Goal: Task Accomplishment & Management: Manage account settings

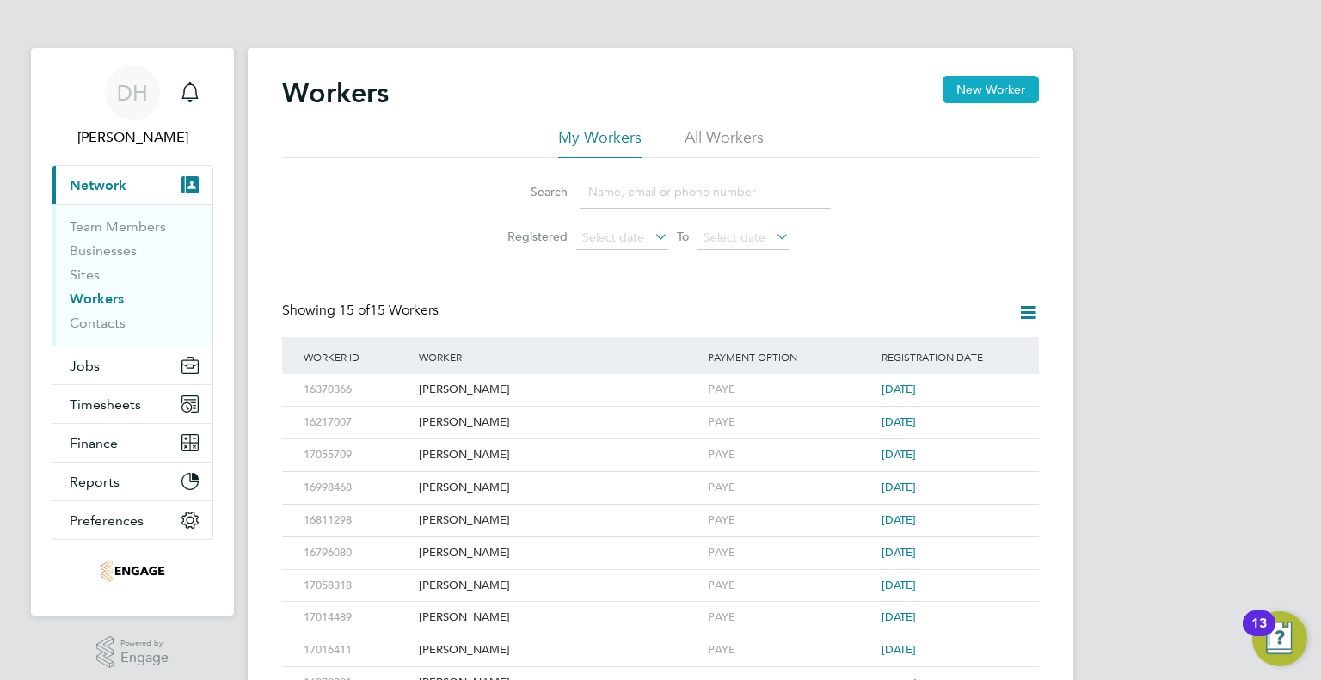
click at [947, 95] on button "New Worker" at bounding box center [990, 90] width 96 height 28
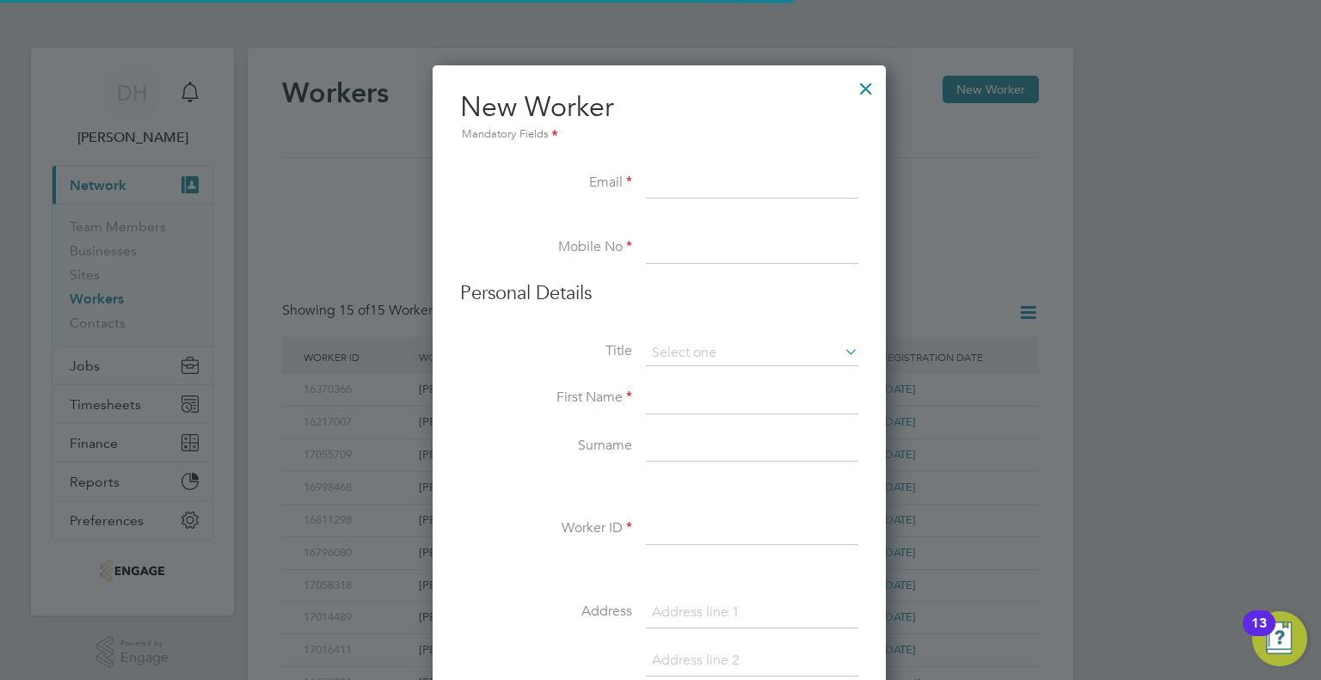
scroll to position [1457, 455]
paste input "[PERSON_NAME][EMAIL_ADDRESS][PERSON_NAME][DOMAIN_NAME]"
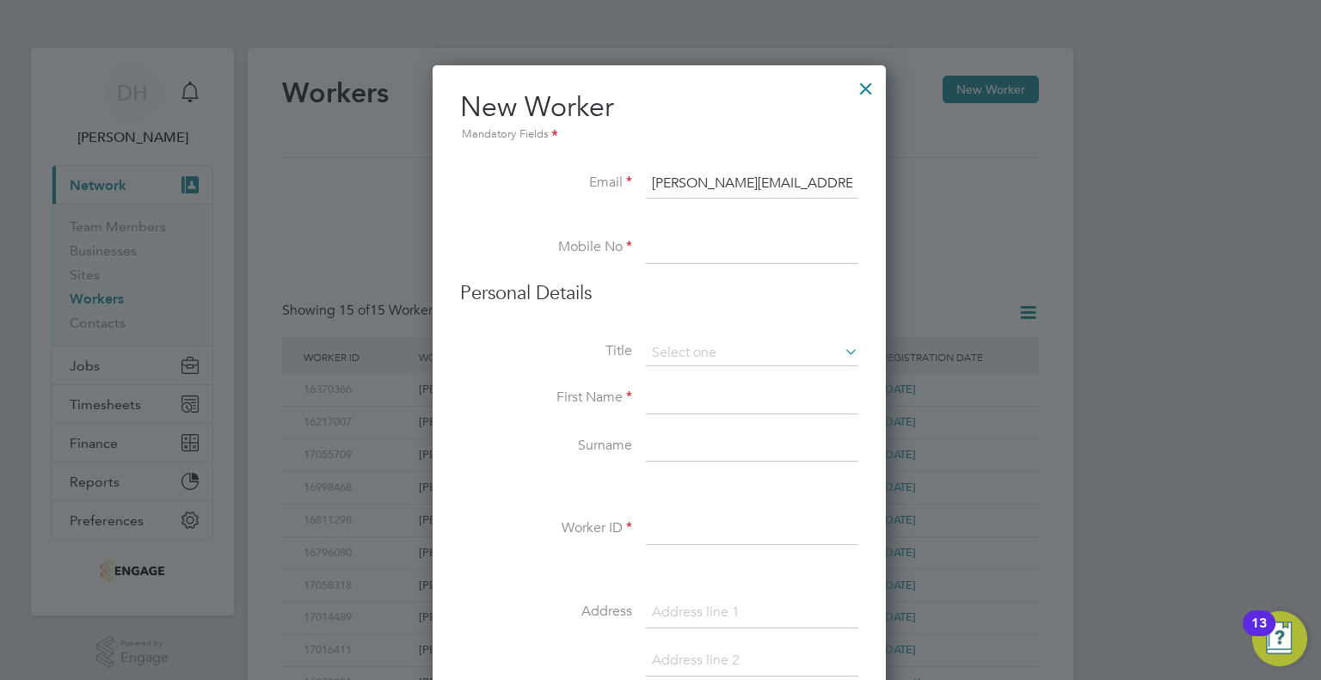
type input "[PERSON_NAME][EMAIL_ADDRESS][PERSON_NAME][DOMAIN_NAME]"
click at [660, 246] on input at bounding box center [752, 248] width 212 height 31
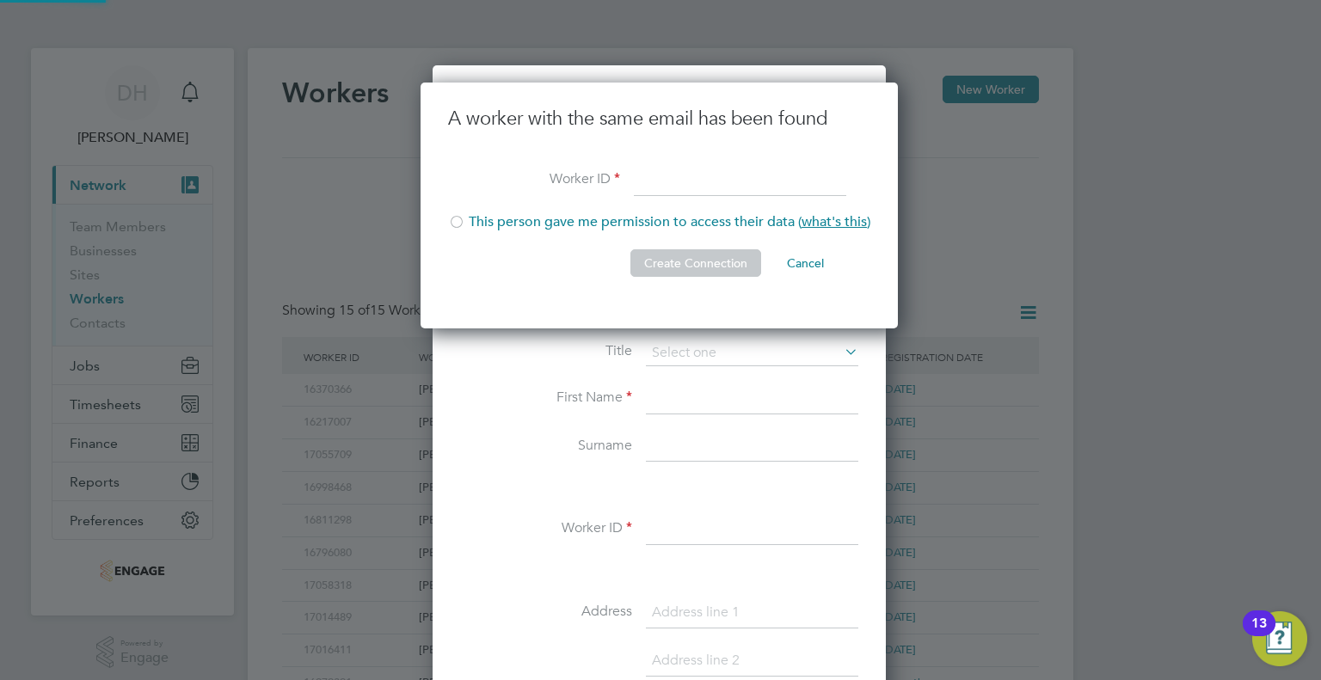
scroll to position [246, 479]
click at [816, 244] on li "This person gave me permission to access their data ( what's this )" at bounding box center [659, 230] width 422 height 35
click at [811, 251] on button "Cancel" at bounding box center [805, 263] width 64 height 28
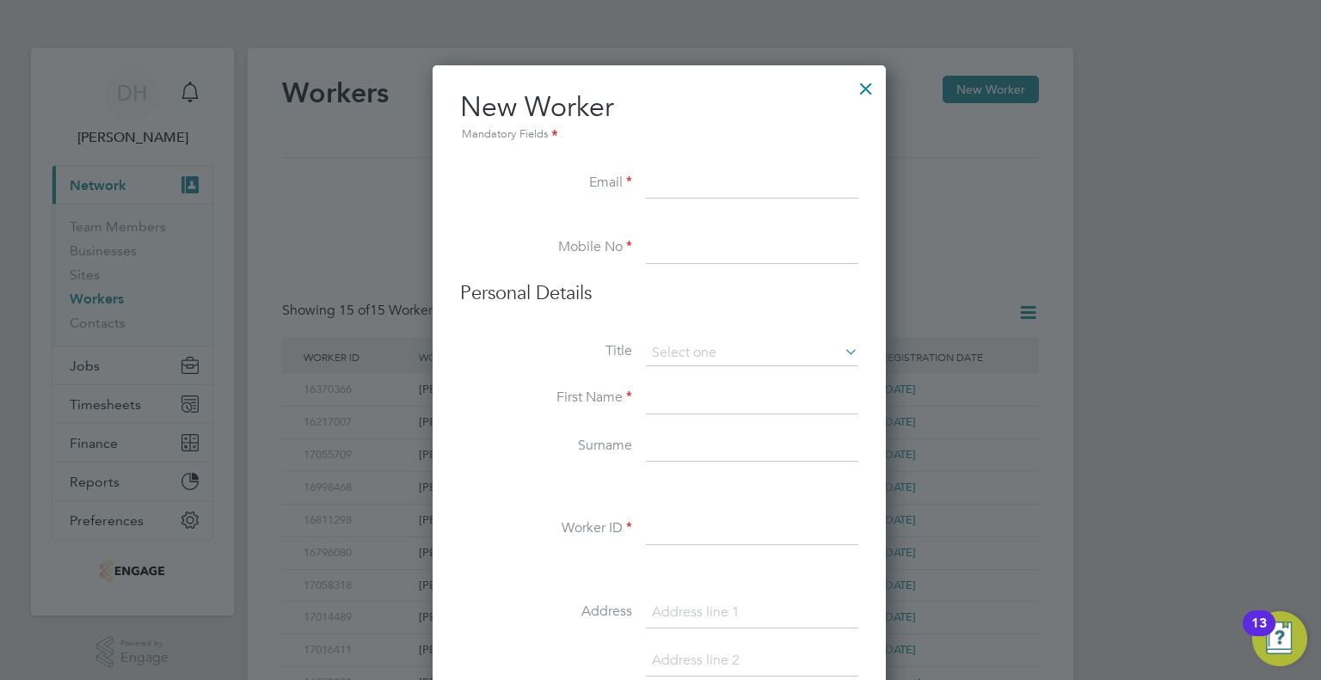
click at [874, 92] on div at bounding box center [865, 84] width 31 height 31
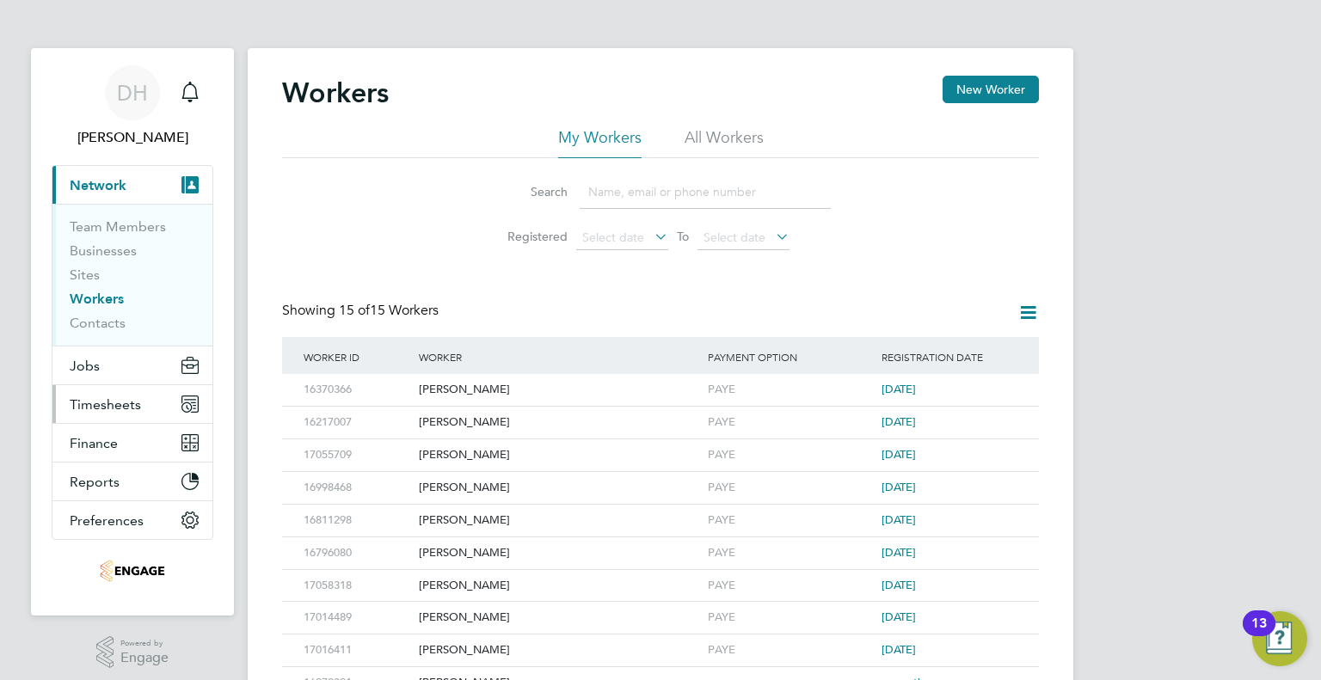
click at [63, 402] on button "Timesheets" at bounding box center [132, 404] width 160 height 38
click at [103, 402] on span "Timesheets" at bounding box center [105, 404] width 71 height 16
click at [70, 405] on span "Timesheets" at bounding box center [105, 404] width 71 height 16
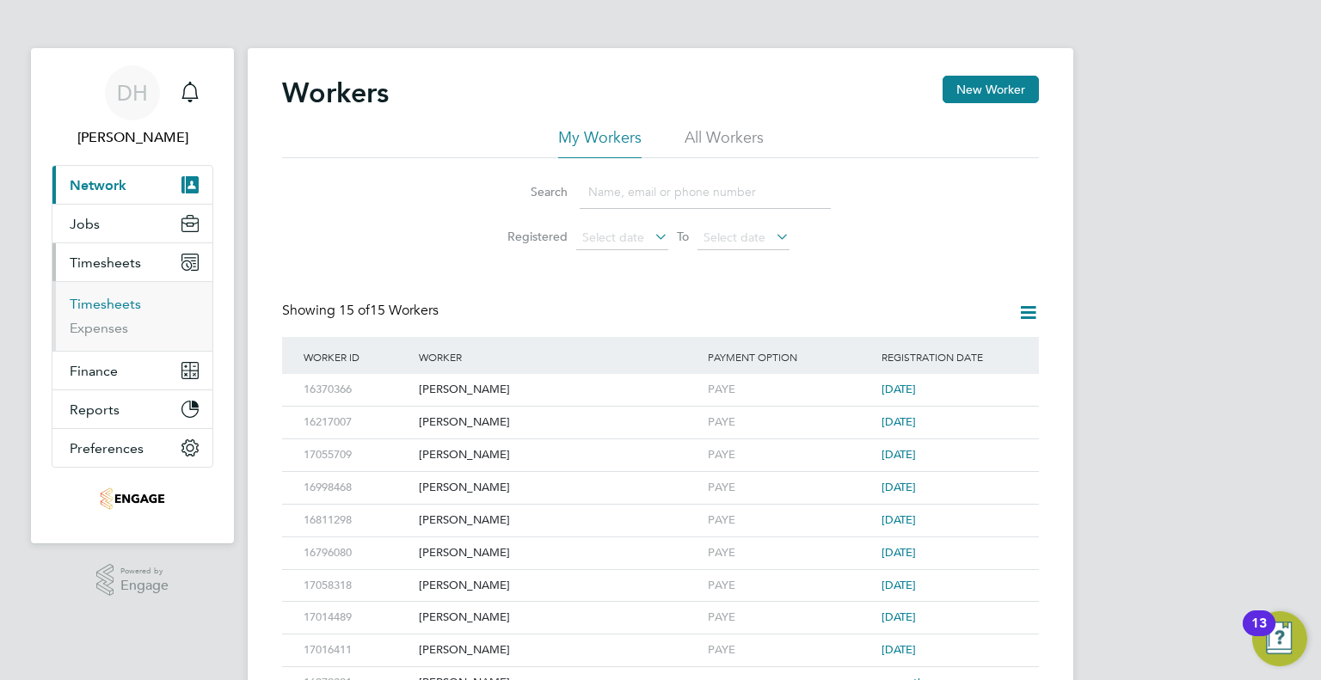
click at [94, 308] on link "Timesheets" at bounding box center [105, 304] width 71 height 16
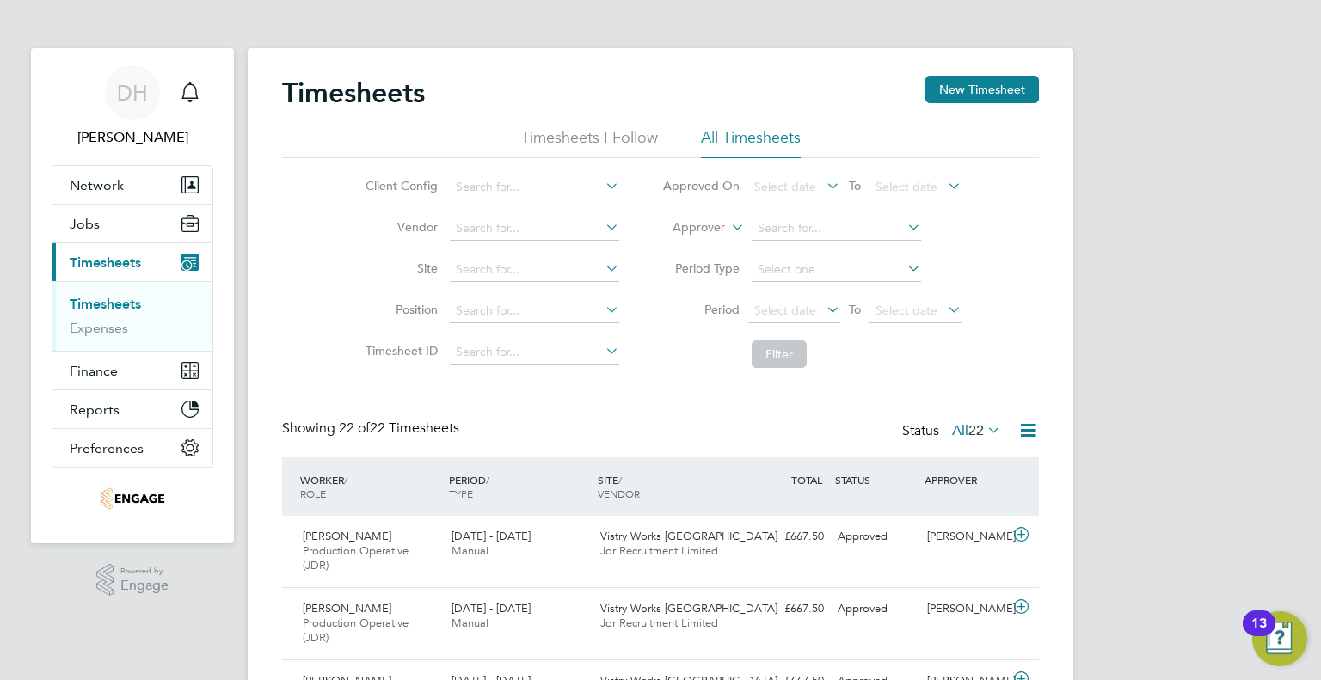
click at [964, 103] on div "Timesheets New Timesheet" at bounding box center [660, 102] width 757 height 52
click at [936, 100] on button "New Timesheet" at bounding box center [981, 90] width 113 height 28
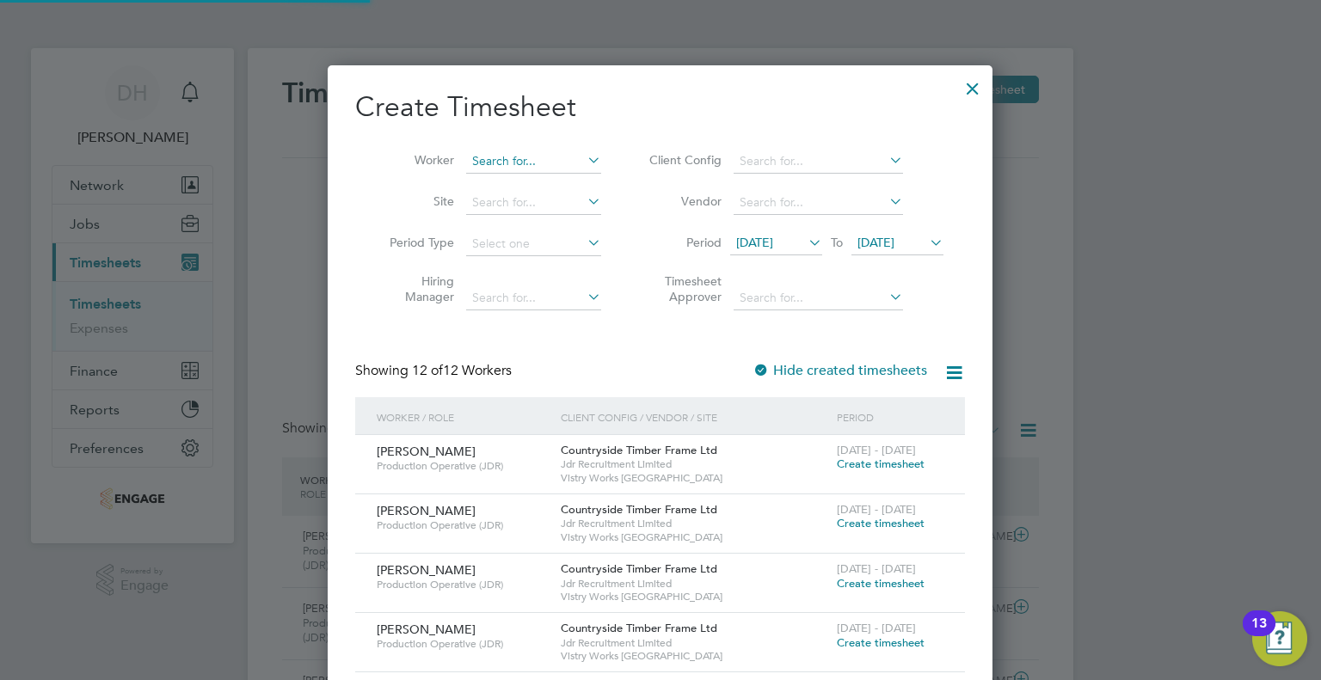
click at [485, 163] on input at bounding box center [533, 162] width 135 height 24
click at [500, 181] on b "[PERSON_NAME]" at bounding box center [523, 184] width 100 height 15
type input "[PERSON_NAME]"
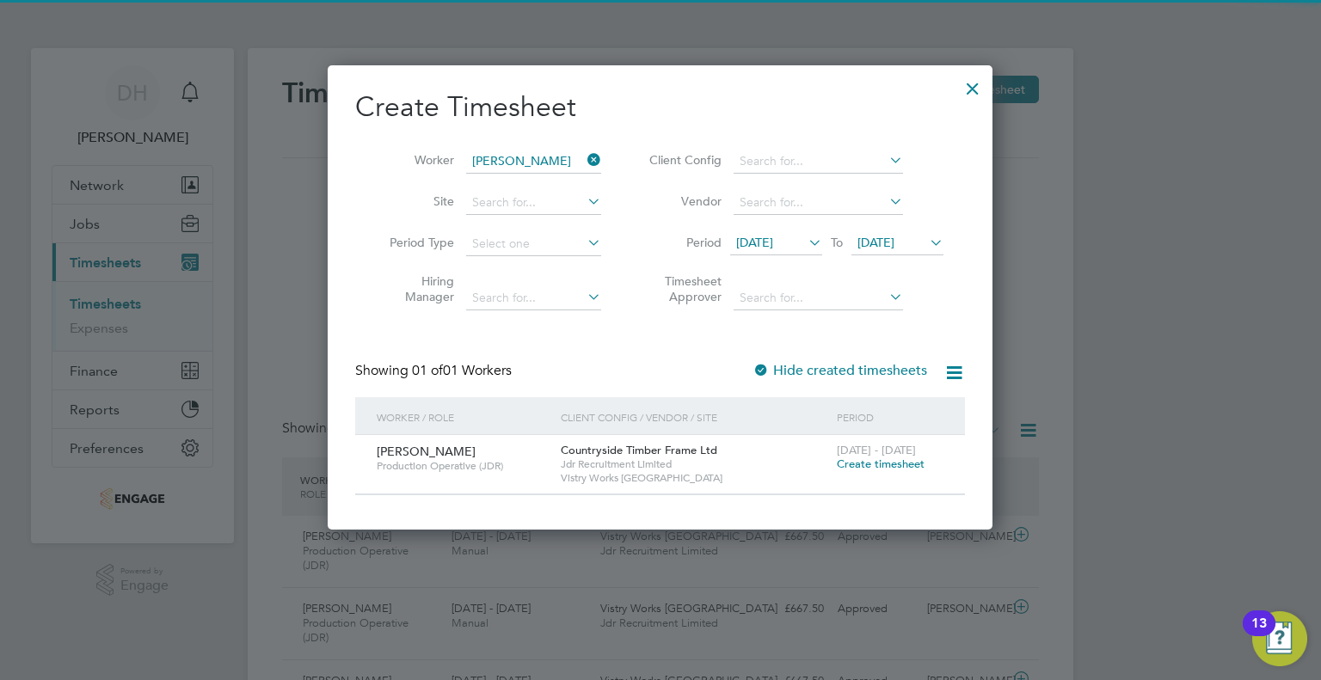
click at [805, 244] on icon at bounding box center [805, 242] width 0 height 24
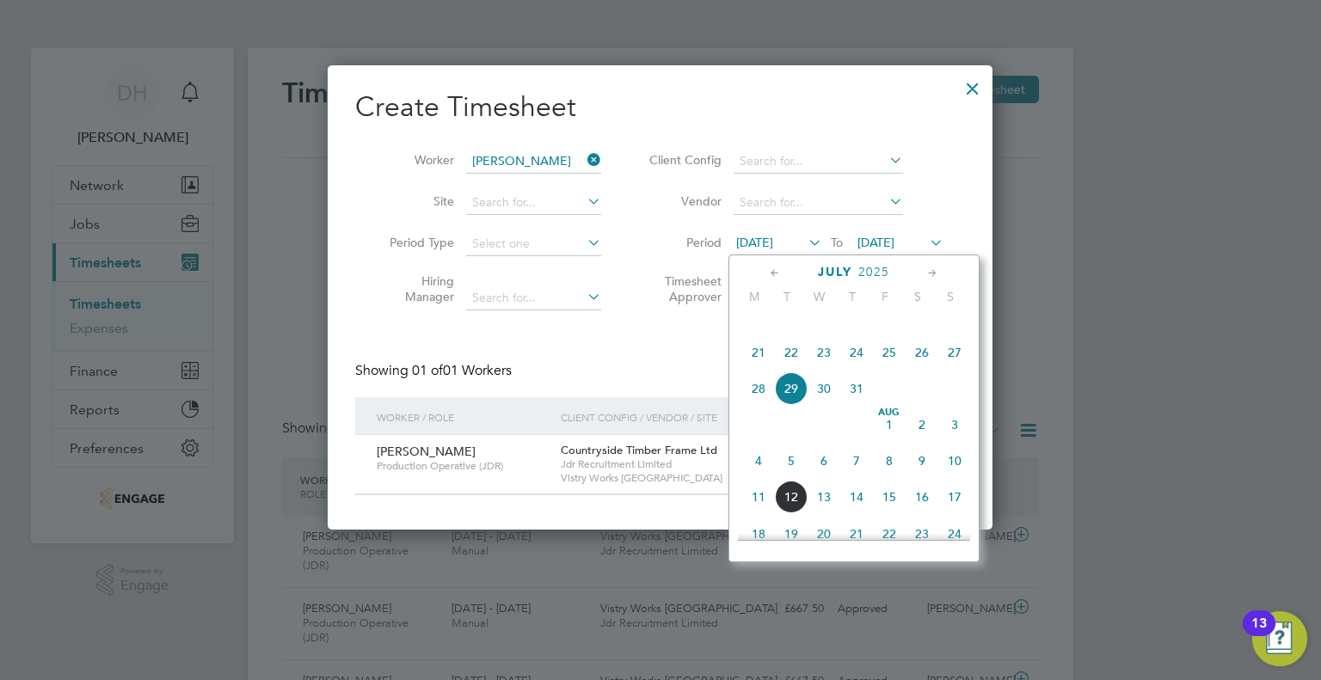
click at [746, 476] on span "4" at bounding box center [758, 460] width 33 height 33
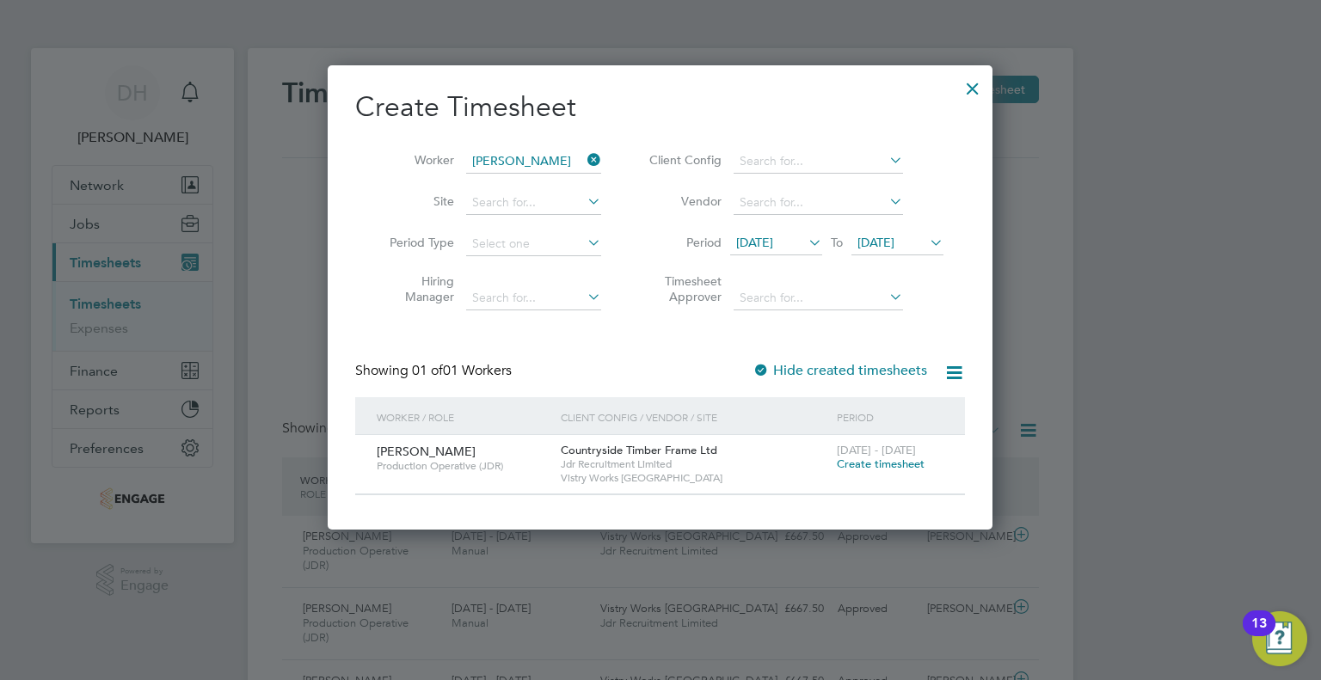
click at [893, 460] on span "Create timesheet" at bounding box center [881, 464] width 88 height 15
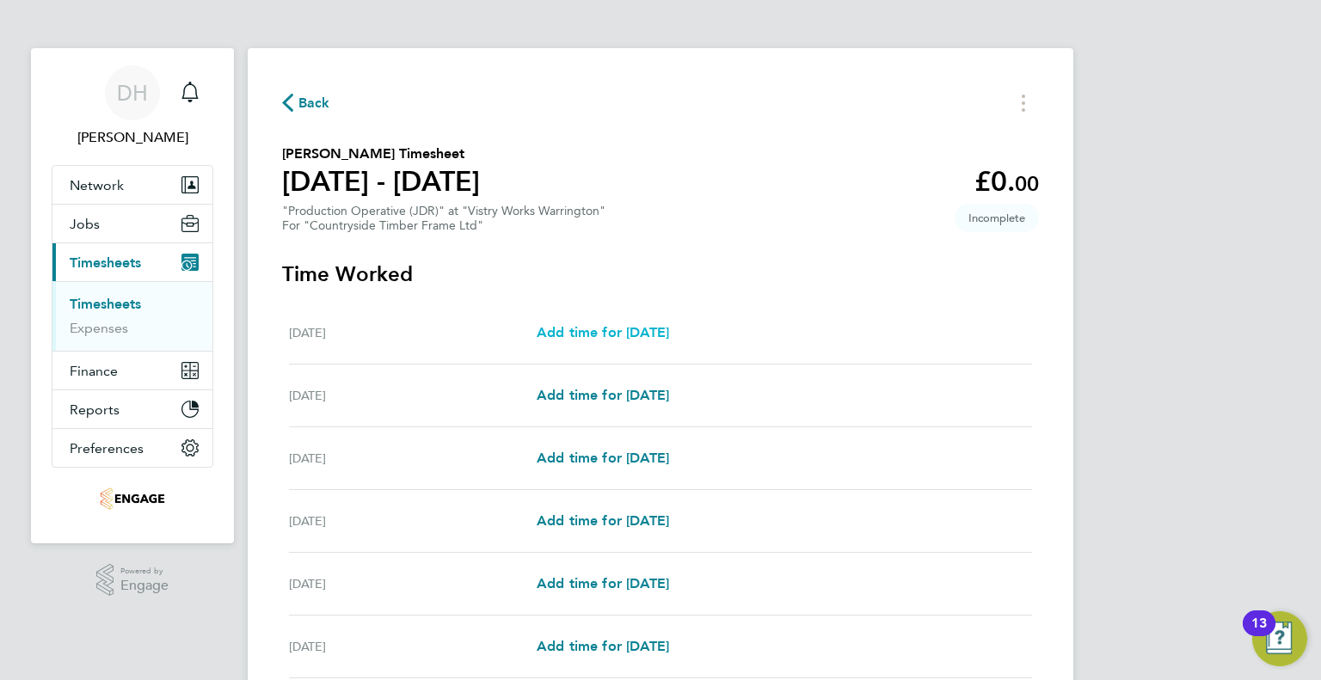
click at [585, 335] on span "Add time for [DATE]" at bounding box center [602, 332] width 132 height 16
select select "15"
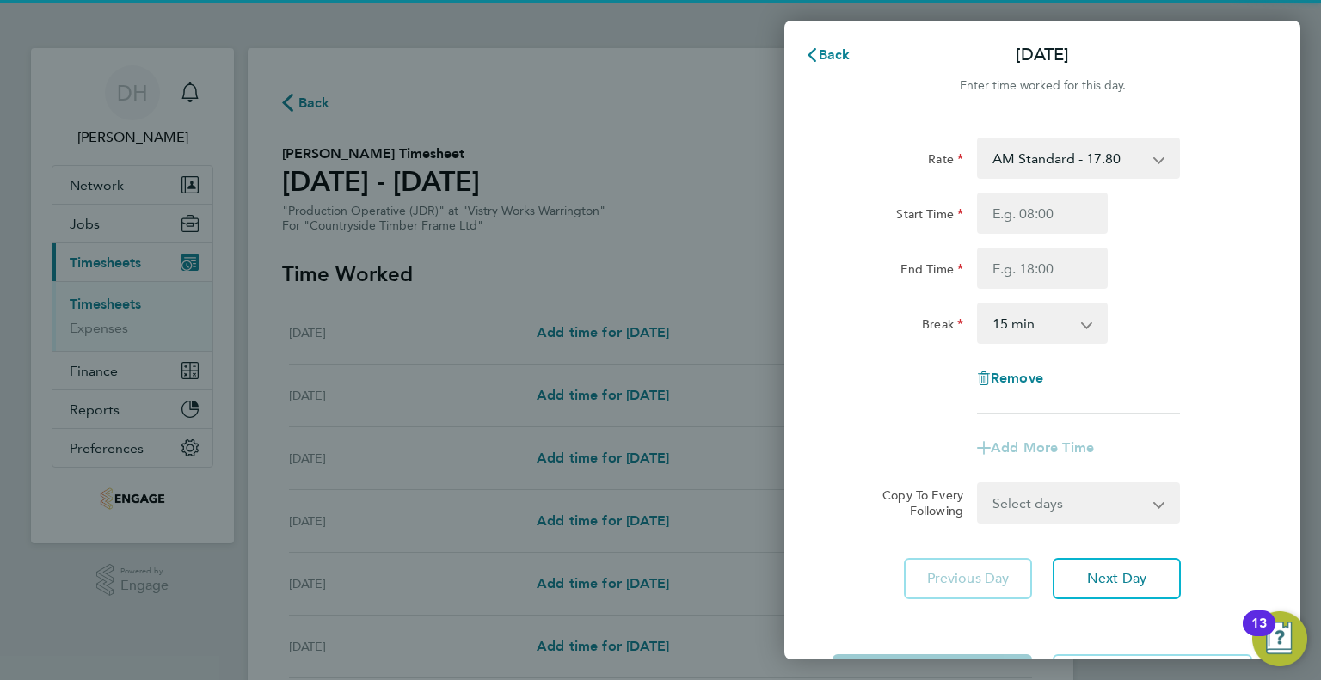
click at [975, 158] on div "AM Standard - 17.80 AM OT2 - 35.60 PM OT1 - 28.64 AM OT1 - 26.70 PM OT2 - 38.18…" at bounding box center [1078, 158] width 217 height 41
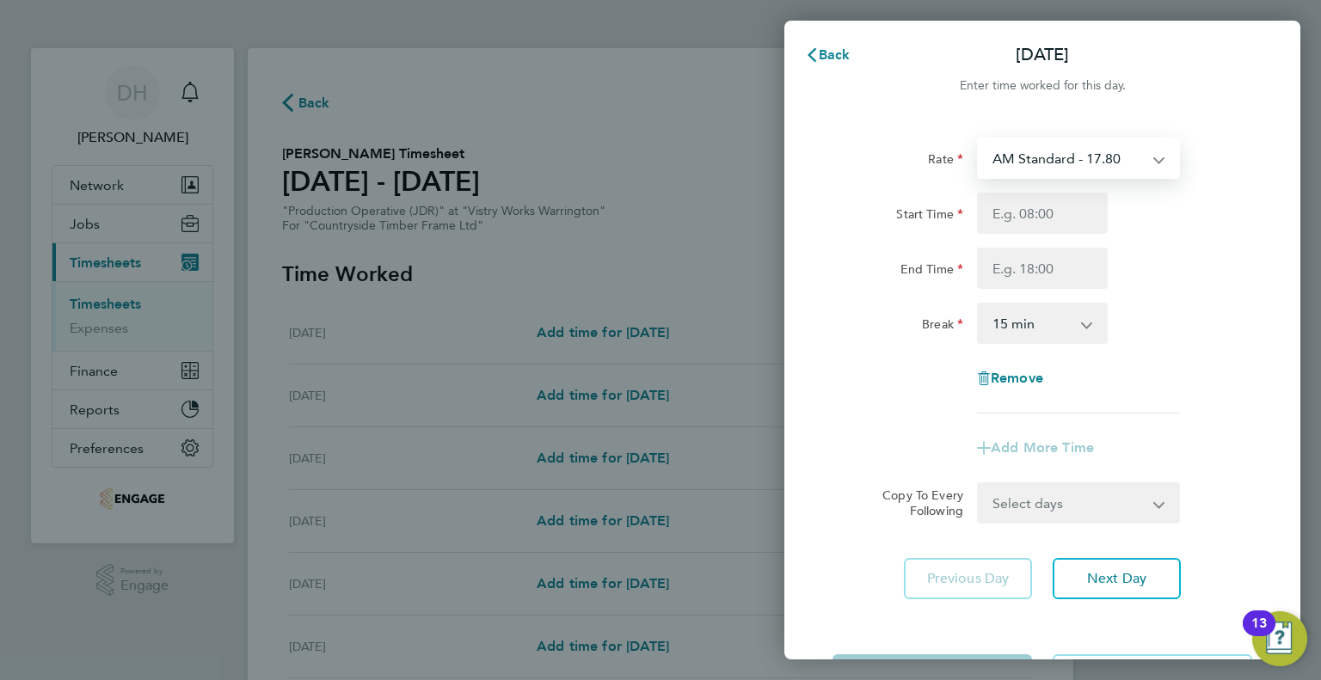
click at [996, 158] on select "AM Standard - 17.80 AM OT2 - 35.60 PM OT1 - 28.64 AM OT1 - 26.70 PM OT2 - 38.18…" at bounding box center [1067, 158] width 179 height 38
select select "15"
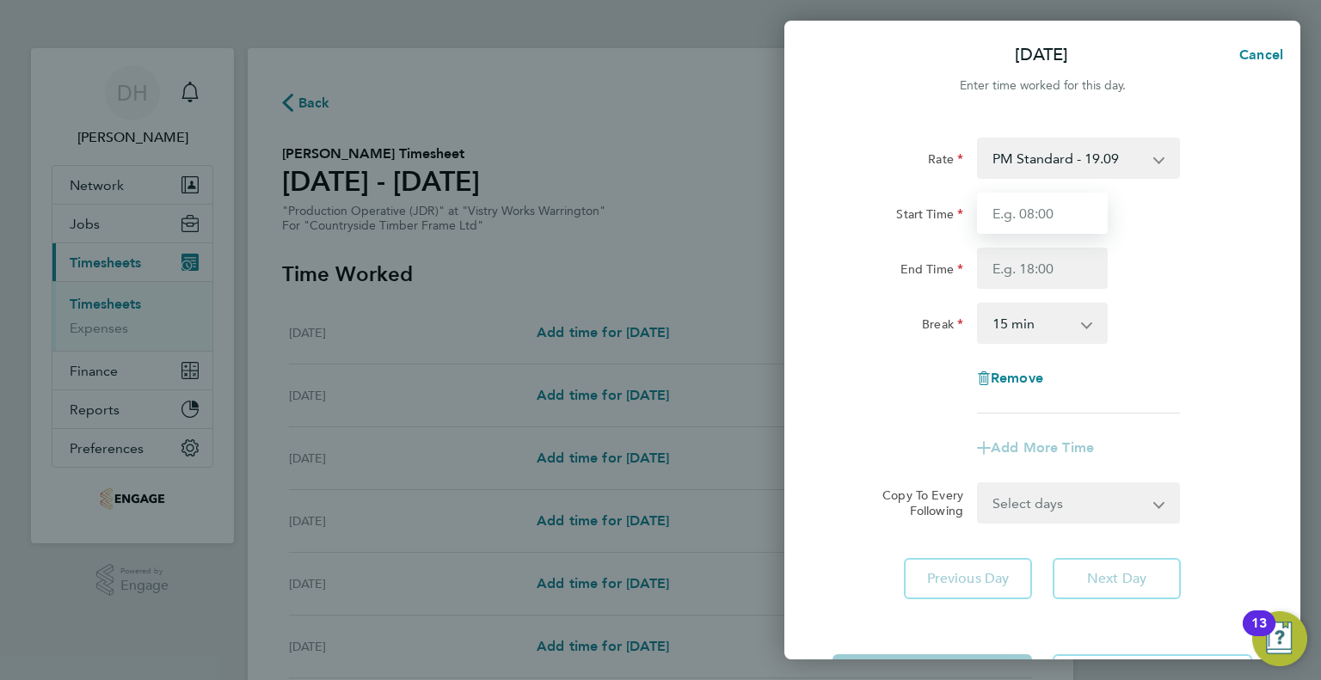
click at [997, 218] on input "Start Time" at bounding box center [1042, 213] width 131 height 41
type input "14:00"
click at [996, 272] on input "End Time" at bounding box center [1042, 268] width 131 height 41
type input "00:15"
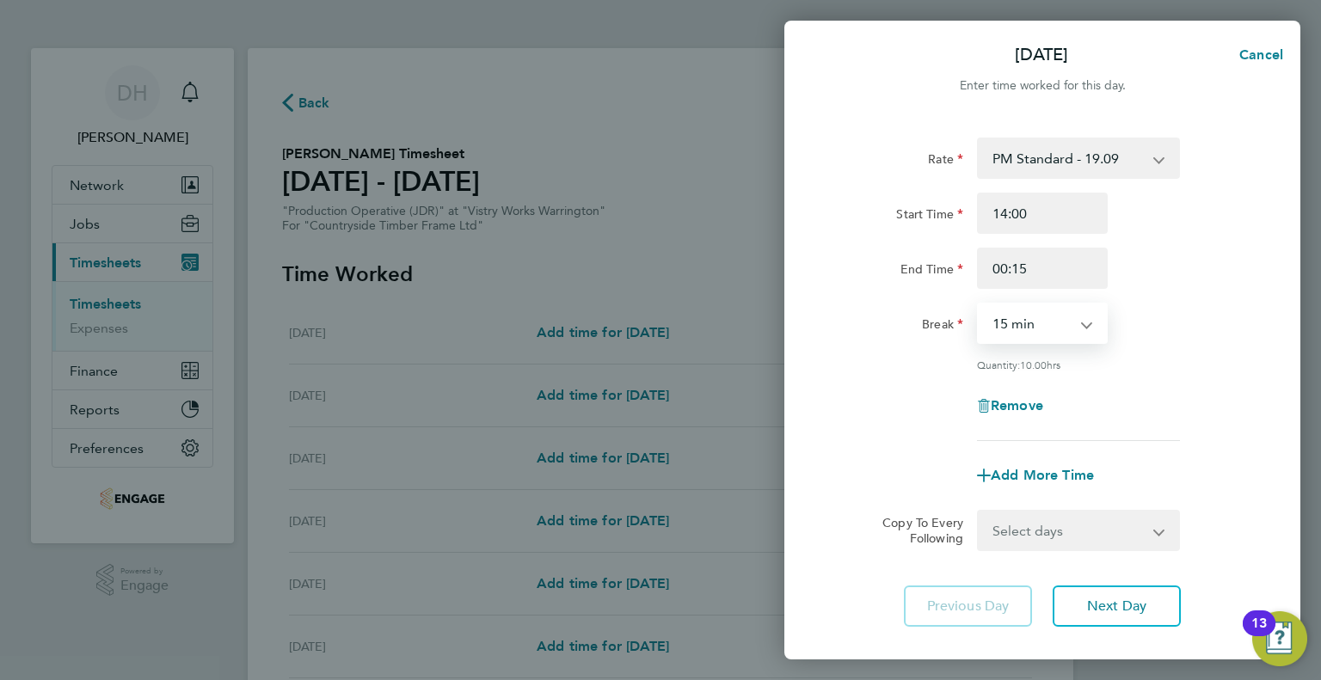
click at [992, 325] on select "0 min 15 min 30 min 45 min 60 min 75 min 90 min" at bounding box center [1031, 323] width 107 height 38
click at [941, 402] on div "Remove" at bounding box center [1041, 405] width 433 height 41
click at [991, 323] on select "0 min 15 min 30 min 45 min 60 min 75 min 90 min" at bounding box center [1031, 323] width 107 height 38
click at [978, 304] on select "0 min 15 min 30 min 45 min 60 min 75 min 90 min" at bounding box center [1031, 323] width 107 height 38
click at [923, 403] on div "Remove" at bounding box center [1041, 405] width 433 height 41
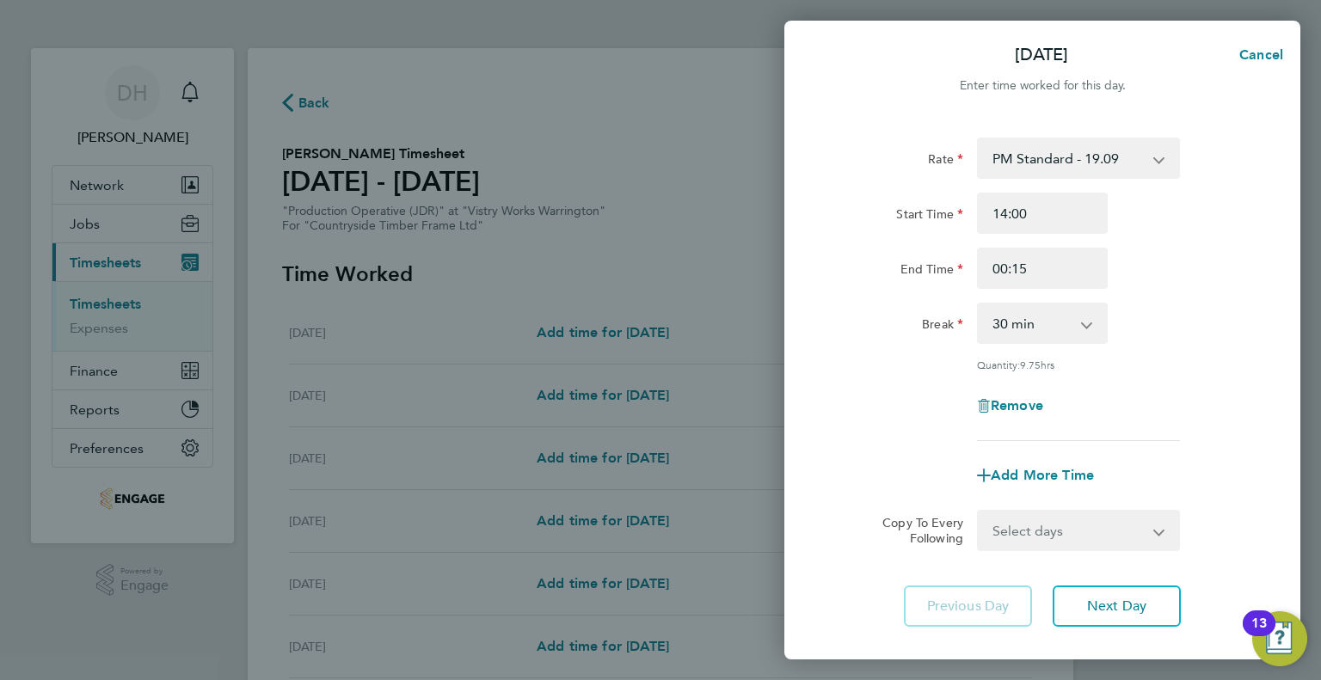
click at [1011, 327] on select "0 min 15 min 30 min 45 min 60 min 75 min 90 min" at bounding box center [1031, 323] width 107 height 38
select select "45"
click at [978, 304] on select "0 min 15 min 30 min 45 min 60 min 75 min 90 min" at bounding box center [1031, 323] width 107 height 38
click at [908, 419] on div "Remove" at bounding box center [1041, 405] width 433 height 41
click at [1070, 592] on button "Next Day" at bounding box center [1116, 606] width 128 height 41
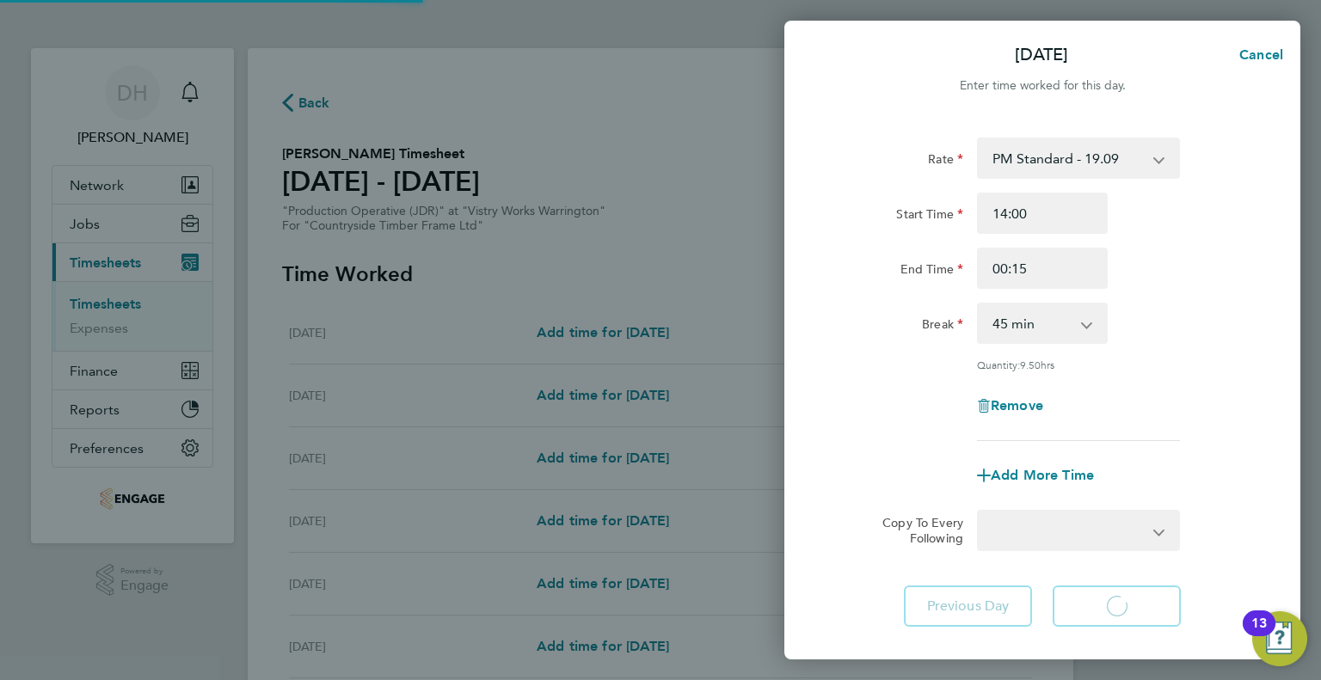
select select "15"
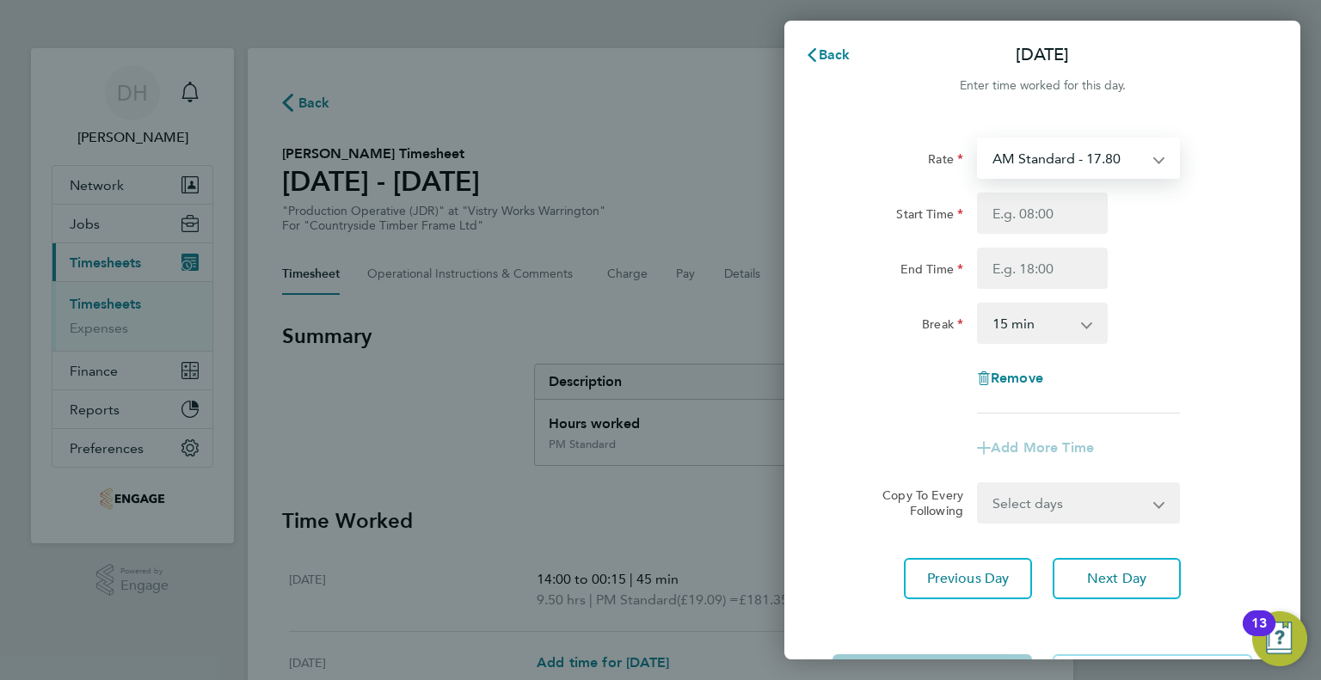
click at [1010, 168] on select "AM Standard - 17.80 AM OT2 - 35.60 PM OT1 - 28.64 AM OT1 - 26.70 PM OT2 - 38.18…" at bounding box center [1067, 158] width 179 height 38
select select "15"
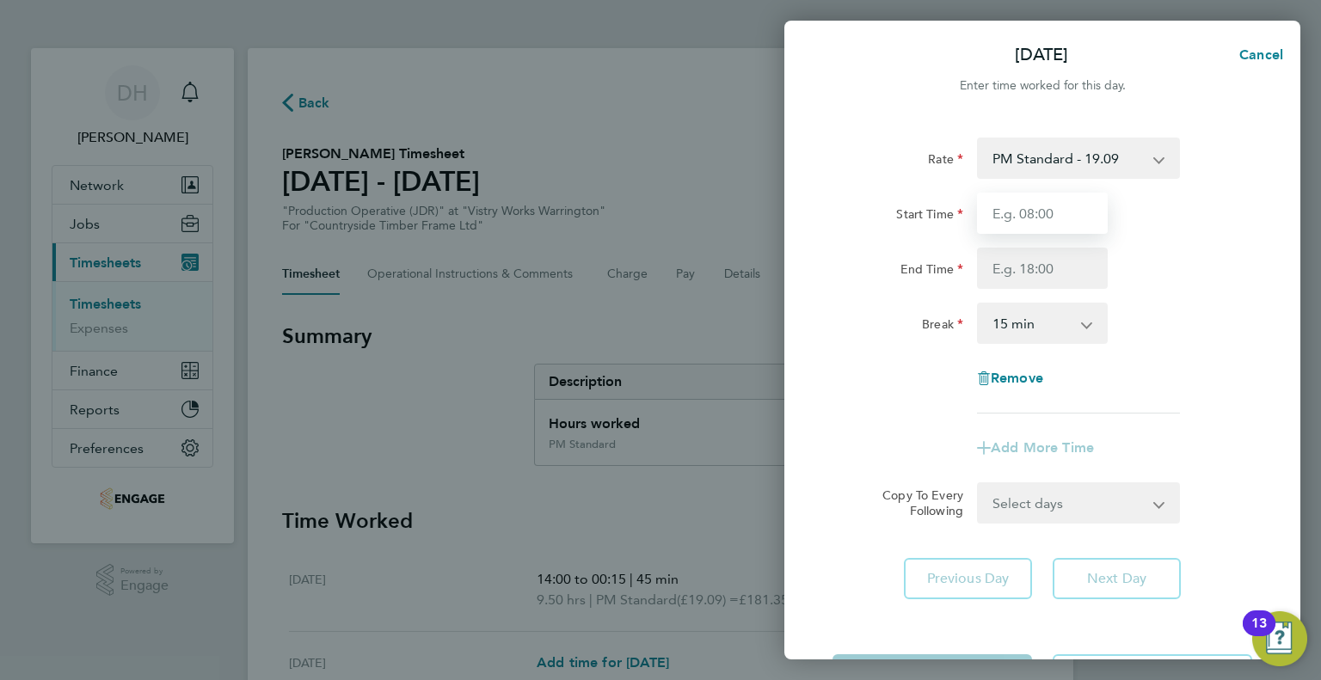
click at [1020, 225] on input "Start Time" at bounding box center [1042, 213] width 131 height 41
type input "14:00"
click at [1005, 256] on input "End Time" at bounding box center [1042, 268] width 131 height 41
type input "00:15"
click at [1002, 327] on select "0 min 15 min 30 min 45 min 60 min 75 min 90 min" at bounding box center [1031, 323] width 107 height 38
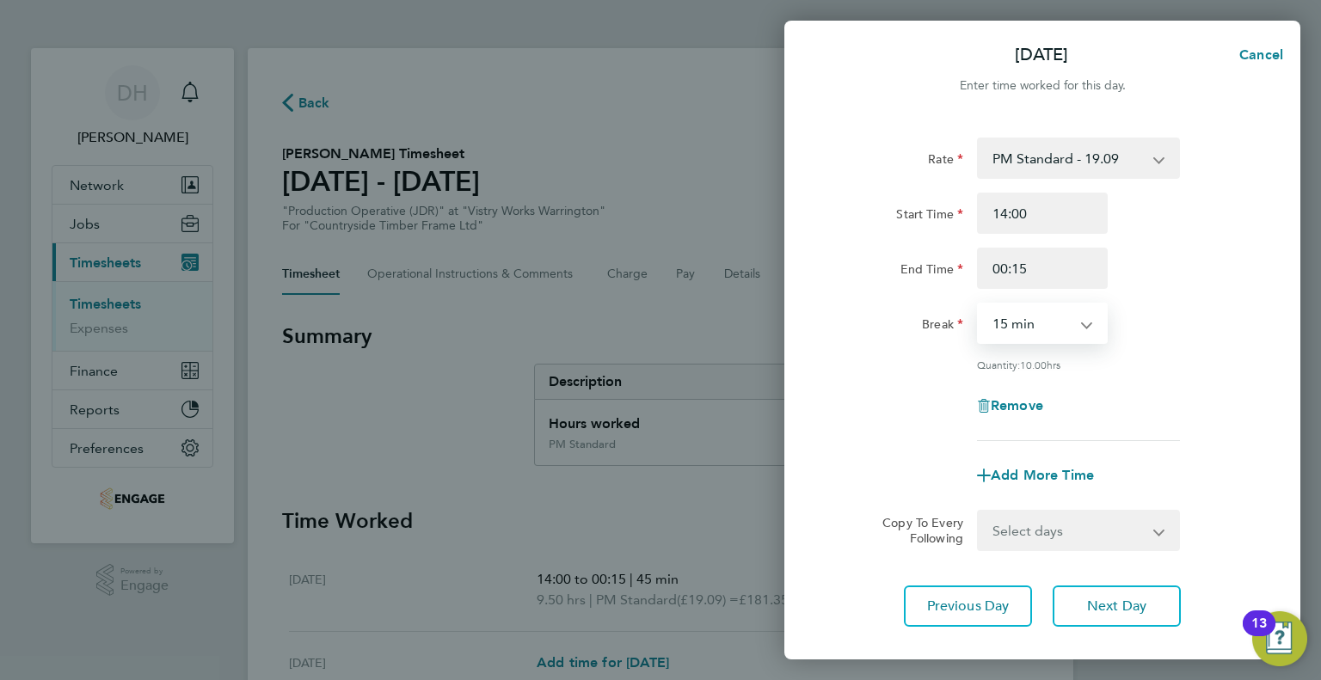
select select "45"
click at [978, 304] on select "0 min 15 min 30 min 45 min 60 min 75 min 90 min" at bounding box center [1031, 323] width 107 height 38
click at [904, 415] on div "Remove" at bounding box center [1041, 405] width 433 height 41
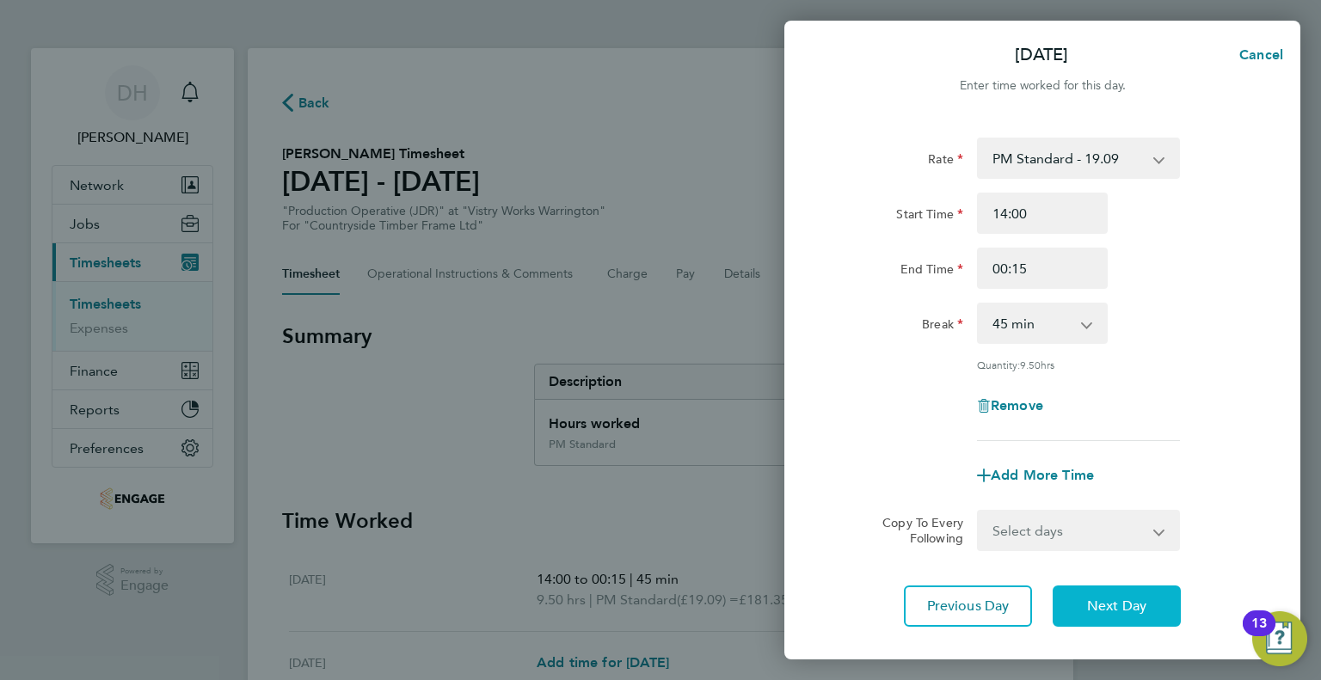
click at [1093, 592] on button "Next Day" at bounding box center [1116, 606] width 128 height 41
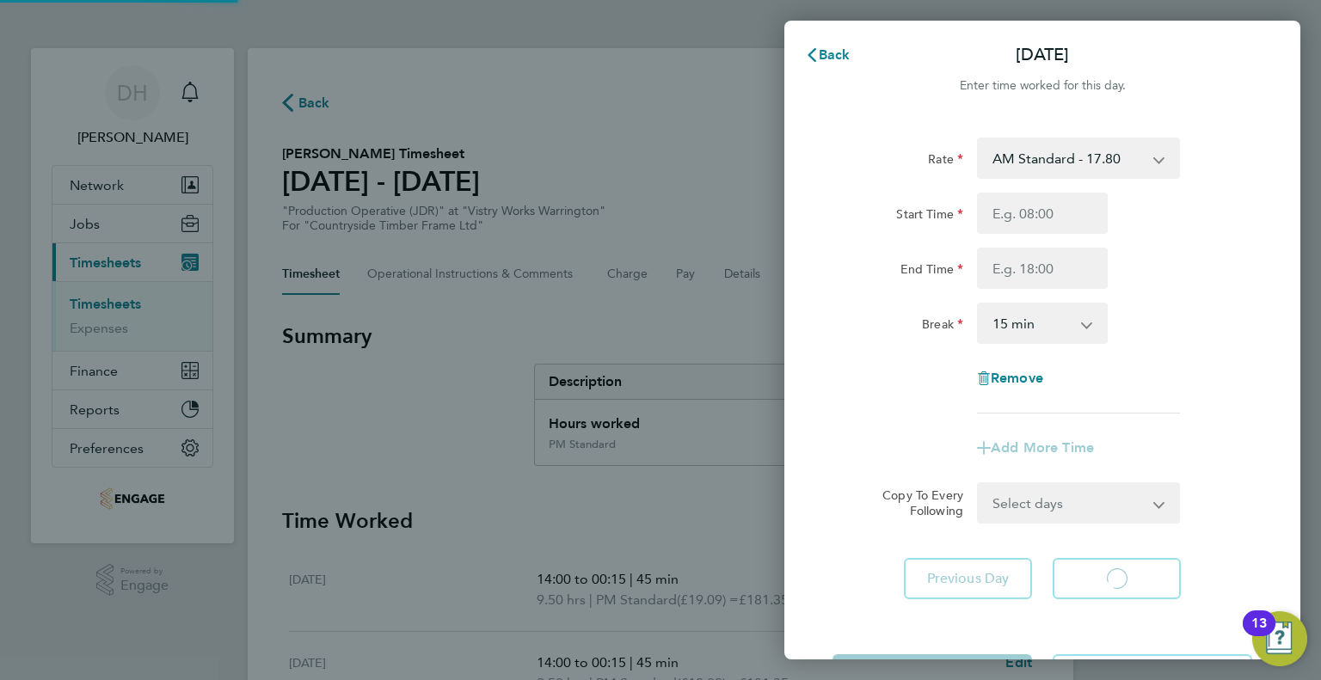
select select "15"
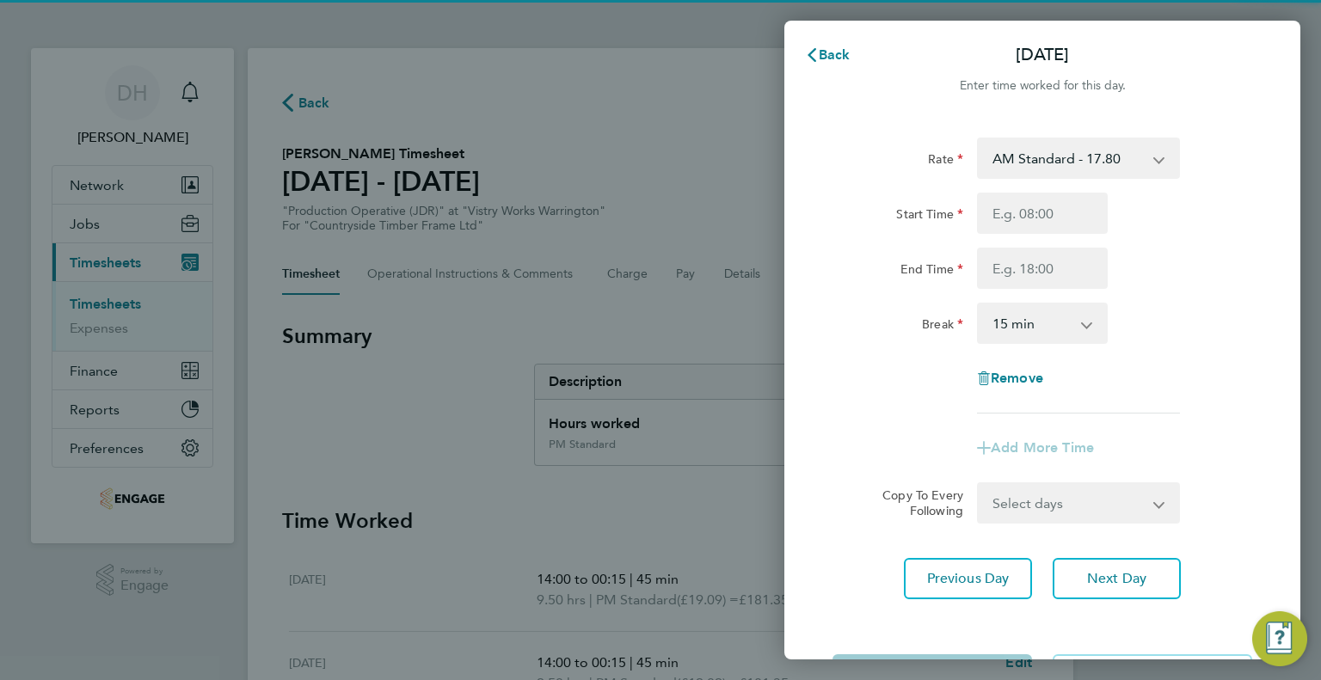
click at [1009, 164] on select "AM Standard - 17.80 AM OT2 - 35.60 PM OT1 - 28.64 AM OT1 - 26.70 PM OT2 - 38.18…" at bounding box center [1067, 158] width 179 height 38
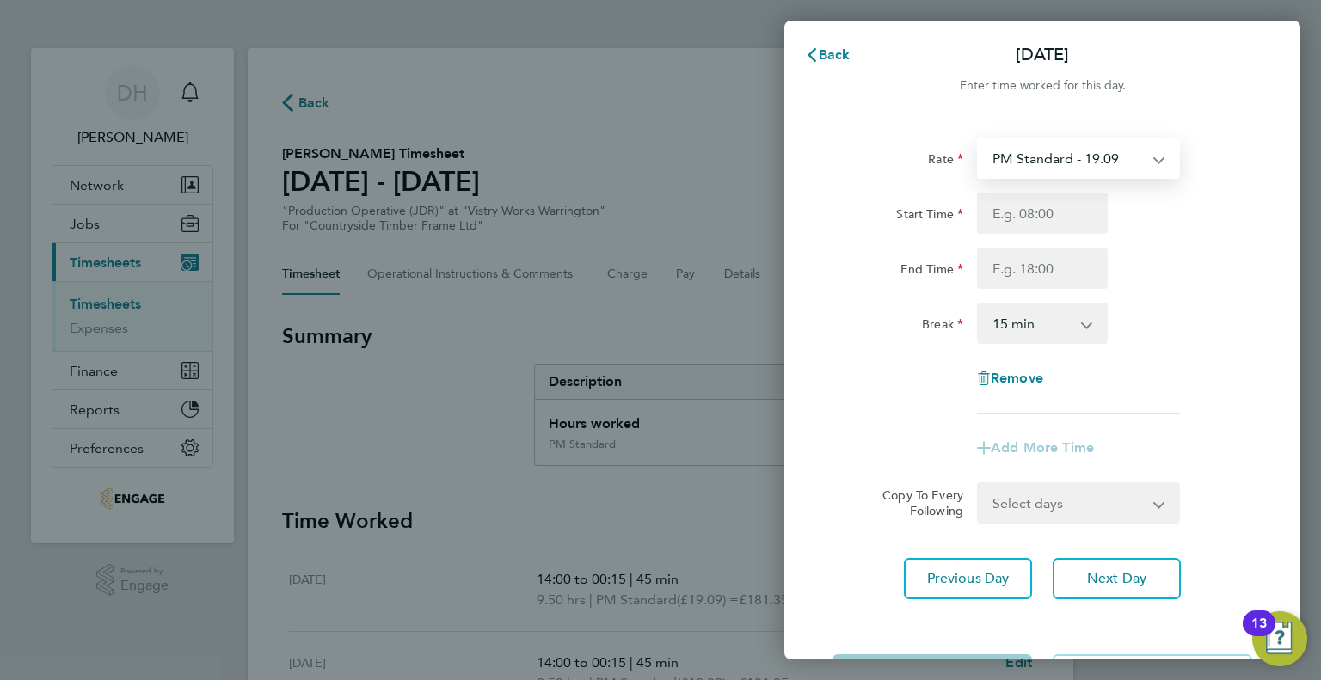
select select "15"
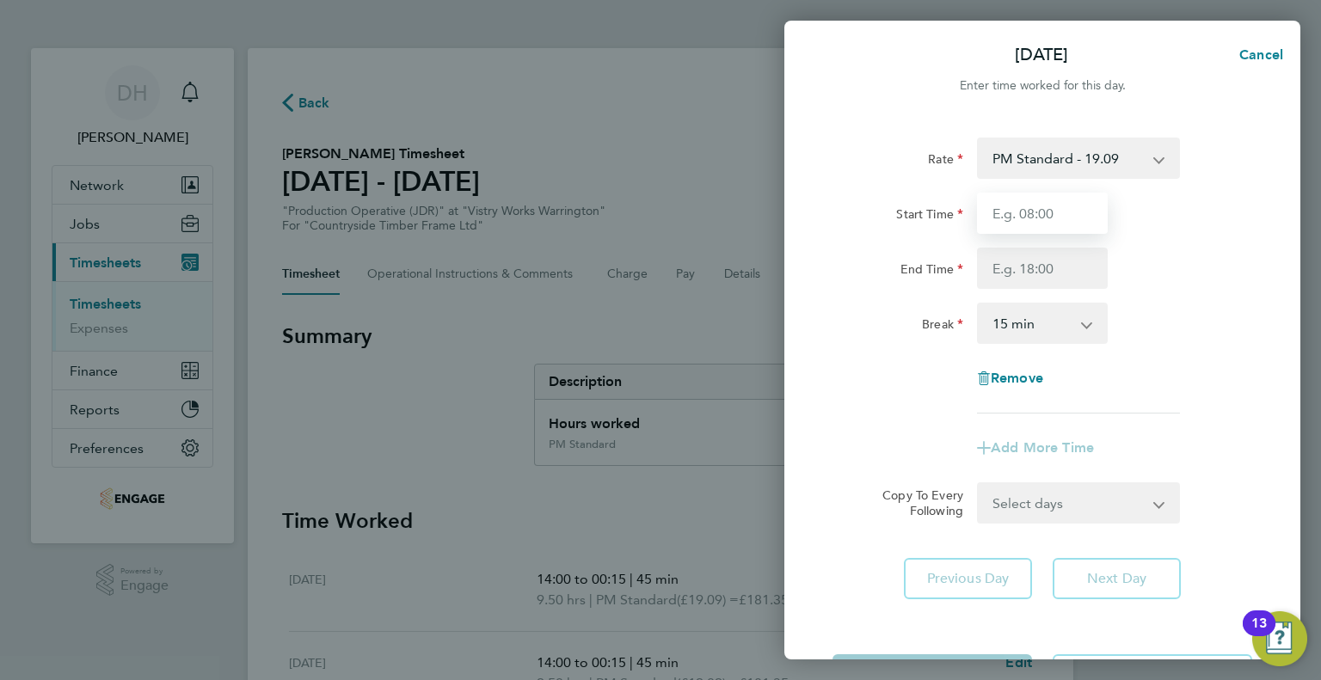
click at [1021, 216] on input "Start Time" at bounding box center [1042, 213] width 131 height 41
type input "0"
type input "14:00"
click at [1011, 256] on input "End Time" at bounding box center [1042, 268] width 131 height 41
type input "00:15"
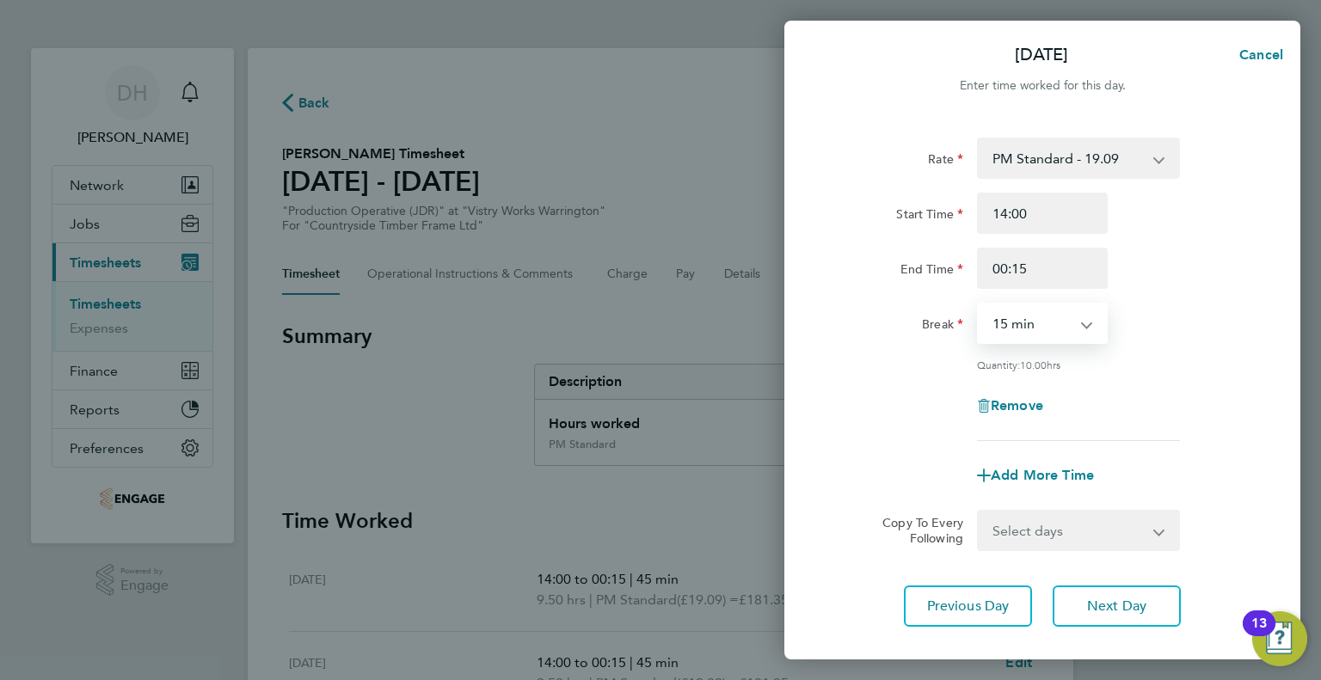
click at [992, 329] on select "0 min 15 min 30 min 45 min 60 min 75 min 90 min" at bounding box center [1031, 323] width 107 height 38
select select "45"
click at [978, 304] on select "0 min 15 min 30 min 45 min 60 min 75 min 90 min" at bounding box center [1031, 323] width 107 height 38
click at [1074, 595] on button "Next Day" at bounding box center [1116, 606] width 128 height 41
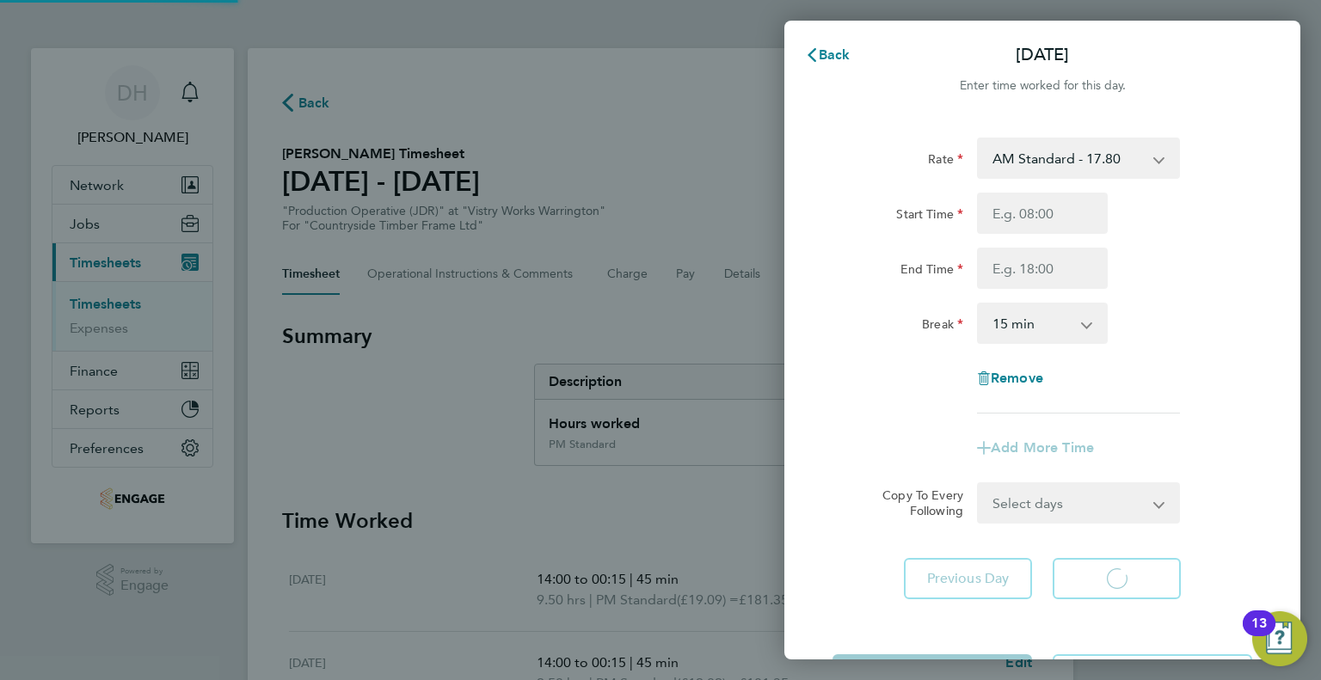
select select "15"
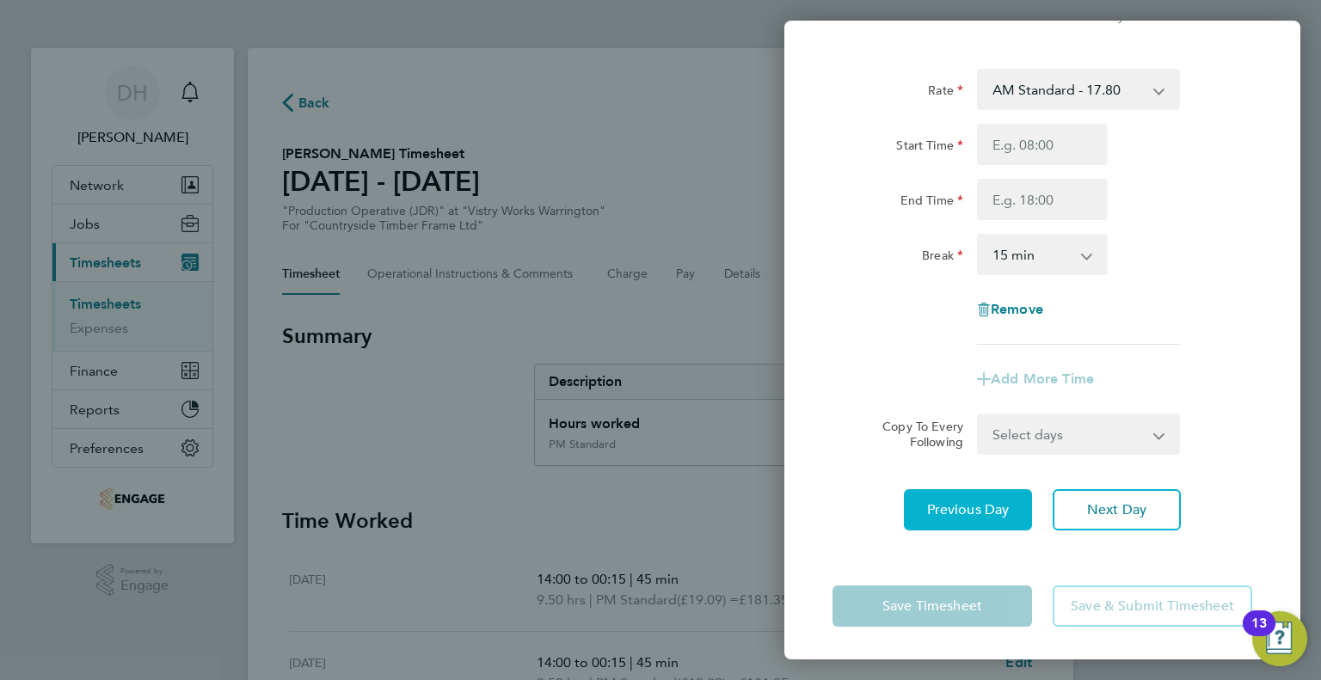
click at [924, 512] on button "Previous Day" at bounding box center [968, 509] width 128 height 41
select select "45"
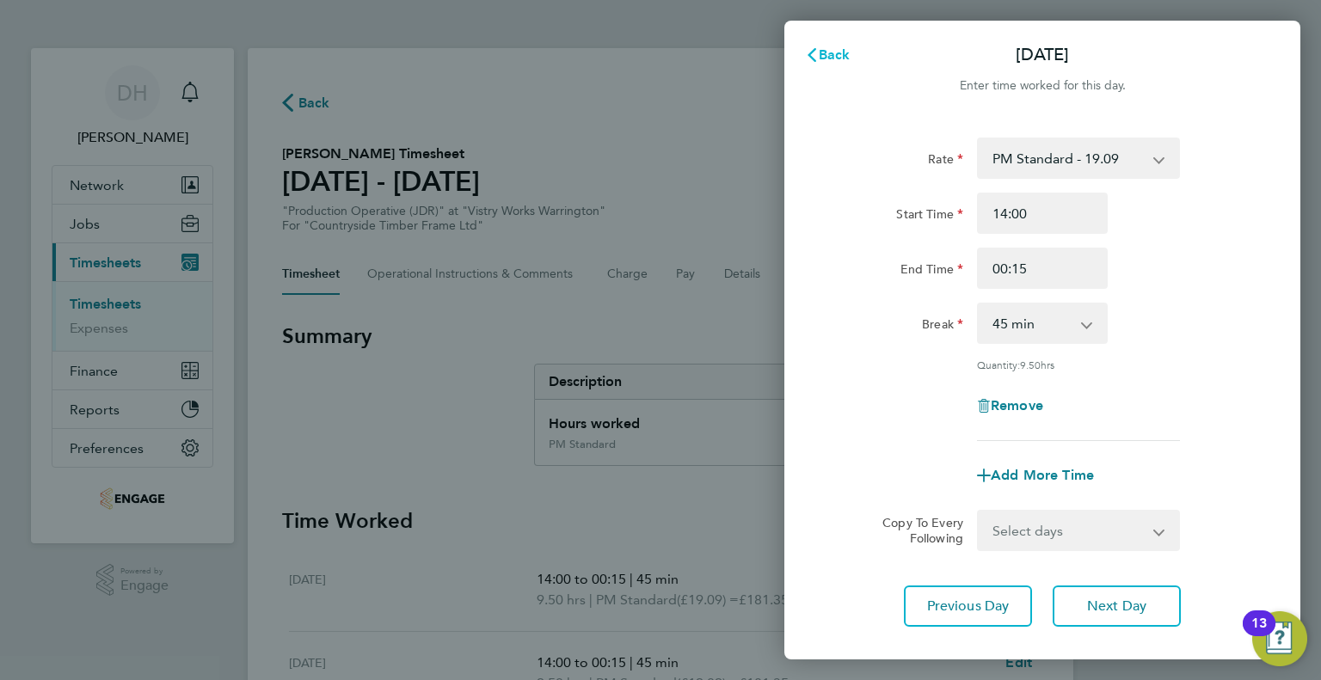
click at [829, 51] on span "Back" at bounding box center [834, 54] width 32 height 16
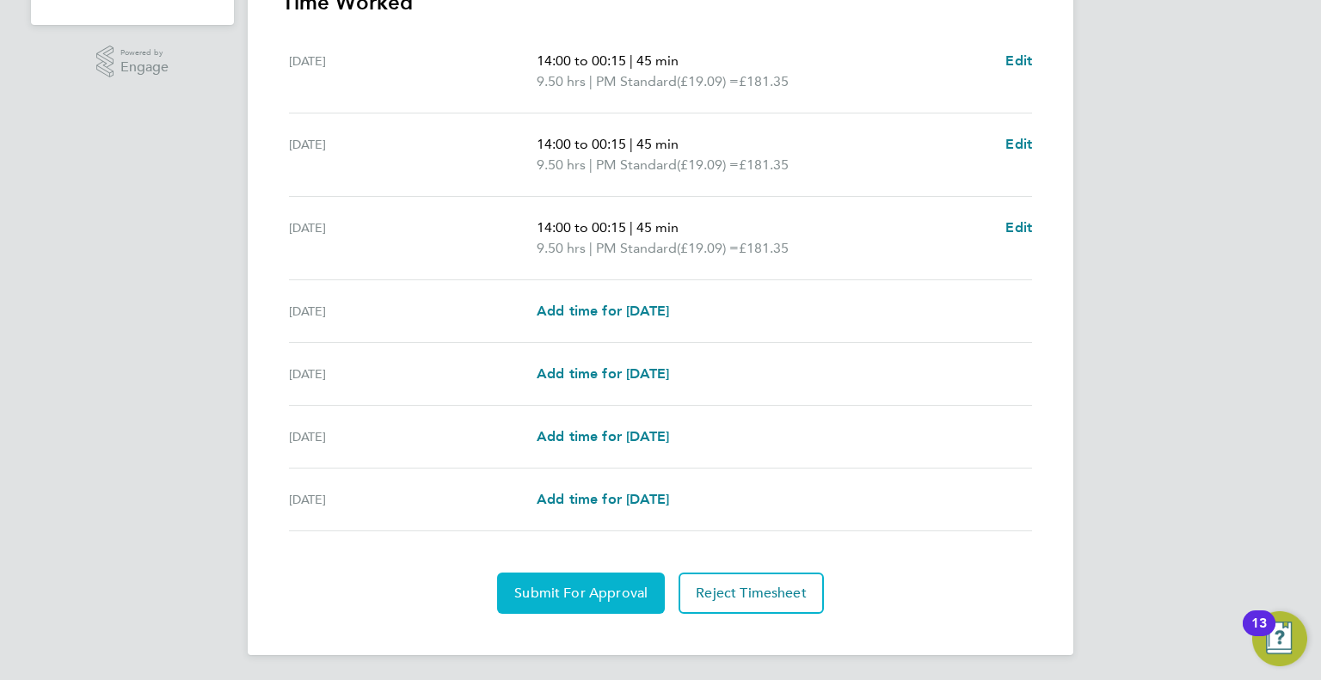
click at [570, 590] on span "Submit For Approval" at bounding box center [580, 593] width 133 height 17
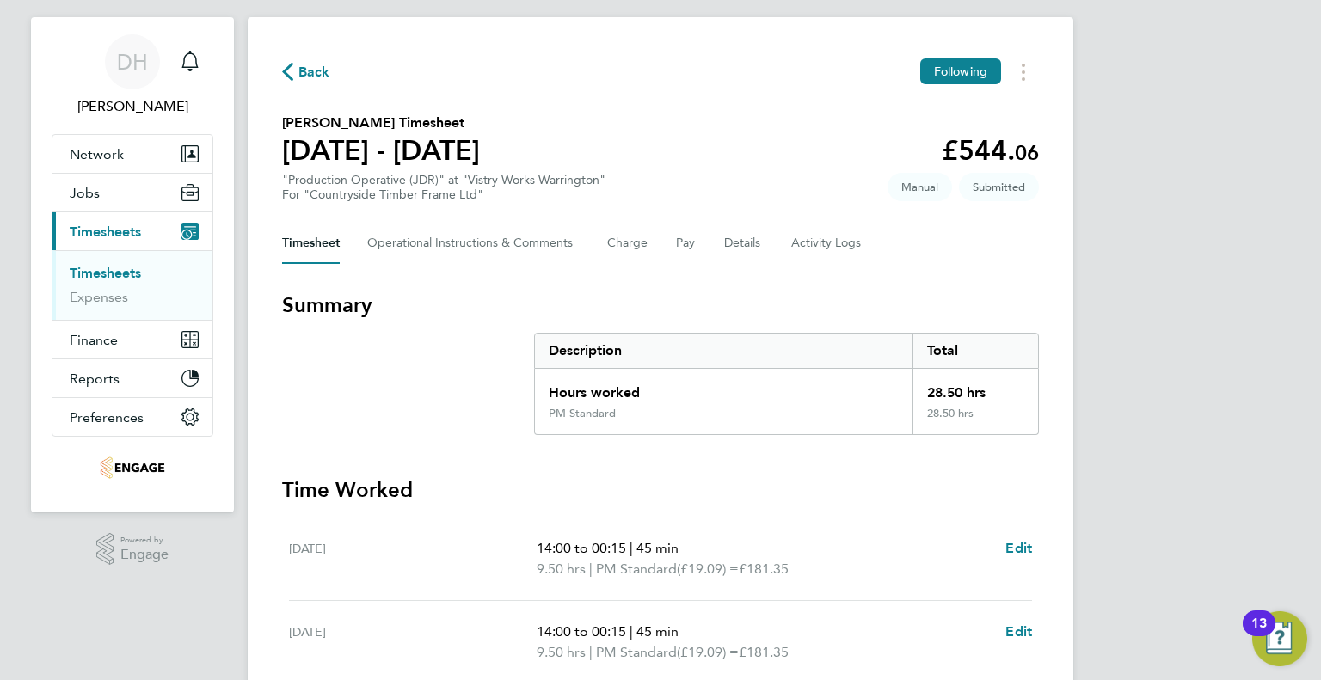
scroll to position [2, 0]
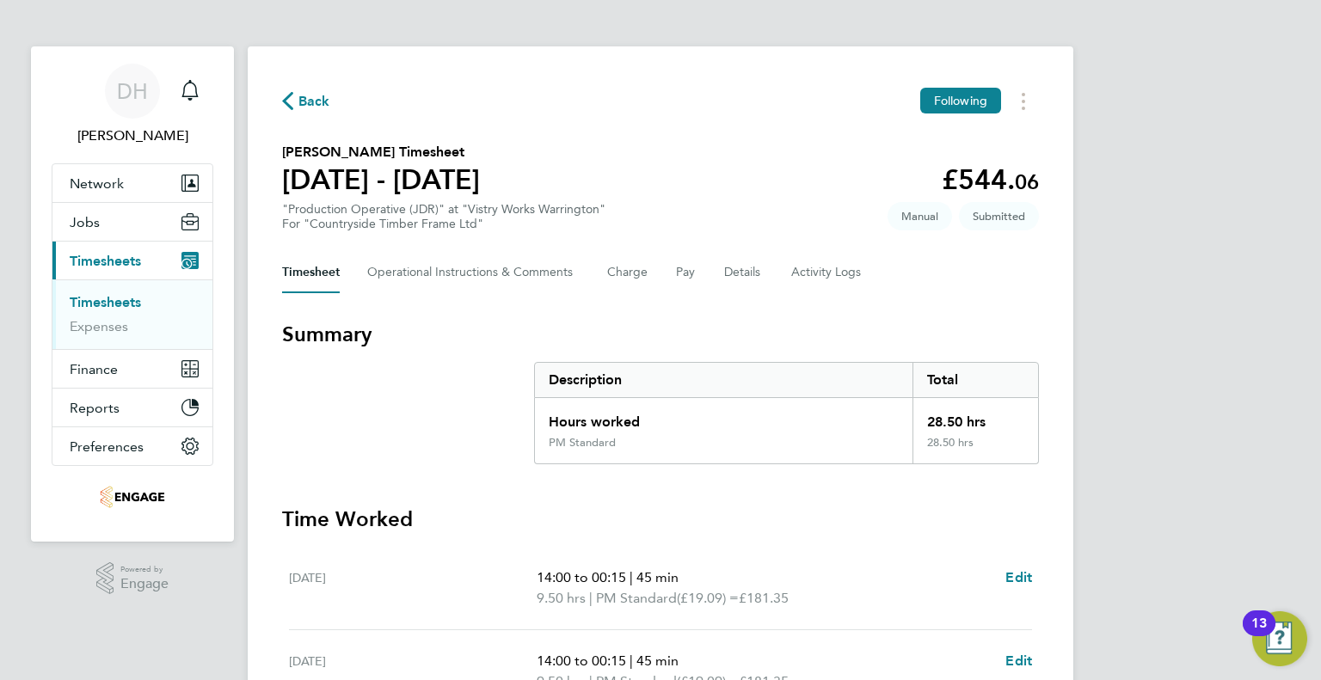
click at [322, 106] on span "Back" at bounding box center [314, 101] width 32 height 21
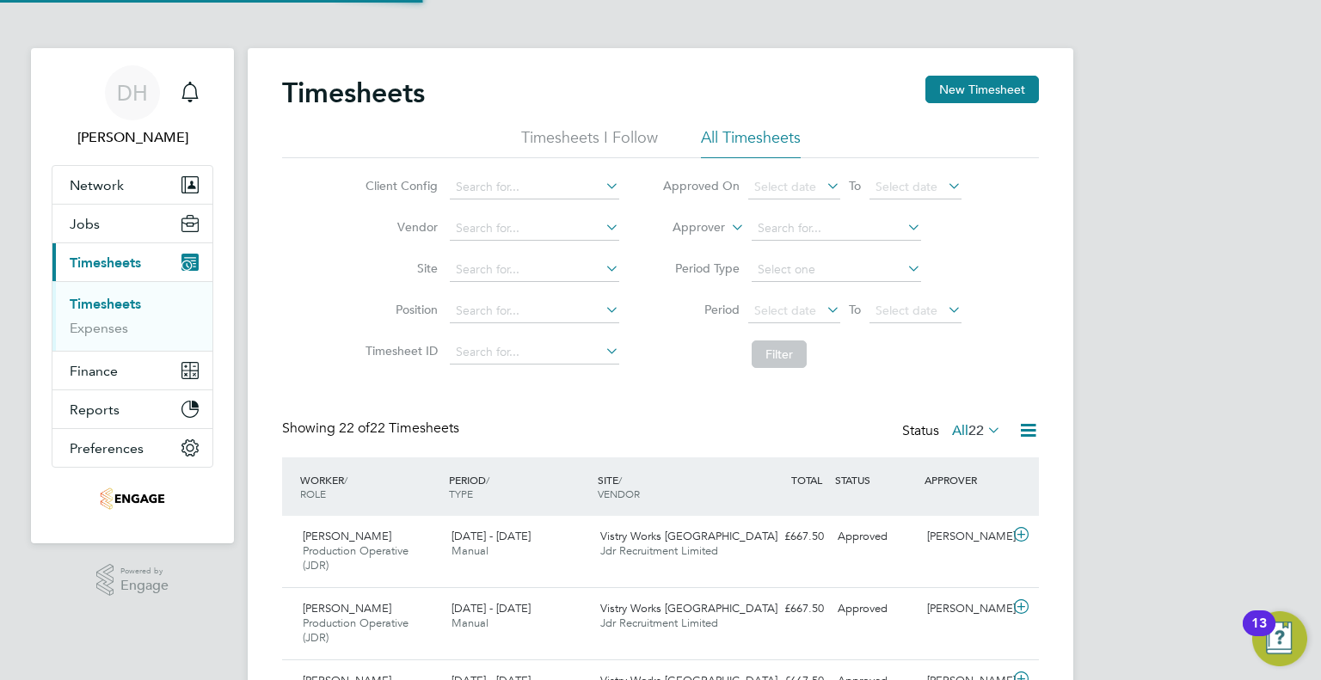
scroll to position [43, 150]
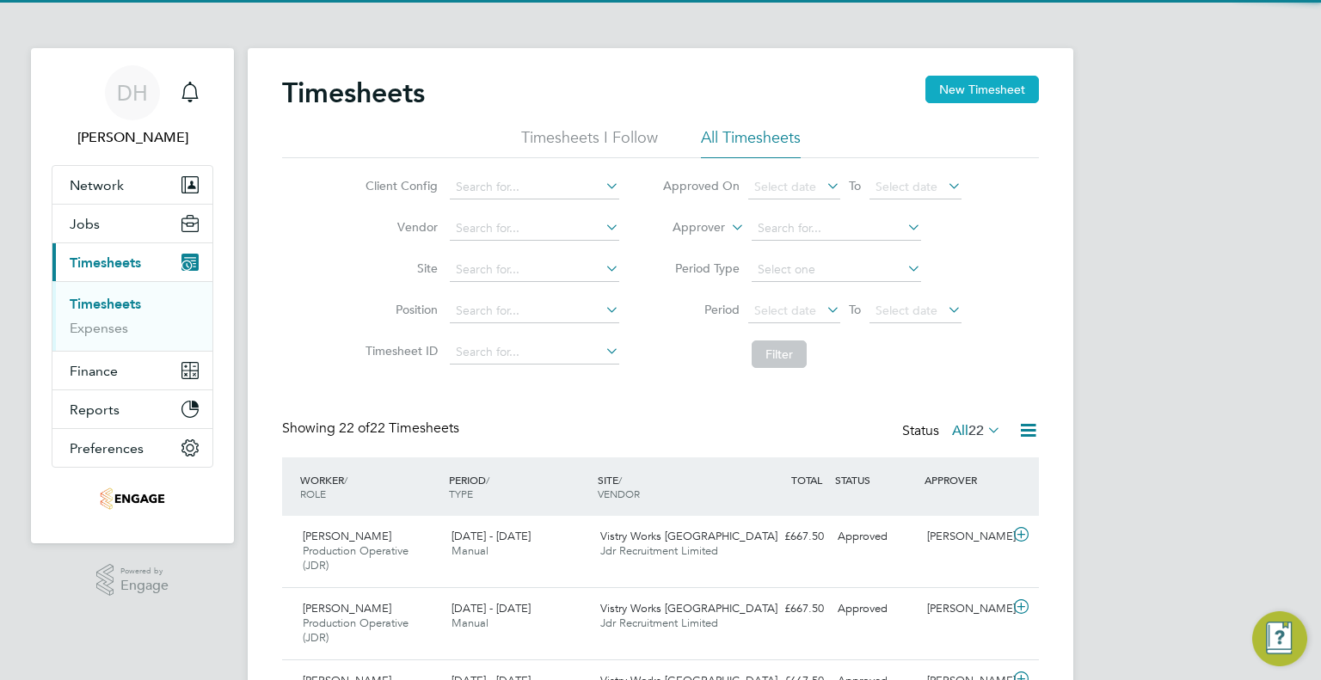
click at [958, 97] on button "New Timesheet" at bounding box center [981, 90] width 113 height 28
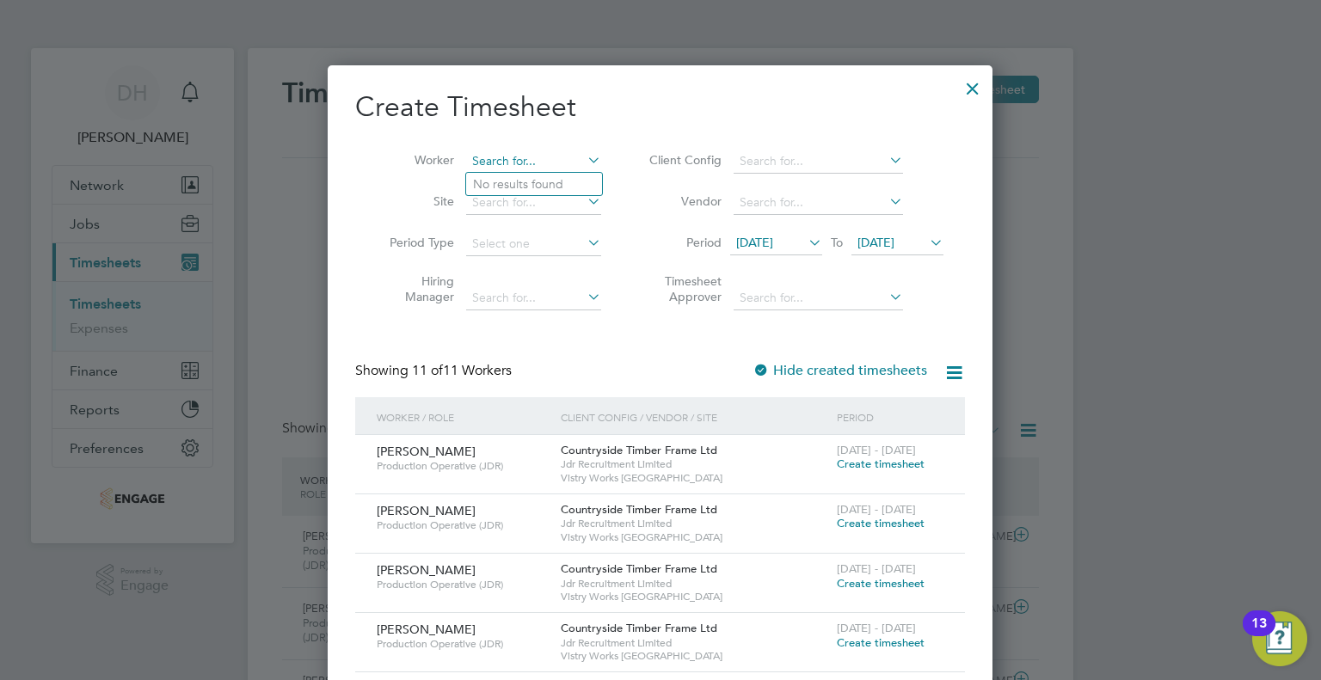
click at [509, 155] on input at bounding box center [533, 162] width 135 height 24
click at [576, 177] on b "Thomp" at bounding box center [596, 184] width 40 height 15
type input "[PERSON_NAME]"
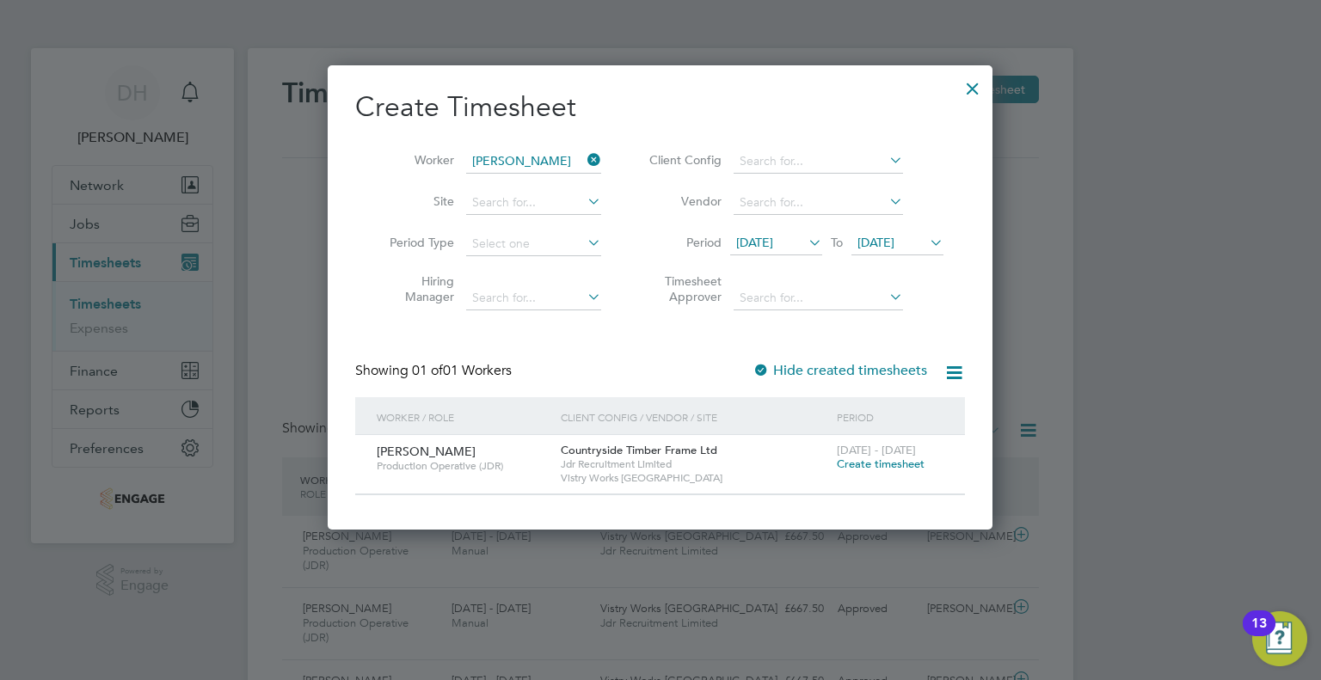
click at [751, 245] on span "[DATE]" at bounding box center [754, 242] width 37 height 15
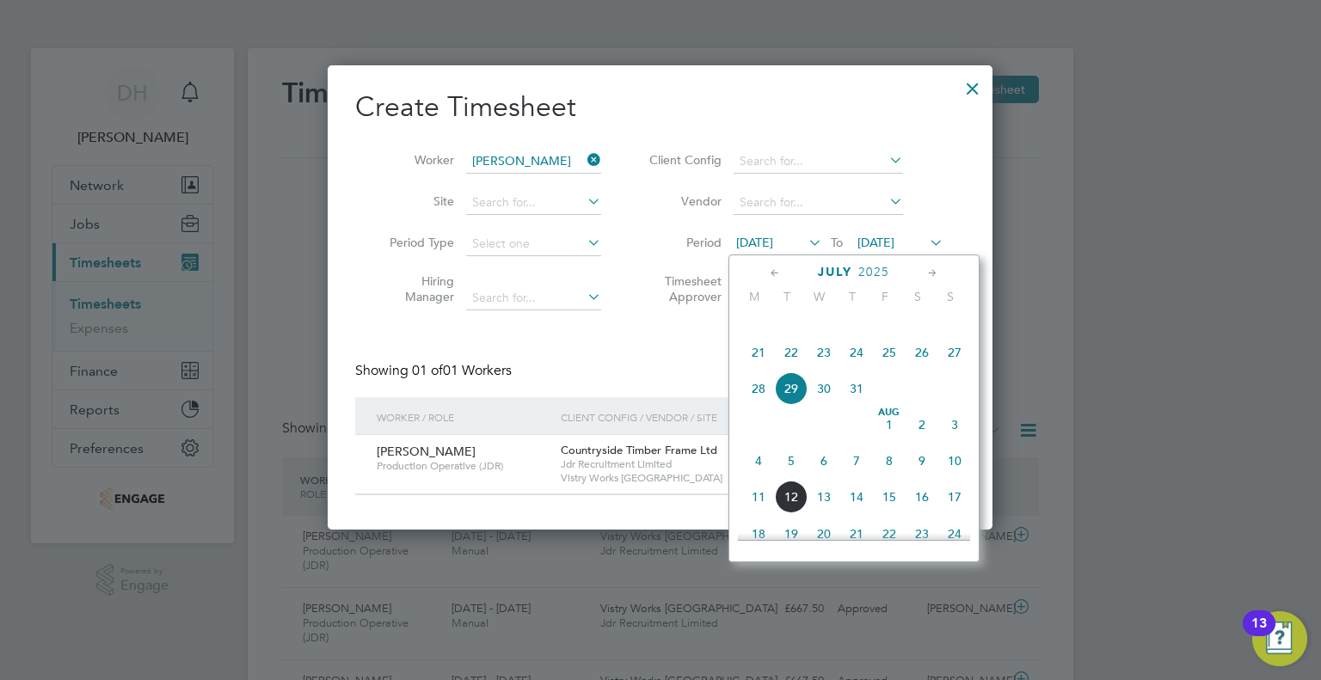
click at [754, 477] on span "4" at bounding box center [758, 460] width 33 height 33
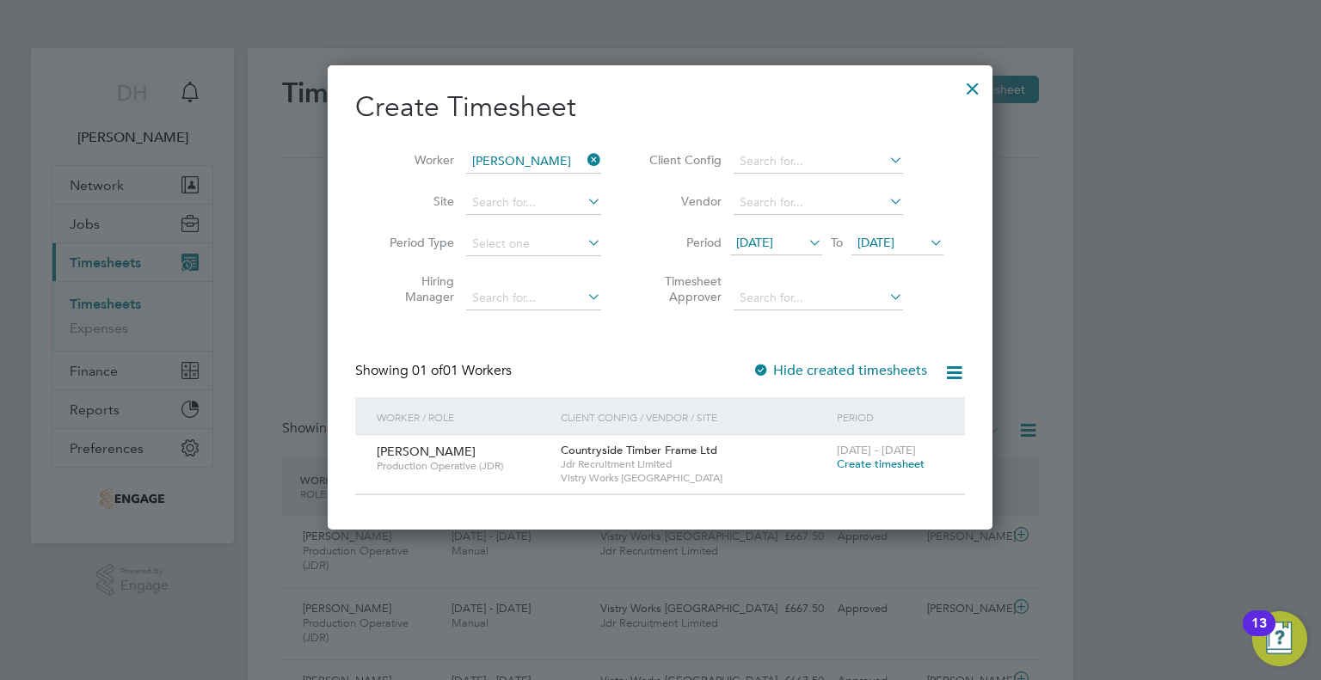
click at [861, 457] on span "Create timesheet" at bounding box center [881, 464] width 88 height 15
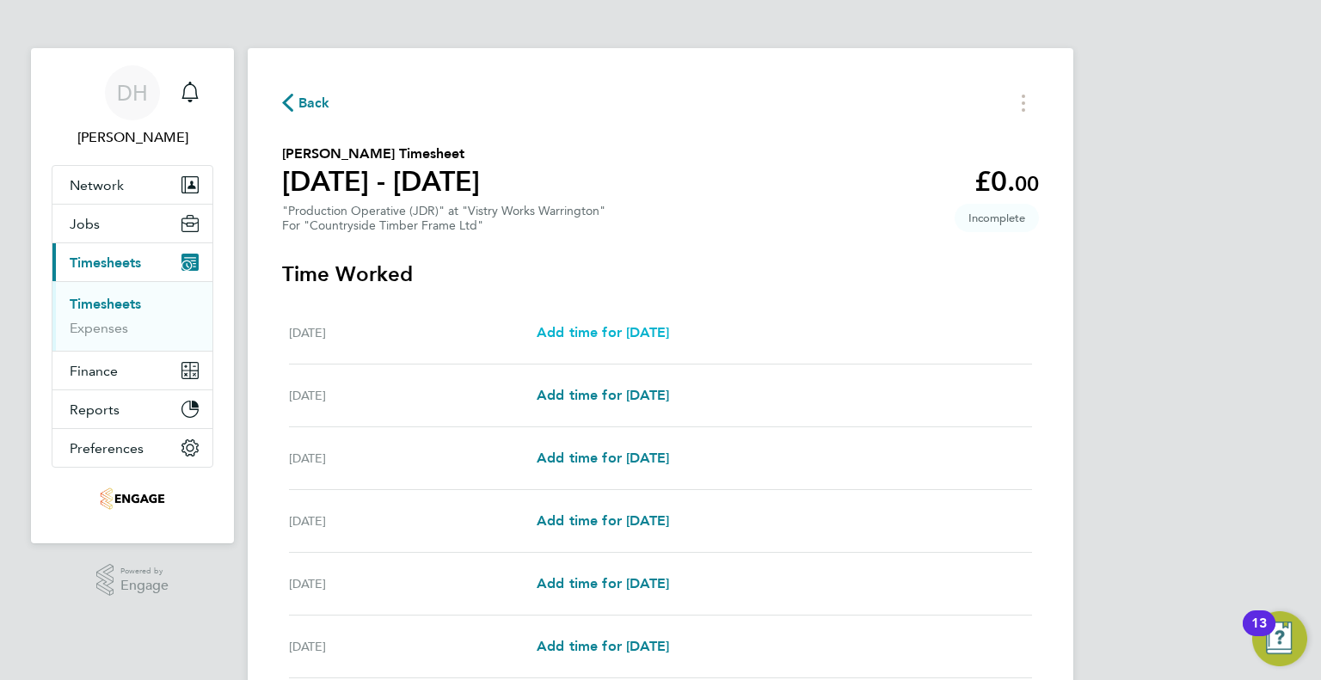
click at [592, 333] on span "Add time for [DATE]" at bounding box center [602, 332] width 132 height 16
select select "15"
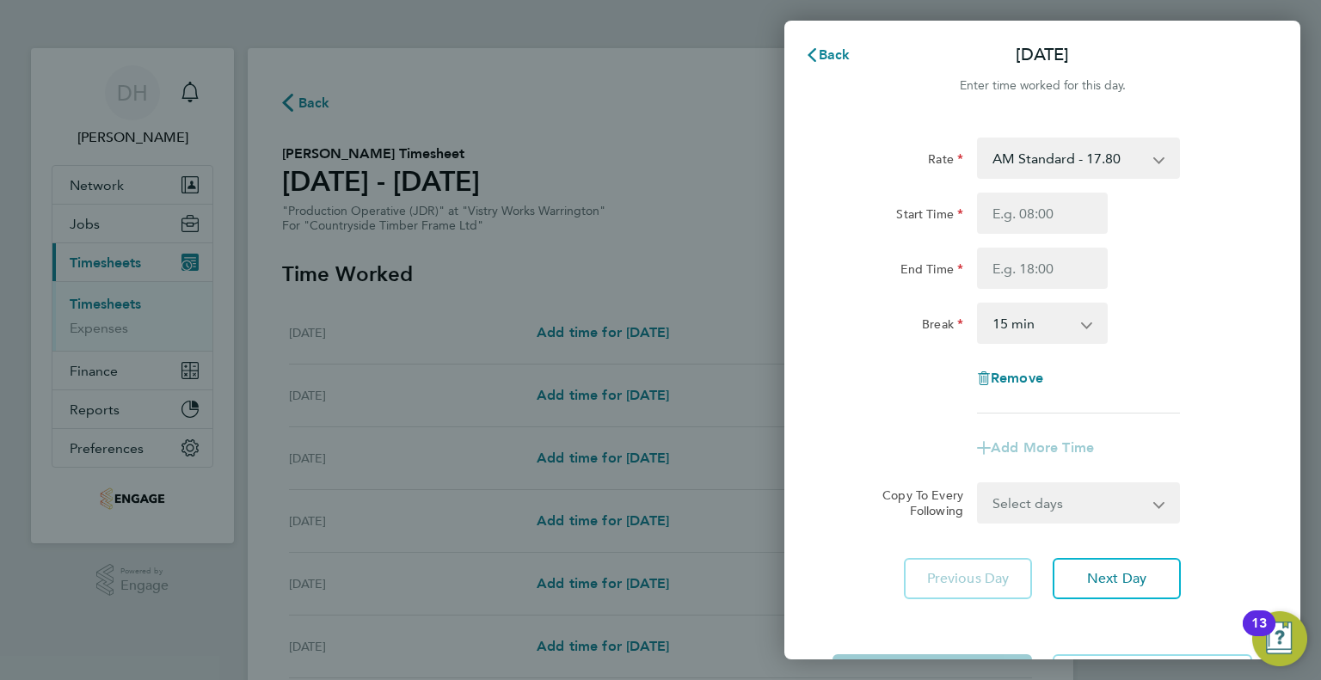
click at [1015, 149] on select "AM Standard - 17.80 AM OT1 - 26.70 PM Standard - 19.09 AM OT2 - 35.60 PM OT2 - …" at bounding box center [1067, 158] width 179 height 38
select select "15"
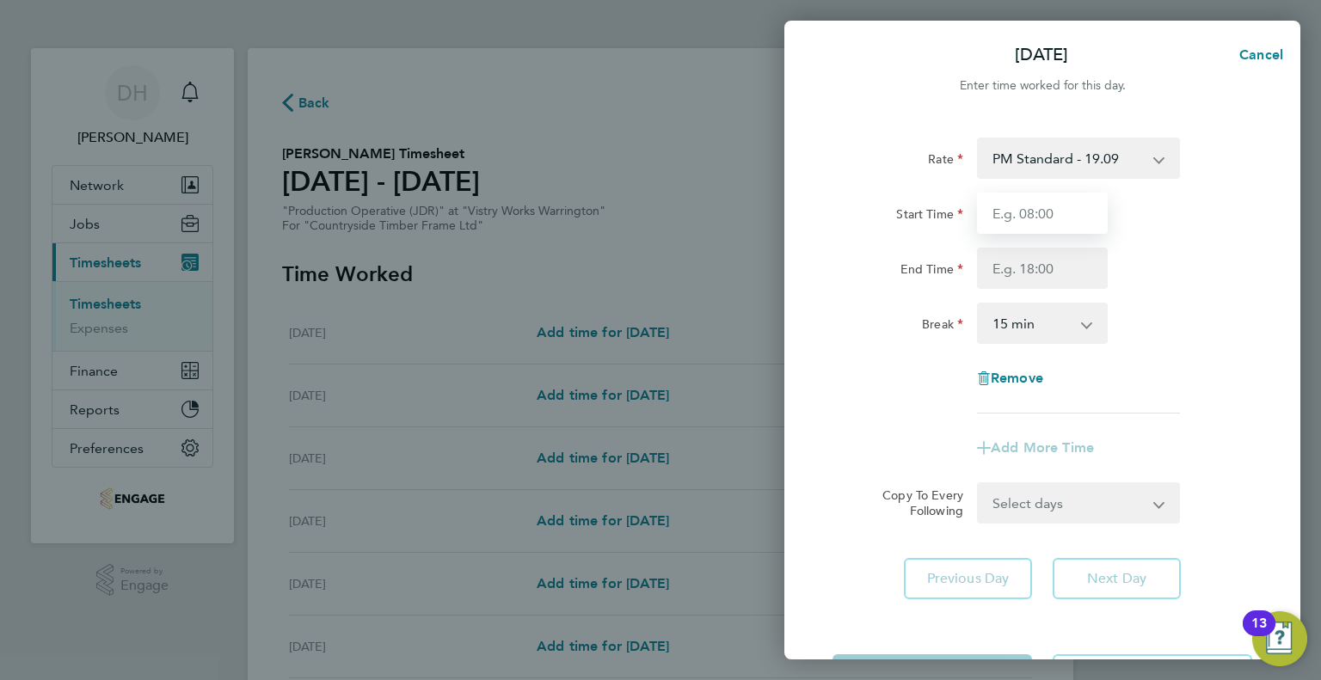
click at [1020, 212] on input "Start Time" at bounding box center [1042, 213] width 131 height 41
type input "14:00"
click at [1021, 261] on input "End Time" at bounding box center [1042, 268] width 131 height 41
type input "00:15"
click at [1008, 305] on select "0 min 15 min 30 min 45 min 60 min 75 min 90 min" at bounding box center [1031, 323] width 107 height 38
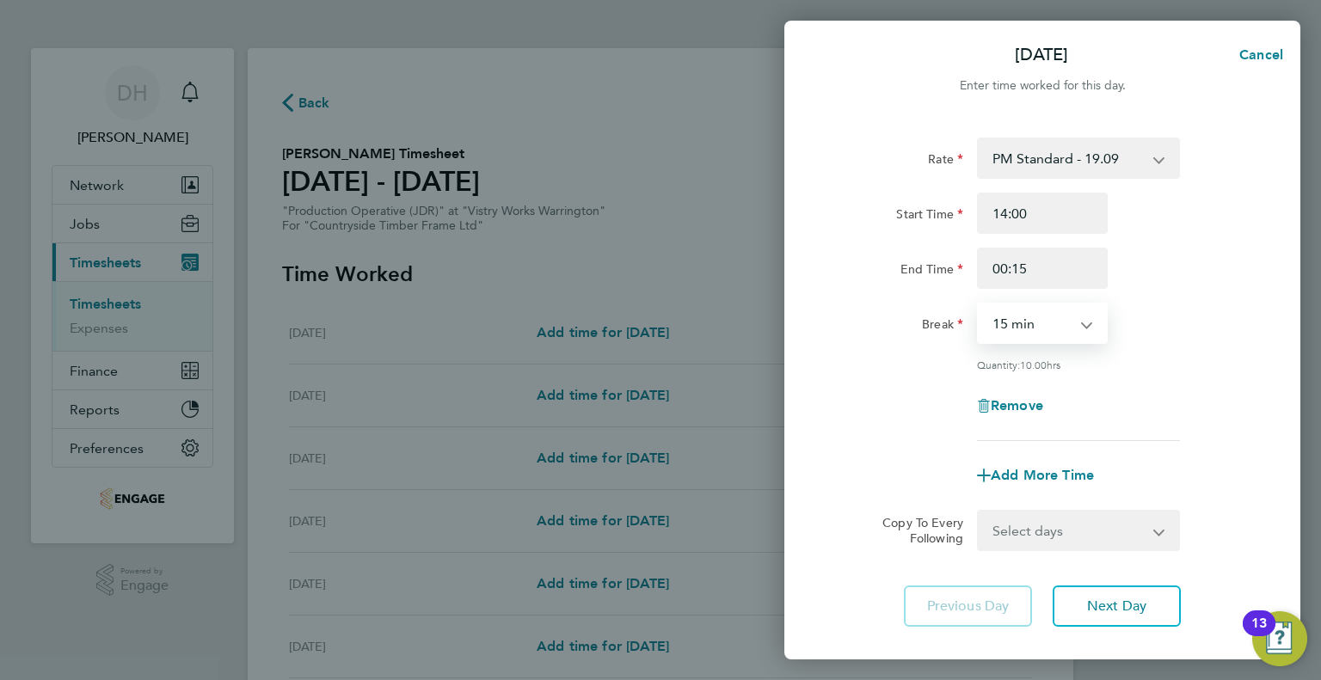
select select "45"
click at [978, 304] on select "0 min 15 min 30 min 45 min 60 min 75 min 90 min" at bounding box center [1031, 323] width 107 height 38
click at [1087, 618] on button "Next Day" at bounding box center [1116, 606] width 128 height 41
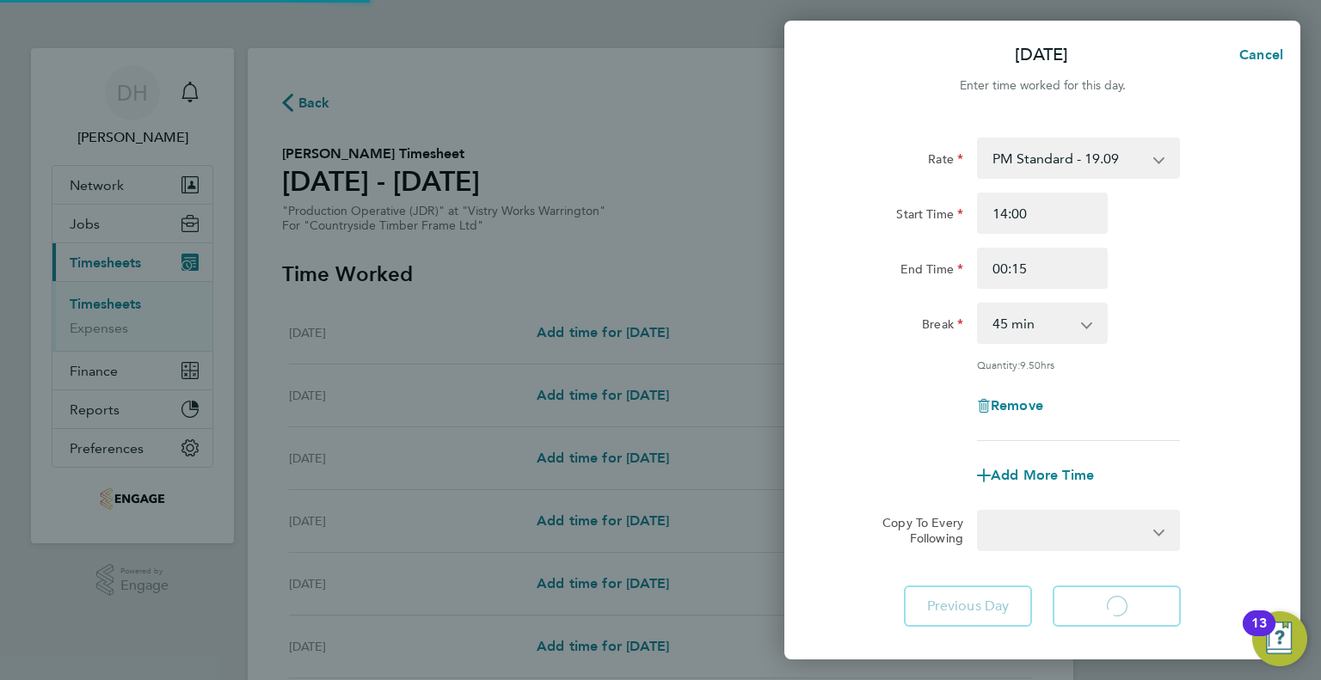
select select "15"
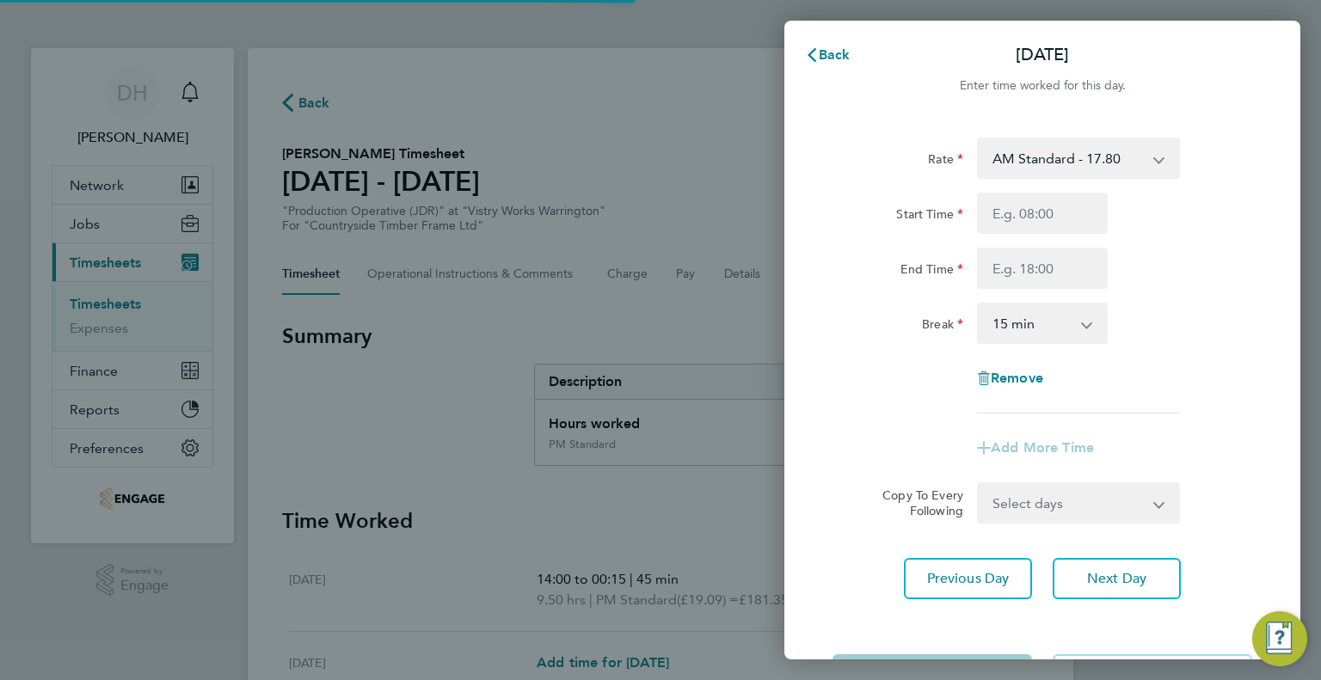
click at [1024, 162] on select "AM Standard - 17.80 AM OT1 - 26.70 PM Standard - 19.09 AM OT2 - 35.60 PM OT2 - …" at bounding box center [1067, 158] width 179 height 38
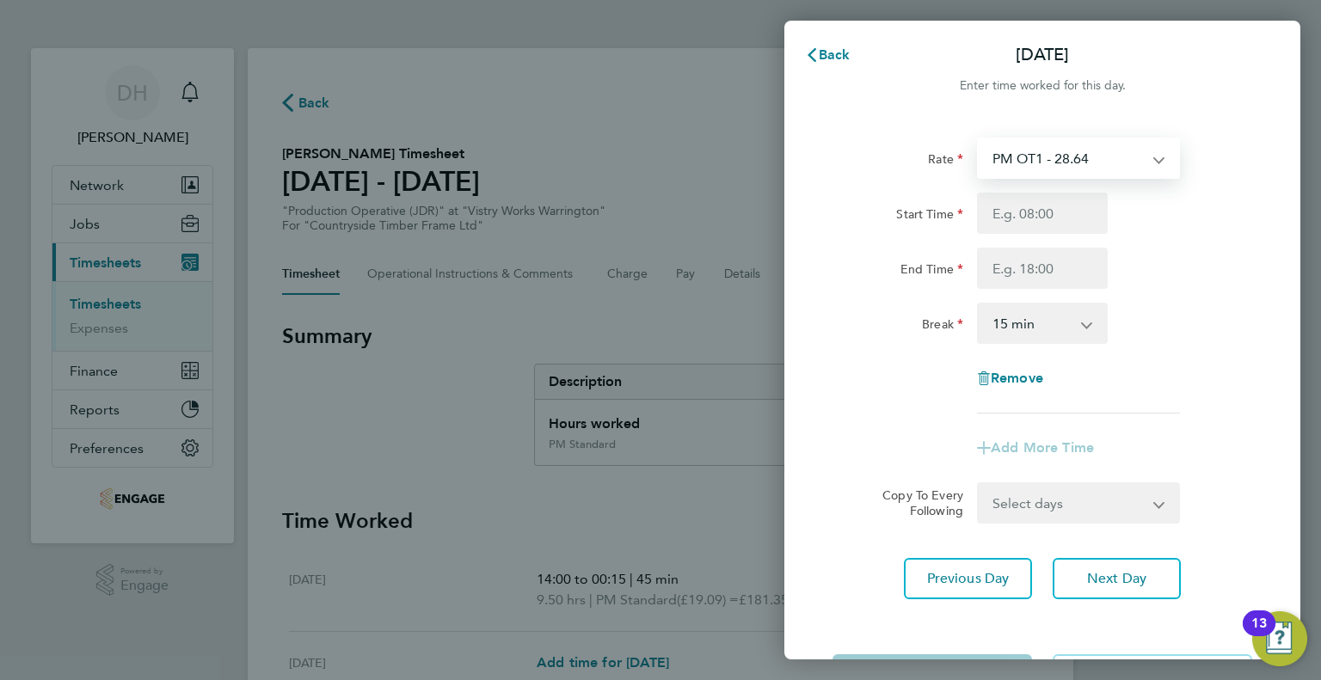
select select "15"
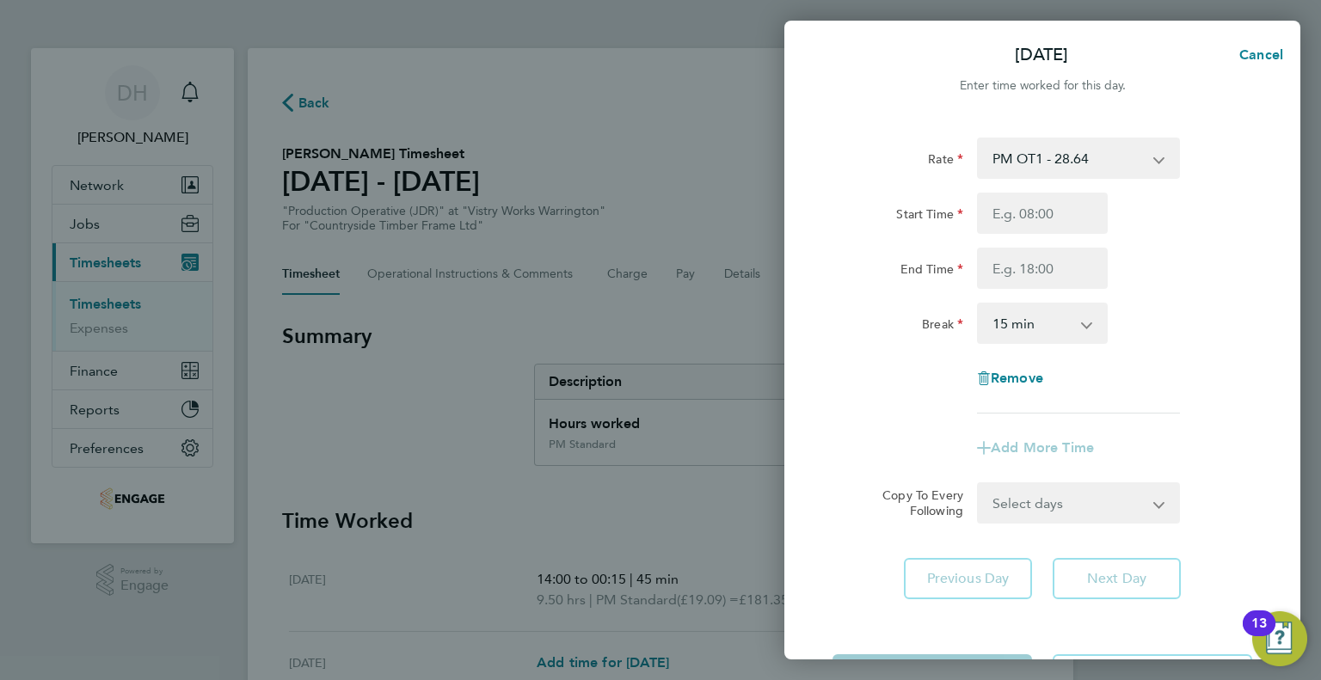
click at [1011, 156] on select "PM OT1 - 28.64 AM OT1 - 26.70 PM Standard - 19.09 AM OT2 - 35.60 PM OT2 - 38.18…" at bounding box center [1067, 158] width 179 height 38
select select "15"
click at [1011, 213] on input "Start Time" at bounding box center [1042, 213] width 131 height 41
type input "14:00"
click at [1022, 267] on input "End Time" at bounding box center [1042, 268] width 131 height 41
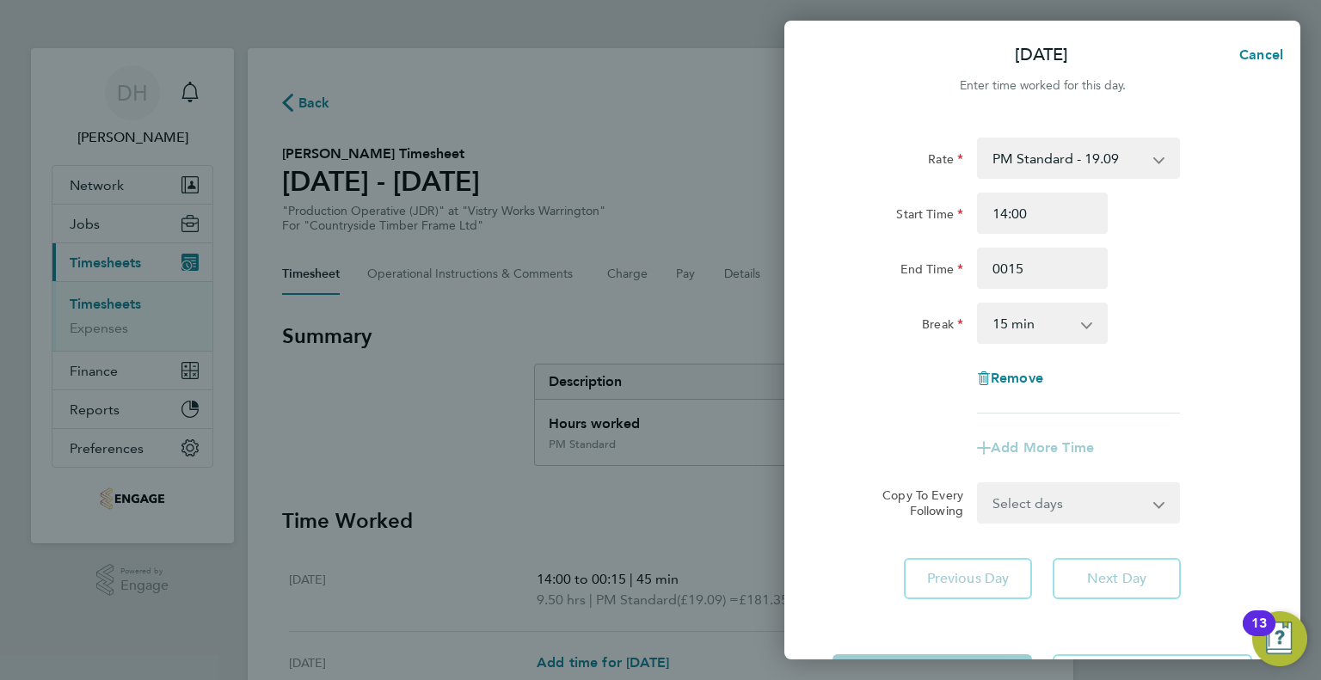
type input "00:15"
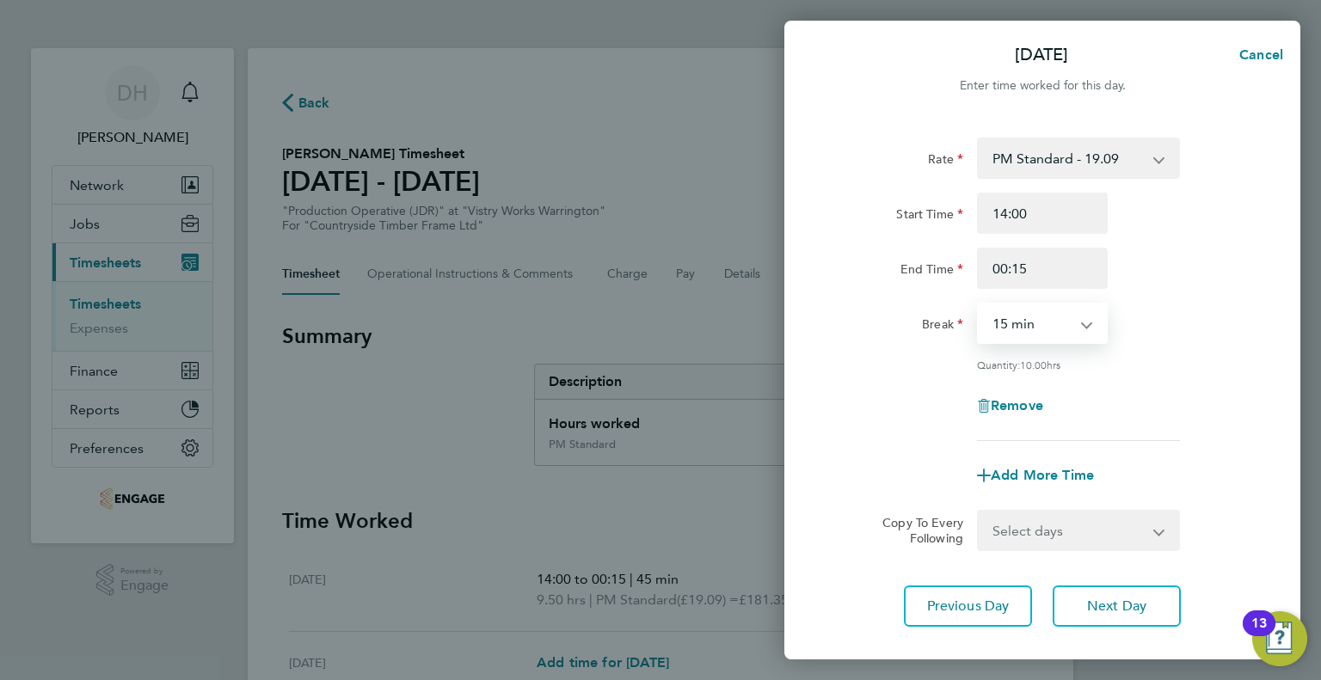
drag, startPoint x: 1005, startPoint y: 309, endPoint x: 1009, endPoint y: 337, distance: 28.7
click at [1005, 309] on select "0 min 15 min 30 min 45 min 60 min 75 min 90 min" at bounding box center [1031, 323] width 107 height 38
select select "45"
click at [978, 304] on select "0 min 15 min 30 min 45 min 60 min 75 min 90 min" at bounding box center [1031, 323] width 107 height 38
click at [1068, 601] on button "Next Day" at bounding box center [1116, 606] width 128 height 41
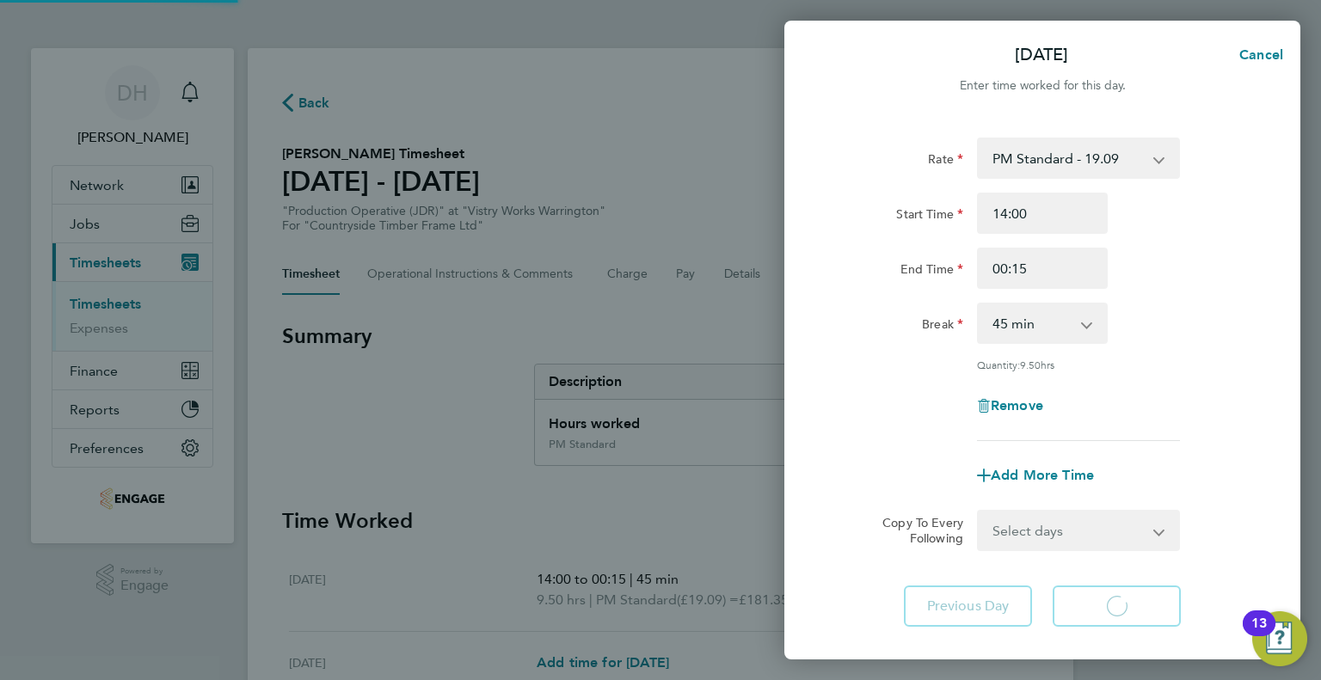
select select "15"
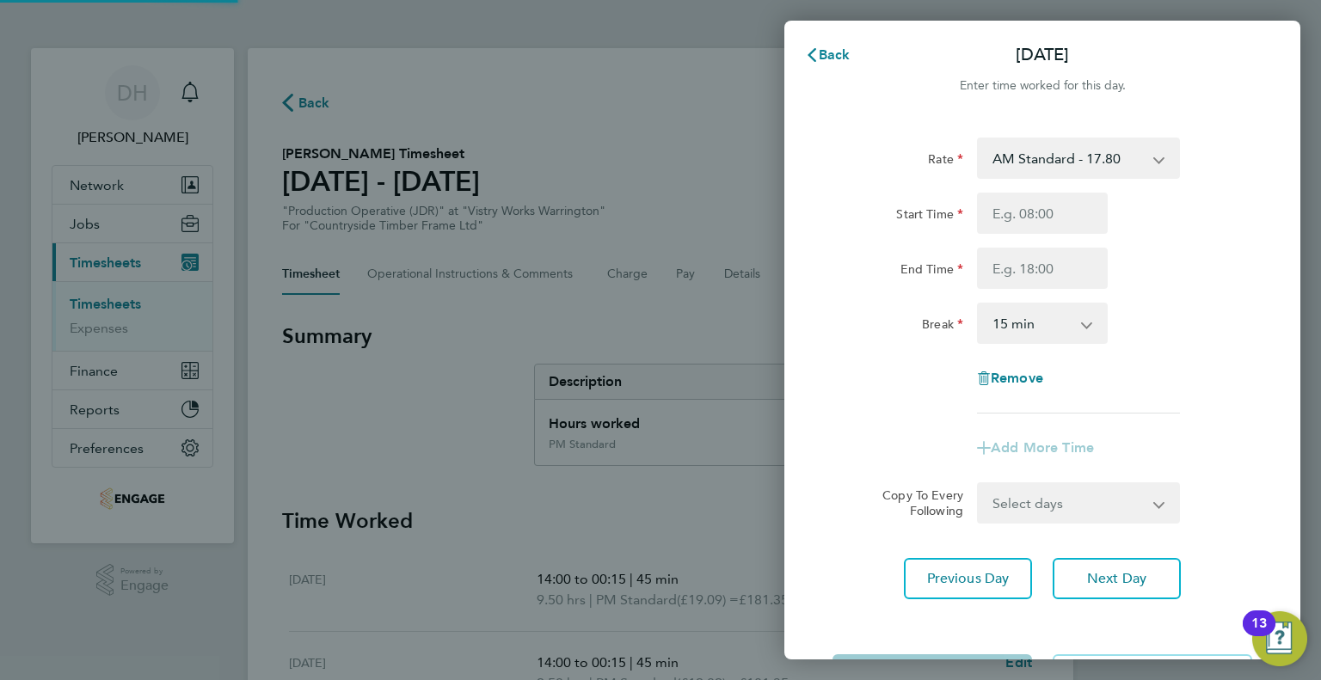
drag, startPoint x: 1046, startPoint y: 175, endPoint x: 1042, endPoint y: 163, distance: 12.0
click at [1042, 163] on select "AM Standard - 17.80 AM OT1 - 26.70 PM Standard - 19.09 AM OT2 - 35.60 PM OT2 - …" at bounding box center [1067, 158] width 179 height 38
select select "15"
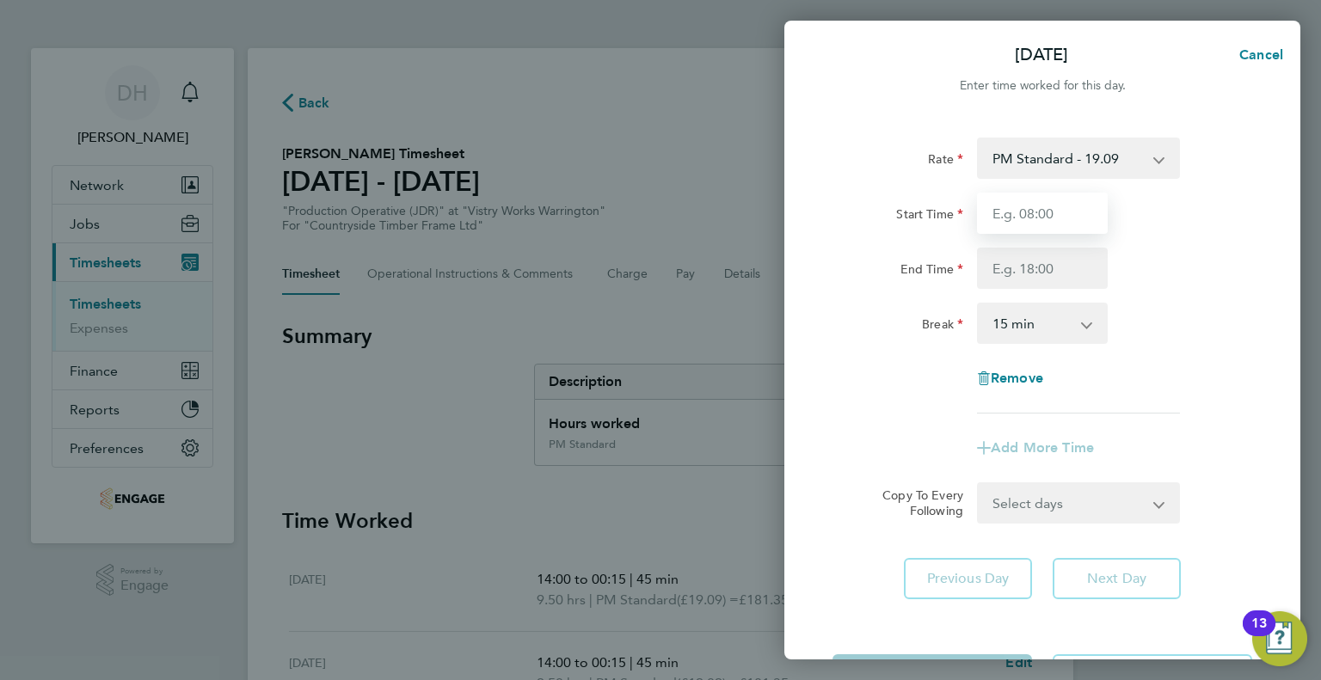
click at [1017, 209] on input "Start Time" at bounding box center [1042, 213] width 131 height 41
type input "14:00"
click at [1008, 262] on input "End Time" at bounding box center [1042, 268] width 131 height 41
type input "00:15"
click at [994, 305] on select "0 min 15 min 30 min 45 min 60 min 75 min 90 min" at bounding box center [1031, 323] width 107 height 38
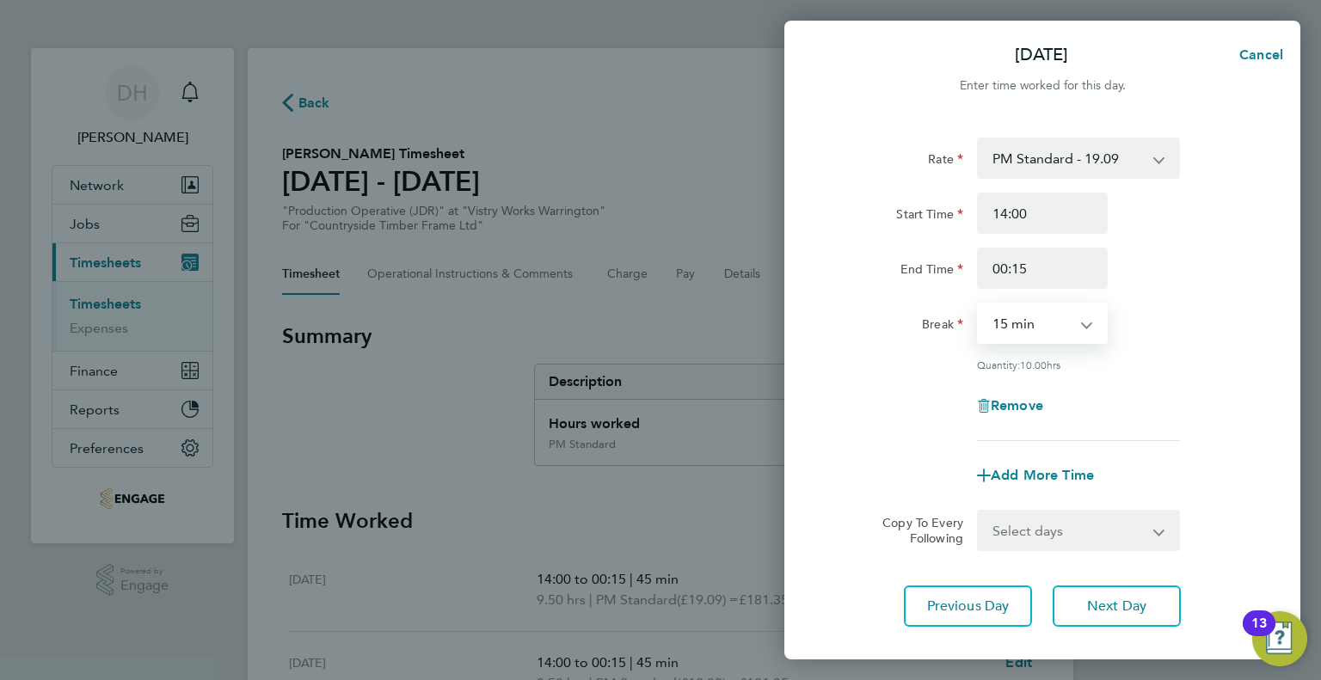
select select "45"
click at [978, 304] on select "0 min 15 min 30 min 45 min 60 min 75 min 90 min" at bounding box center [1031, 323] width 107 height 38
click at [1076, 607] on button "Next Day" at bounding box center [1116, 606] width 128 height 41
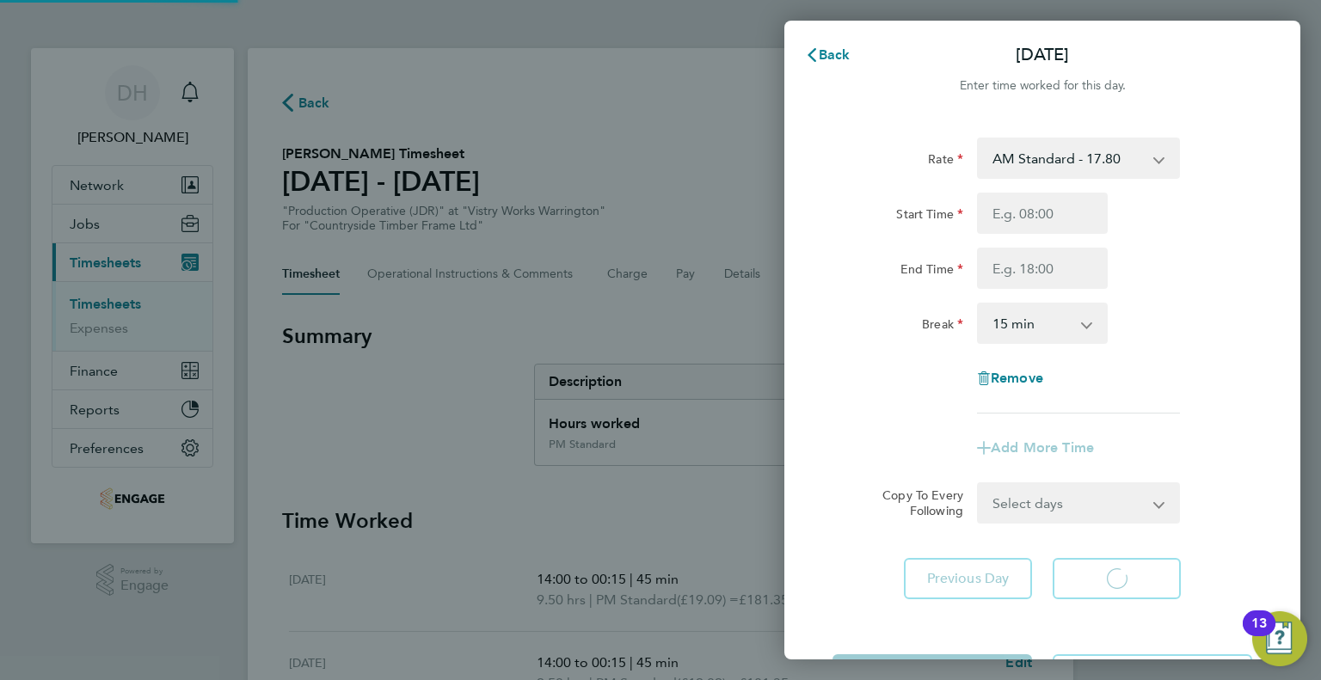
select select "15"
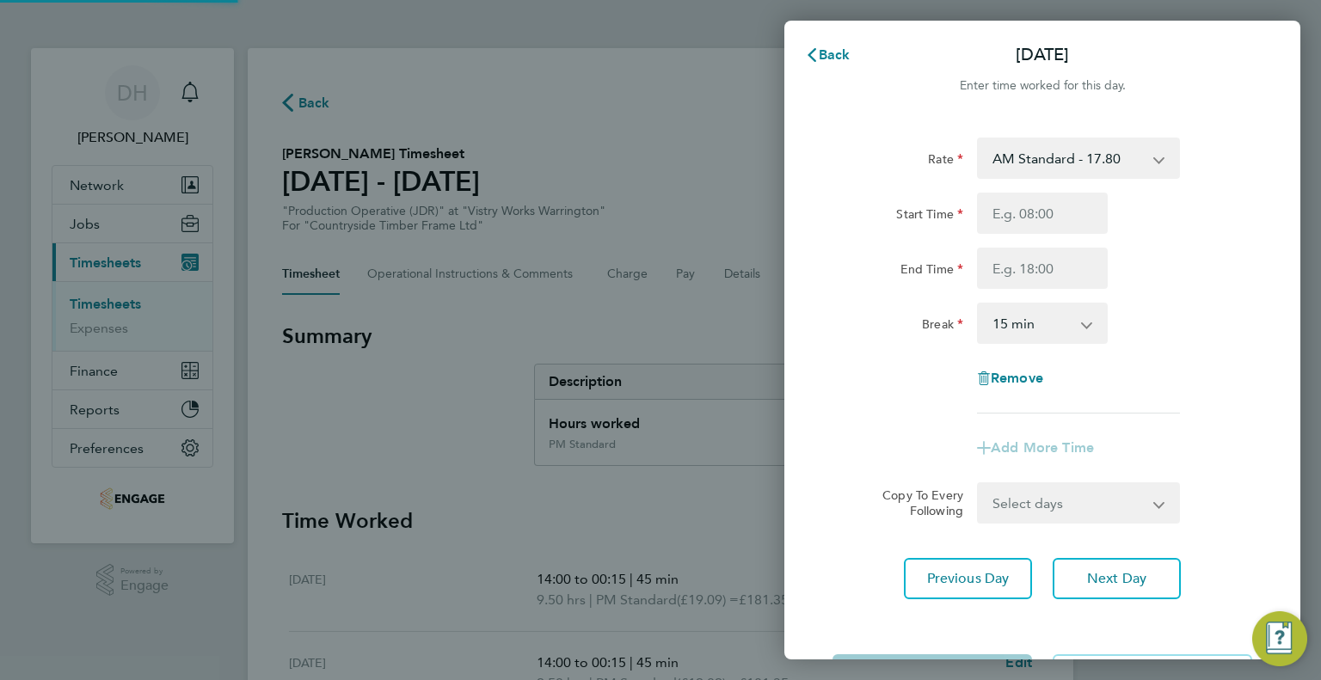
click at [1011, 168] on select "AM Standard - 17.80 AM OT1 - 26.70 PM Standard - 19.09 AM OT2 - 35.60 PM OT2 - …" at bounding box center [1067, 158] width 179 height 38
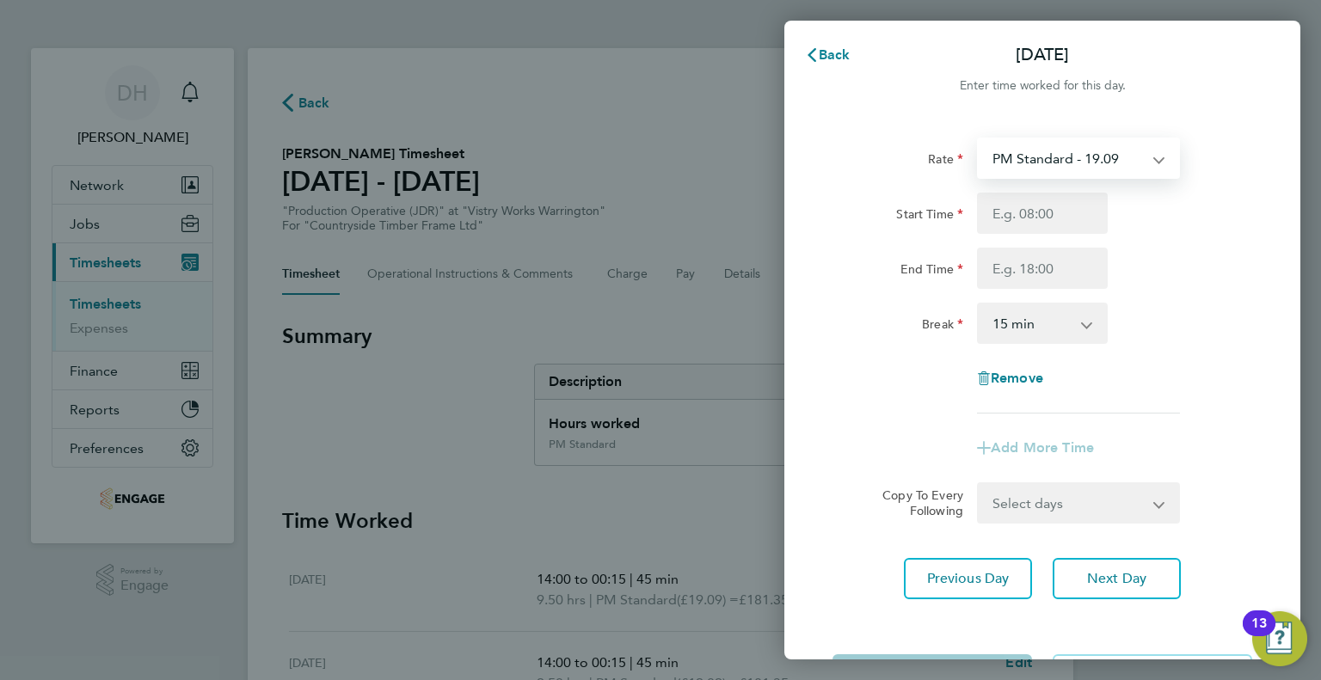
select select "15"
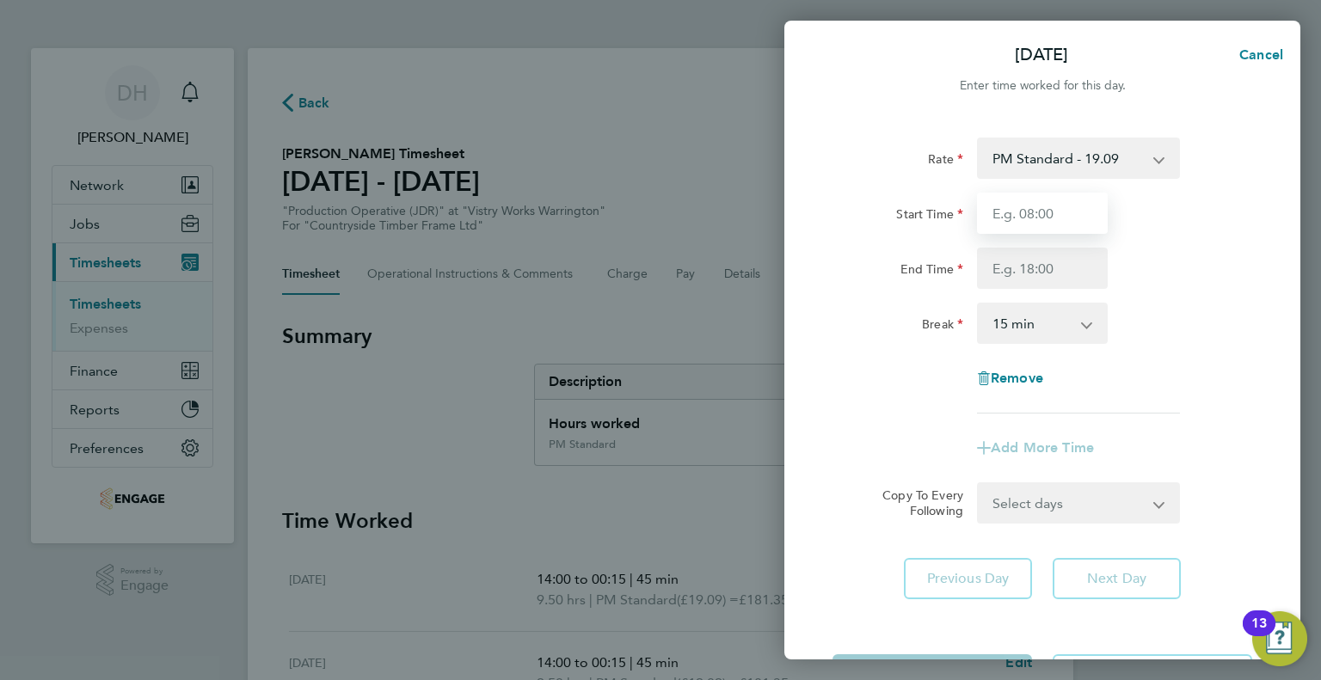
click at [1007, 218] on input "Start Time" at bounding box center [1042, 213] width 131 height 41
type input "14:00"
click at [1003, 258] on input "End Time" at bounding box center [1042, 268] width 131 height 41
type input "00:15"
click at [1002, 336] on select "0 min 15 min 30 min 45 min 60 min 75 min 90 min" at bounding box center [1031, 323] width 107 height 38
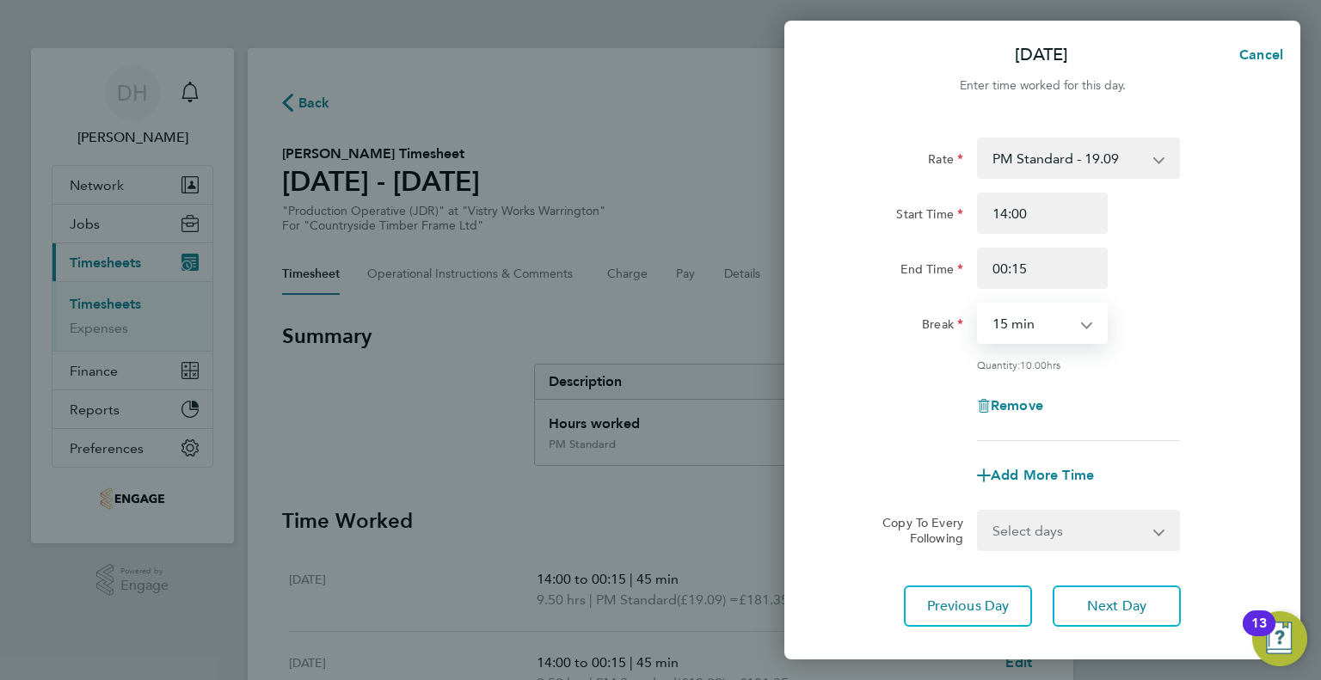
select select "45"
click at [978, 304] on select "0 min 15 min 30 min 45 min 60 min 75 min 90 min" at bounding box center [1031, 323] width 107 height 38
click at [899, 412] on div "Remove" at bounding box center [1041, 405] width 433 height 41
drag, startPoint x: 1049, startPoint y: 261, endPoint x: 966, endPoint y: 262, distance: 83.4
click at [966, 262] on div "End Time 00:15" at bounding box center [1041, 268] width 433 height 41
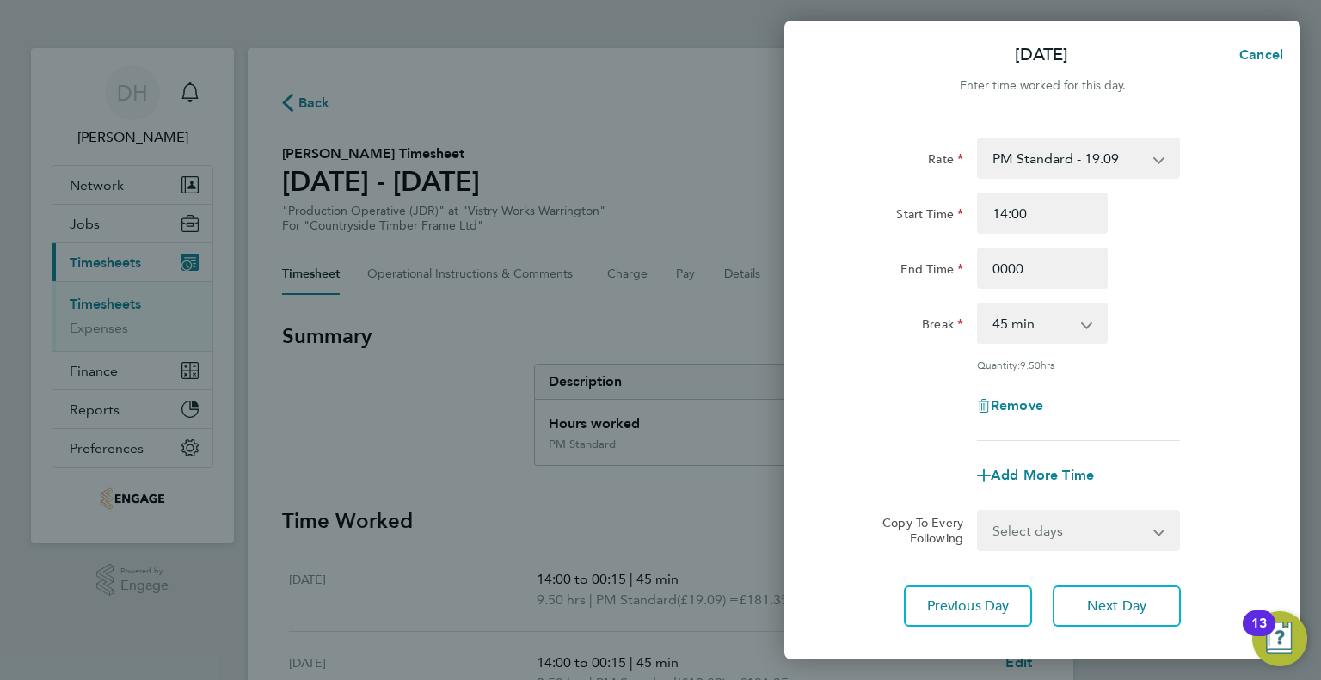
type input "00:00"
click at [947, 342] on div "Break" at bounding box center [897, 323] width 144 height 41
click at [984, 340] on select "0 min 15 min 30 min 45 min 60 min 75 min 90 min" at bounding box center [1031, 323] width 107 height 38
select select "30"
click at [978, 304] on select "0 min 15 min 30 min 45 min 60 min 75 min 90 min" at bounding box center [1031, 323] width 107 height 38
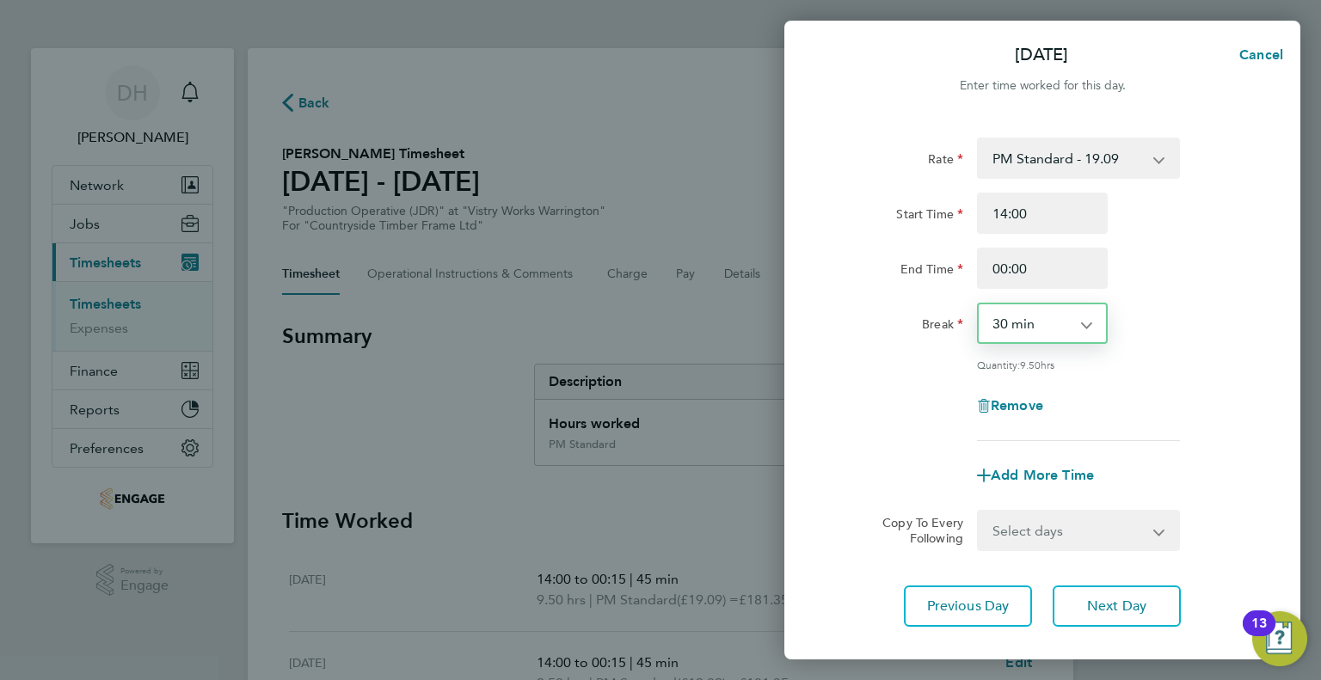
click at [939, 389] on div "Remove" at bounding box center [1041, 405] width 433 height 41
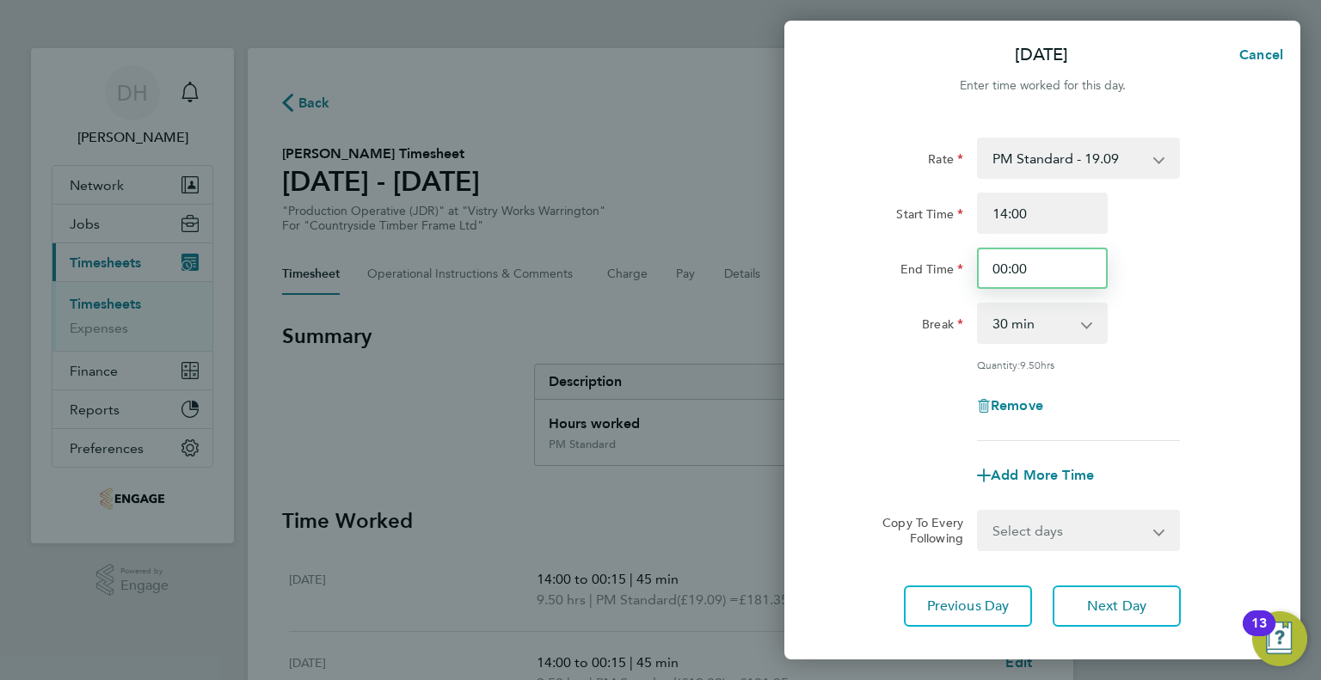
drag, startPoint x: 1049, startPoint y: 254, endPoint x: 922, endPoint y: 285, distance: 131.2
click at [922, 285] on div "End Time 00:00" at bounding box center [1041, 268] width 433 height 41
type input "23:00"
click at [922, 305] on div "Break" at bounding box center [897, 320] width 131 height 34
click at [1004, 343] on div "0 min 15 min 30 min 45 min 60 min 75 min 90 min" at bounding box center [1042, 323] width 131 height 41
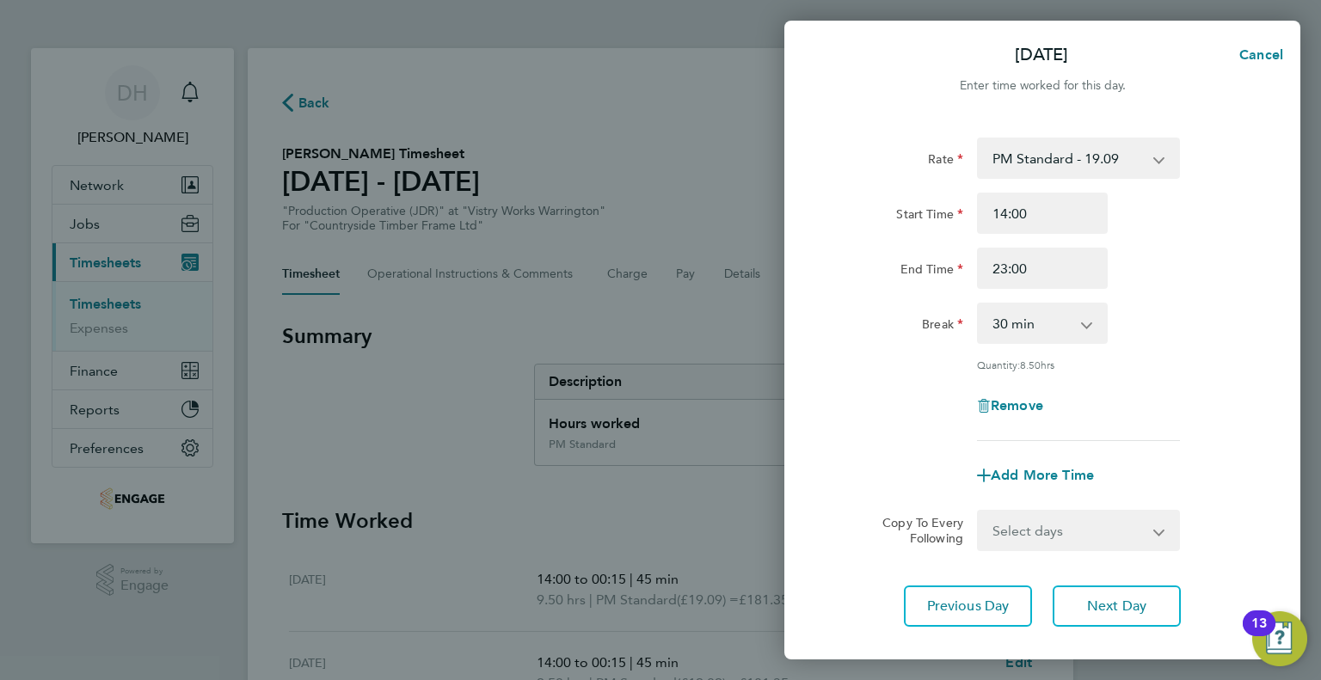
click at [999, 336] on select "0 min 15 min 30 min 45 min 60 min 75 min 90 min" at bounding box center [1031, 323] width 107 height 38
click at [978, 304] on select "0 min 15 min 30 min 45 min 60 min 75 min 90 min" at bounding box center [1031, 323] width 107 height 38
click at [1011, 323] on select "0 min 15 min 30 min 45 min 60 min 75 min 90 min" at bounding box center [1031, 323] width 107 height 38
select select "0"
click at [978, 304] on select "0 min 15 min 30 min 45 min 60 min 75 min 90 min" at bounding box center [1031, 323] width 107 height 38
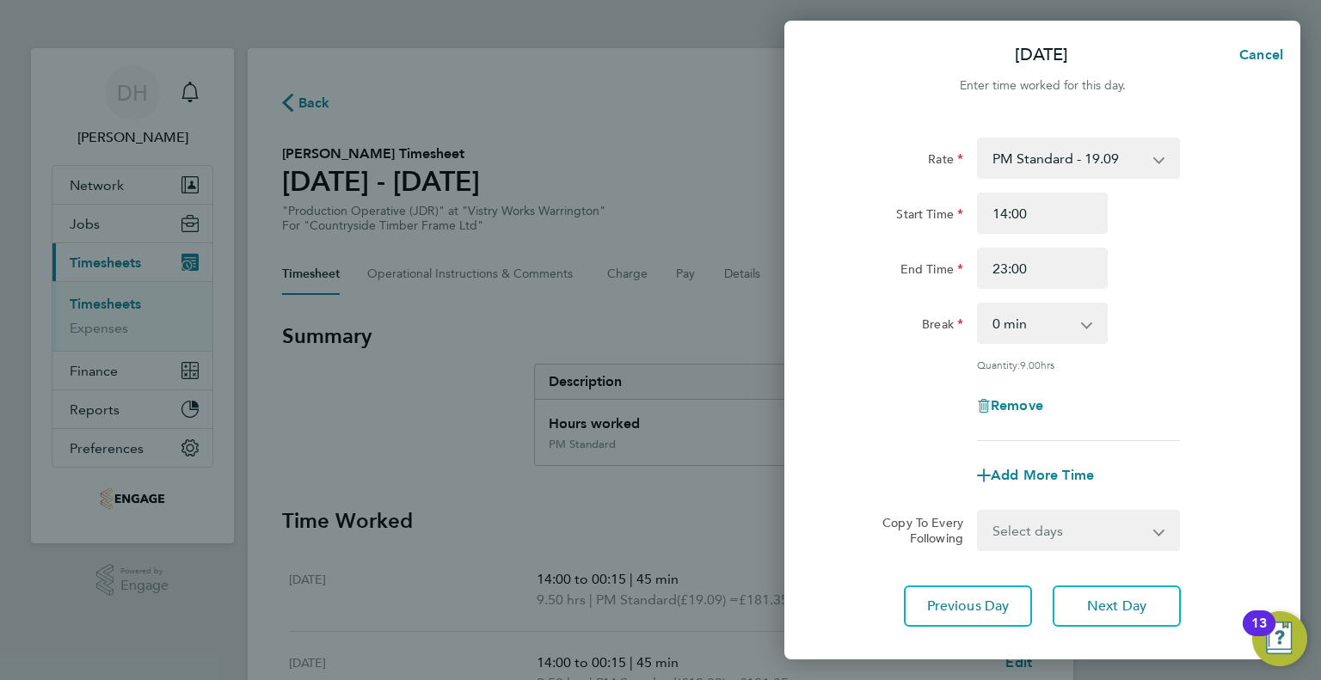
click at [938, 367] on div "Quantity: 9.00 hrs" at bounding box center [1041, 365] width 433 height 14
click at [1002, 323] on select "0 min 15 min 30 min 45 min 60 min 75 min 90 min" at bounding box center [1031, 323] width 107 height 38
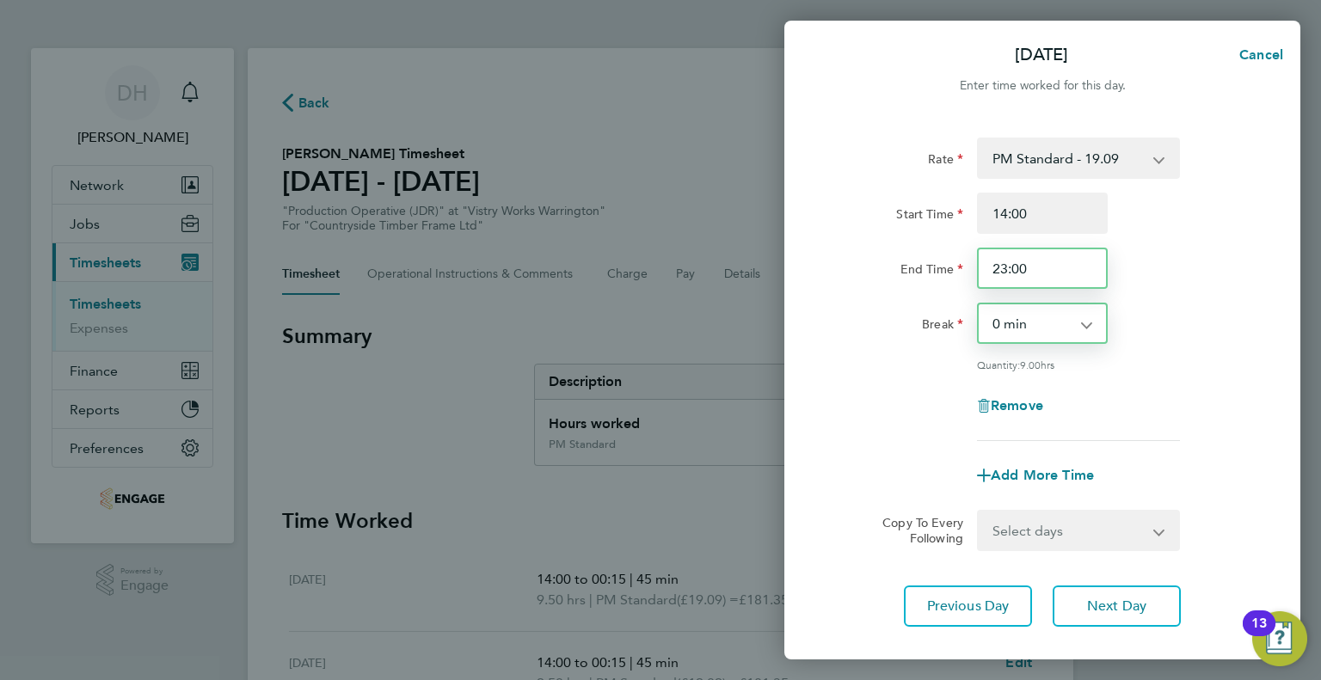
click at [1039, 279] on input "23:00" at bounding box center [1042, 268] width 131 height 41
drag, startPoint x: 1039, startPoint y: 274, endPoint x: 923, endPoint y: 270, distance: 115.3
click at [923, 270] on div "End Time 23:00" at bounding box center [1041, 268] width 433 height 41
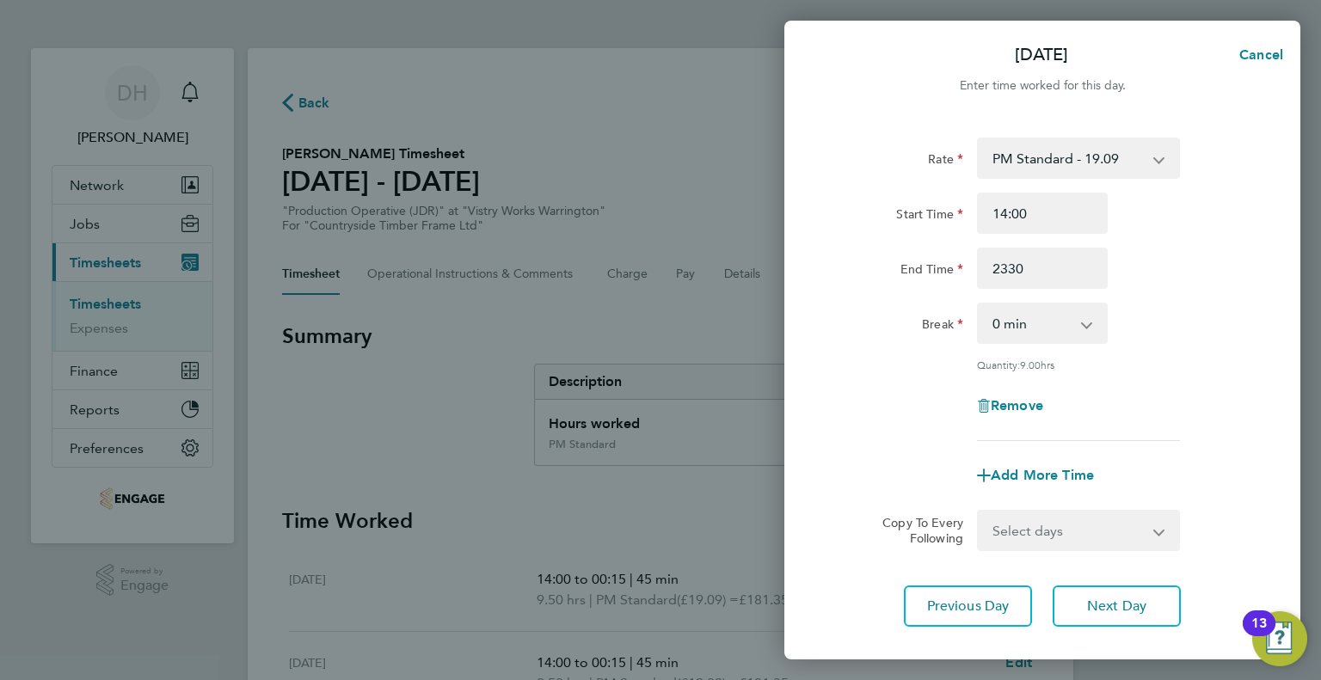
type input "23:30"
click at [1035, 322] on select "0 min 15 min 30 min 45 min 60 min 75 min 90 min" at bounding box center [1031, 323] width 107 height 38
select select "30"
click at [978, 304] on select "0 min 15 min 30 min 45 min 60 min 75 min 90 min" at bounding box center [1031, 323] width 107 height 38
click at [911, 405] on div "Remove" at bounding box center [1041, 405] width 433 height 41
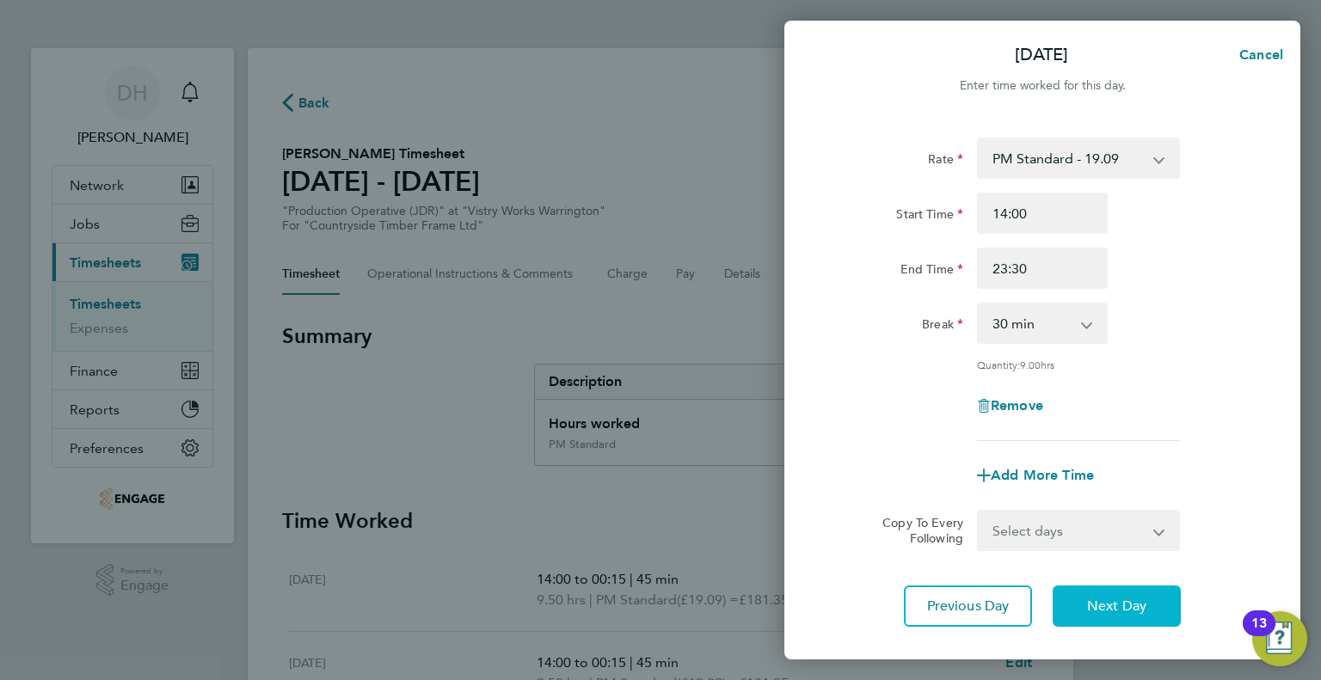
click at [1062, 610] on button "Next Day" at bounding box center [1116, 606] width 128 height 41
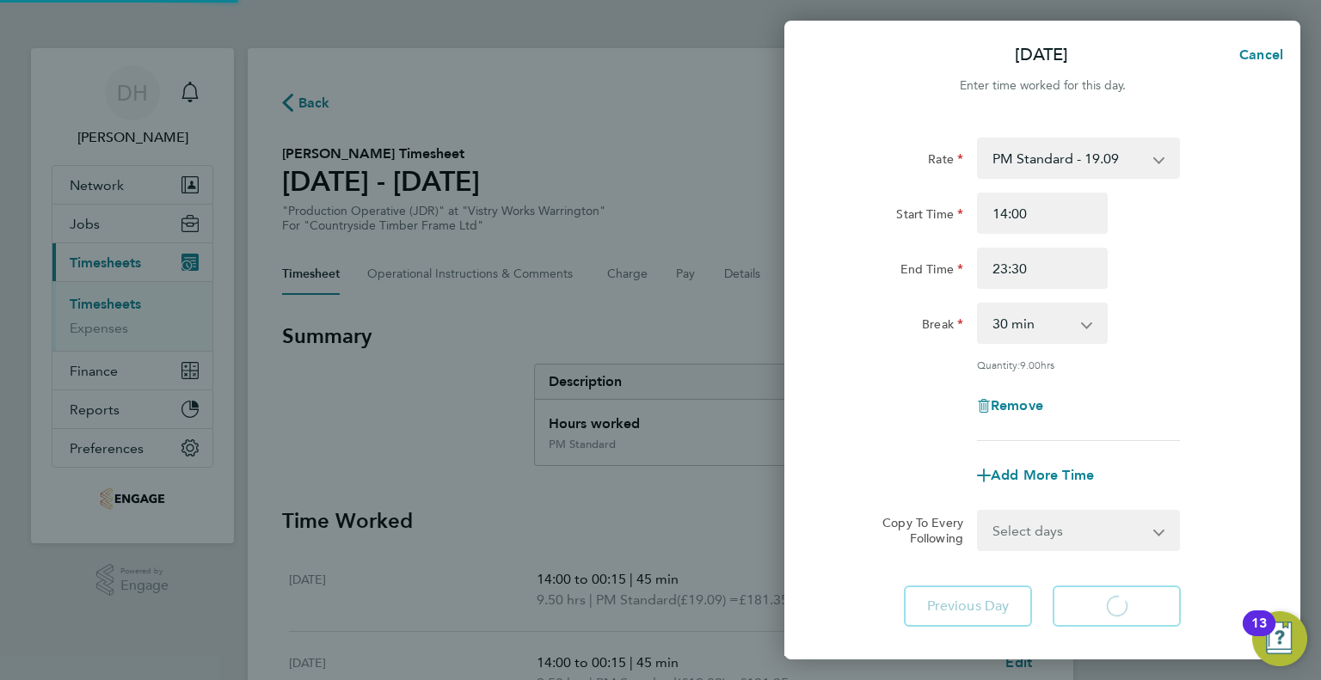
select select "15"
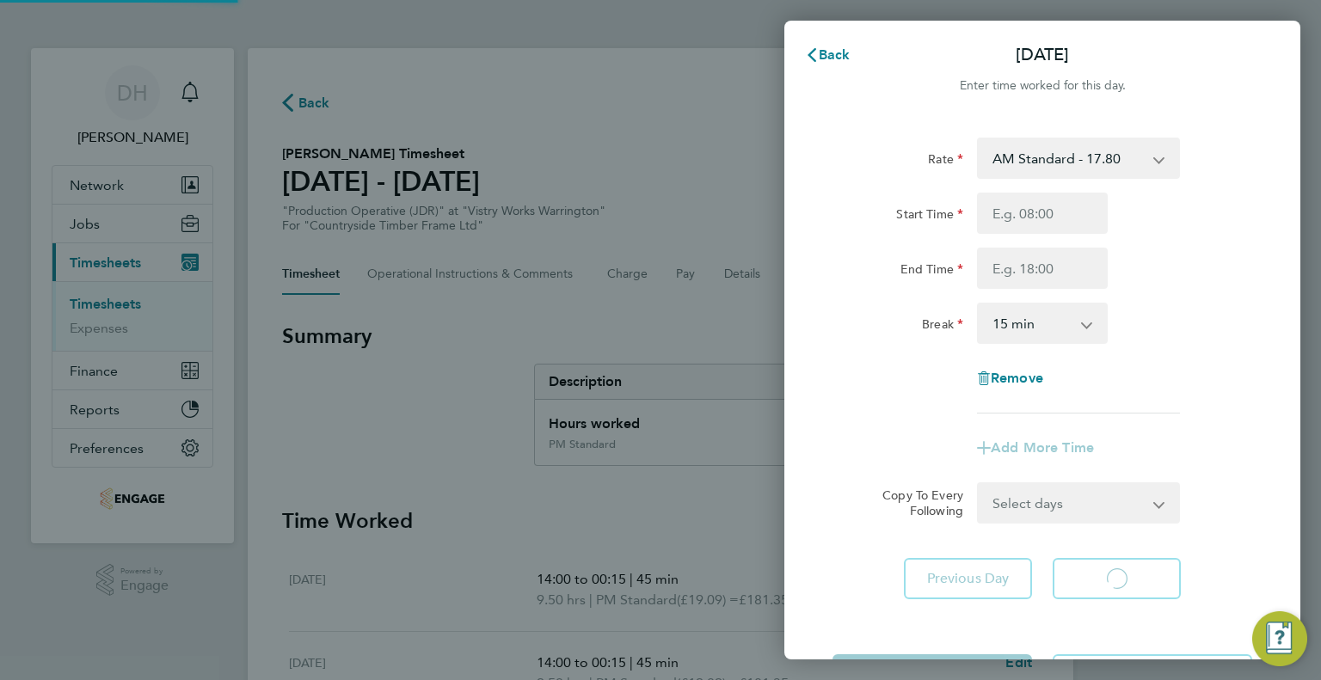
select select "15"
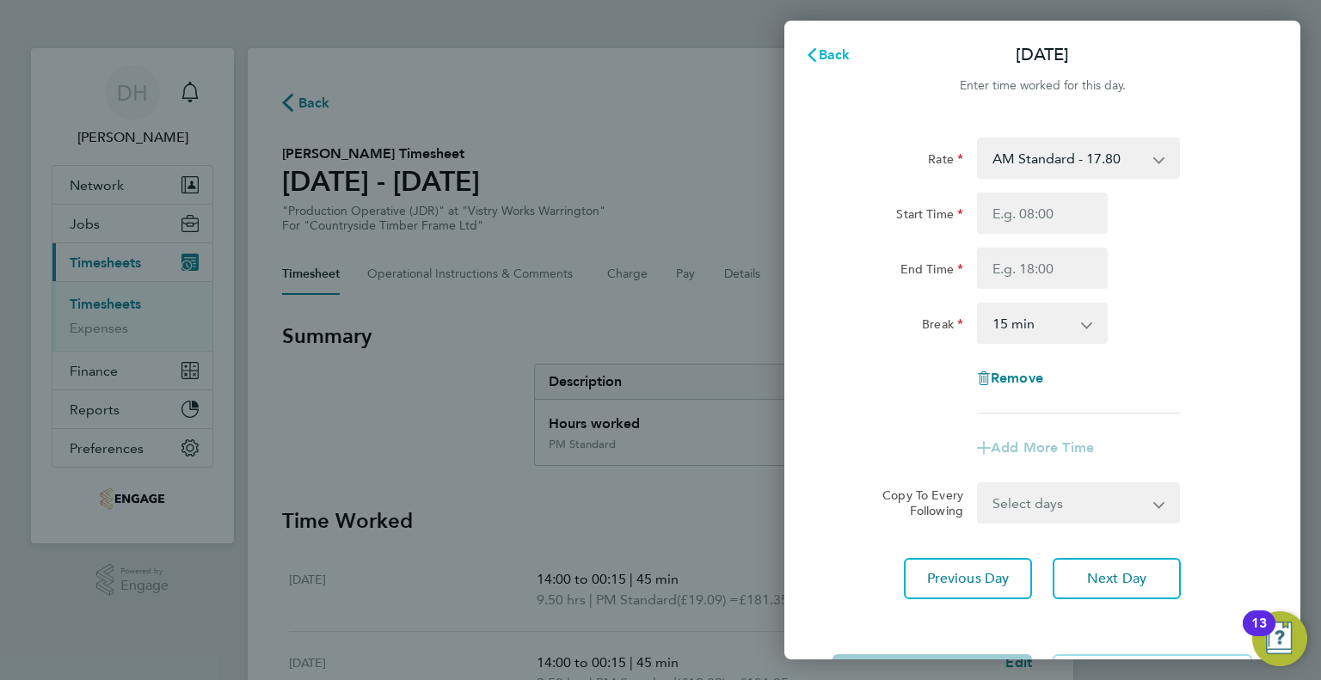
click at [837, 58] on span "Back" at bounding box center [834, 54] width 32 height 16
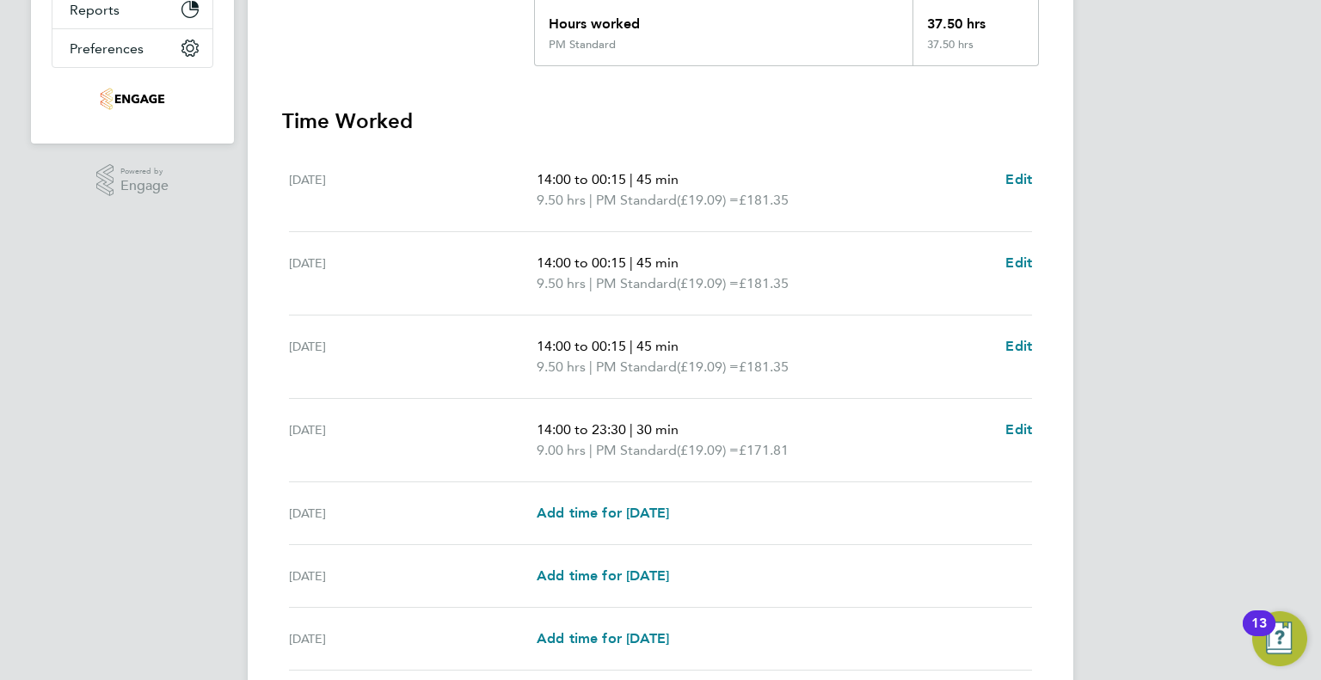
scroll to position [430, 0]
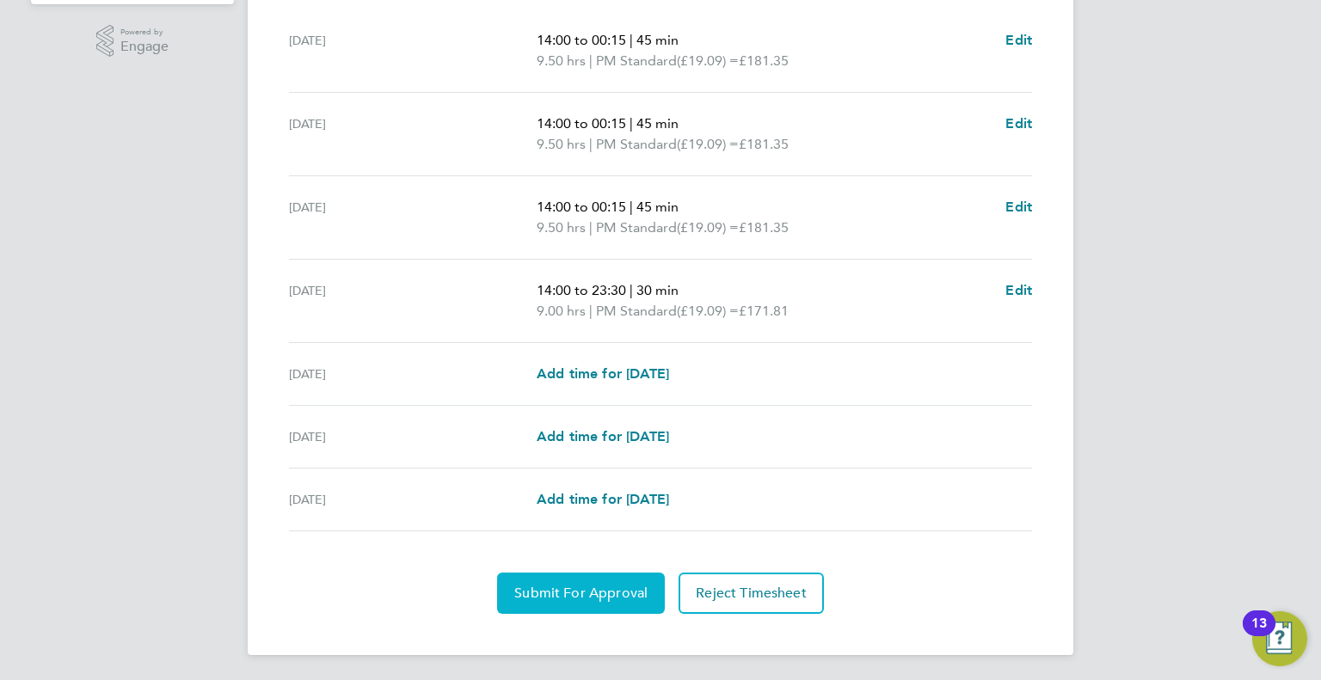
click at [536, 594] on span "Submit For Approval" at bounding box center [580, 593] width 133 height 17
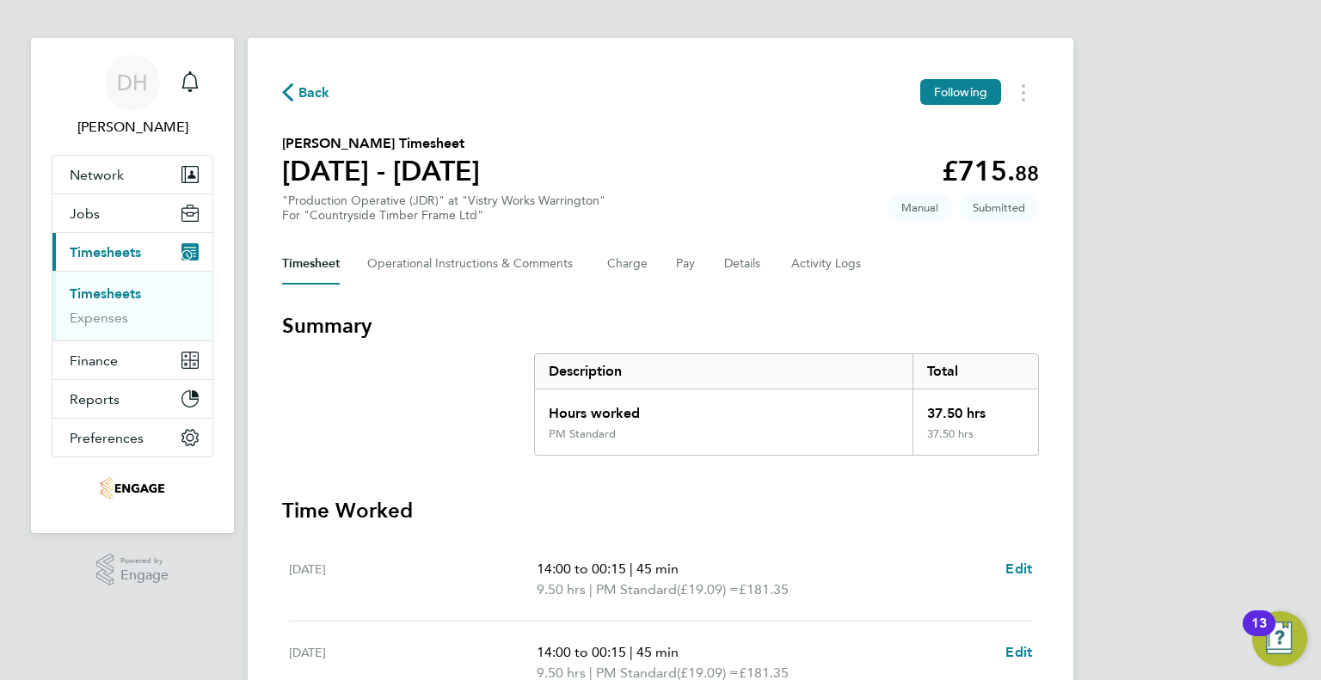
scroll to position [0, 0]
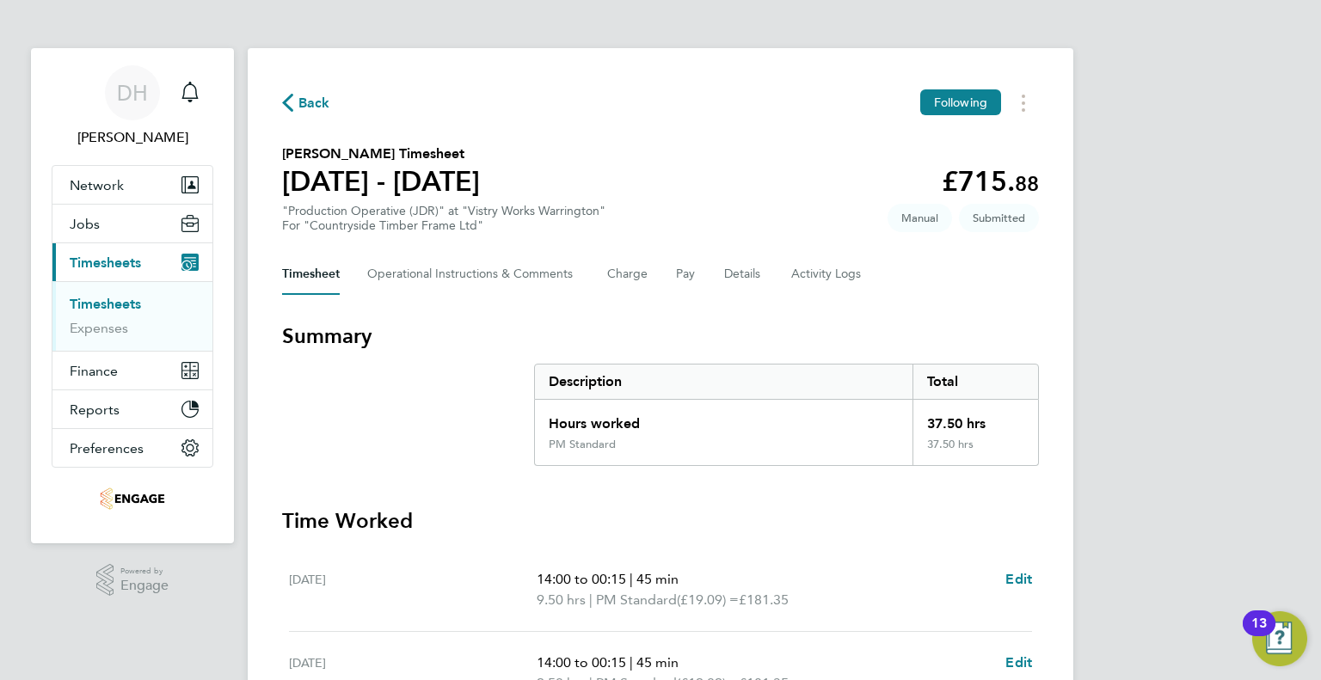
click at [289, 106] on icon "button" at bounding box center [287, 103] width 11 height 18
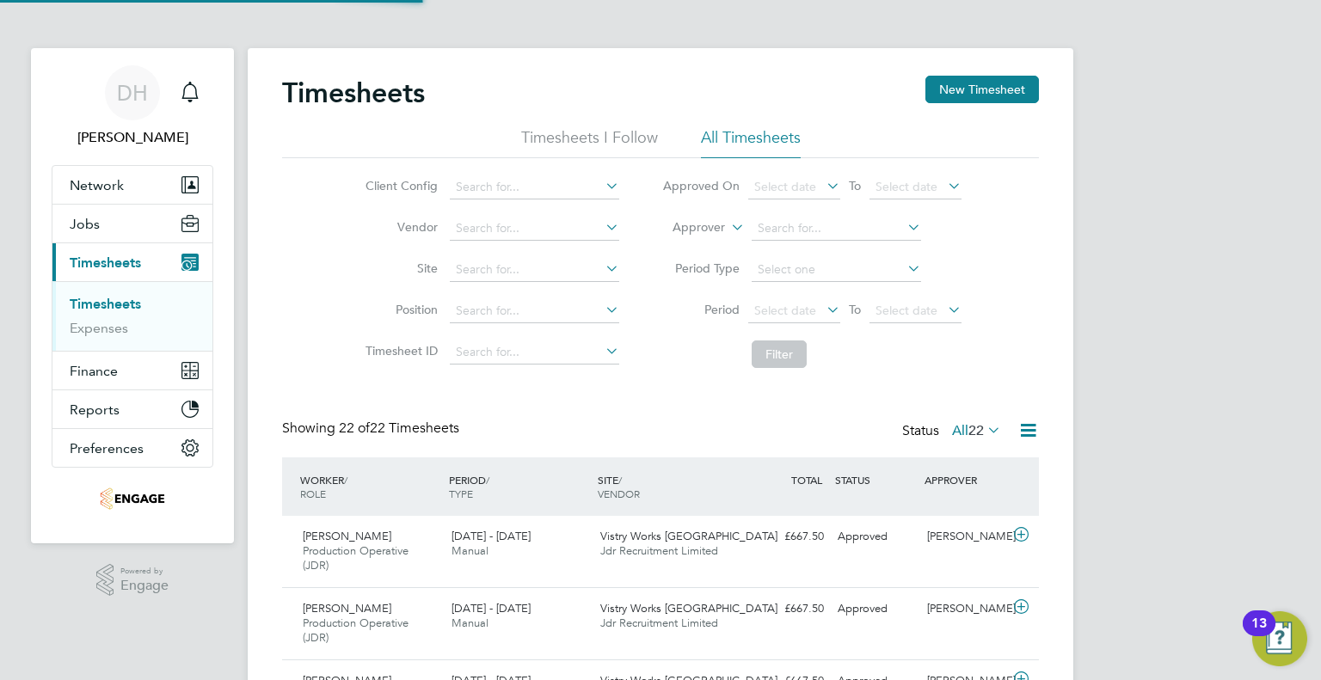
scroll to position [58, 150]
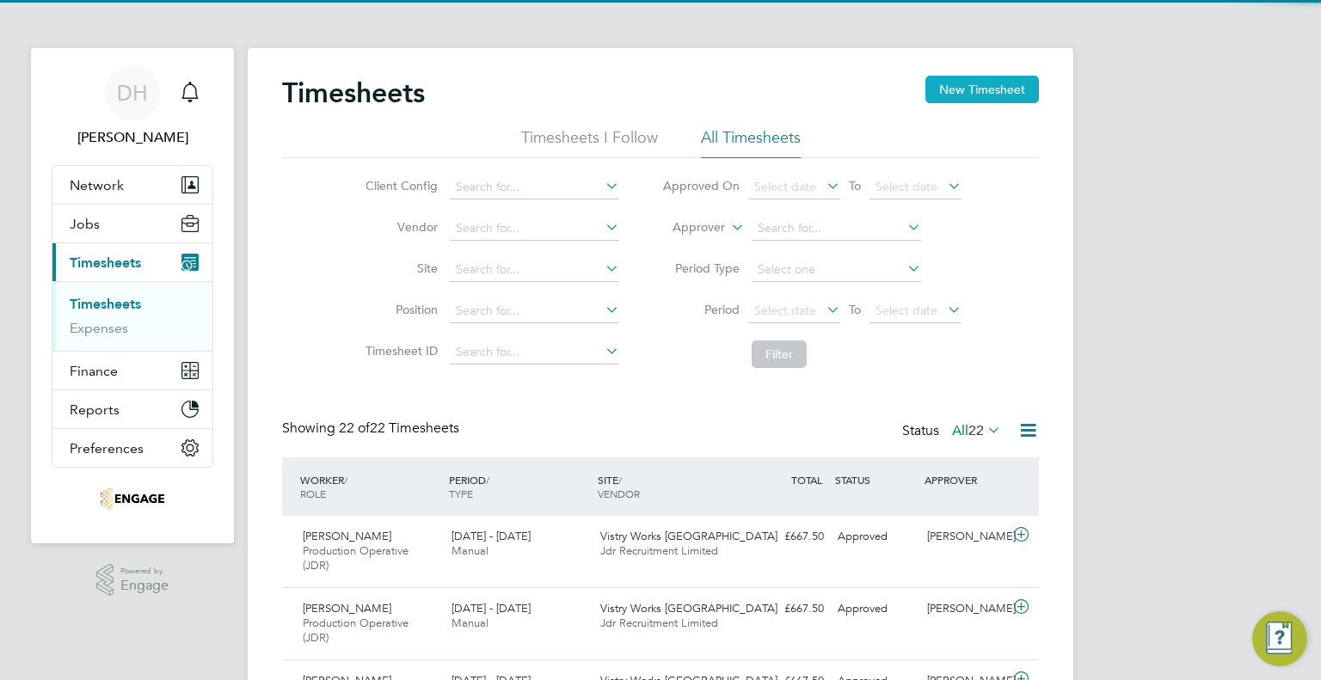
click at [1000, 89] on button "New Timesheet" at bounding box center [981, 90] width 113 height 28
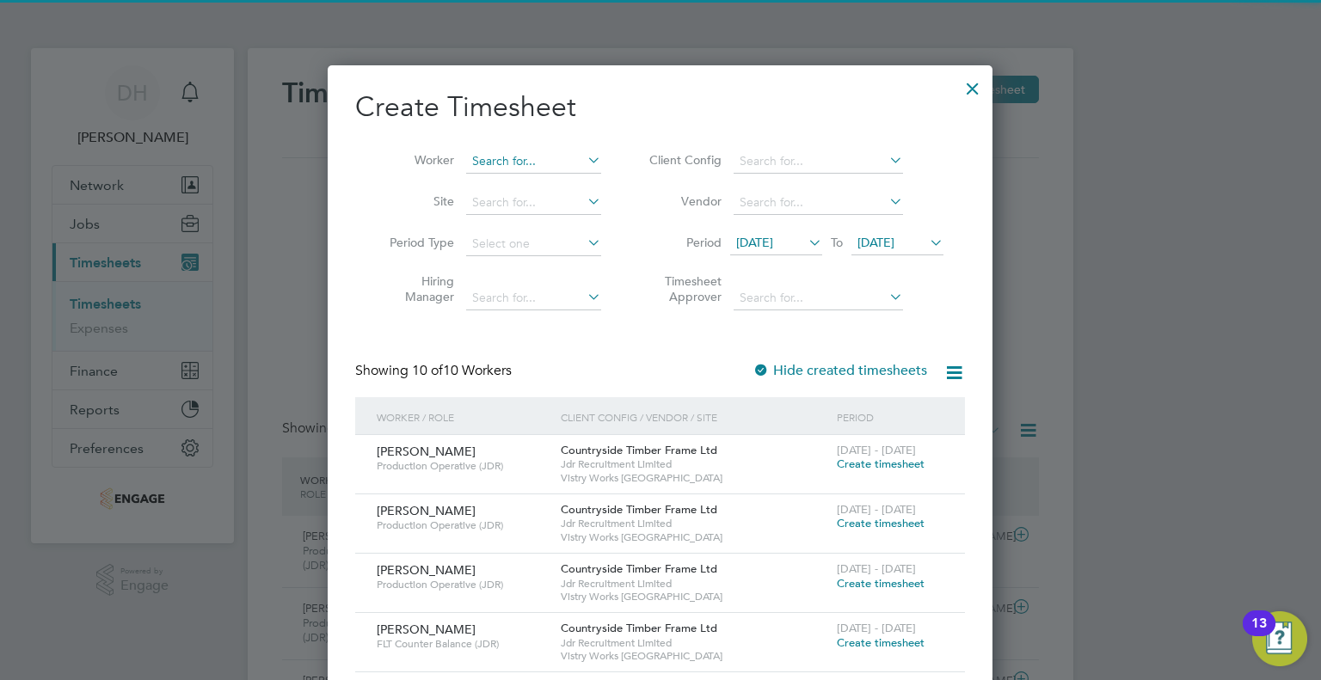
click at [519, 168] on input at bounding box center [533, 162] width 135 height 24
click at [488, 181] on b "Wesl" at bounding box center [487, 184] width 28 height 15
type input "[PERSON_NAME]"
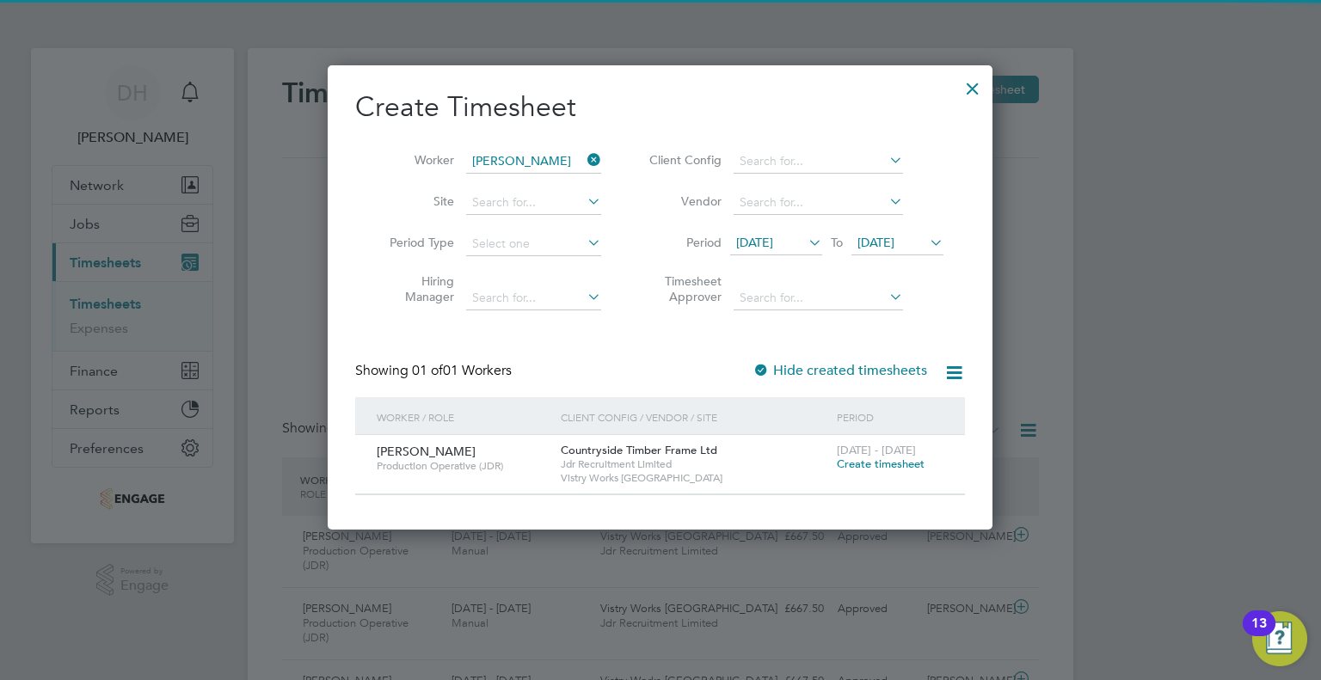
click at [768, 239] on span "[DATE]" at bounding box center [754, 242] width 37 height 15
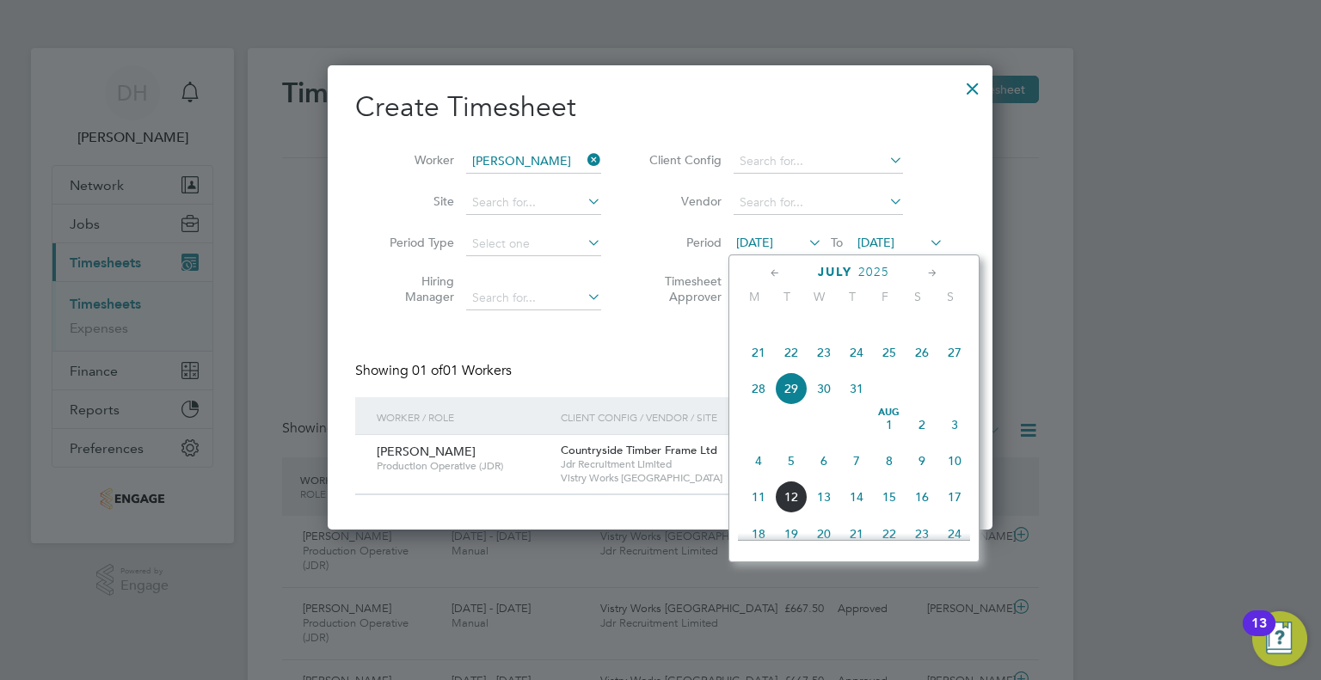
click at [755, 477] on span "4" at bounding box center [758, 460] width 33 height 33
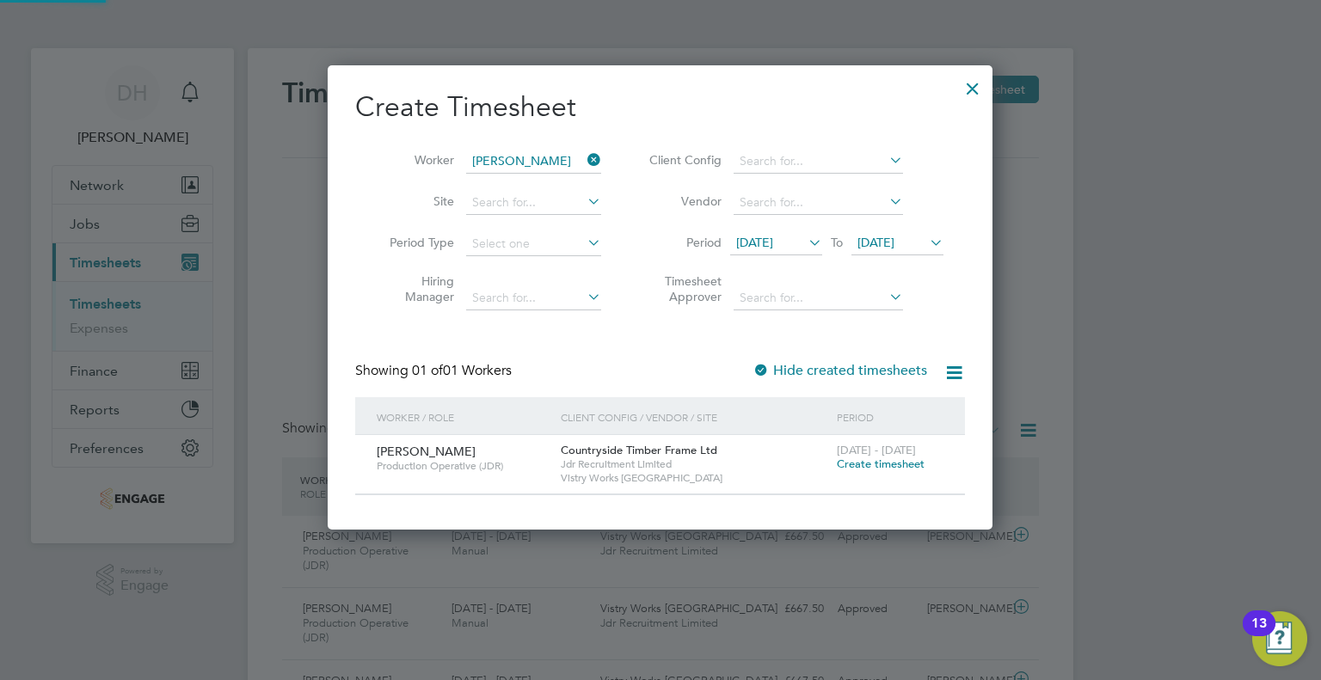
click at [849, 460] on span "Create timesheet" at bounding box center [881, 464] width 88 height 15
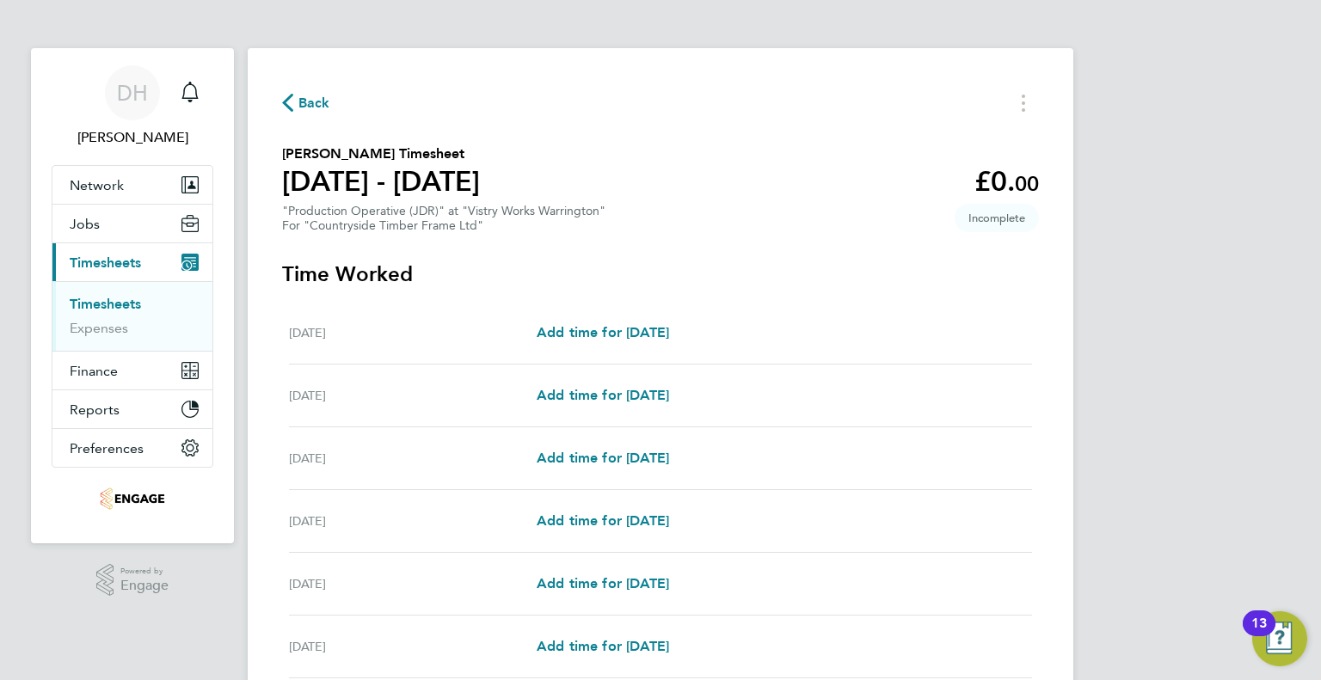
click at [628, 345] on div "[DATE] Add time for [DATE] Add time for [DATE]" at bounding box center [660, 333] width 743 height 63
click at [626, 331] on span "Add time for [DATE]" at bounding box center [602, 332] width 132 height 16
select select "15"
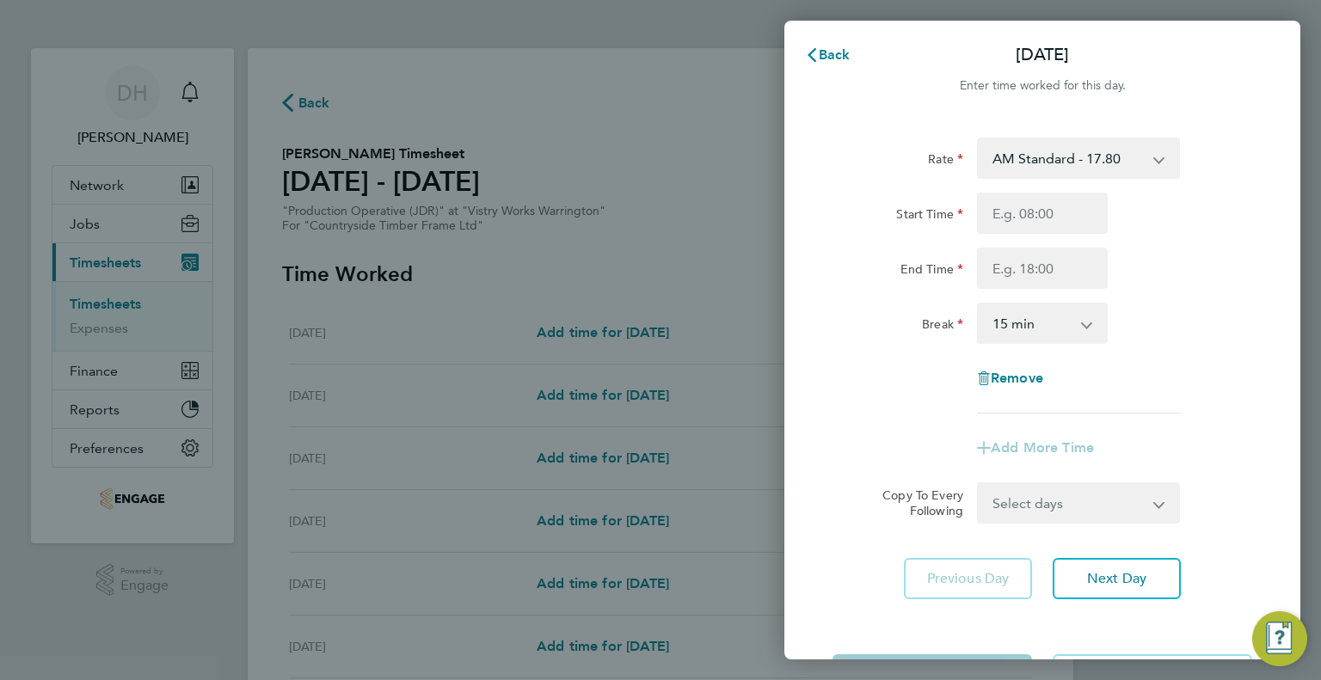
click at [1004, 164] on select "AM Standard - 17.80 PM OT1 - 28.64 AM OT1 - 26.70 PM Standard - 19.09 PM OT2 - …" at bounding box center [1067, 158] width 179 height 38
select select "15"
click at [1002, 212] on input "Start Time" at bounding box center [1042, 213] width 131 height 41
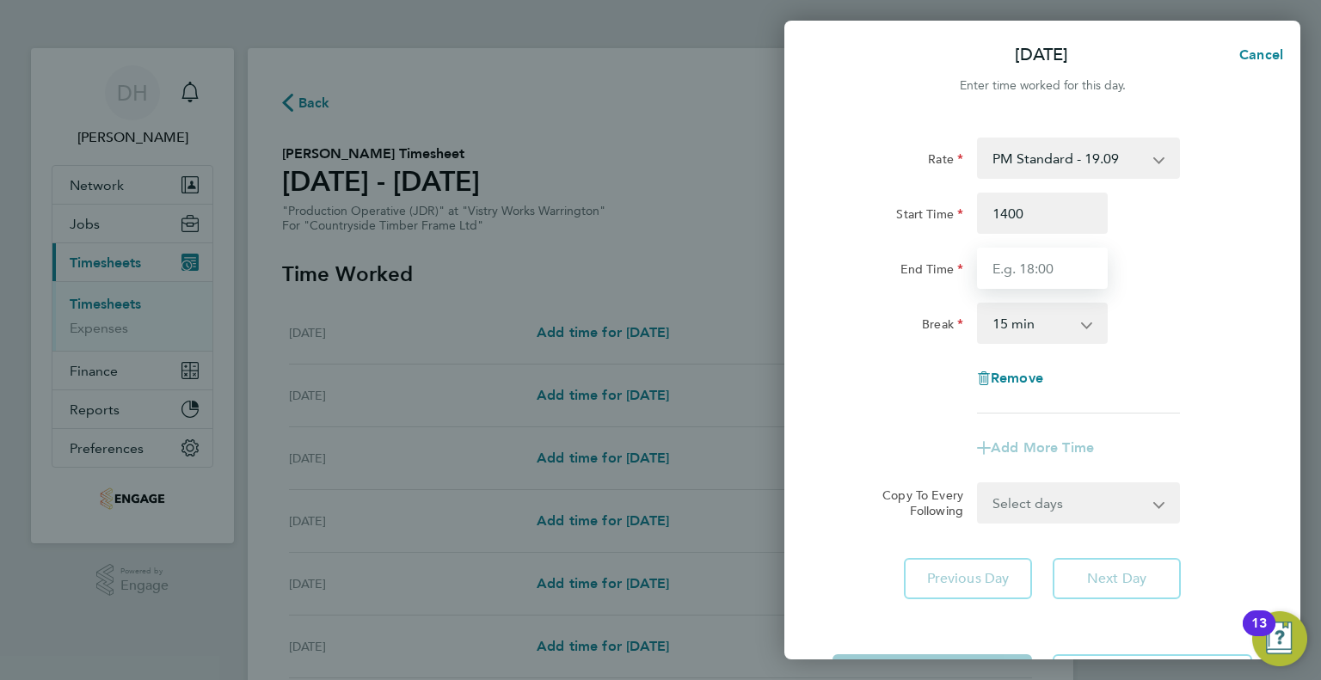
type input "14:00"
click at [1002, 282] on input "End Time" at bounding box center [1042, 268] width 131 height 41
type input "00:15"
click at [969, 346] on div "Rate PM Standard - 19.09 PM OT1 - 28.64 AM OT1 - 26.70 PM OT2 - 38.18 AM OT2 - …" at bounding box center [1042, 276] width 420 height 276
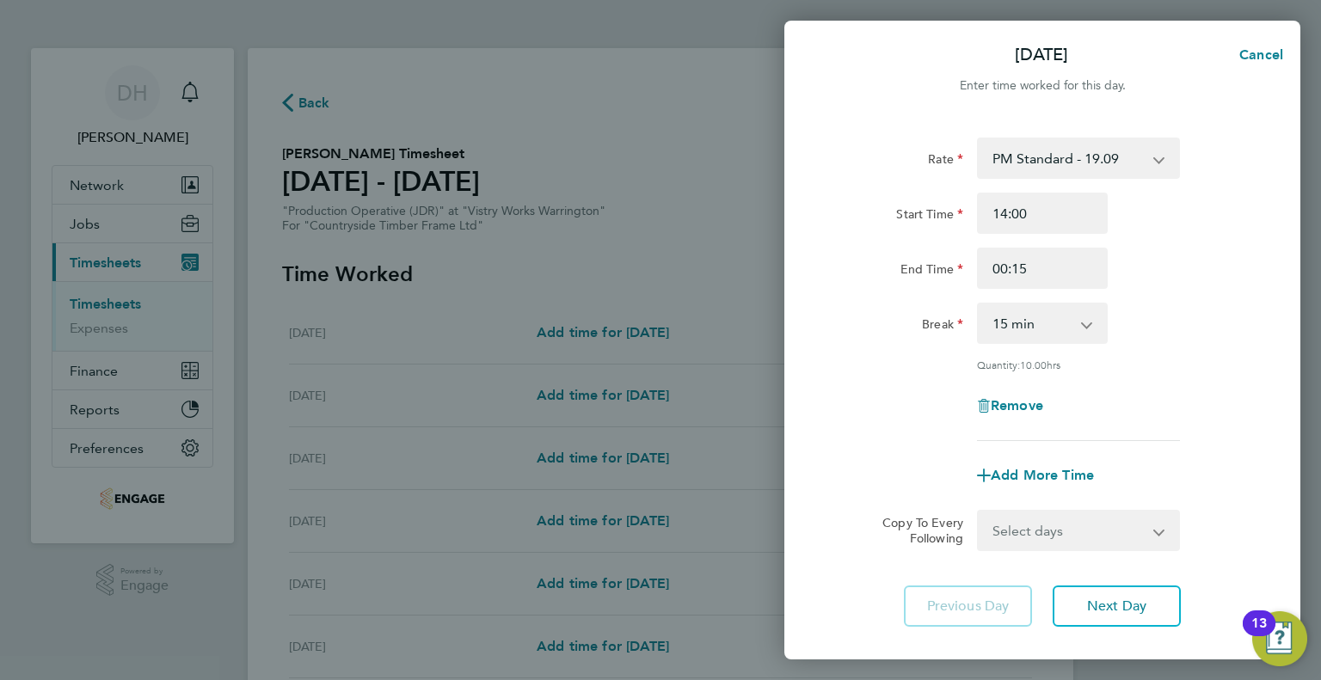
click at [1005, 306] on select "0 min 15 min 30 min 45 min 60 min 75 min 90 min" at bounding box center [1031, 323] width 107 height 38
select select "45"
click at [978, 304] on select "0 min 15 min 30 min 45 min 60 min 75 min 90 min" at bounding box center [1031, 323] width 107 height 38
click at [923, 406] on div "Remove" at bounding box center [1041, 405] width 433 height 41
click at [1113, 622] on button "Next Day" at bounding box center [1116, 606] width 128 height 41
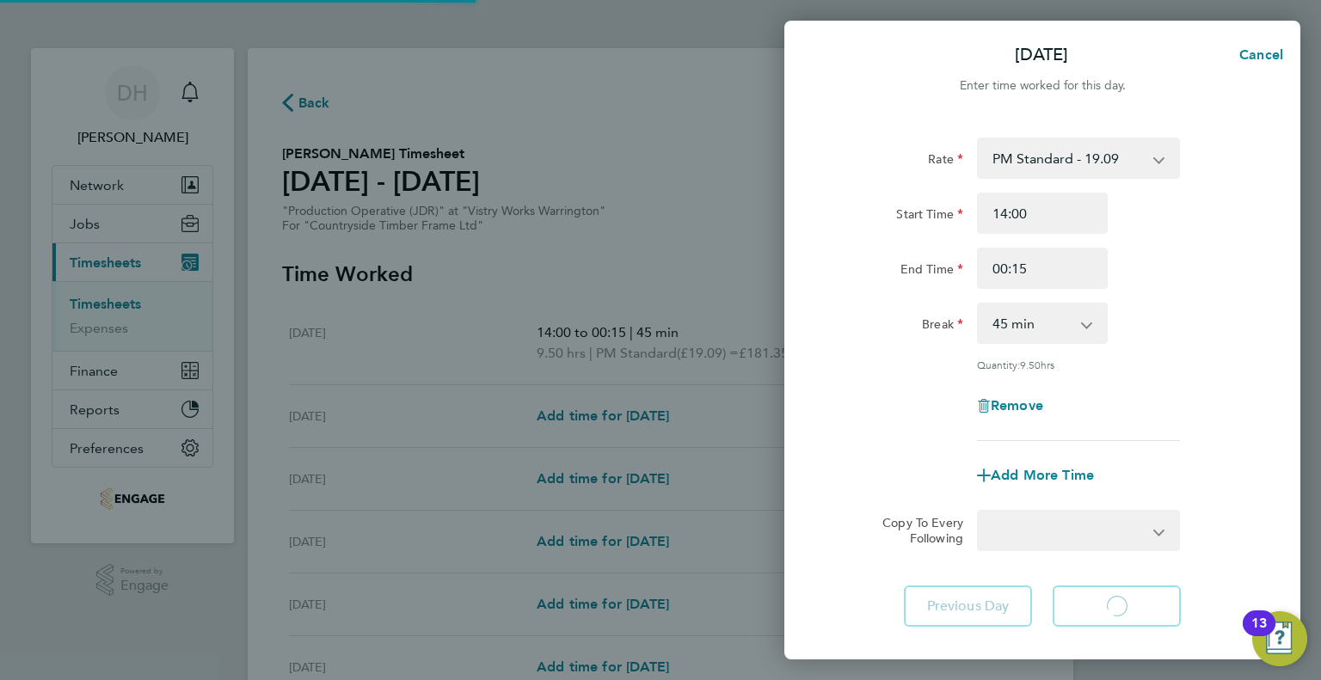
select select "15"
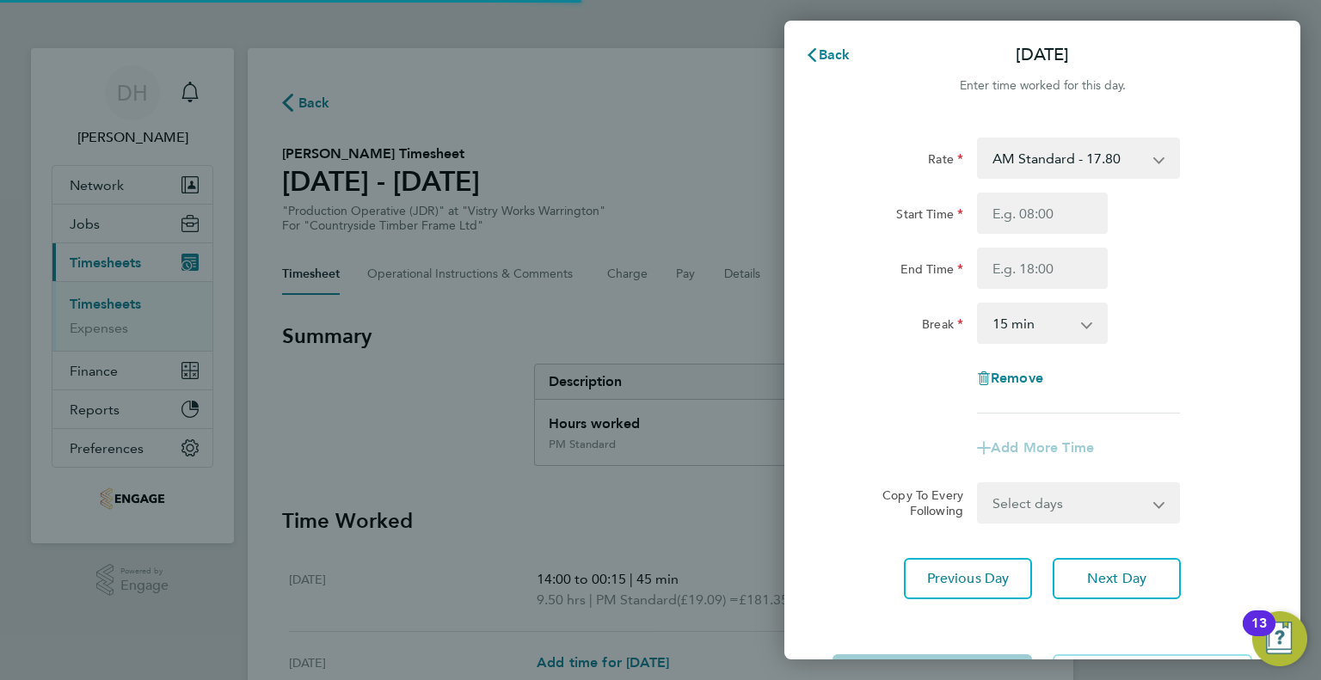
click at [1018, 160] on select "AM Standard - 17.80 PM OT1 - 28.64 AM OT1 - 26.70 PM Standard - 19.09 PM OT2 - …" at bounding box center [1067, 158] width 179 height 38
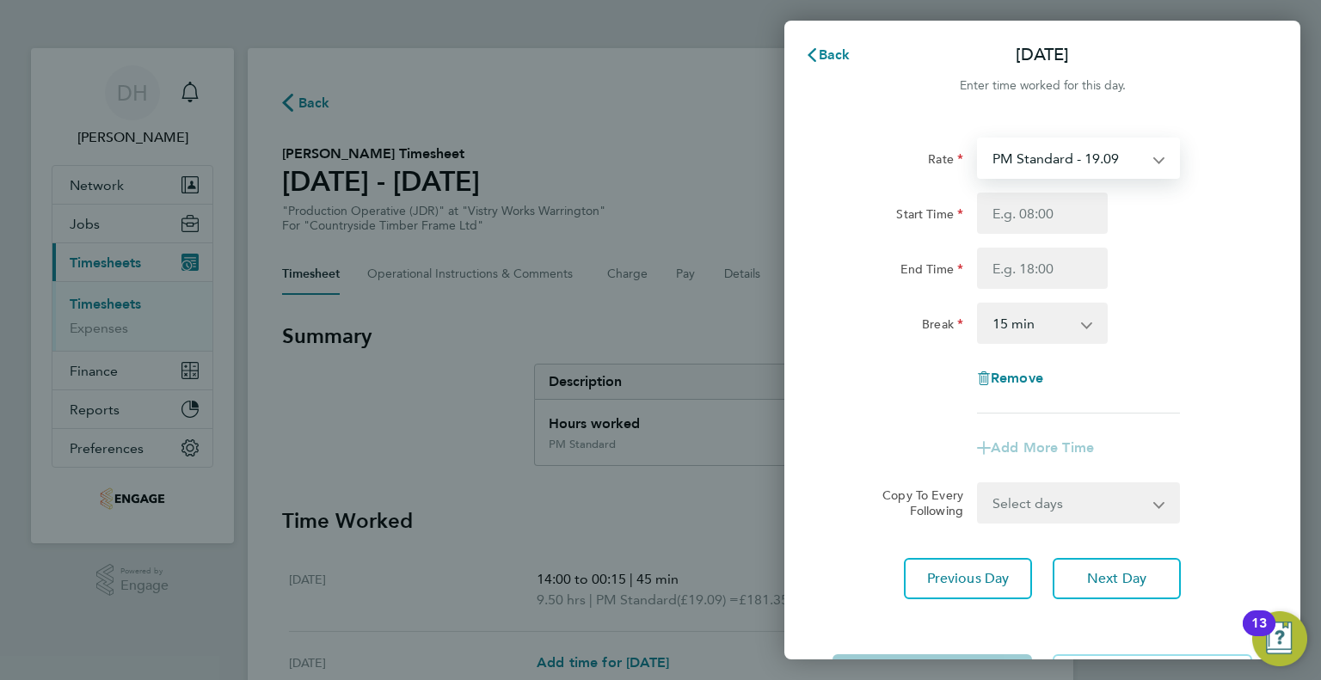
select select "15"
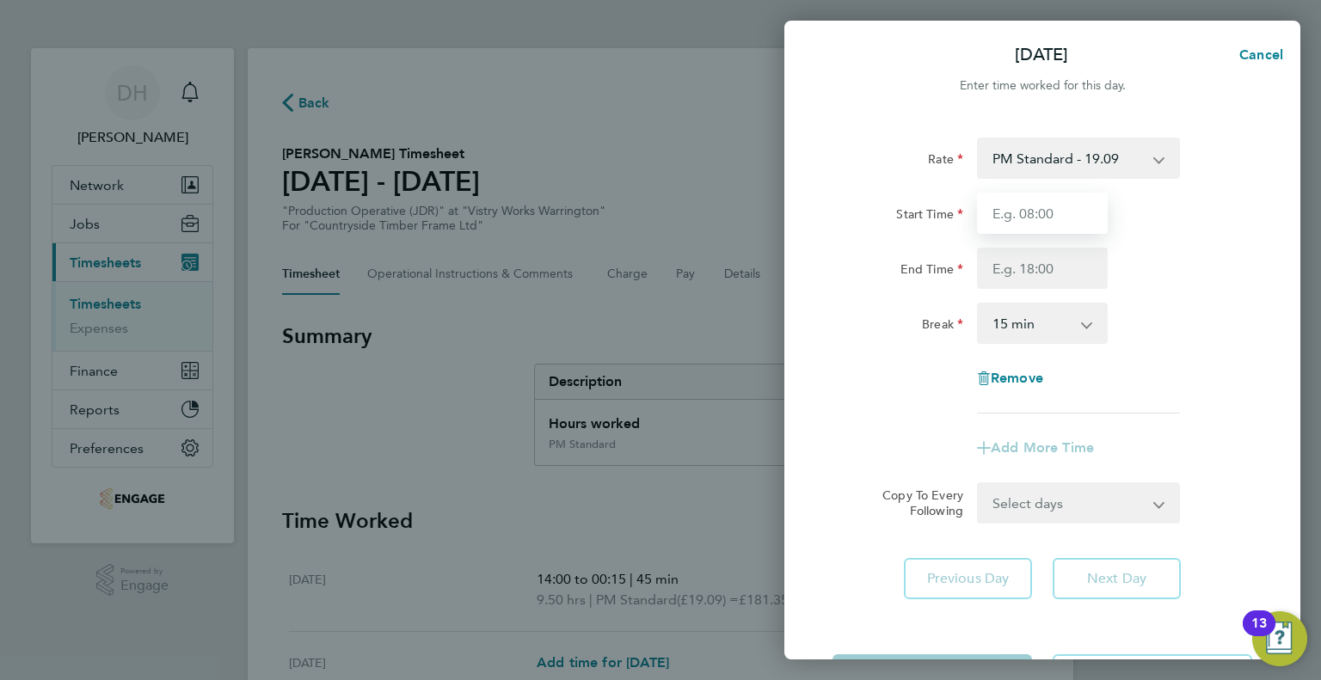
click at [996, 231] on input "Start Time" at bounding box center [1042, 213] width 131 height 41
type input "14:00"
click at [1002, 249] on input "End Time" at bounding box center [1042, 268] width 131 height 41
type input "00:15"
click at [1003, 302] on div "Rate PM Standard - 19.09 PM OT1 - 28.64 AM OT1 - 26.70 PM OT2 - 38.18 AM OT2 - …" at bounding box center [1042, 276] width 420 height 276
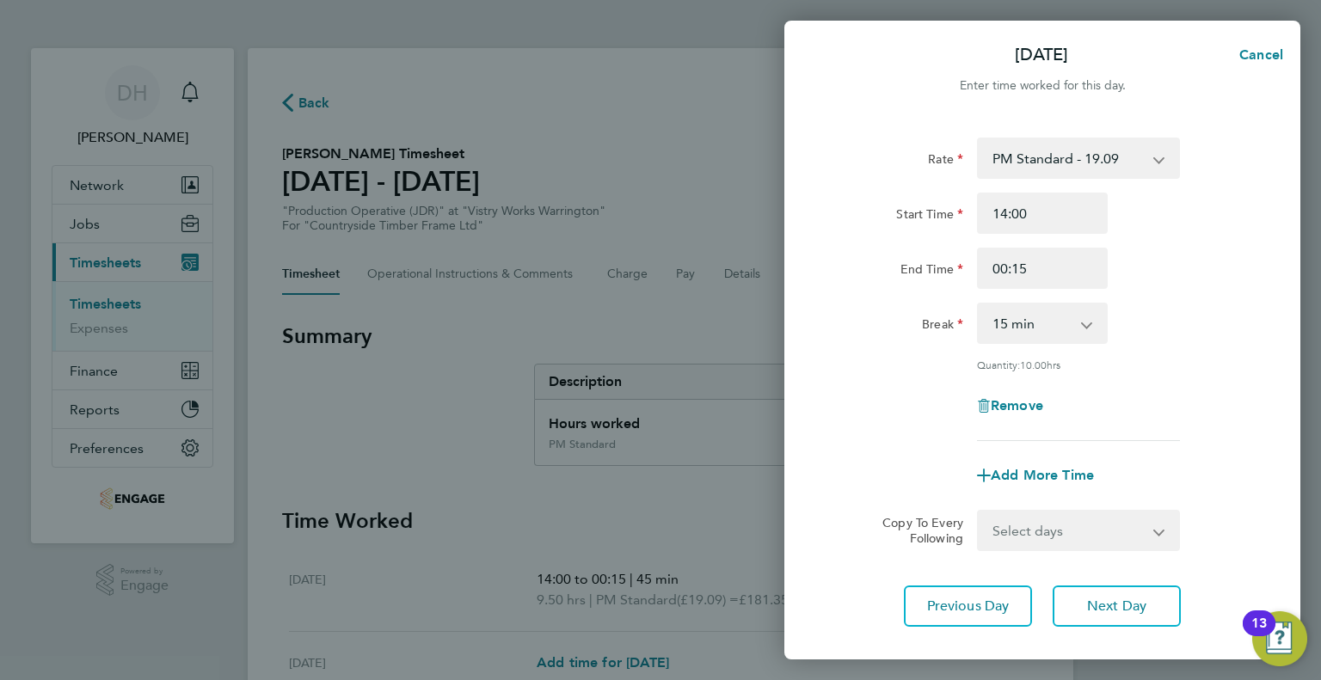
click at [987, 334] on select "0 min 15 min 30 min 45 min 60 min 75 min 90 min" at bounding box center [1031, 323] width 107 height 38
select select "45"
click at [978, 304] on select "0 min 15 min 30 min 45 min 60 min 75 min 90 min" at bounding box center [1031, 323] width 107 height 38
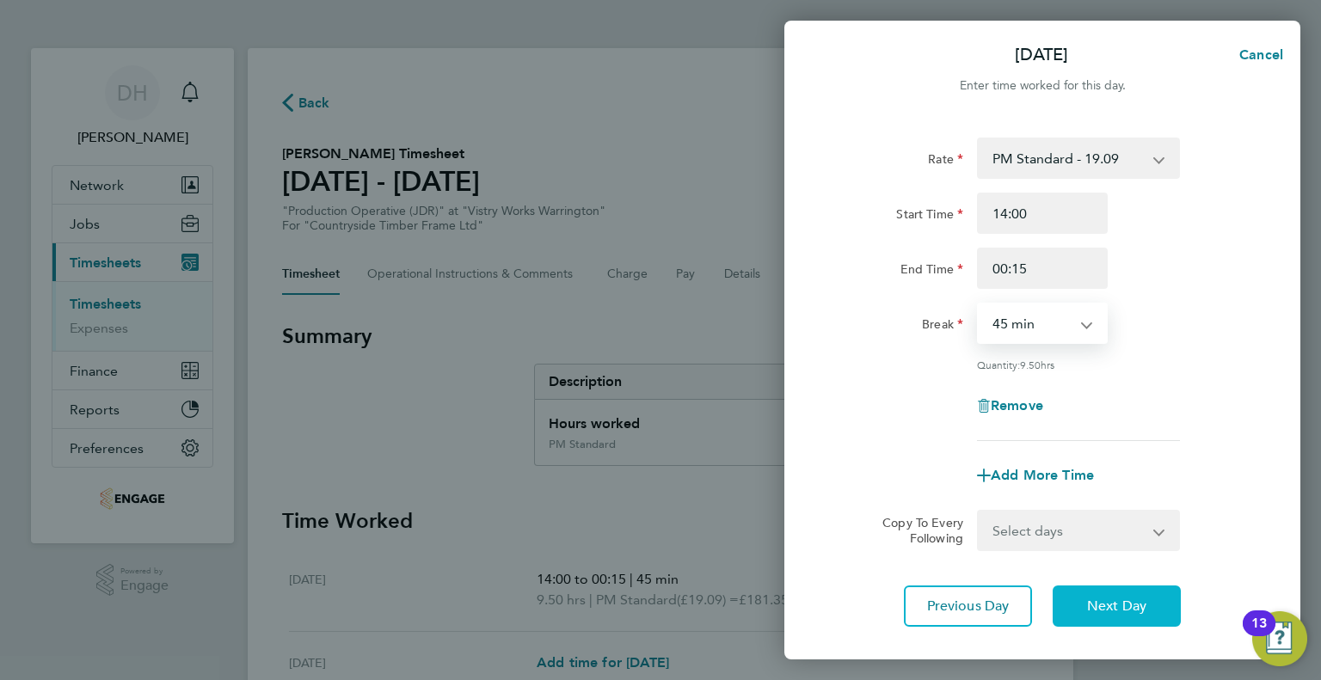
click at [1115, 613] on button "Next Day" at bounding box center [1116, 606] width 128 height 41
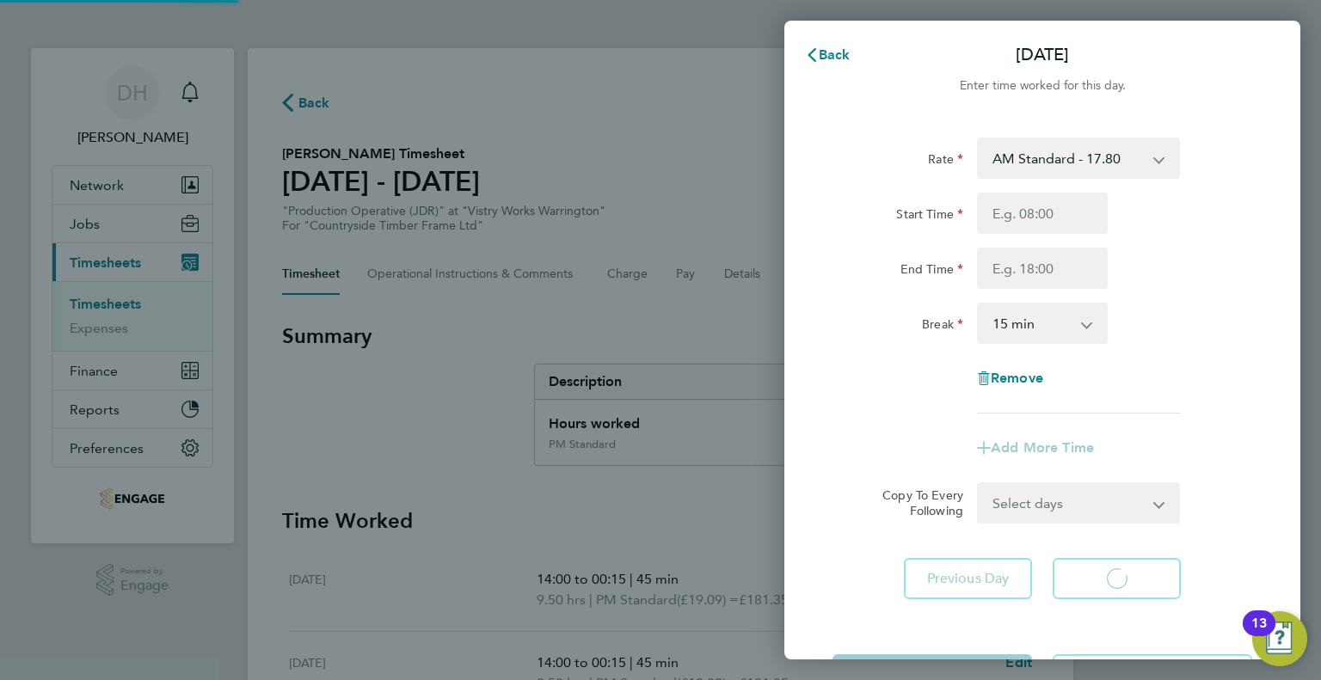
select select "15"
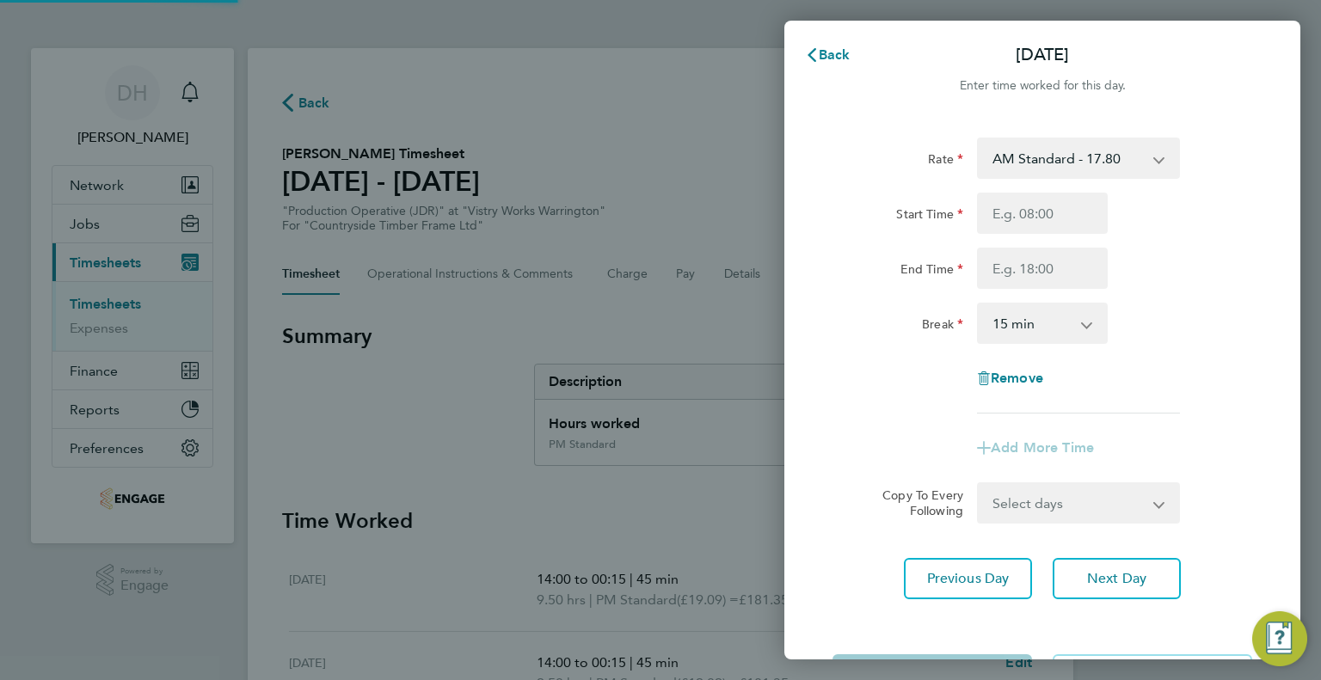
click at [1016, 163] on select "AM Standard - 17.80 PM OT1 - 28.64 AM OT1 - 26.70 PM Standard - 19.09 PM OT2 - …" at bounding box center [1067, 158] width 179 height 38
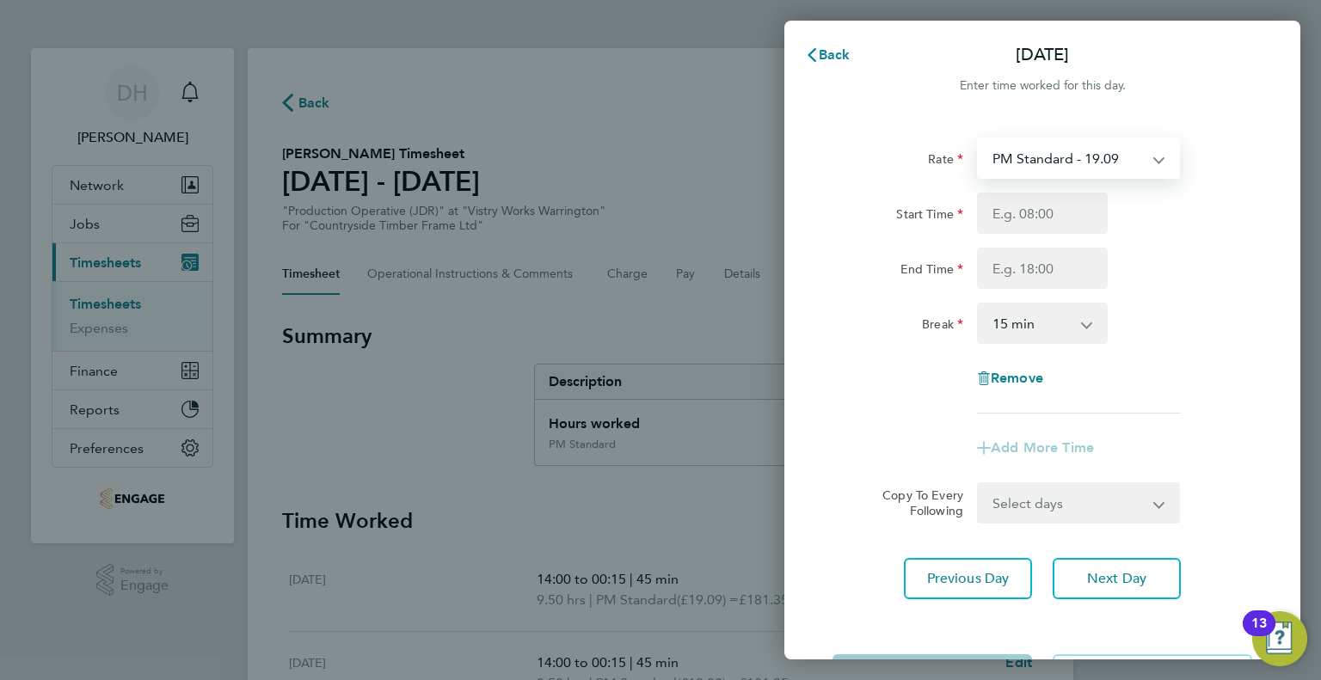
select select "15"
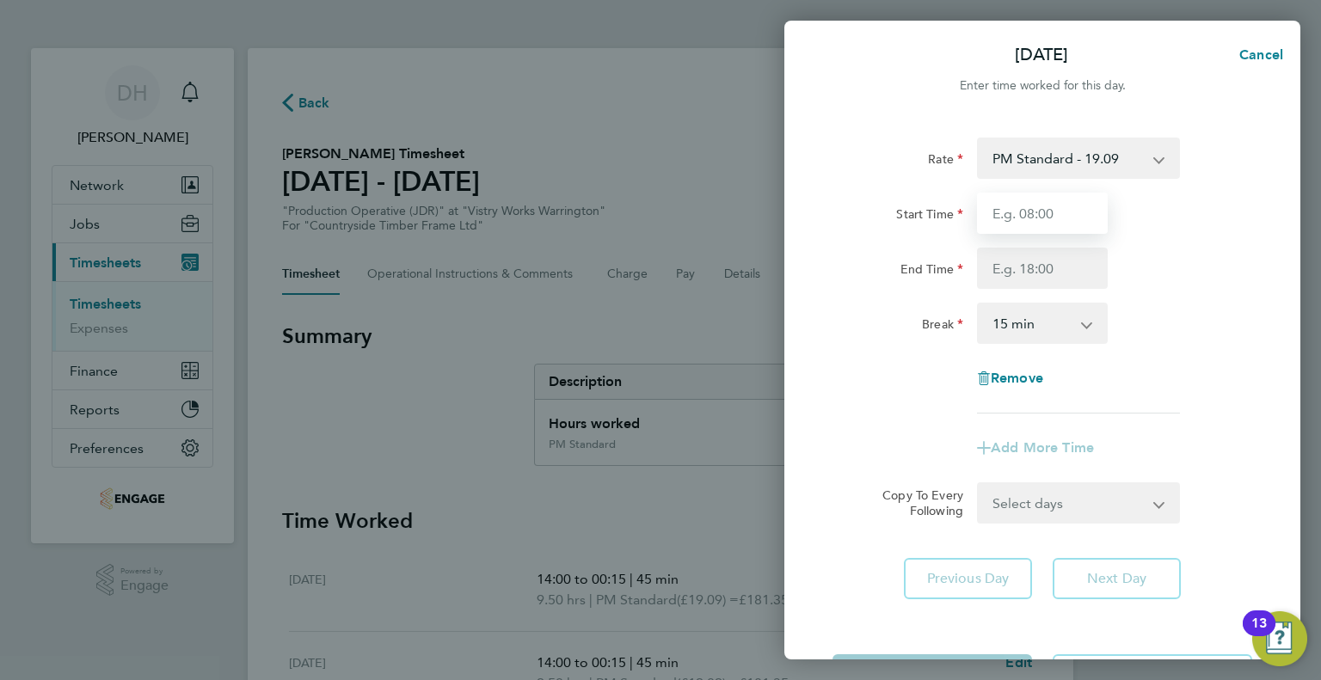
click at [1008, 220] on input "Start Time" at bounding box center [1042, 213] width 131 height 41
type input "14:00"
click at [999, 267] on input "End Time" at bounding box center [1042, 268] width 131 height 41
type input "00:15"
drag, startPoint x: 1003, startPoint y: 321, endPoint x: 1007, endPoint y: 334, distance: 14.2
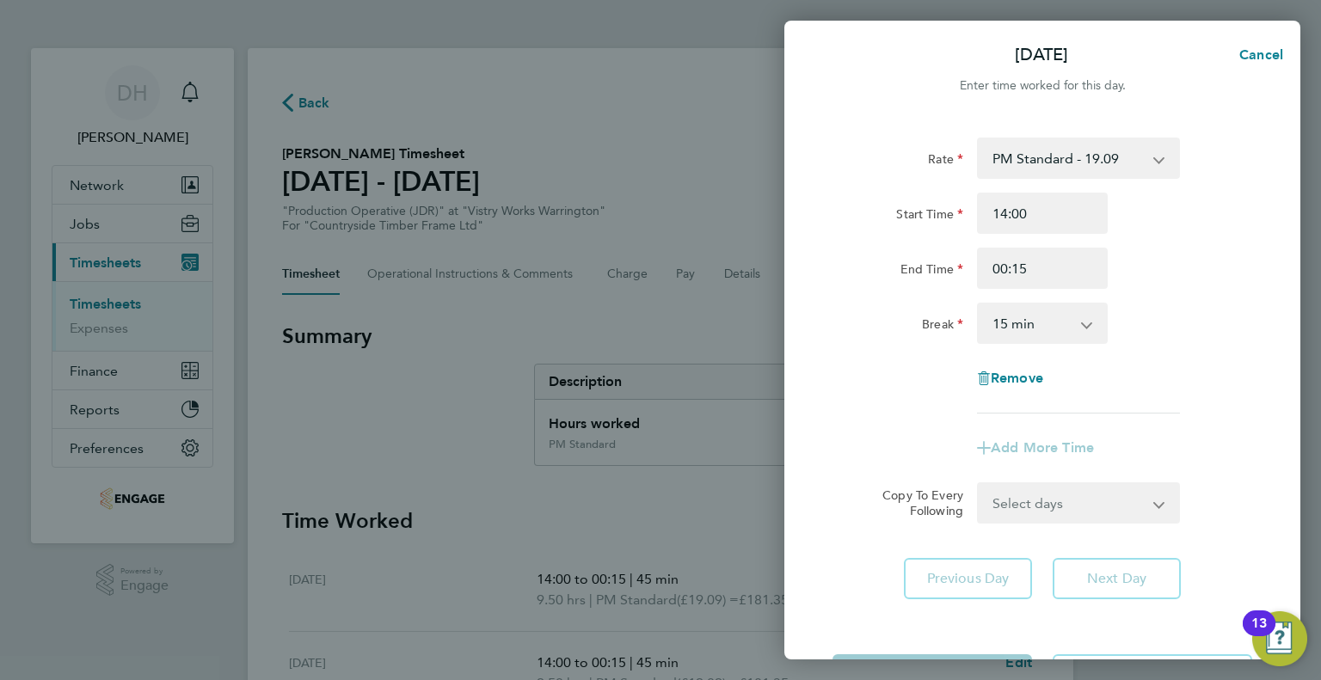
click at [1003, 321] on select "0 min 15 min 30 min 45 min 60 min 75 min 90 min" at bounding box center [1031, 323] width 107 height 38
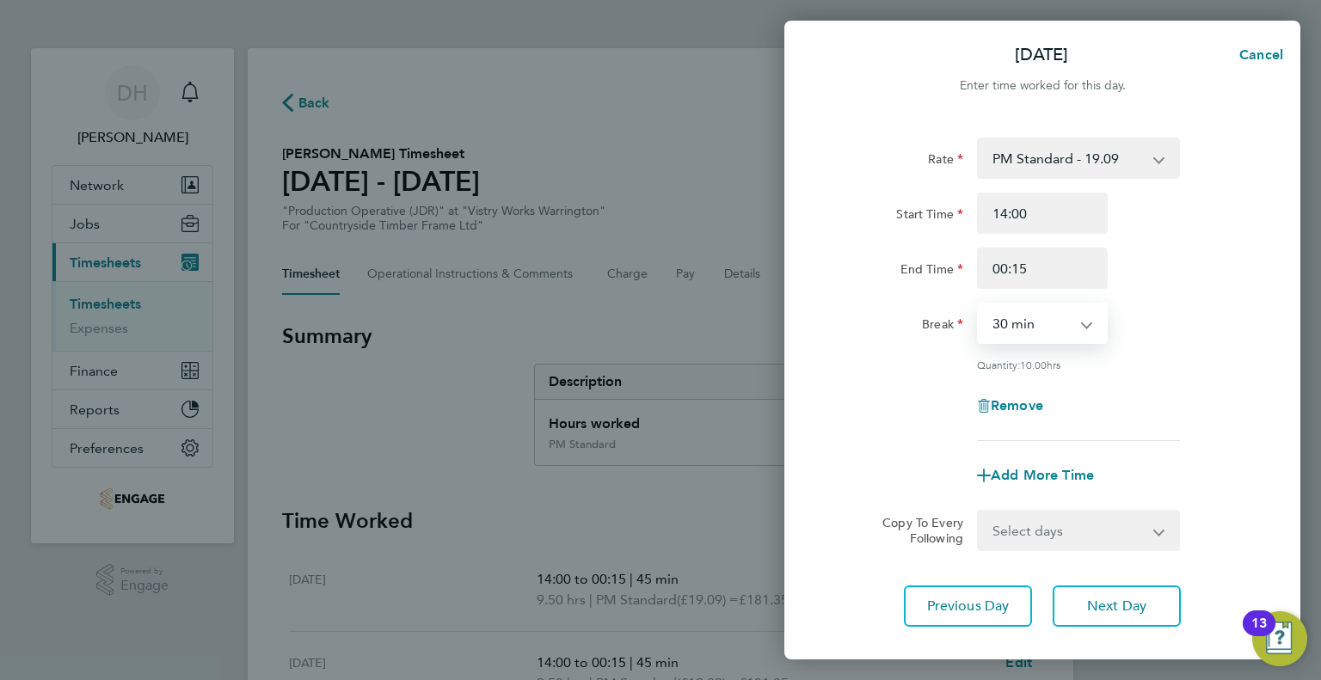
click at [978, 304] on select "0 min 15 min 30 min 45 min 60 min 75 min 90 min" at bounding box center [1031, 323] width 107 height 38
click at [1004, 291] on div "Rate PM Standard - 19.09 PM OT1 - 28.64 AM OT1 - 26.70 PM OT2 - 38.18 AM OT2 - …" at bounding box center [1042, 289] width 420 height 303
click at [1004, 318] on select "0 min 15 min 30 min 45 min 60 min 75 min 90 min" at bounding box center [1031, 323] width 107 height 38
select select "45"
click at [978, 304] on select "0 min 15 min 30 min 45 min 60 min 75 min 90 min" at bounding box center [1031, 323] width 107 height 38
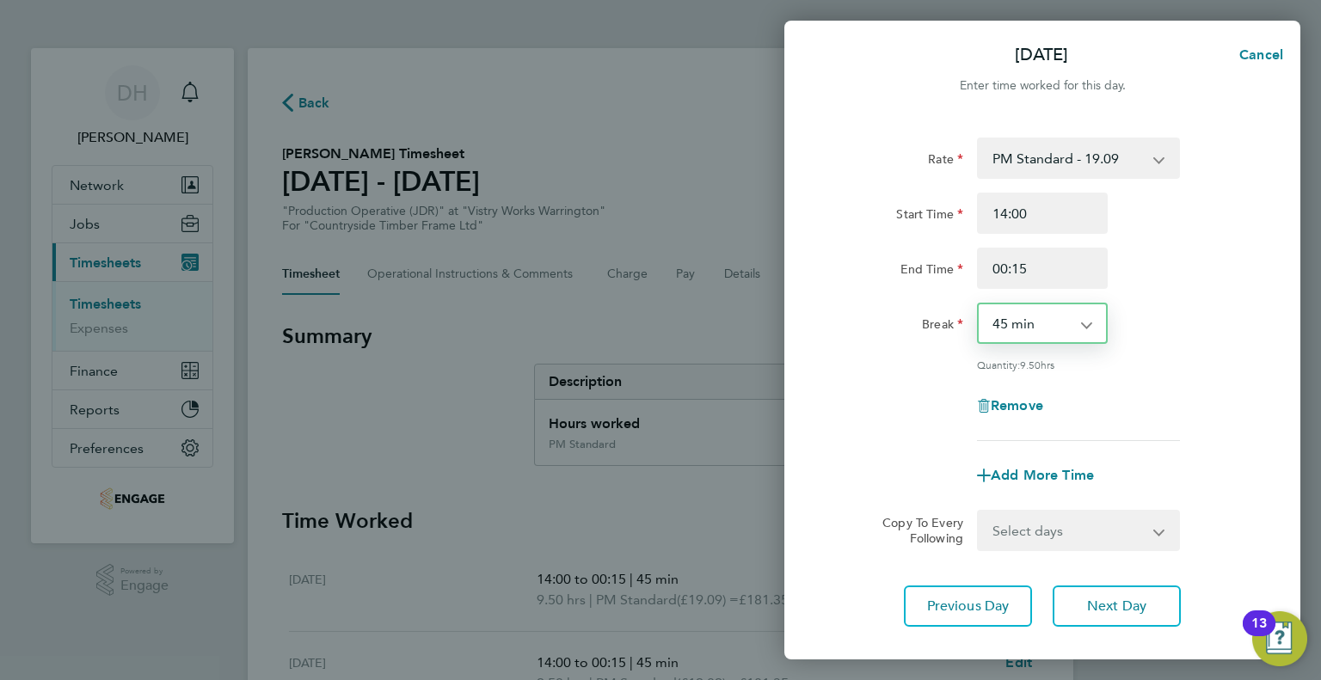
click at [1076, 582] on div "Rate PM Standard - 19.09 PM OT1 - 28.64 AM OT1 - 26.70 PM OT2 - 38.18 AM OT2 - …" at bounding box center [1042, 382] width 516 height 530
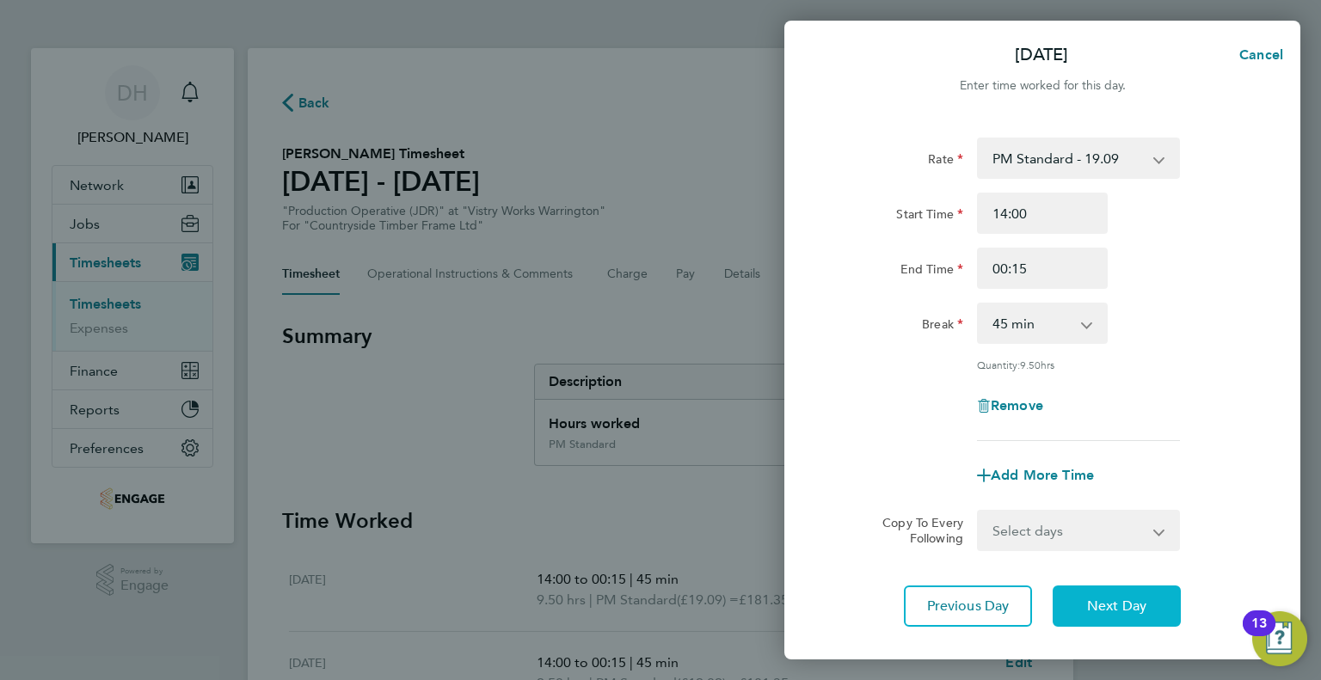
drag, startPoint x: 1099, startPoint y: 598, endPoint x: 1100, endPoint y: 575, distance: 23.2
click at [1099, 599] on span "Next Day" at bounding box center [1116, 606] width 59 height 17
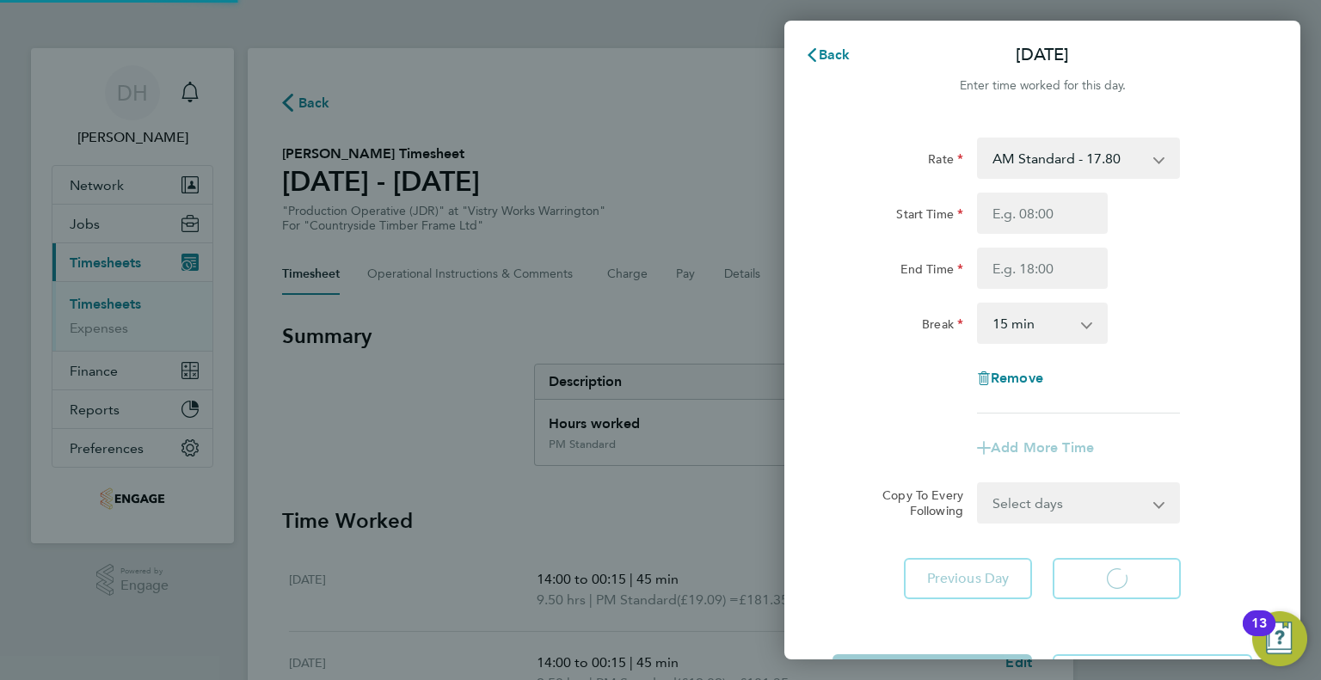
select select "15"
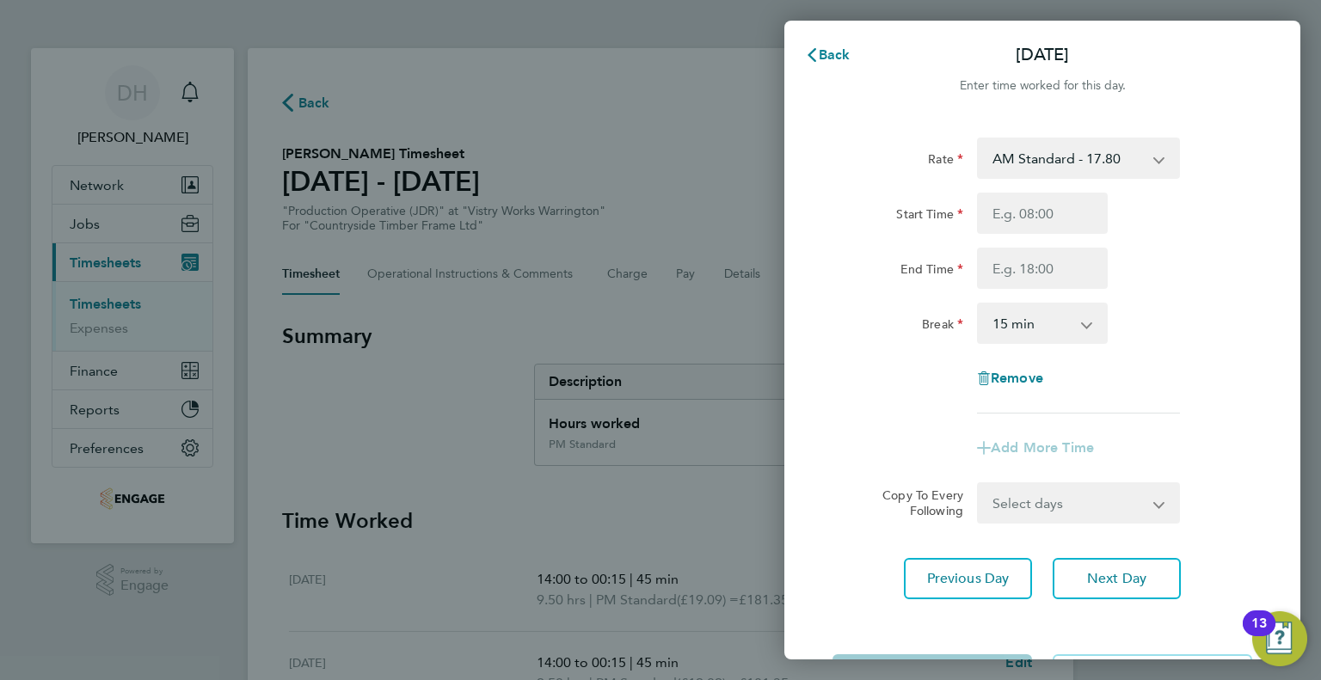
click at [1004, 154] on select "AM Standard - 17.80 PM OT1 - 28.64 AM OT1 - 26.70 PM Standard - 19.09 PM OT2 - …" at bounding box center [1067, 158] width 179 height 38
select select "15"
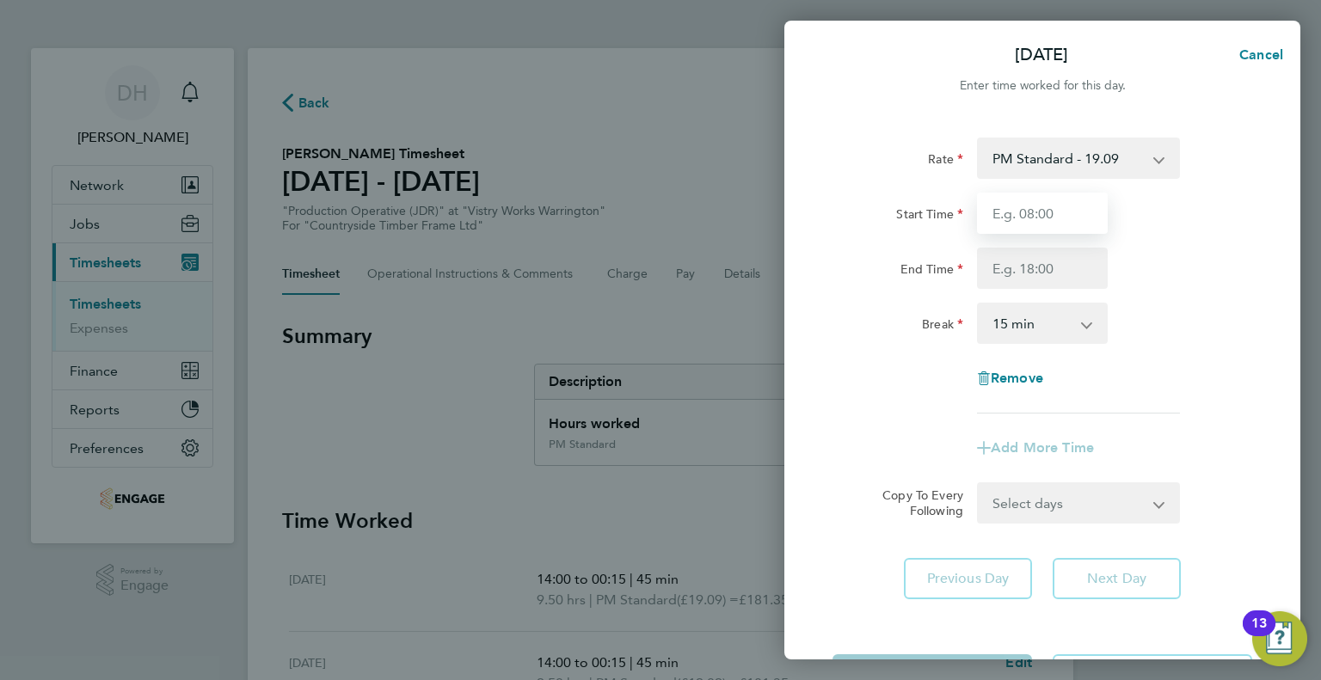
click at [998, 217] on input "Start Time" at bounding box center [1042, 213] width 131 height 41
type input "14:00"
click at [1006, 273] on input "End Time" at bounding box center [1042, 268] width 131 height 41
type input "23:30"
click at [1002, 310] on select "0 min 15 min 30 min 45 min 60 min 75 min 90 min" at bounding box center [1031, 323] width 107 height 38
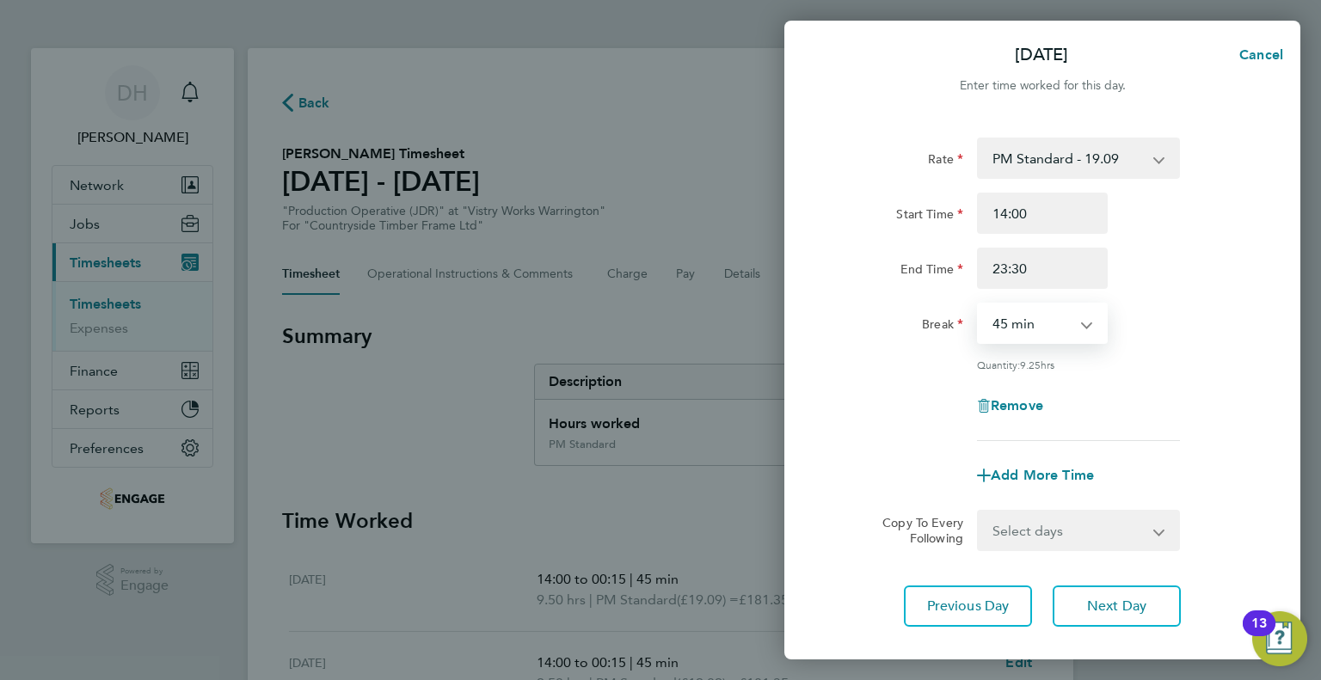
click at [978, 304] on select "0 min 15 min 30 min 45 min 60 min 75 min 90 min" at bounding box center [1031, 323] width 107 height 38
click at [1001, 333] on select "0 min 15 min 30 min 45 min 60 min 75 min 90 min" at bounding box center [1031, 323] width 107 height 38
select select "30"
click at [978, 304] on select "0 min 15 min 30 min 45 min 60 min 75 min 90 min" at bounding box center [1031, 323] width 107 height 38
click at [951, 402] on div "Remove" at bounding box center [1041, 405] width 433 height 41
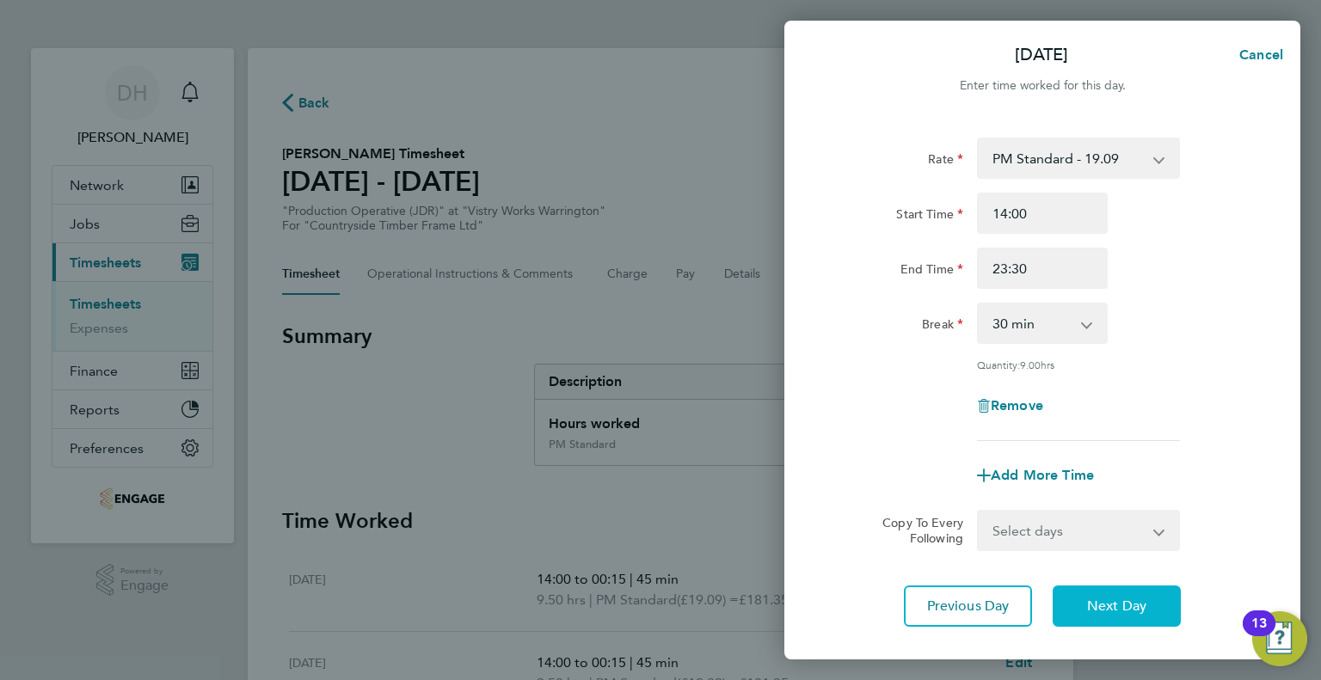
click at [1092, 592] on button "Next Day" at bounding box center [1116, 606] width 128 height 41
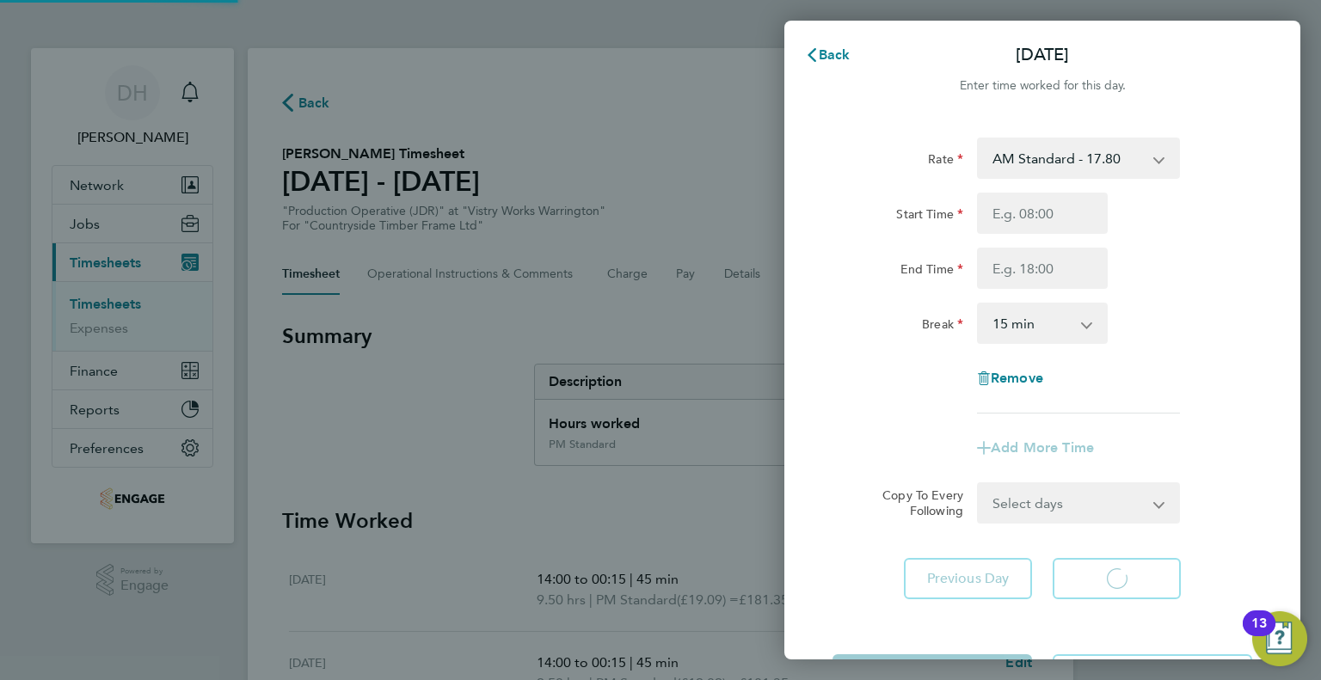
select select "15"
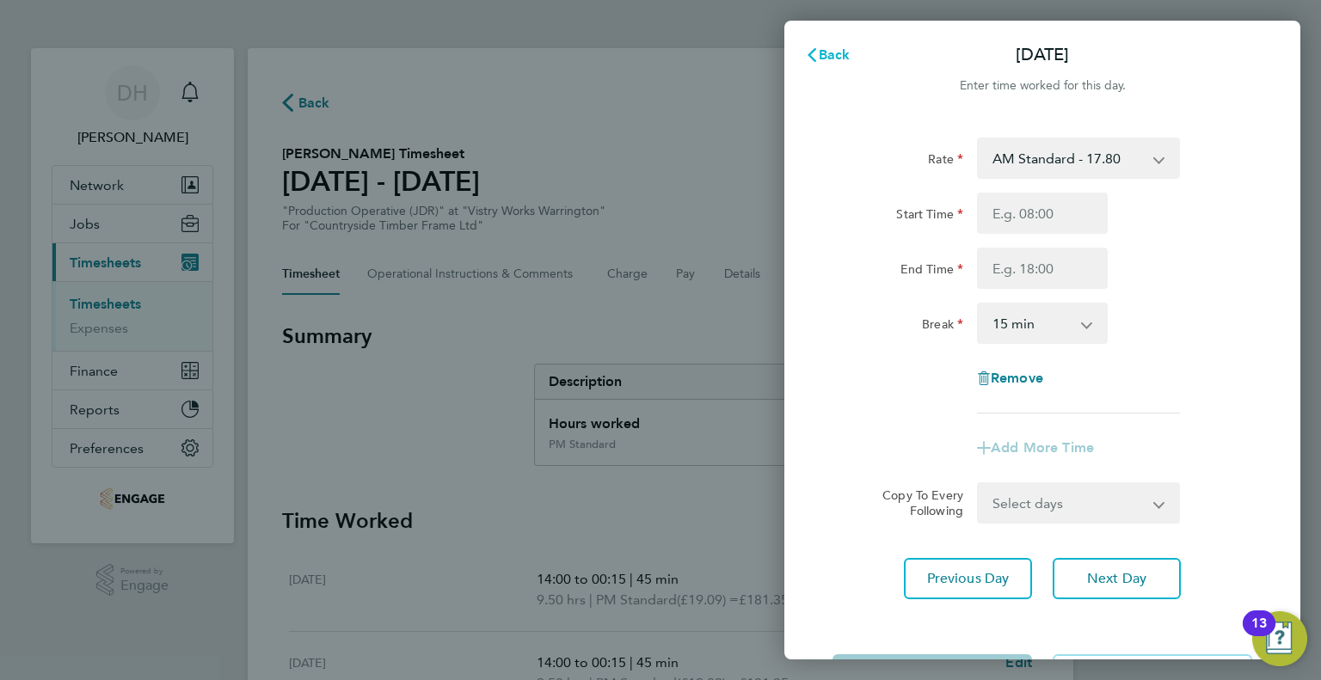
click at [829, 58] on span "Back" at bounding box center [834, 54] width 32 height 16
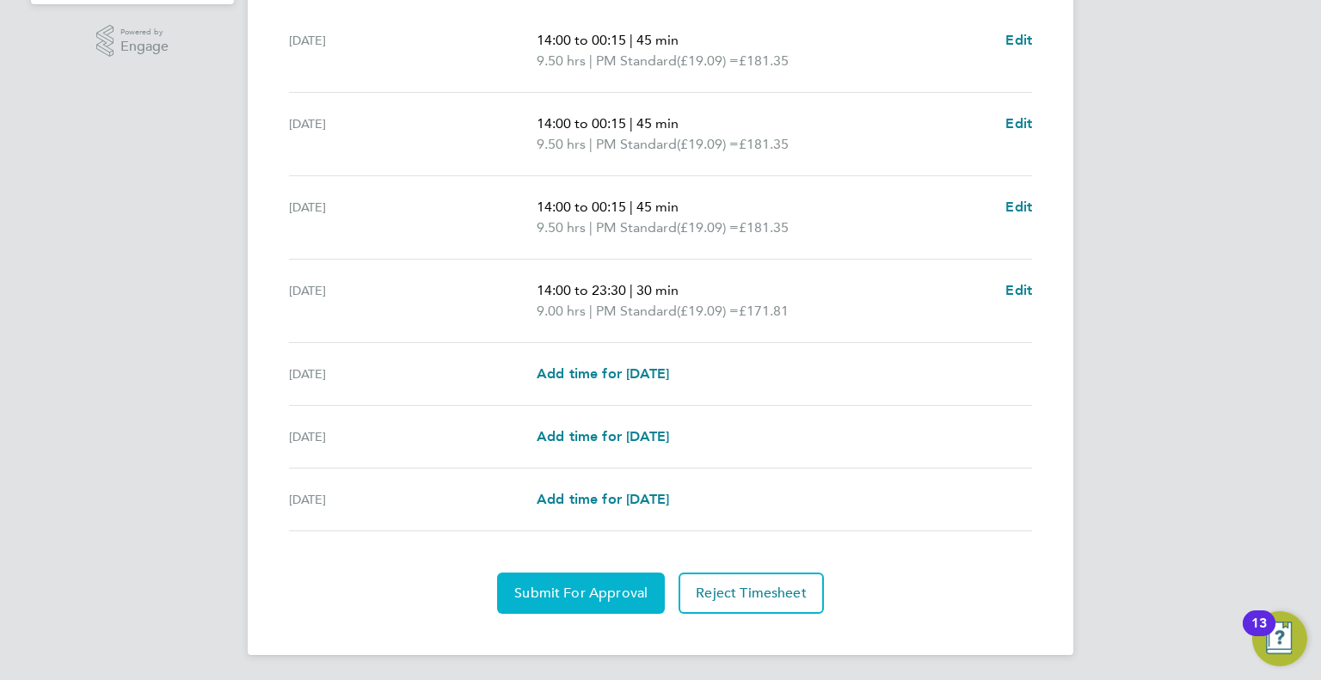
click at [564, 595] on span "Submit For Approval" at bounding box center [580, 593] width 133 height 17
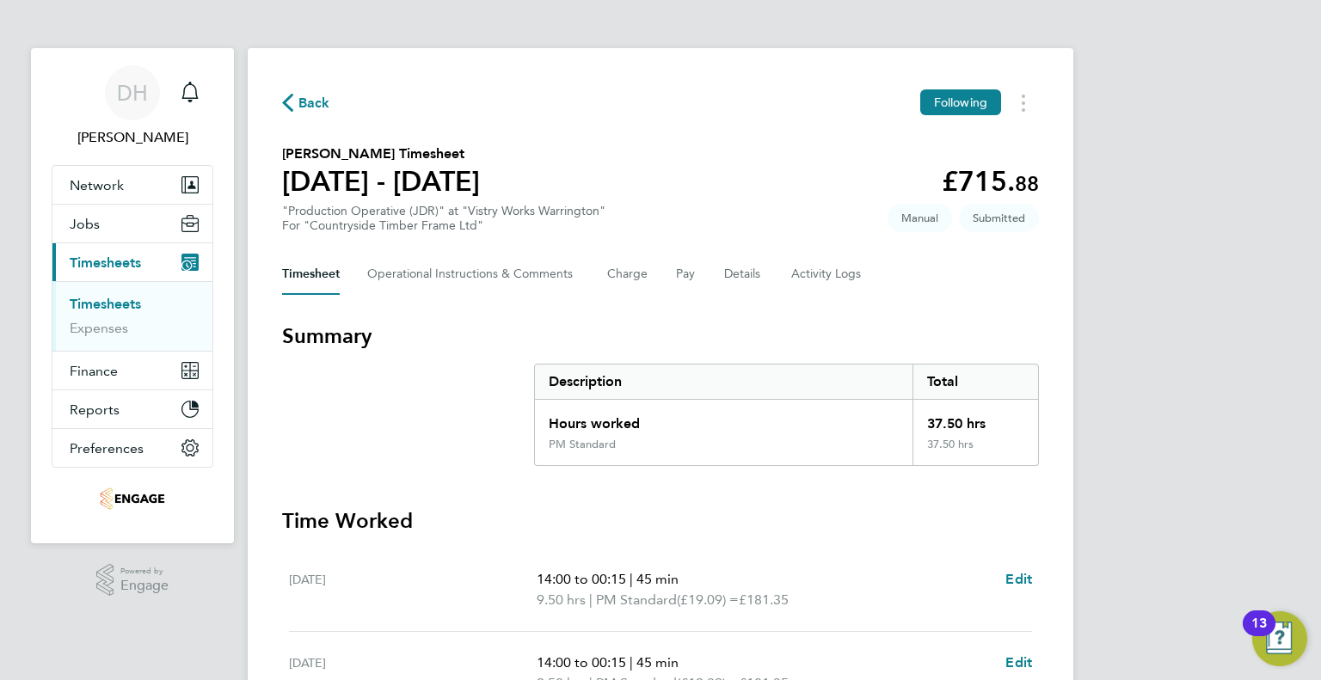
click at [310, 102] on span "Back" at bounding box center [314, 103] width 32 height 21
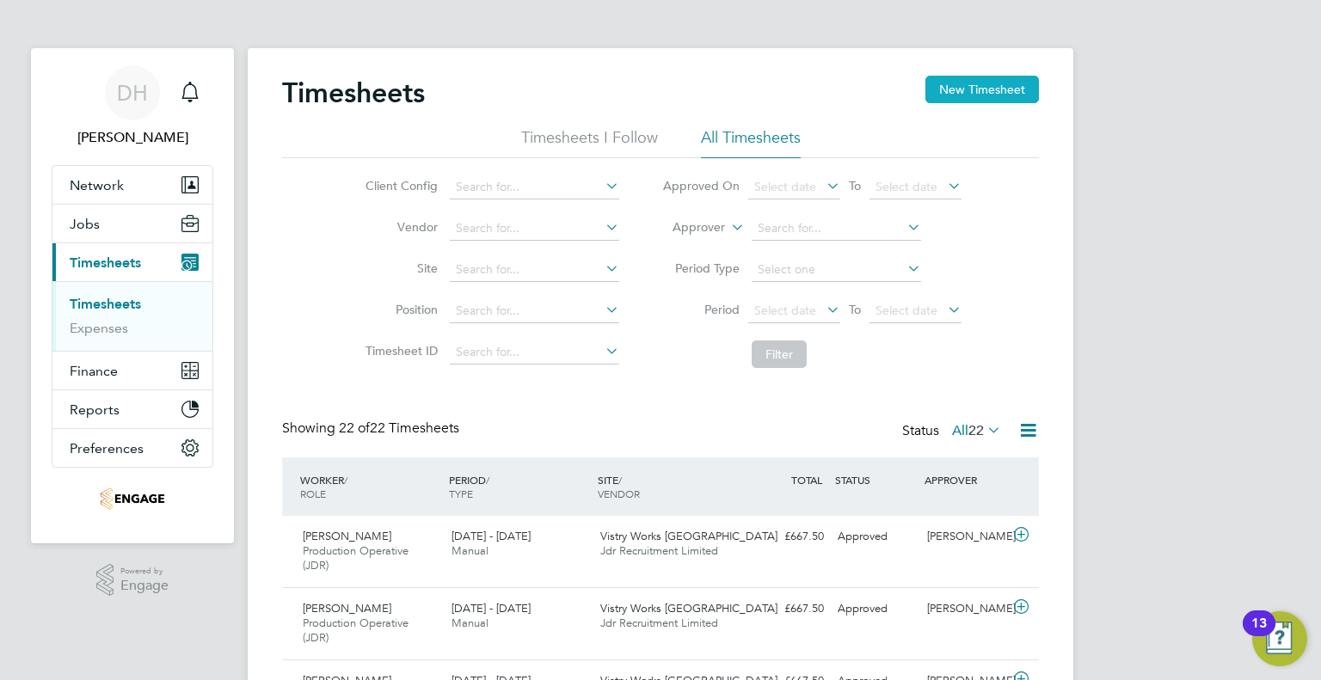
click at [948, 78] on button "New Timesheet" at bounding box center [981, 90] width 113 height 28
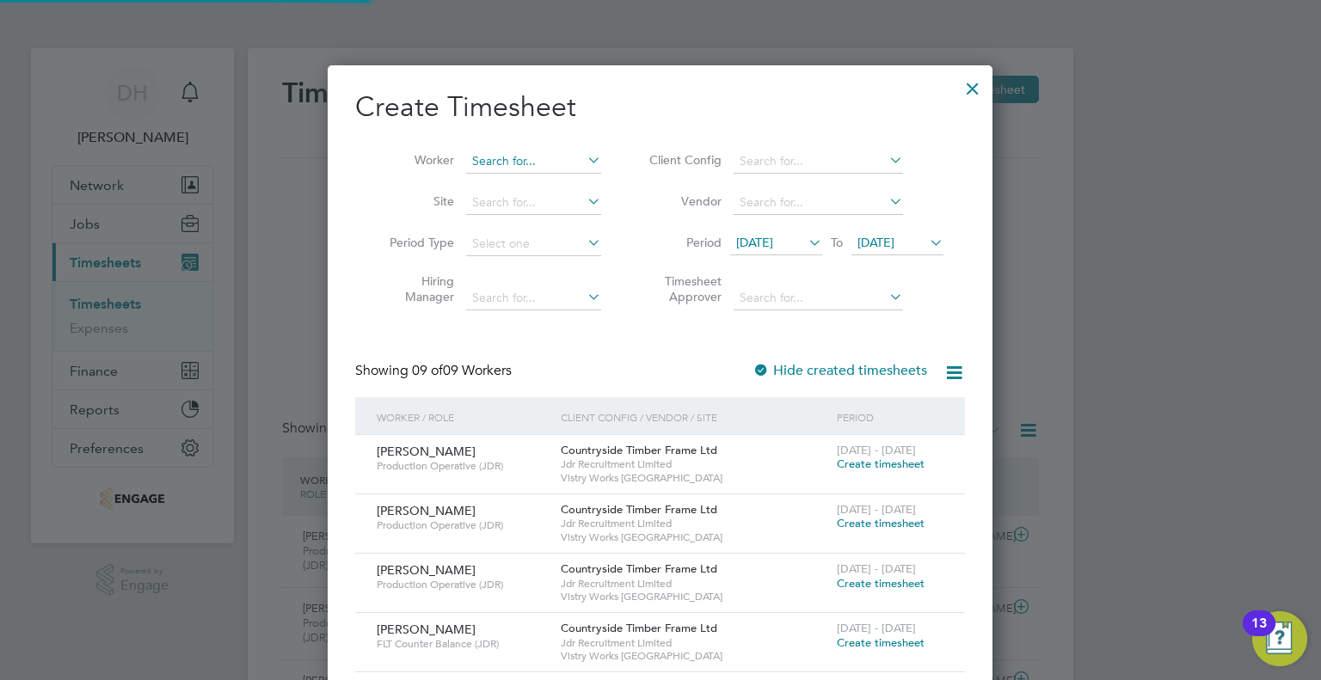
click at [542, 160] on input at bounding box center [533, 162] width 135 height 24
click at [477, 181] on b "Jordan" at bounding box center [493, 184] width 40 height 15
type input "[PERSON_NAME]"
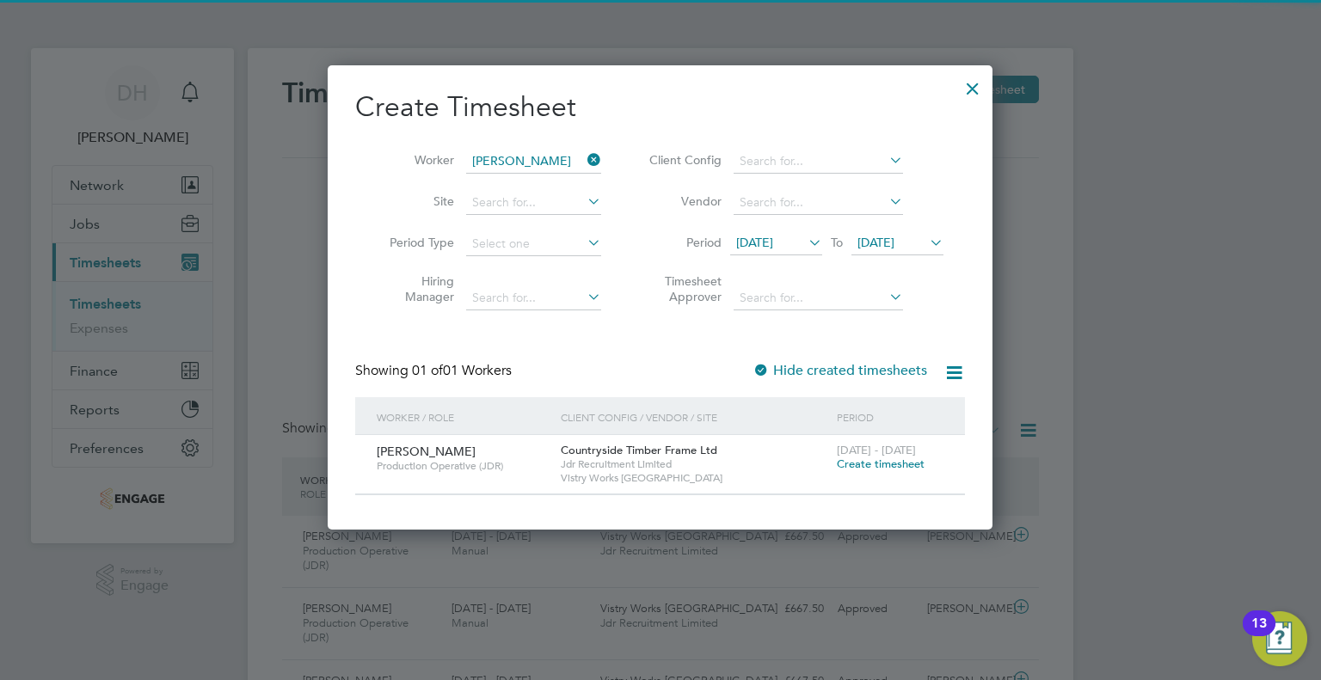
click at [773, 236] on span "[DATE]" at bounding box center [754, 242] width 37 height 15
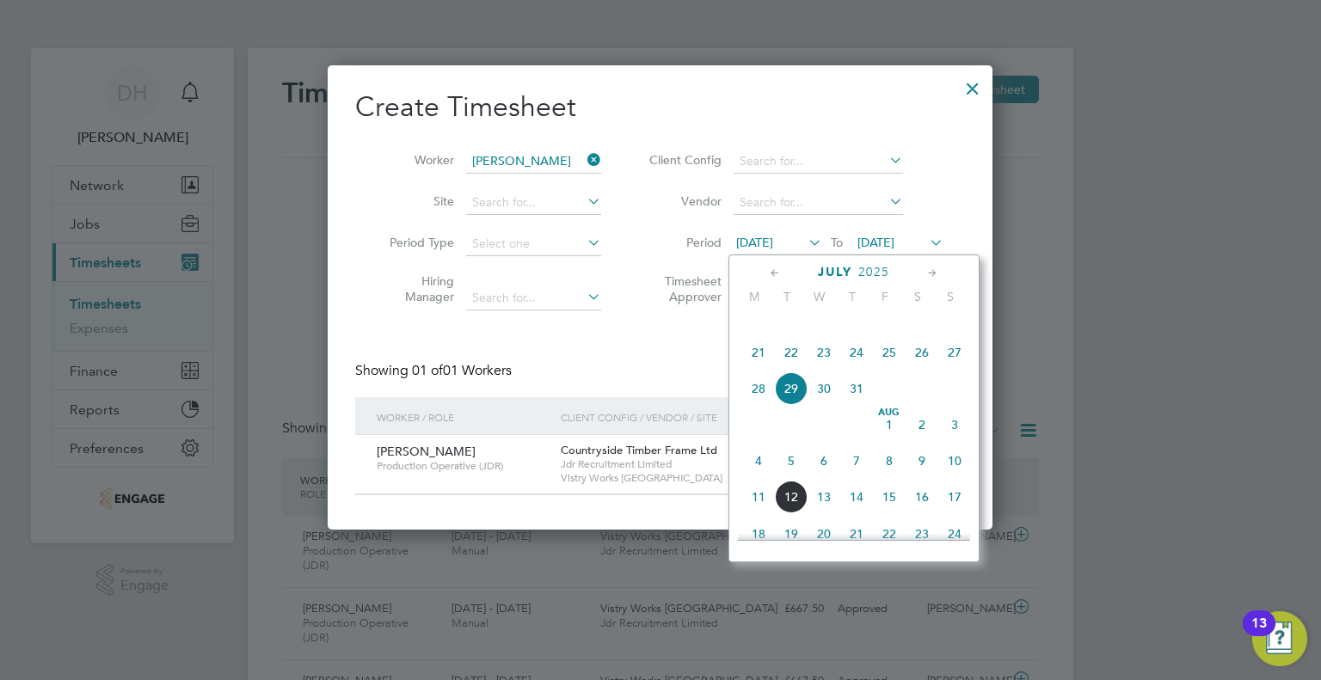
click at [758, 477] on span "4" at bounding box center [758, 460] width 33 height 33
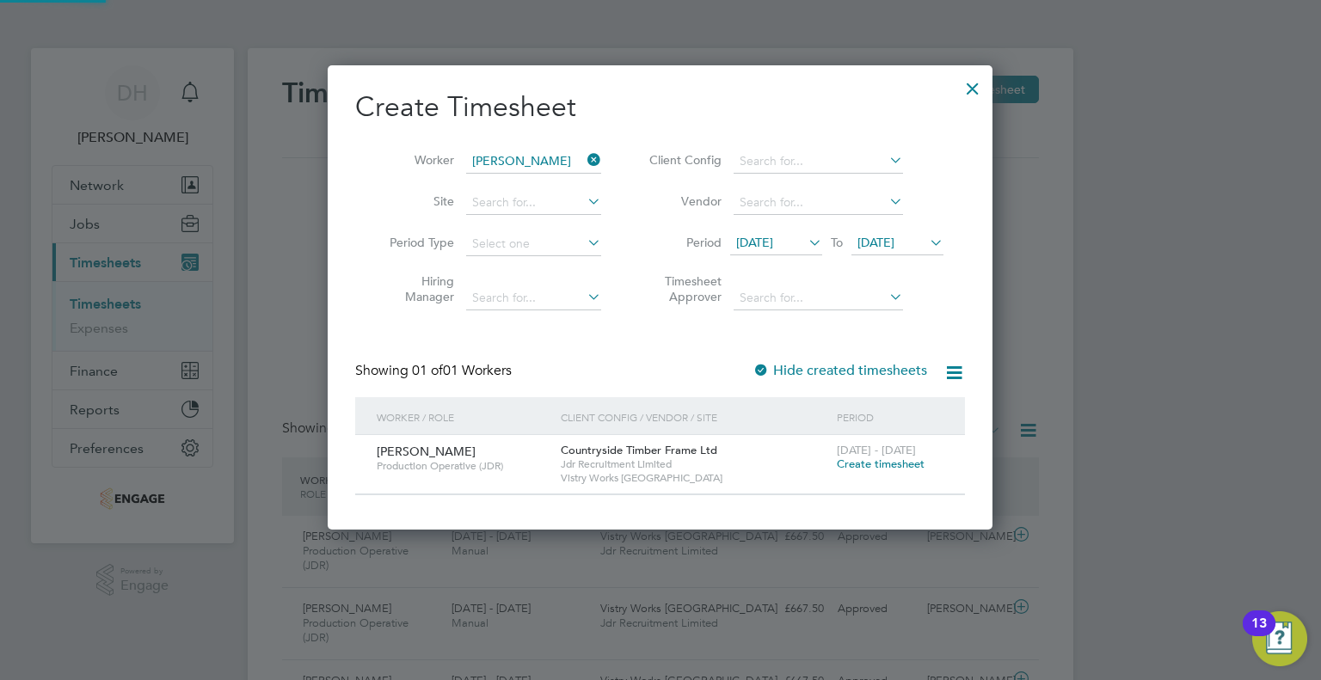
click at [859, 359] on div "Create Timesheet Worker [PERSON_NAME] Site Period Type Hiring Manager Client Co…" at bounding box center [660, 292] width 610 height 406
click at [870, 463] on span "Create timesheet" at bounding box center [881, 464] width 88 height 15
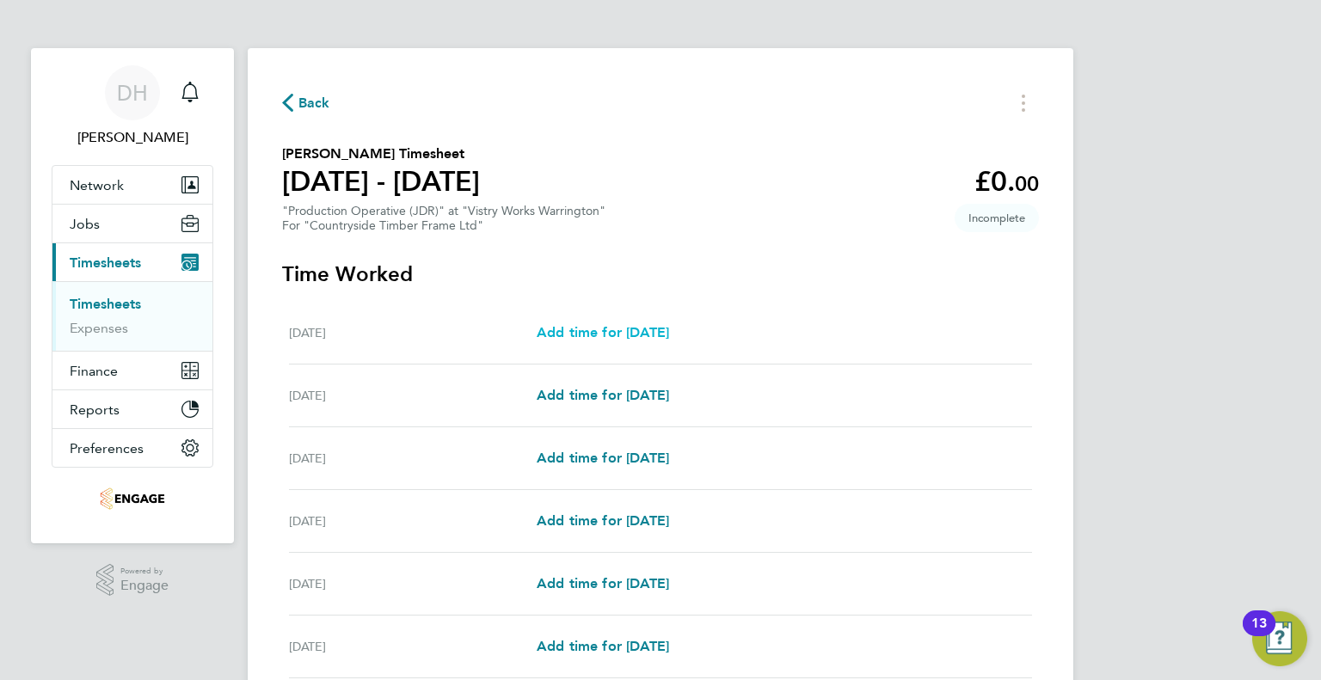
click at [561, 333] on span "Add time for [DATE]" at bounding box center [602, 332] width 132 height 16
select select "15"
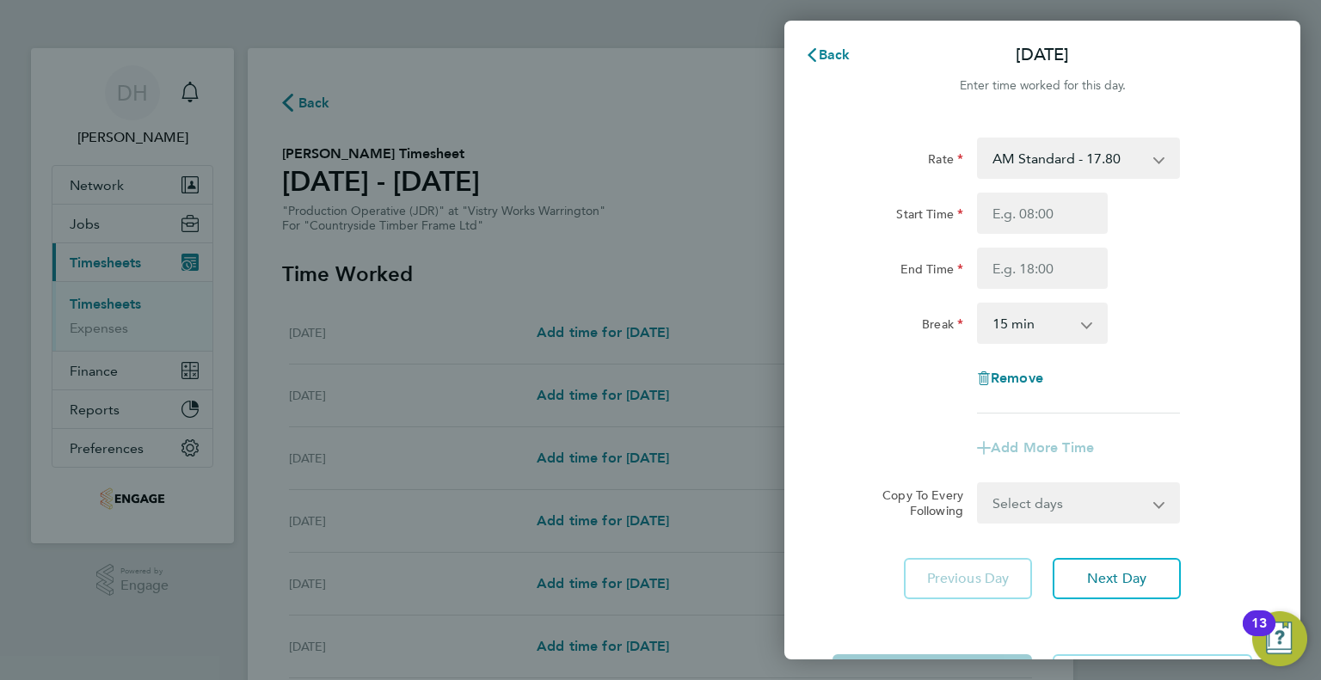
click at [1021, 150] on select "AM Standard - 17.80 AM OT1 - 26.70 PM OT2 - 38.18 AM OT2 - 35.60 PM OT1 - 28.64…" at bounding box center [1067, 158] width 179 height 38
select select "15"
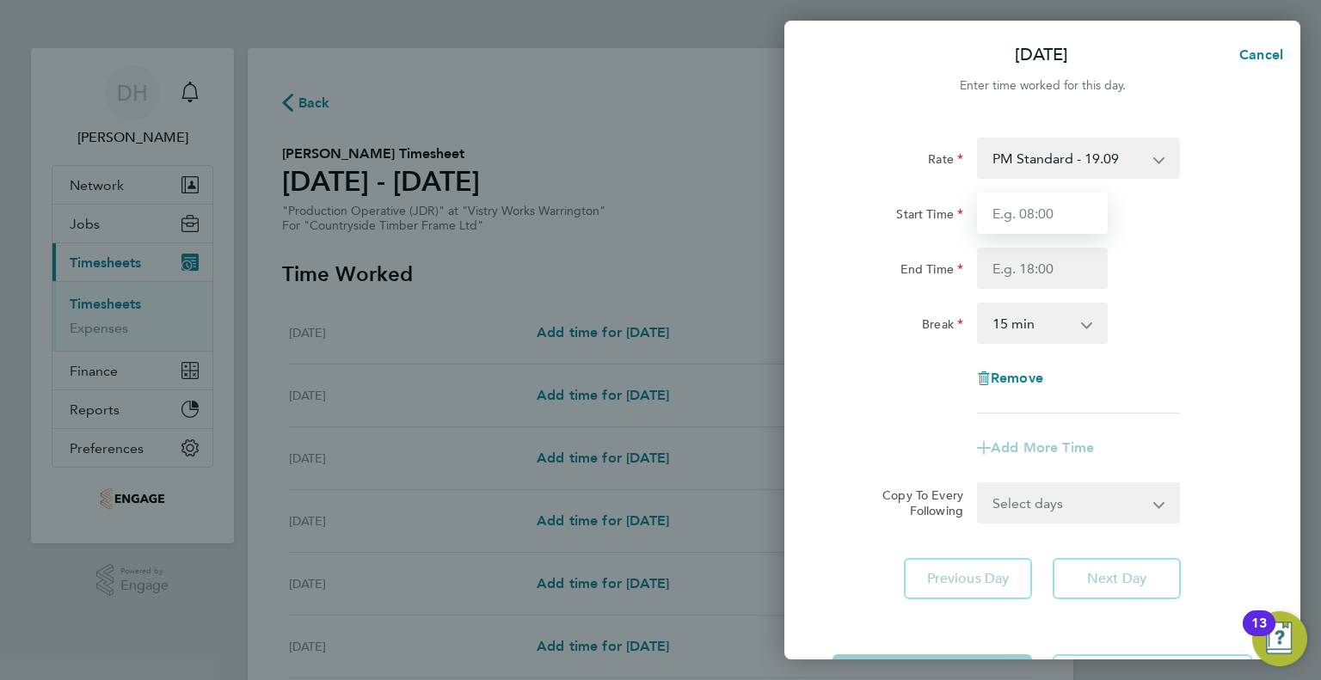
click at [1004, 224] on input "Start Time" at bounding box center [1042, 213] width 131 height 41
type input "14:00"
click at [997, 246] on div "Start Time 14:00 End Time" at bounding box center [1041, 241] width 433 height 96
click at [997, 256] on input "End Time" at bounding box center [1042, 268] width 131 height 41
type input "00:15"
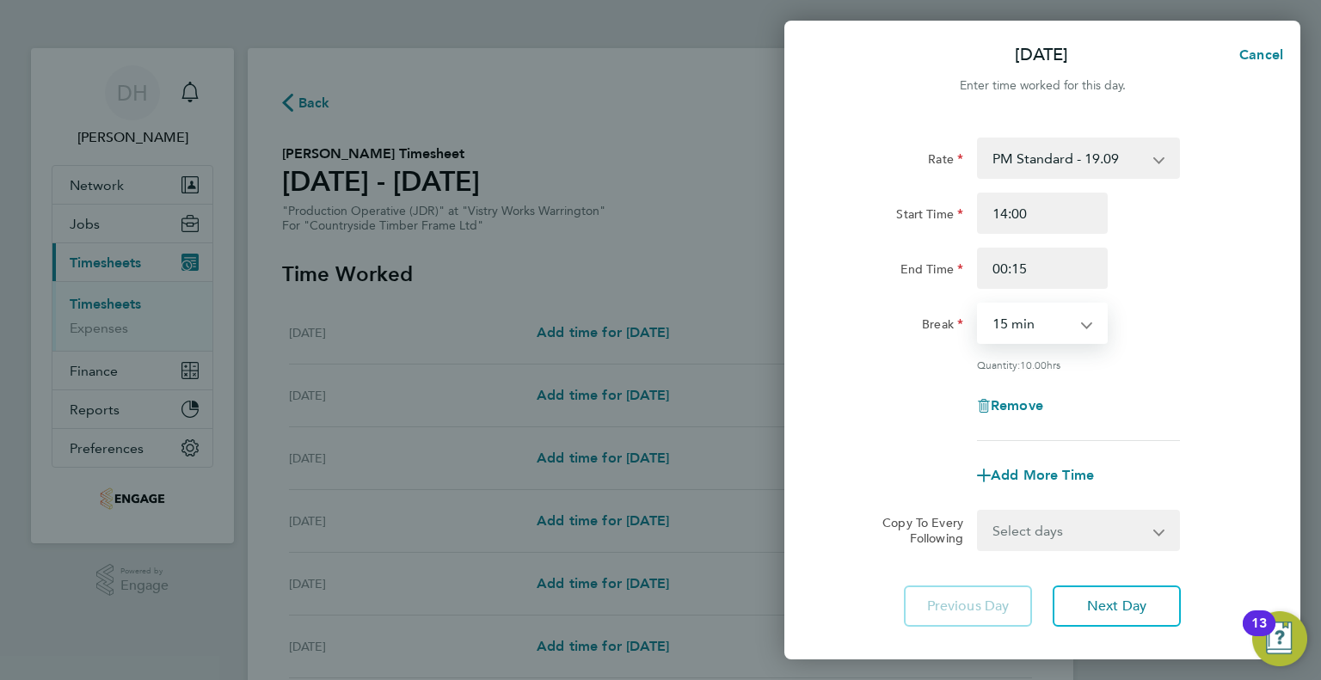
drag, startPoint x: 993, startPoint y: 335, endPoint x: 996, endPoint y: 322, distance: 13.3
click at [993, 335] on select "0 min 15 min 30 min 45 min 60 min 75 min 90 min" at bounding box center [1031, 323] width 107 height 38
select select "45"
click at [978, 304] on select "0 min 15 min 30 min 45 min 60 min 75 min 90 min" at bounding box center [1031, 323] width 107 height 38
click at [911, 402] on div "Remove" at bounding box center [1041, 405] width 433 height 41
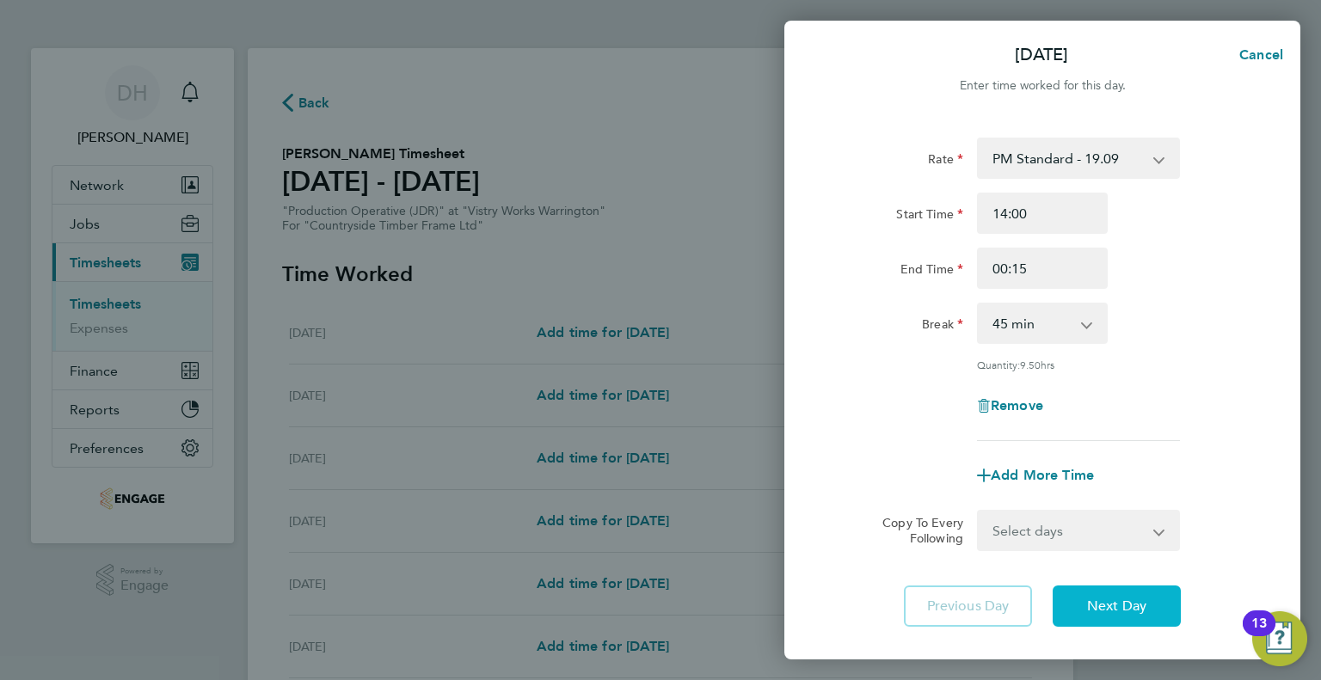
click at [1102, 610] on span "Next Day" at bounding box center [1116, 606] width 59 height 17
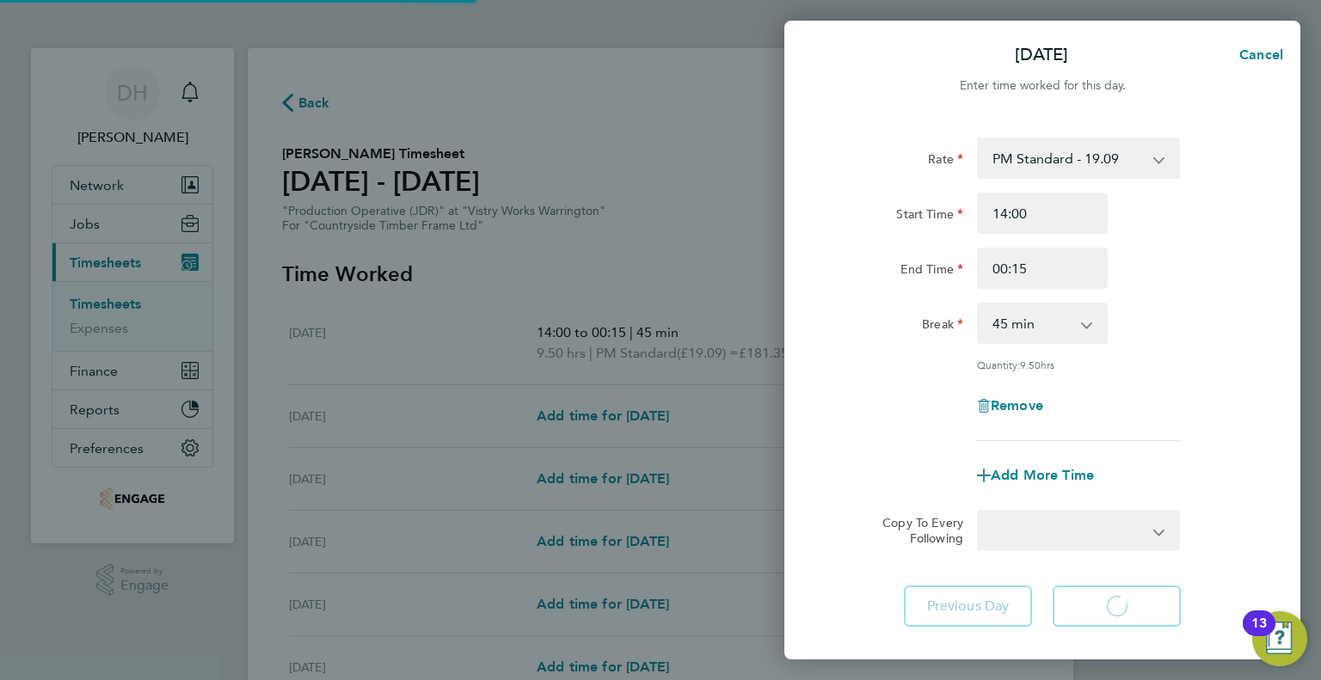
select select "15"
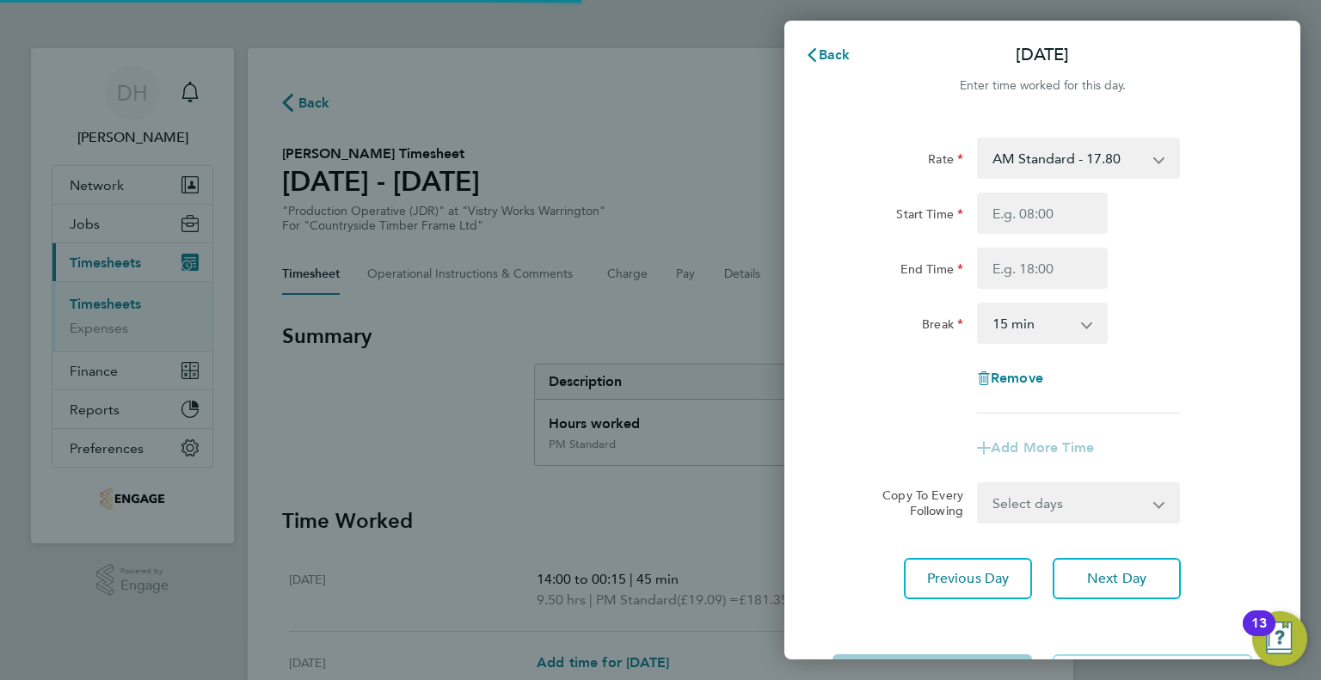
click at [1019, 173] on select "AM Standard - 17.80 AM OT1 - 26.70 PM OT2 - 38.18 AM OT2 - 35.60 PM OT1 - 28.64…" at bounding box center [1067, 158] width 179 height 38
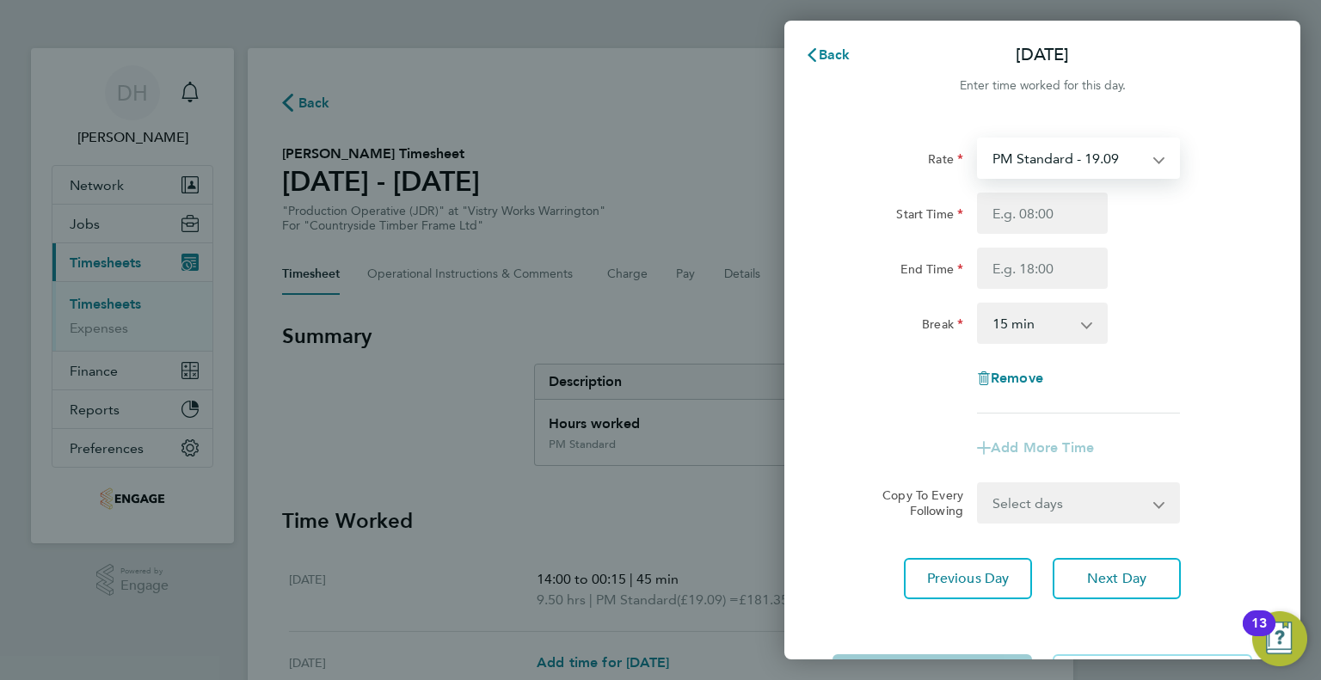
select select "15"
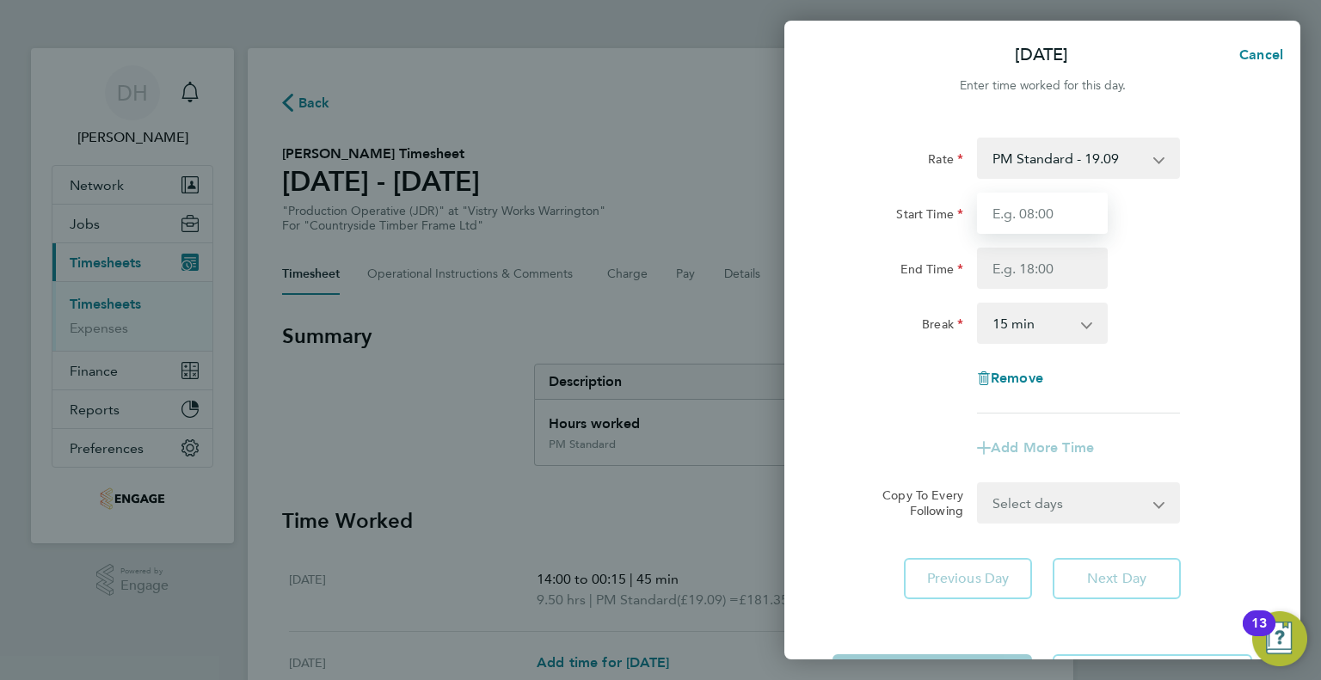
click at [1003, 213] on input "Start Time" at bounding box center [1042, 213] width 131 height 41
type input "14:00"
click at [1002, 260] on input "End Time" at bounding box center [1042, 268] width 131 height 41
type input "00:15"
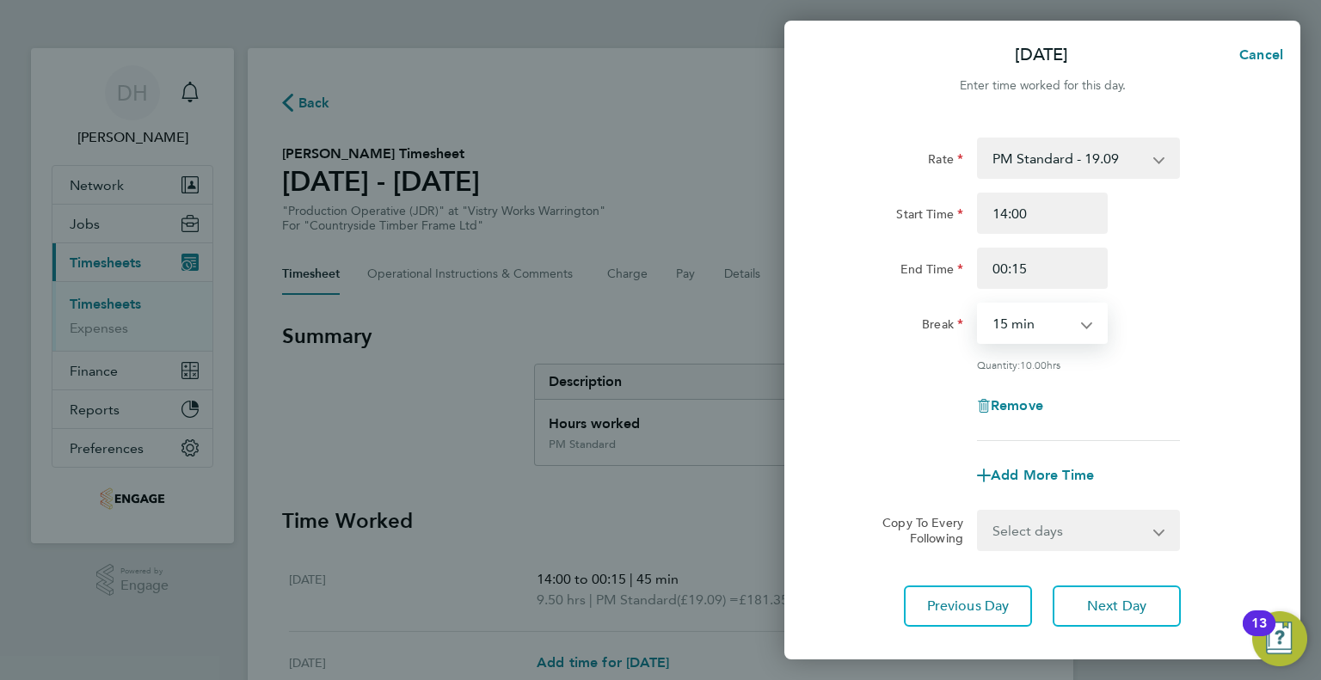
click at [1001, 315] on select "0 min 15 min 30 min 45 min 60 min 75 min 90 min" at bounding box center [1031, 323] width 107 height 38
select select "45"
click at [978, 304] on select "0 min 15 min 30 min 45 min 60 min 75 min 90 min" at bounding box center [1031, 323] width 107 height 38
click at [917, 416] on div "Remove" at bounding box center [1041, 405] width 433 height 41
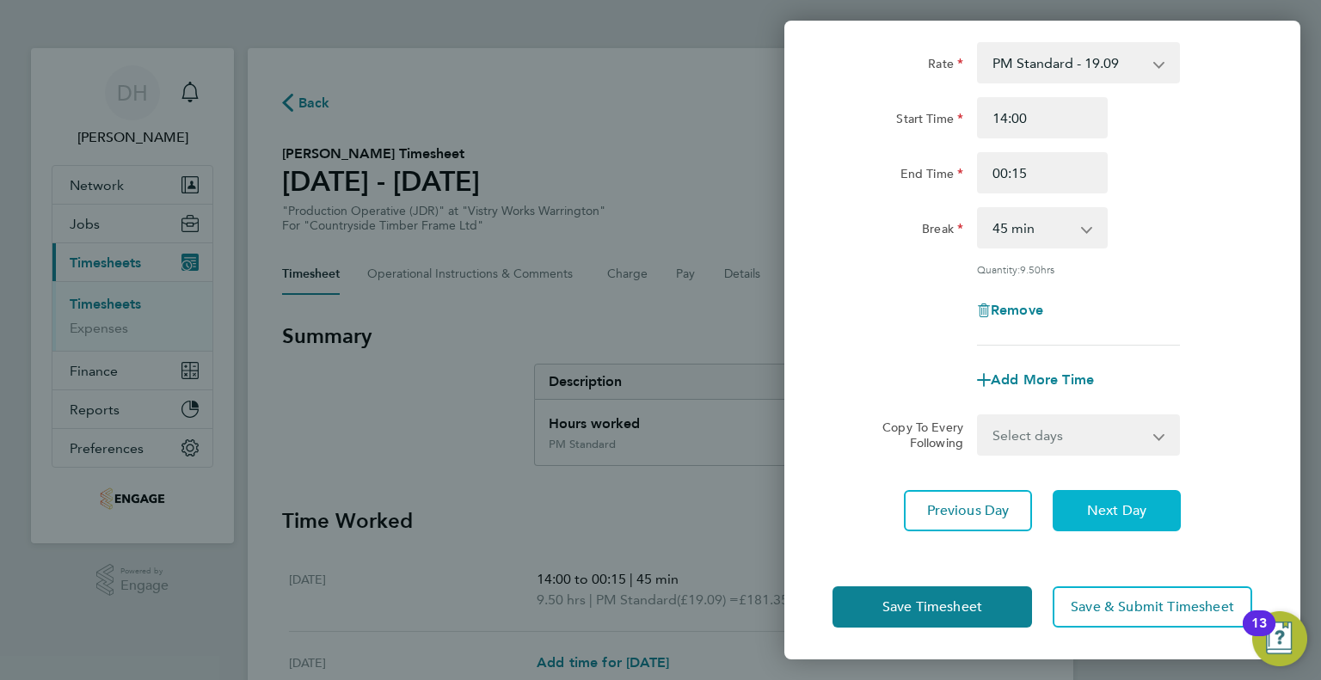
click at [1087, 494] on button "Next Day" at bounding box center [1116, 510] width 128 height 41
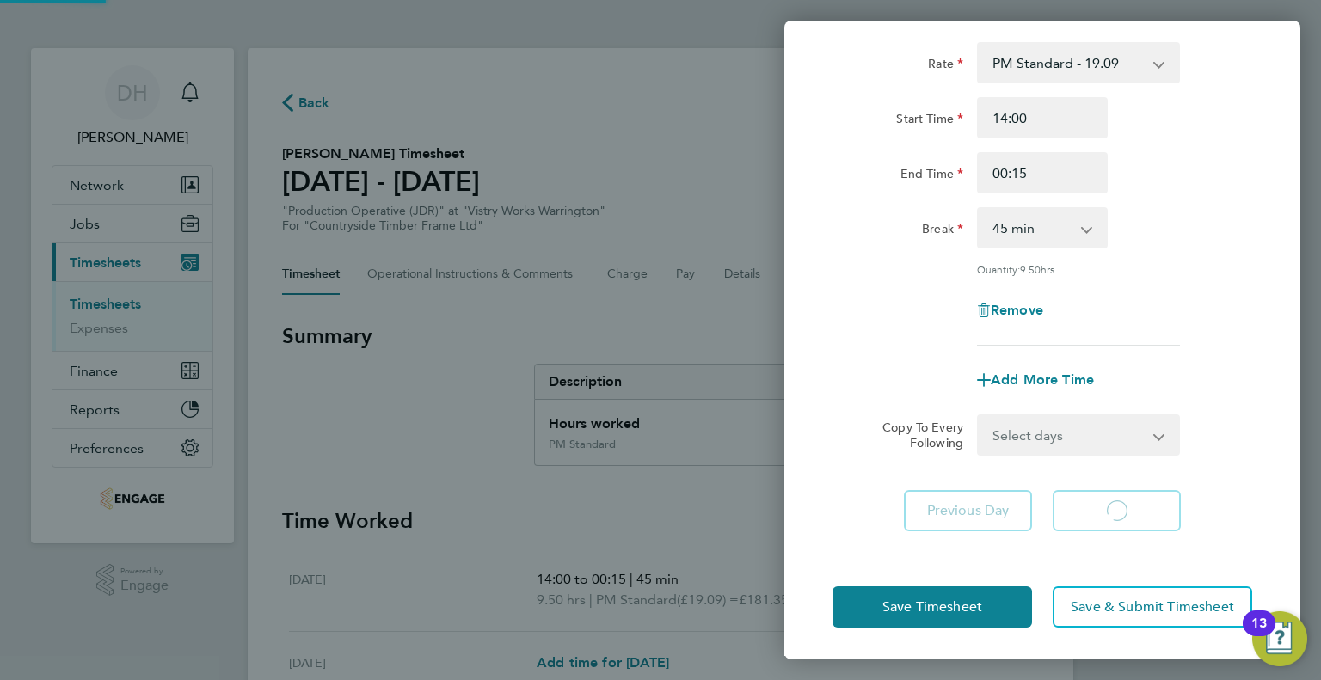
select select "15"
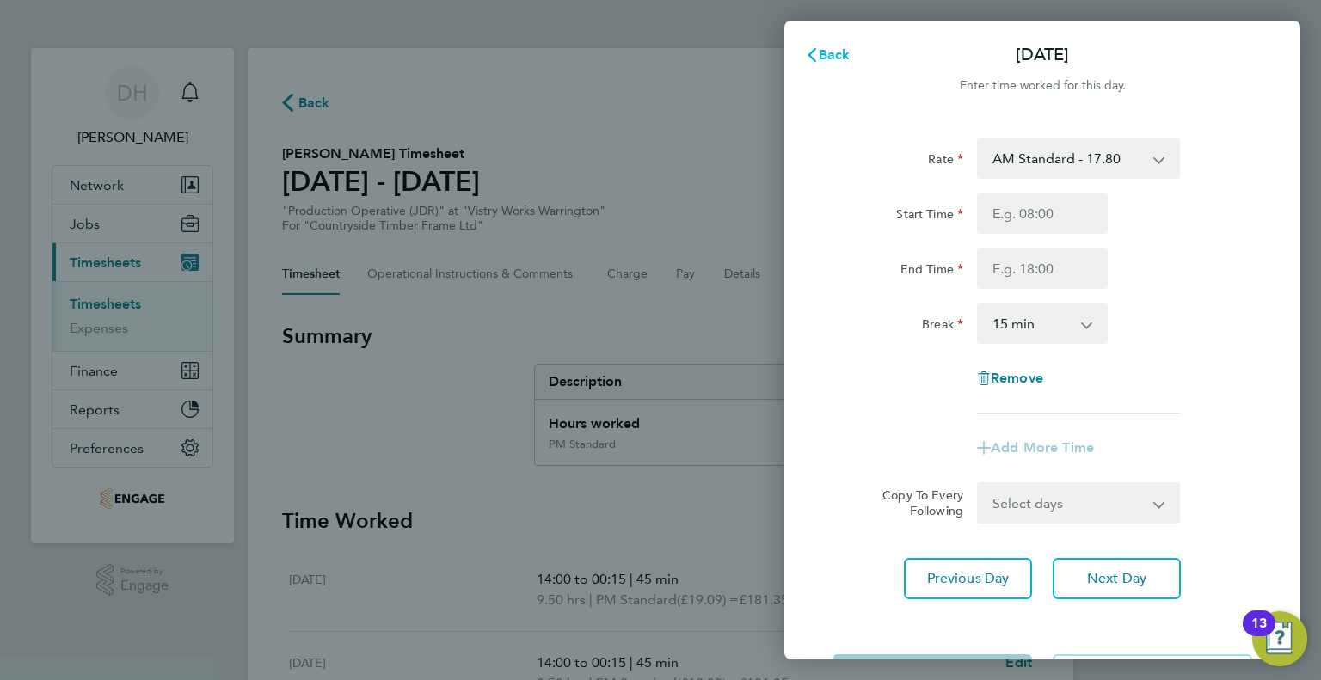
click at [846, 58] on span "Back" at bounding box center [834, 54] width 32 height 16
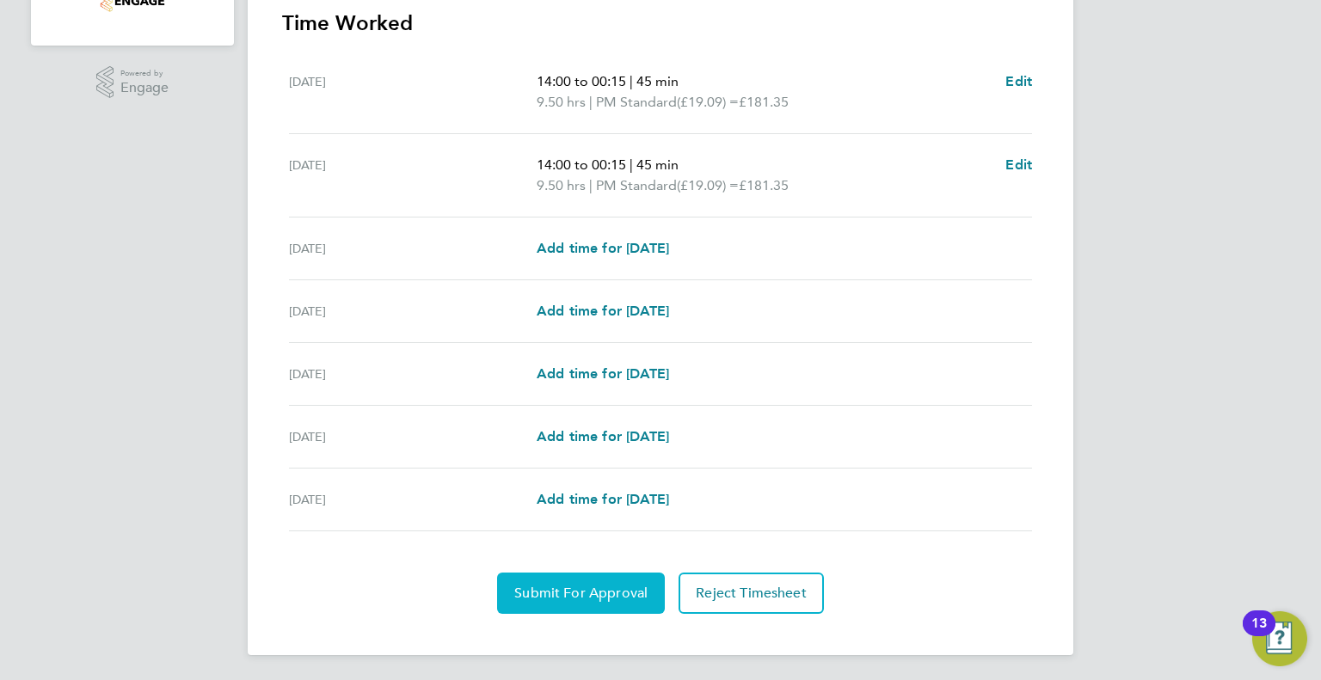
click at [526, 592] on span "Submit For Approval" at bounding box center [580, 593] width 133 height 17
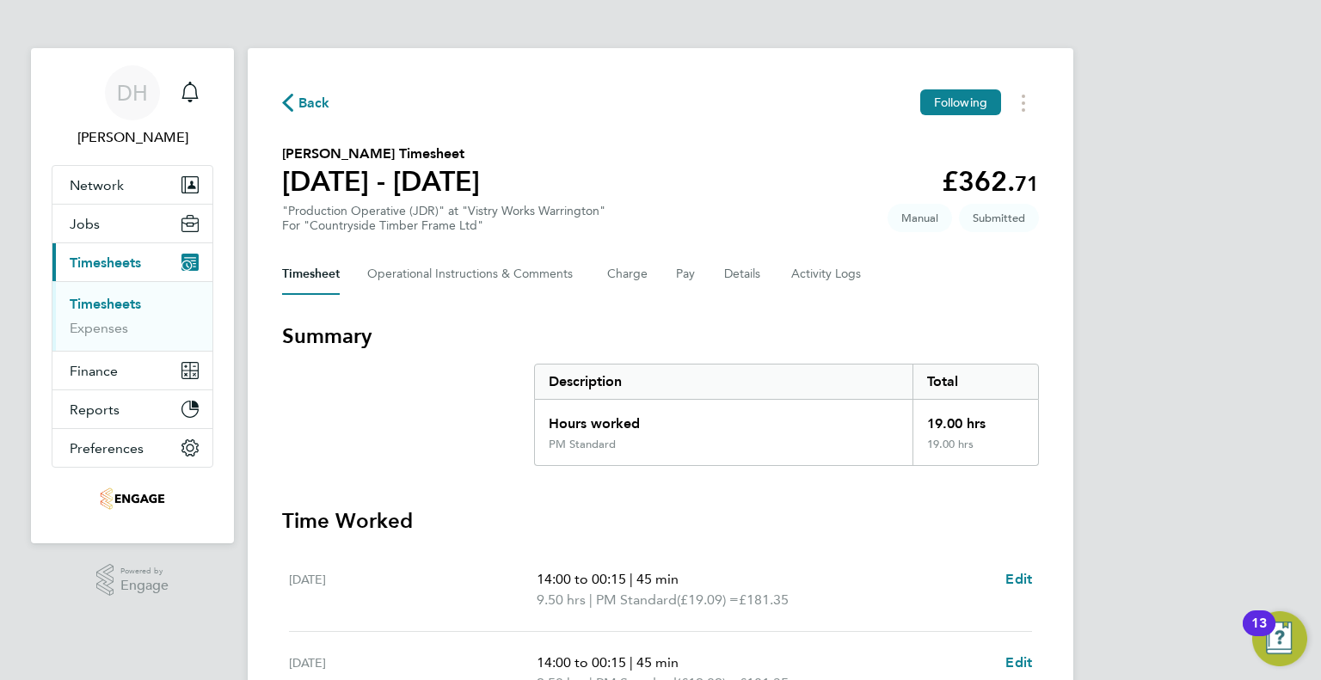
click at [313, 119] on div "Back Following [PERSON_NAME] Timesheet [DATE] - [DATE] £362. 71 "Production Ope…" at bounding box center [660, 600] width 825 height 1105
click at [315, 102] on span "Back" at bounding box center [314, 103] width 32 height 21
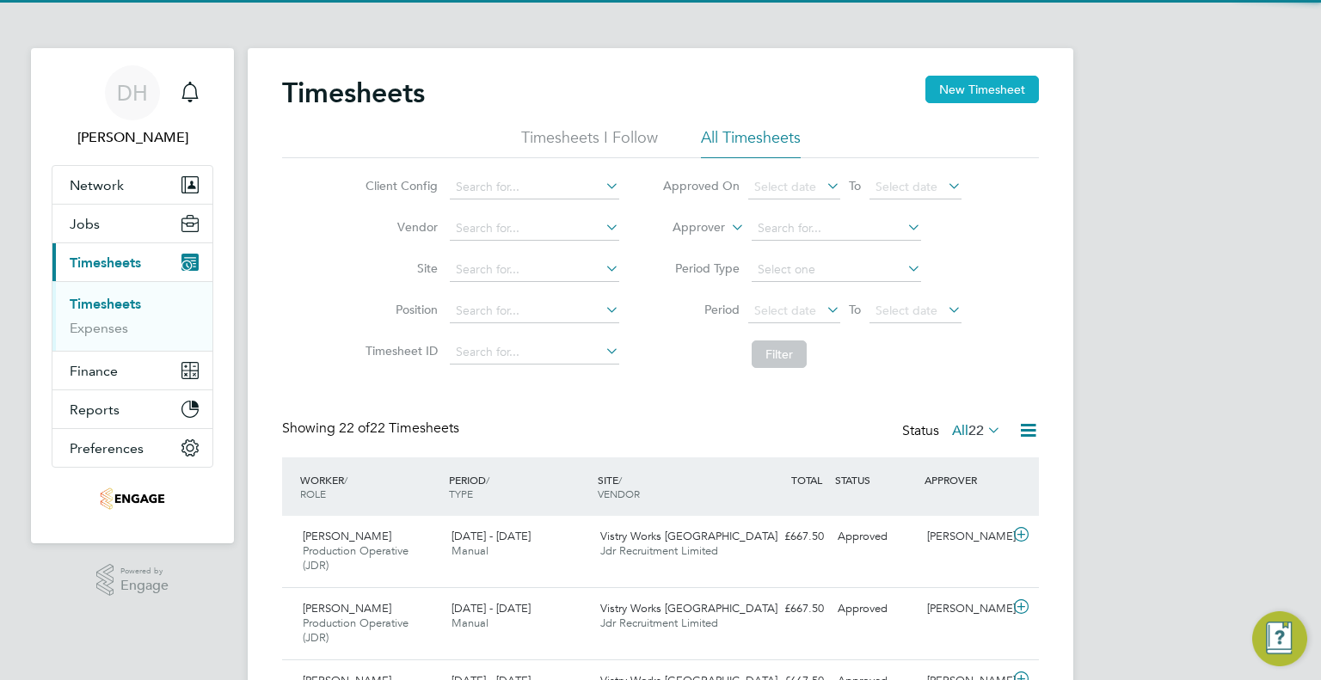
click at [975, 78] on button "New Timesheet" at bounding box center [981, 90] width 113 height 28
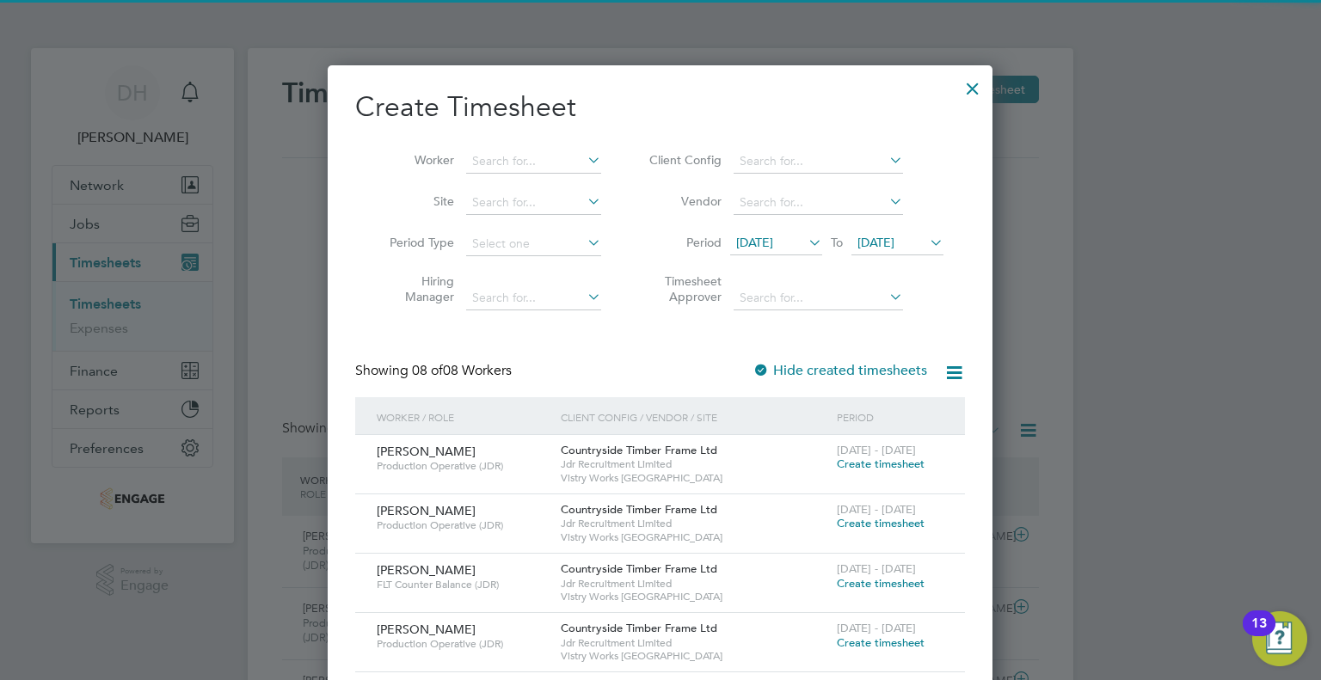
click at [487, 178] on li "Worker" at bounding box center [488, 161] width 267 height 41
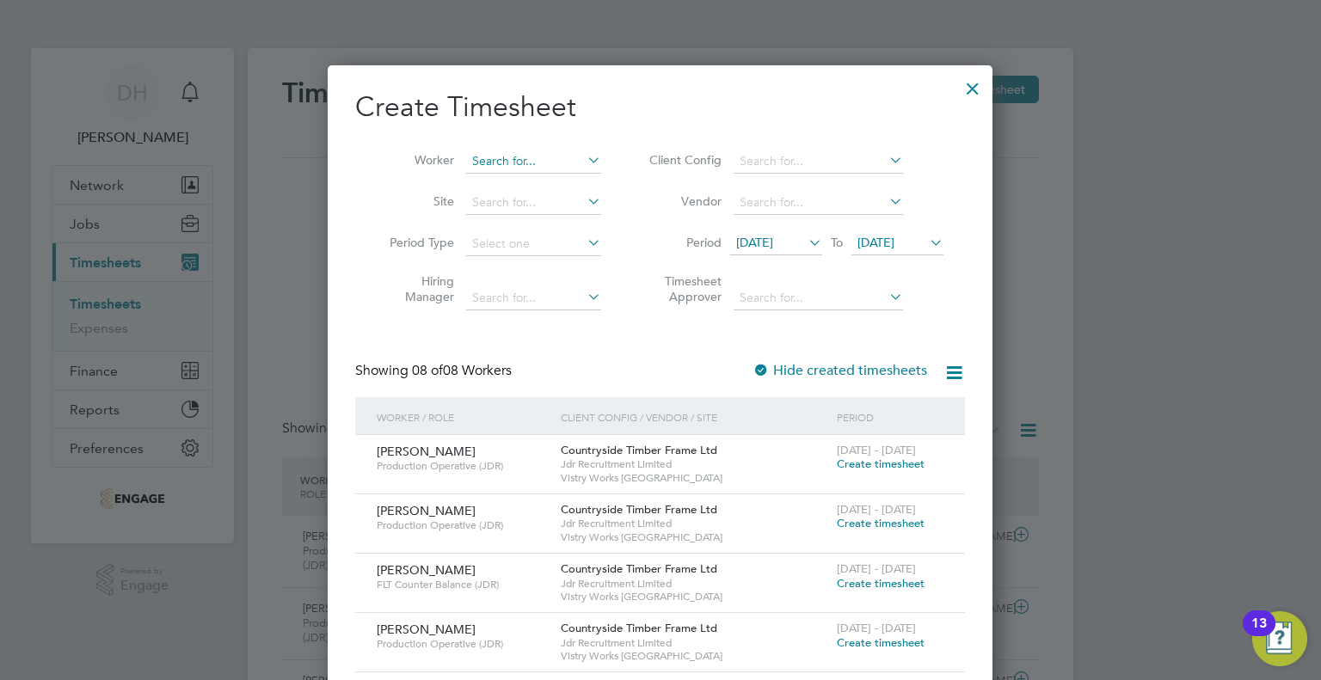
click at [487, 168] on input at bounding box center [533, 162] width 135 height 24
click at [469, 182] on li "[PERSON_NAME]" at bounding box center [572, 184] width 212 height 23
type input "[PERSON_NAME]"
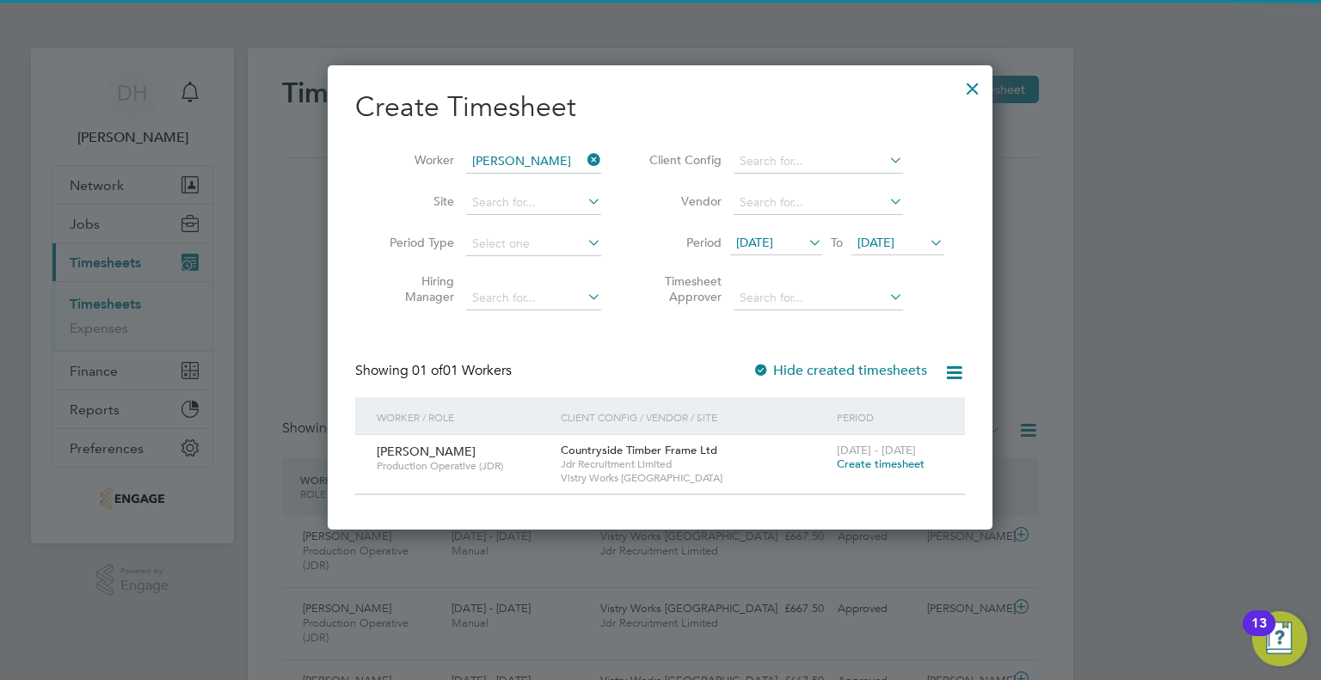
click at [758, 239] on span "[DATE]" at bounding box center [754, 242] width 37 height 15
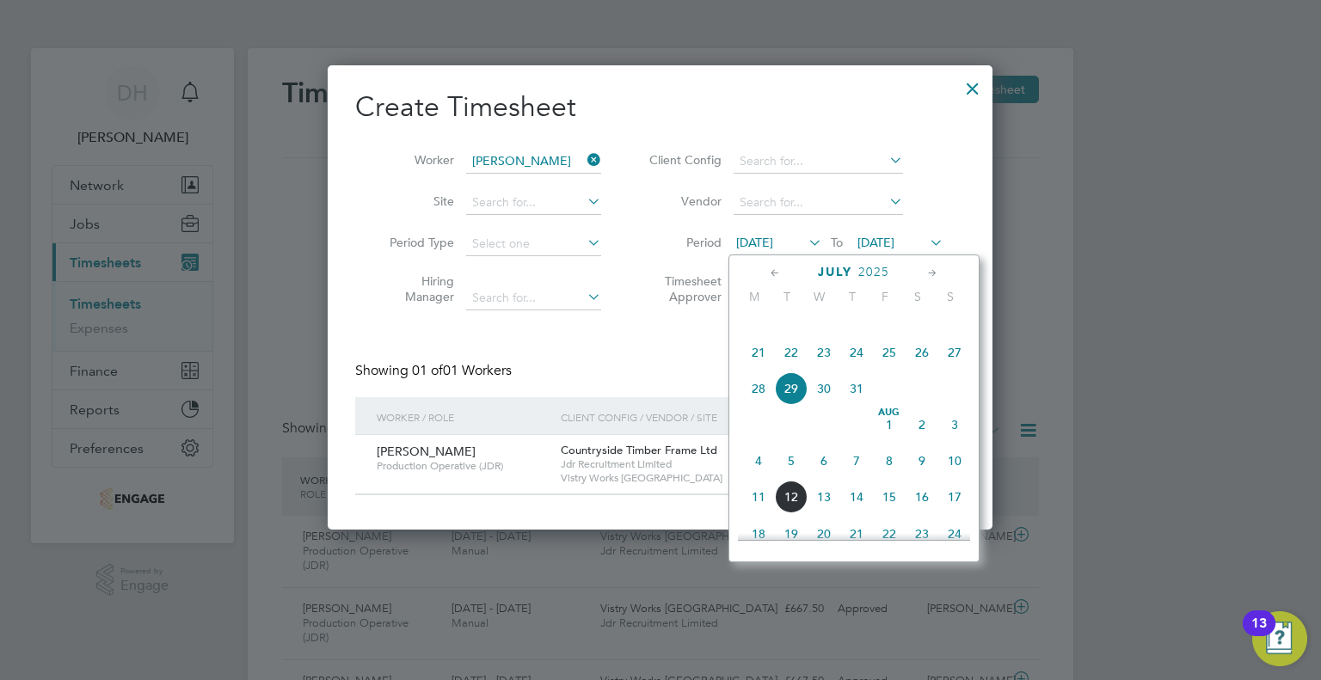
click at [757, 477] on span "4" at bounding box center [758, 460] width 33 height 33
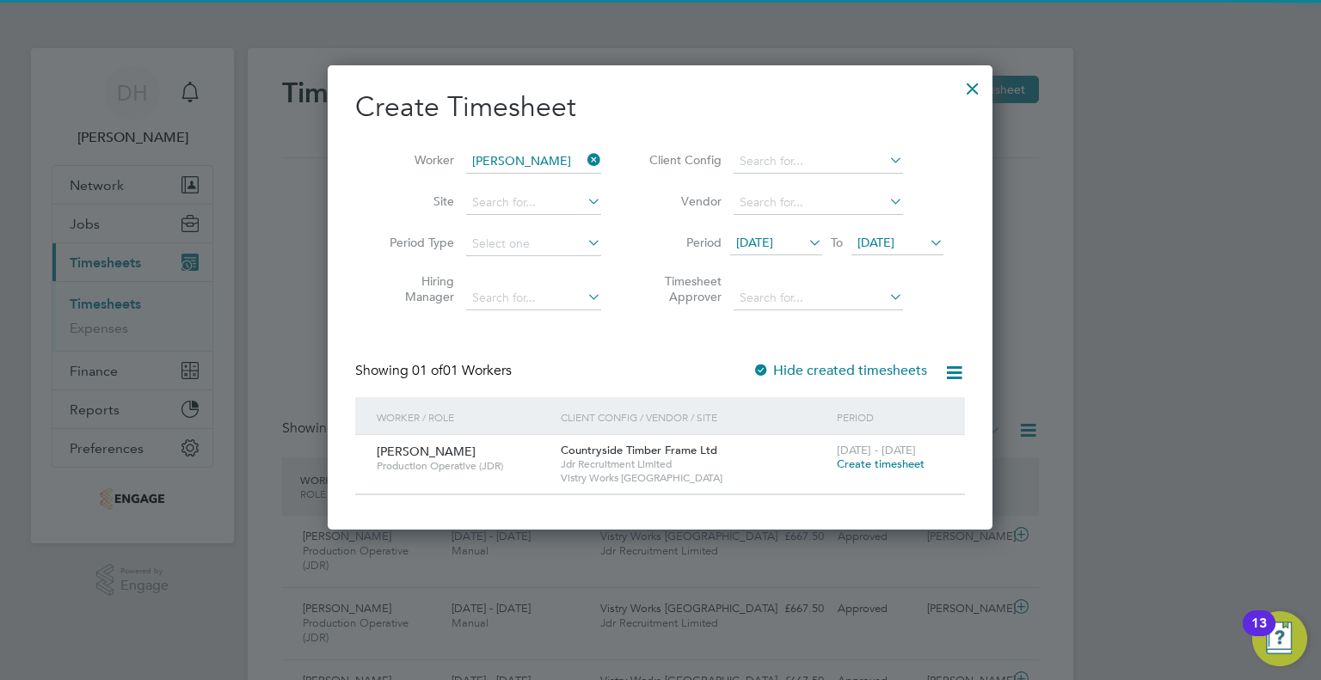
click at [869, 463] on span "Create timesheet" at bounding box center [881, 464] width 88 height 15
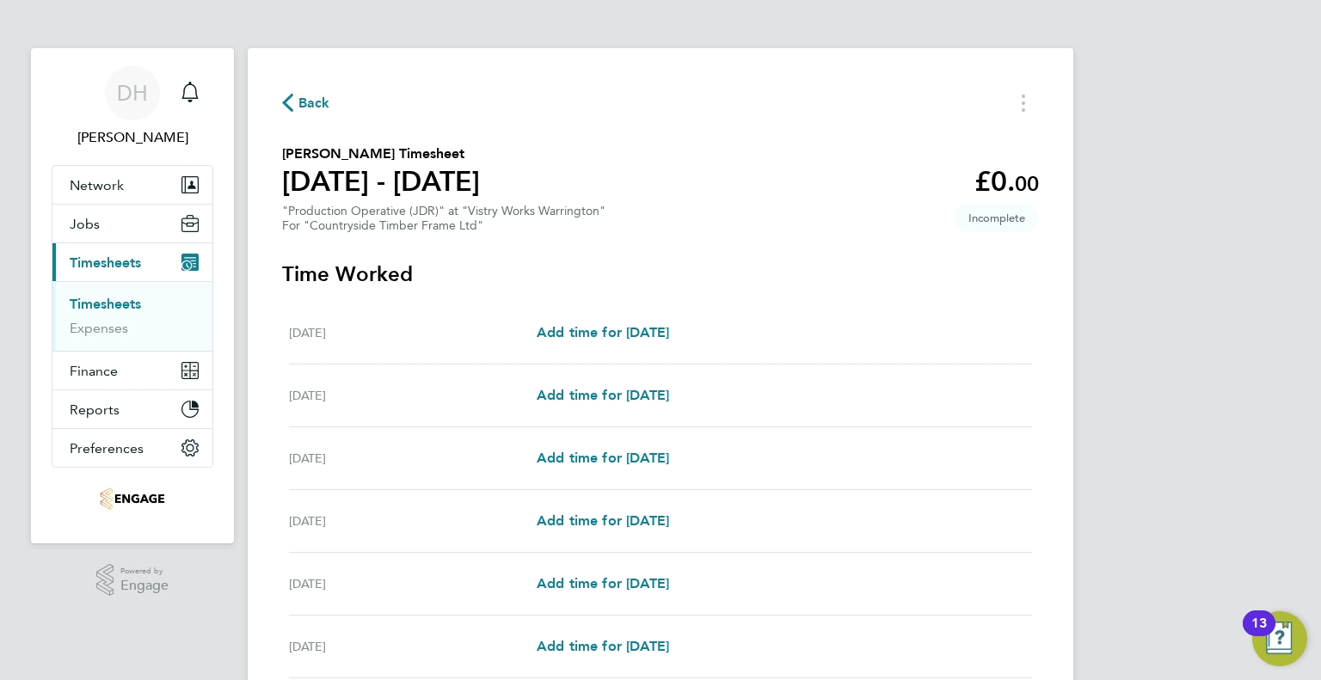
click at [655, 320] on div "[DATE] Add time for [DATE] Add time for [DATE]" at bounding box center [660, 333] width 743 height 63
click at [653, 334] on span "Add time for [DATE]" at bounding box center [602, 332] width 132 height 16
select select "15"
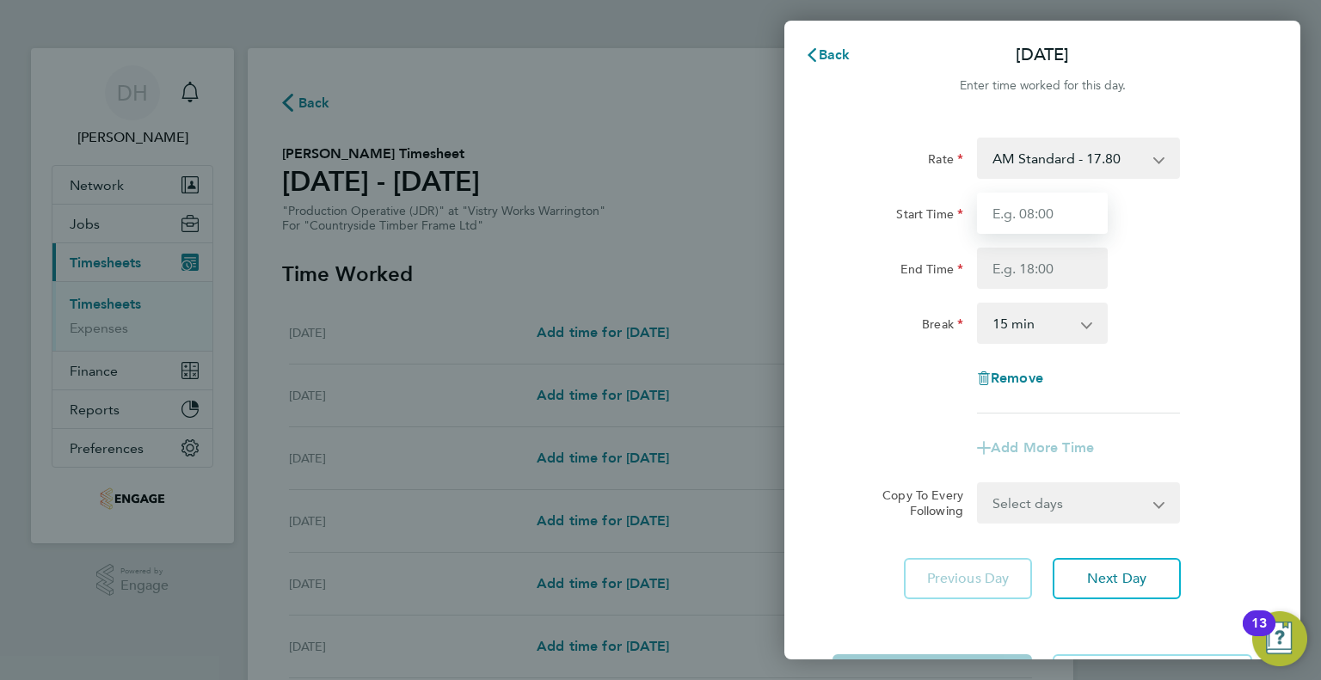
click at [1002, 212] on input "Start Time" at bounding box center [1042, 213] width 131 height 41
type input "06:00"
click at [997, 263] on input "End Time" at bounding box center [1042, 268] width 131 height 41
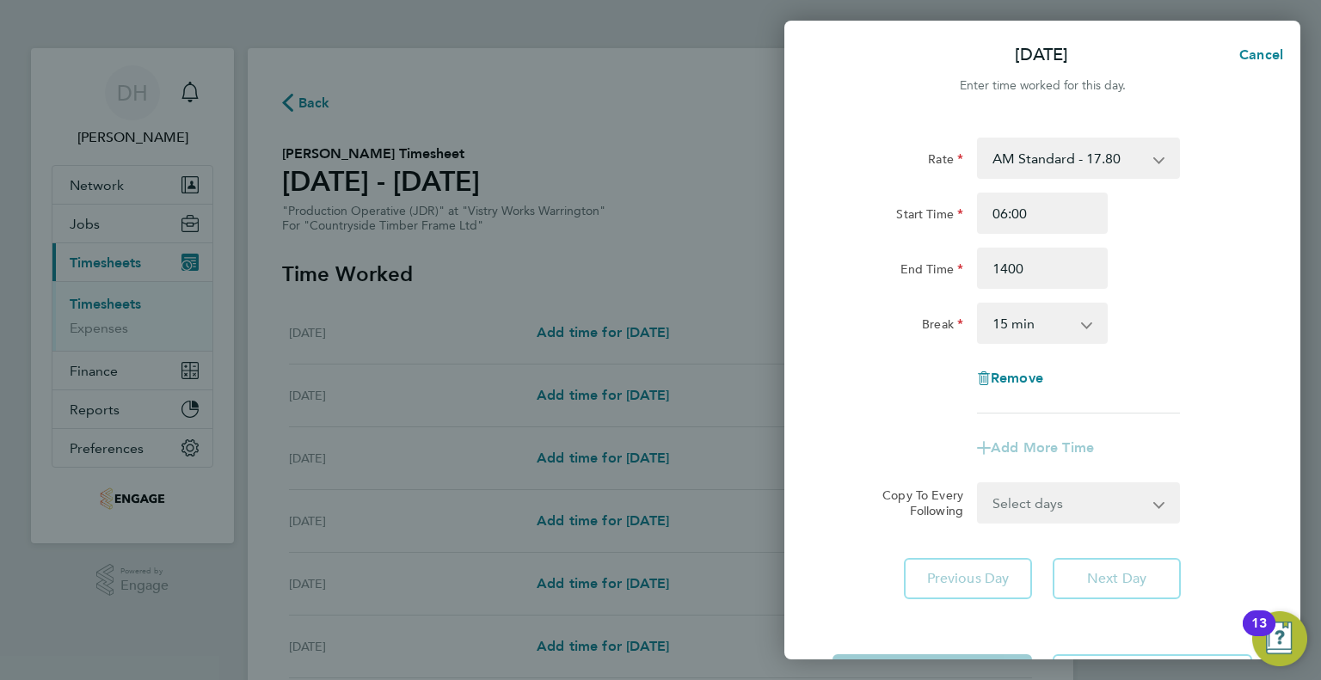
type input "14:00"
click at [996, 322] on select "0 min 15 min 30 min 45 min 60 min 75 min 90 min" at bounding box center [1031, 323] width 107 height 38
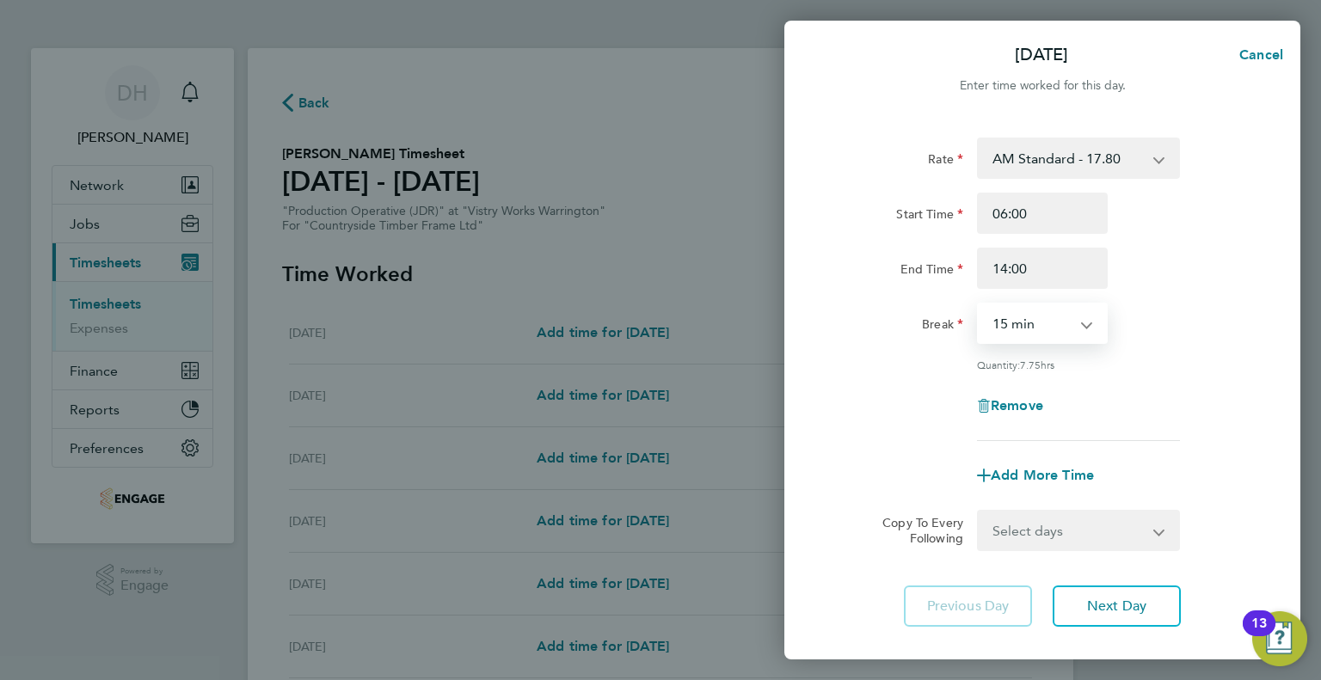
select select "30"
click at [978, 304] on select "0 min 15 min 30 min 45 min 60 min 75 min 90 min" at bounding box center [1031, 323] width 107 height 38
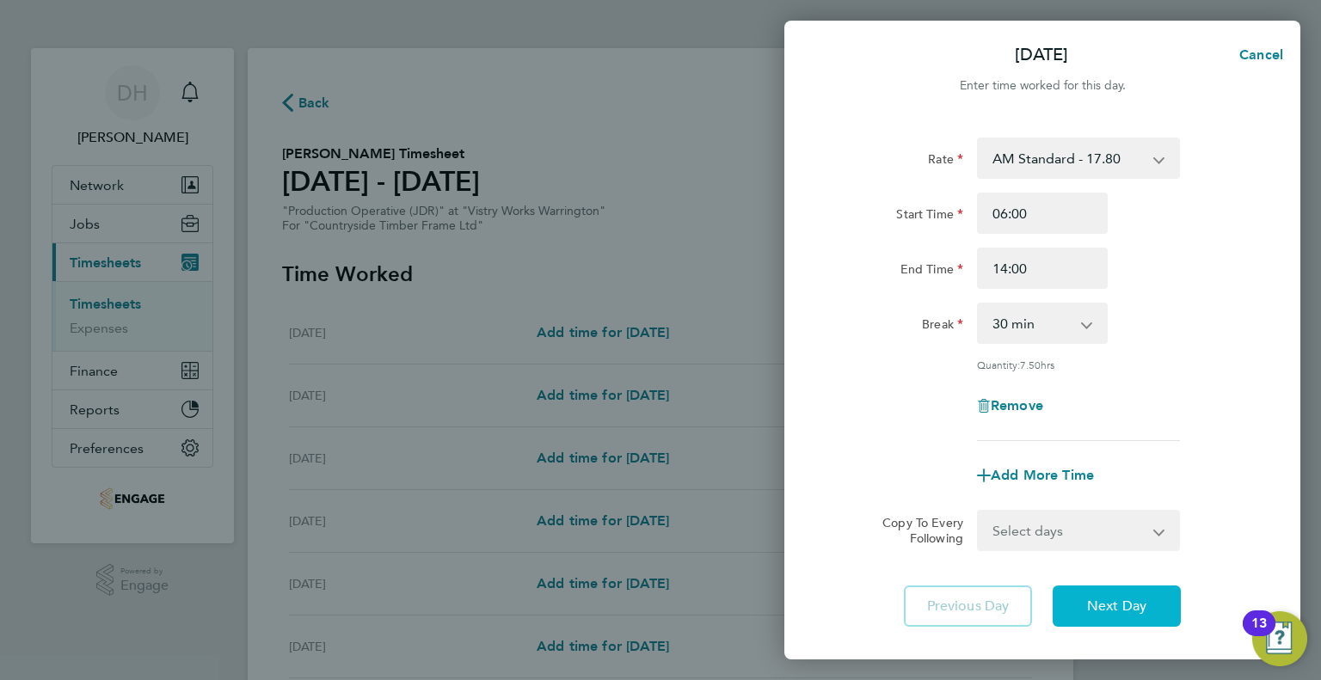
click at [1082, 599] on button "Next Day" at bounding box center [1116, 606] width 128 height 41
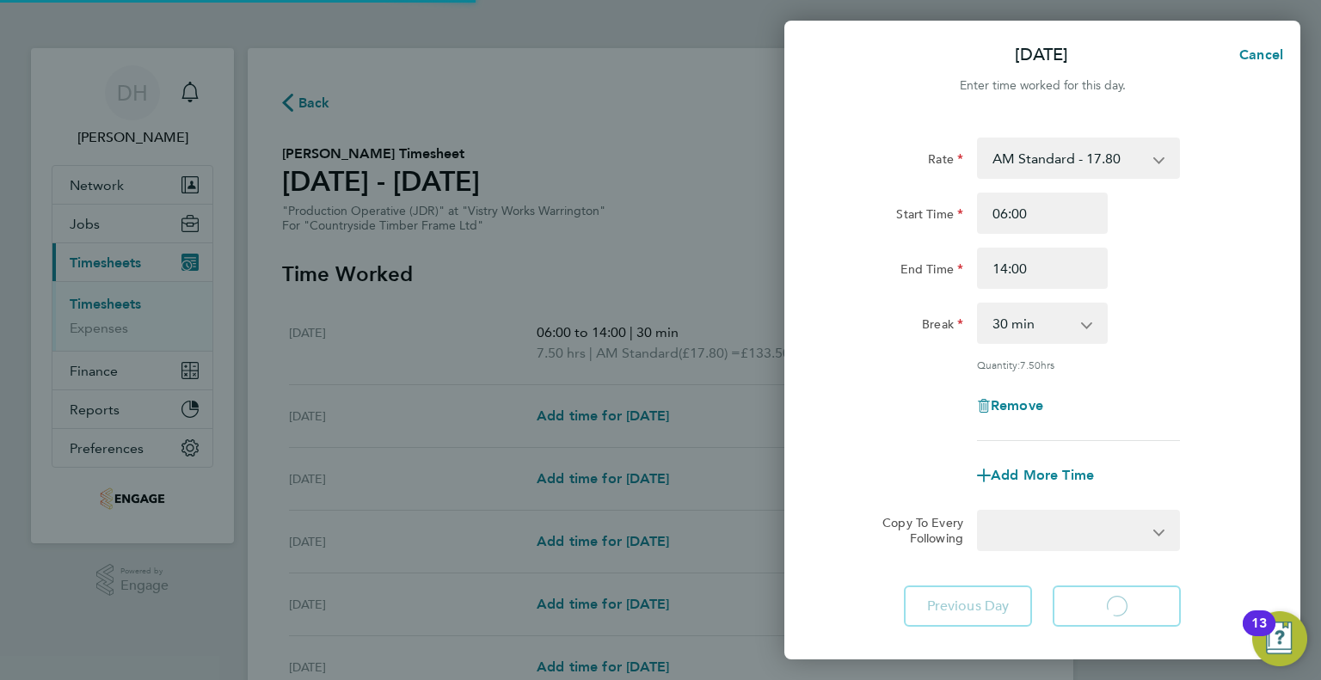
select select "15"
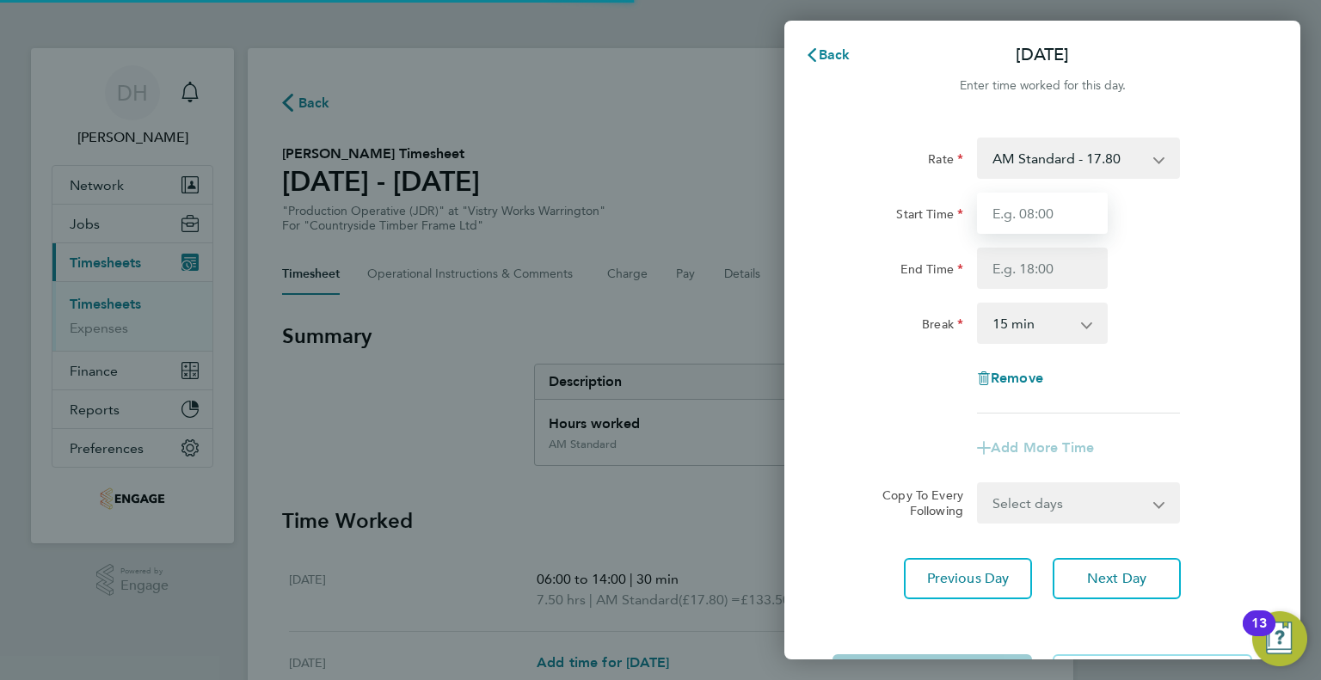
click at [1020, 223] on input "Start Time" at bounding box center [1042, 213] width 131 height 41
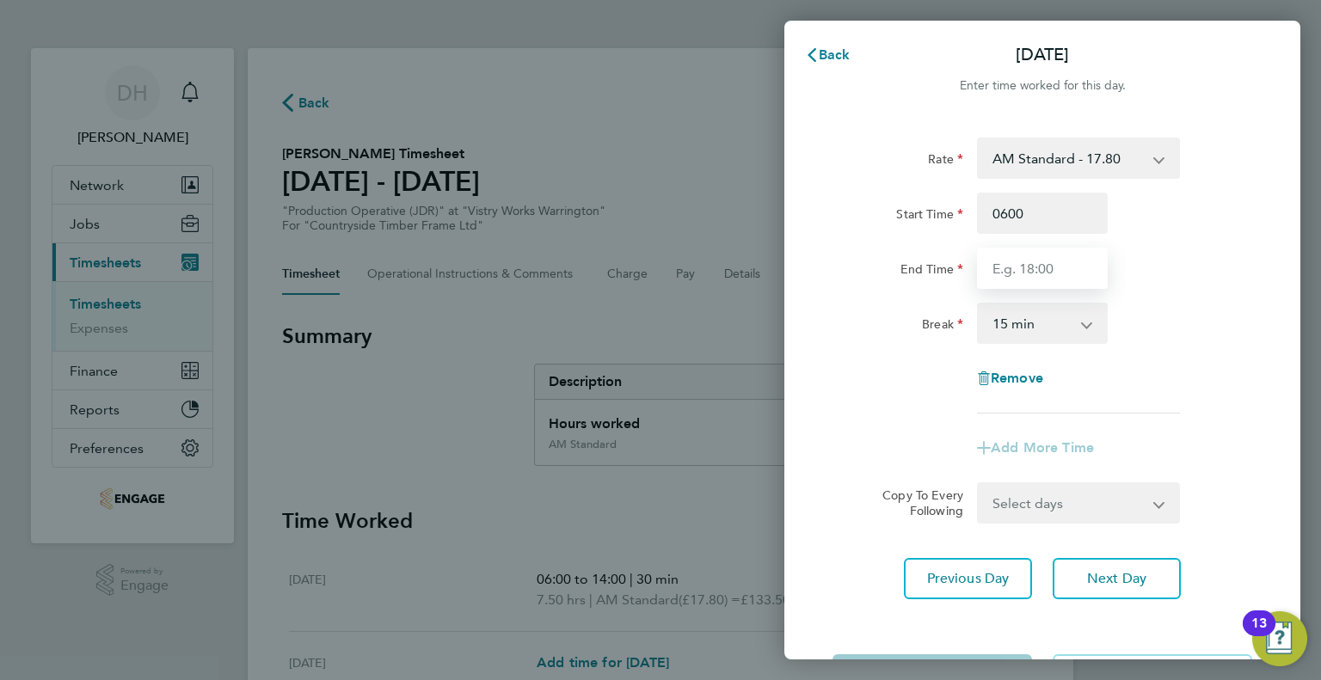
type input "06:00"
click at [1009, 275] on input "End Time" at bounding box center [1042, 268] width 131 height 41
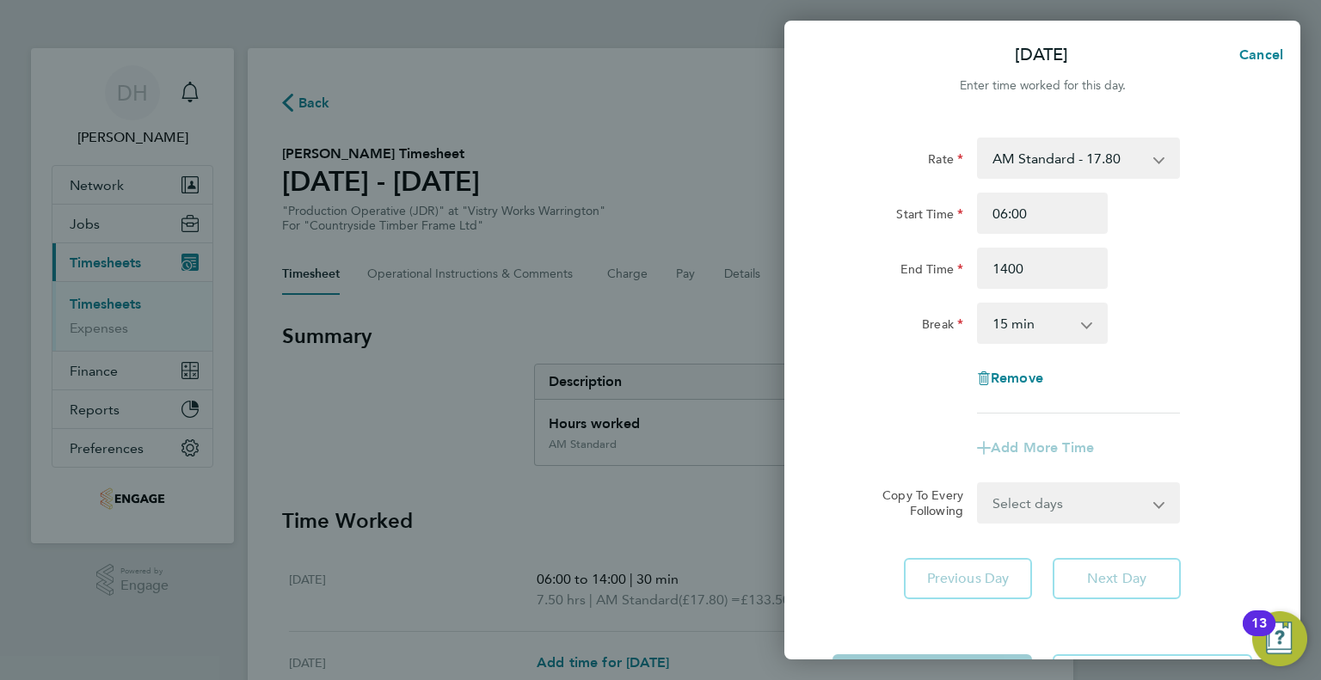
type input "14:00"
drag, startPoint x: 997, startPoint y: 322, endPoint x: 1001, endPoint y: 336, distance: 15.0
click at [997, 322] on select "0 min 15 min 30 min 45 min 60 min 75 min 90 min" at bounding box center [1031, 323] width 107 height 38
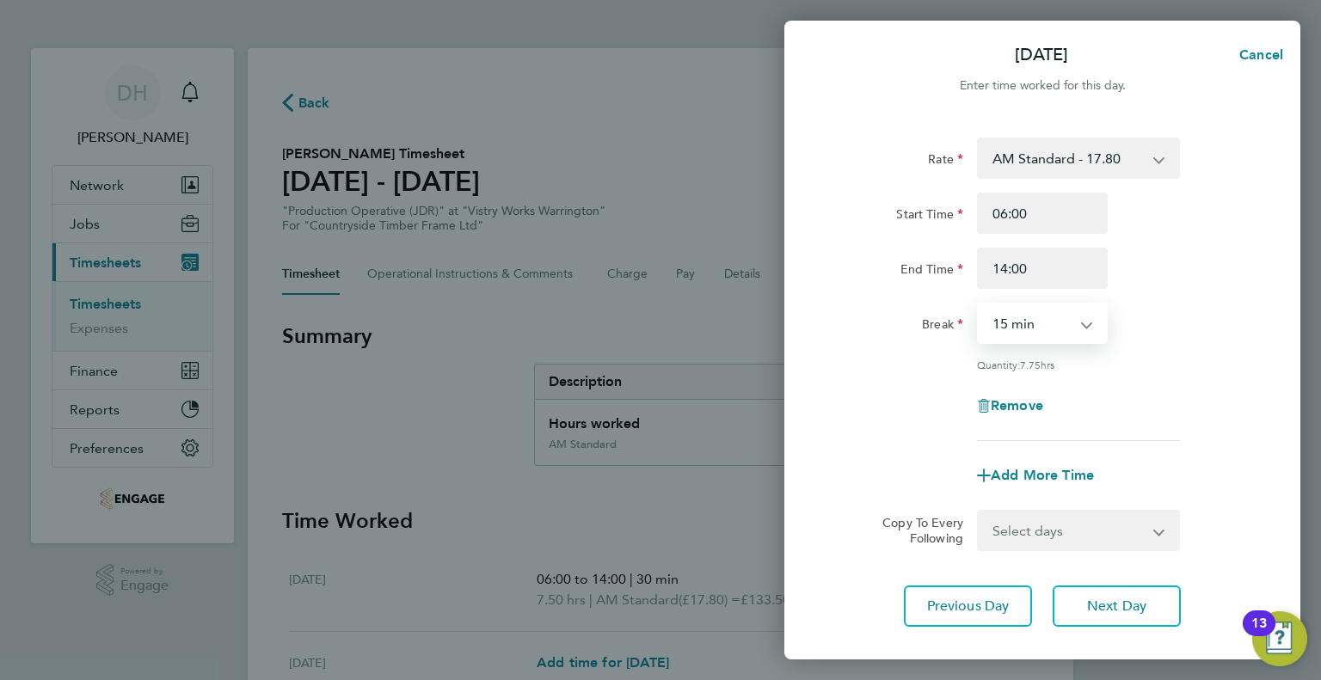
select select "30"
click at [978, 304] on select "0 min 15 min 30 min 45 min 60 min 75 min 90 min" at bounding box center [1031, 323] width 107 height 38
click at [1057, 597] on button "Next Day" at bounding box center [1116, 606] width 128 height 41
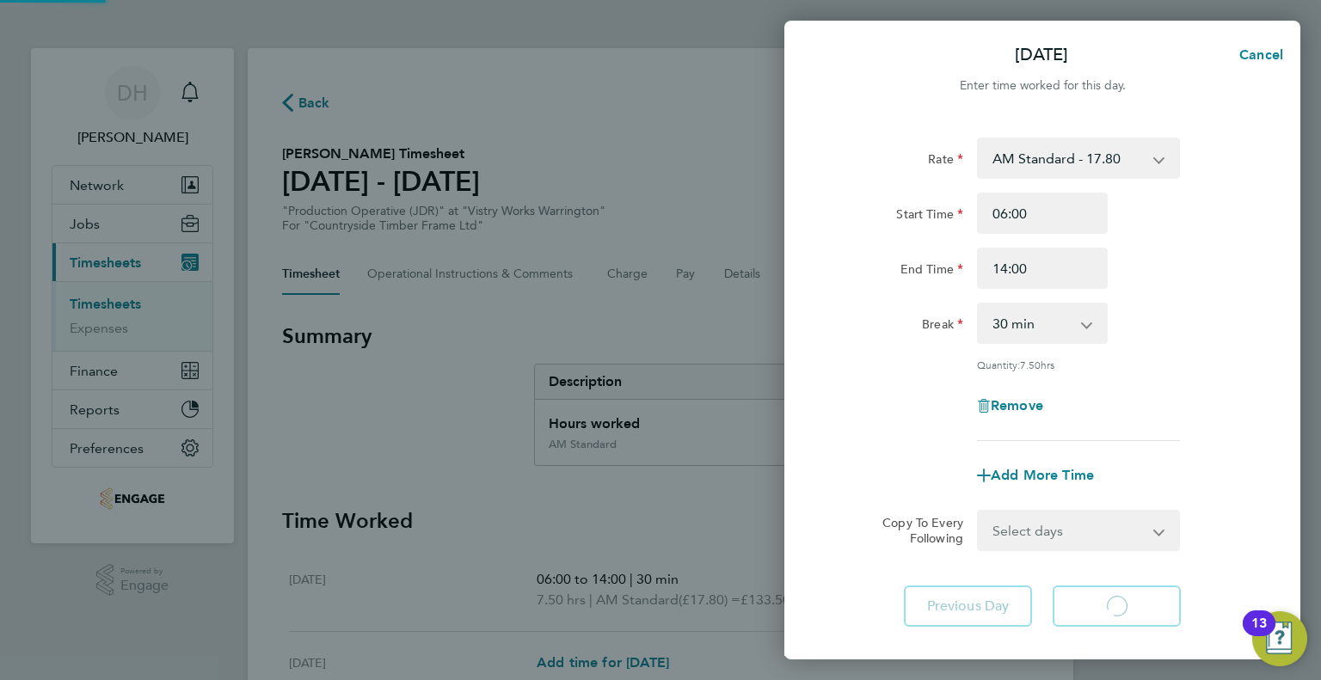
select select "15"
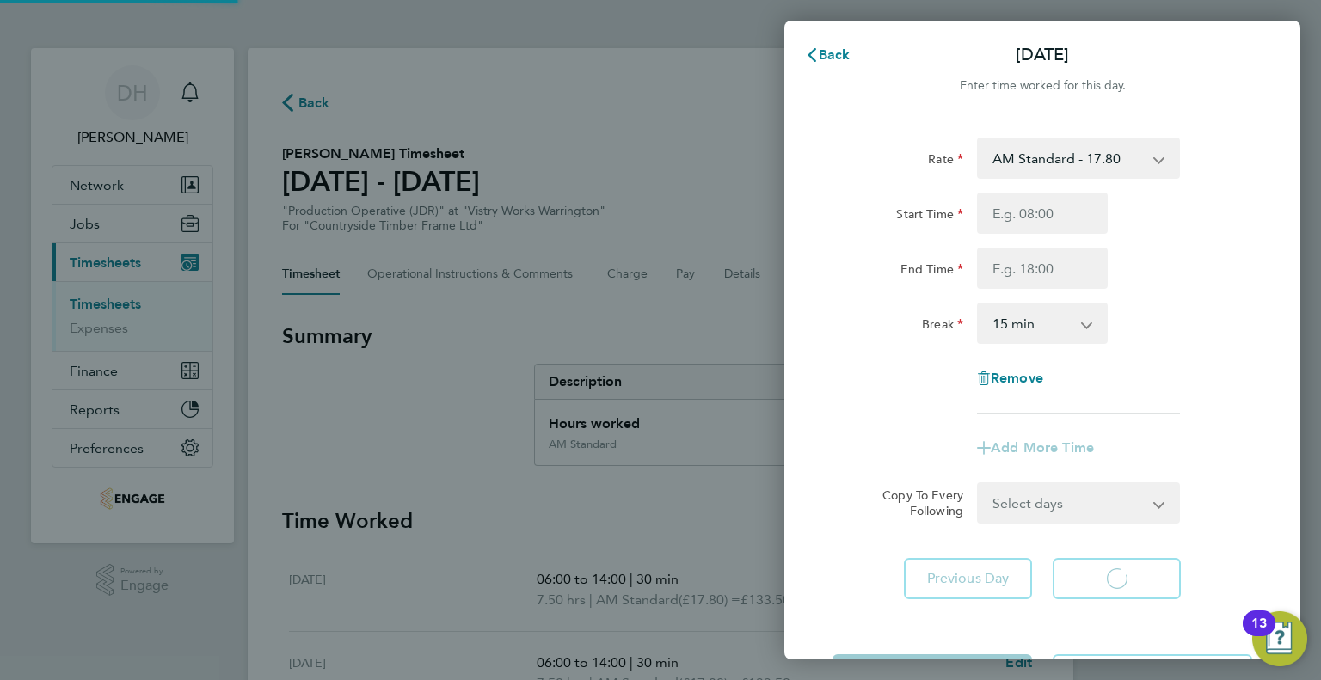
select select "15"
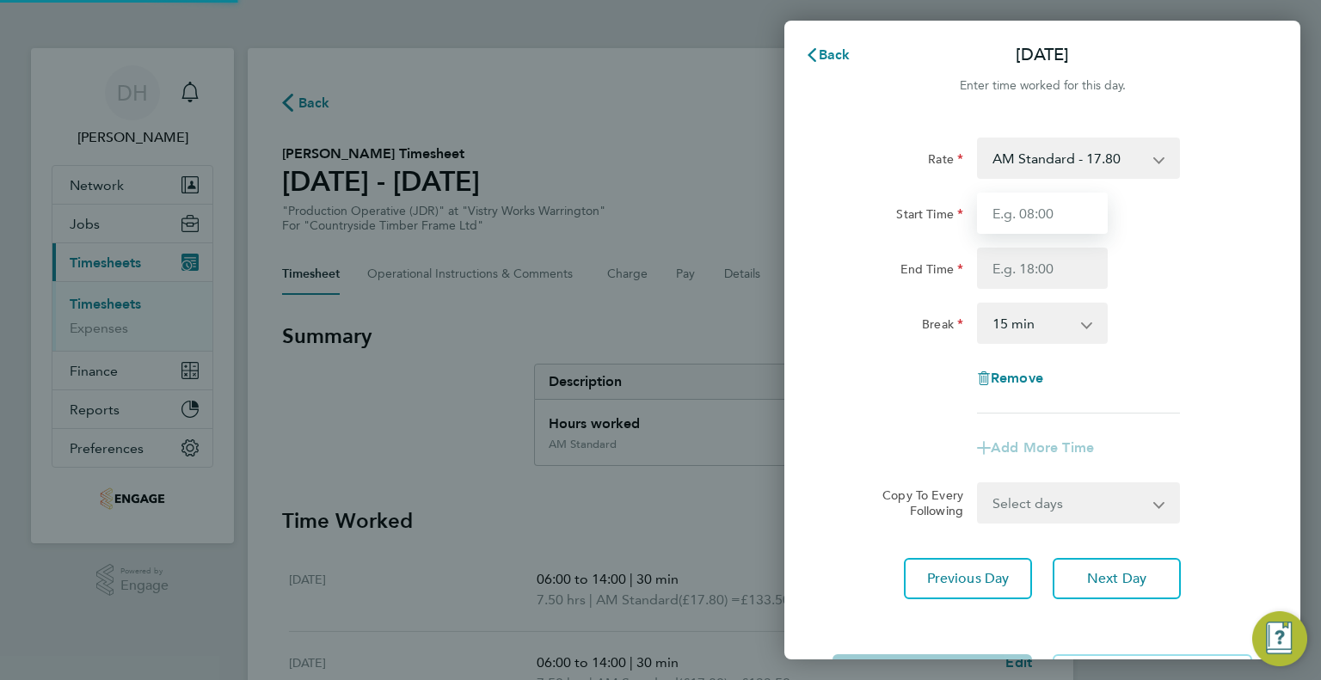
click at [1023, 221] on input "Start Time" at bounding box center [1042, 213] width 131 height 41
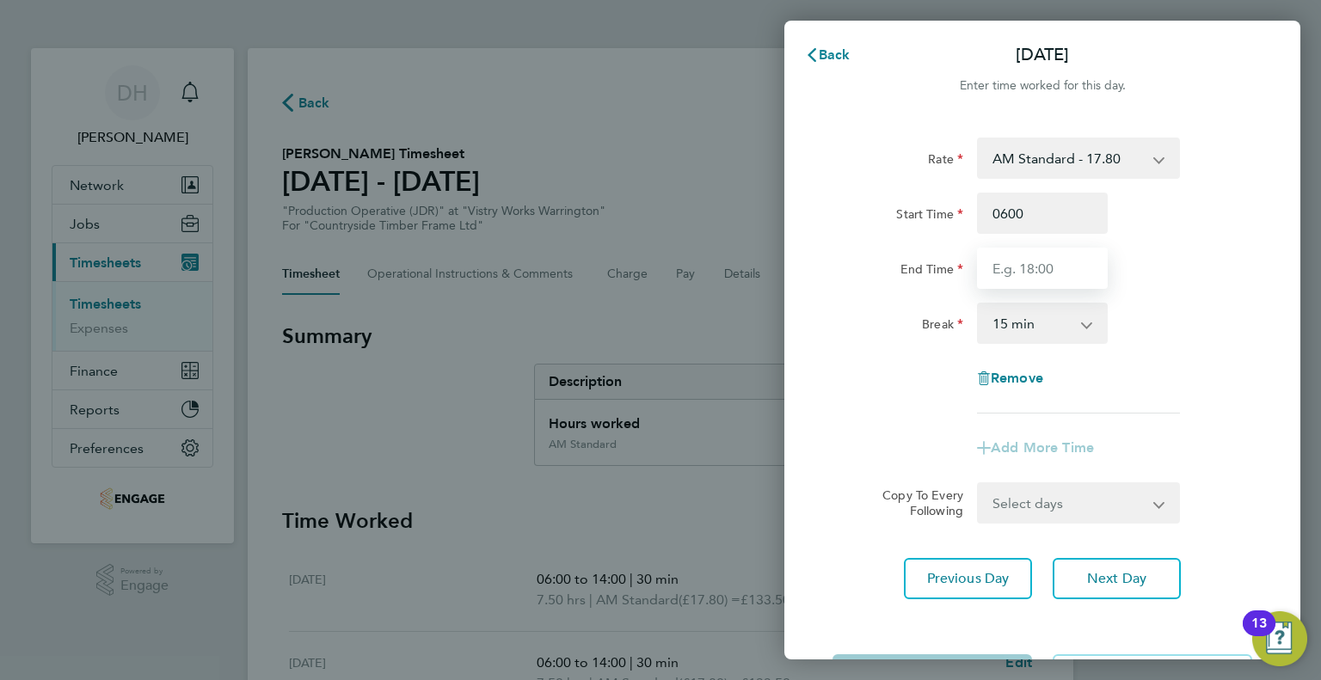
type input "06:00"
click at [1010, 259] on input "End Time" at bounding box center [1042, 268] width 131 height 41
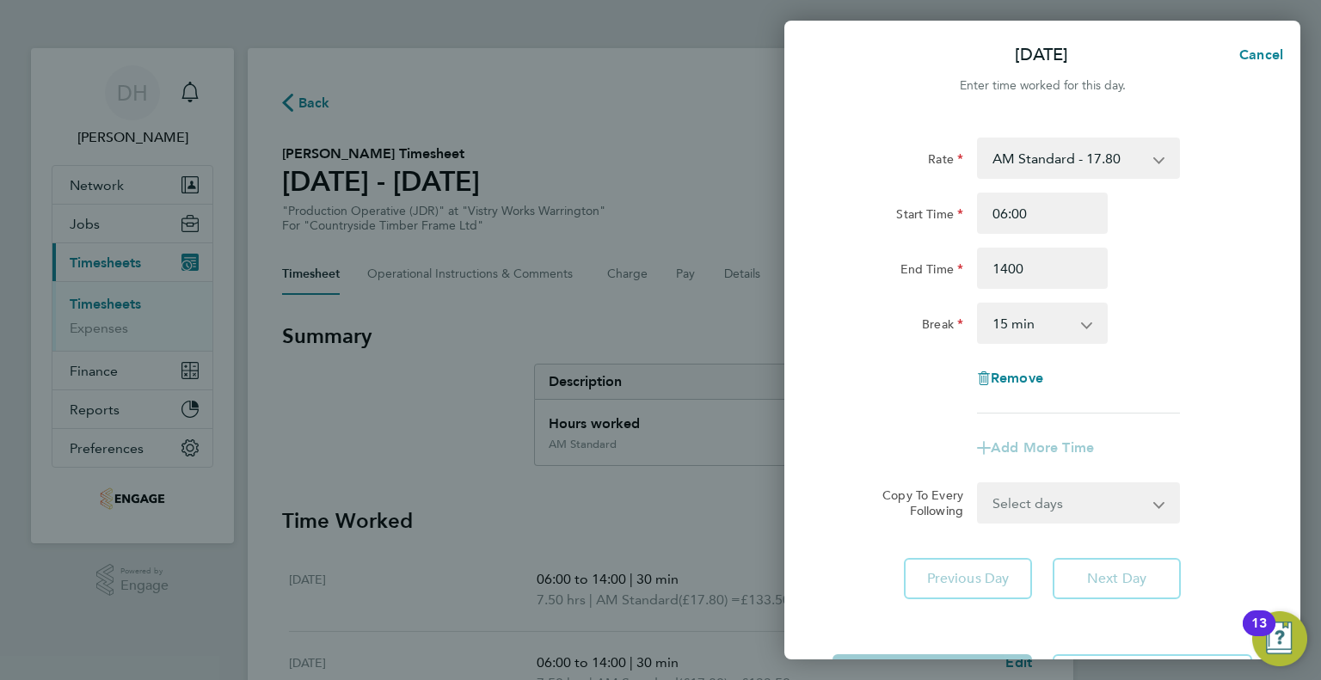
type input "14:00"
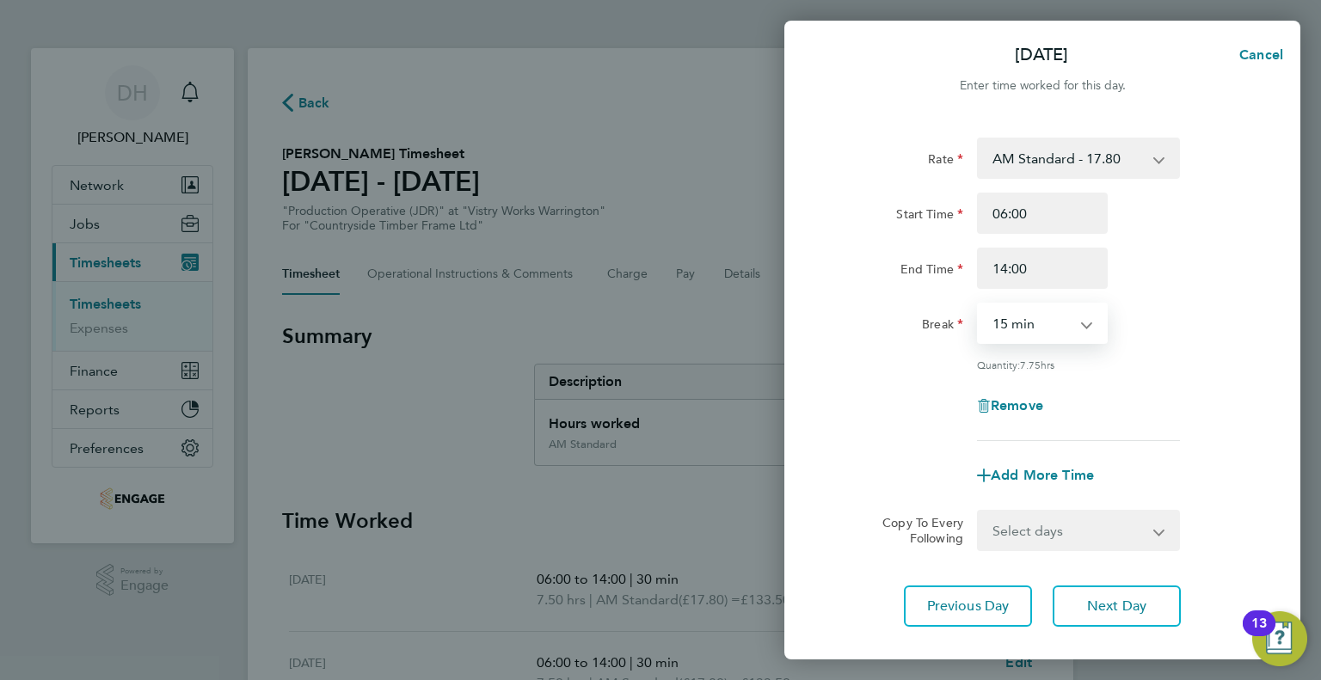
click at [1004, 333] on select "0 min 15 min 30 min 45 min 60 min 75 min 90 min" at bounding box center [1031, 323] width 107 height 38
select select "30"
click at [978, 304] on select "0 min 15 min 30 min 45 min 60 min 75 min 90 min" at bounding box center [1031, 323] width 107 height 38
click at [1094, 608] on span "Next Day" at bounding box center [1116, 606] width 59 height 17
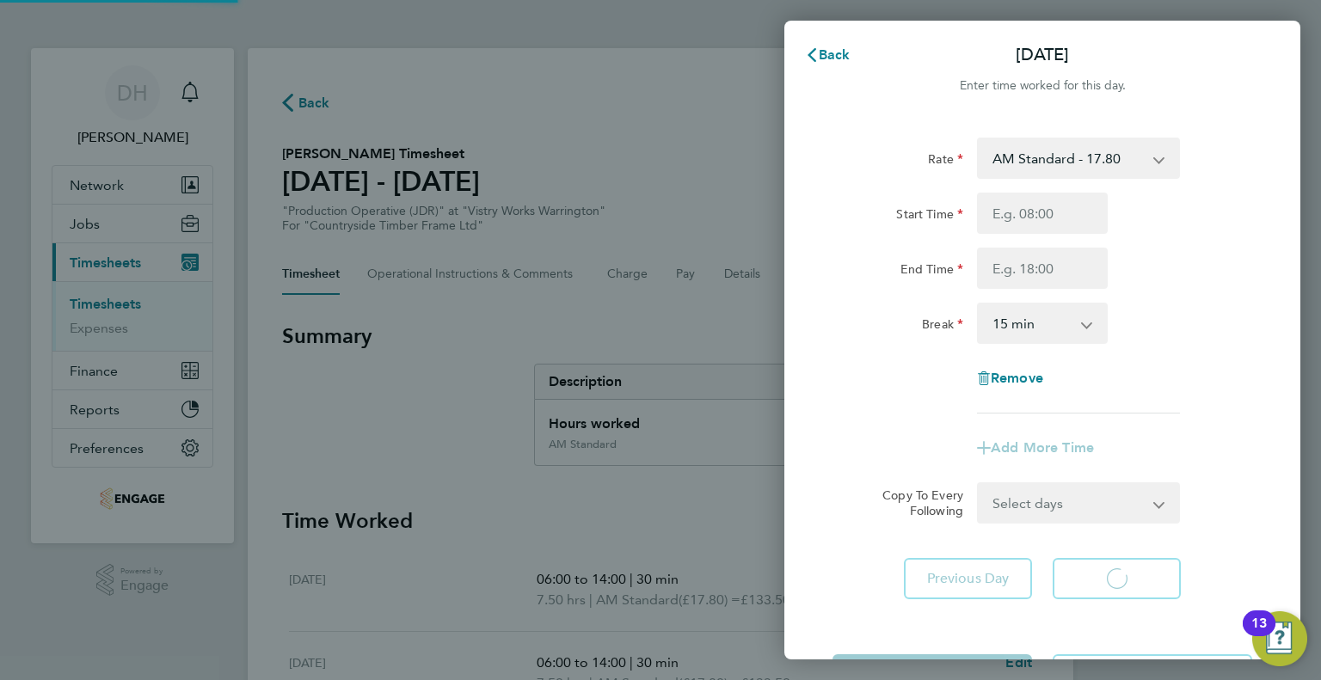
select select "15"
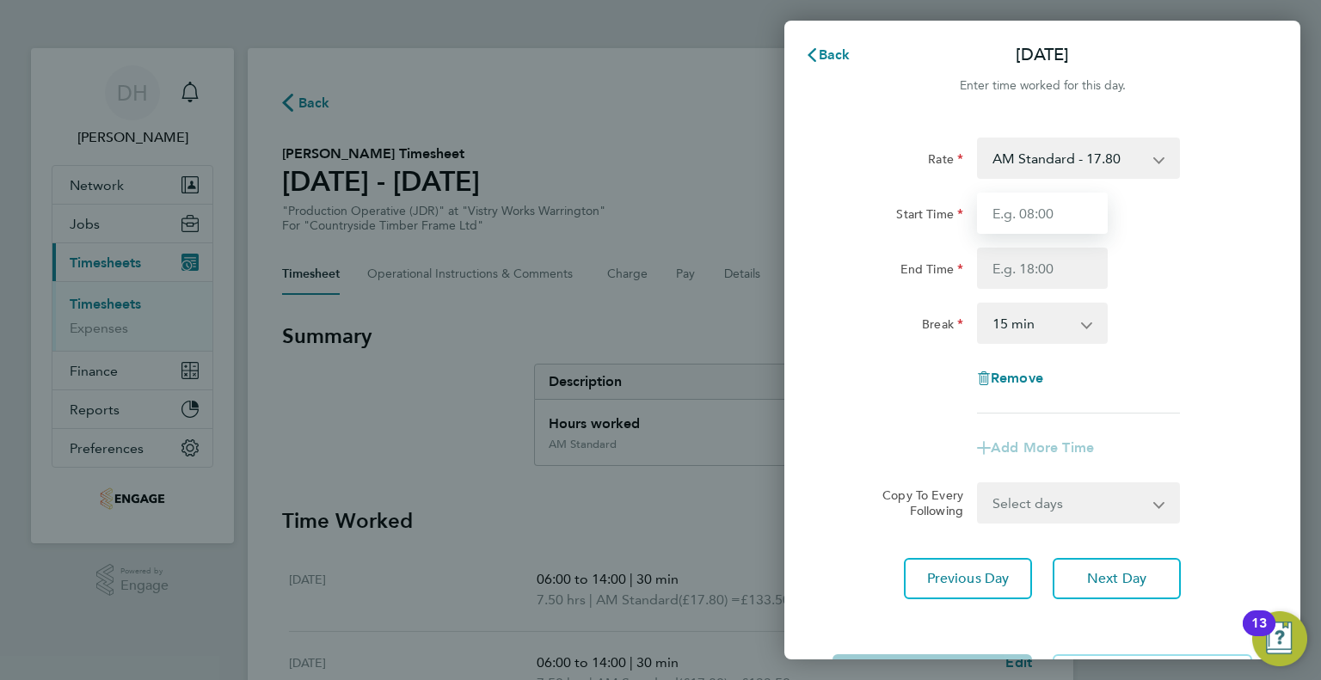
click at [1011, 226] on input "Start Time" at bounding box center [1042, 213] width 131 height 41
type input "06:00"
click at [1002, 274] on input "End Time" at bounding box center [1042, 268] width 131 height 41
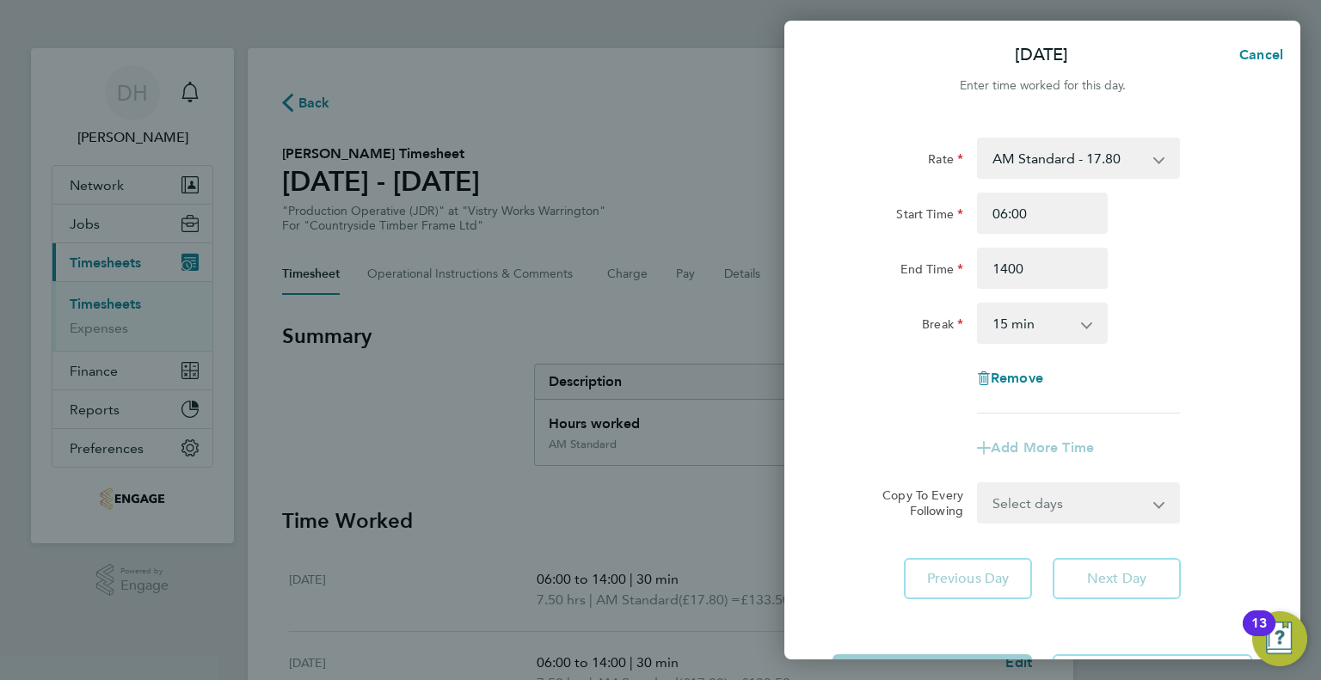
type input "14:00"
drag, startPoint x: 1001, startPoint y: 310, endPoint x: 1001, endPoint y: 336, distance: 25.8
click at [1001, 310] on select "0 min 15 min 30 min 45 min 60 min 75 min 90 min" at bounding box center [1031, 323] width 107 height 38
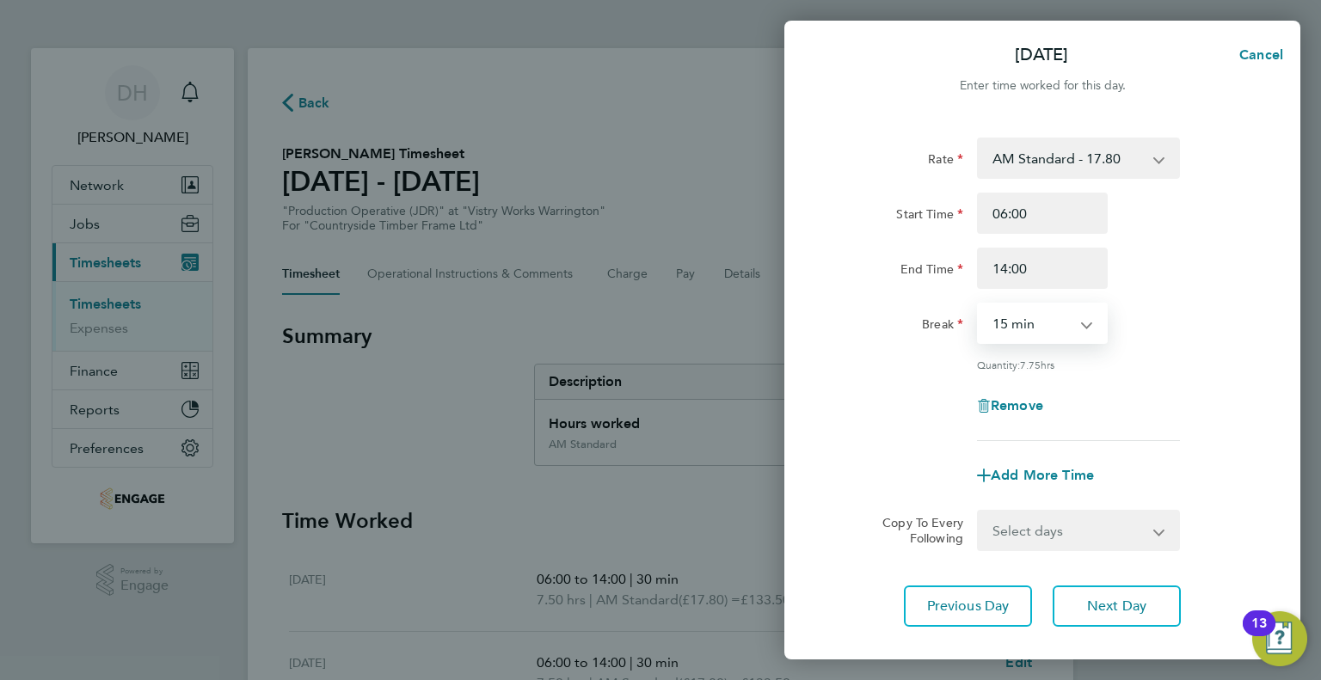
click at [978, 304] on select "0 min 15 min 30 min 45 min 60 min 75 min 90 min" at bounding box center [1031, 323] width 107 height 38
click at [999, 312] on select "0 min 15 min 30 min 45 min 60 min 75 min 90 min" at bounding box center [1031, 323] width 107 height 38
select select "30"
click at [978, 304] on select "0 min 15 min 30 min 45 min 60 min 75 min 90 min" at bounding box center [1031, 323] width 107 height 38
click at [1099, 591] on button "Next Day" at bounding box center [1116, 606] width 128 height 41
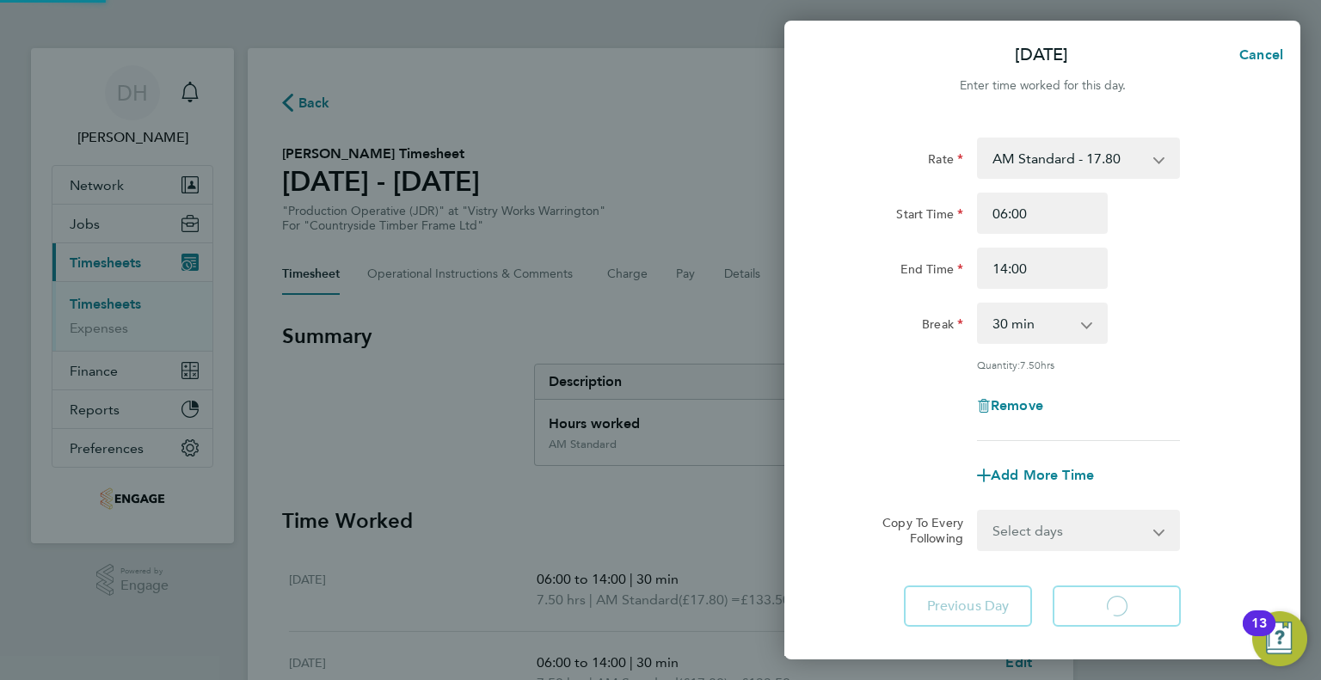
select select "15"
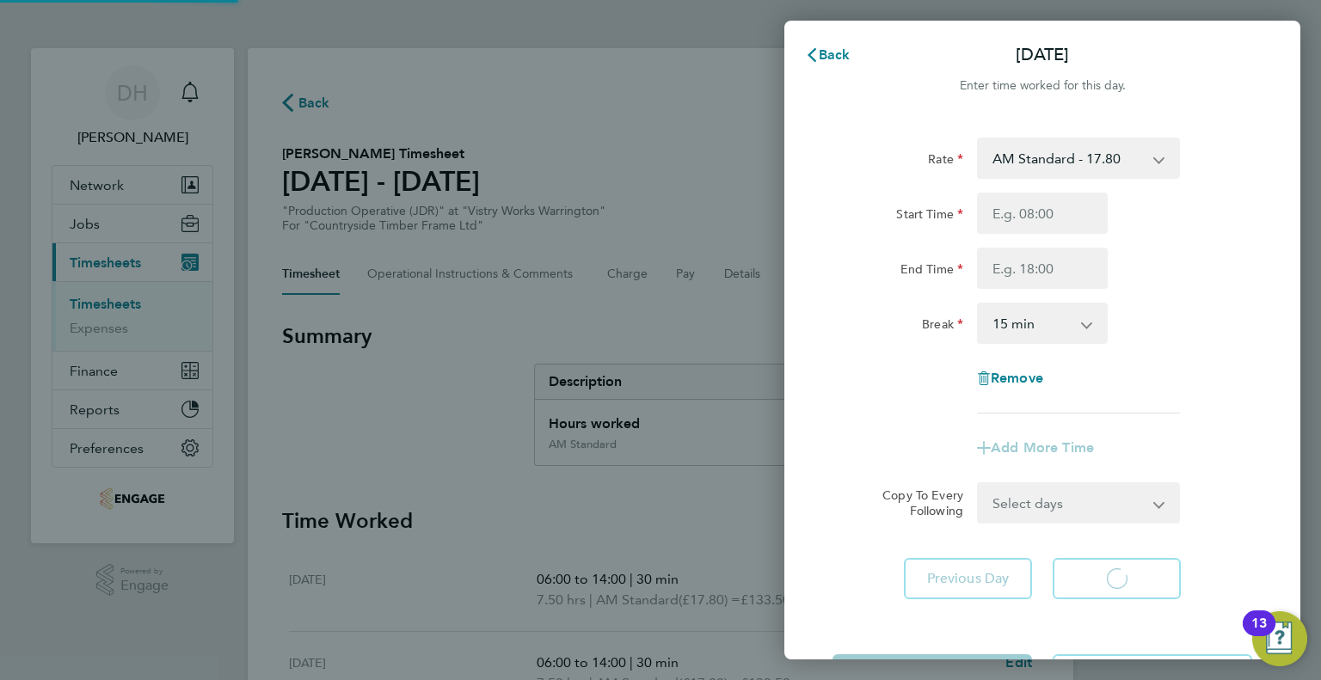
select select "15"
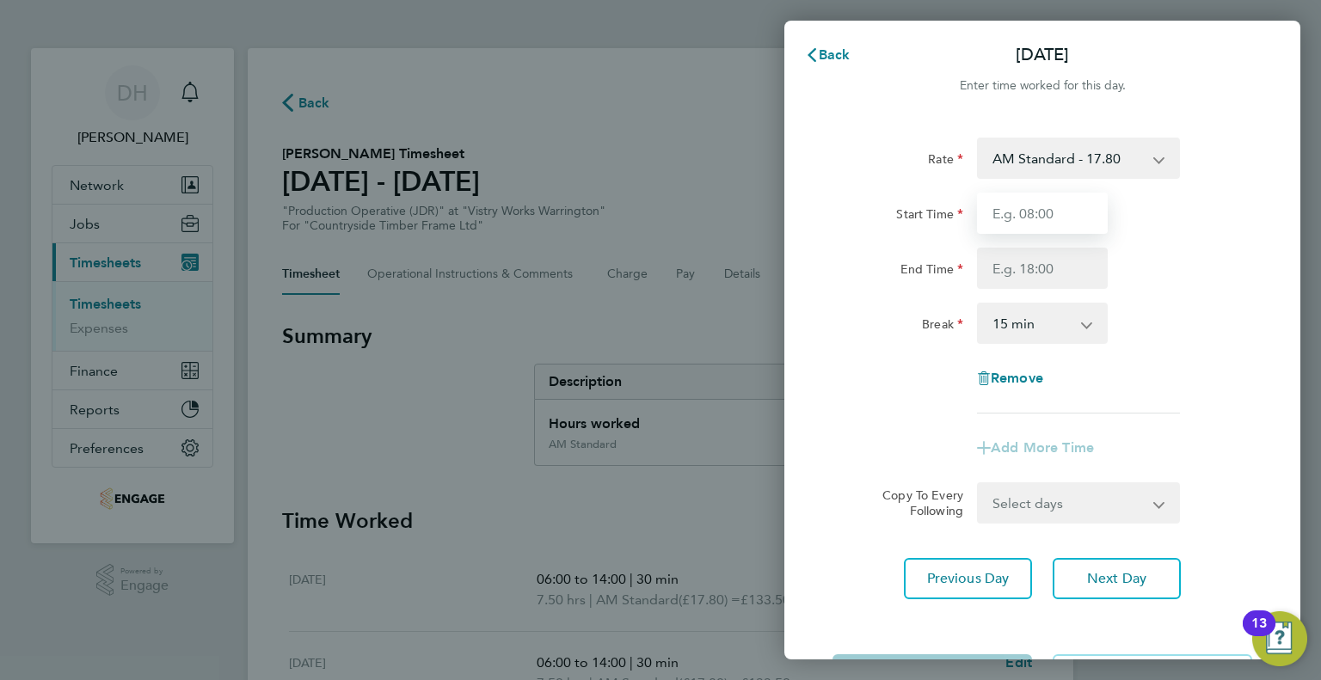
click at [1015, 226] on input "Start Time" at bounding box center [1042, 213] width 131 height 41
type input "06:00"
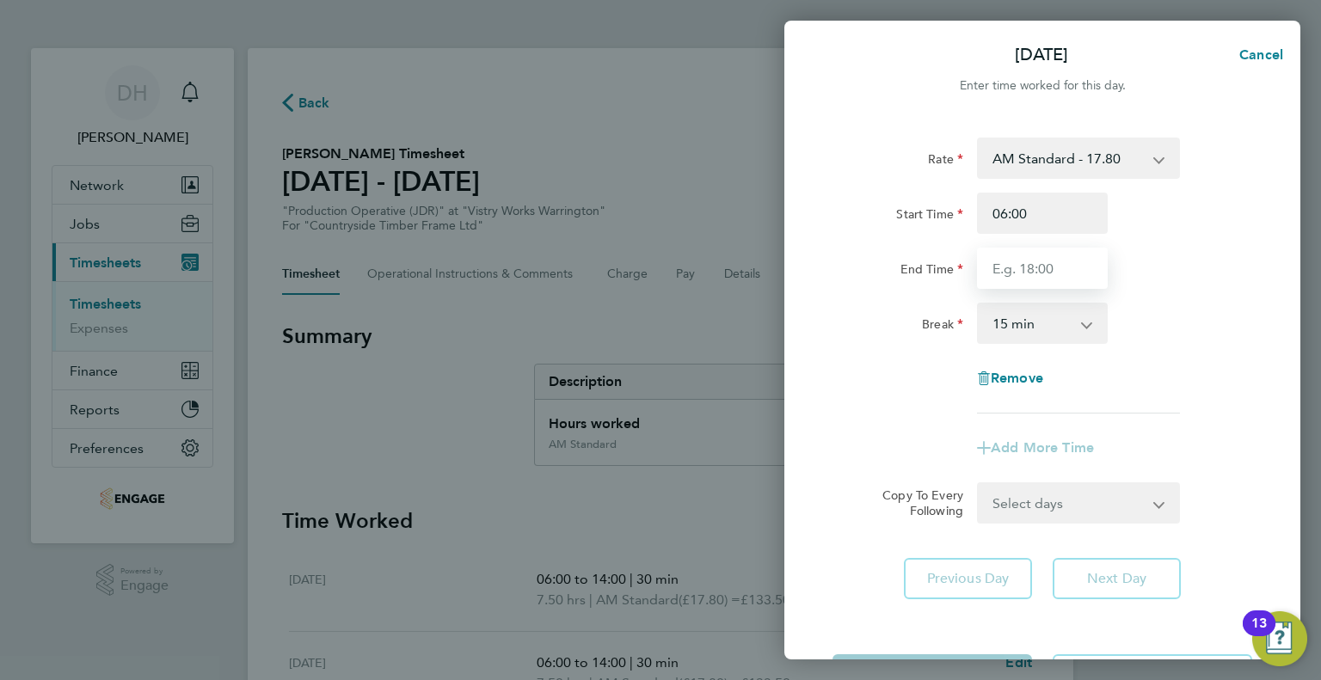
click at [995, 274] on input "End Time" at bounding box center [1042, 268] width 131 height 41
type input "14:00"
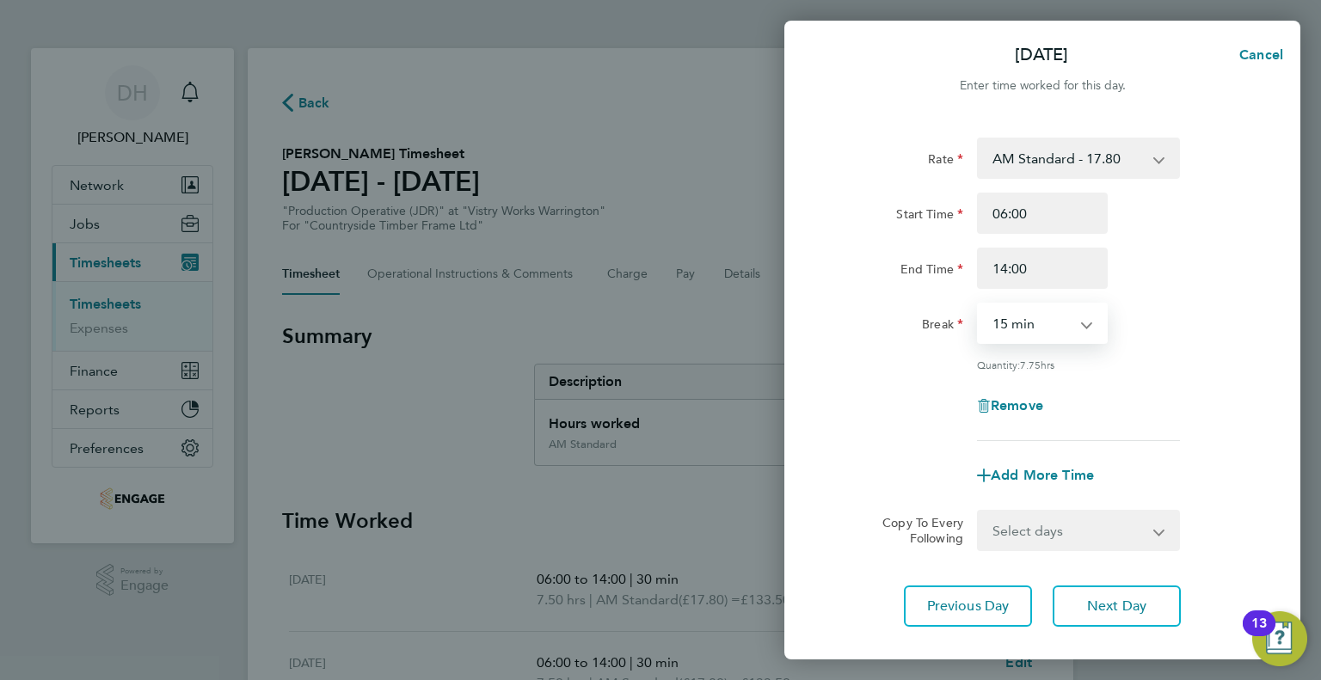
click at [996, 326] on select "0 min 15 min 30 min 45 min 60 min 75 min 90 min" at bounding box center [1031, 323] width 107 height 38
click at [978, 304] on select "0 min 15 min 30 min 45 min 60 min 75 min 90 min" at bounding box center [1031, 323] width 107 height 38
click at [1013, 327] on select "0 min 15 min 30 min 45 min 60 min 75 min 90 min" at bounding box center [1031, 323] width 107 height 38
select select "30"
click at [978, 304] on select "0 min 15 min 30 min 45 min 60 min 75 min 90 min" at bounding box center [1031, 323] width 107 height 38
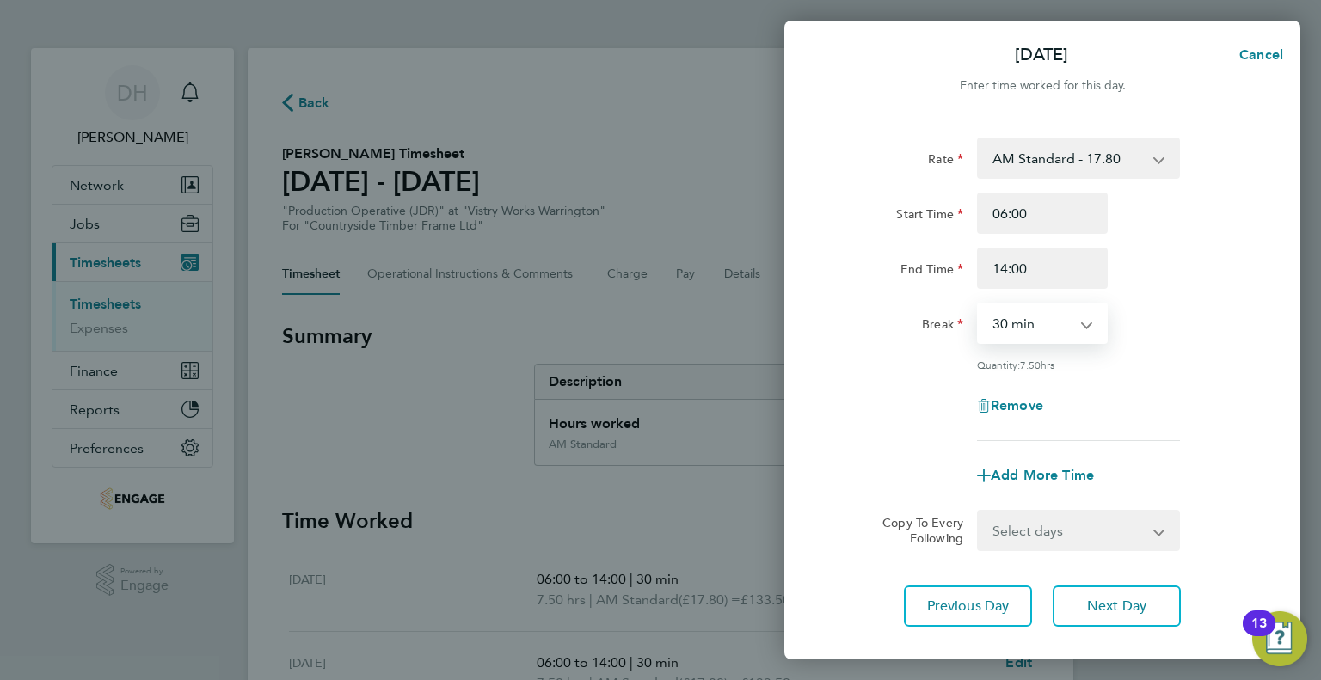
click at [1183, 598] on div "Previous Day Next Day" at bounding box center [1042, 606] width 420 height 41
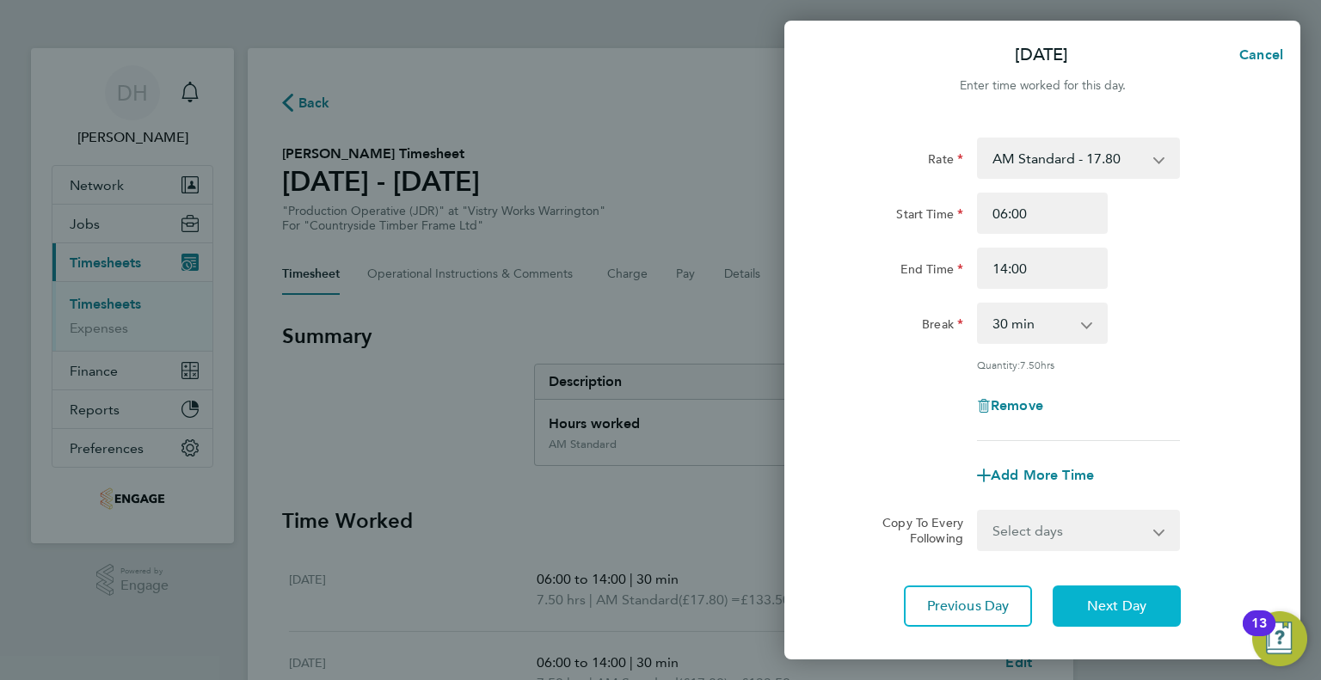
click at [1146, 597] on button "Next Day" at bounding box center [1116, 606] width 128 height 41
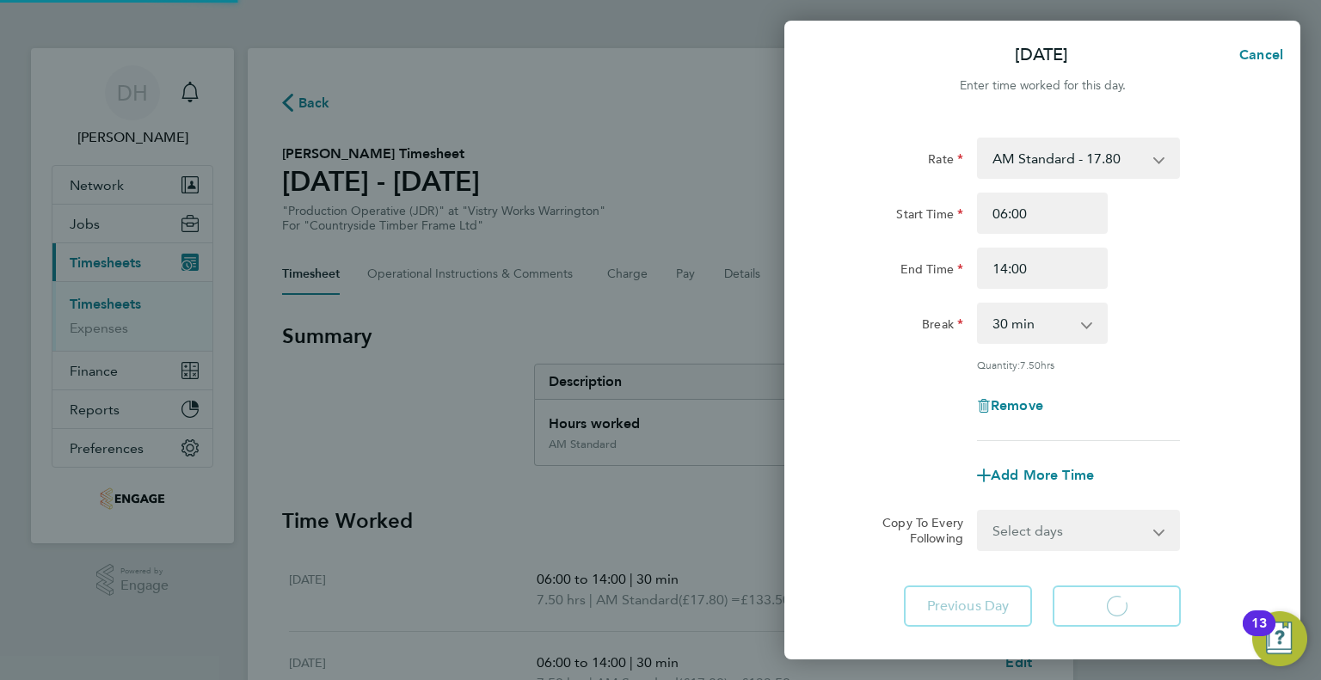
select select "15"
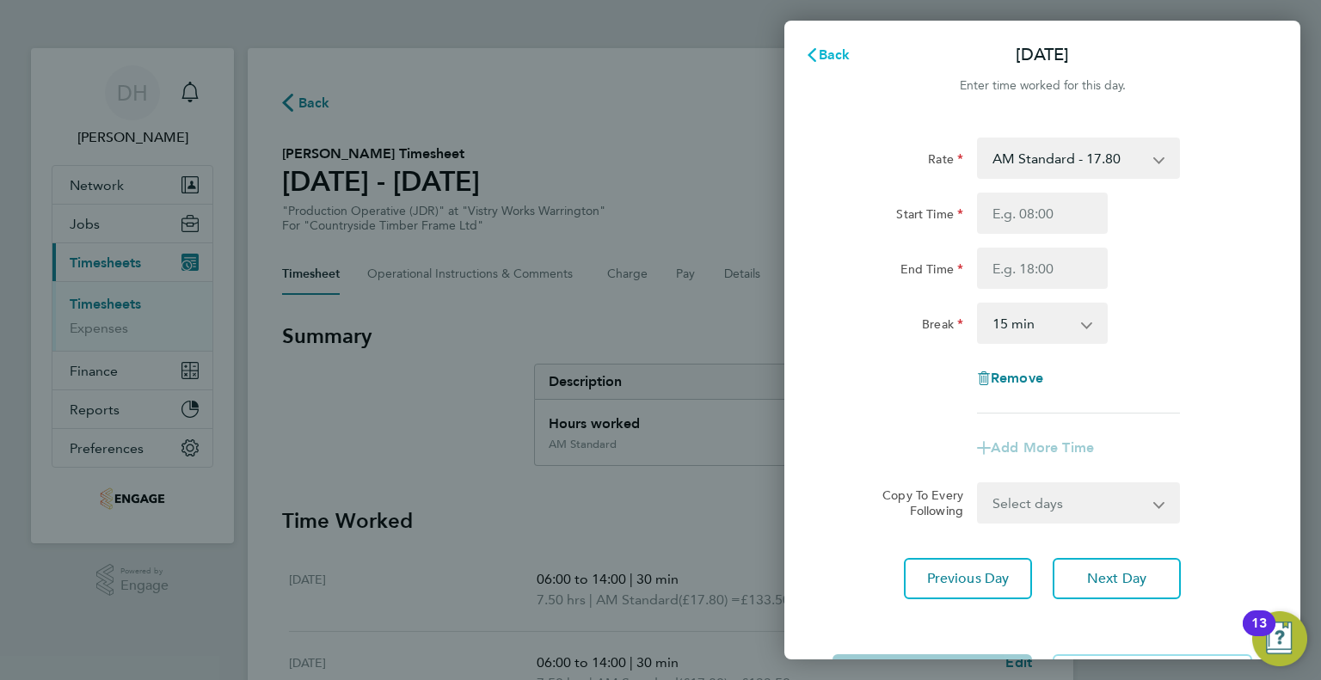
click at [849, 48] on span "Back" at bounding box center [834, 54] width 32 height 16
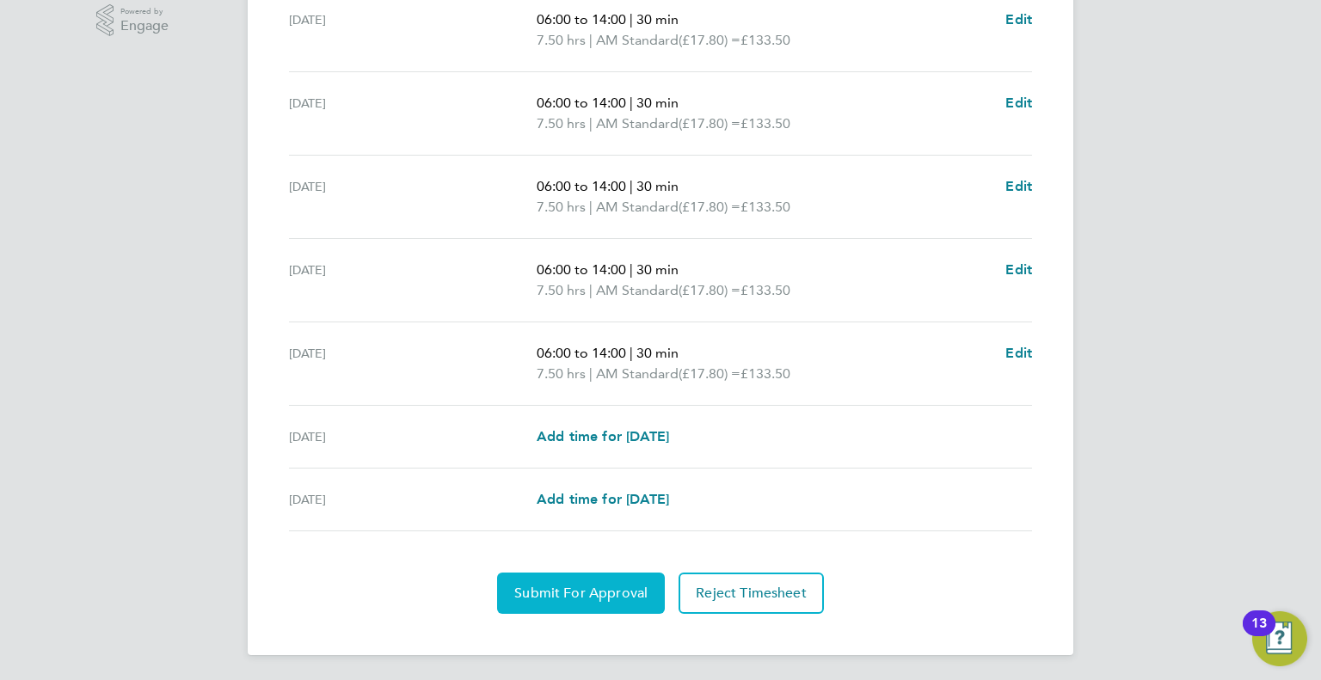
click at [533, 591] on span "Submit For Approval" at bounding box center [580, 593] width 133 height 17
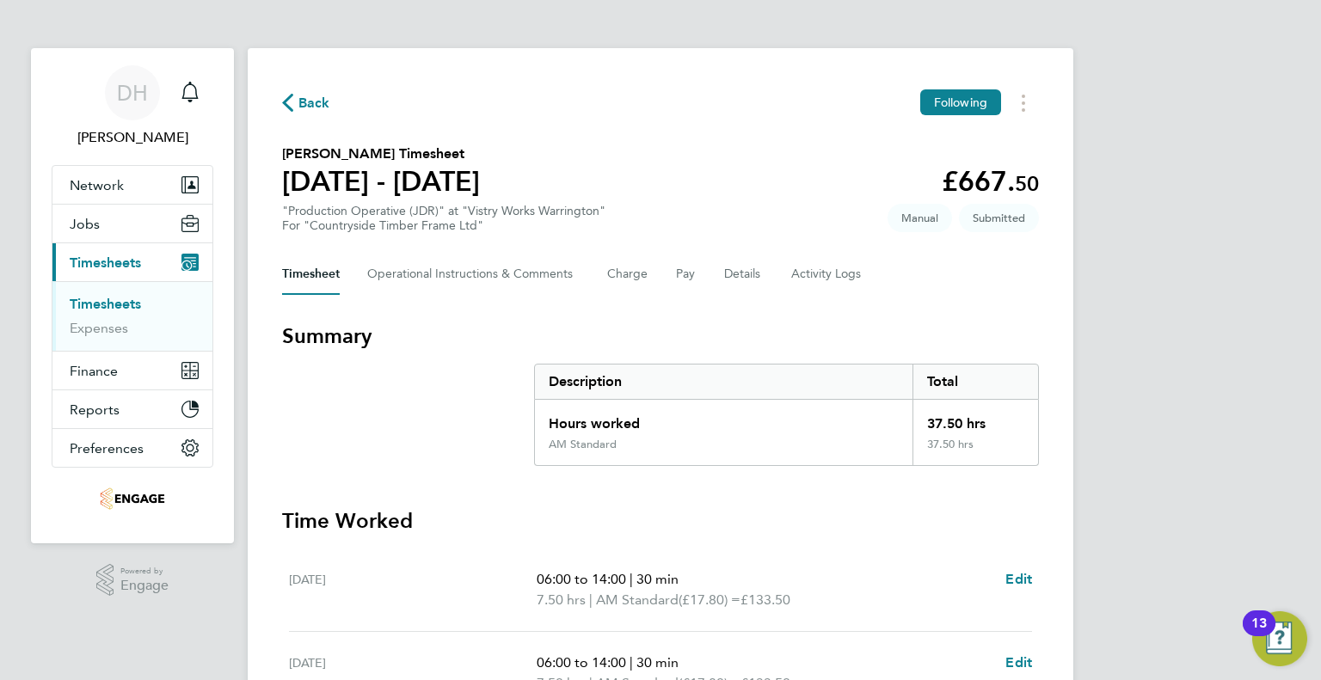
click at [320, 107] on span "Back" at bounding box center [314, 103] width 32 height 21
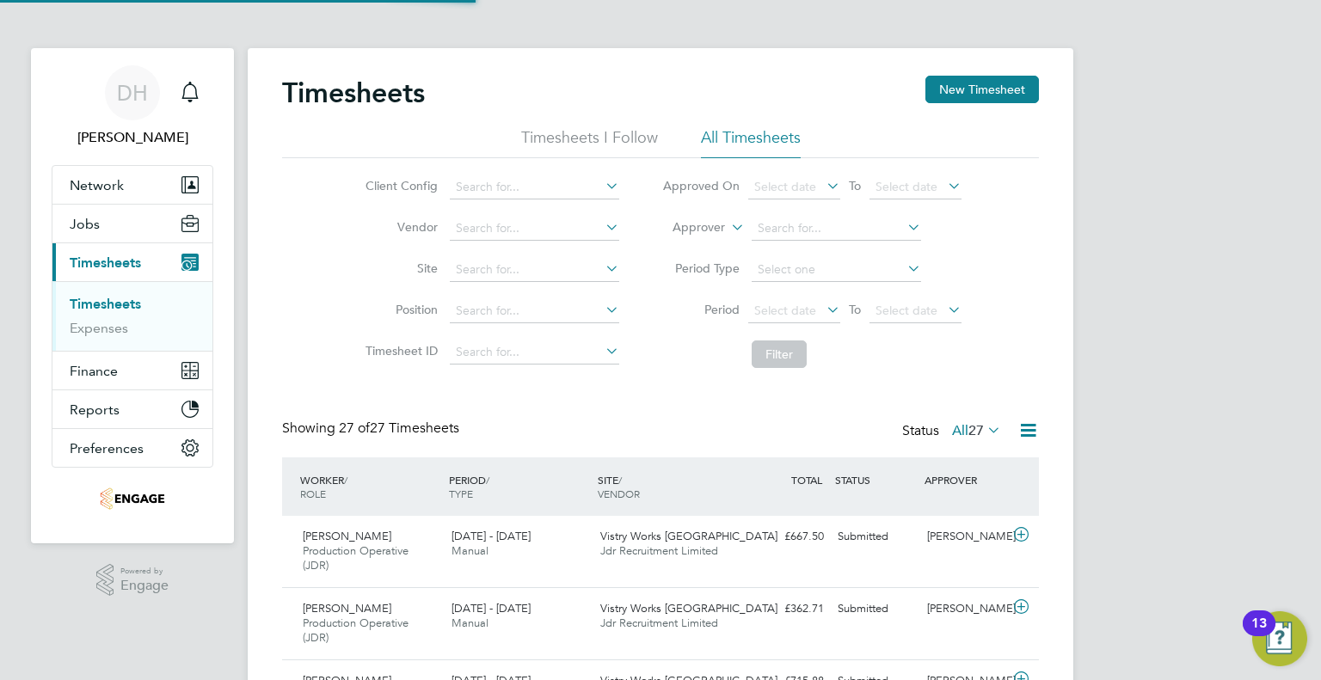
scroll to position [58, 150]
click at [967, 98] on button "New Timesheet" at bounding box center [981, 90] width 113 height 28
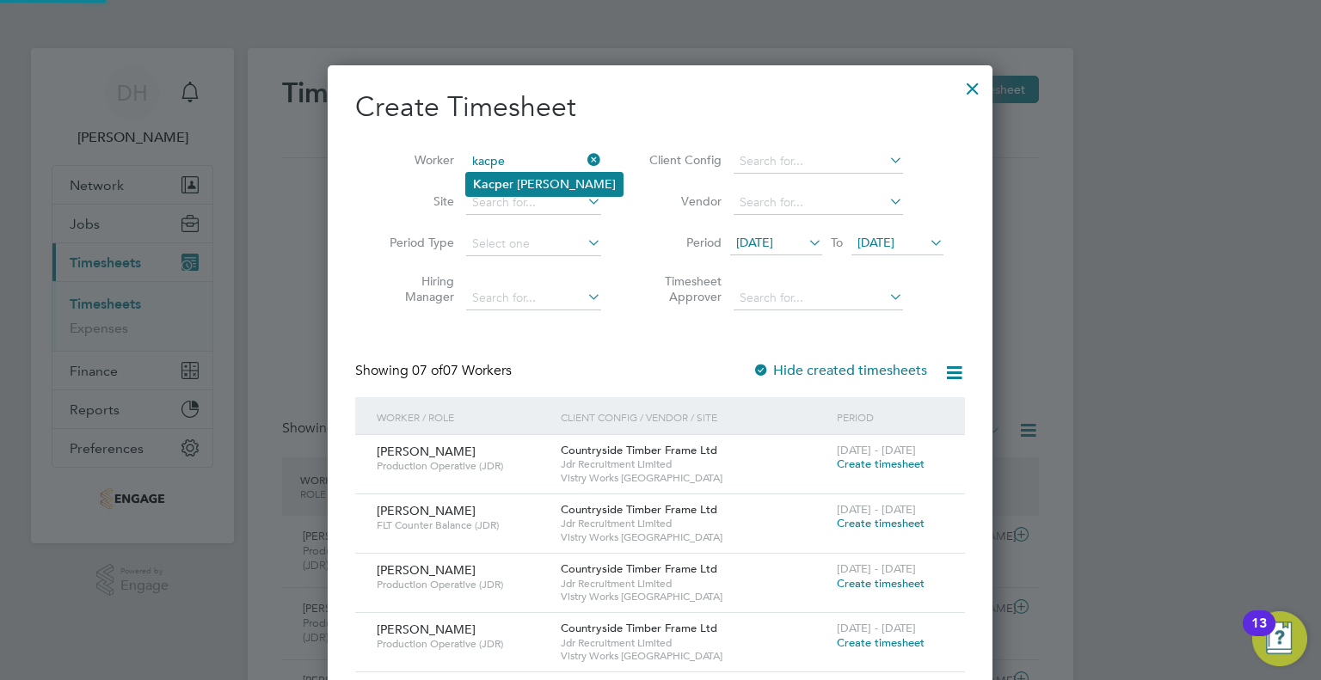
click at [495, 181] on b "Kacpe" at bounding box center [491, 184] width 36 height 15
type input "[PERSON_NAME]"
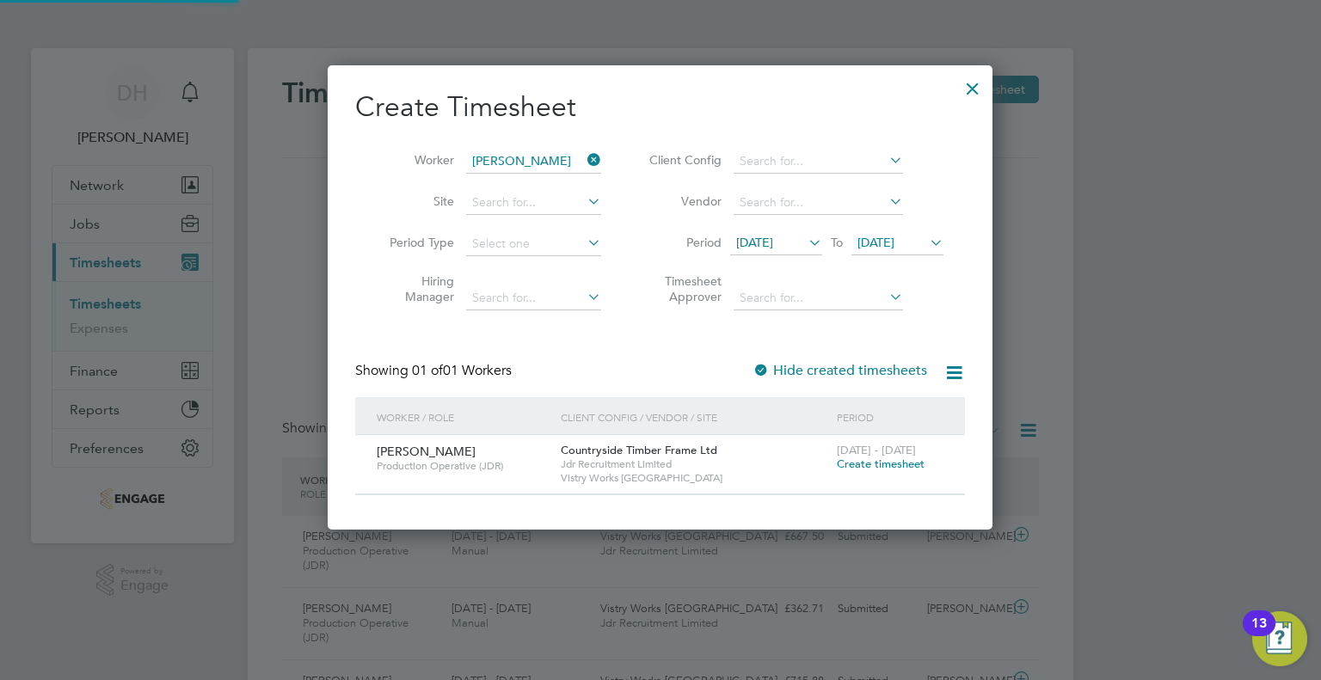
click at [760, 230] on li "Period [DATE] To [DATE]" at bounding box center [793, 244] width 342 height 41
click at [760, 236] on span "[DATE]" at bounding box center [754, 242] width 37 height 15
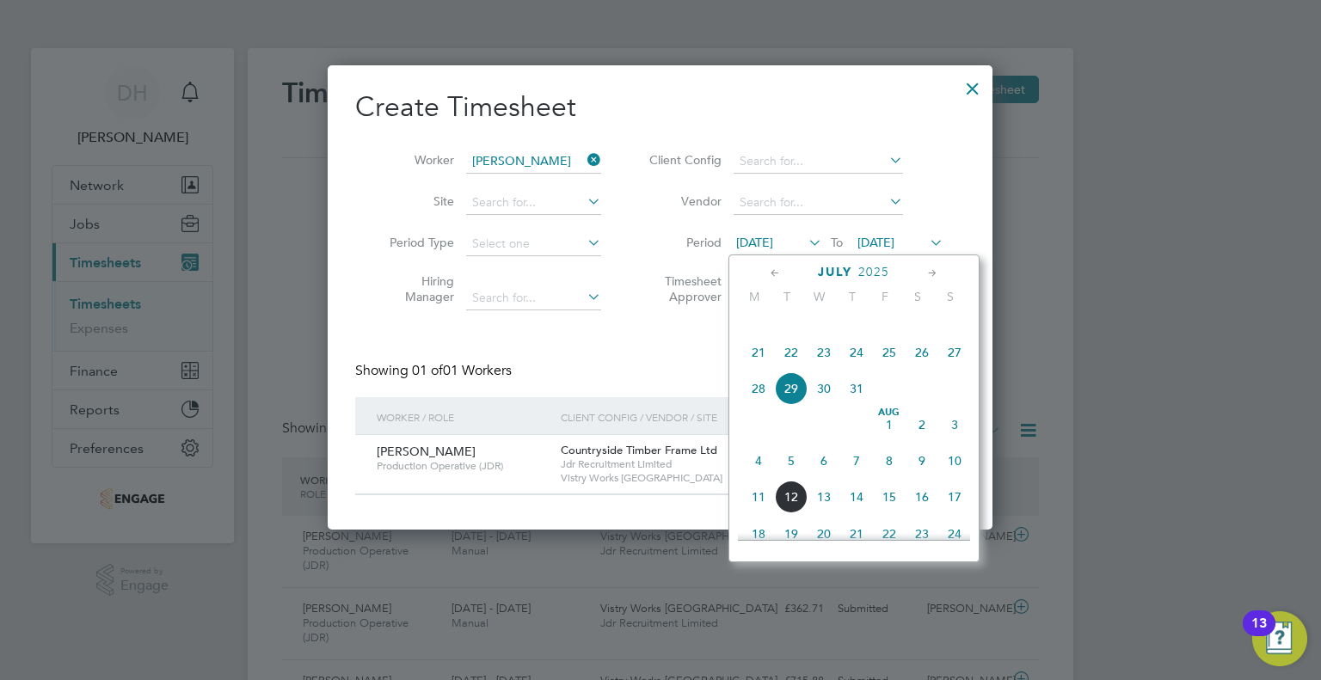
click at [757, 477] on span "4" at bounding box center [758, 460] width 33 height 33
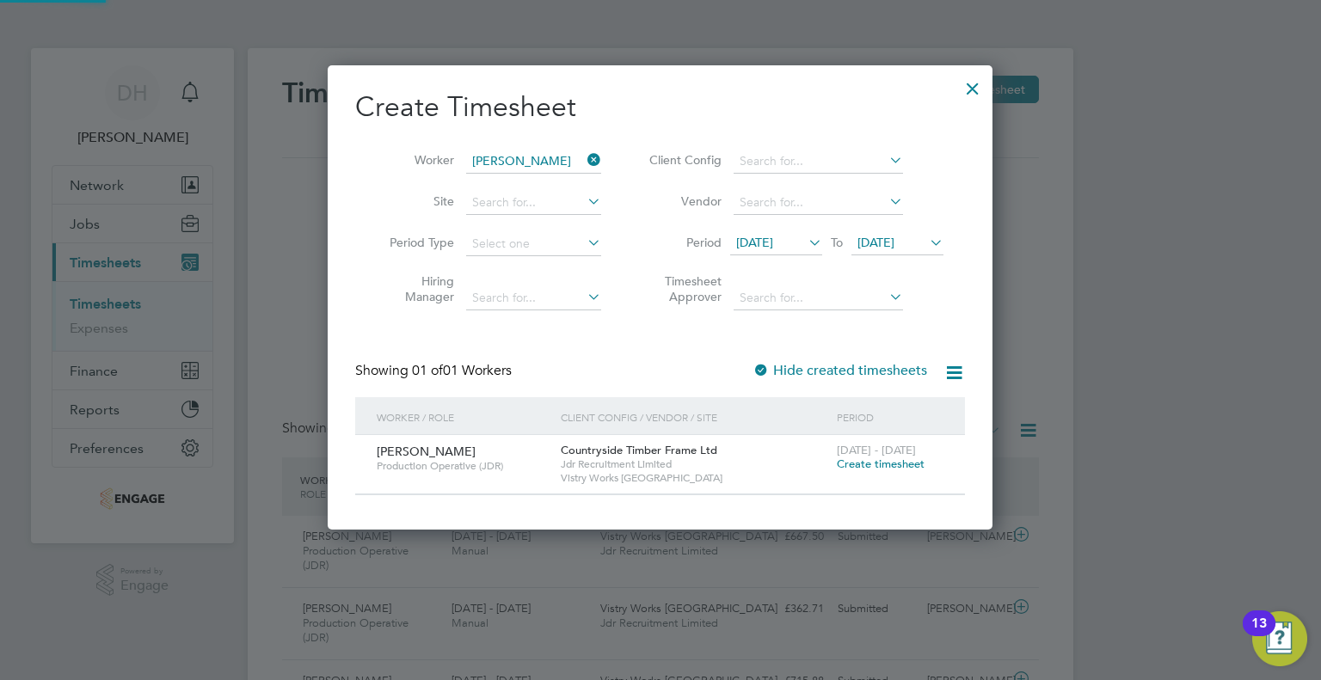
click at [877, 467] on span "Create timesheet" at bounding box center [881, 464] width 88 height 15
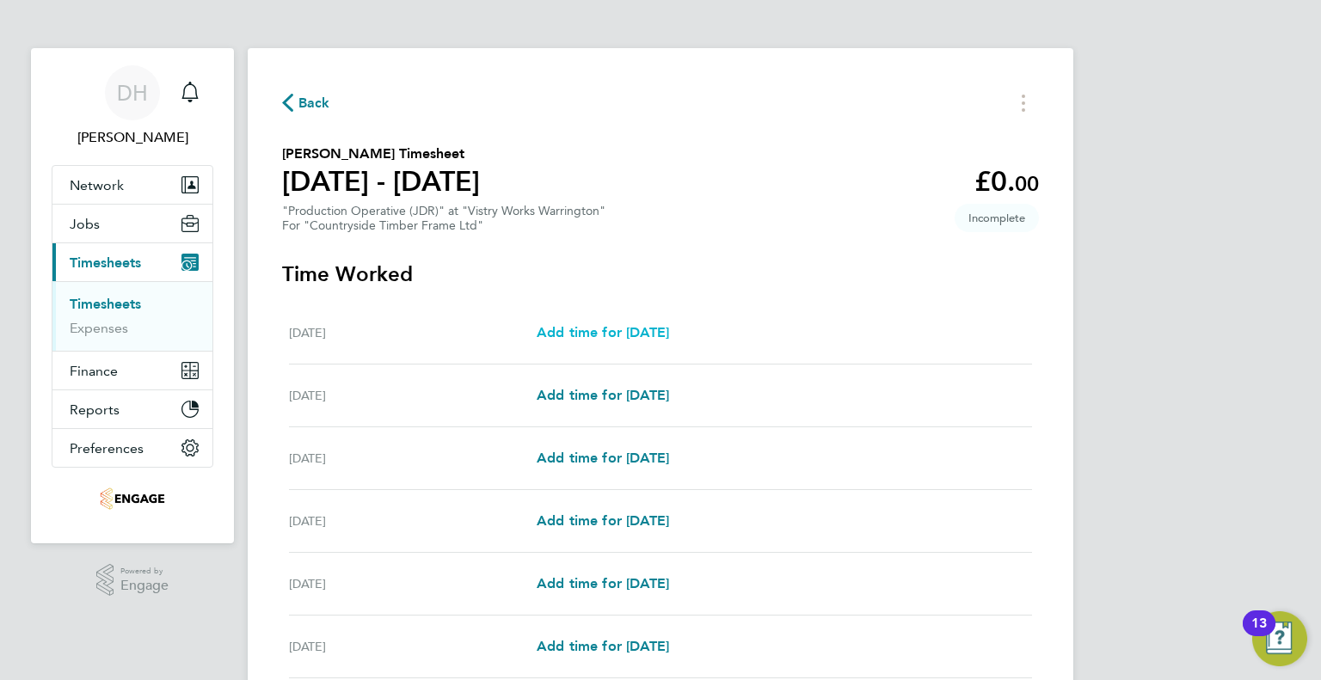
click at [604, 328] on span "Add time for [DATE]" at bounding box center [602, 332] width 132 height 16
select select "15"
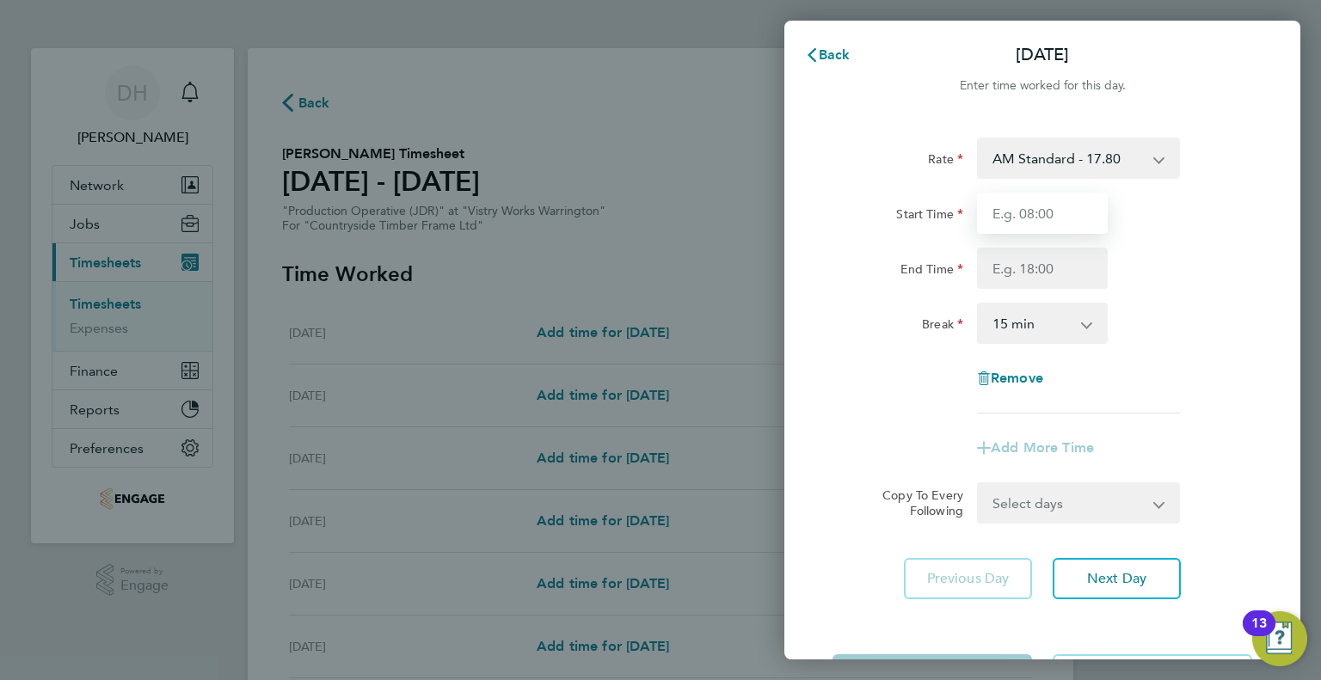
click at [997, 210] on input "Start Time" at bounding box center [1042, 213] width 131 height 41
type input "06:00"
click at [1000, 254] on input "End Time" at bounding box center [1042, 268] width 131 height 41
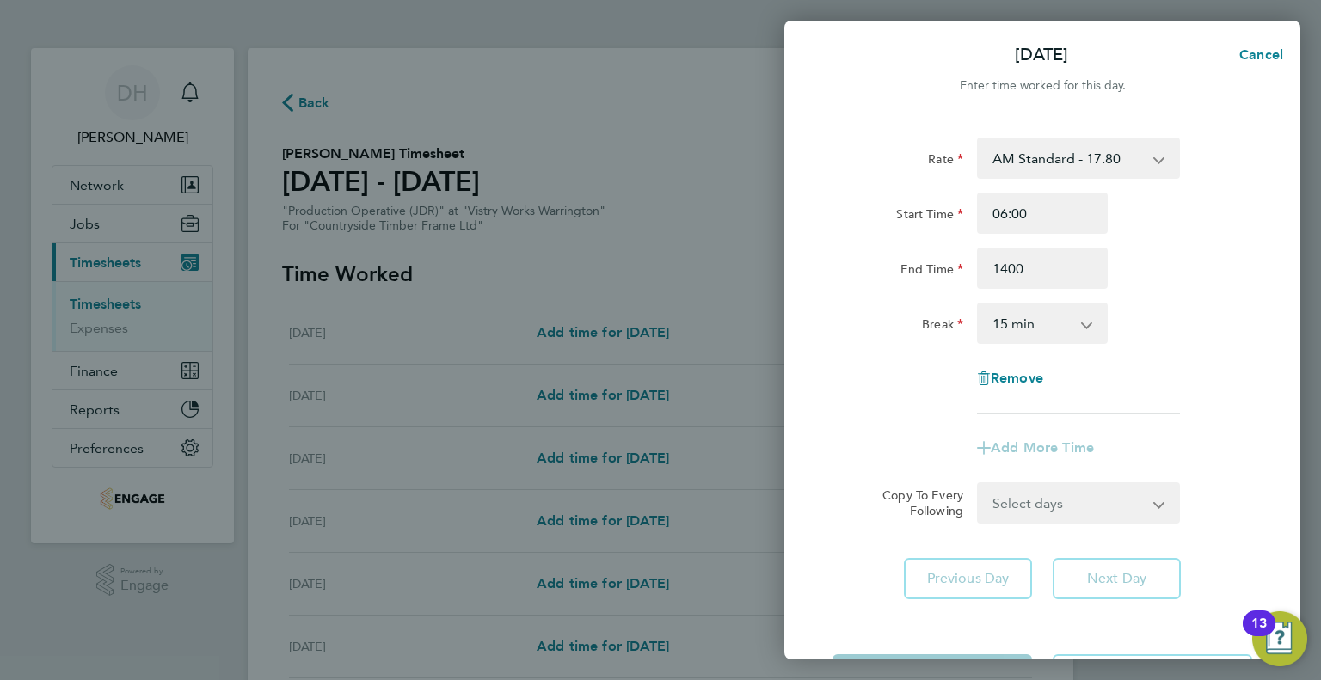
type input "14:00"
drag, startPoint x: 997, startPoint y: 316, endPoint x: 999, endPoint y: 330, distance: 14.7
click at [997, 316] on select "0 min 15 min 30 min 45 min 60 min 75 min 90 min" at bounding box center [1031, 323] width 107 height 38
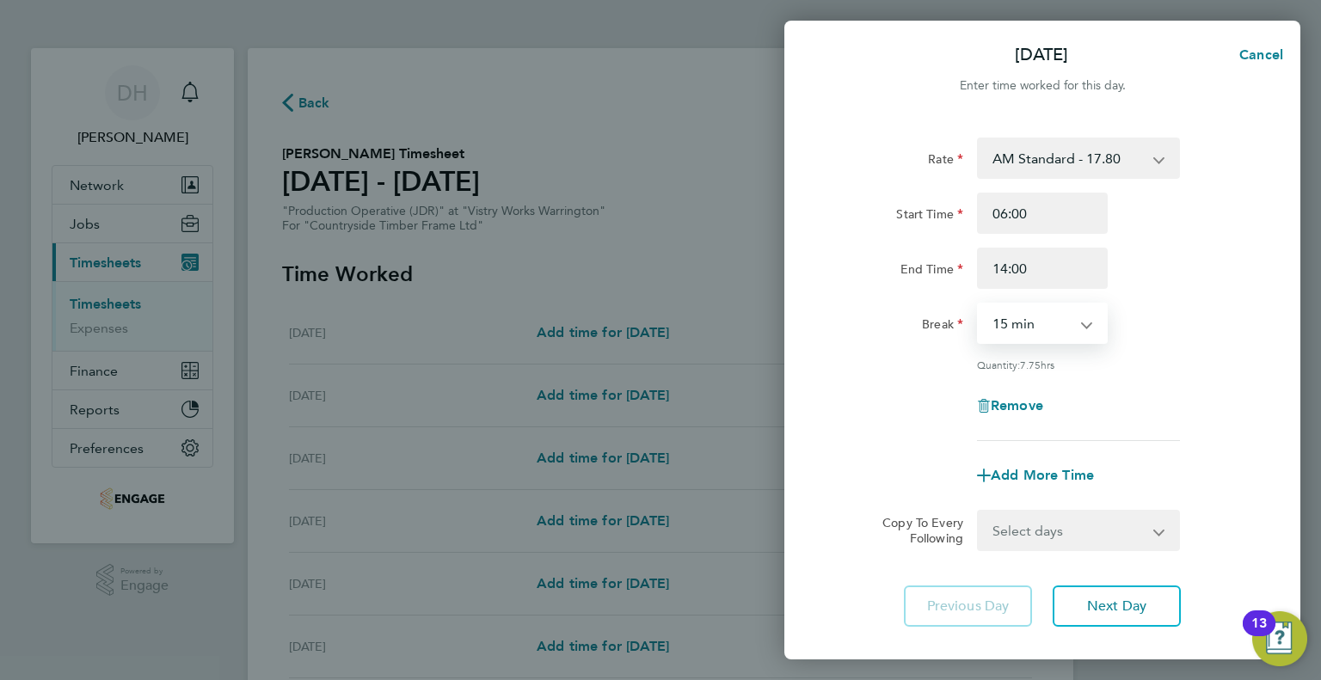
select select "30"
click at [978, 304] on select "0 min 15 min 30 min 45 min 60 min 75 min 90 min" at bounding box center [1031, 323] width 107 height 38
click at [1095, 632] on div "Rate AM Standard - 17.80 PM OT1 - 28.64 AM OT1 - 26.70 PM Standard - 19.09 PM O…" at bounding box center [1042, 382] width 516 height 530
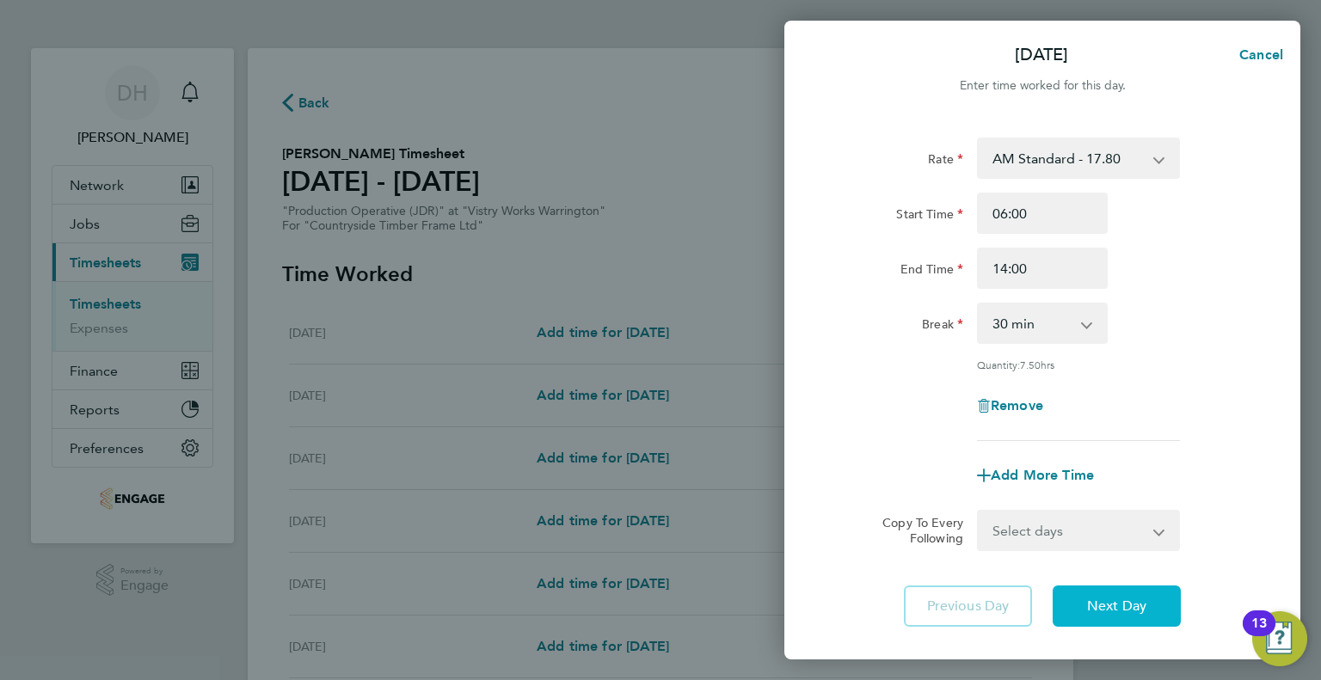
click at [1096, 615] on button "Next Day" at bounding box center [1116, 606] width 128 height 41
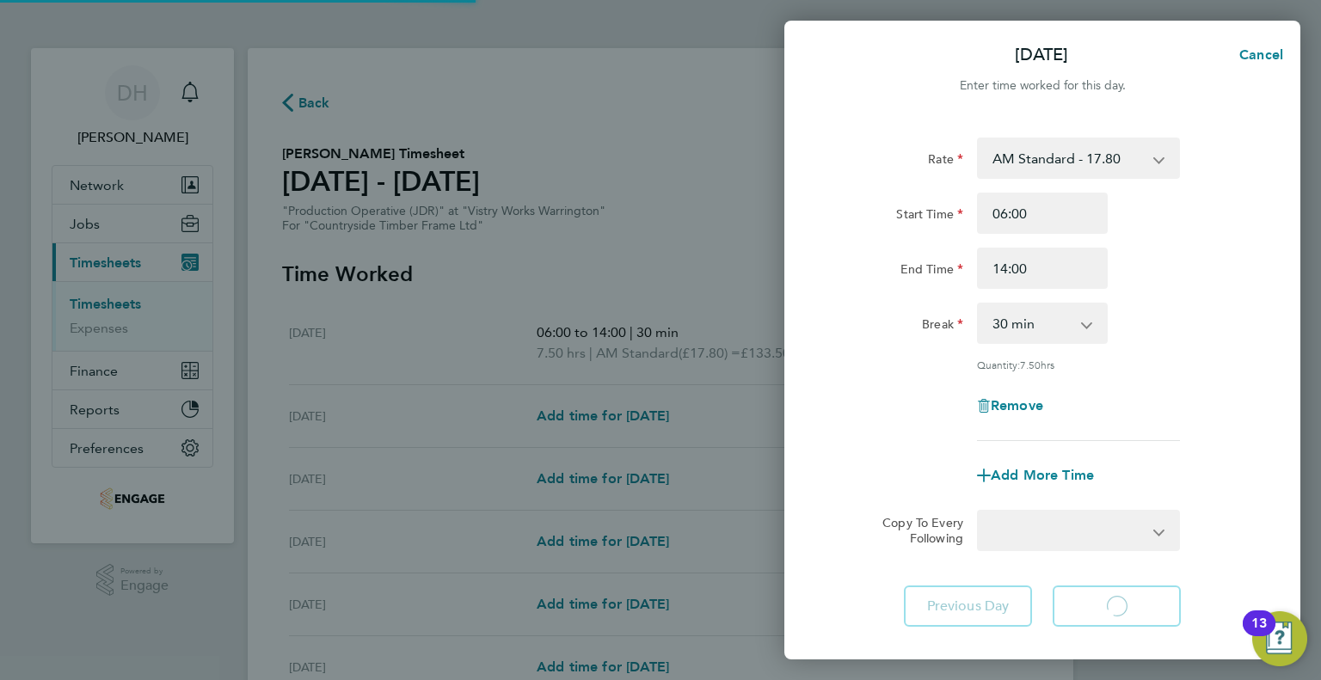
select select "15"
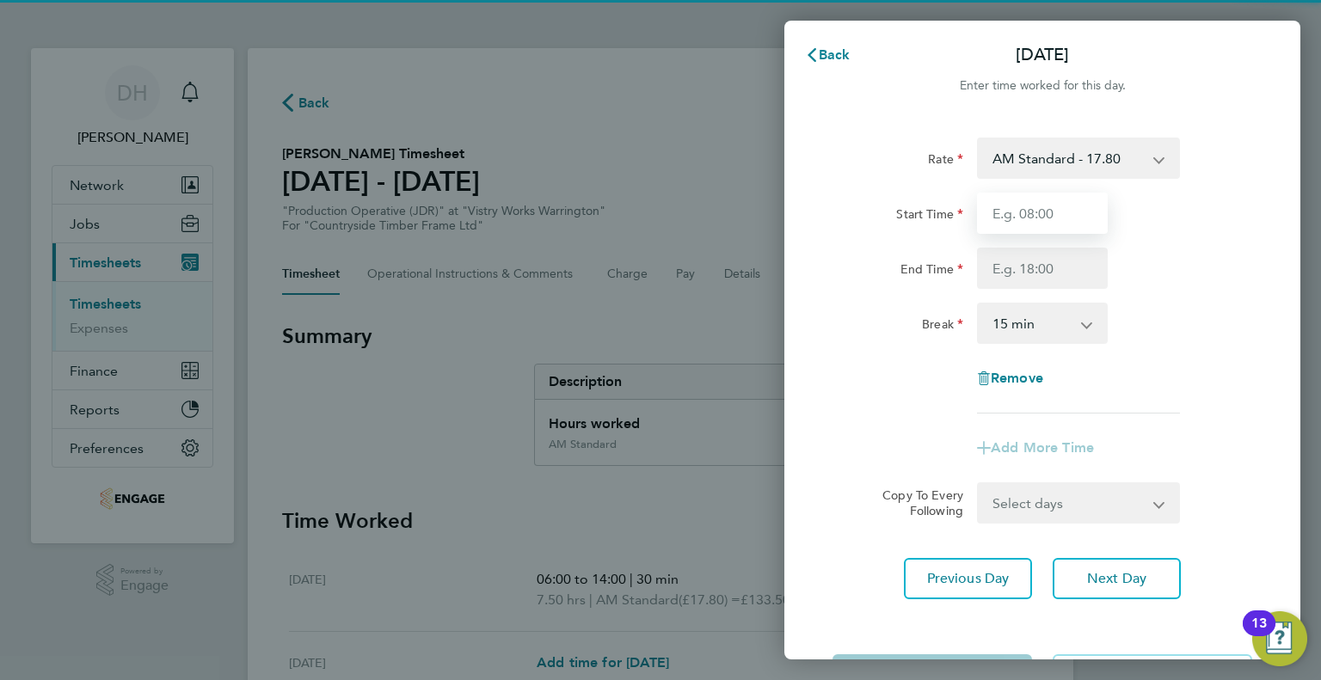
click at [1004, 226] on input "Start Time" at bounding box center [1042, 213] width 131 height 41
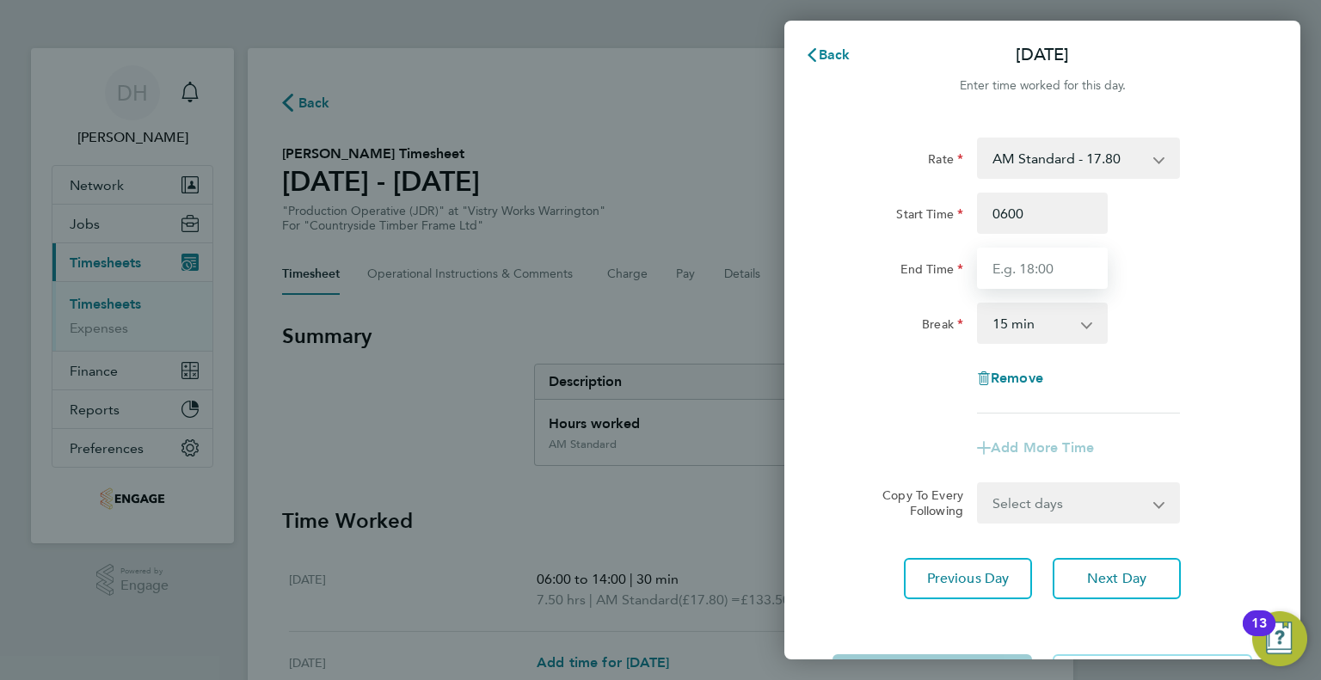
type input "06:00"
click at [1002, 266] on input "End Time" at bounding box center [1042, 268] width 131 height 41
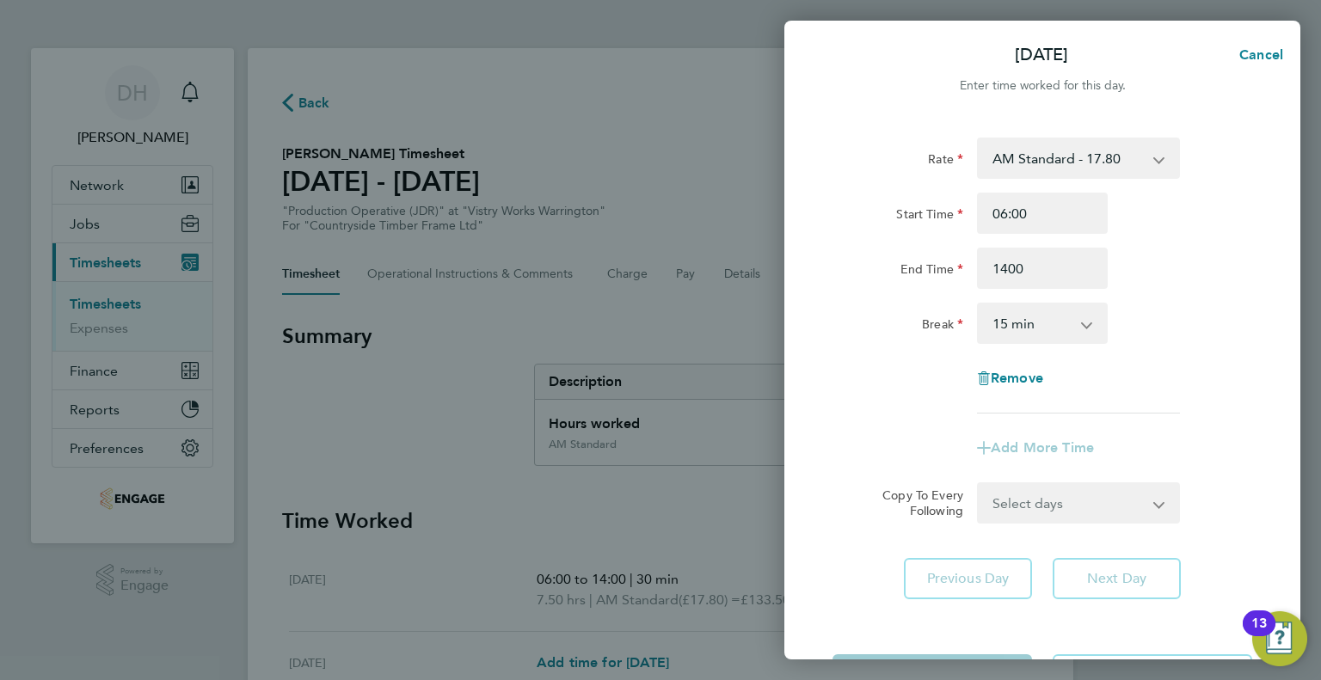
type input "14:00"
click at [1001, 321] on select "0 min 15 min 30 min 45 min 60 min 75 min 90 min" at bounding box center [1031, 323] width 107 height 38
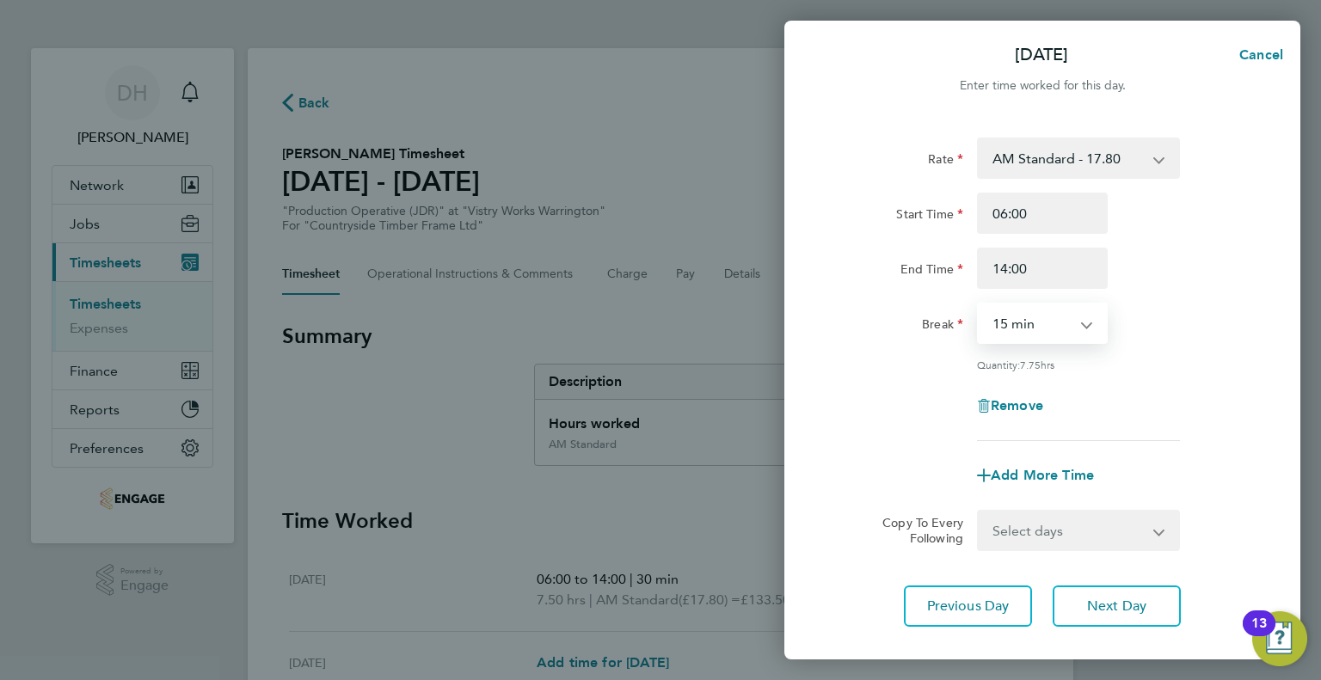
select select "30"
click at [978, 304] on select "0 min 15 min 30 min 45 min 60 min 75 min 90 min" at bounding box center [1031, 323] width 107 height 38
click at [1083, 623] on button "Next Day" at bounding box center [1116, 606] width 128 height 41
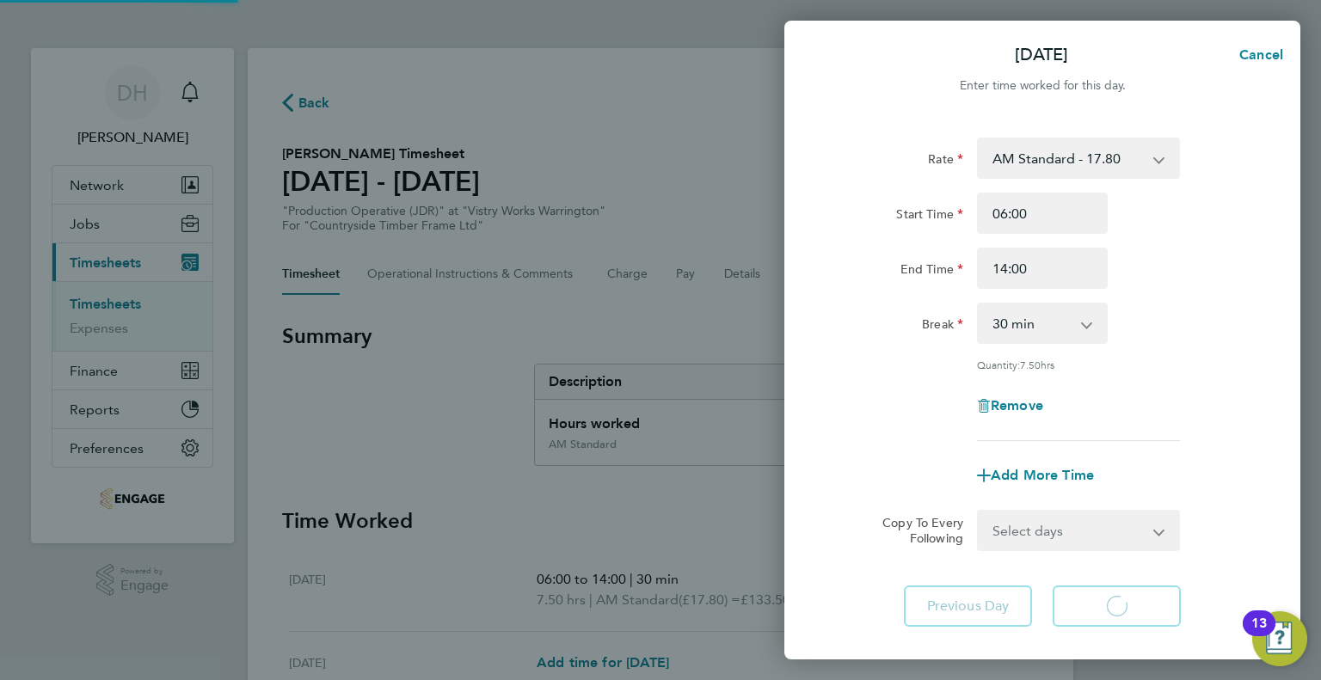
select select "15"
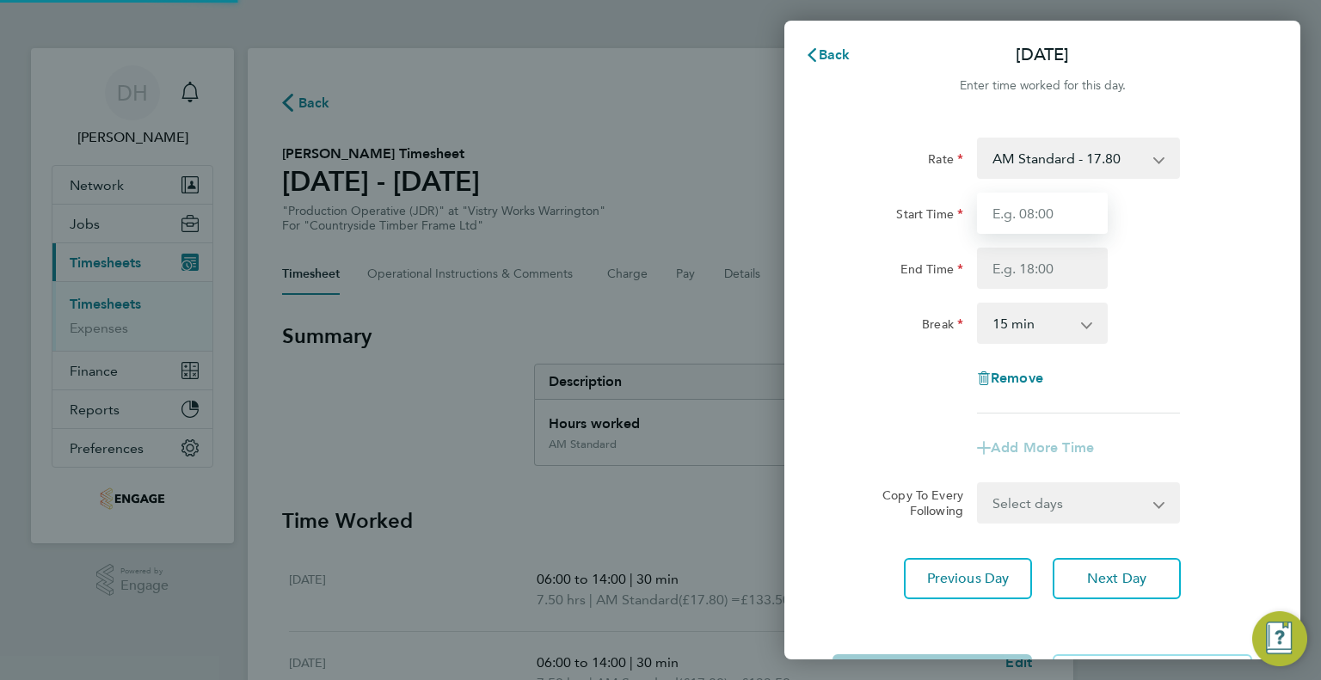
click at [996, 219] on input "Start Time" at bounding box center [1042, 213] width 131 height 41
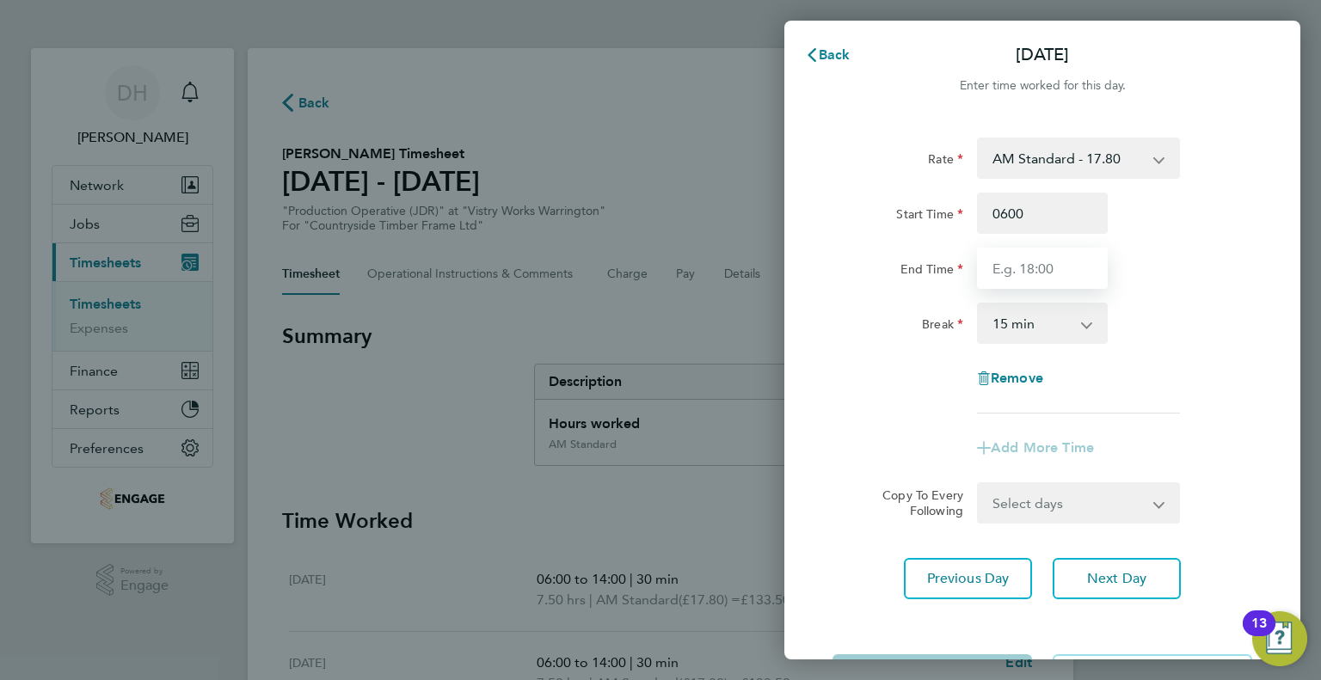
type input "06:00"
click at [1015, 274] on input "End Time" at bounding box center [1042, 268] width 131 height 41
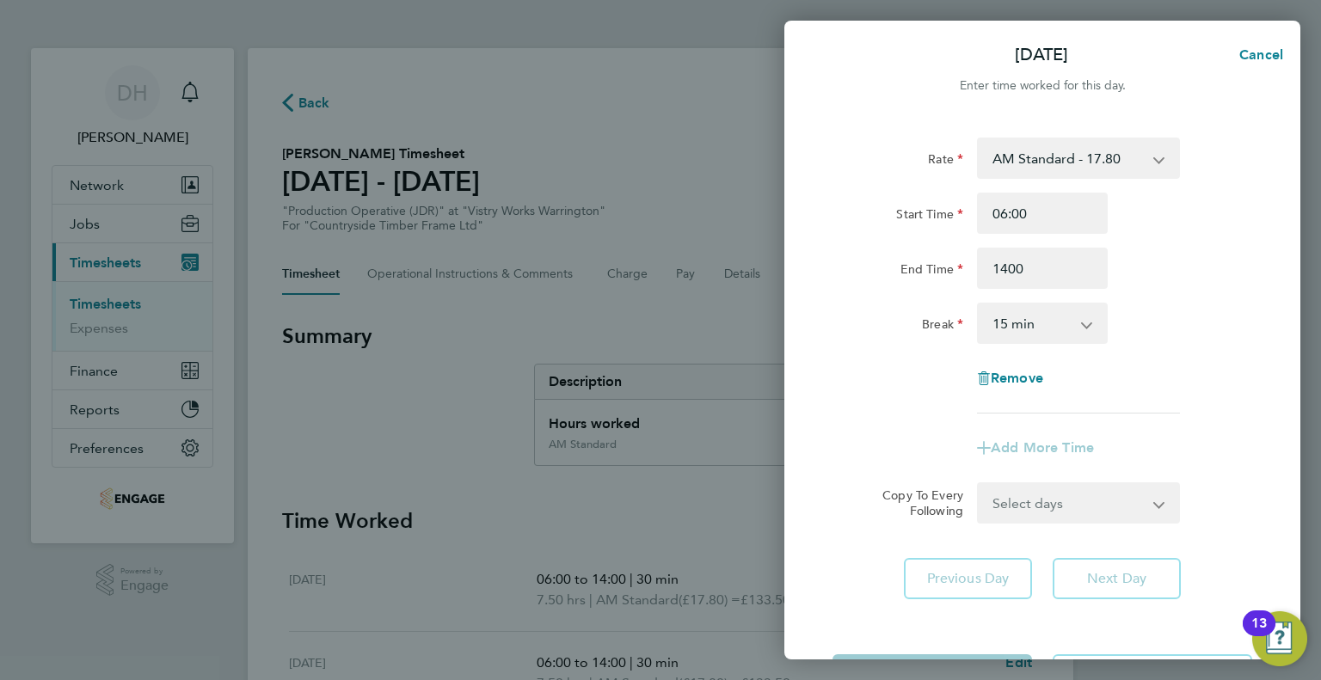
type input "14:00"
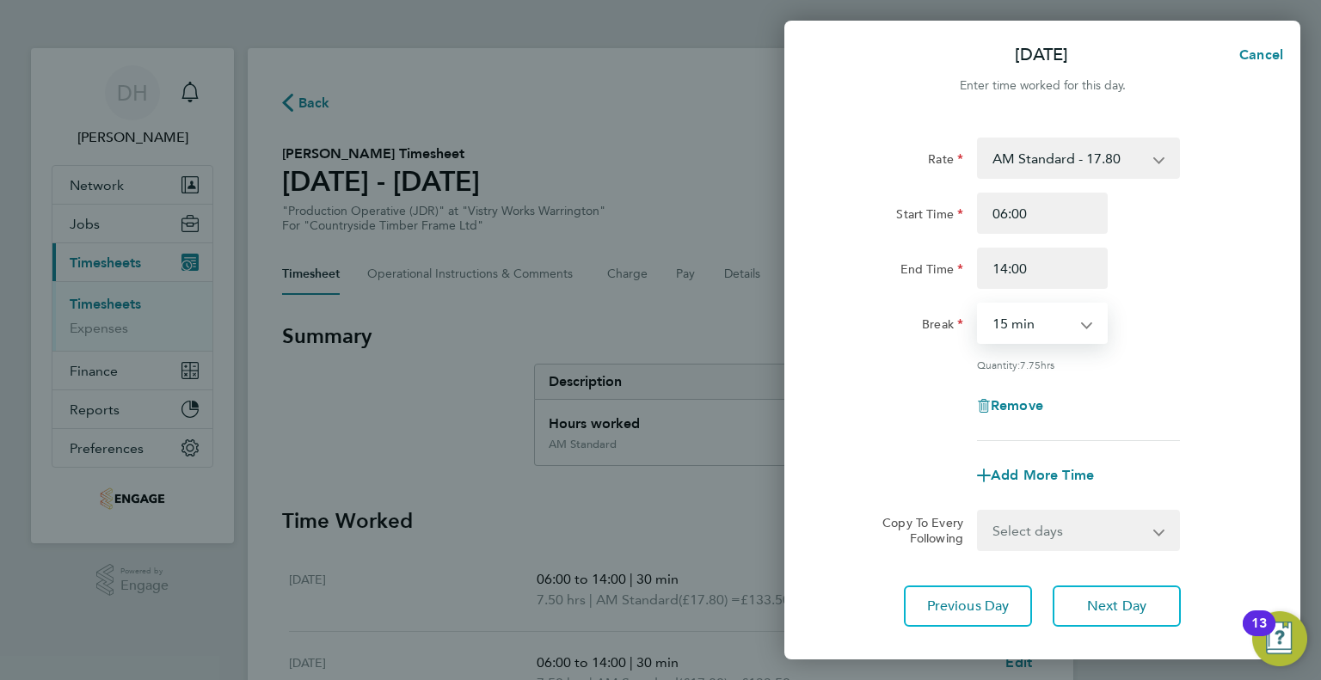
click at [1000, 336] on select "0 min 15 min 30 min 45 min 60 min 75 min 90 min" at bounding box center [1031, 323] width 107 height 38
select select "30"
click at [978, 304] on select "0 min 15 min 30 min 45 min 60 min 75 min 90 min" at bounding box center [1031, 323] width 107 height 38
click at [1078, 607] on button "Next Day" at bounding box center [1116, 606] width 128 height 41
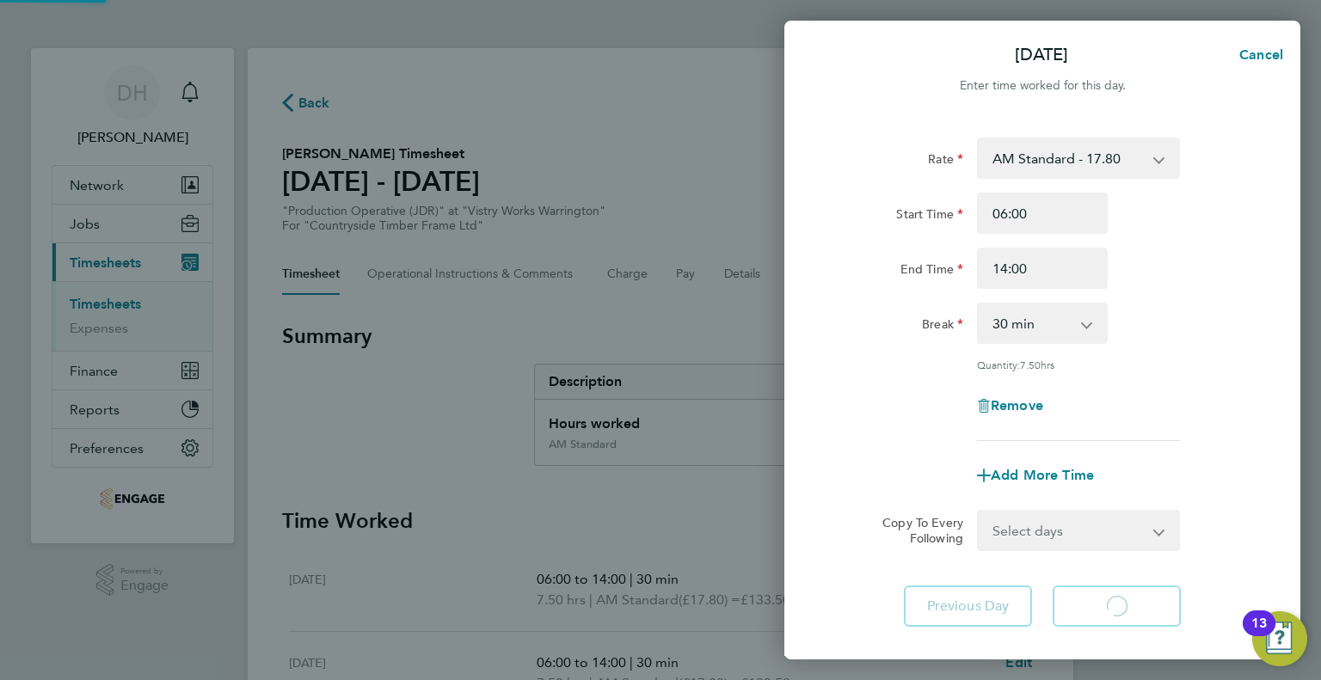
select select "15"
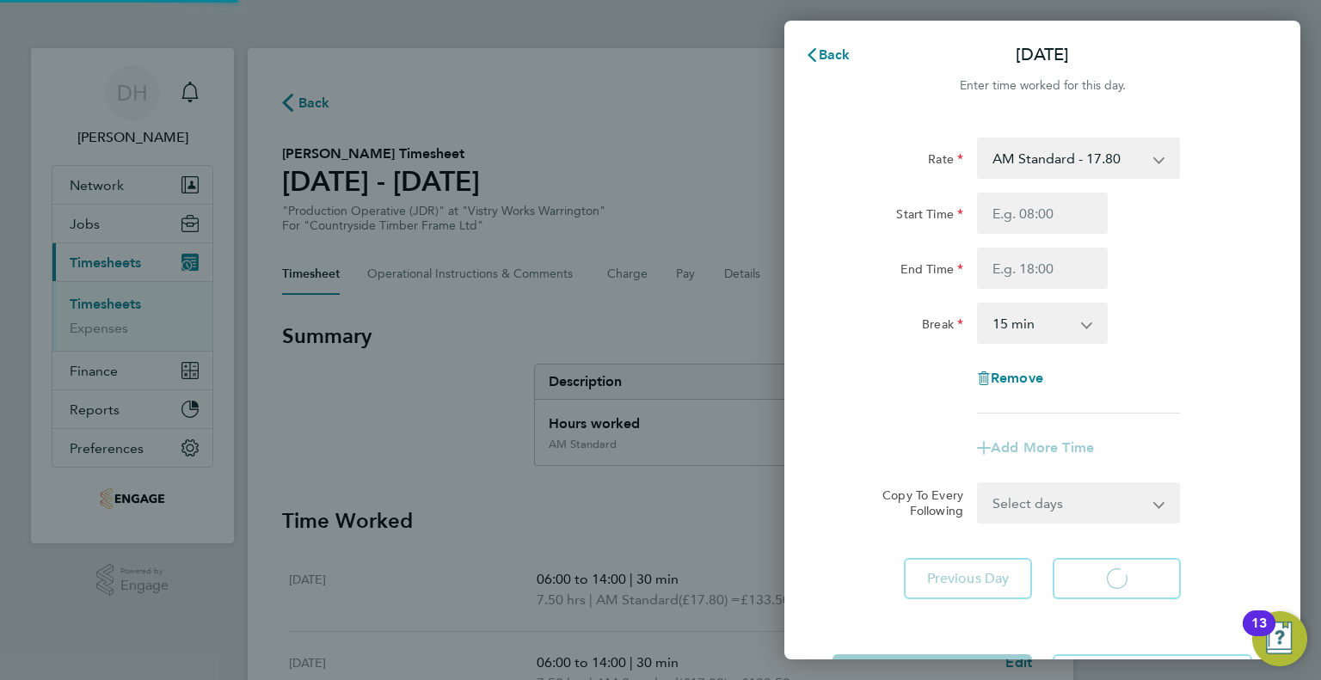
select select "15"
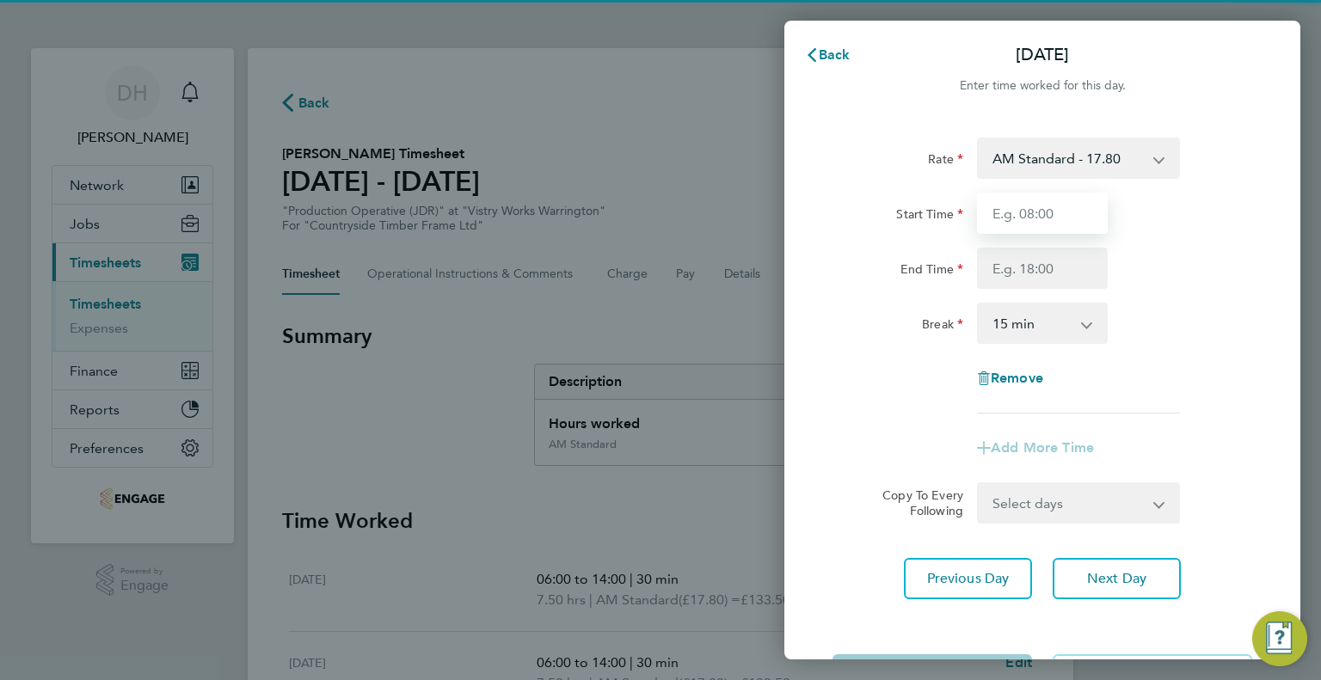
click at [1010, 213] on input "Start Time" at bounding box center [1042, 213] width 131 height 41
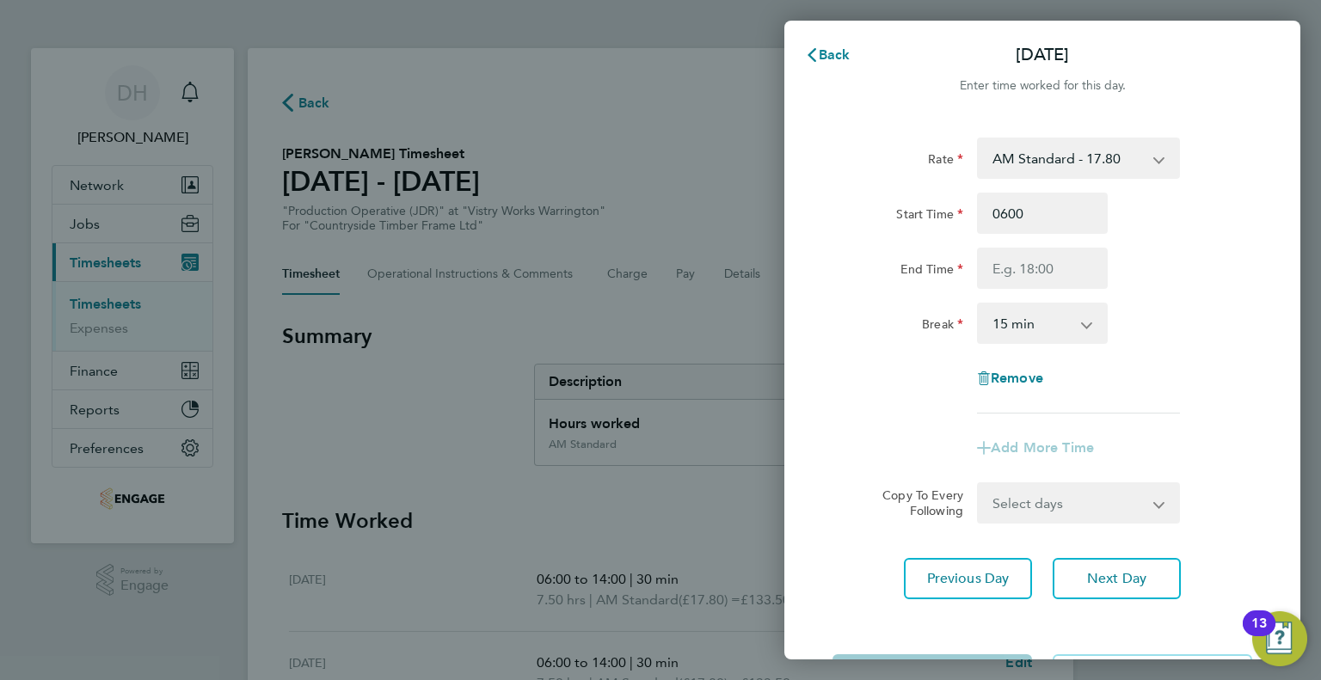
type input "06:00"
click at [1010, 247] on div "Start Time 06:00 End Time" at bounding box center [1041, 241] width 433 height 96
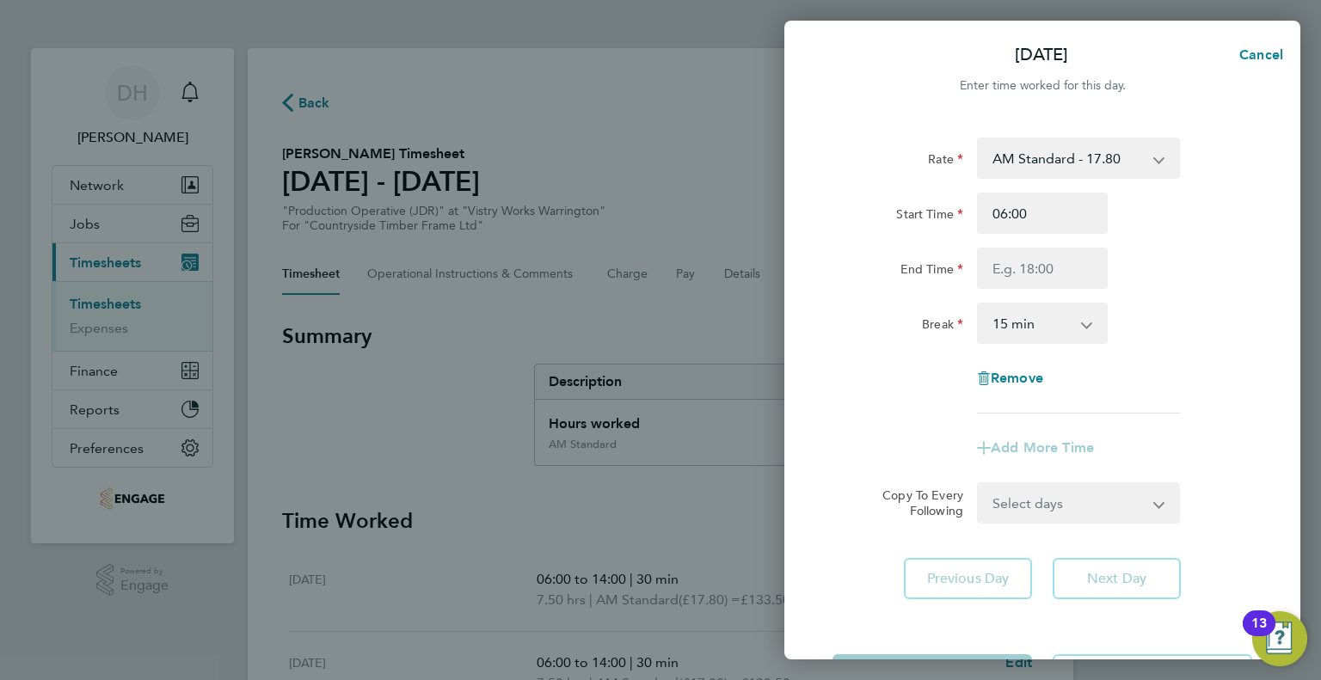
click at [1009, 292] on div "Rate AM Standard - 17.80 PM OT1 - 28.64 AM OT1 - 26.70 PM Standard - 19.09 PM O…" at bounding box center [1042, 276] width 420 height 276
click at [1001, 271] on input "End Time" at bounding box center [1042, 268] width 131 height 41
type input "14:00"
click at [1005, 318] on select "0 min 15 min 30 min 45 min 60 min 75 min 90 min" at bounding box center [1031, 323] width 107 height 38
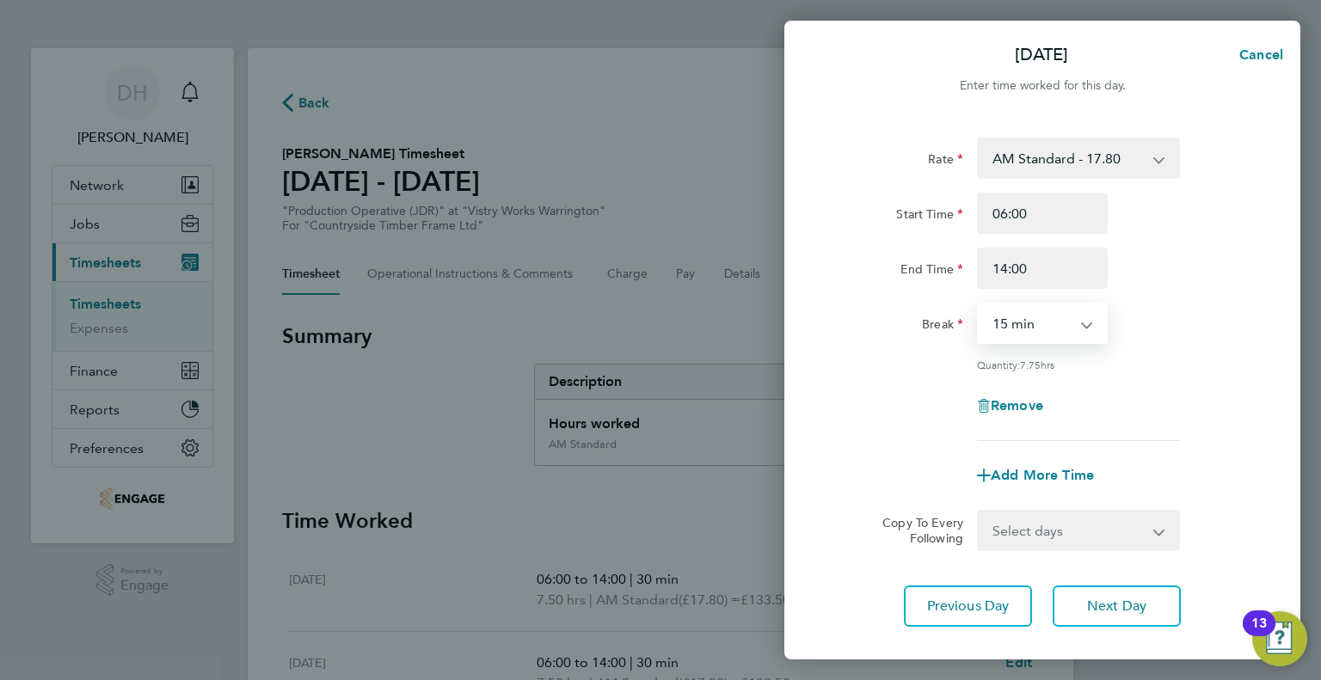
select select "30"
click at [978, 304] on select "0 min 15 min 30 min 45 min 60 min 75 min 90 min" at bounding box center [1031, 323] width 107 height 38
click at [1066, 628] on div "Rate AM Standard - 17.80 PM OT1 - 28.64 AM OT1 - 26.70 PM Standard - 19.09 PM O…" at bounding box center [1042, 382] width 516 height 530
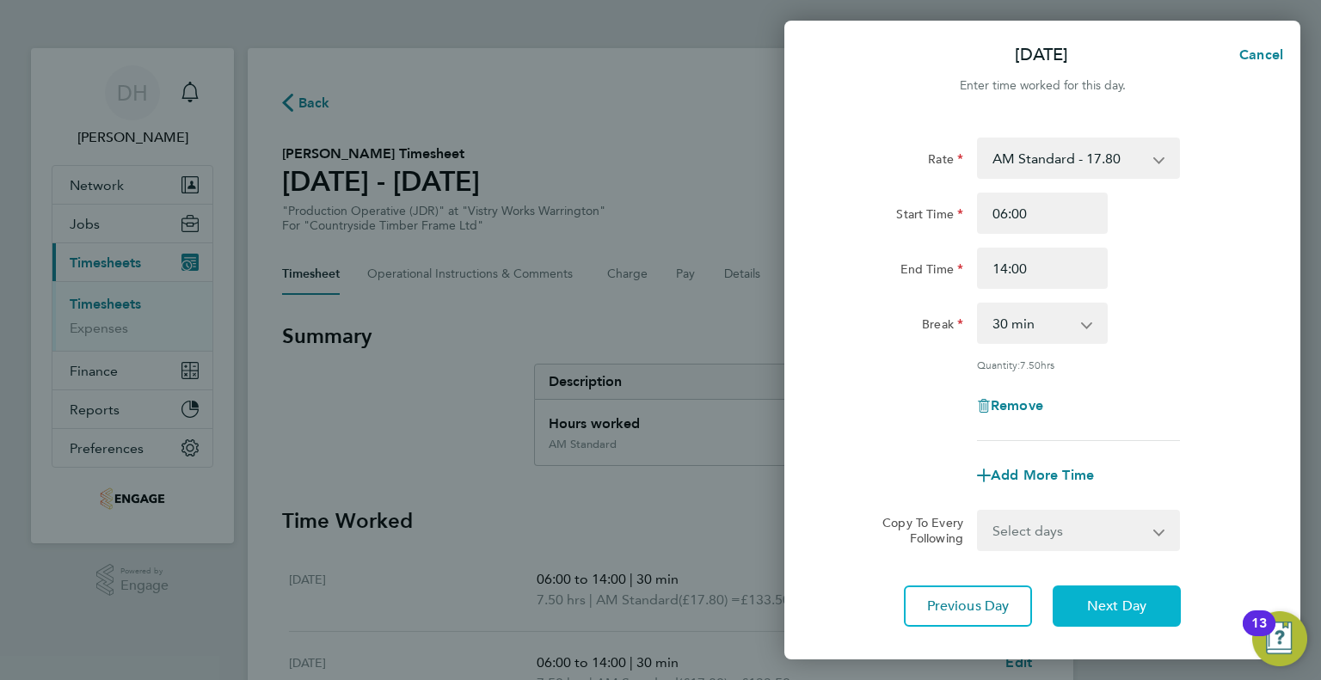
click at [1074, 603] on button "Next Day" at bounding box center [1116, 606] width 128 height 41
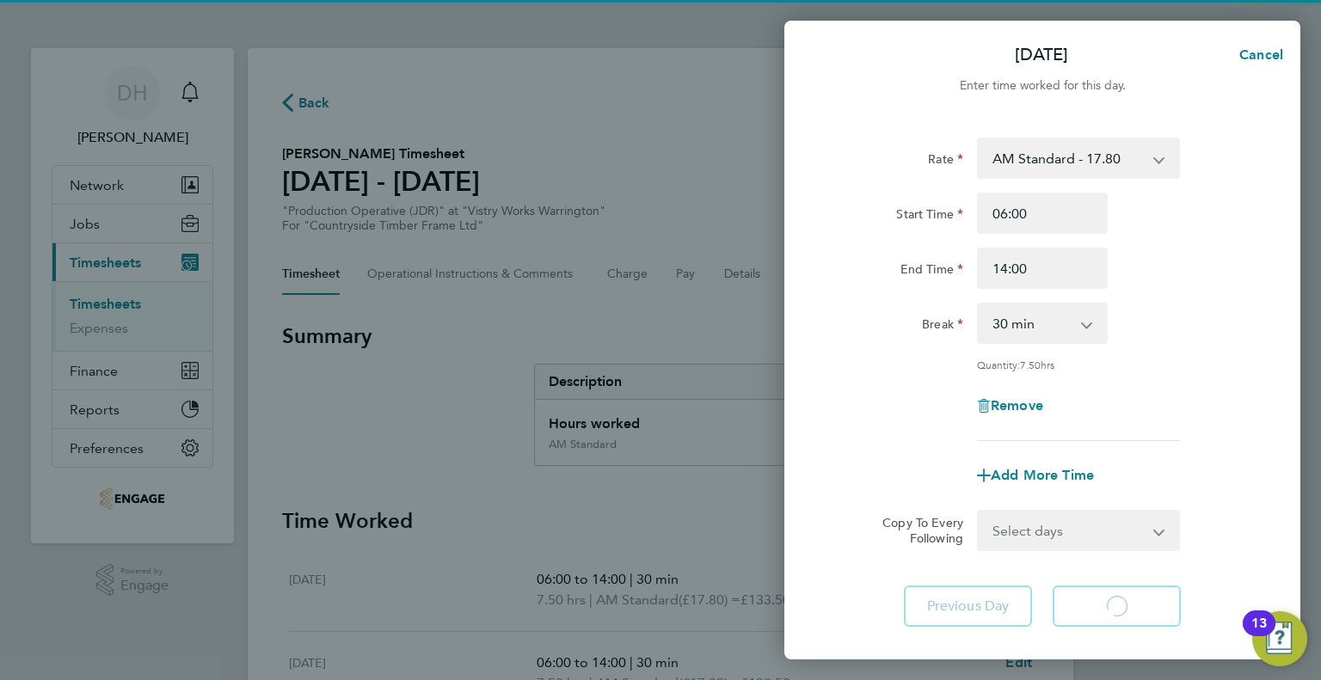
select select "15"
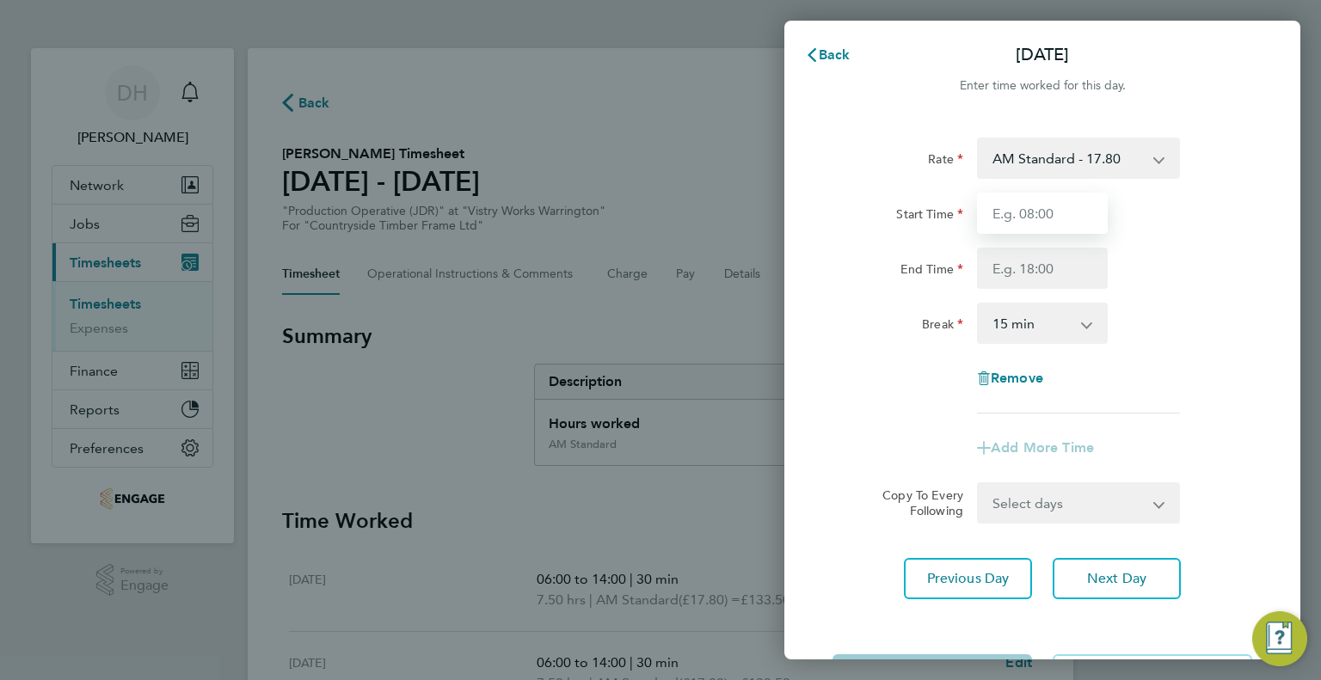
click at [1011, 214] on input "Start Time" at bounding box center [1042, 213] width 131 height 41
type input "06:00"
click at [1000, 271] on input "End Time" at bounding box center [1042, 268] width 131 height 41
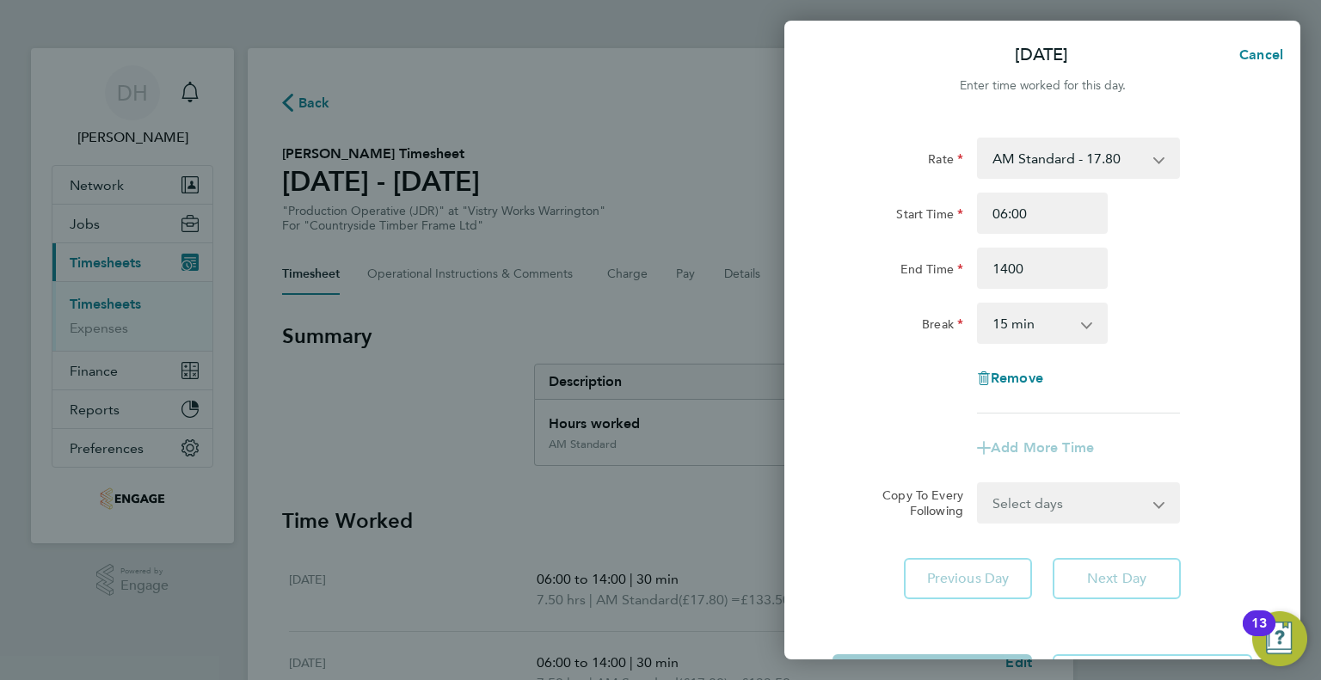
type input "14:00"
click at [1000, 316] on select "0 min 15 min 30 min 45 min 60 min 75 min 90 min" at bounding box center [1031, 323] width 107 height 38
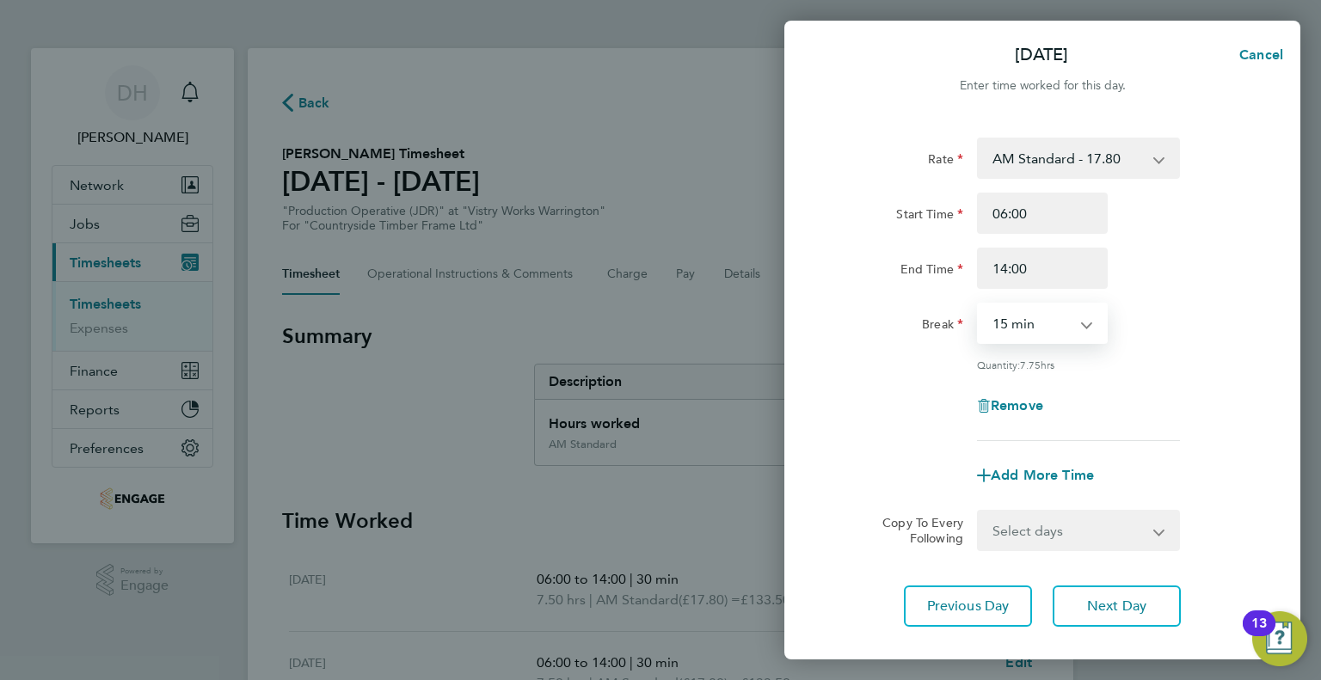
select select "30"
click at [978, 304] on select "0 min 15 min 30 min 45 min 60 min 75 min 90 min" at bounding box center [1031, 323] width 107 height 38
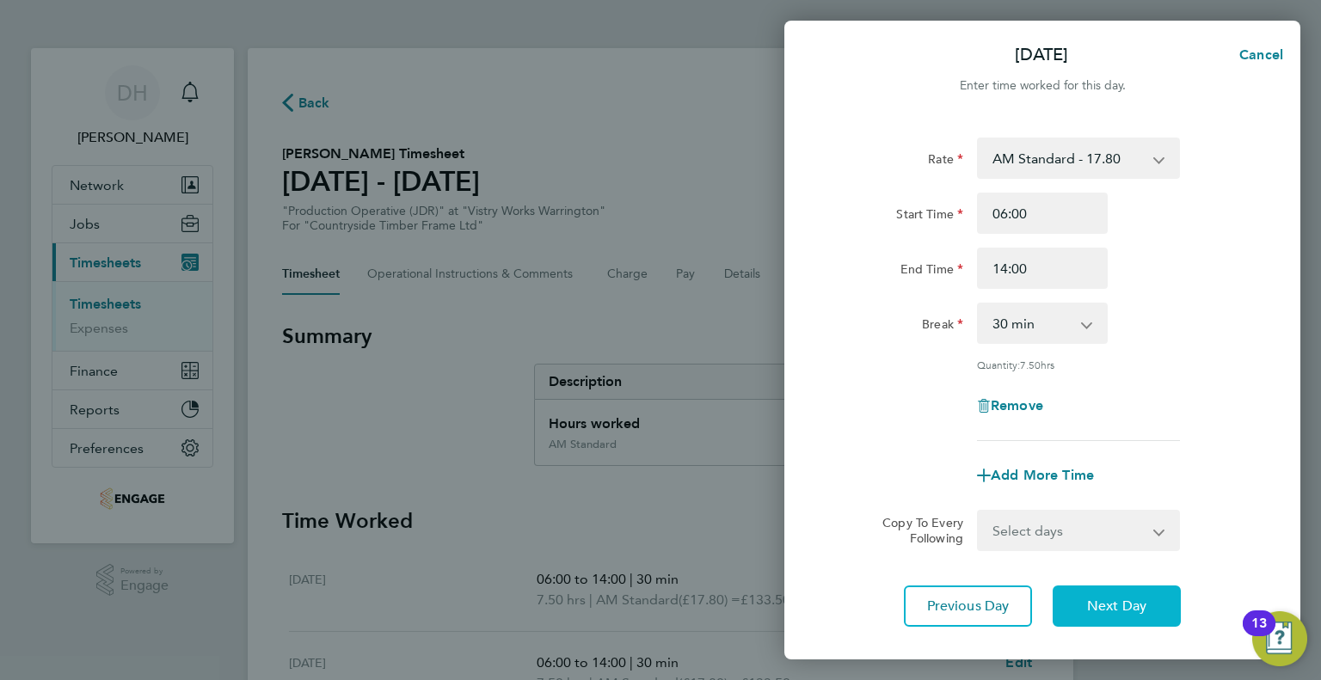
click at [1082, 597] on button "Next Day" at bounding box center [1116, 606] width 128 height 41
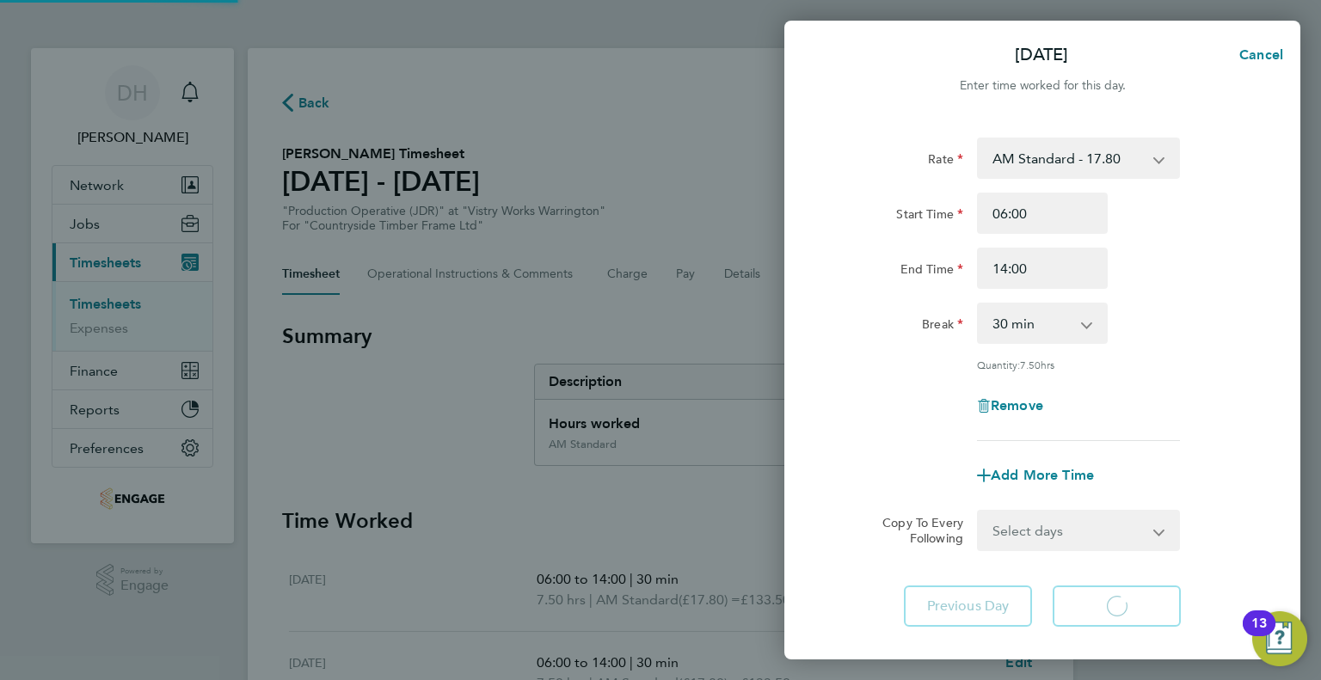
select select "15"
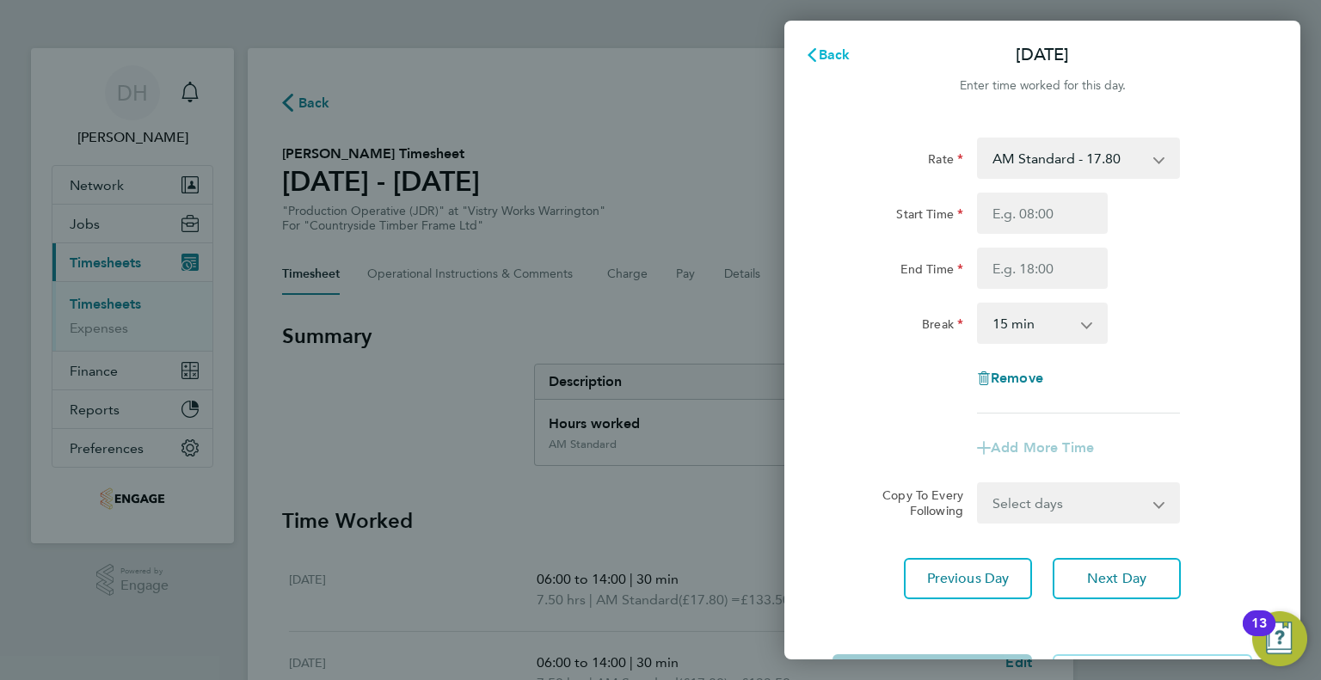
click at [831, 63] on span "Back" at bounding box center [834, 54] width 32 height 16
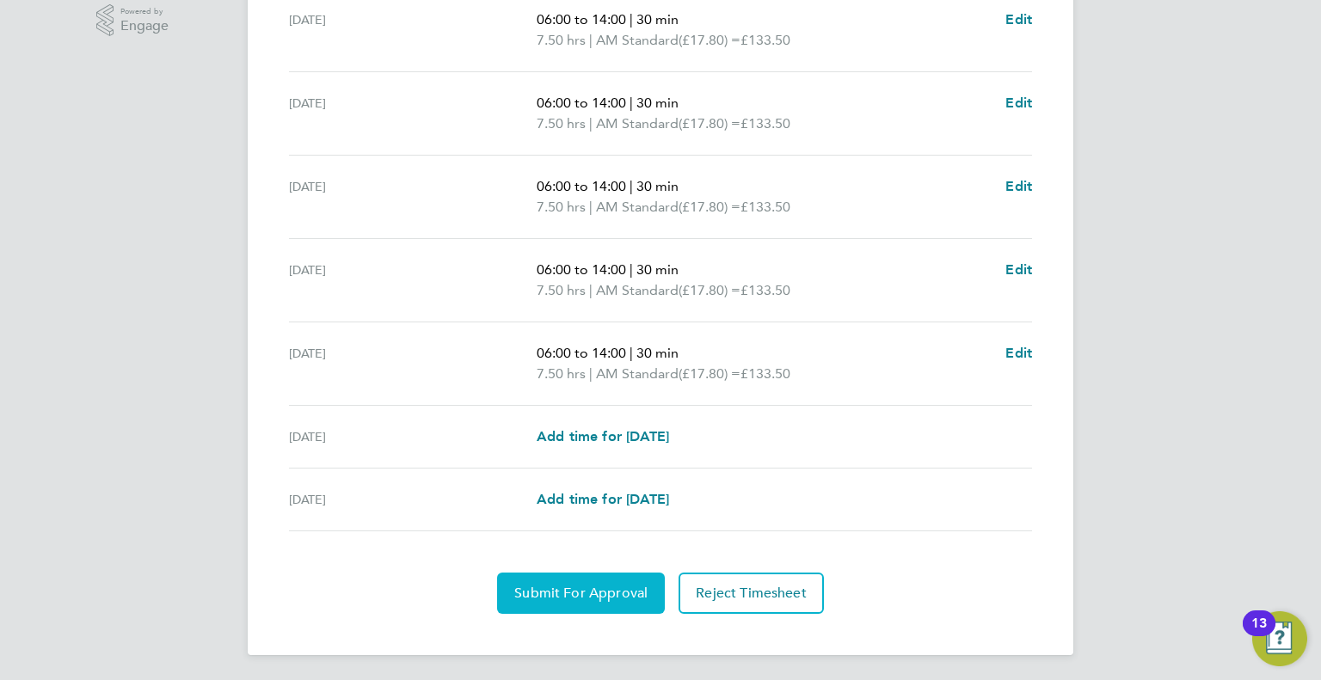
click at [552, 590] on span "Submit For Approval" at bounding box center [580, 593] width 133 height 17
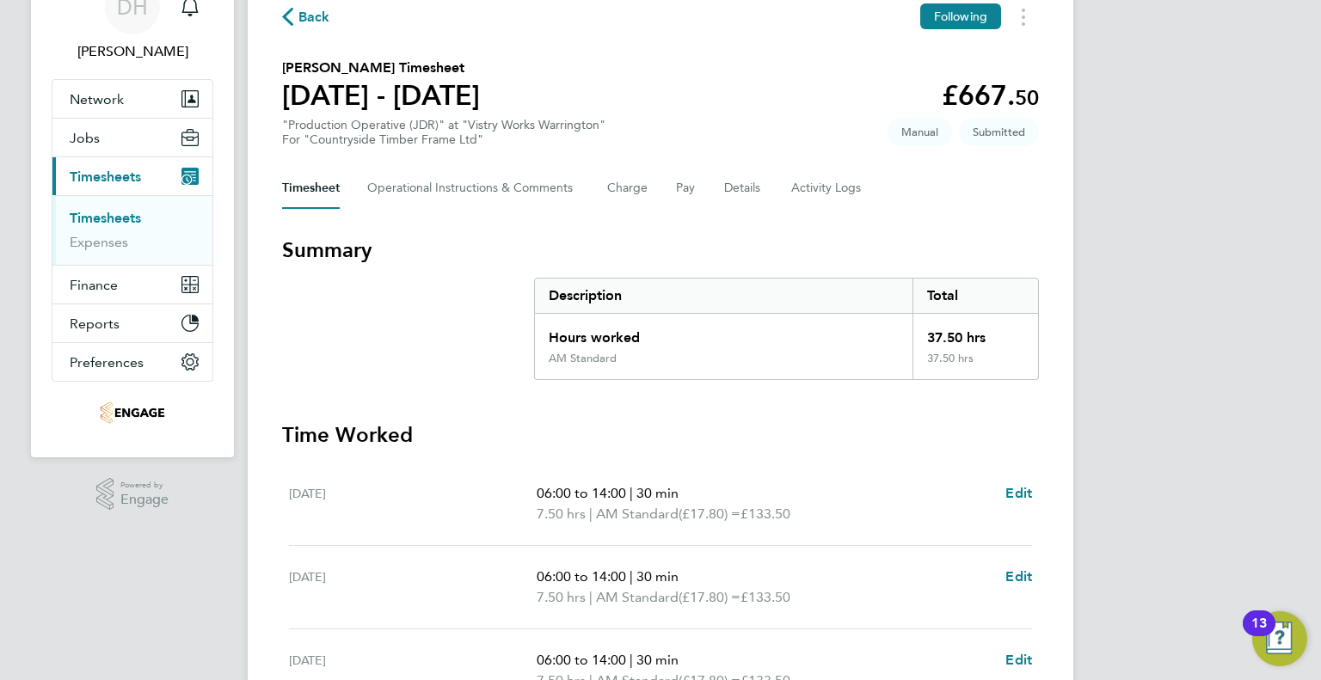
click at [310, 17] on span "Back" at bounding box center [314, 17] width 32 height 21
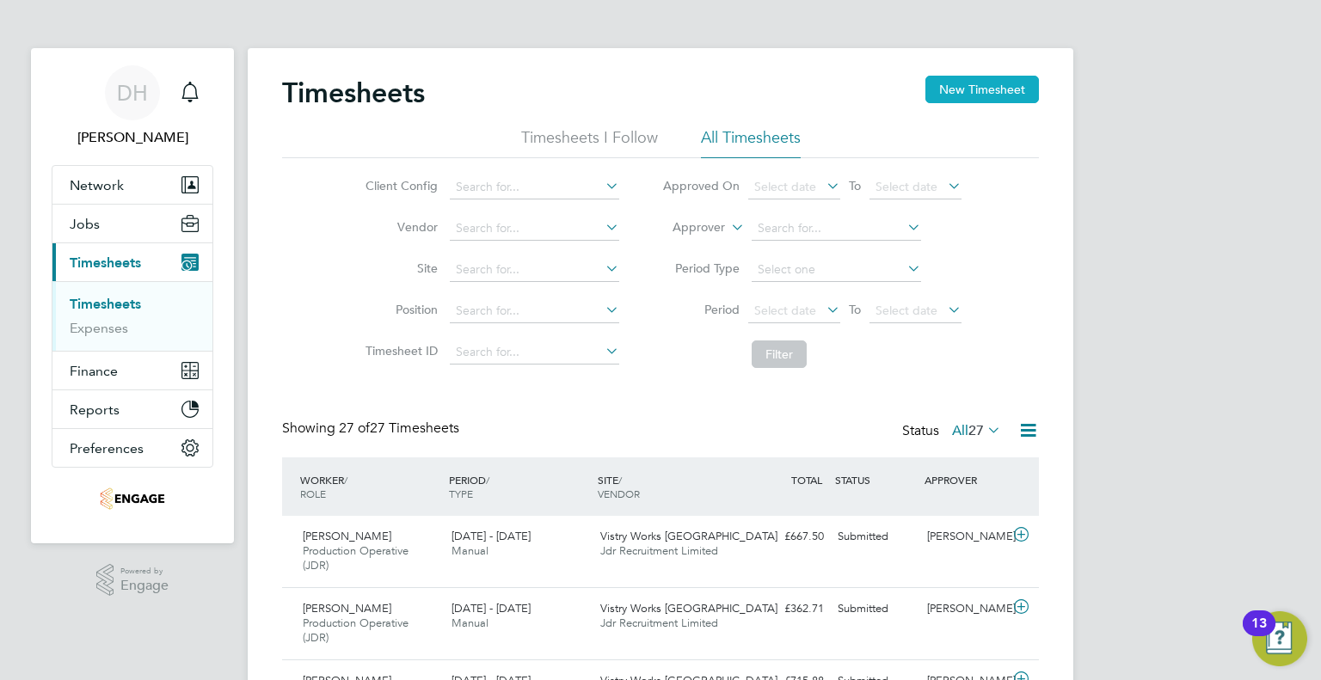
click at [968, 89] on button "New Timesheet" at bounding box center [981, 90] width 113 height 28
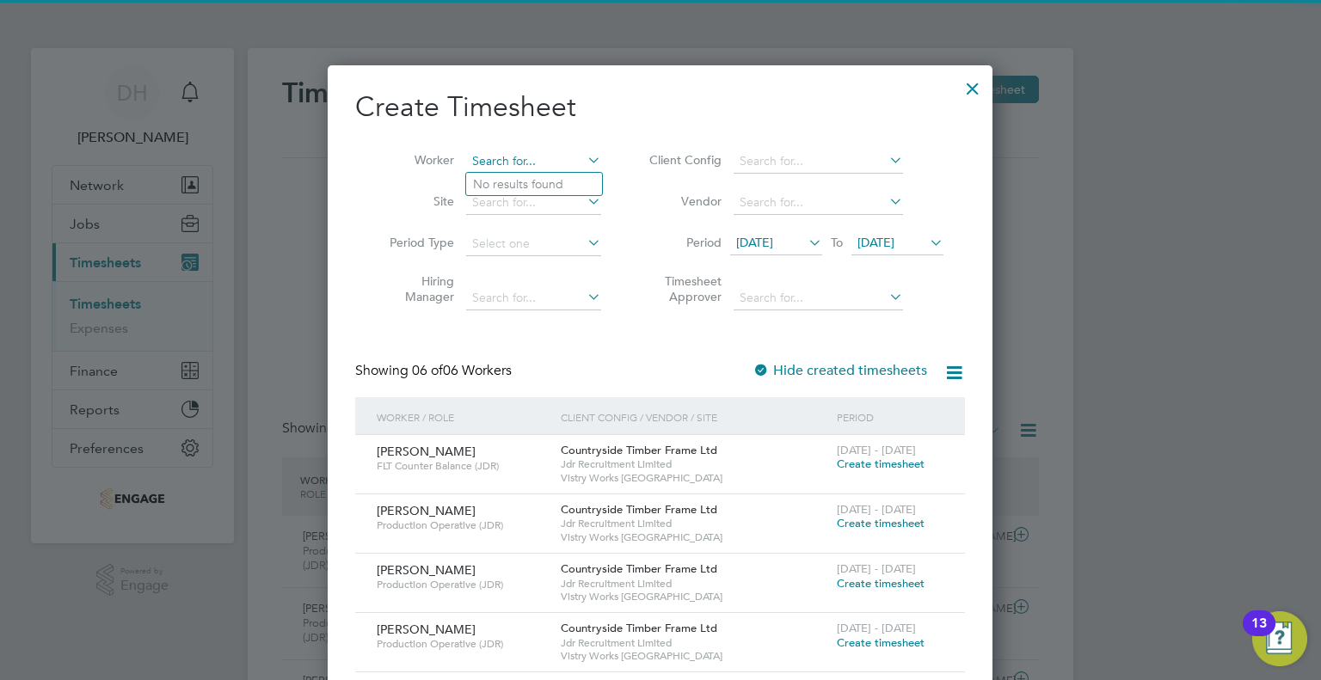
drag, startPoint x: 566, startPoint y: 162, endPoint x: 543, endPoint y: 163, distance: 22.4
click at [562, 162] on input at bounding box center [533, 162] width 135 height 24
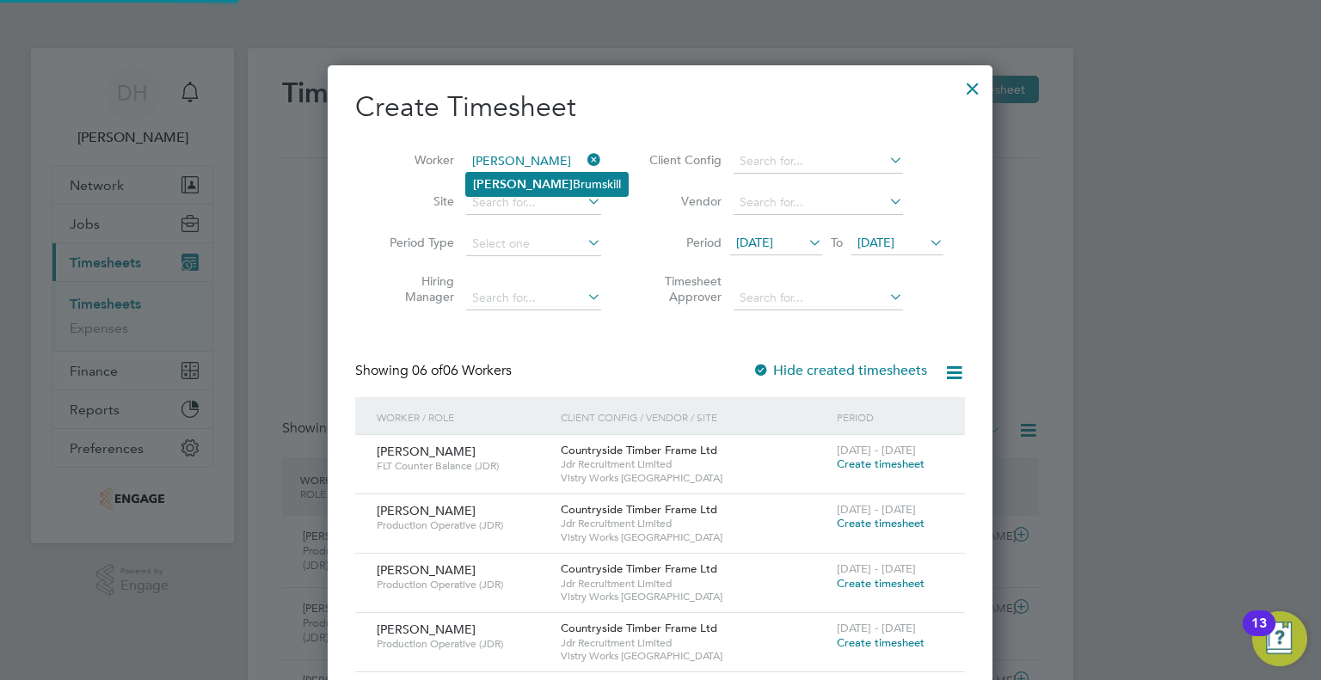
click at [525, 178] on li "[PERSON_NAME]" at bounding box center [547, 184] width 162 height 23
type input "[PERSON_NAME]"
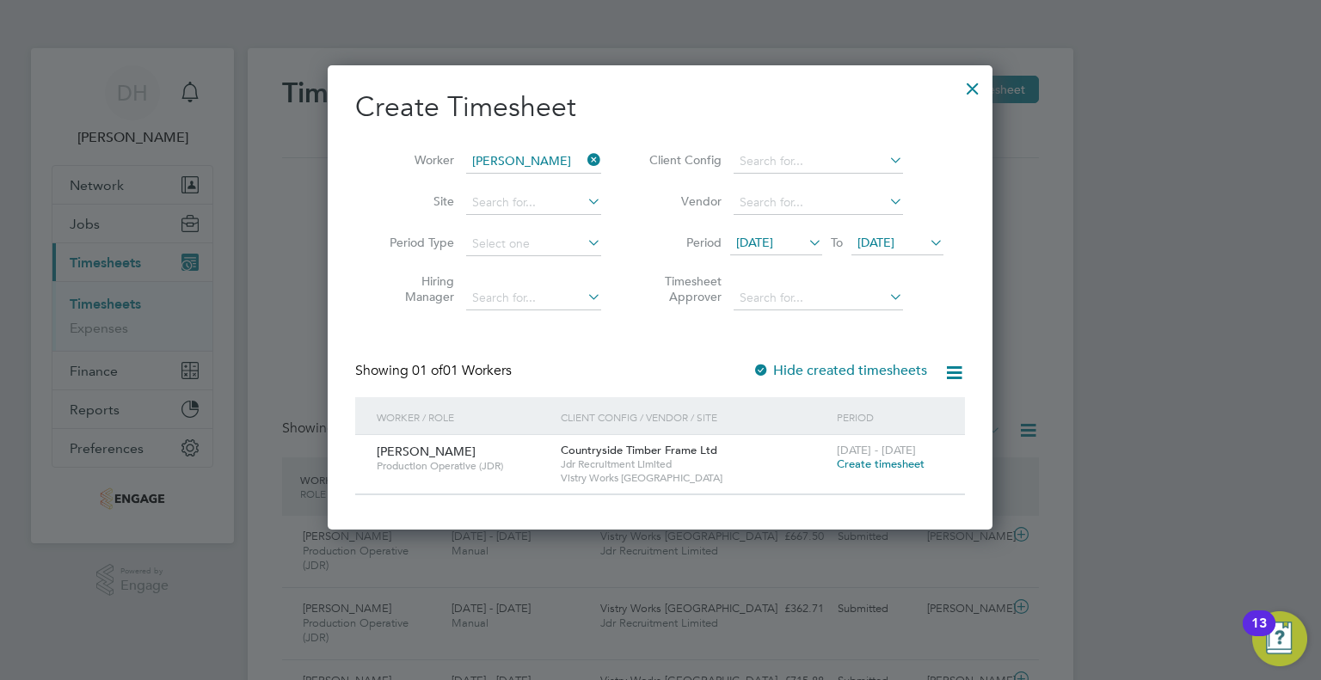
click at [763, 247] on span "[DATE]" at bounding box center [754, 242] width 37 height 15
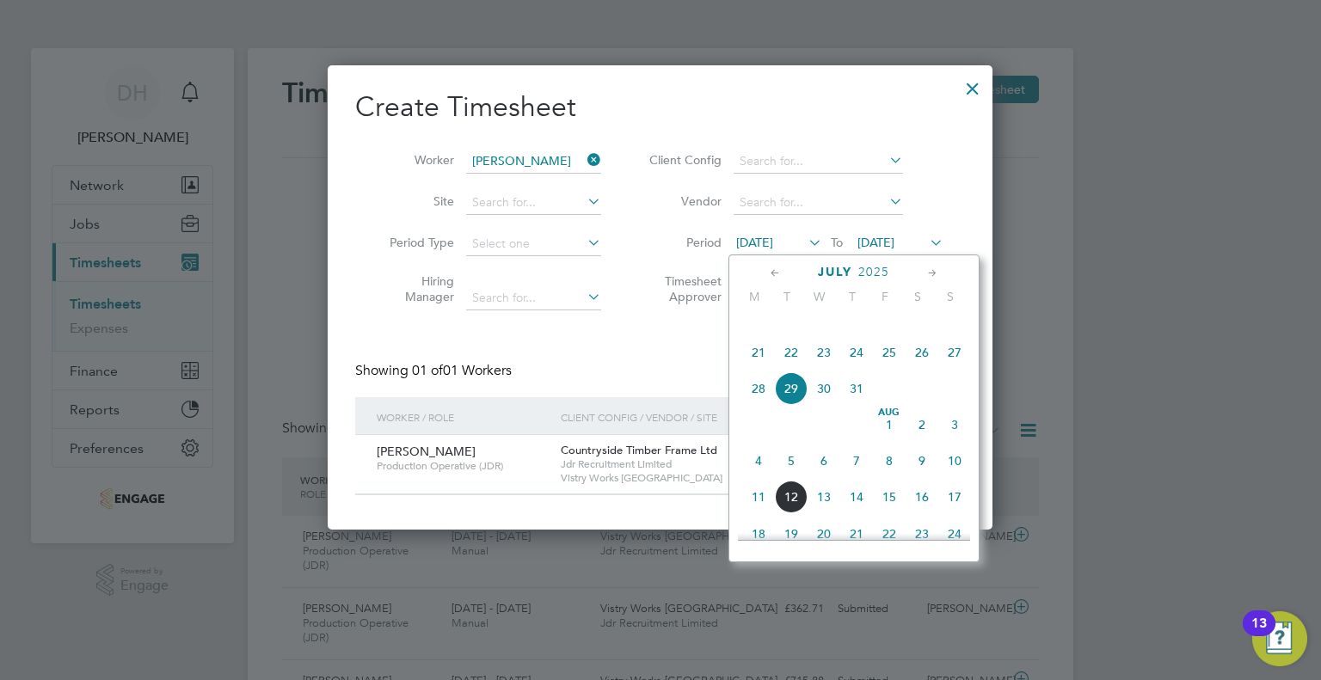
click at [752, 477] on span "4" at bounding box center [758, 460] width 33 height 33
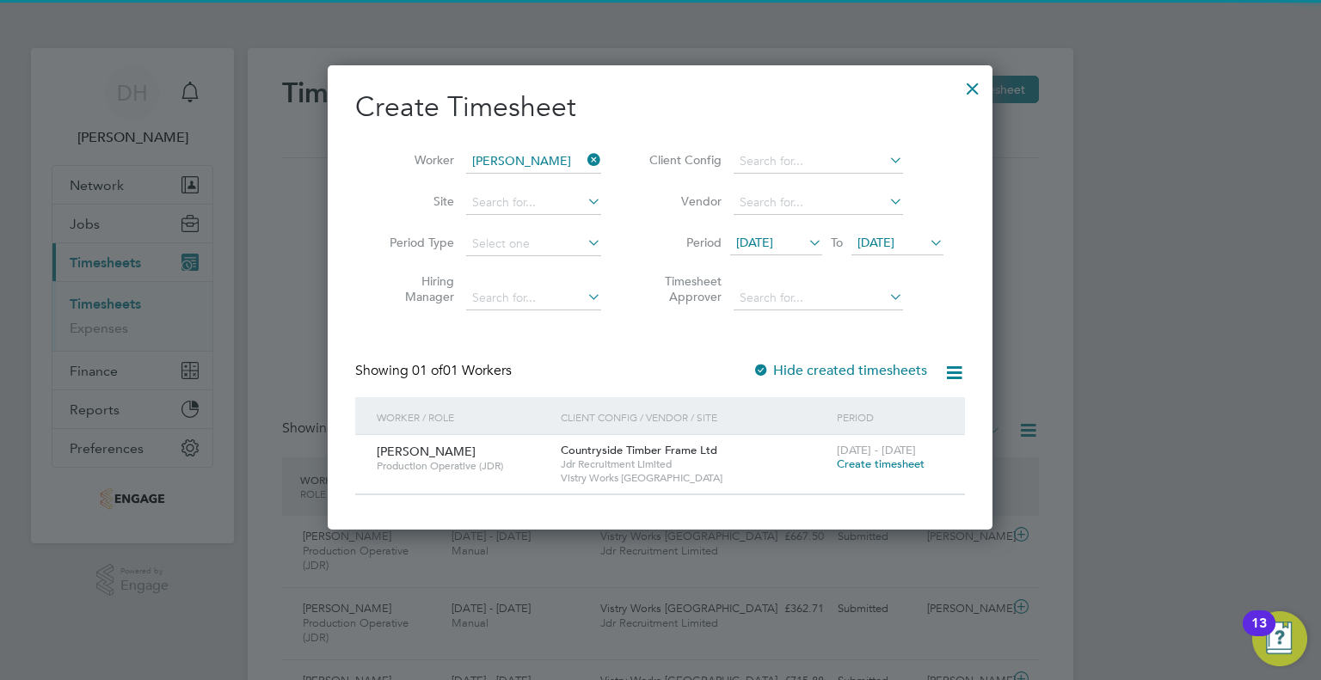
click at [853, 463] on span "Create timesheet" at bounding box center [881, 464] width 88 height 15
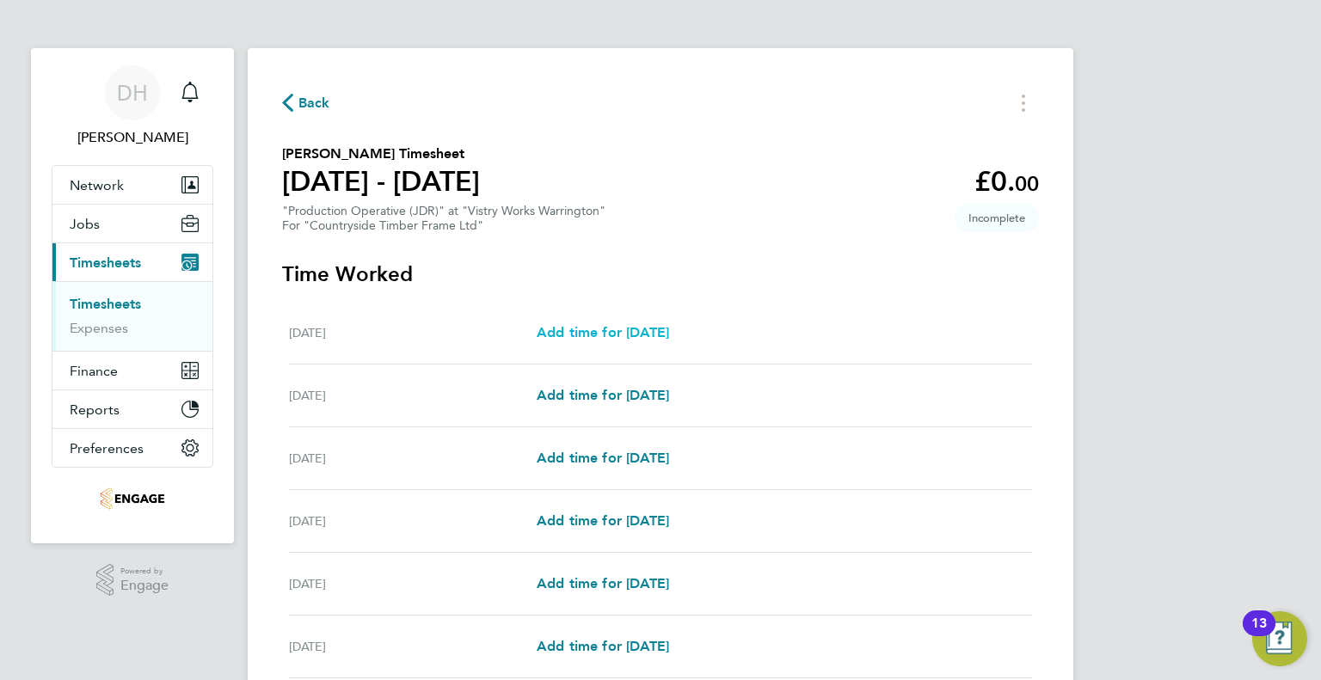
click at [605, 328] on span "Add time for [DATE]" at bounding box center [602, 332] width 132 height 16
select select "15"
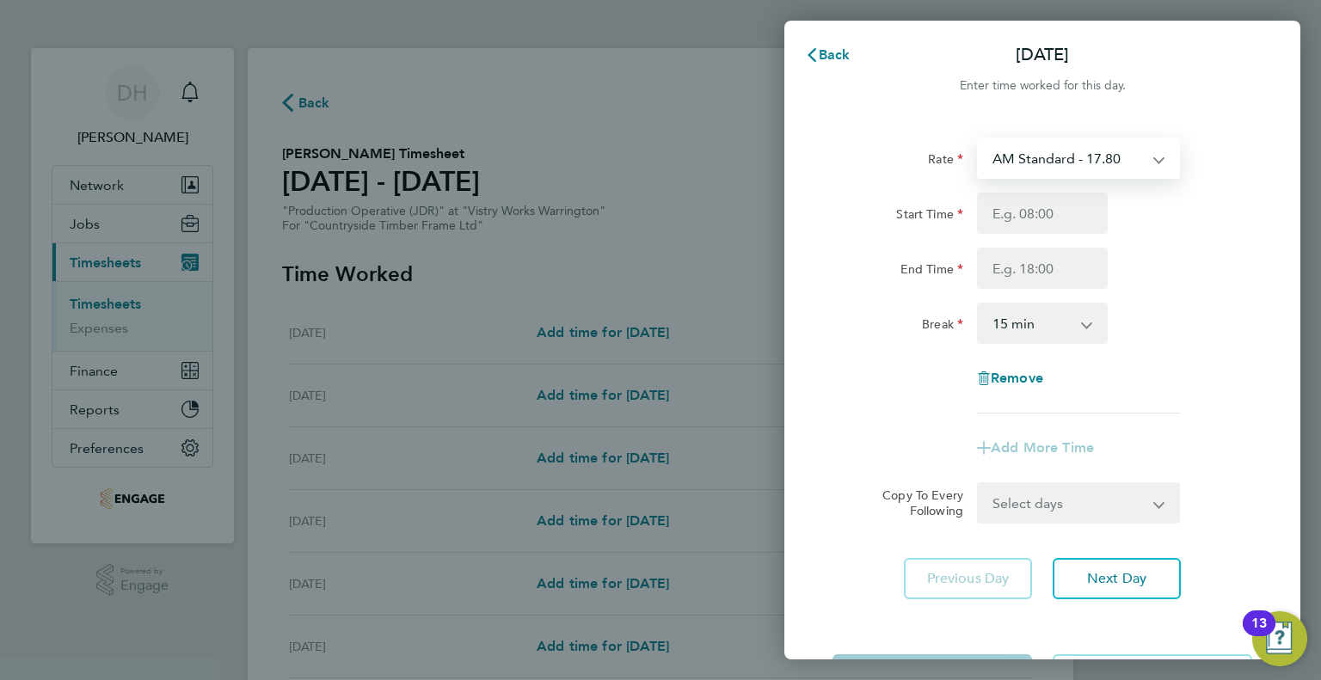
click at [1013, 150] on select "AM Standard - 17.80 AM OT2 - 35.60 PM OT1 - 28.64 AM OT1 - 26.70 PM Standard - …" at bounding box center [1067, 158] width 179 height 38
select select "15"
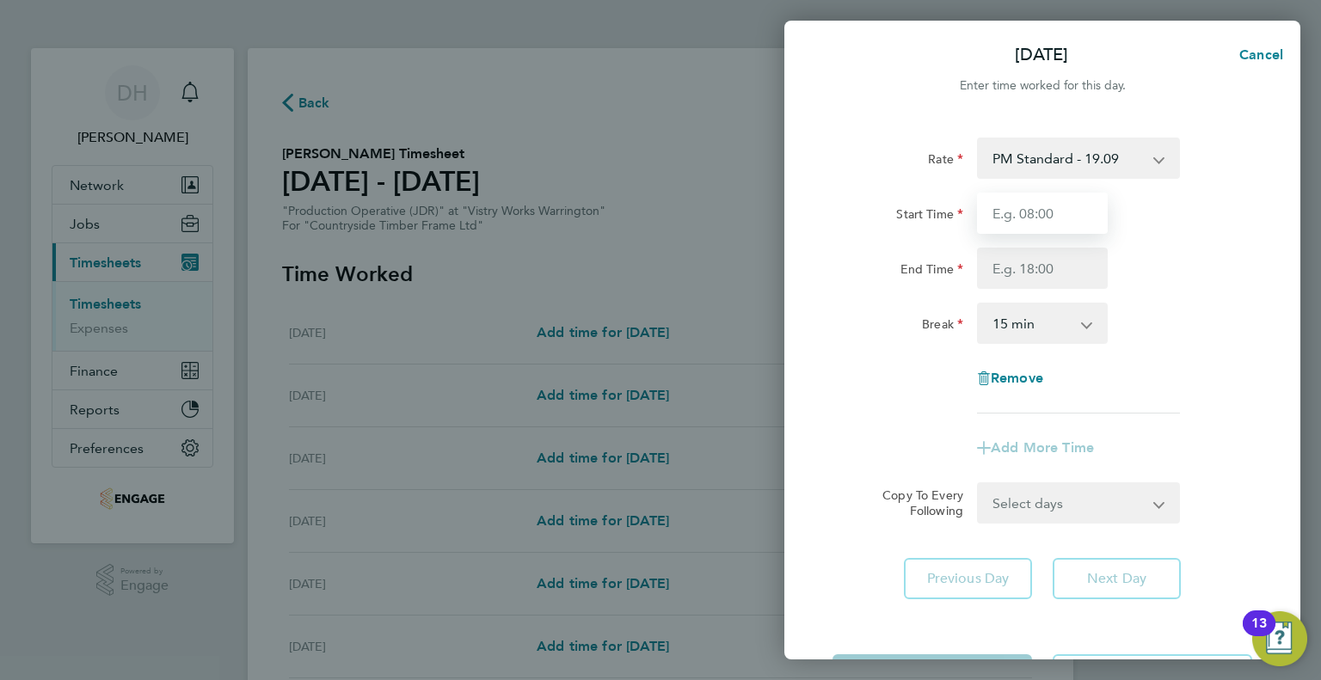
click at [1002, 215] on input "Start Time" at bounding box center [1042, 213] width 131 height 41
type input "14:00"
click at [996, 272] on input "End Time" at bounding box center [1042, 268] width 131 height 41
type input "00:15"
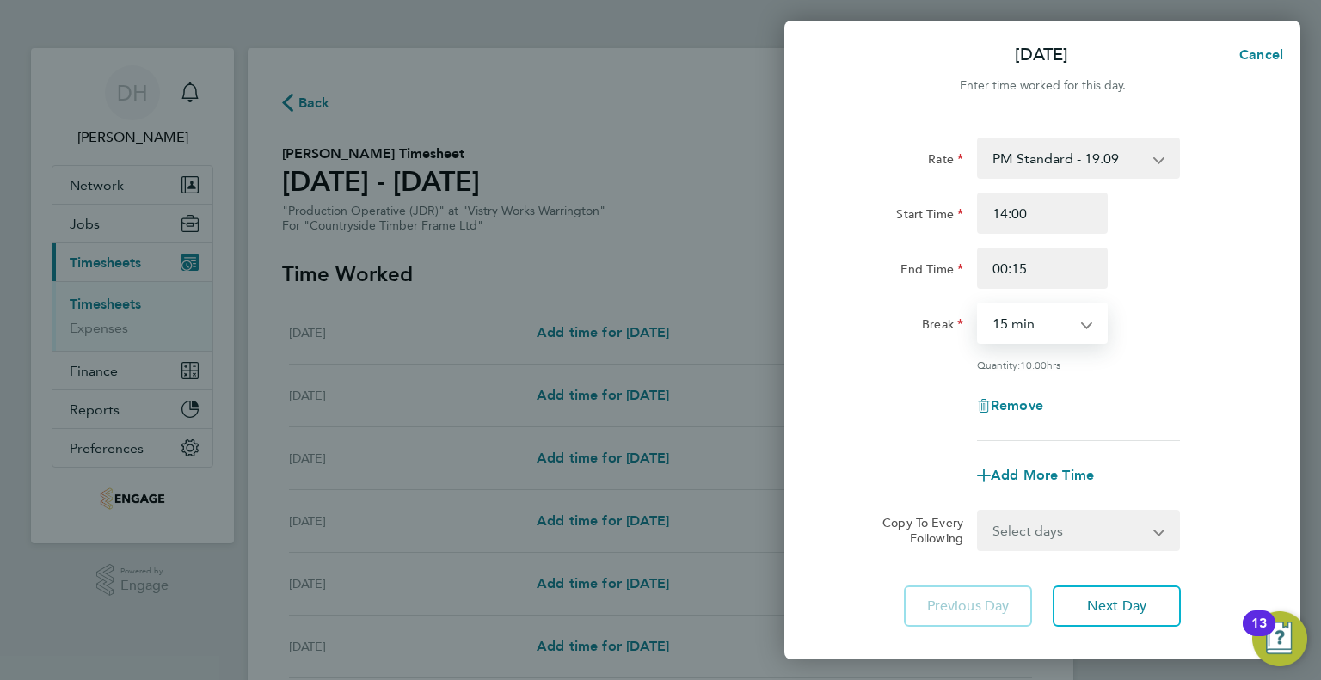
click at [996, 311] on select "0 min 15 min 30 min 45 min 60 min 75 min 90 min" at bounding box center [1031, 323] width 107 height 38
select select "45"
click at [978, 304] on select "0 min 15 min 30 min 45 min 60 min 75 min 90 min" at bounding box center [1031, 323] width 107 height 38
click at [923, 414] on div "Remove" at bounding box center [1041, 405] width 433 height 41
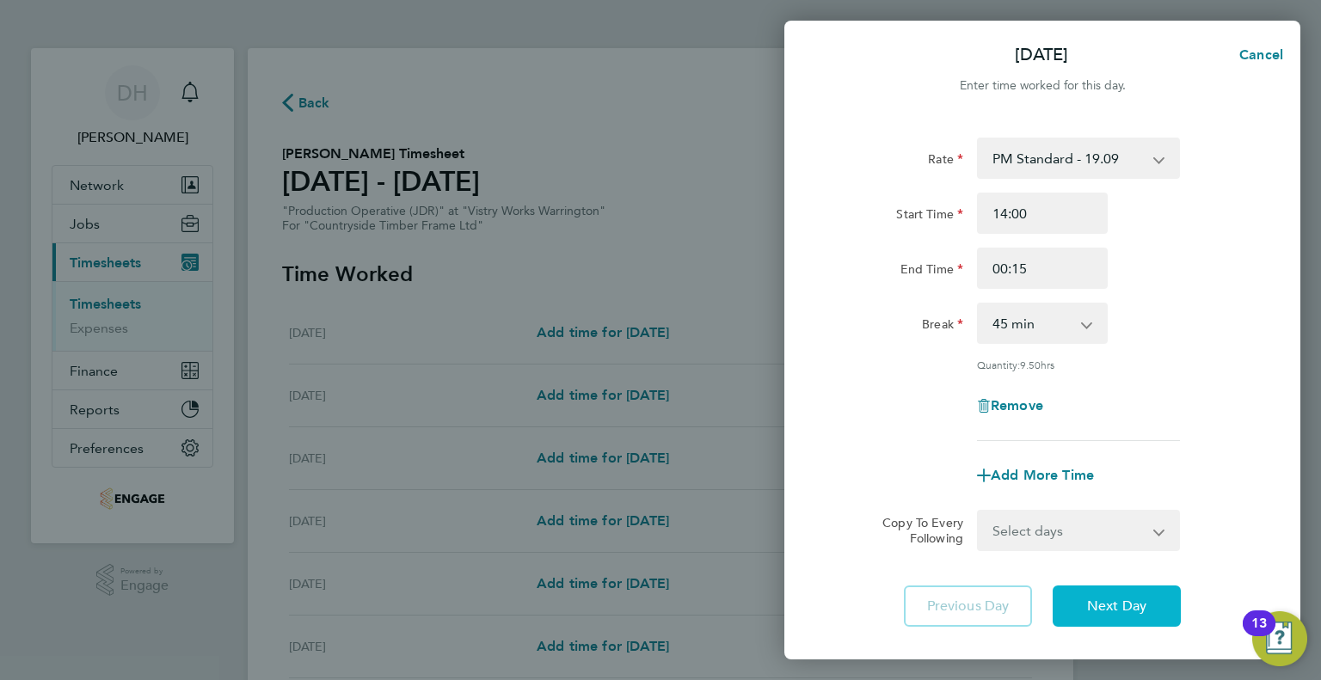
click at [1084, 593] on button "Next Day" at bounding box center [1116, 606] width 128 height 41
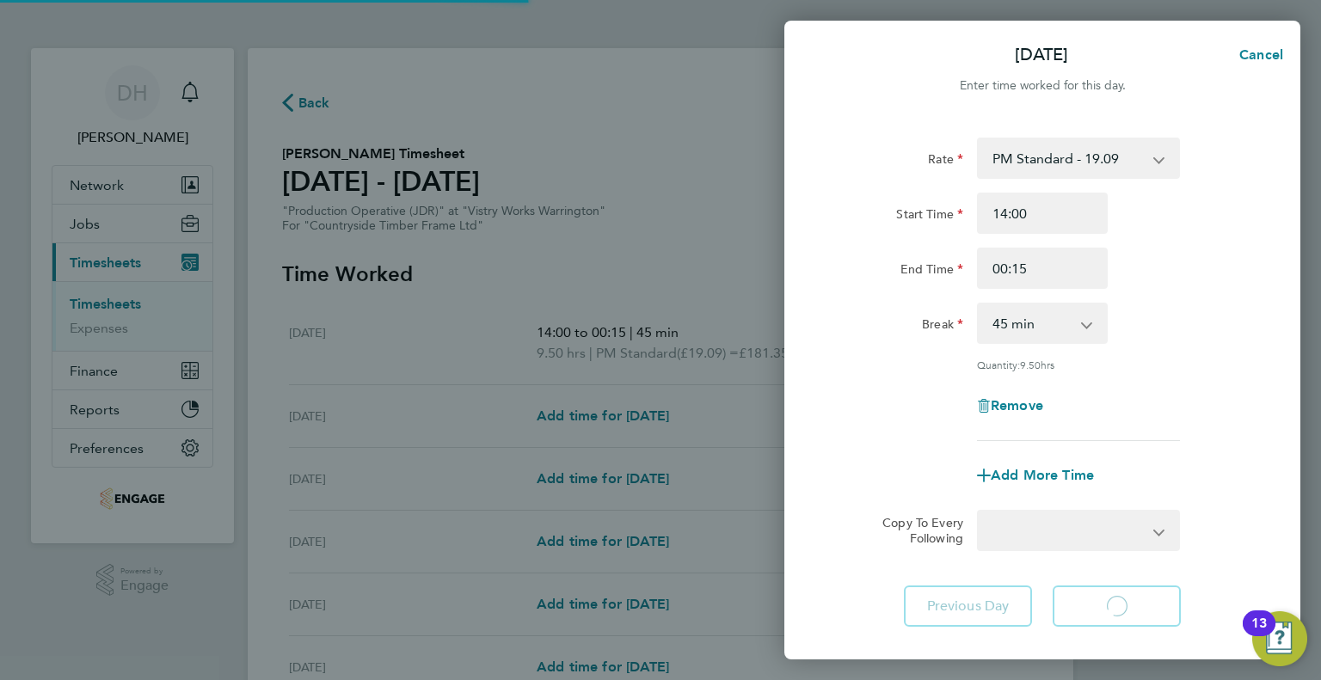
select select "15"
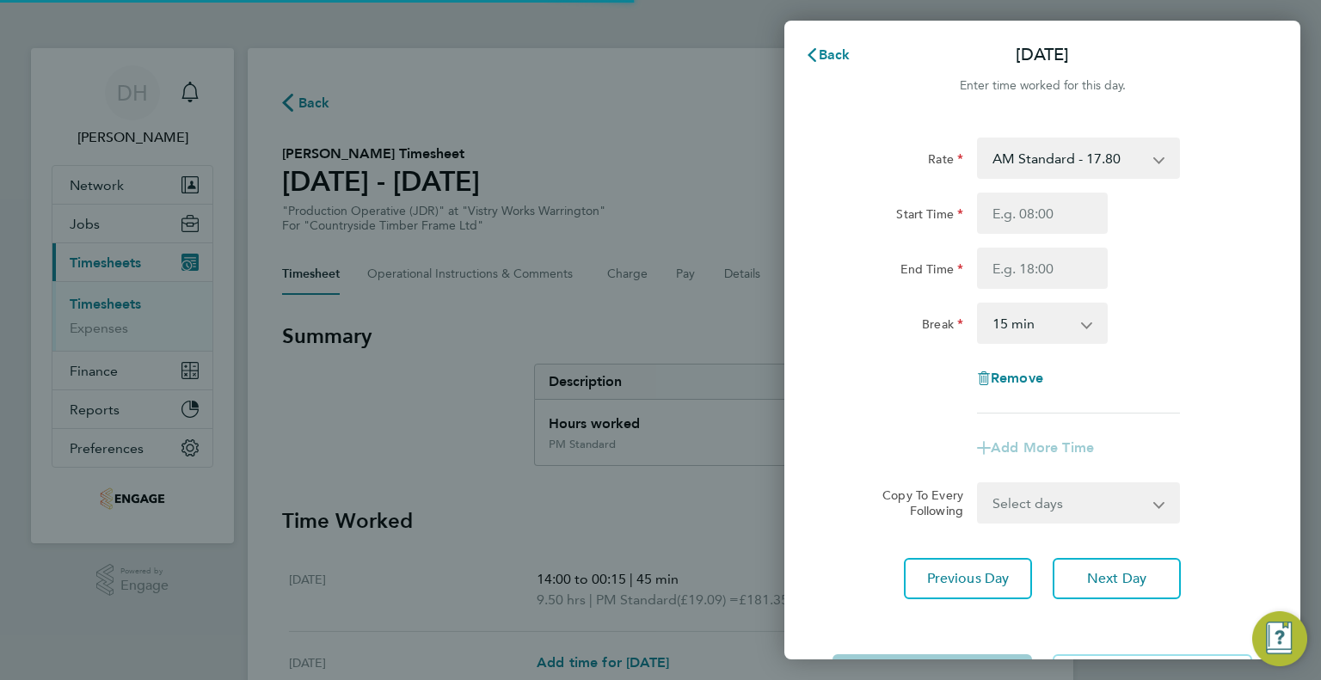
click at [1065, 147] on select "AM Standard - 17.80 AM OT2 - 35.60 PM OT1 - 28.64 AM OT1 - 26.70 PM Standard - …" at bounding box center [1067, 158] width 179 height 38
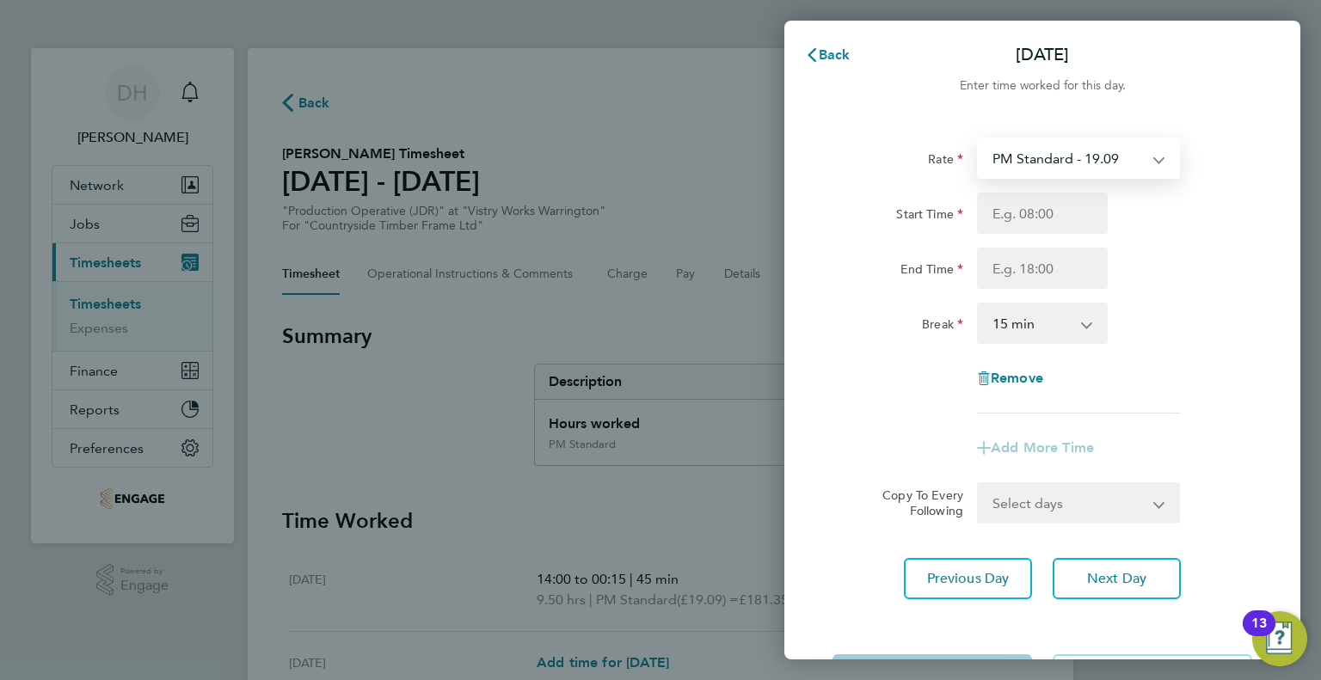
select select "15"
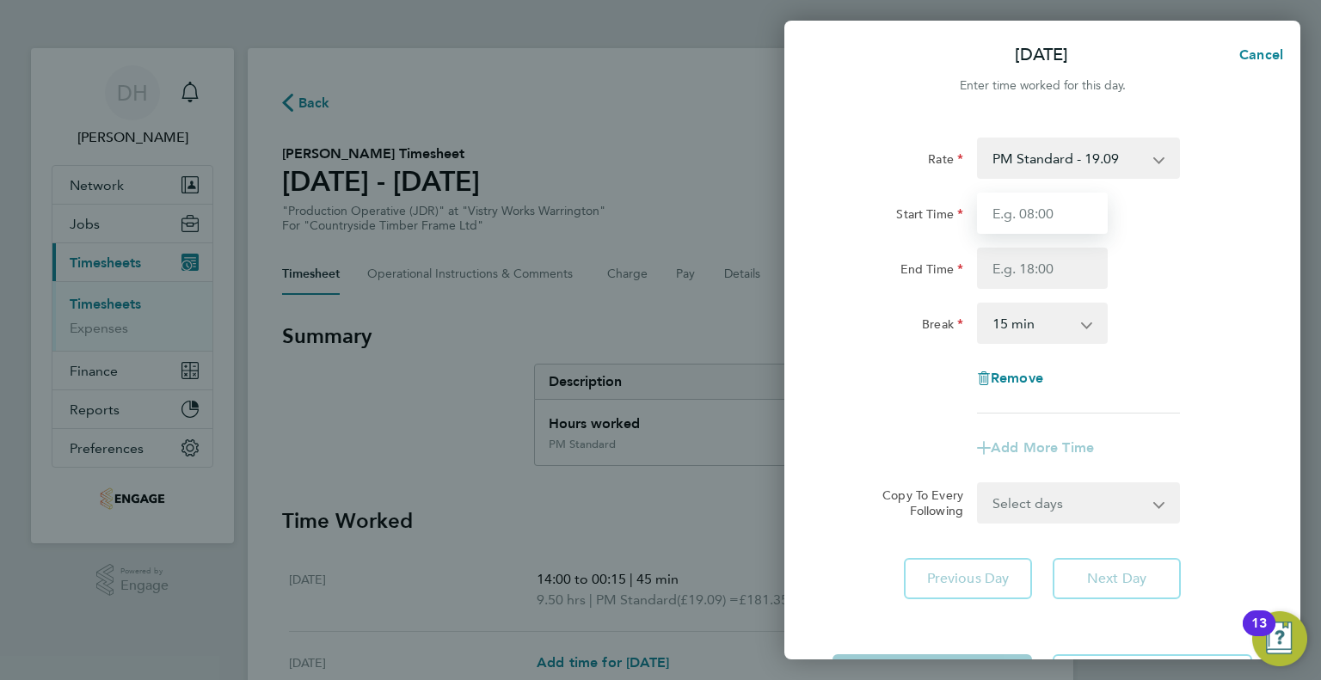
click at [985, 217] on input "Start Time" at bounding box center [1042, 213] width 131 height 41
type input "14:00"
click at [990, 264] on input "End Time" at bounding box center [1042, 268] width 131 height 41
type input "00:15"
click at [1015, 322] on select "0 min 15 min 30 min 45 min 60 min 75 min 90 min" at bounding box center [1031, 323] width 107 height 38
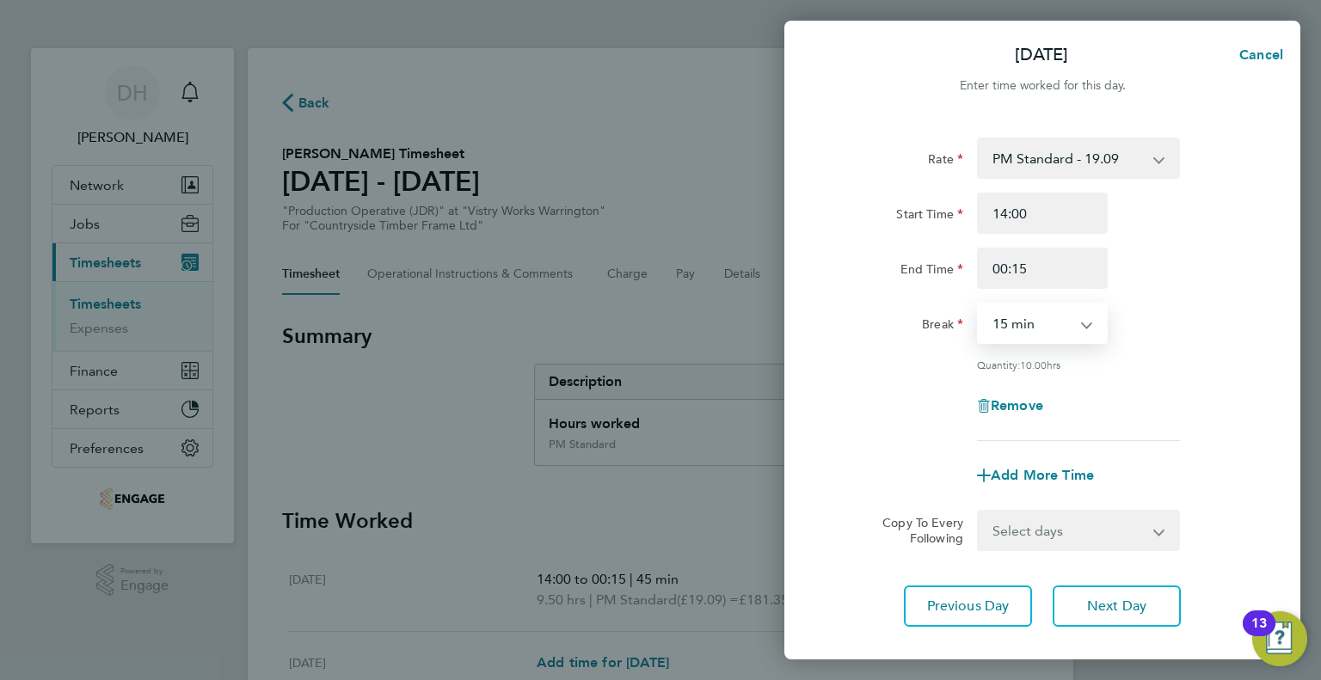
select select "45"
click at [978, 304] on select "0 min 15 min 30 min 45 min 60 min 75 min 90 min" at bounding box center [1031, 323] width 107 height 38
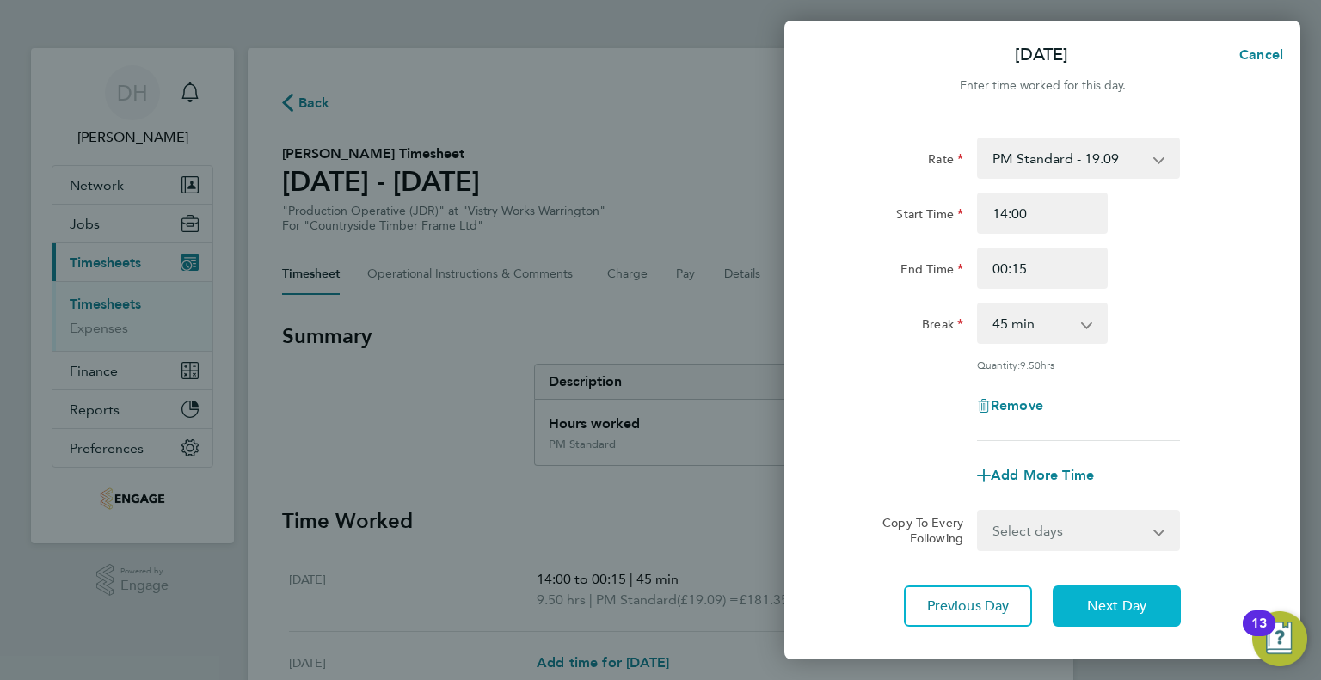
click at [1088, 618] on button "Next Day" at bounding box center [1116, 606] width 128 height 41
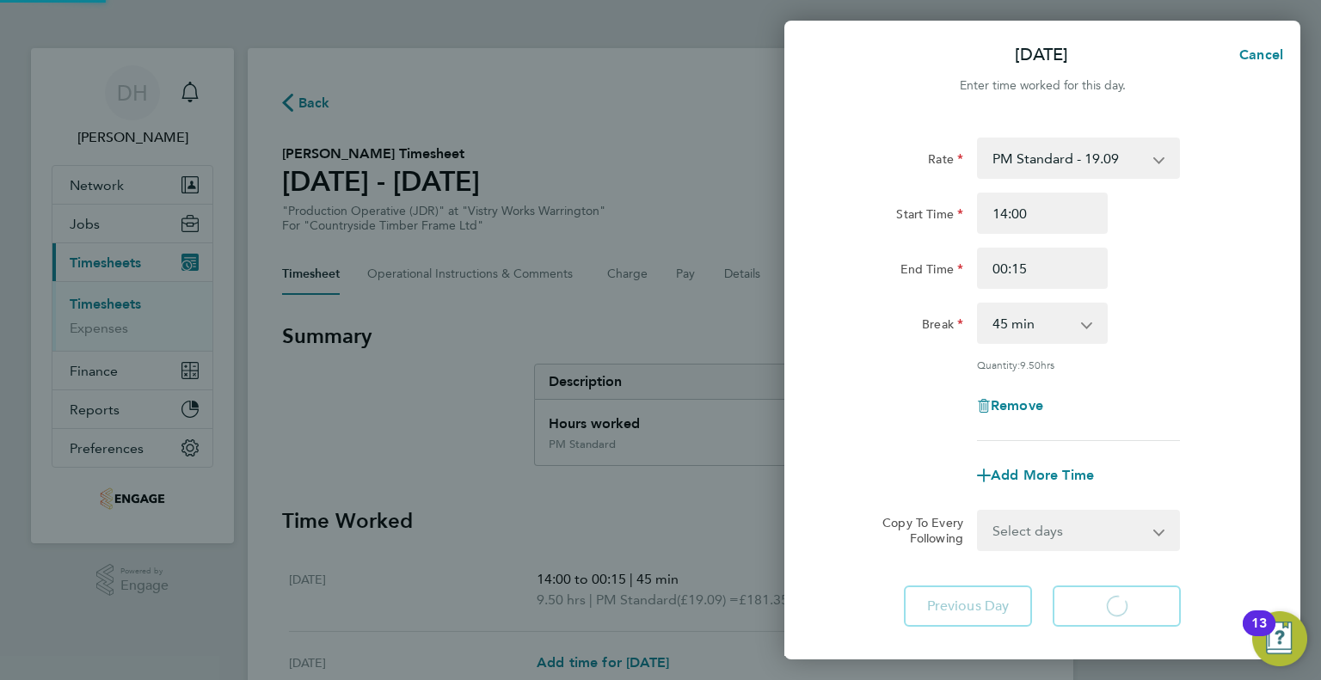
select select "15"
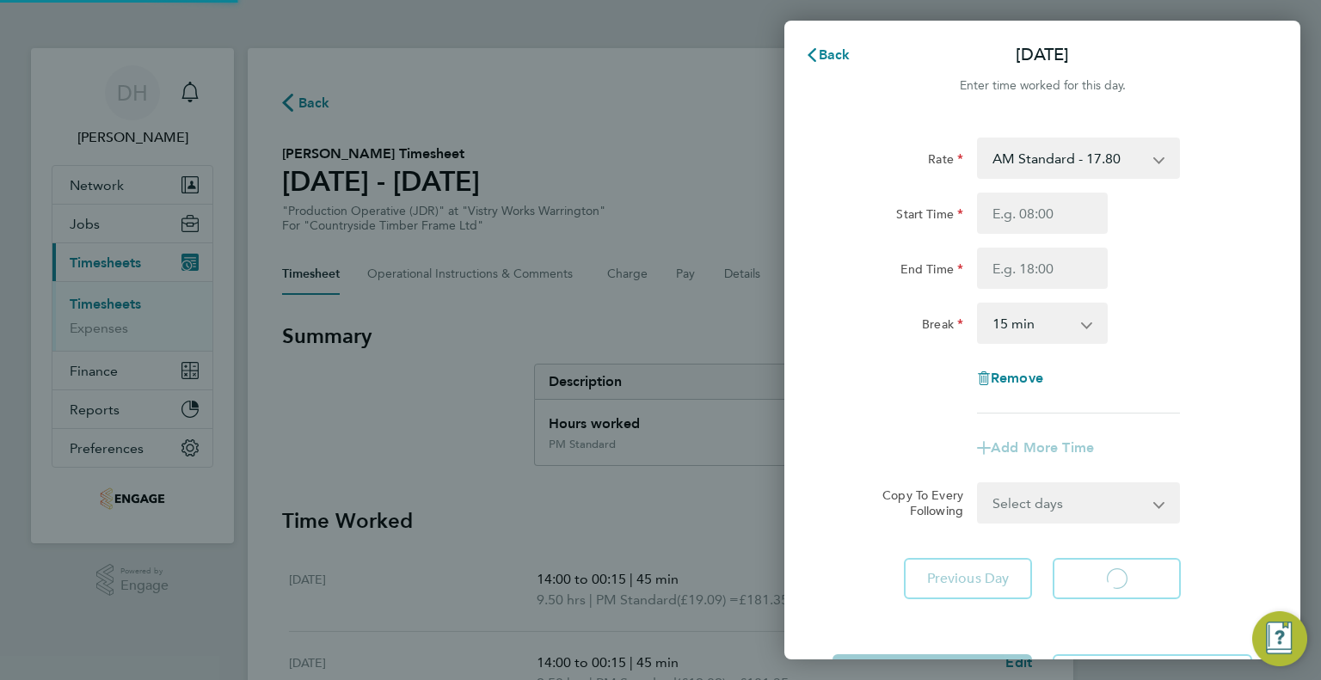
select select "15"
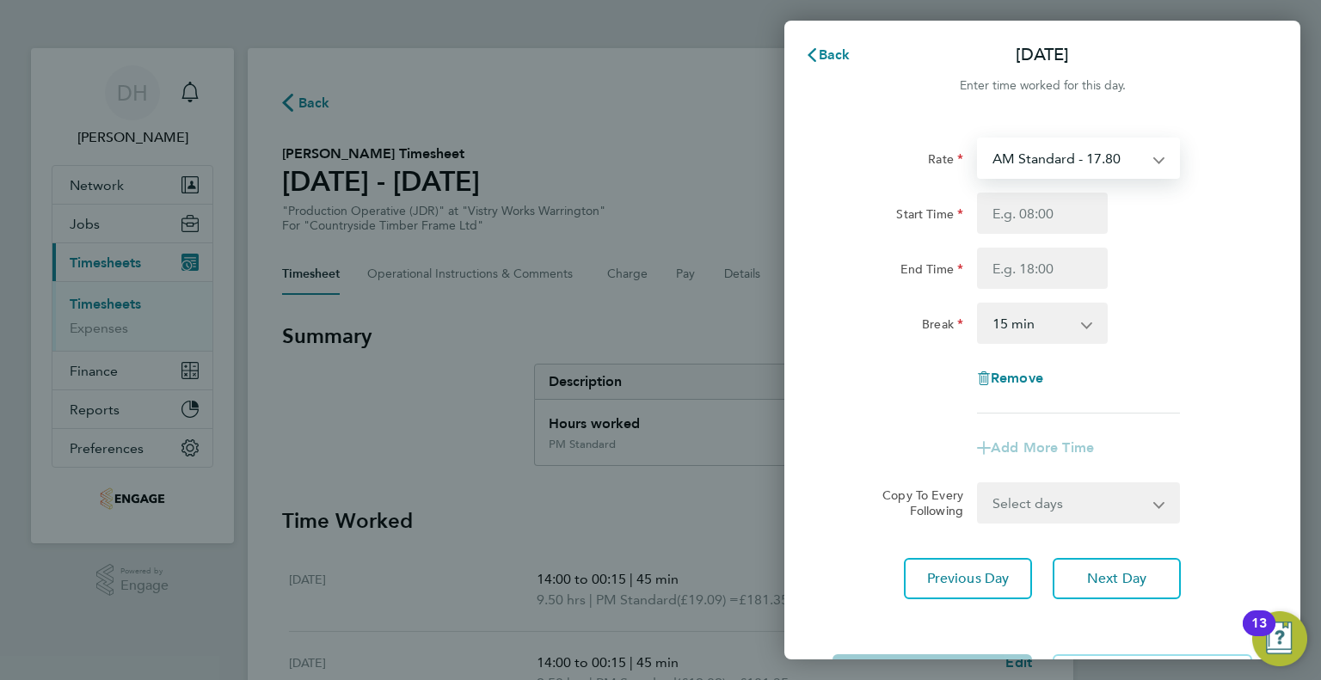
drag, startPoint x: 1020, startPoint y: 156, endPoint x: 1028, endPoint y: 175, distance: 20.0
click at [1021, 156] on select "AM Standard - 17.80 AM OT2 - 35.60 PM OT1 - 28.64 AM OT1 - 26.70 PM Standard - …" at bounding box center [1067, 158] width 179 height 38
select select "15"
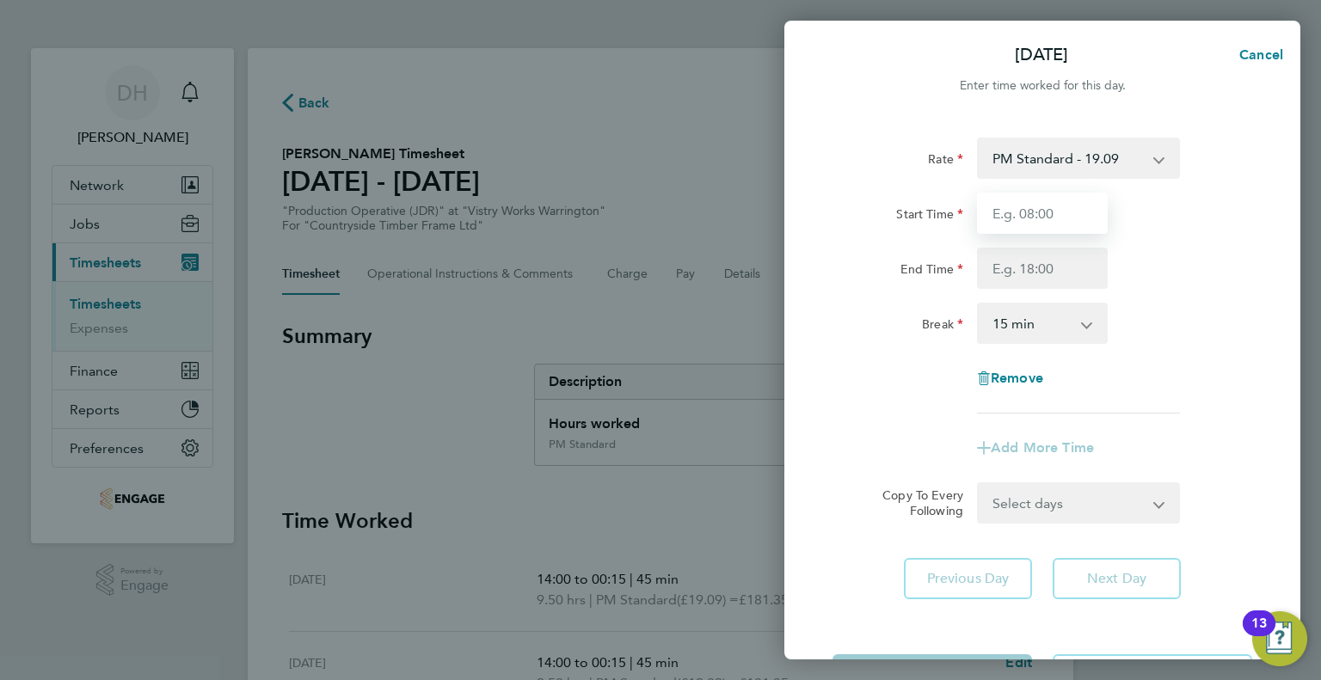
click at [1008, 210] on input "Start Time" at bounding box center [1042, 213] width 131 height 41
type input "14:00"
click at [990, 267] on input "End Time" at bounding box center [1042, 268] width 131 height 41
type input "00:15"
click at [1018, 305] on select "0 min 15 min 30 min 45 min 60 min 75 min 90 min" at bounding box center [1031, 323] width 107 height 38
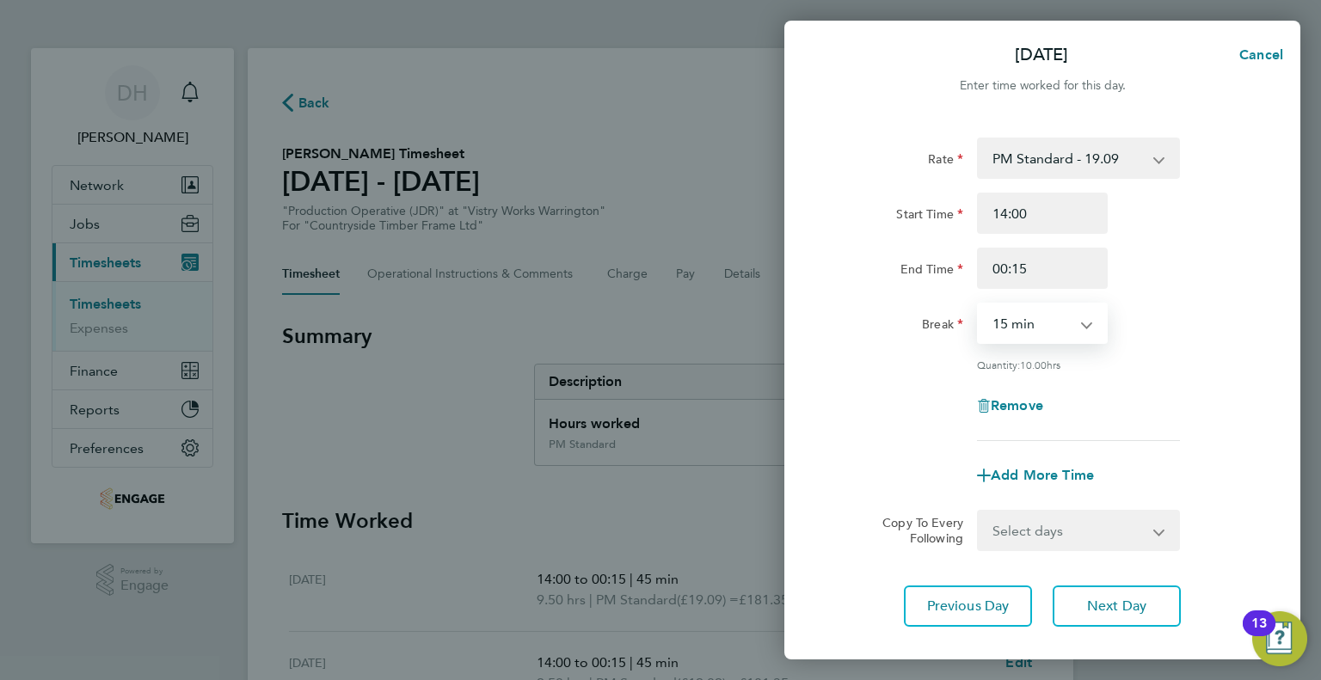
select select "45"
click at [978, 304] on select "0 min 15 min 30 min 45 min 60 min 75 min 90 min" at bounding box center [1031, 323] width 107 height 38
click at [1101, 586] on button "Next Day" at bounding box center [1116, 606] width 128 height 41
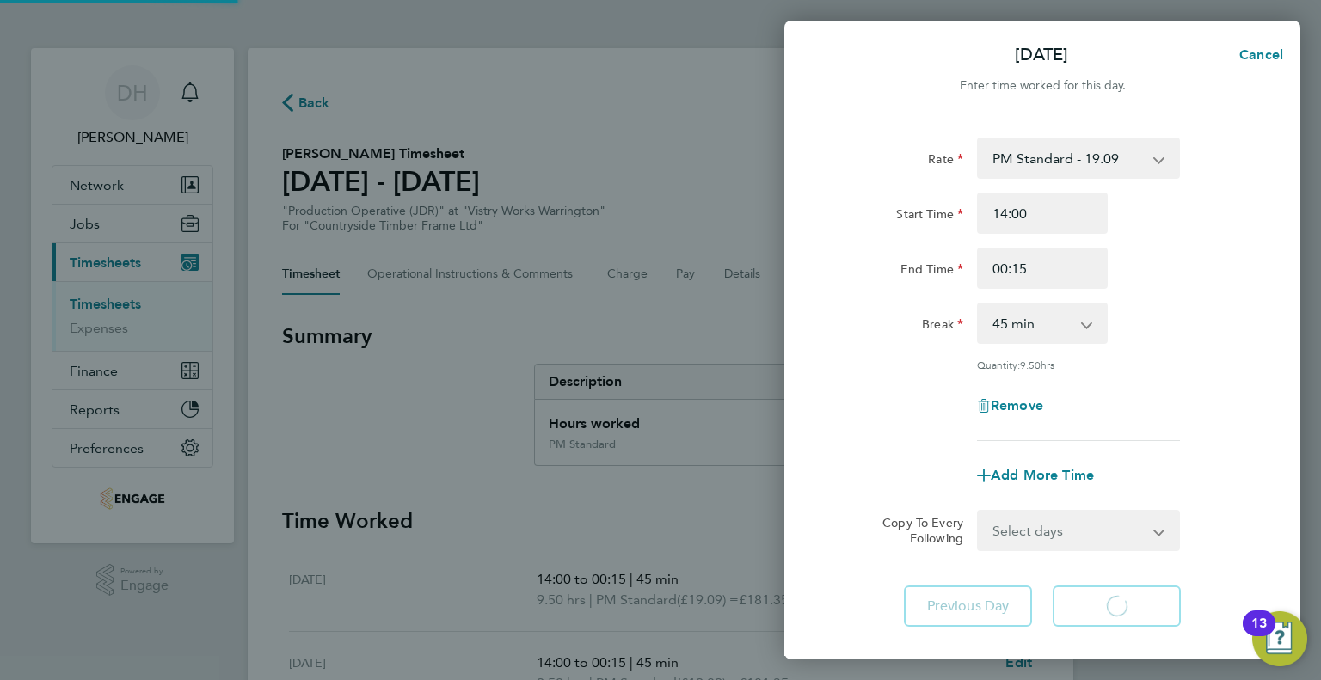
select select "15"
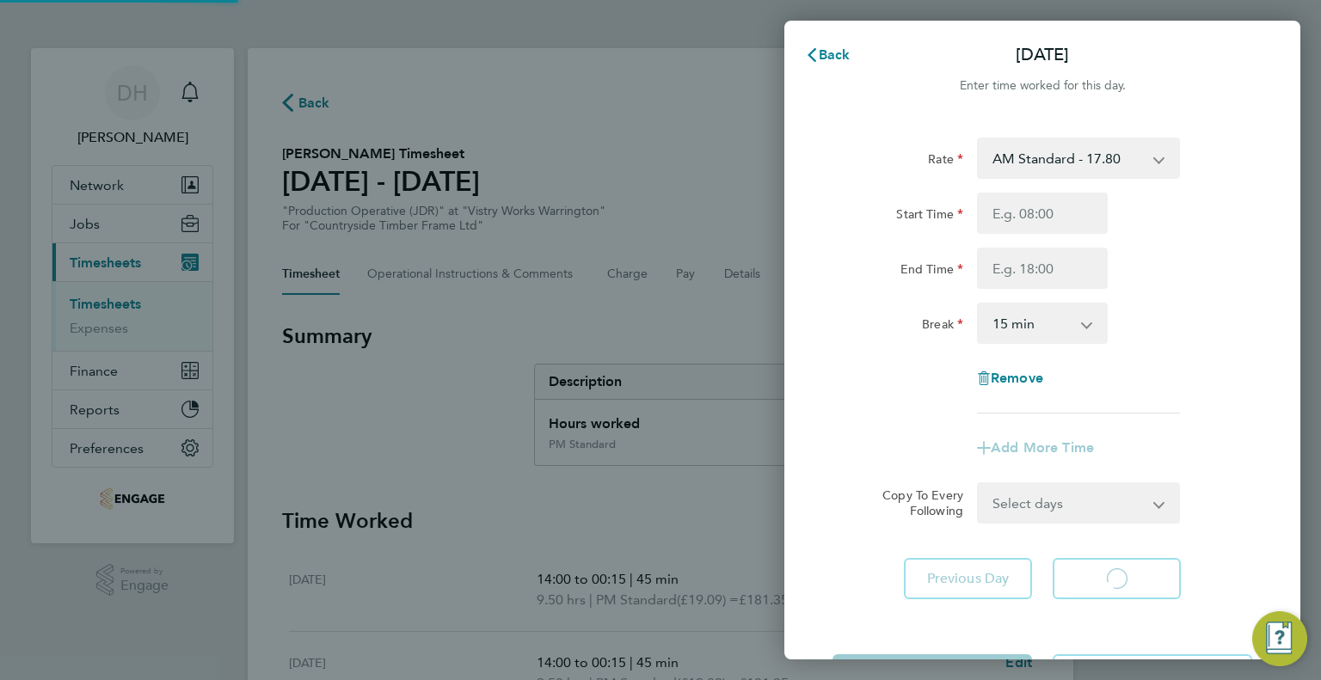
select select "15"
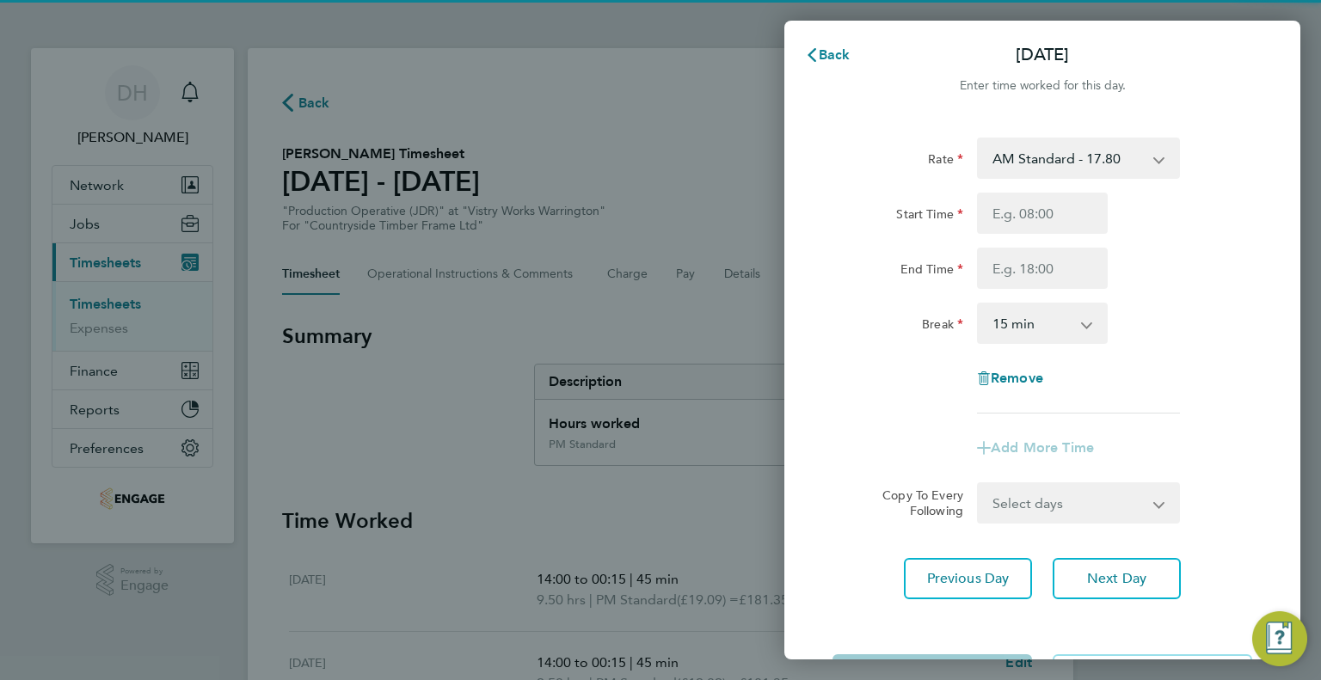
click at [1018, 179] on div "Rate AM Standard - 17.80 AM OT2 - 35.60 PM OT1 - 28.64 AM OT1 - 26.70 PM Standa…" at bounding box center [1042, 276] width 420 height 276
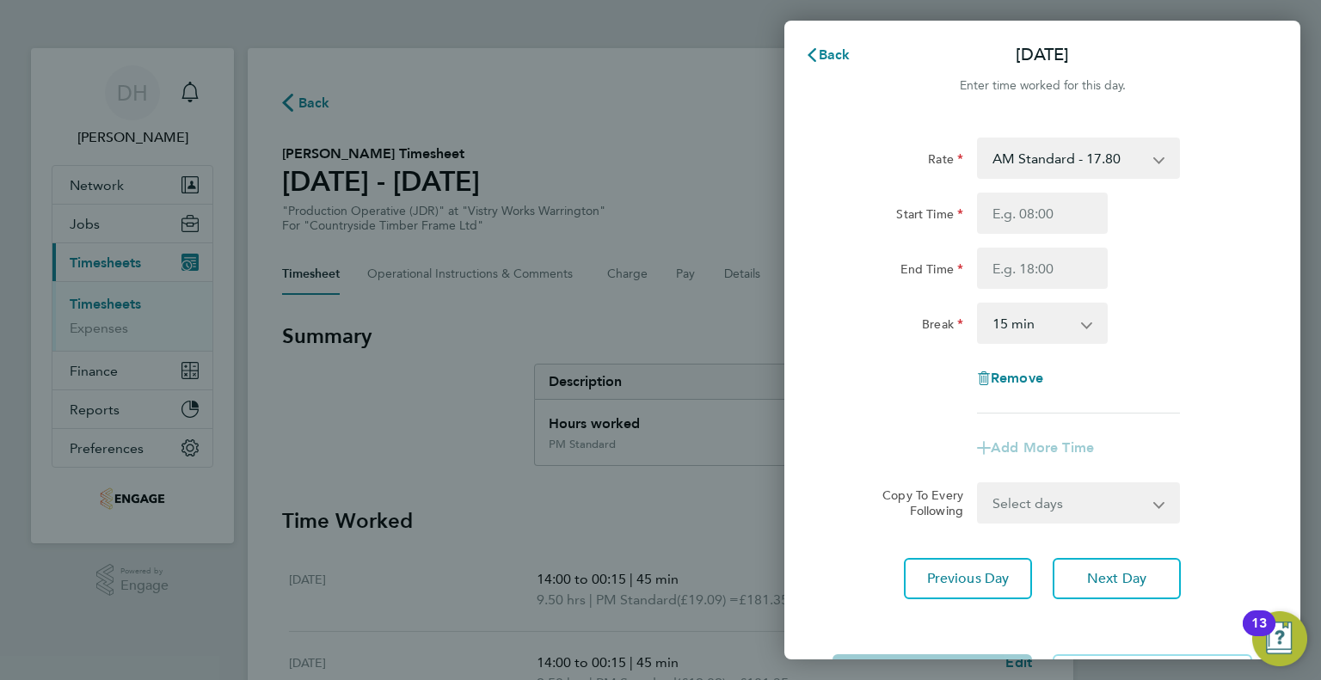
click at [1018, 175] on select "AM Standard - 17.80 AM OT2 - 35.60 PM OT1 - 28.64 AM OT1 - 26.70 PM Standard - …" at bounding box center [1067, 158] width 179 height 38
select select "15"
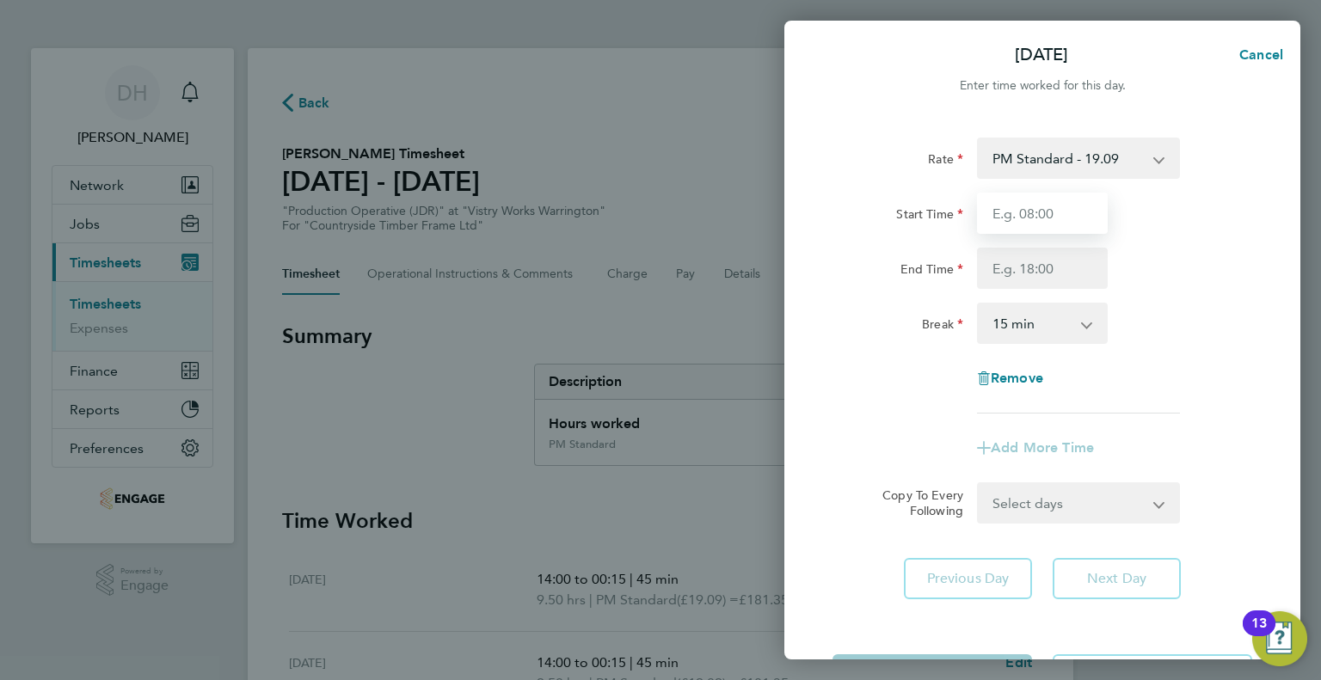
click at [1001, 215] on input "Start Time" at bounding box center [1042, 213] width 131 height 41
type input "14:00"
click at [984, 261] on input "End Time" at bounding box center [1042, 268] width 131 height 41
type input "1"
type input "00:15"
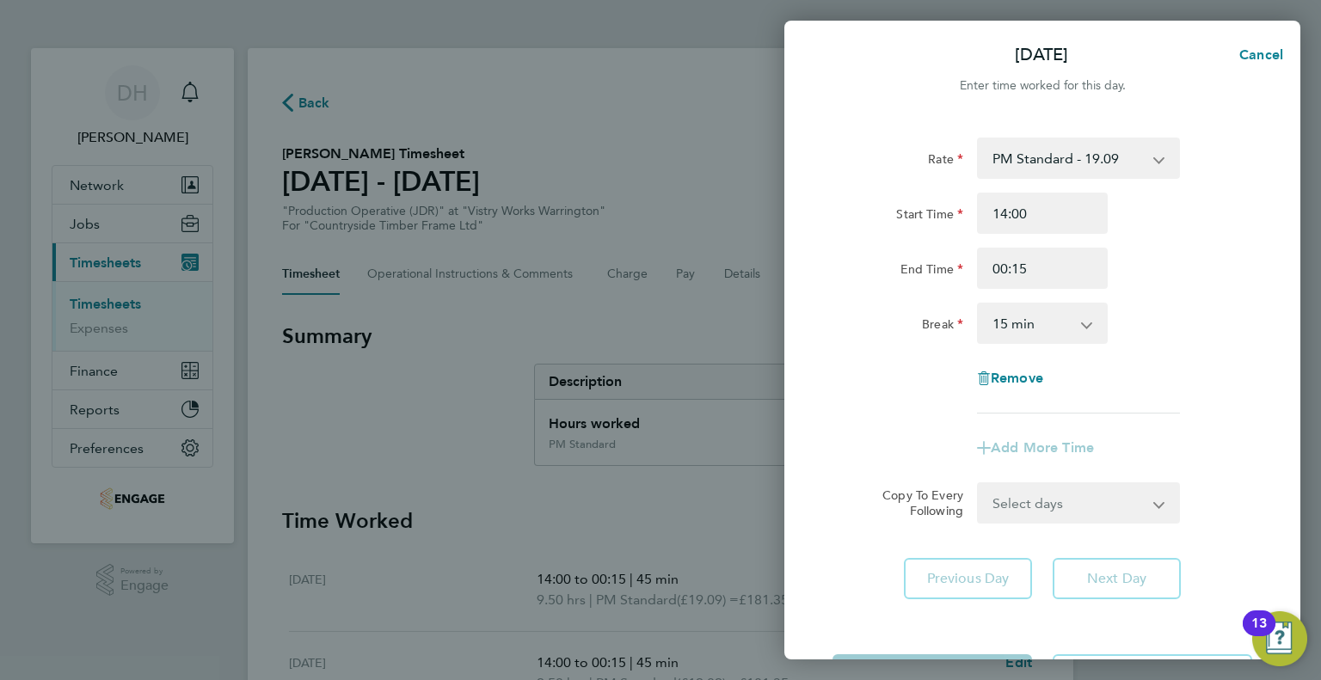
click at [1001, 329] on select "0 min 15 min 30 min 45 min 60 min 75 min 90 min" at bounding box center [1031, 323] width 107 height 38
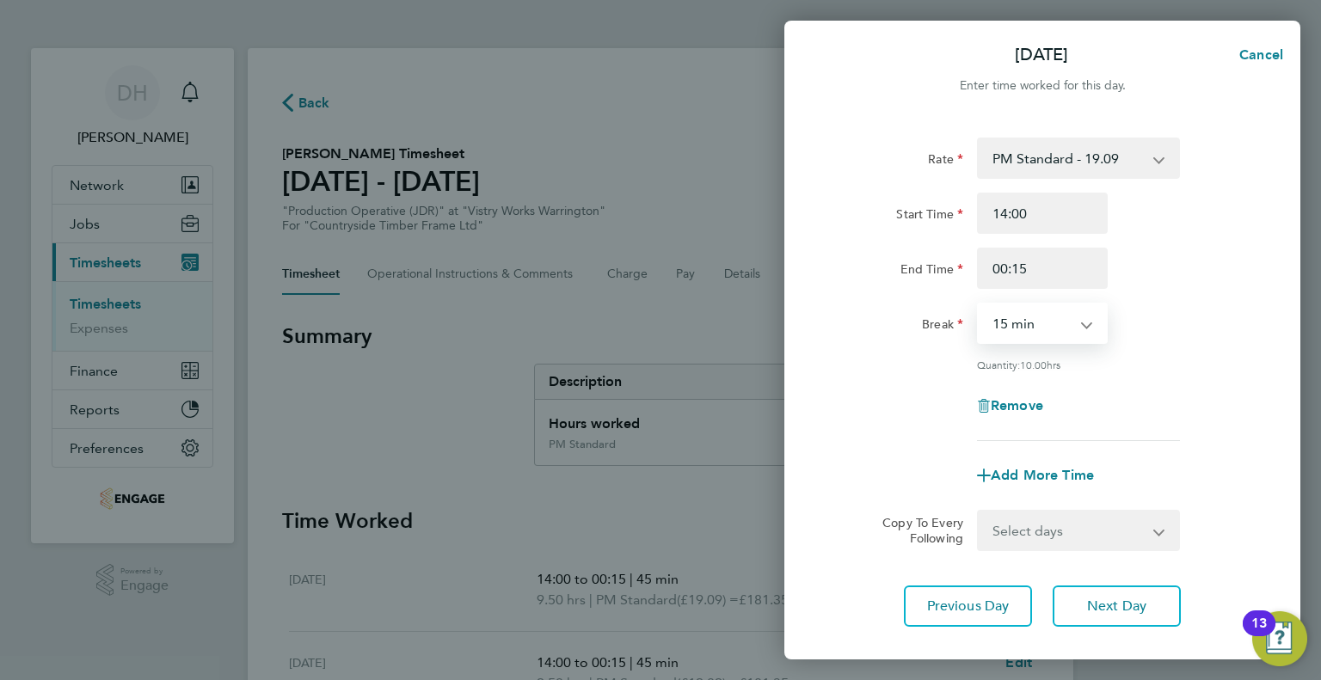
select select "45"
click at [978, 304] on select "0 min 15 min 30 min 45 min 60 min 75 min 90 min" at bounding box center [1031, 323] width 107 height 38
click at [839, 432] on div "Rate PM Standard - 19.09 AM OT2 - 35.60 AM Standard - 17.80 PM OT1 - 28.64 AM O…" at bounding box center [1042, 289] width 420 height 303
click at [1004, 270] on input "00:15" at bounding box center [1042, 268] width 131 height 41
click at [910, 269] on div "End Time 00:15" at bounding box center [1041, 268] width 433 height 41
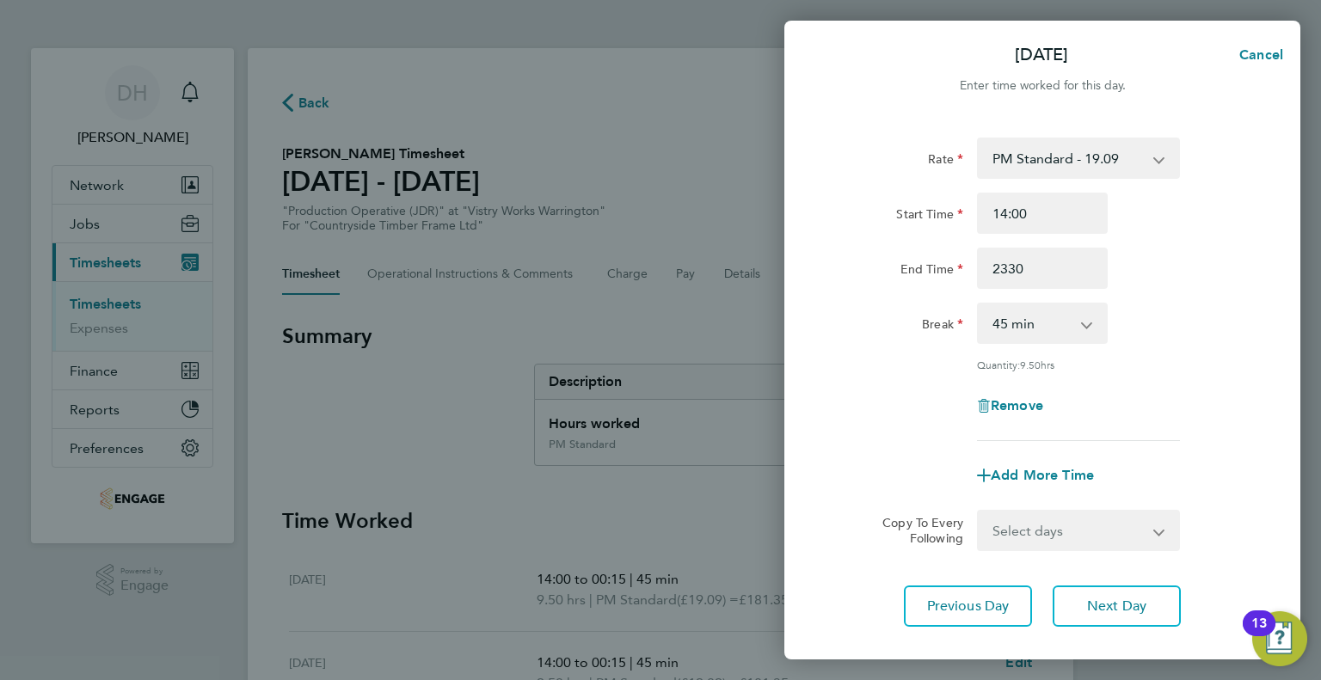
type input "23:30"
click at [1015, 313] on select "0 min 15 min 30 min 45 min 60 min 75 min 90 min" at bounding box center [1031, 323] width 107 height 38
select select "30"
click at [978, 304] on select "0 min 15 min 30 min 45 min 60 min 75 min 90 min" at bounding box center [1031, 323] width 107 height 38
click at [948, 390] on div "Remove" at bounding box center [1041, 405] width 433 height 41
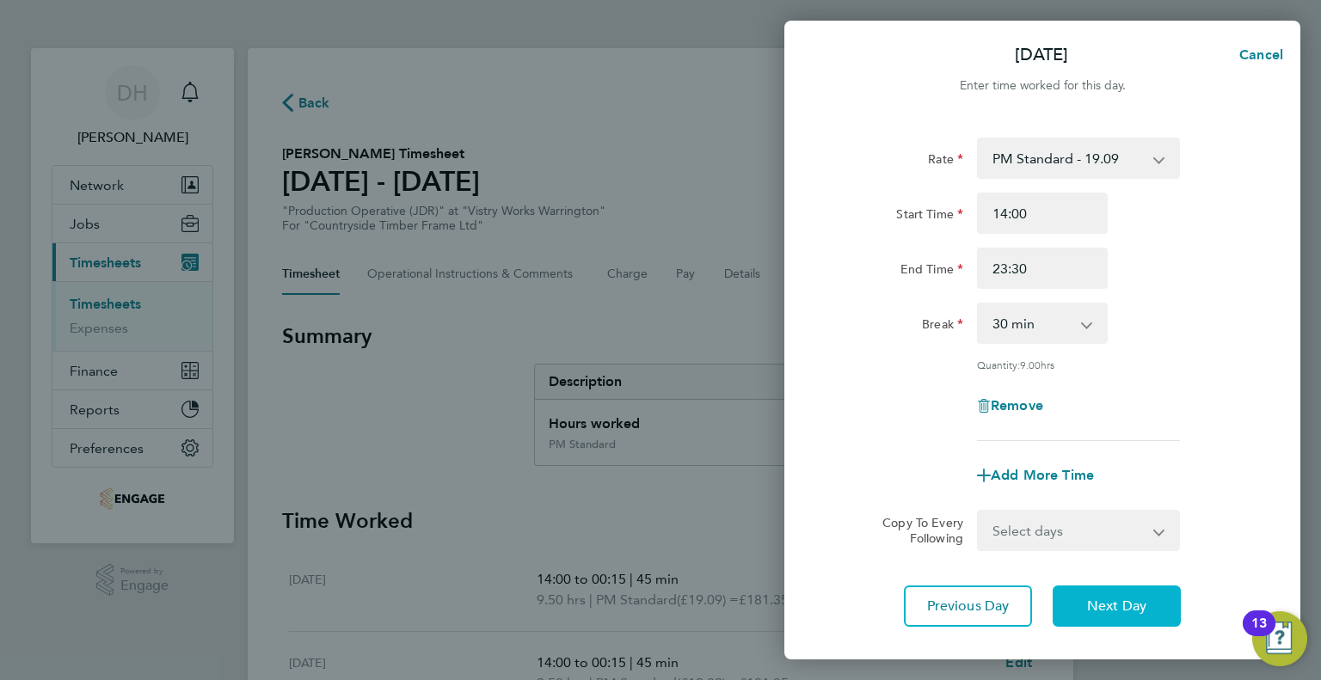
click at [1096, 591] on button "Next Day" at bounding box center [1116, 606] width 128 height 41
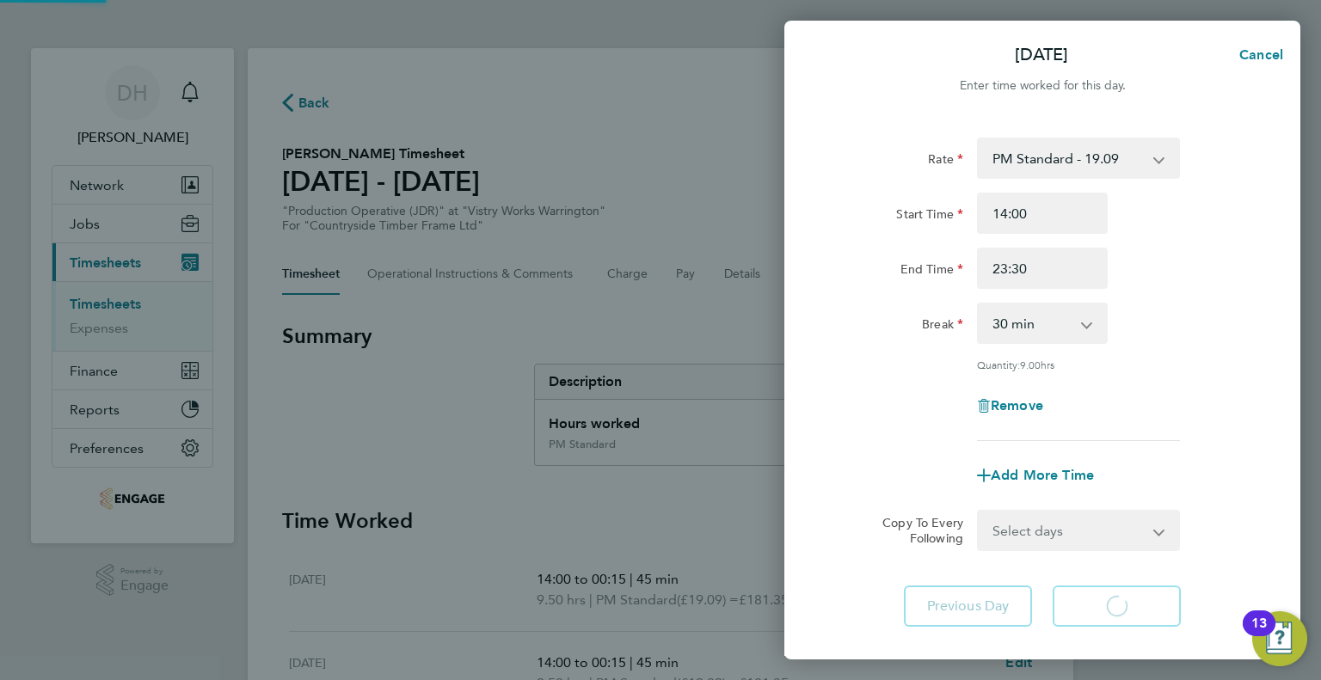
select select "15"
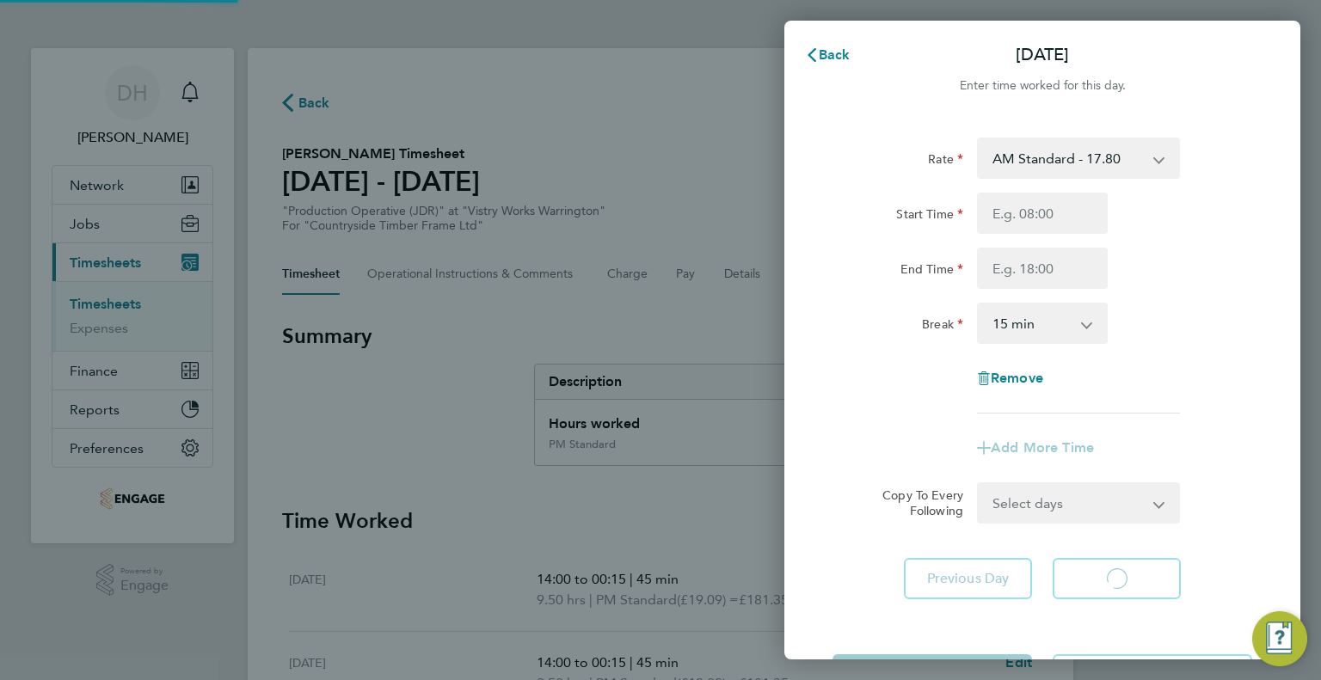
select select "15"
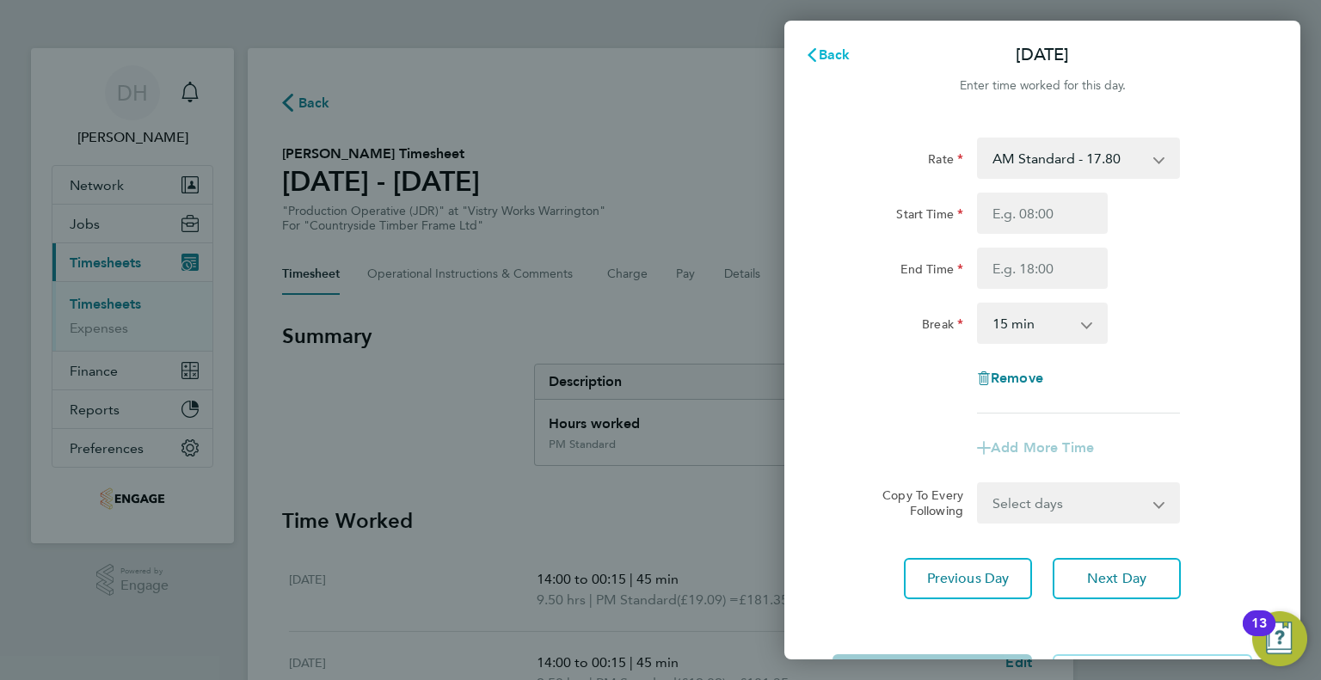
click at [839, 67] on button "Back" at bounding box center [828, 55] width 80 height 34
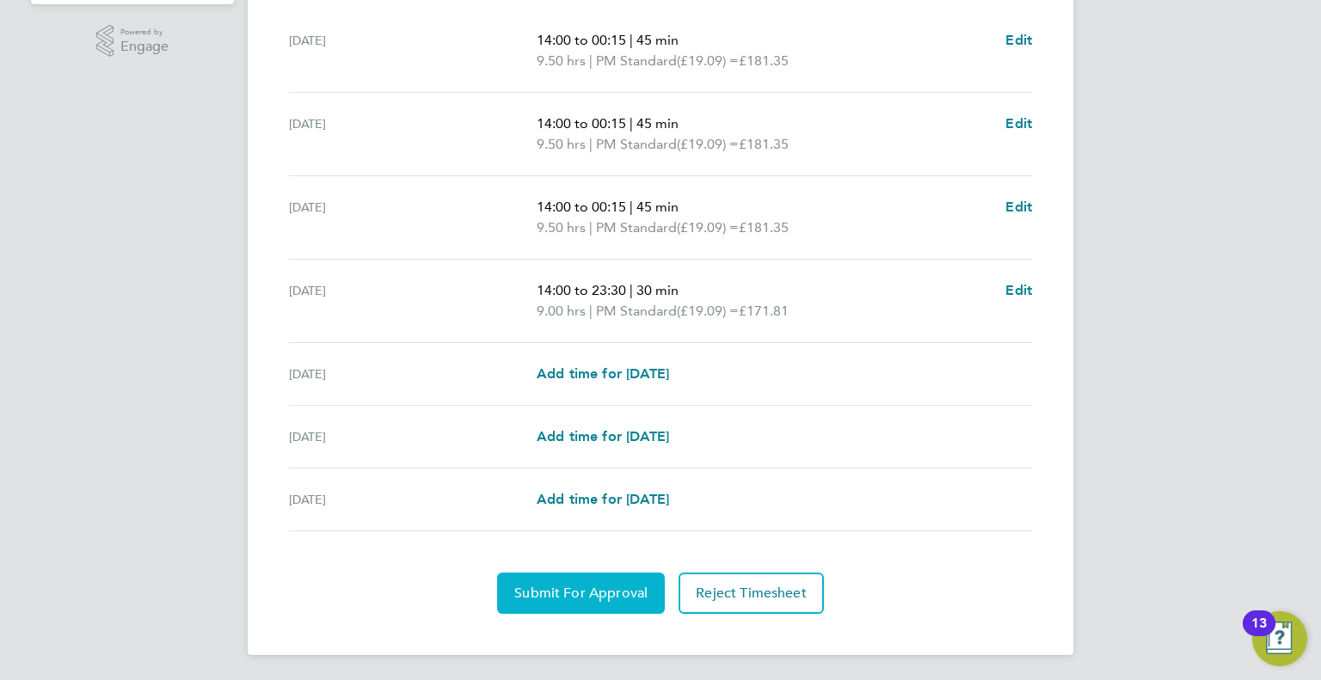
click at [553, 586] on span "Submit For Approval" at bounding box center [580, 593] width 133 height 17
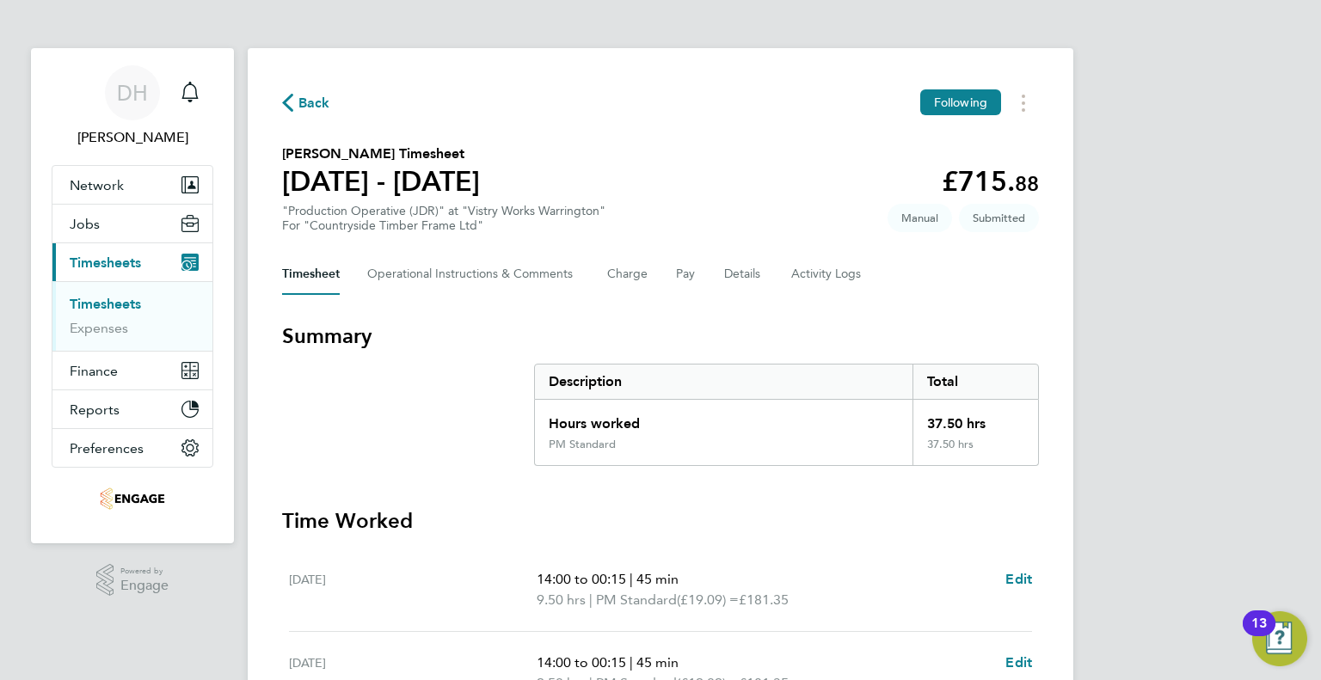
click at [323, 107] on span "Back" at bounding box center [314, 103] width 32 height 21
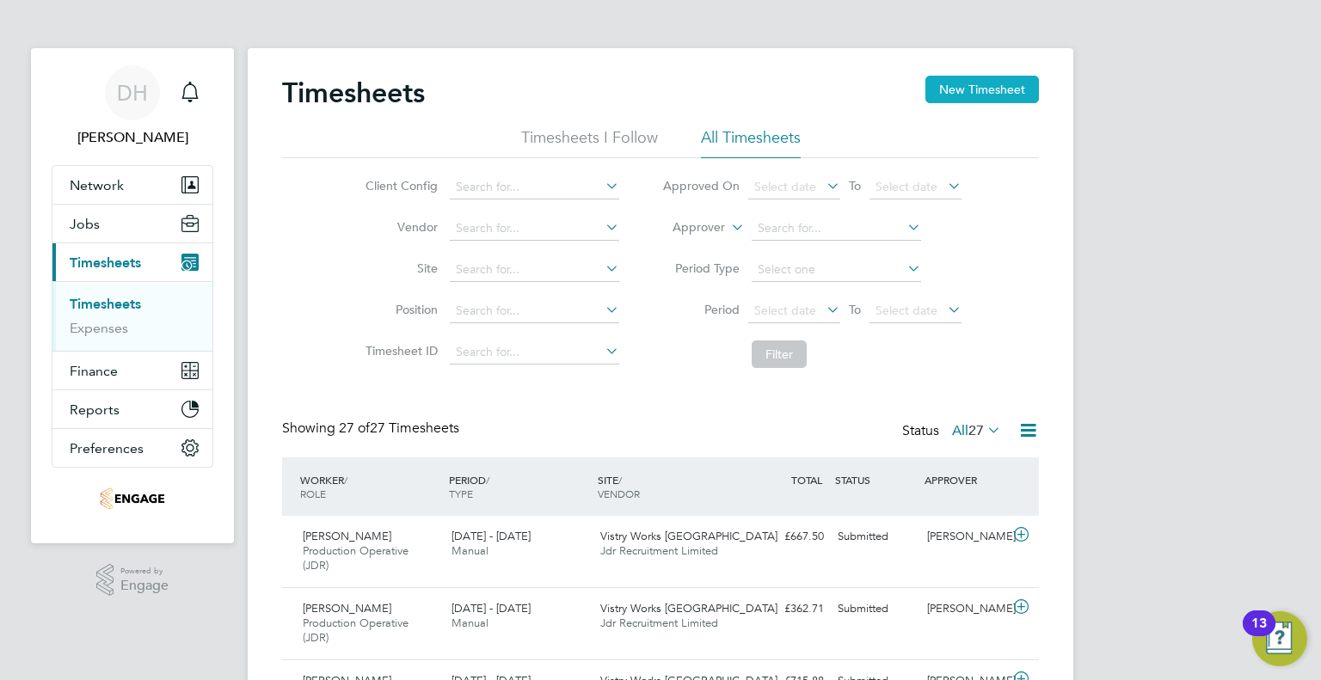
click at [950, 86] on button "New Timesheet" at bounding box center [981, 90] width 113 height 28
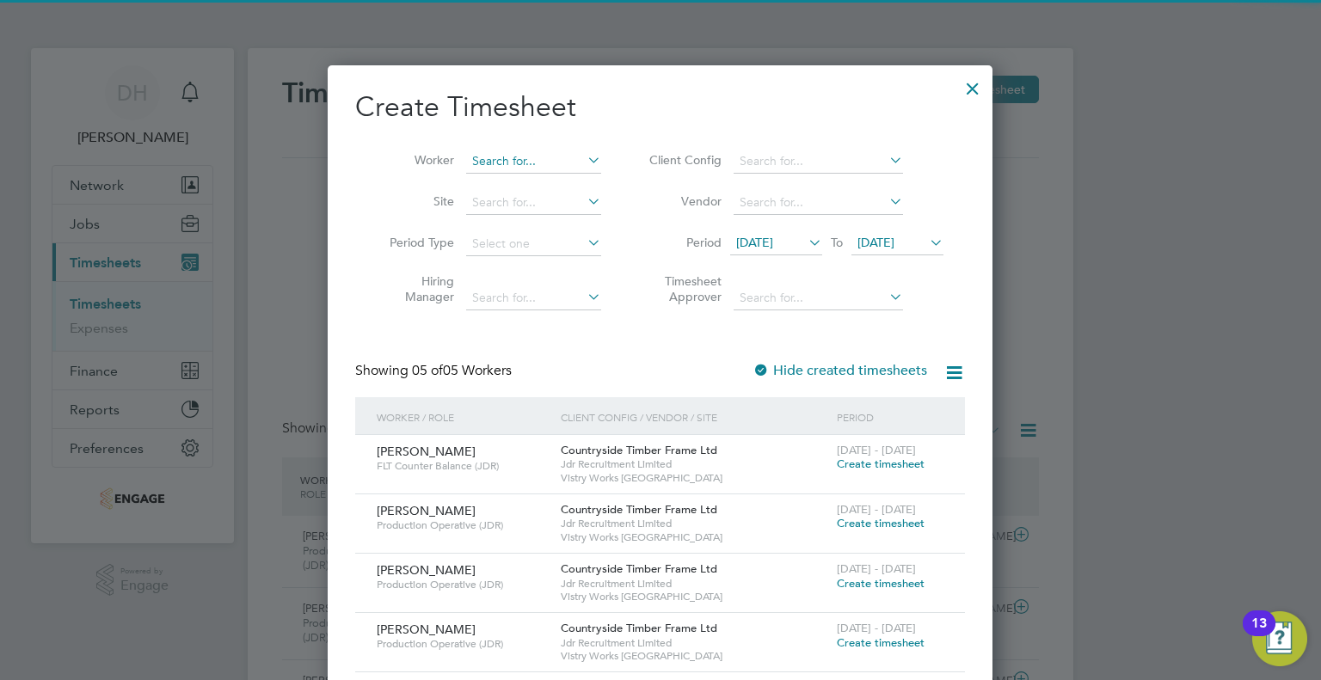
click at [499, 170] on input at bounding box center [533, 162] width 135 height 24
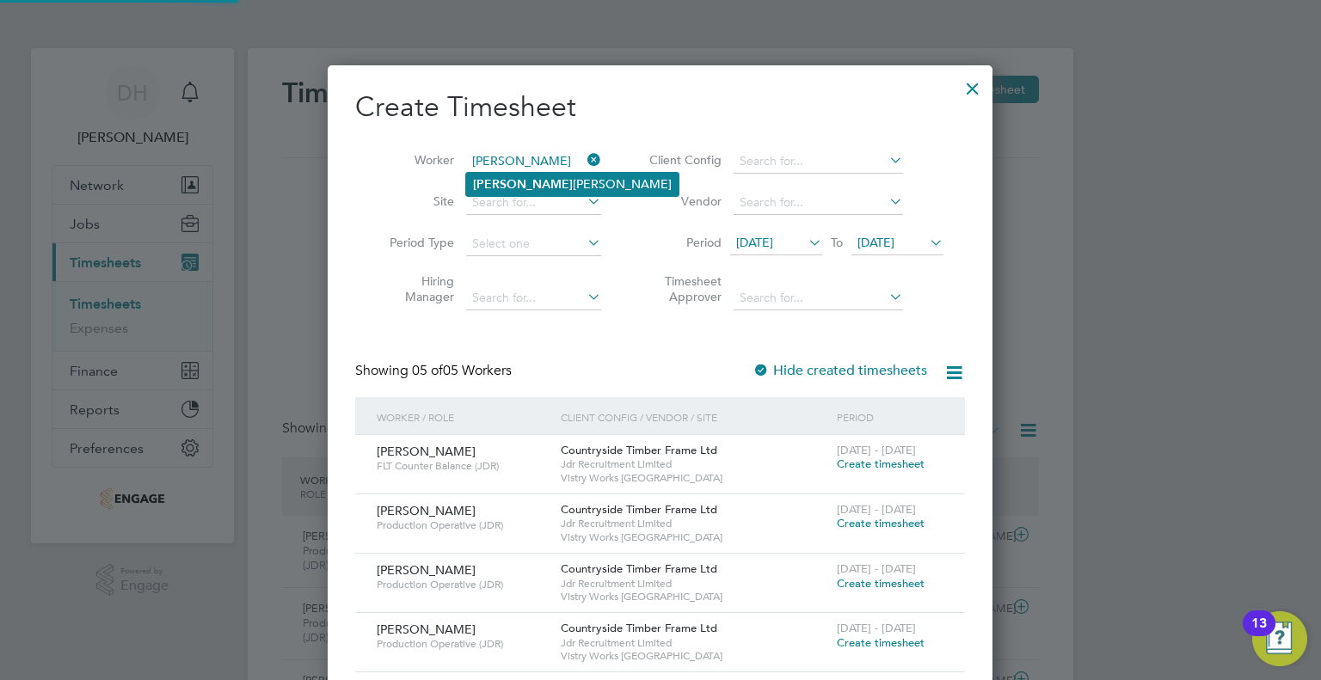
click at [502, 175] on li "[PERSON_NAME]" at bounding box center [572, 184] width 212 height 23
type input "[PERSON_NAME]"
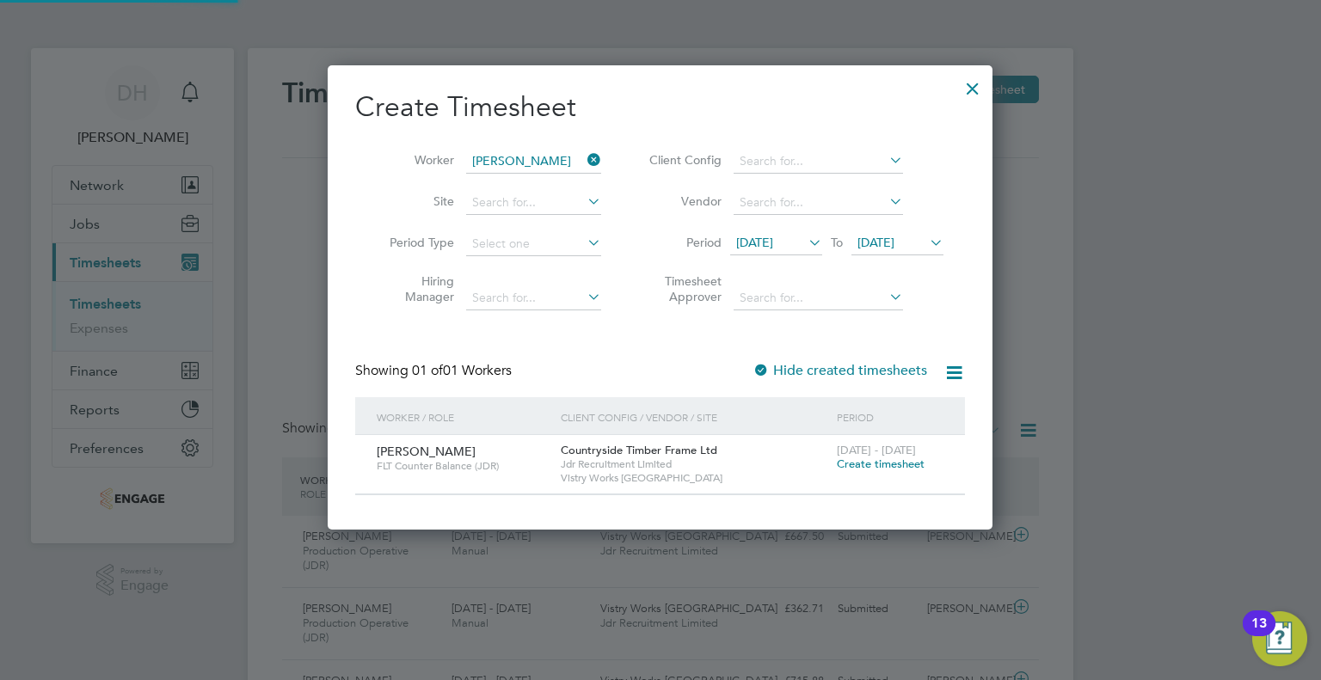
click at [756, 250] on span "[DATE]" at bounding box center [776, 243] width 92 height 23
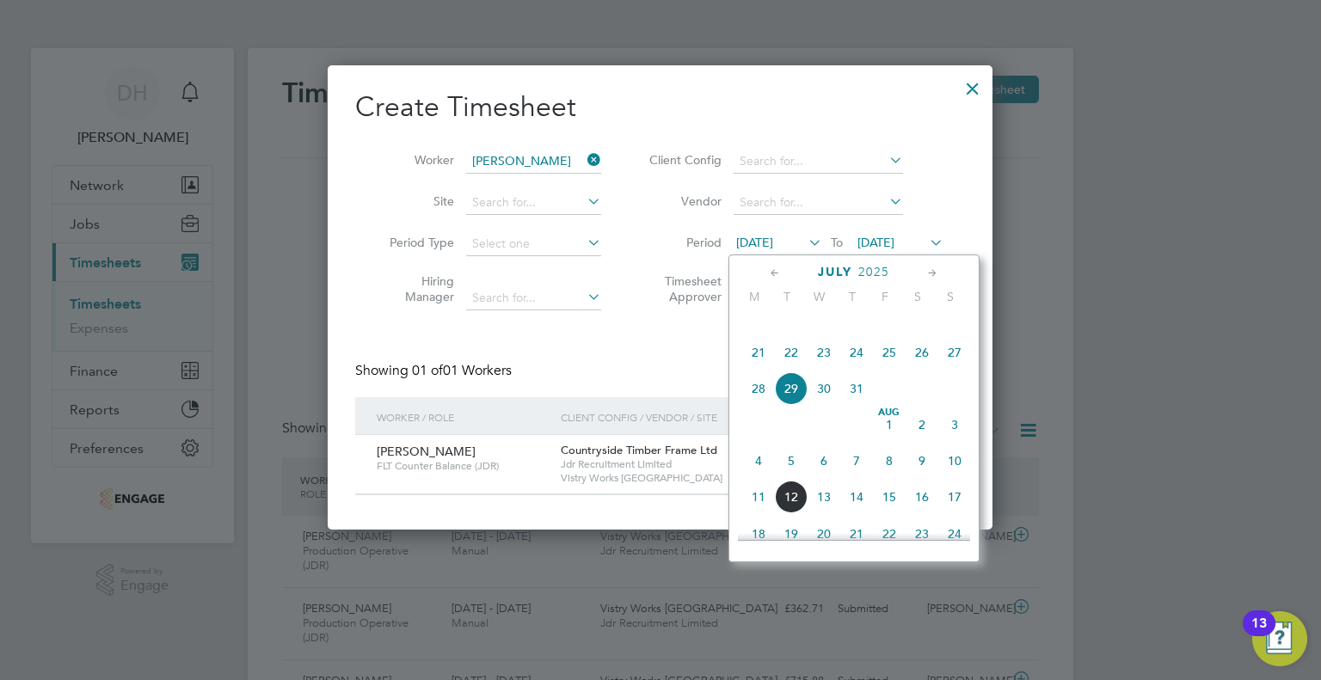
click at [759, 477] on span "4" at bounding box center [758, 460] width 33 height 33
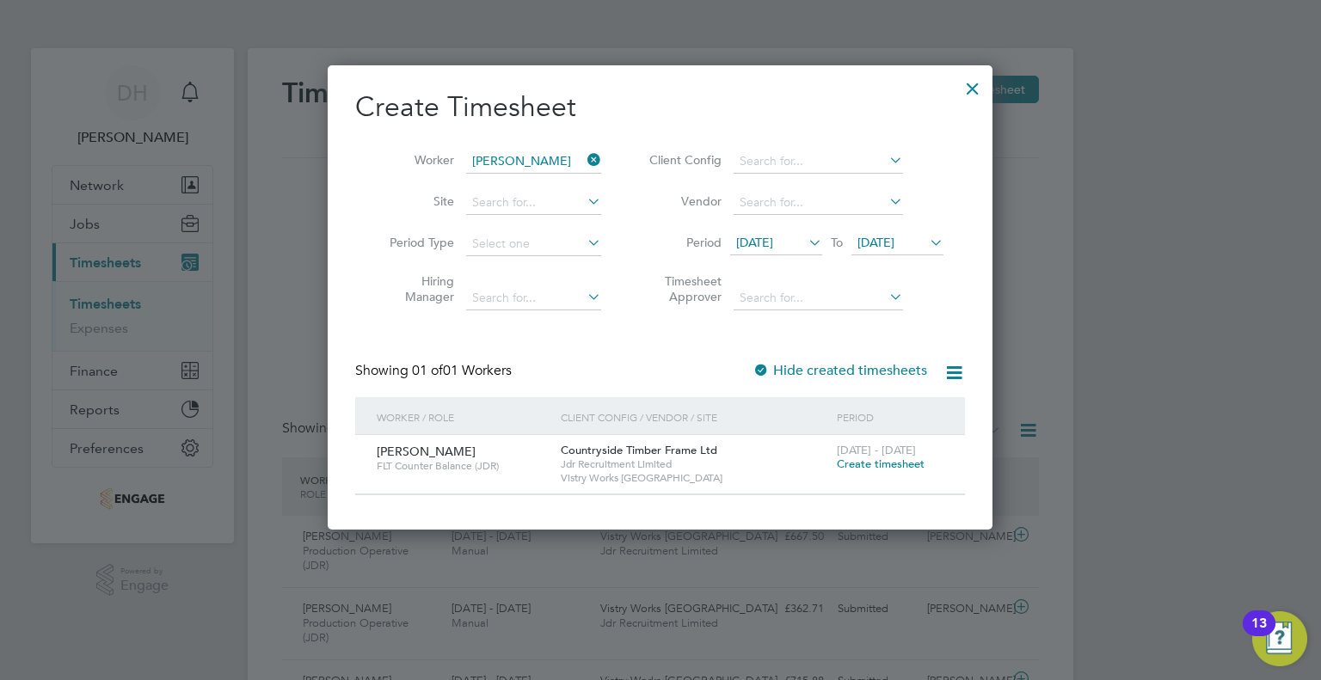
click at [843, 460] on span "Create timesheet" at bounding box center [881, 464] width 88 height 15
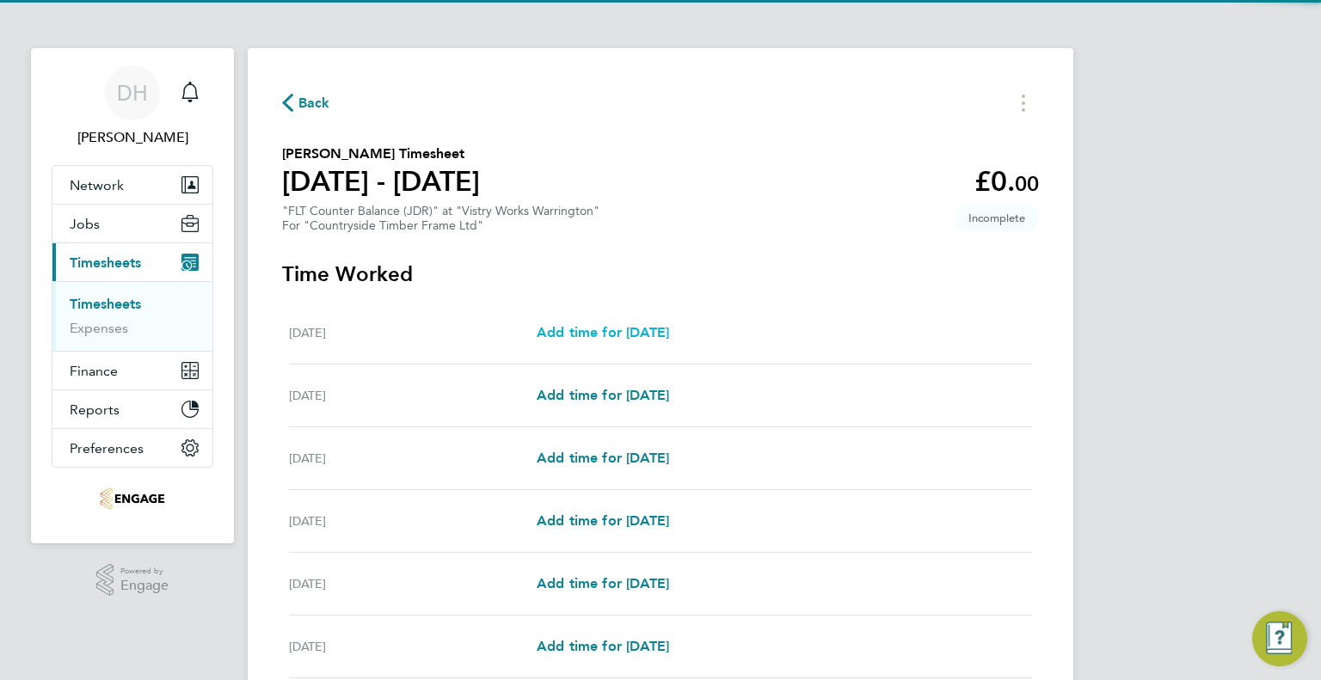
click at [573, 328] on span "Add time for [DATE]" at bounding box center [602, 332] width 132 height 16
select select "15"
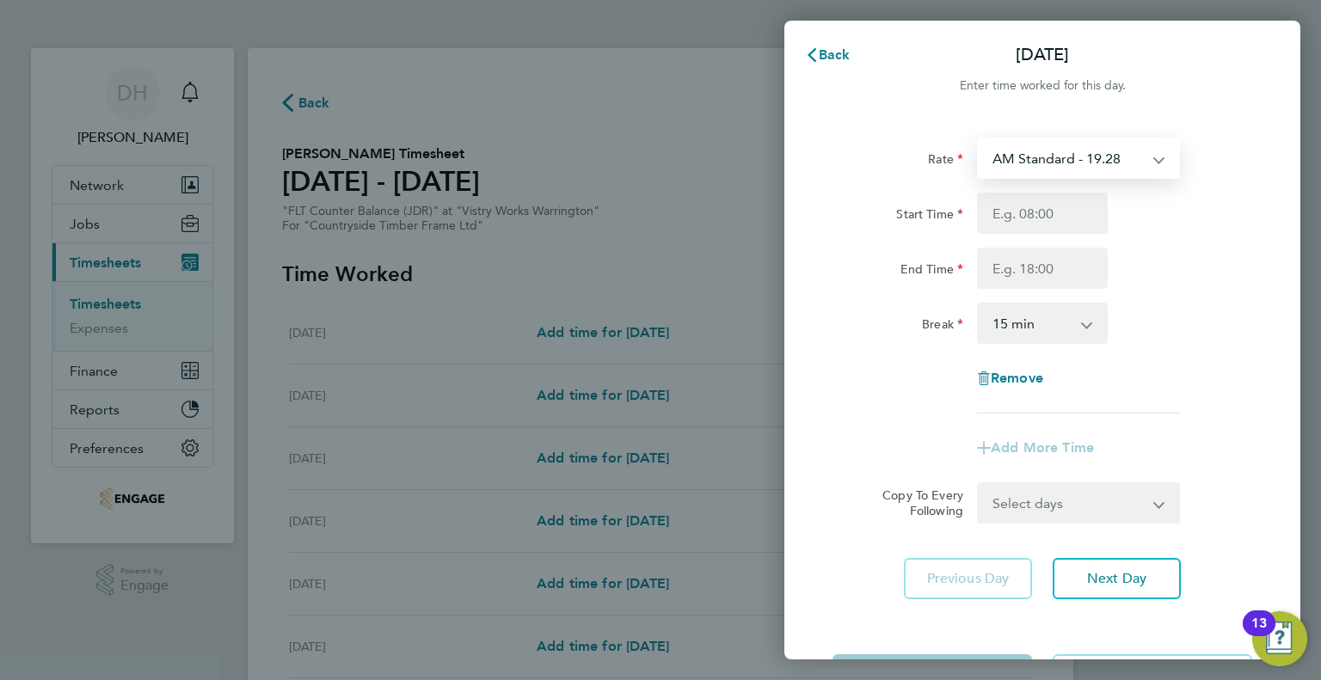
click at [1045, 144] on select "AM Standard - 19.28 PM Standard - 21.02 PM OT 1 - 31.52 PM OT 2 - 42.03 OT1 AM …" at bounding box center [1067, 158] width 179 height 38
select select "15"
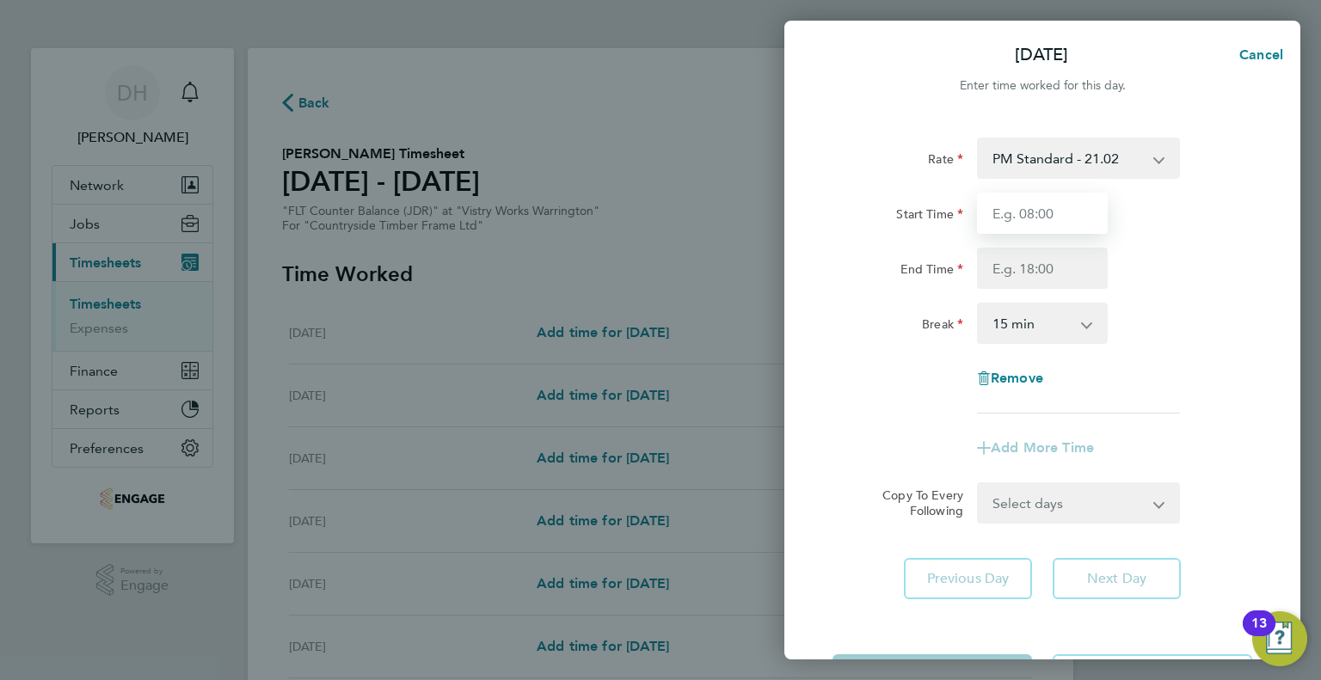
click at [1004, 216] on input "Start Time" at bounding box center [1042, 213] width 131 height 41
type input "14:00"
click at [1009, 270] on input "End Time" at bounding box center [1042, 268] width 131 height 41
type input "00:15"
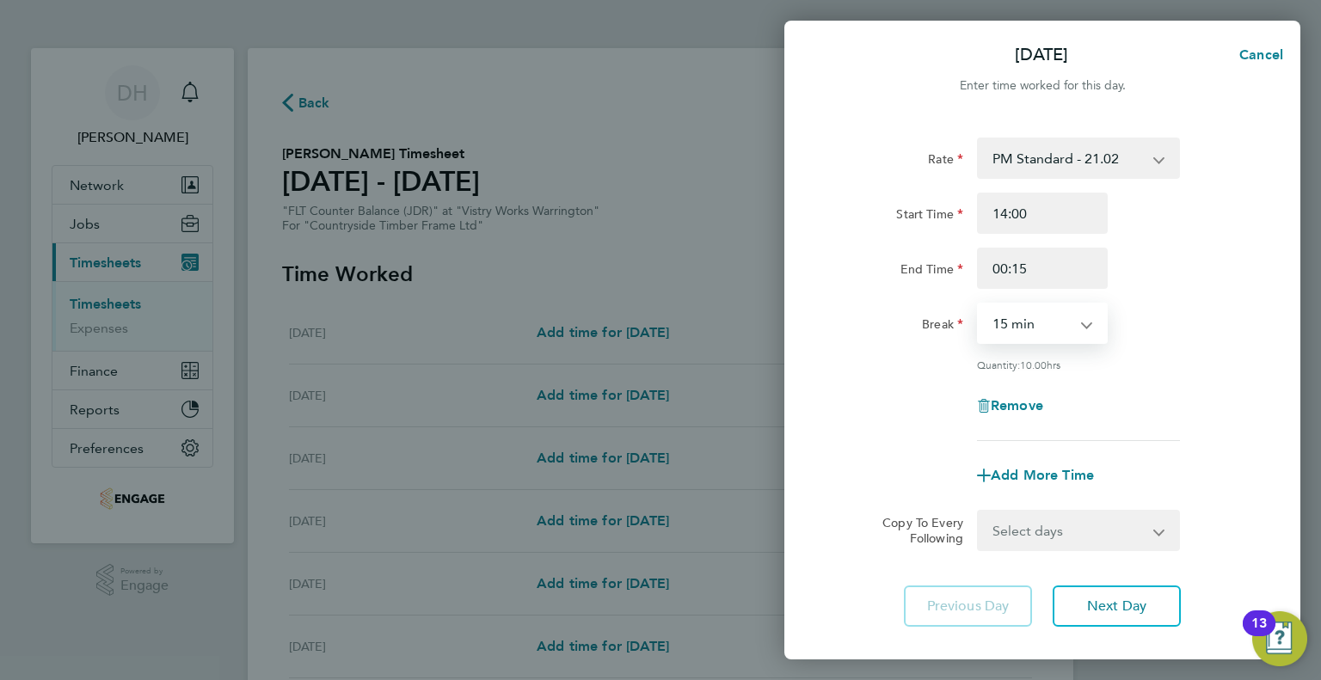
click at [1007, 329] on select "0 min 15 min 30 min 45 min 60 min 75 min 90 min" at bounding box center [1031, 323] width 107 height 38
select select "45"
click at [978, 304] on select "0 min 15 min 30 min 45 min 60 min 75 min 90 min" at bounding box center [1031, 323] width 107 height 38
click at [1097, 598] on span "Next Day" at bounding box center [1116, 606] width 59 height 17
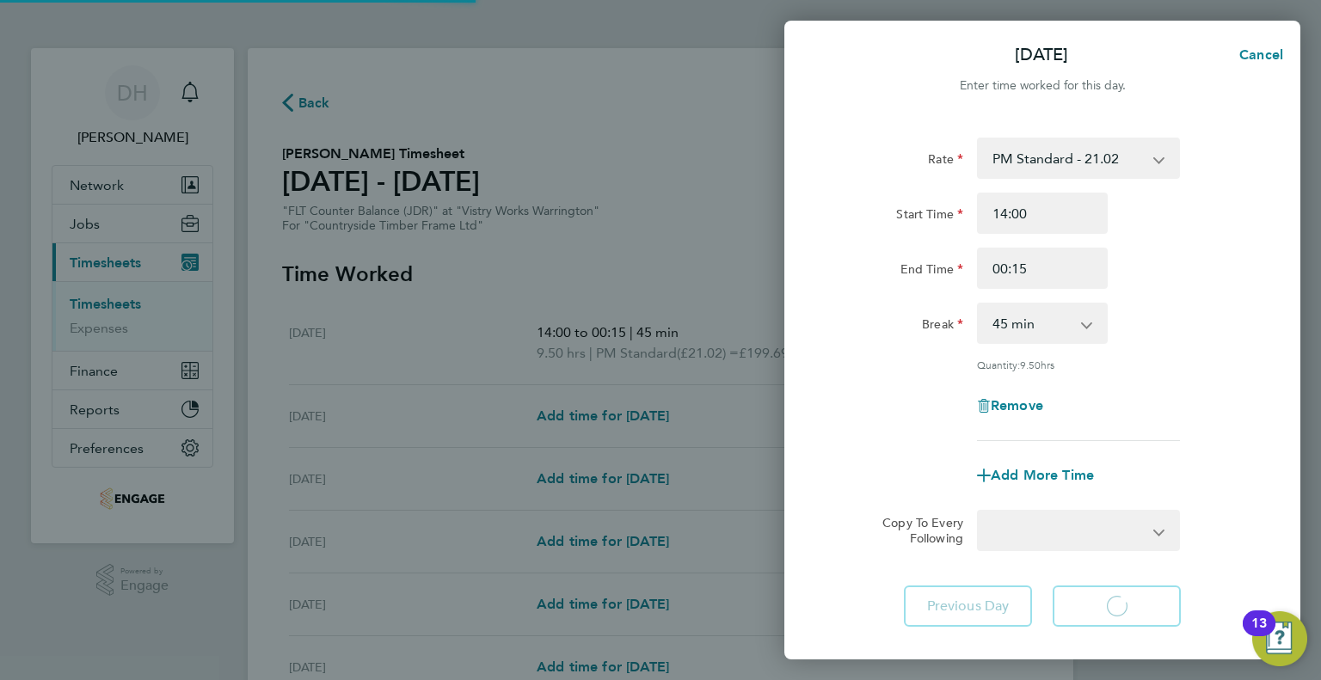
select select "15"
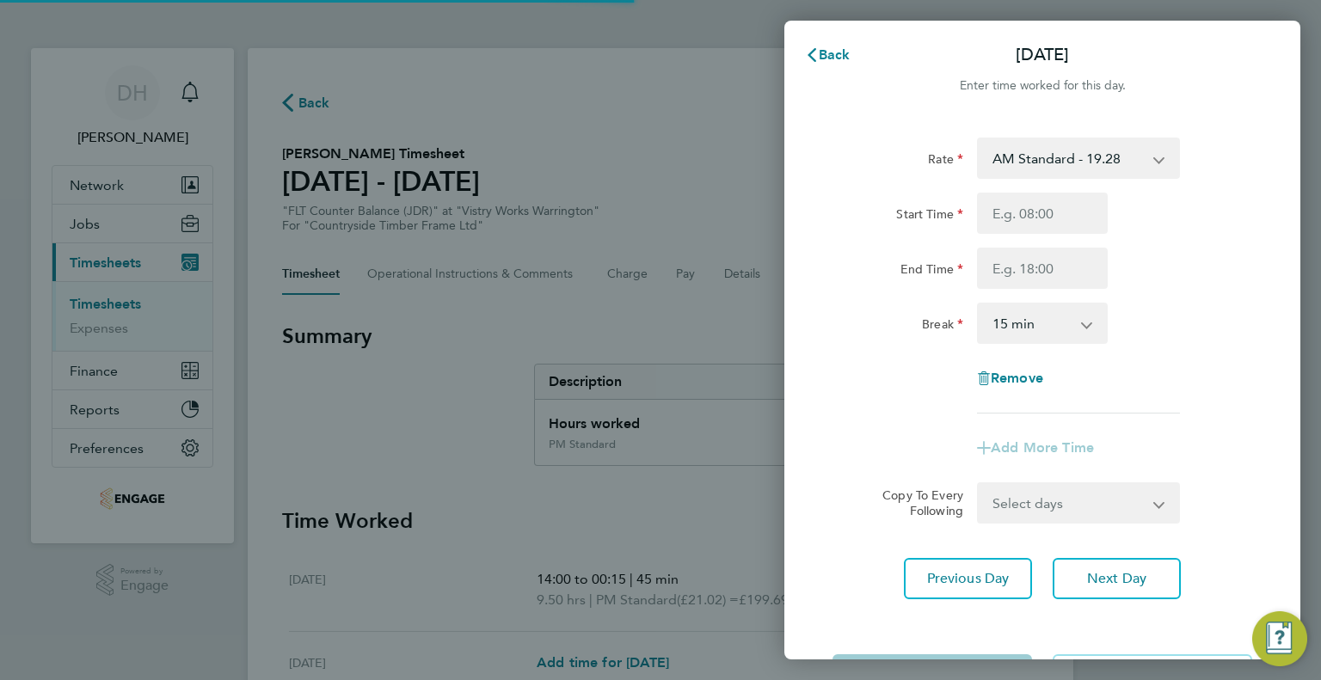
click at [1019, 134] on div "Rate AM Standard - 19.28 PM Standard - 21.02 PM OT 1 - 31.52 PM OT 2 - 42.03 OT…" at bounding box center [1042, 368] width 516 height 503
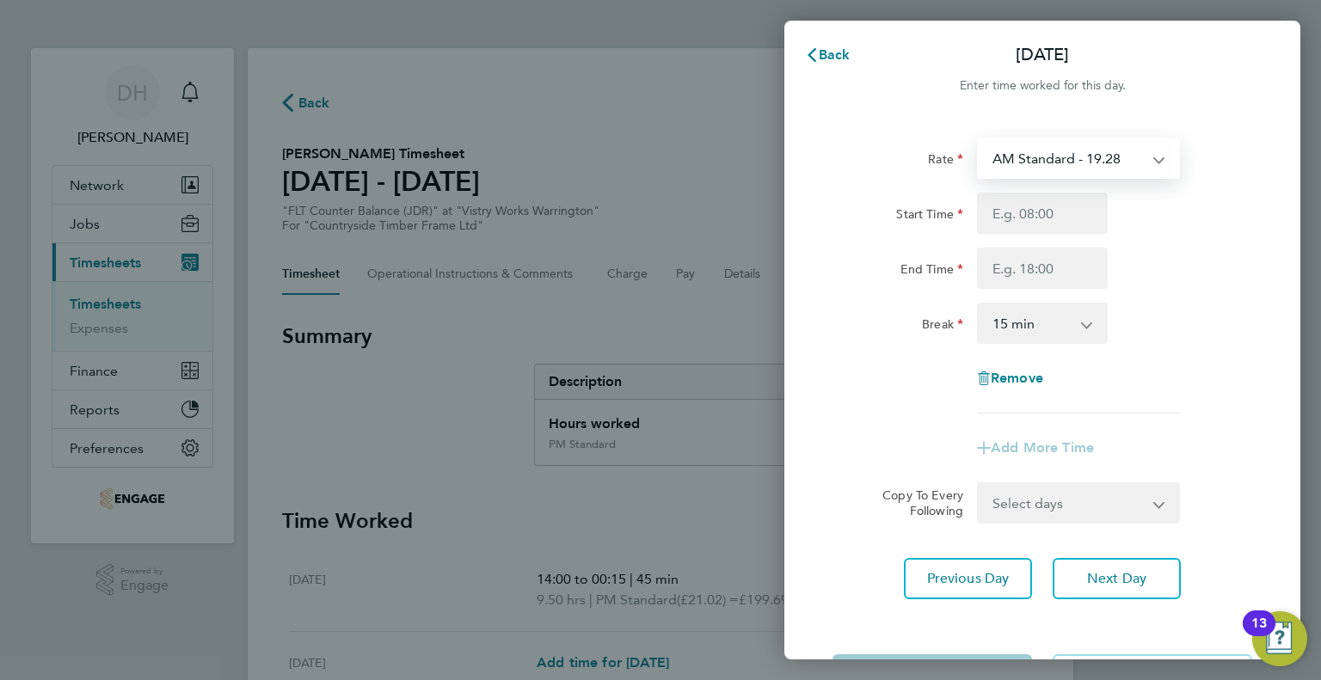
drag, startPoint x: 1023, startPoint y: 150, endPoint x: 1028, endPoint y: 171, distance: 21.3
click at [1023, 150] on select "AM Standard - 19.28 PM Standard - 21.02 PM OT 1 - 31.52 PM OT 2 - 42.03 OT1 AM …" at bounding box center [1067, 158] width 179 height 38
select select "15"
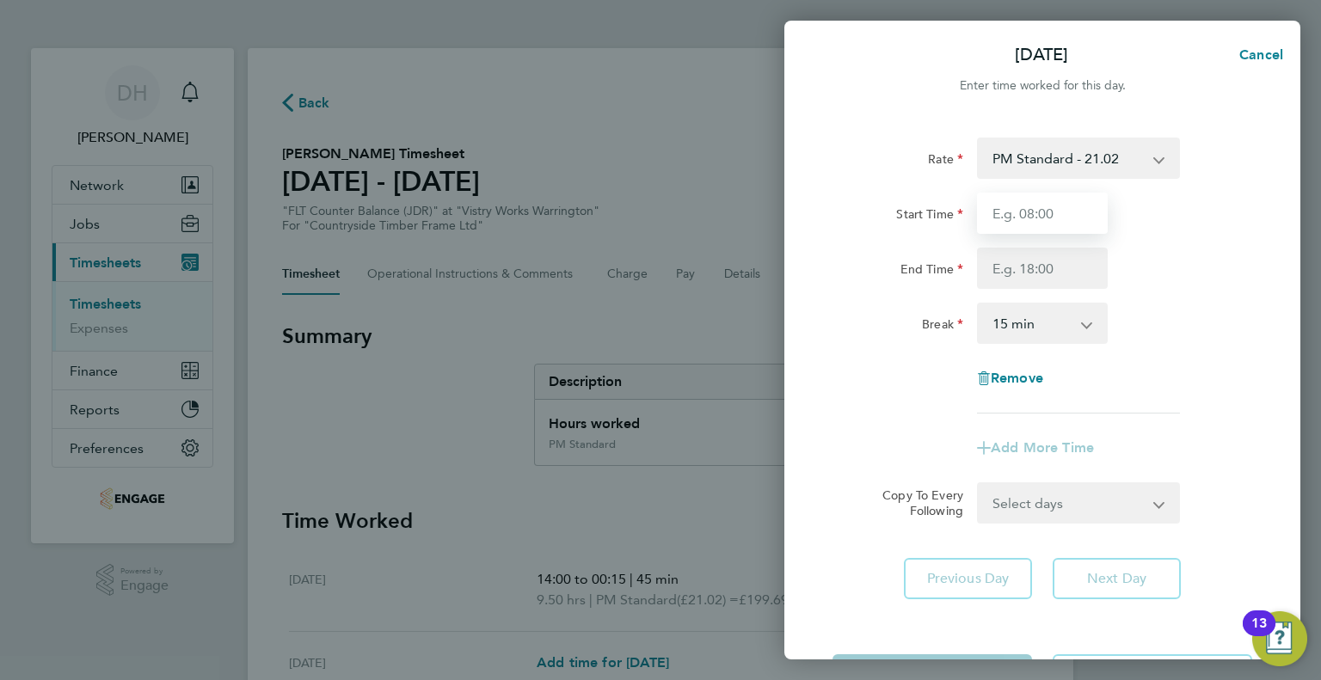
click at [1015, 225] on input "Start Time" at bounding box center [1042, 213] width 131 height 41
type input "14:00"
click at [999, 258] on input "End Time" at bounding box center [1042, 268] width 131 height 41
type input "00:15"
click at [1001, 329] on select "0 min 15 min 30 min 45 min 60 min 75 min 90 min" at bounding box center [1031, 323] width 107 height 38
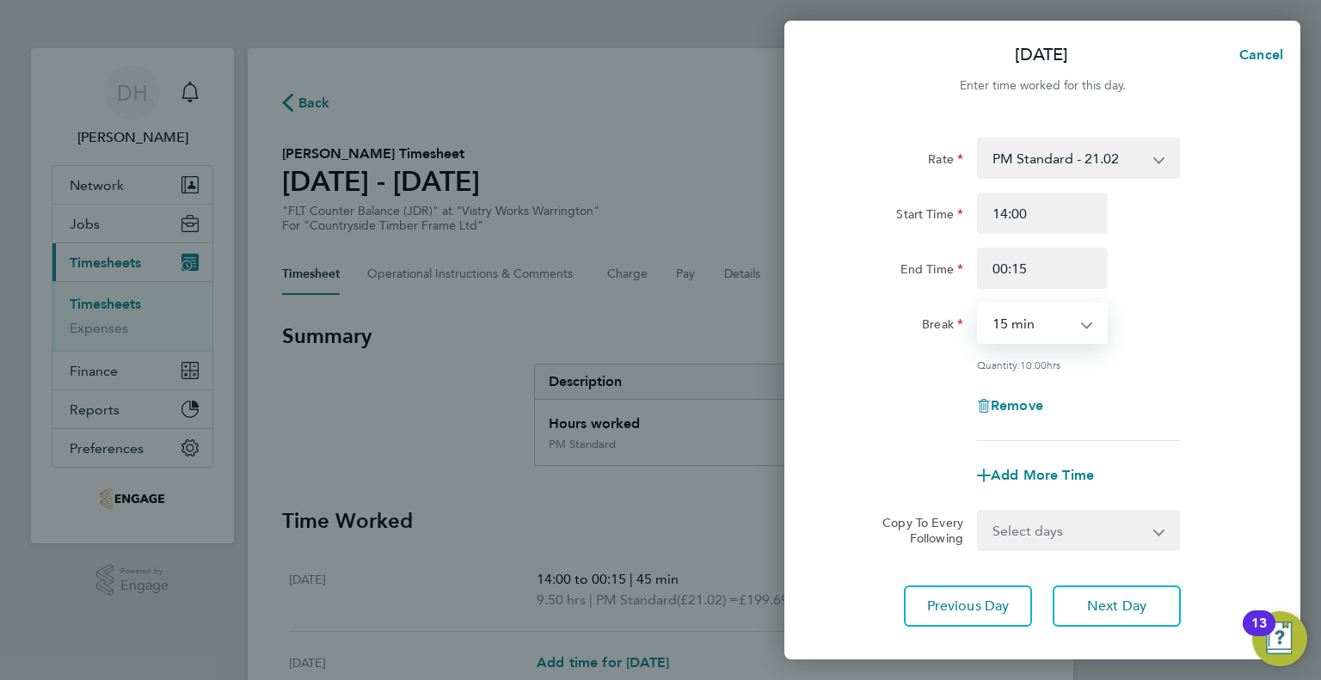
select select "45"
click at [978, 304] on select "0 min 15 min 30 min 45 min 60 min 75 min 90 min" at bounding box center [1031, 323] width 107 height 38
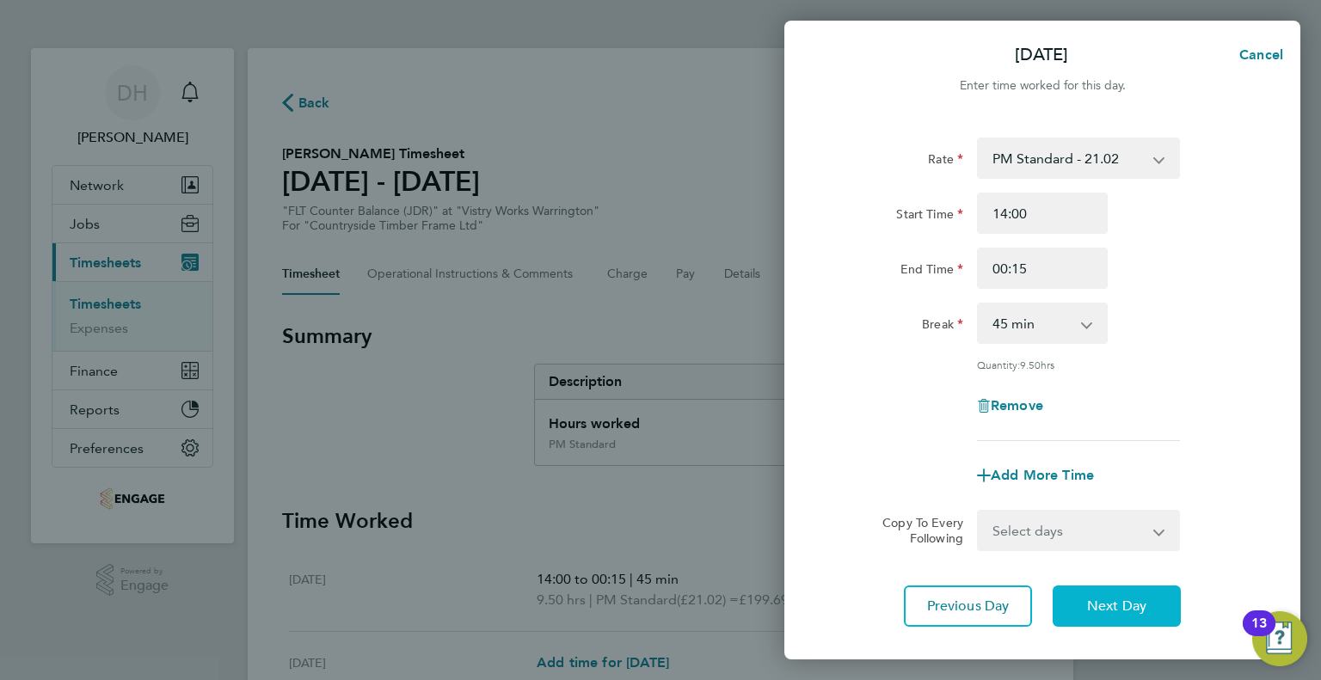
click at [1094, 616] on button "Next Day" at bounding box center [1116, 606] width 128 height 41
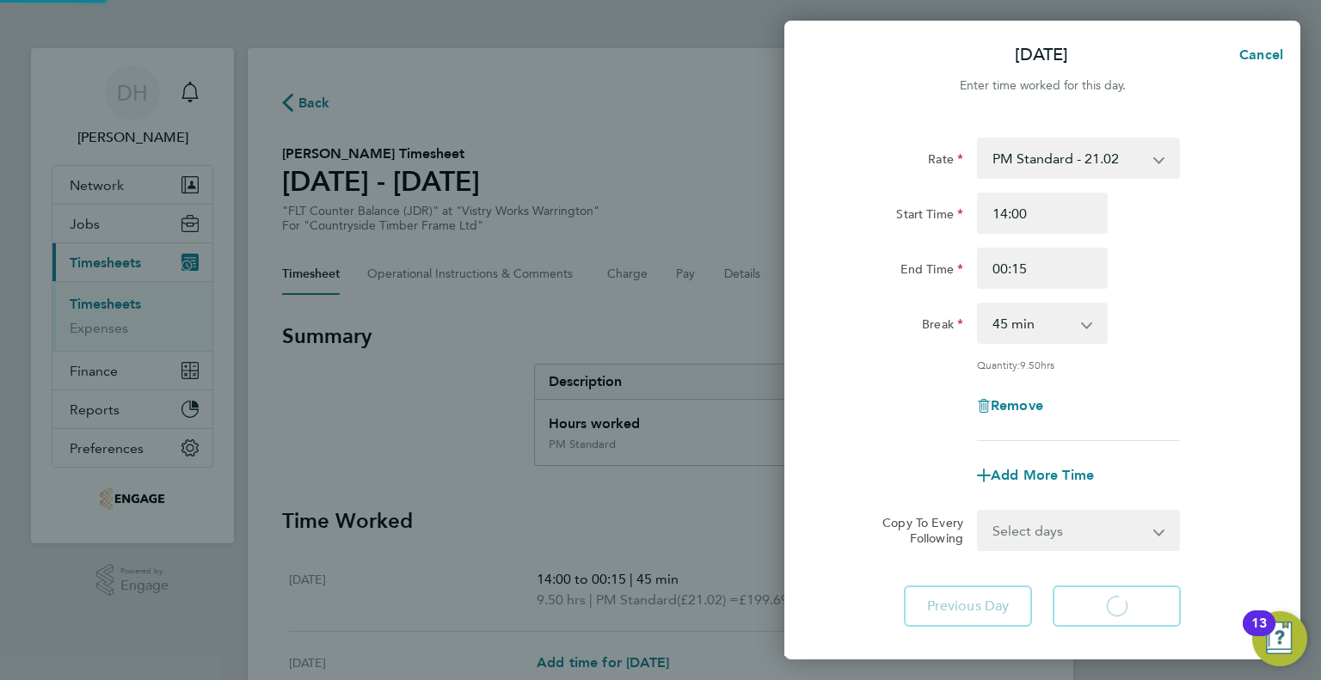
select select "15"
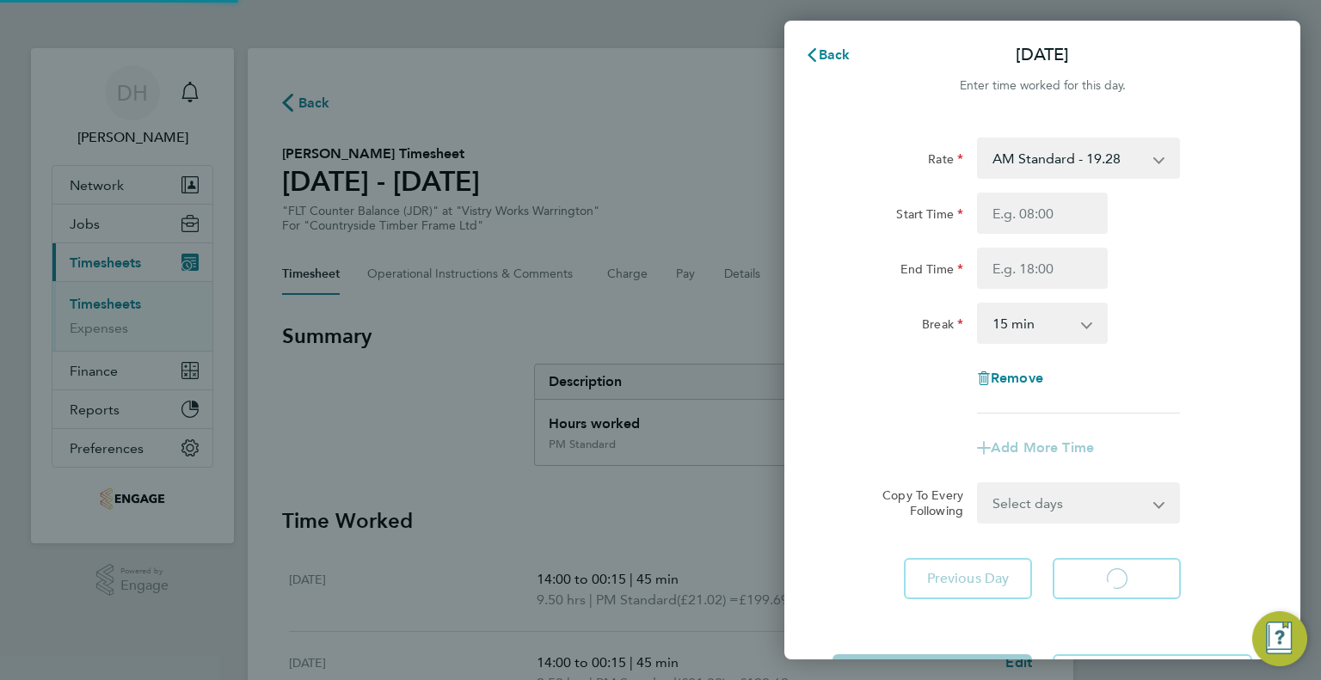
select select "15"
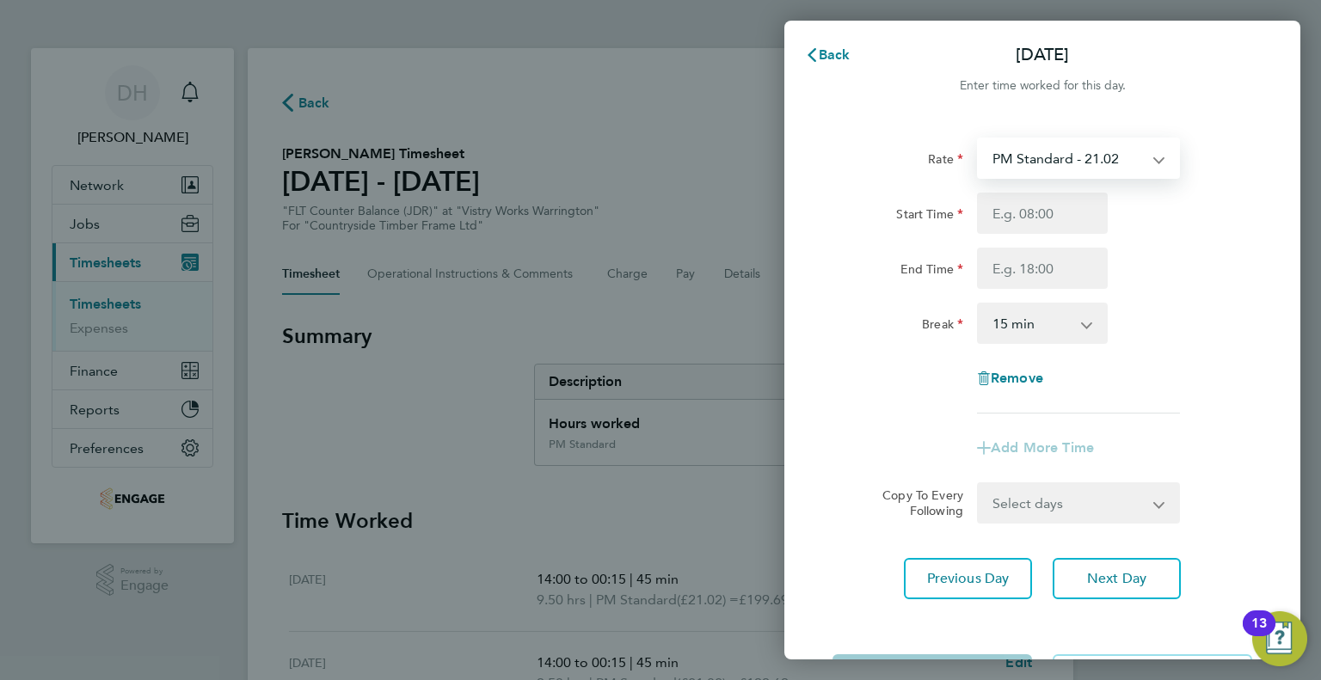
select select "15"
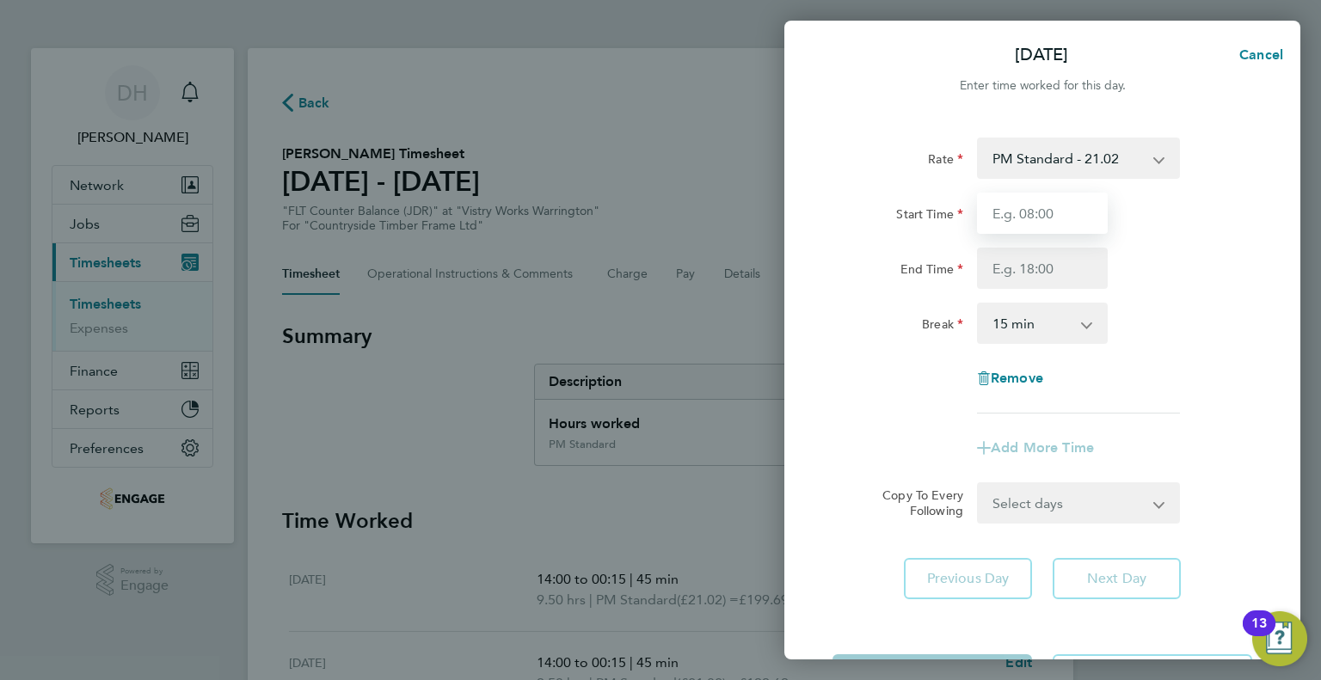
drag, startPoint x: 998, startPoint y: 175, endPoint x: 997, endPoint y: 205, distance: 31.0
click at [997, 205] on input "Start Time" at bounding box center [1042, 213] width 131 height 41
type input "14:00"
click at [998, 261] on input "End Time" at bounding box center [1042, 268] width 131 height 41
type input "00:15"
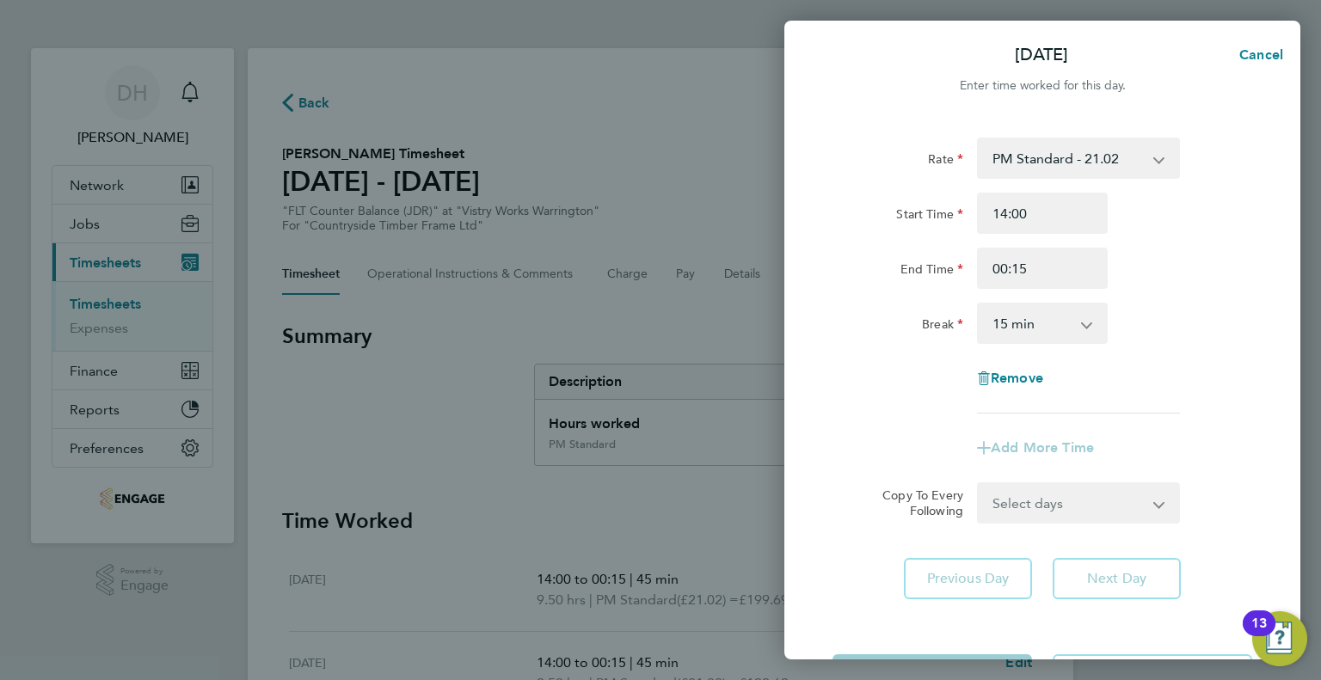
click at [1007, 331] on select "0 min 15 min 30 min 45 min 60 min 75 min 90 min" at bounding box center [1031, 323] width 107 height 38
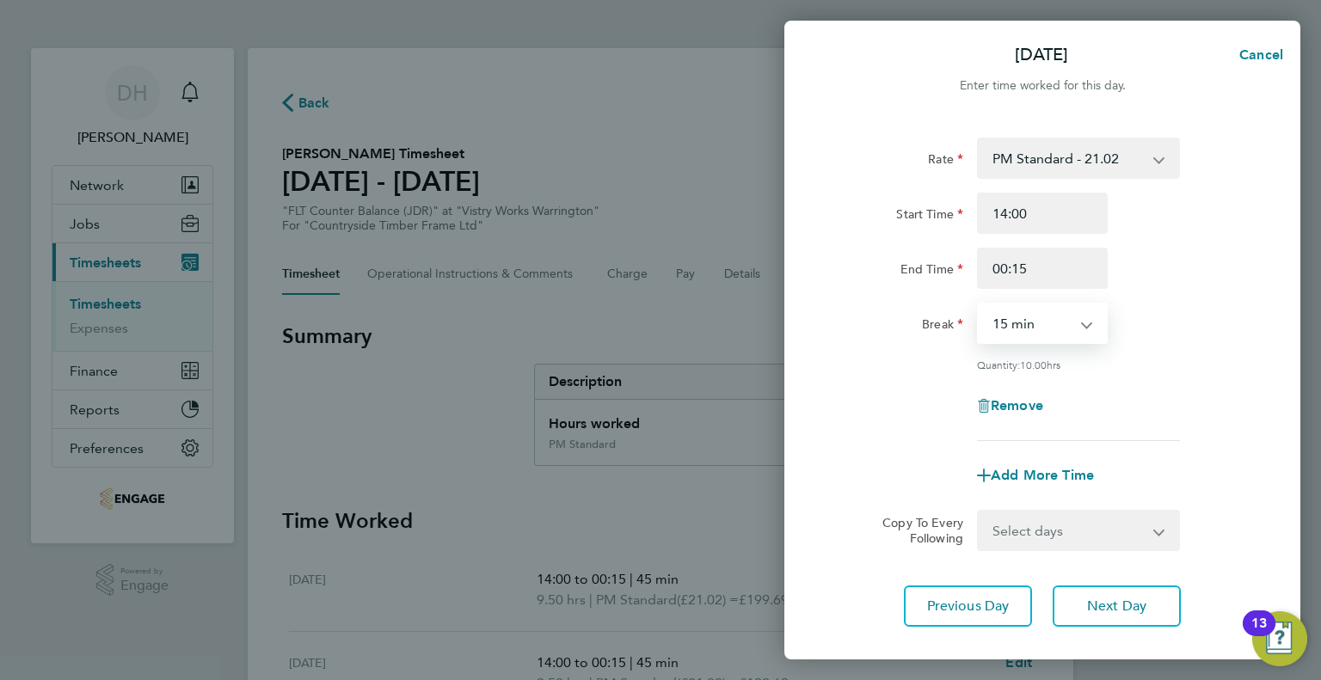
select select "45"
click at [978, 304] on select "0 min 15 min 30 min 45 min 60 min 75 min 90 min" at bounding box center [1031, 323] width 107 height 38
drag, startPoint x: 1104, startPoint y: 605, endPoint x: 1091, endPoint y: 577, distance: 31.2
click at [1104, 605] on span "Next Day" at bounding box center [1116, 606] width 59 height 17
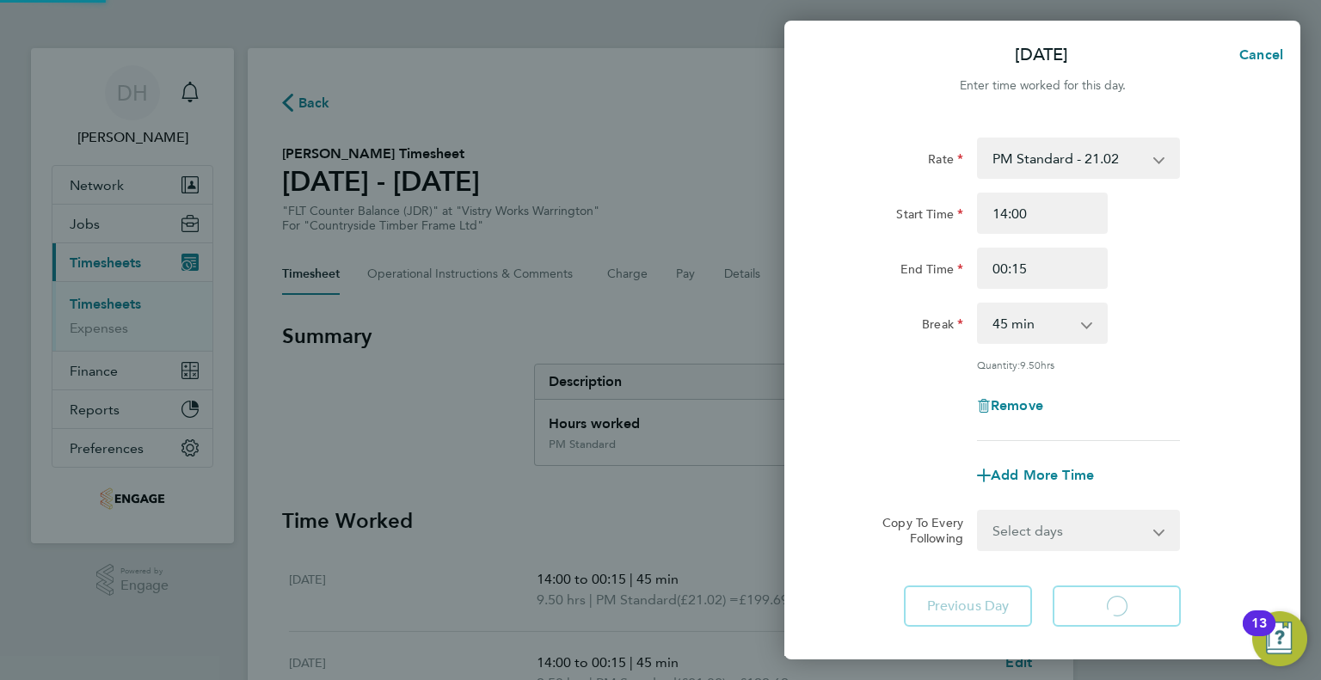
select select "15"
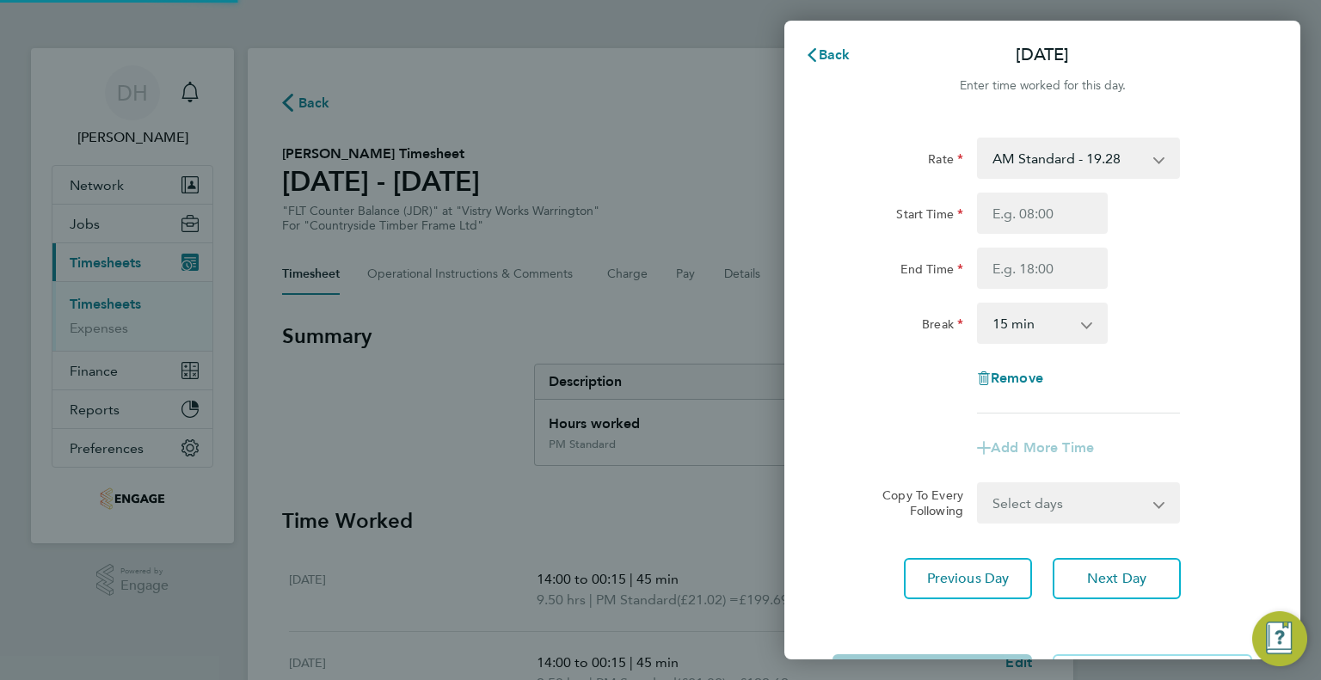
click at [1008, 175] on select "AM Standard - 19.28 PM Standard - 21.02 PM OT 1 - 31.52 PM OT 2 - 42.03 OT1 AM …" at bounding box center [1067, 158] width 179 height 38
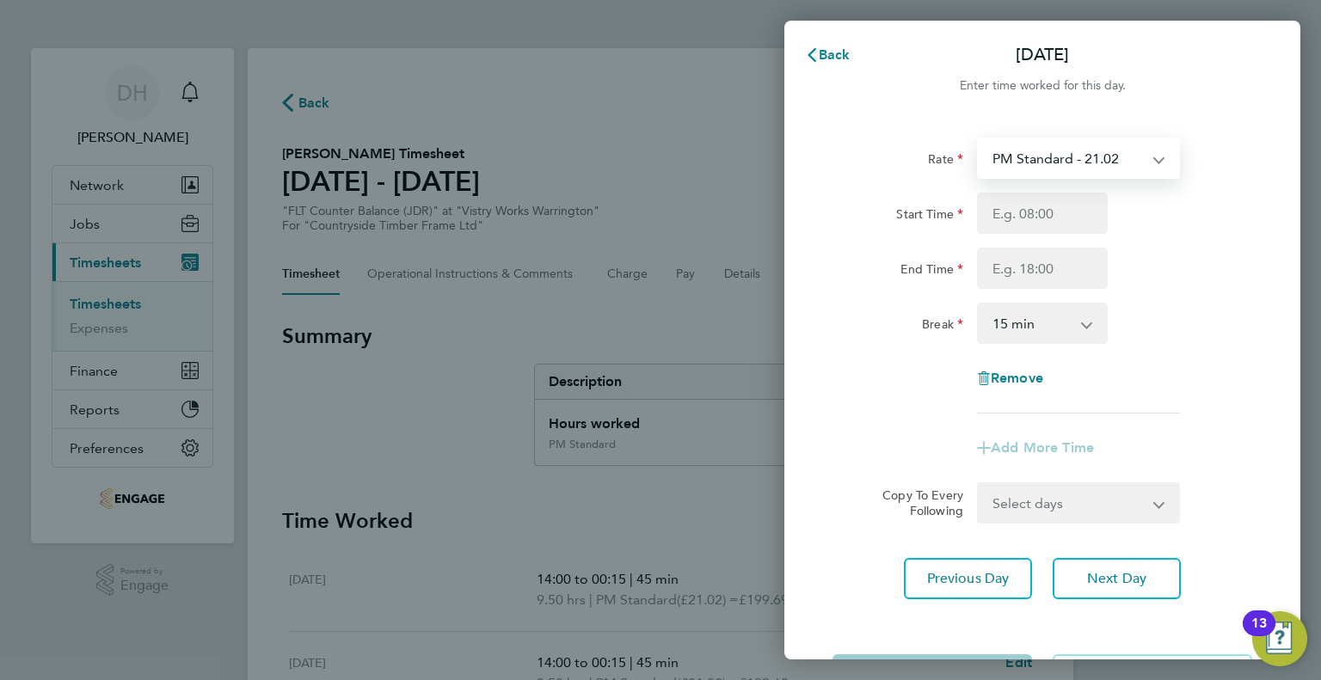
select select "15"
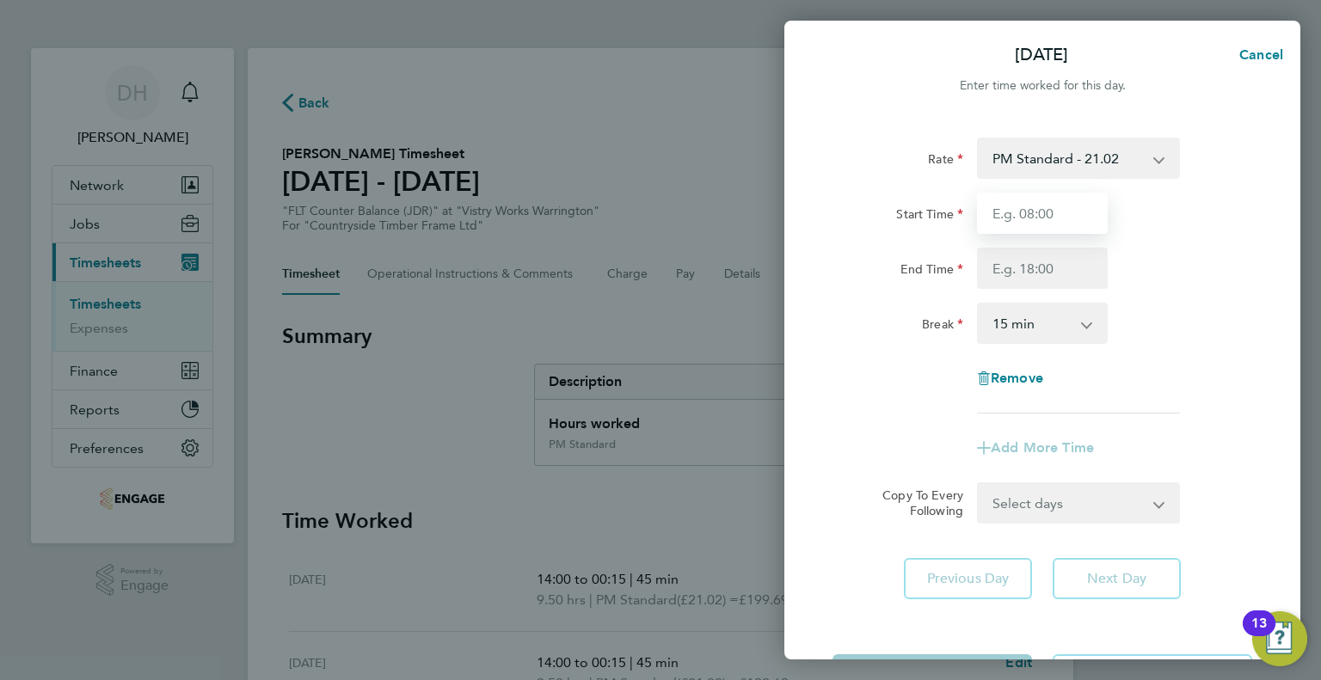
click at [997, 210] on input "Start Time" at bounding box center [1042, 213] width 131 height 41
type input "14:00"
click at [1014, 258] on input "End Time" at bounding box center [1042, 268] width 131 height 41
type input "23:30"
click at [1004, 322] on select "0 min 15 min 30 min 45 min 60 min 75 min 90 min" at bounding box center [1031, 323] width 107 height 38
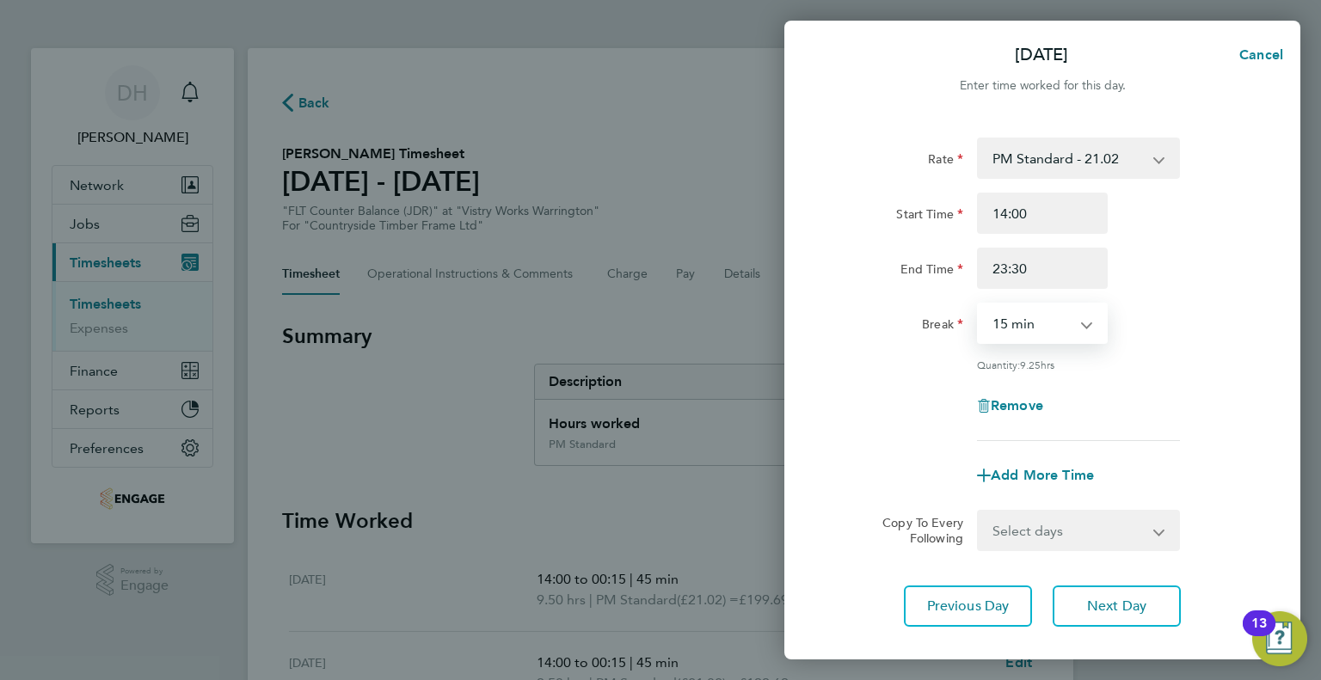
select select "30"
click at [978, 304] on select "0 min 15 min 30 min 45 min 60 min 75 min 90 min" at bounding box center [1031, 323] width 107 height 38
drag, startPoint x: 861, startPoint y: 414, endPoint x: 873, endPoint y: 415, distance: 11.3
click at [861, 414] on div "Remove" at bounding box center [1041, 405] width 433 height 41
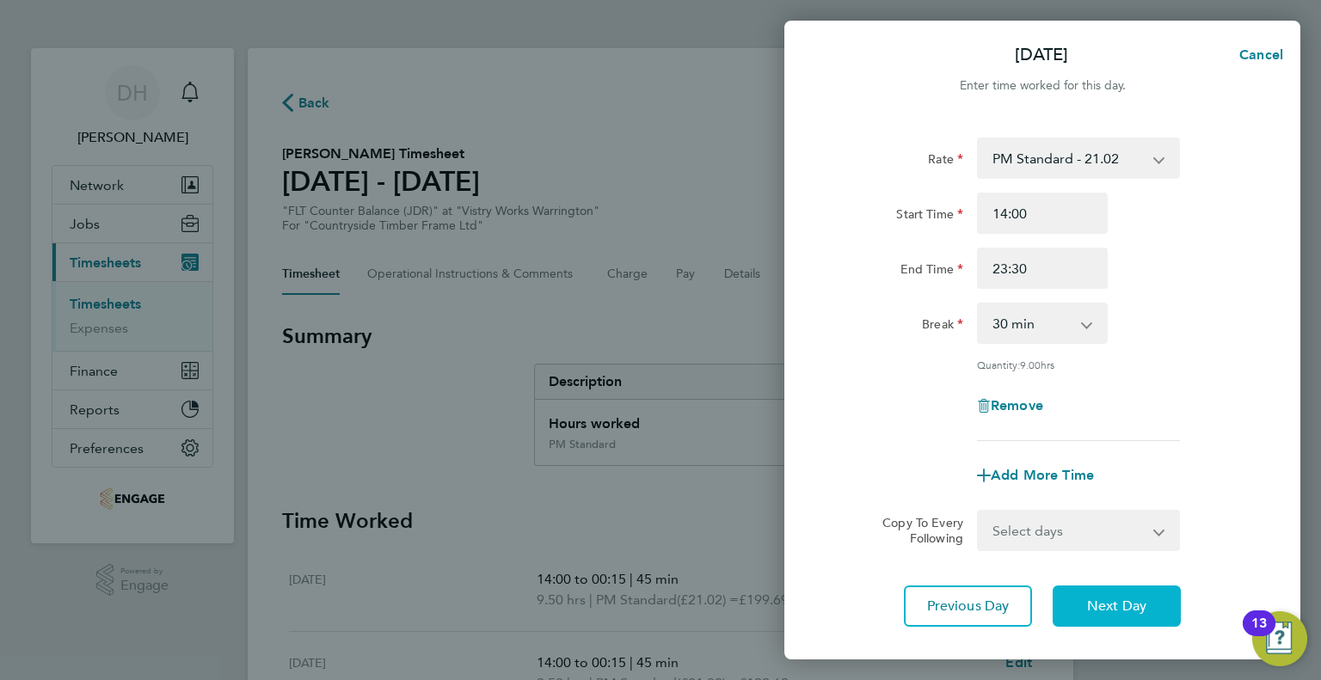
click at [1082, 604] on button "Next Day" at bounding box center [1116, 606] width 128 height 41
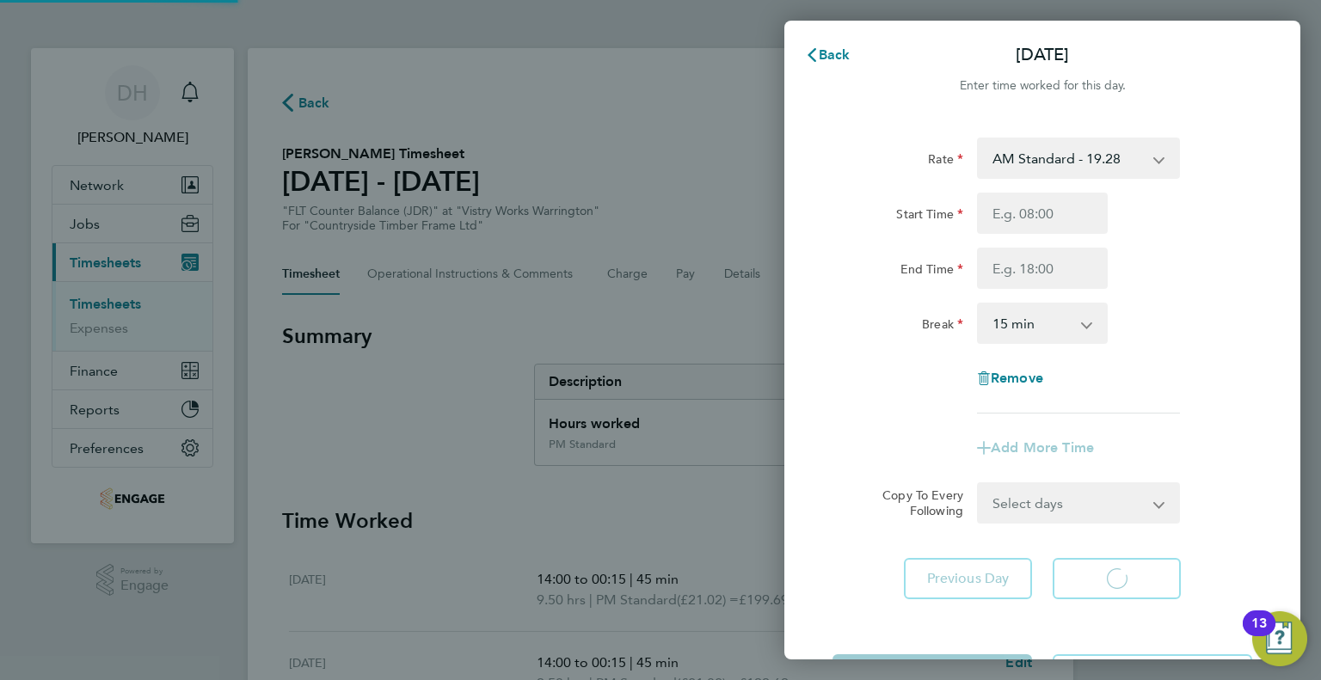
select select "15"
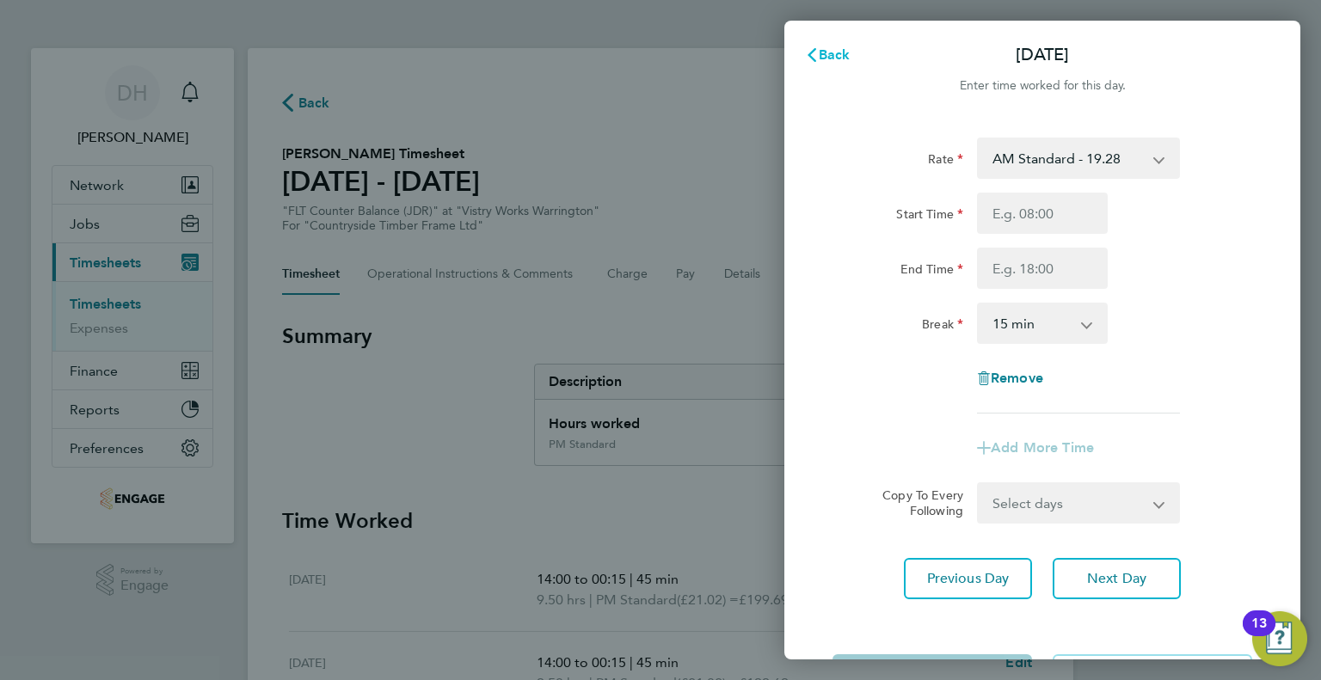
click at [832, 52] on span "Back" at bounding box center [834, 54] width 32 height 16
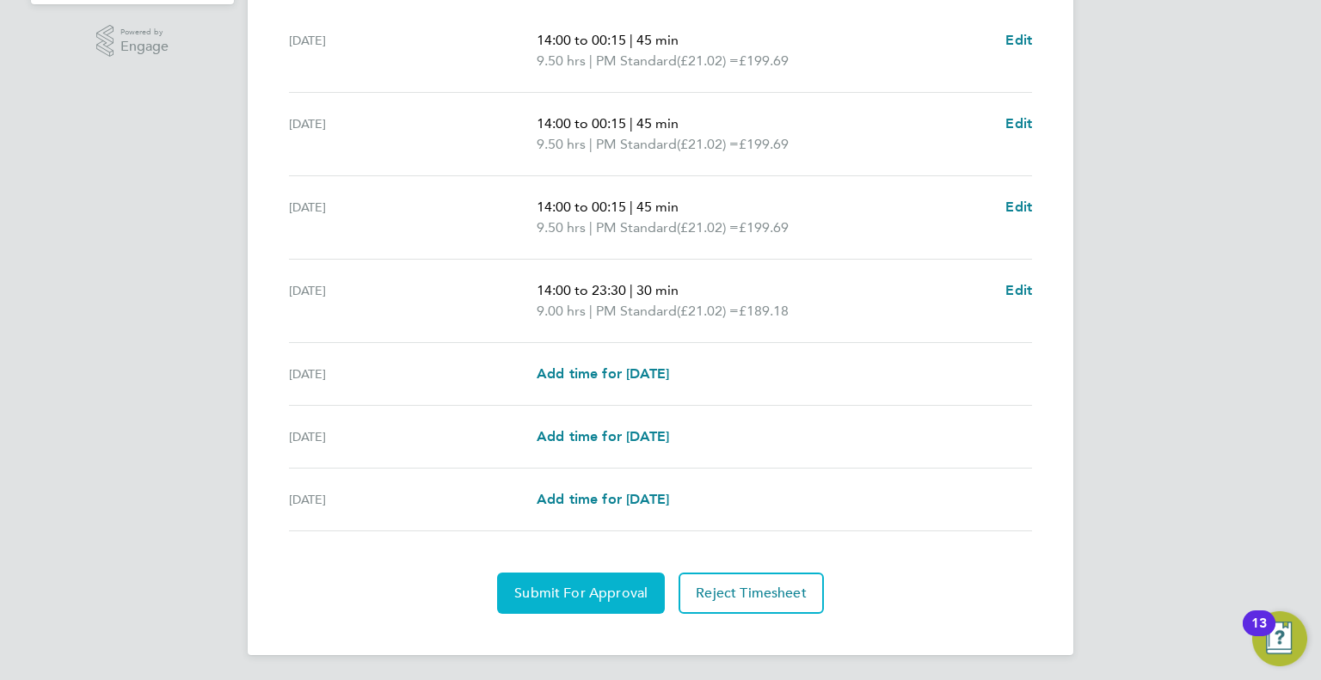
click at [524, 581] on button "Submit For Approval" at bounding box center [581, 593] width 168 height 41
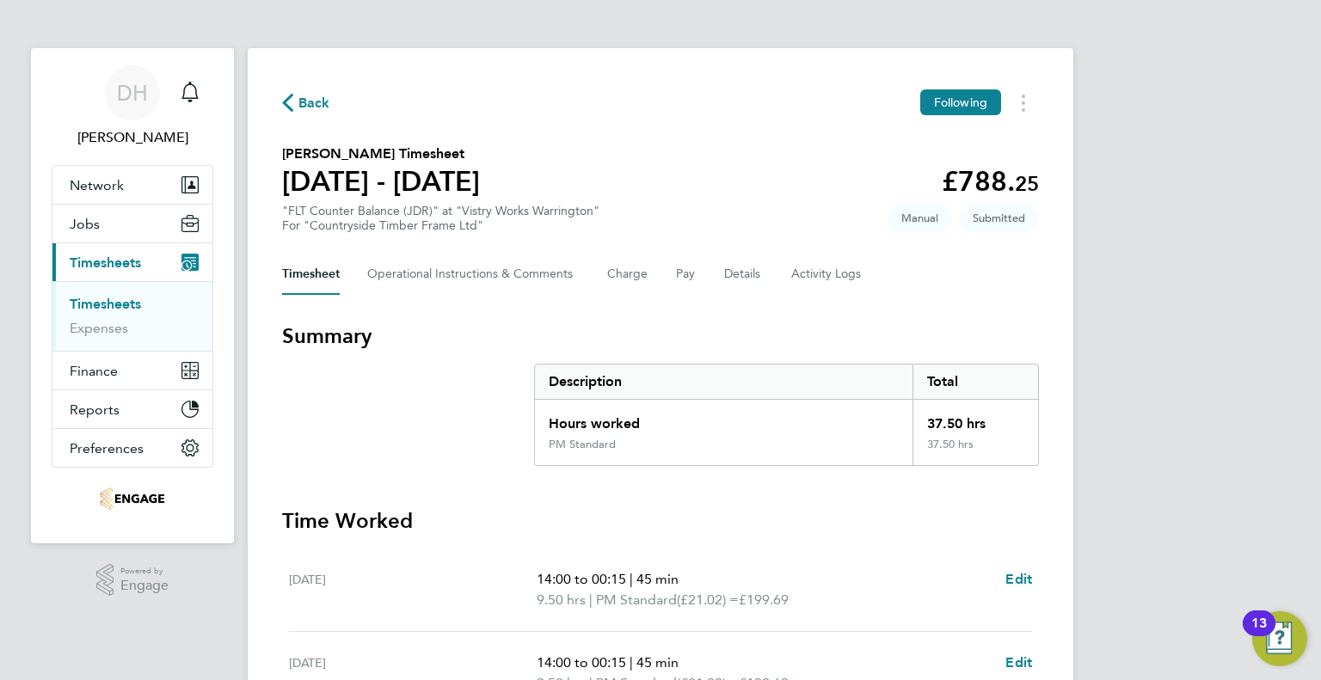
click at [306, 113] on span "Back" at bounding box center [314, 103] width 32 height 21
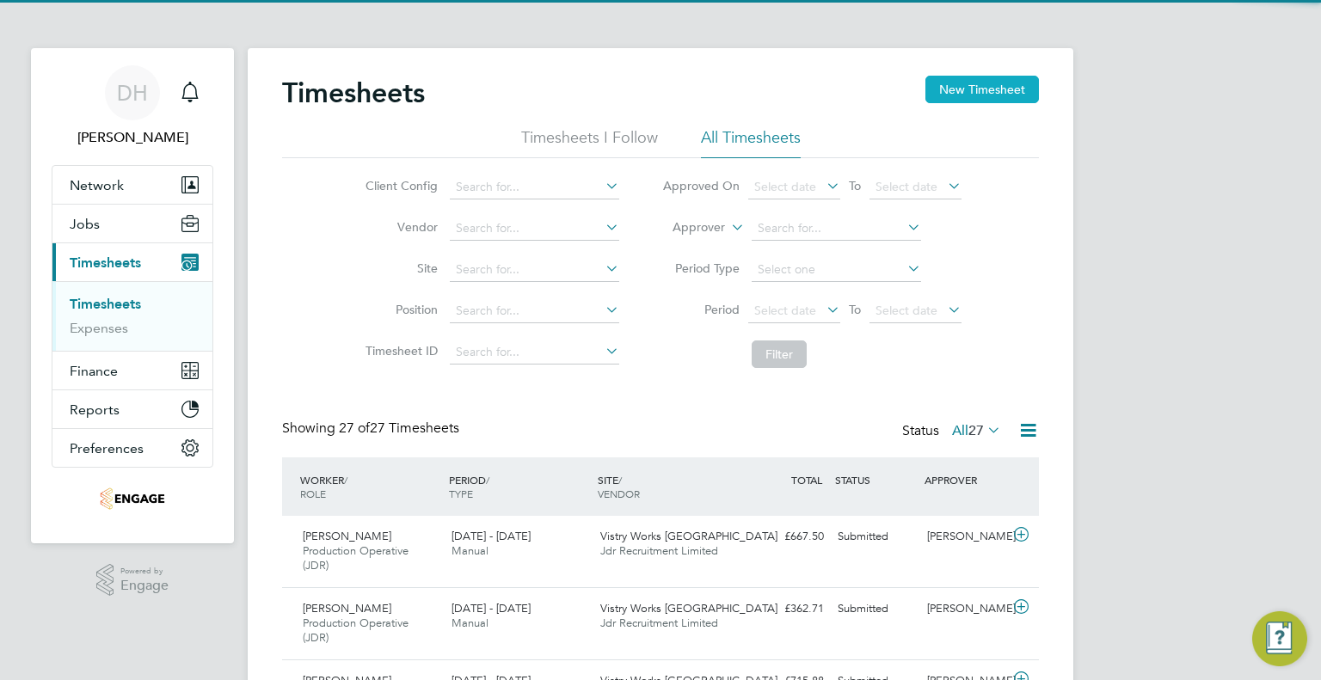
click at [986, 78] on button "New Timesheet" at bounding box center [981, 90] width 113 height 28
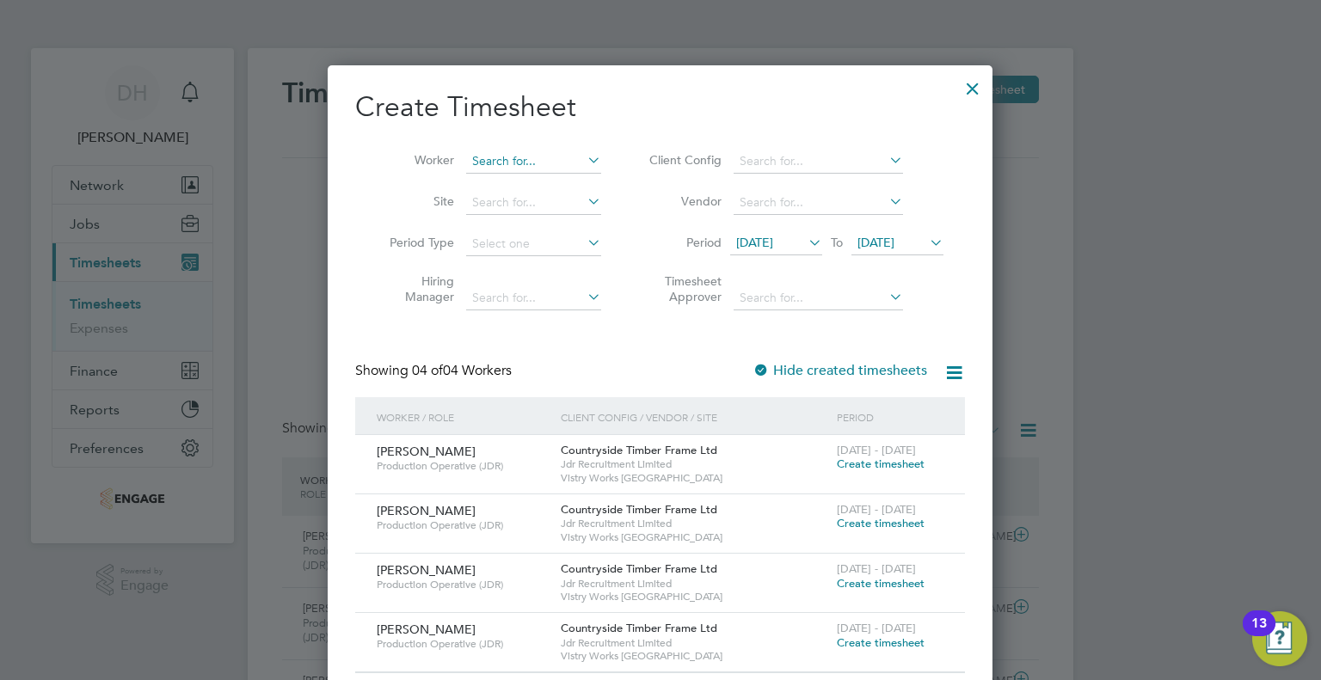
click at [478, 161] on input at bounding box center [533, 162] width 135 height 24
click at [475, 168] on input "[PERSON_NAME]" at bounding box center [533, 162] width 135 height 24
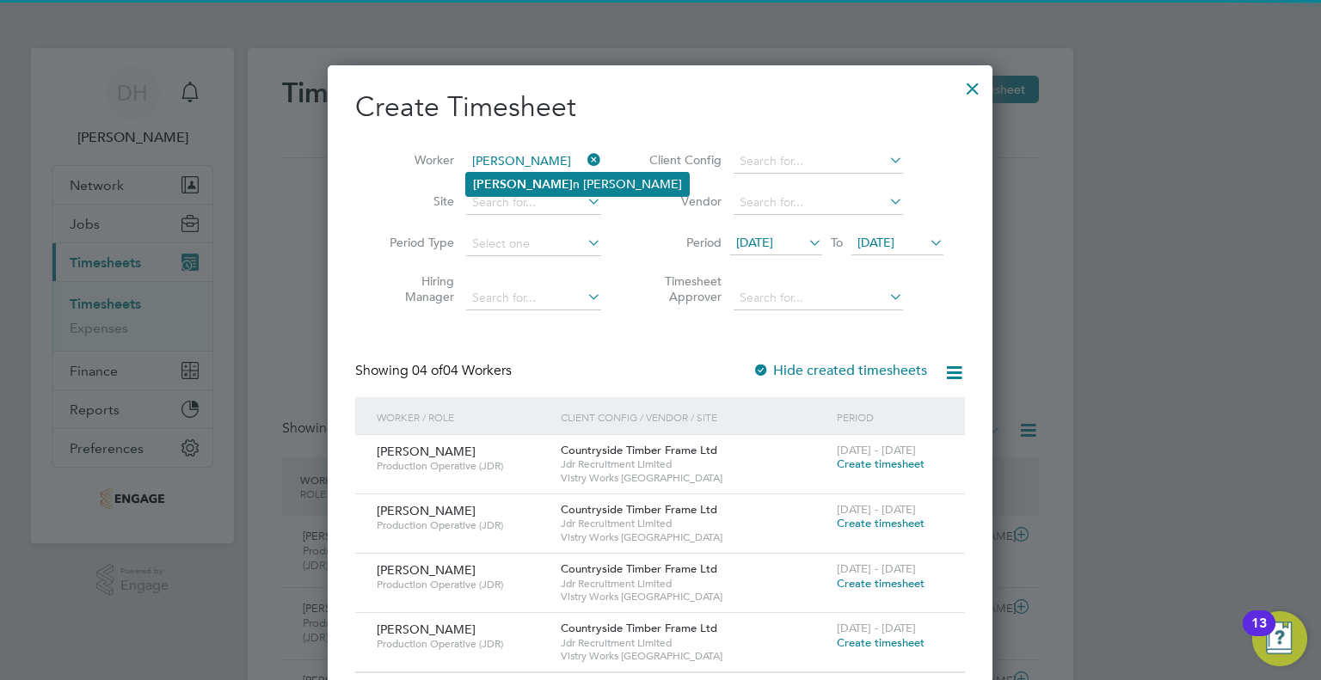
click at [480, 175] on li "[PERSON_NAME]" at bounding box center [577, 184] width 223 height 23
type input "[PERSON_NAME]"
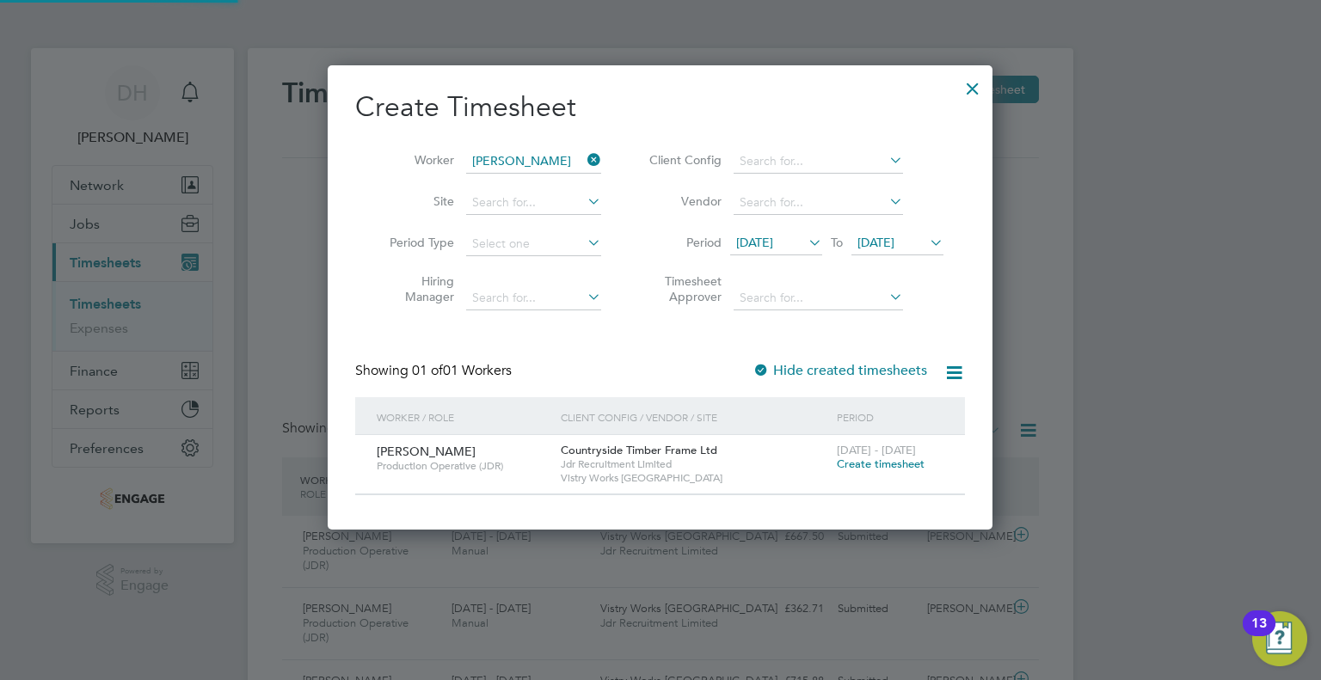
click at [763, 250] on span "[DATE]" at bounding box center [776, 243] width 92 height 23
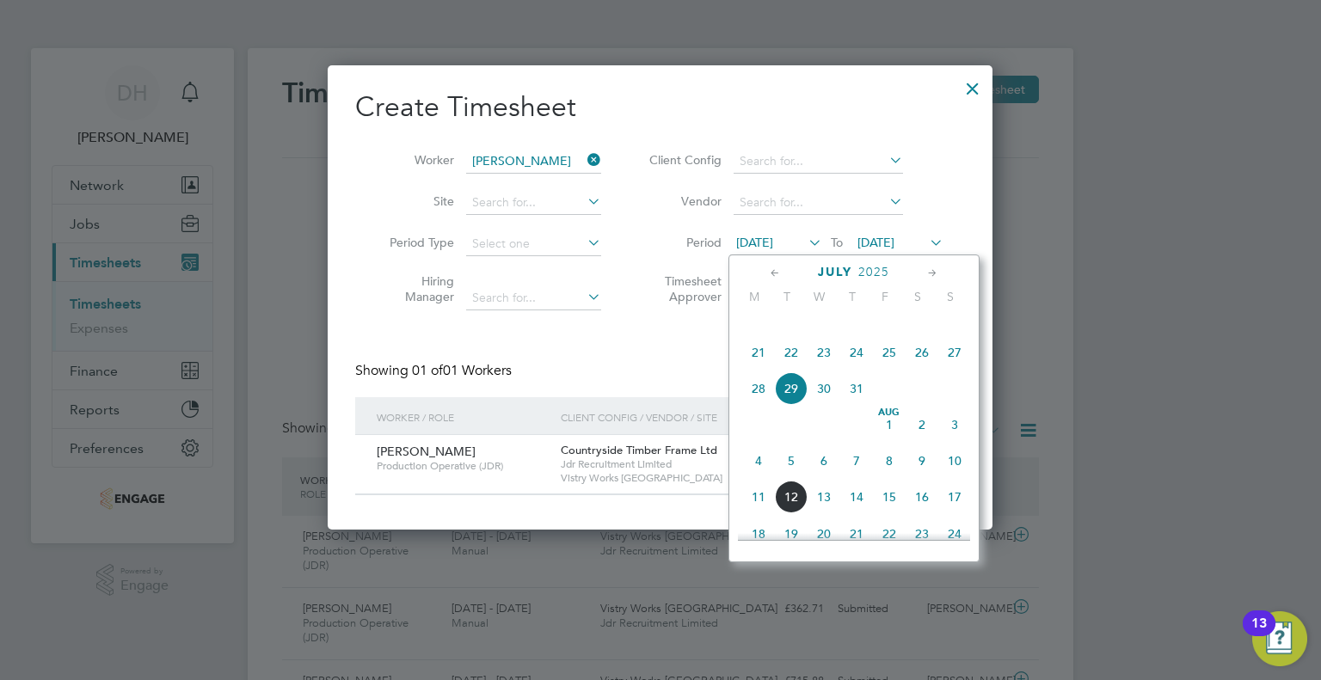
click at [751, 474] on span "4" at bounding box center [758, 460] width 33 height 33
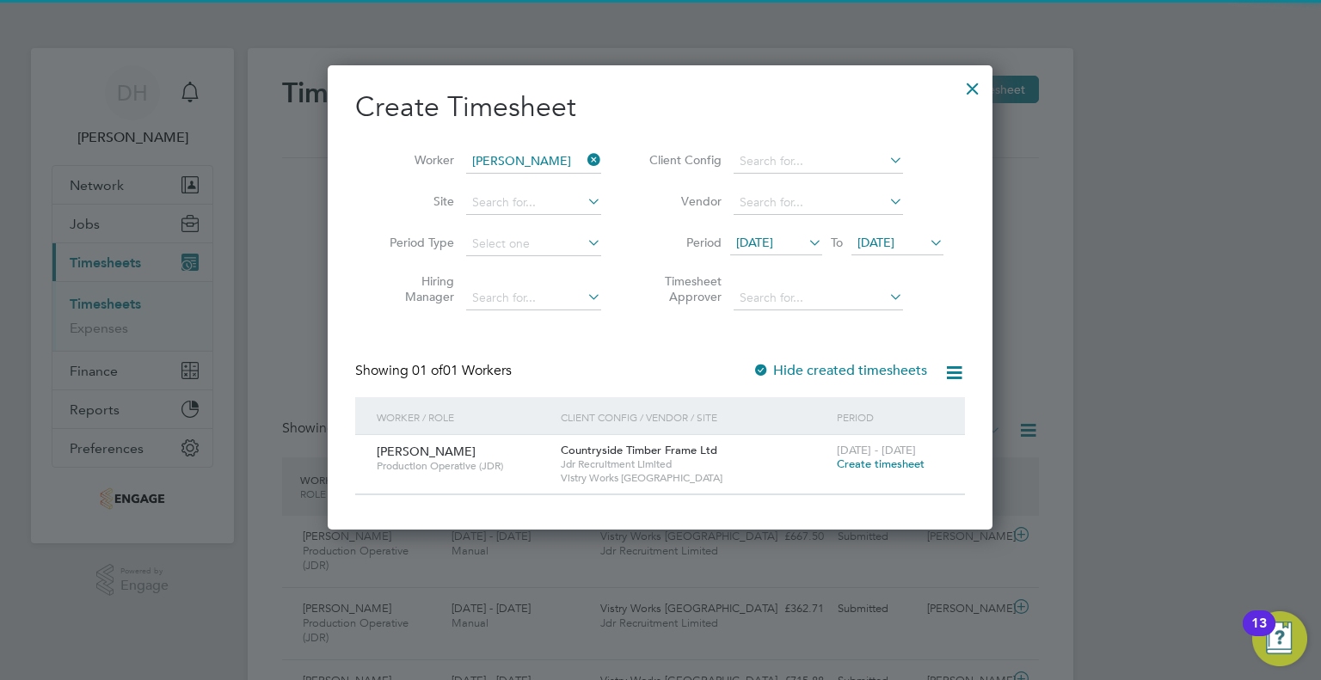
click at [856, 457] on span "Create timesheet" at bounding box center [881, 464] width 88 height 15
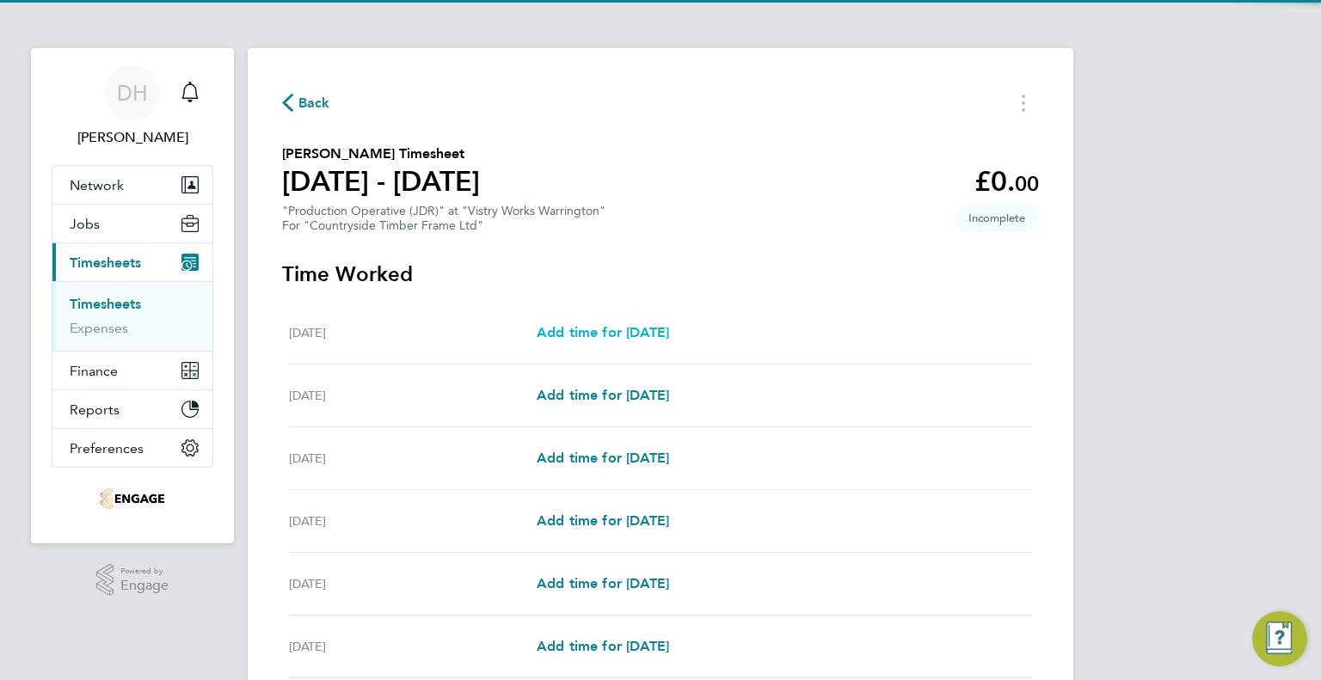
click at [562, 339] on span "Add time for [DATE]" at bounding box center [602, 332] width 132 height 16
select select "15"
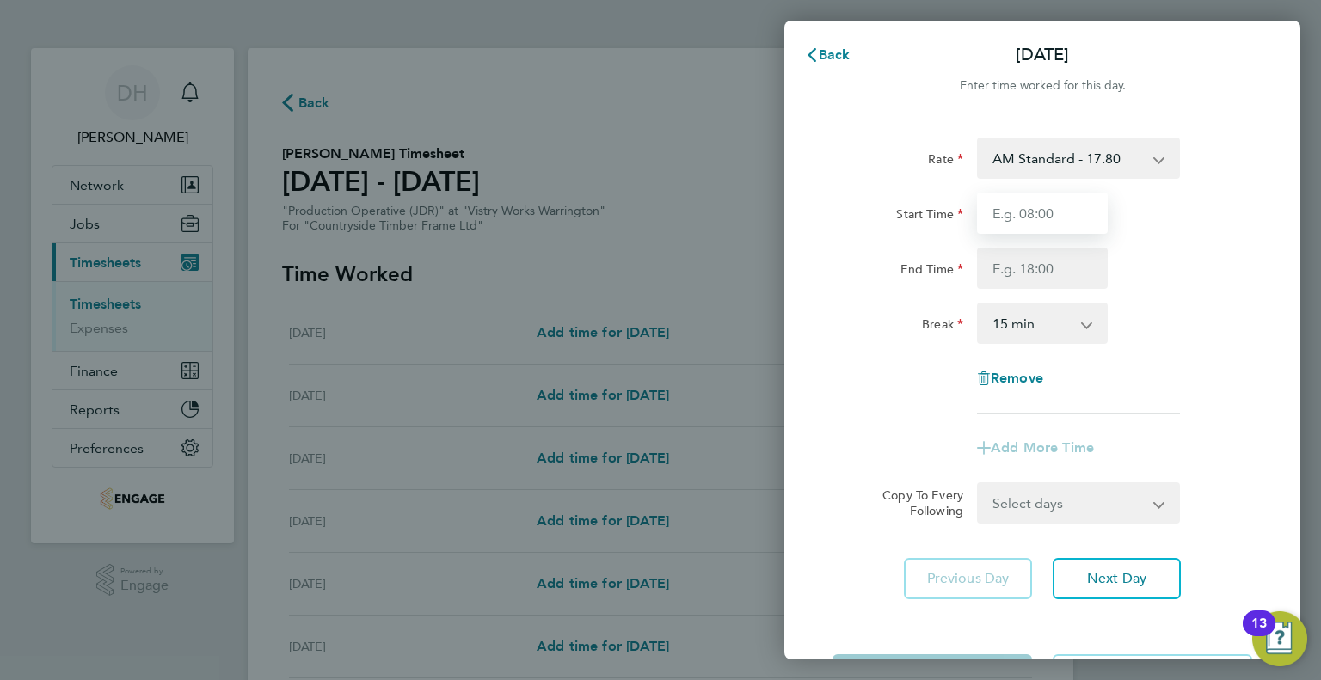
click at [1034, 205] on input "Start Time" at bounding box center [1042, 213] width 131 height 41
type input "14:00"
click at [990, 279] on input "End Time" at bounding box center [1042, 268] width 131 height 41
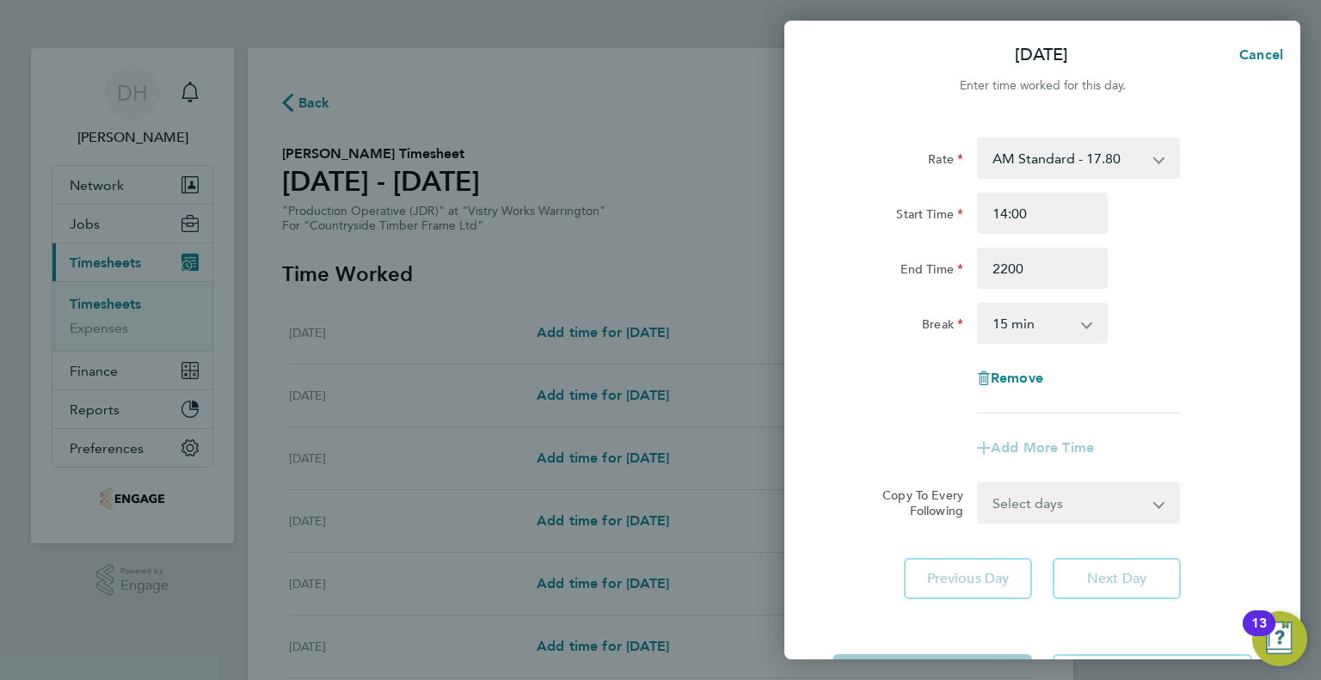
type input "22:00"
click at [996, 311] on select "0 min 15 min 30 min 45 min 60 min 75 min 90 min" at bounding box center [1031, 323] width 107 height 38
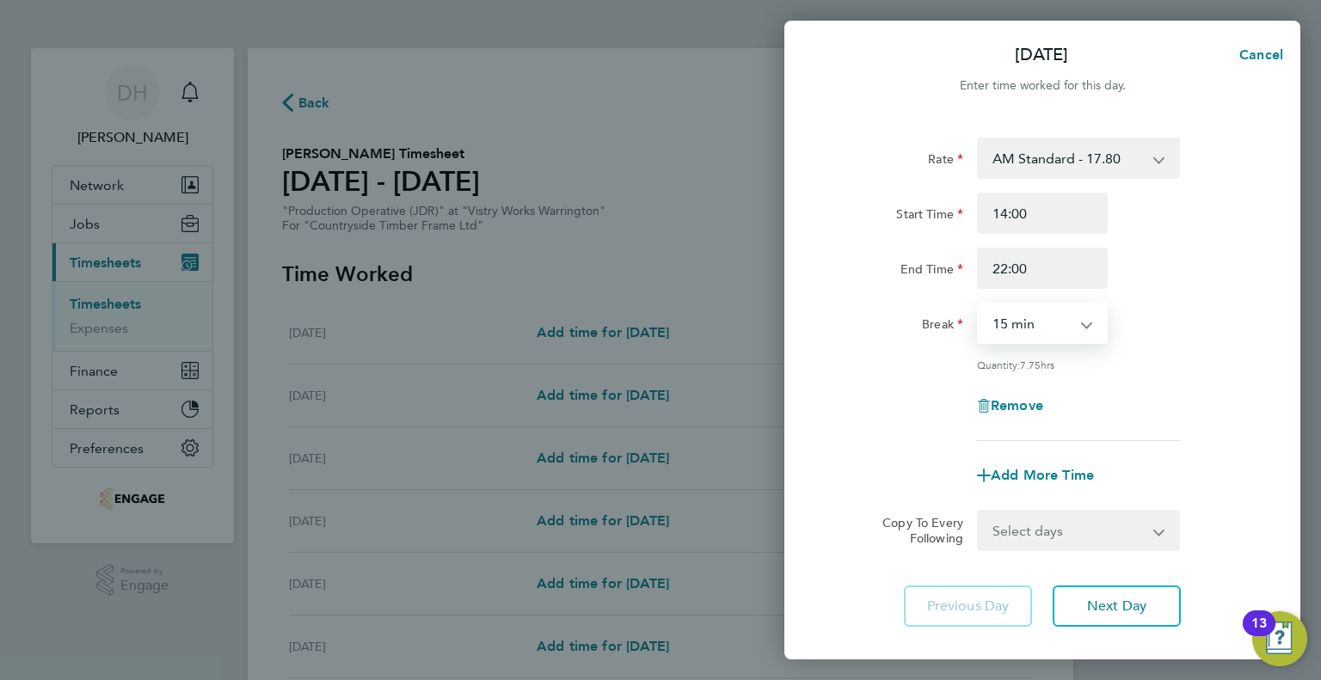
select select "30"
click at [978, 304] on select "0 min 15 min 30 min 45 min 60 min 75 min 90 min" at bounding box center [1031, 323] width 107 height 38
click at [1089, 609] on span "Next Day" at bounding box center [1116, 606] width 59 height 17
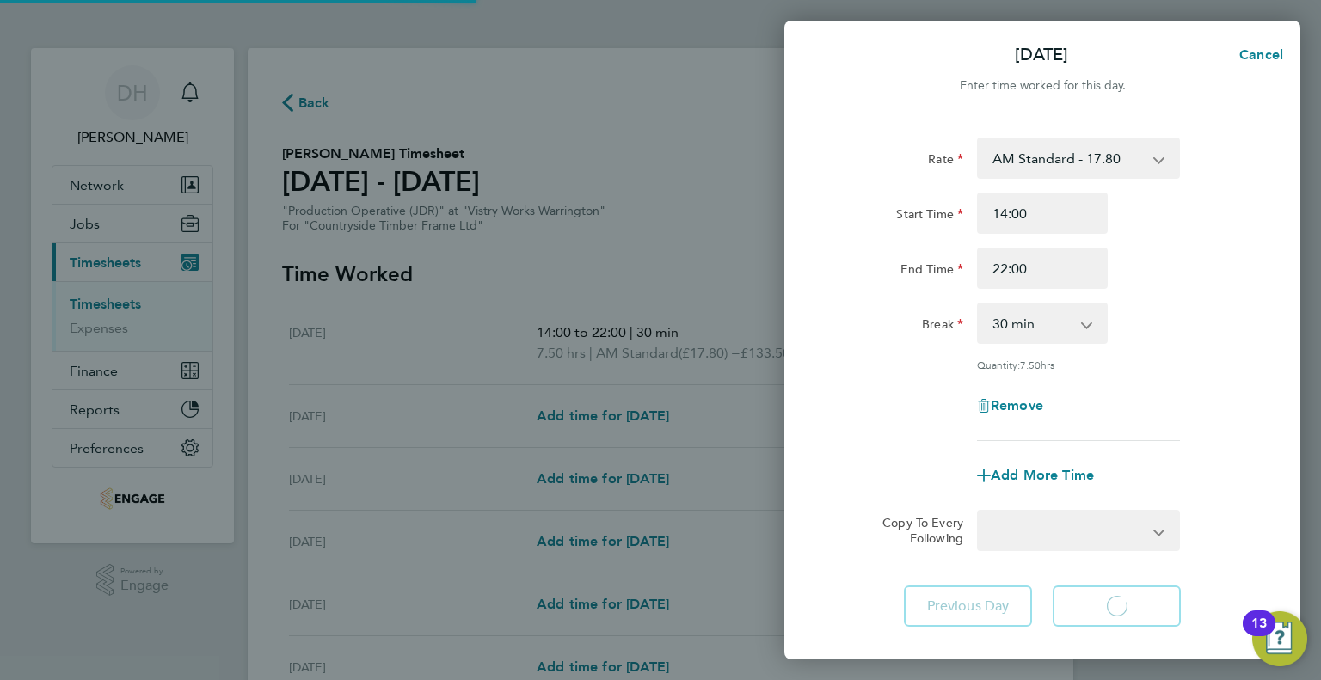
select select "15"
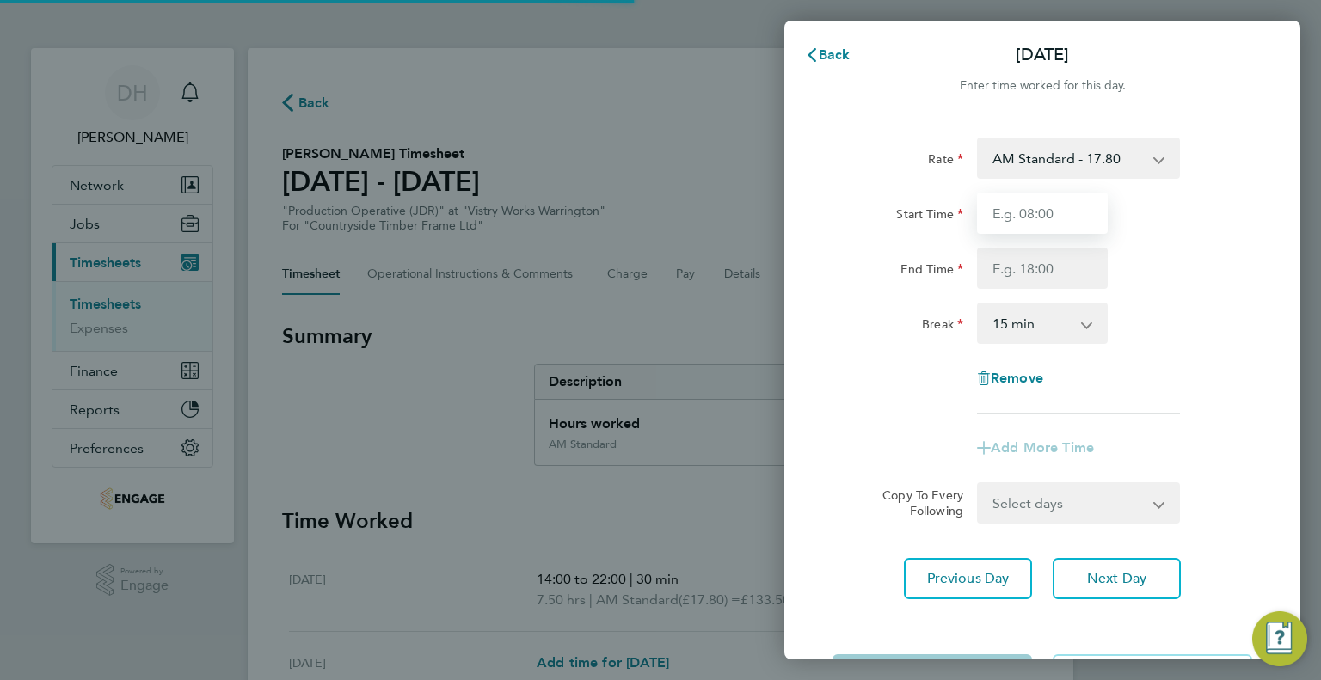
click at [996, 213] on input "Start Time" at bounding box center [1042, 213] width 131 height 41
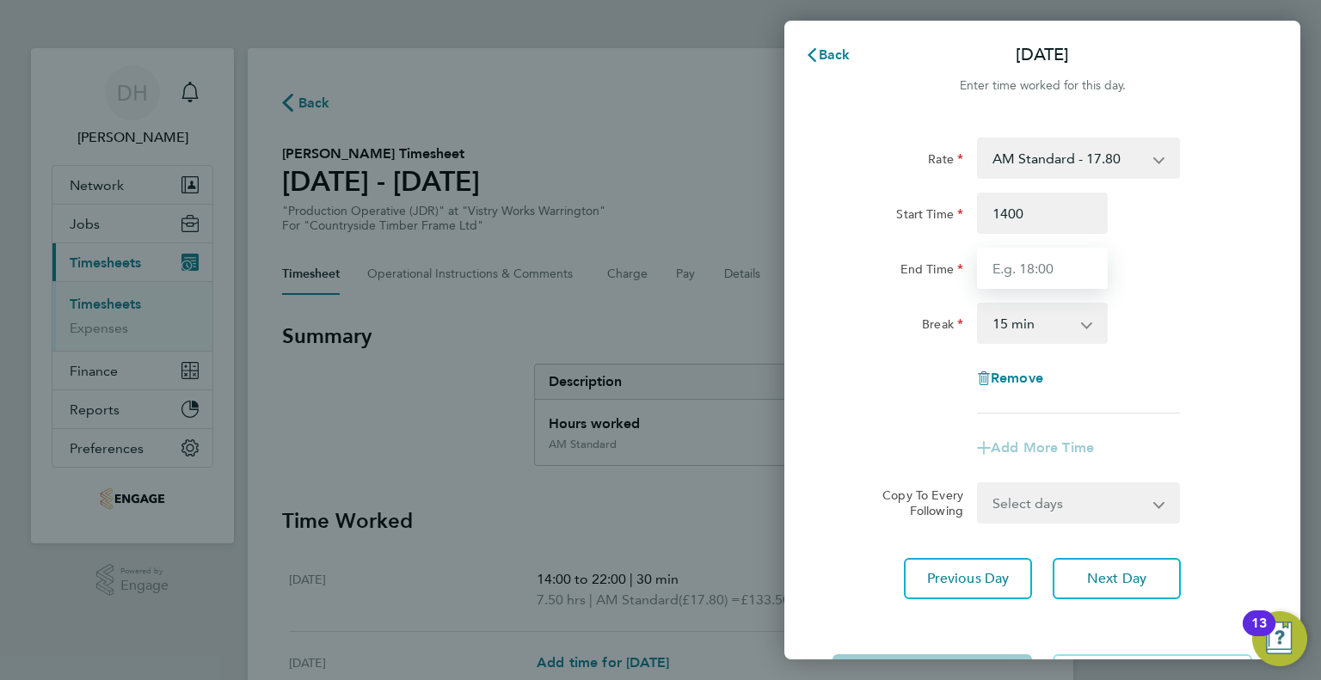
type input "14:00"
click at [990, 268] on input "End Time" at bounding box center [1042, 268] width 131 height 41
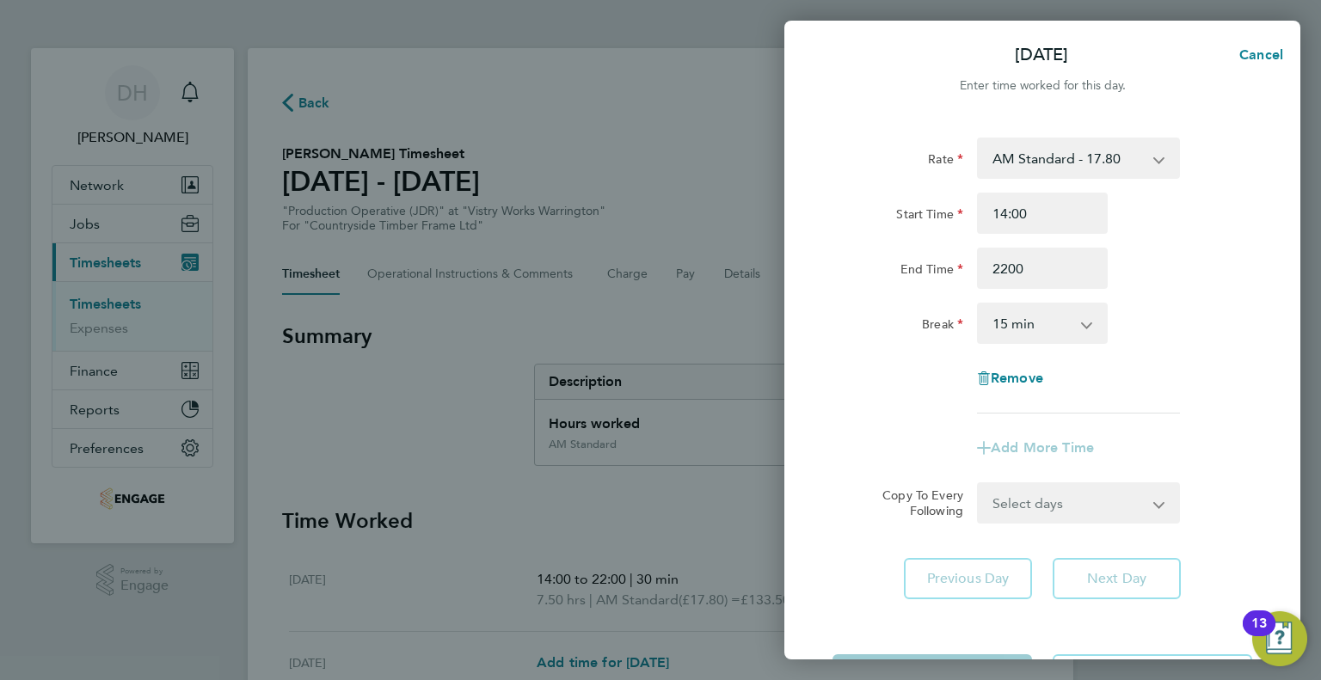
type input "22:00"
click at [1003, 326] on select "0 min 15 min 30 min 45 min 60 min 75 min 90 min" at bounding box center [1031, 323] width 107 height 38
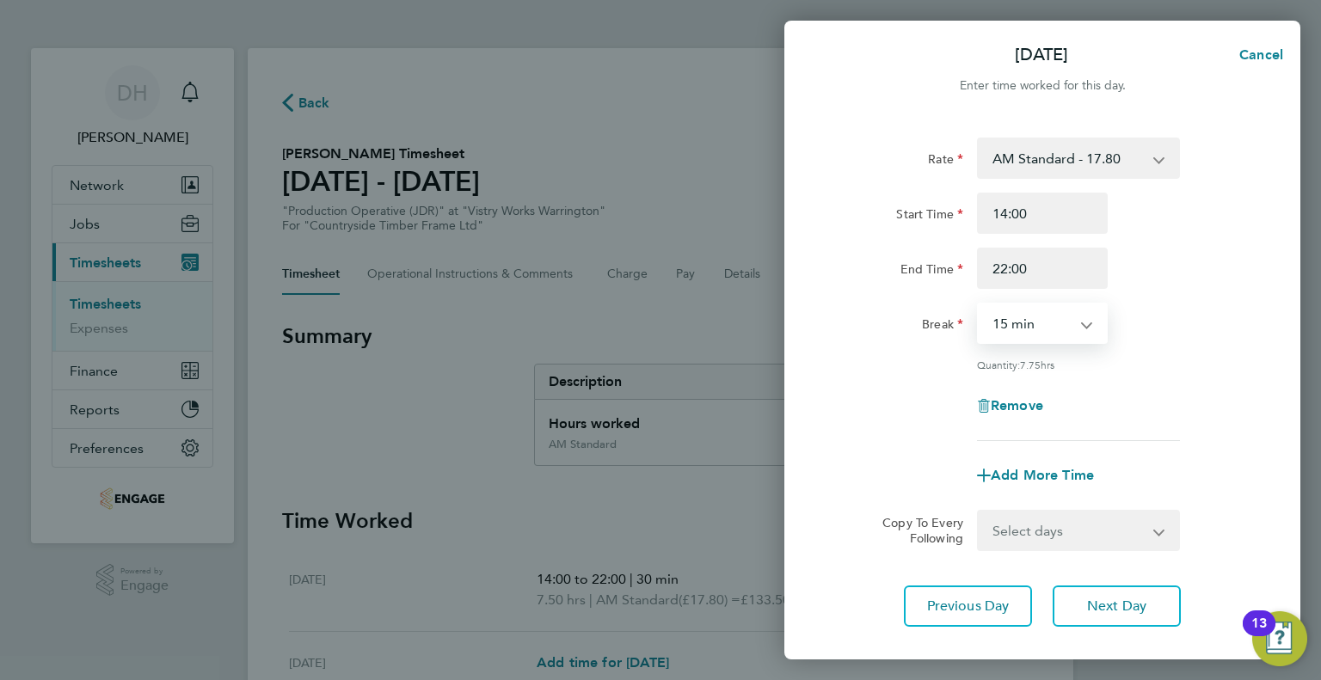
select select "30"
click at [978, 304] on select "0 min 15 min 30 min 45 min 60 min 75 min 90 min" at bounding box center [1031, 323] width 107 height 38
click at [946, 407] on div "Remove" at bounding box center [1041, 405] width 433 height 41
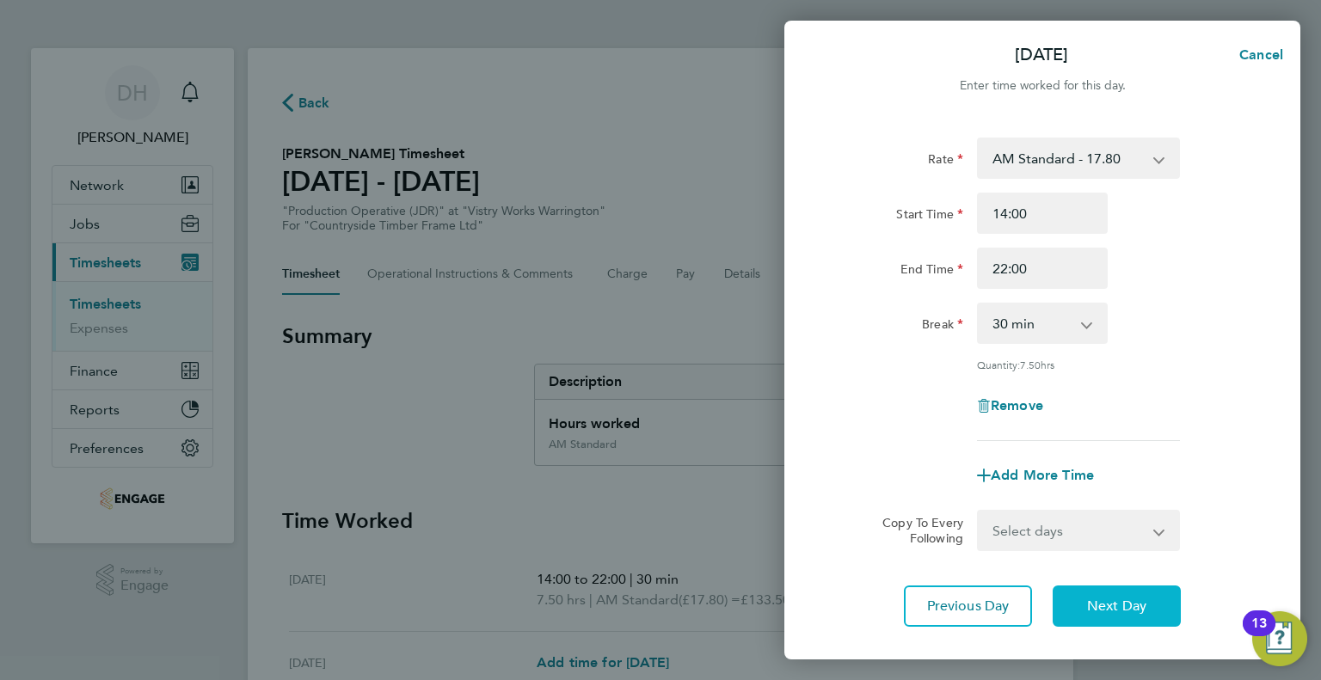
click at [1136, 618] on button "Next Day" at bounding box center [1116, 606] width 128 height 41
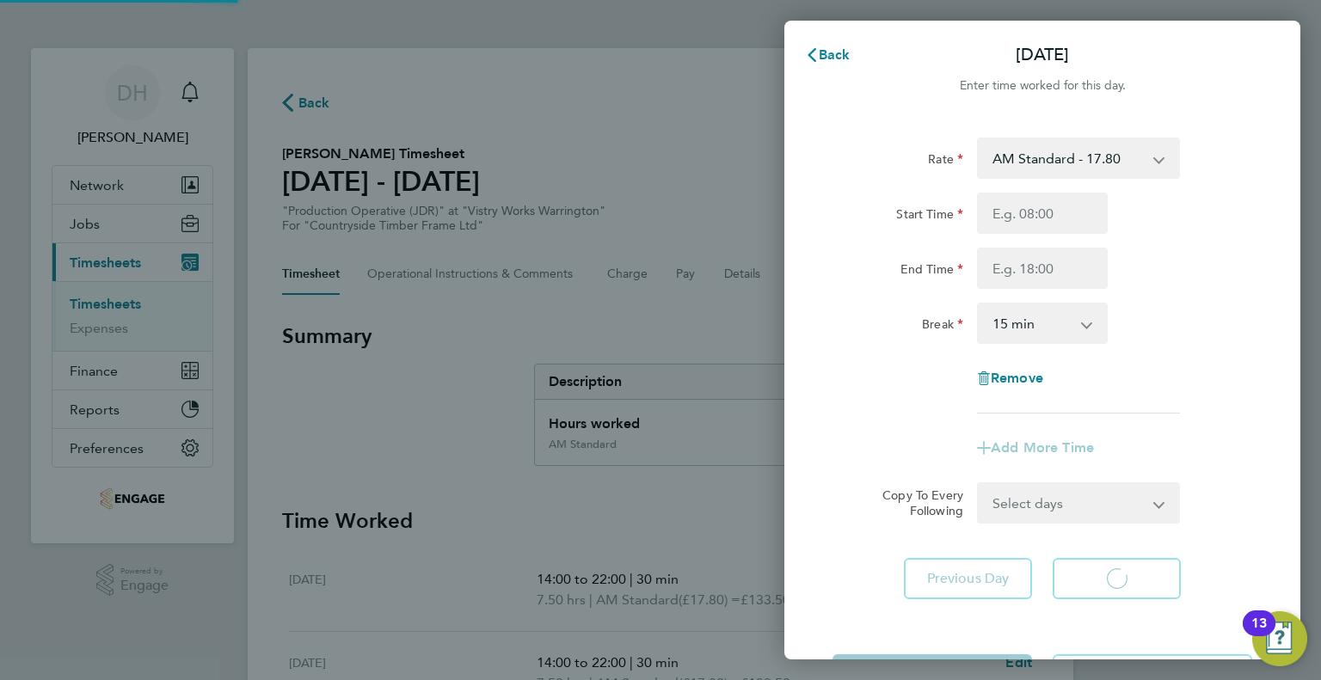
select select "15"
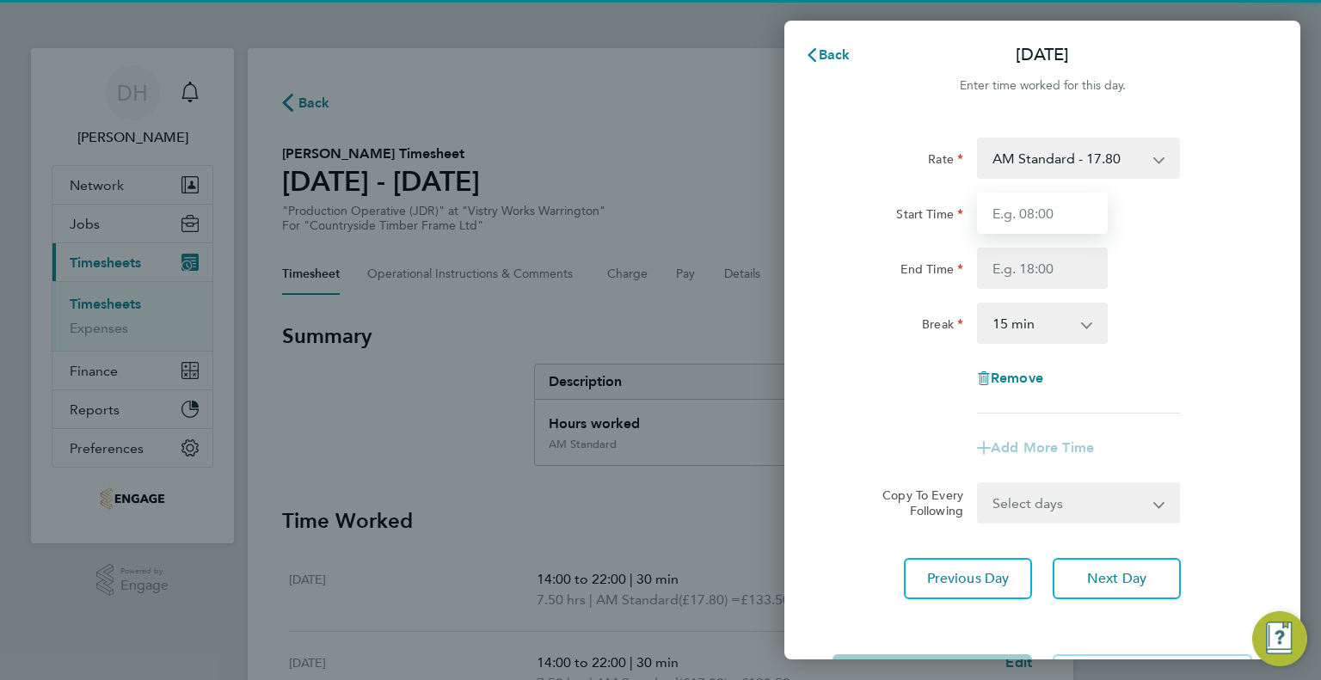
click at [1021, 216] on input "Start Time" at bounding box center [1042, 213] width 131 height 41
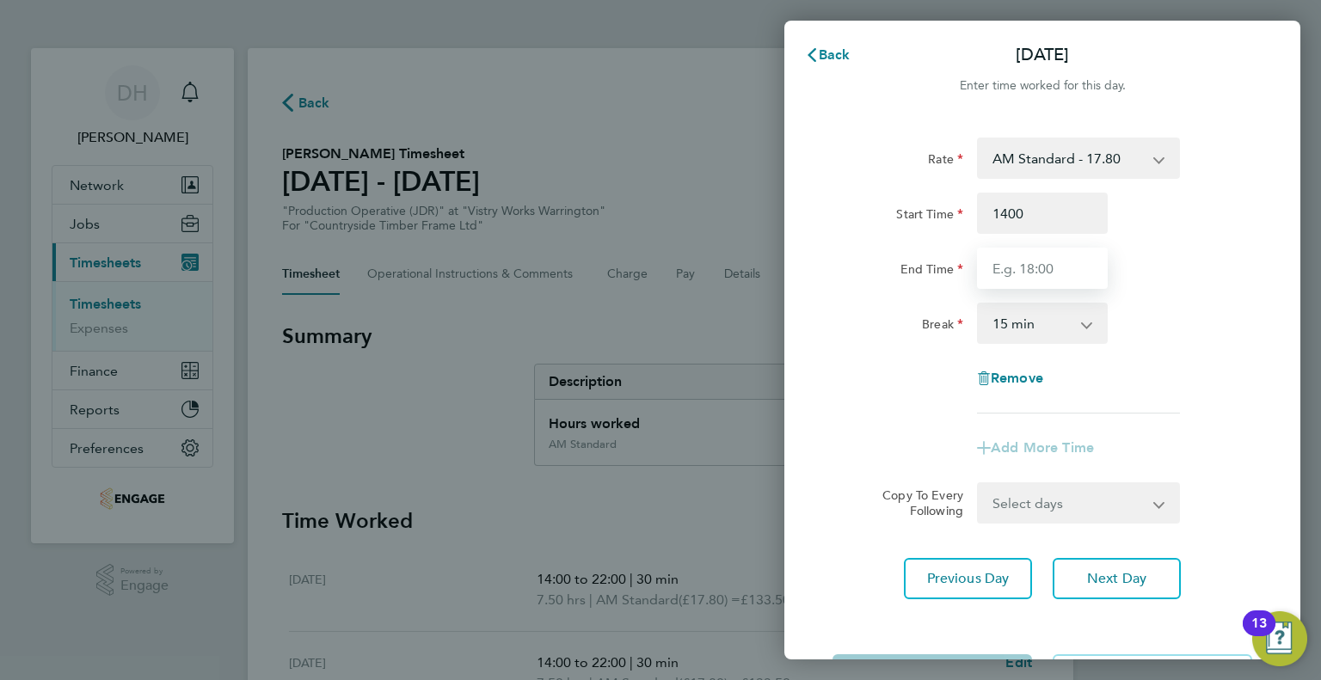
type input "14:00"
click at [1002, 273] on input "End Time" at bounding box center [1042, 268] width 131 height 41
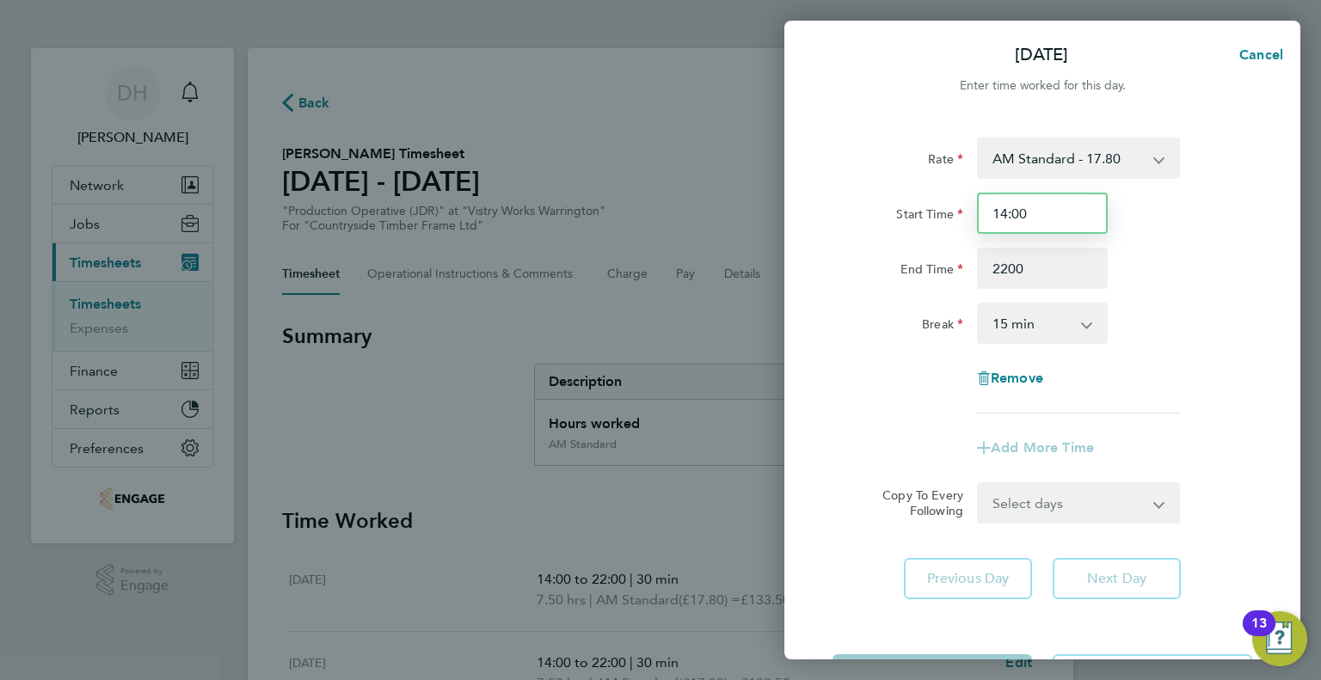
type input "22:00"
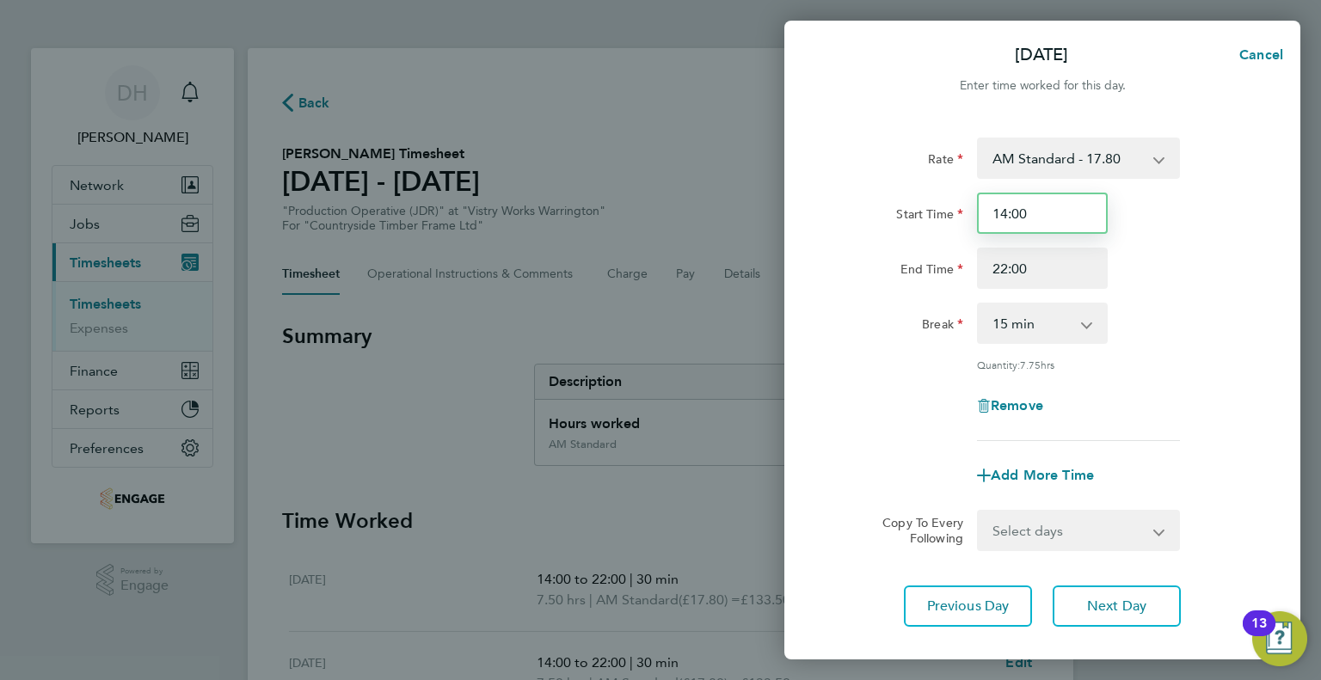
drag, startPoint x: 1023, startPoint y: 215, endPoint x: 956, endPoint y: 207, distance: 67.5
click at [956, 207] on div "Start Time 14:00" at bounding box center [1041, 213] width 433 height 41
type input "06:00"
drag, startPoint x: 1037, startPoint y: 264, endPoint x: 888, endPoint y: 264, distance: 148.7
click at [888, 264] on div "End Time 22:00" at bounding box center [1041, 268] width 433 height 41
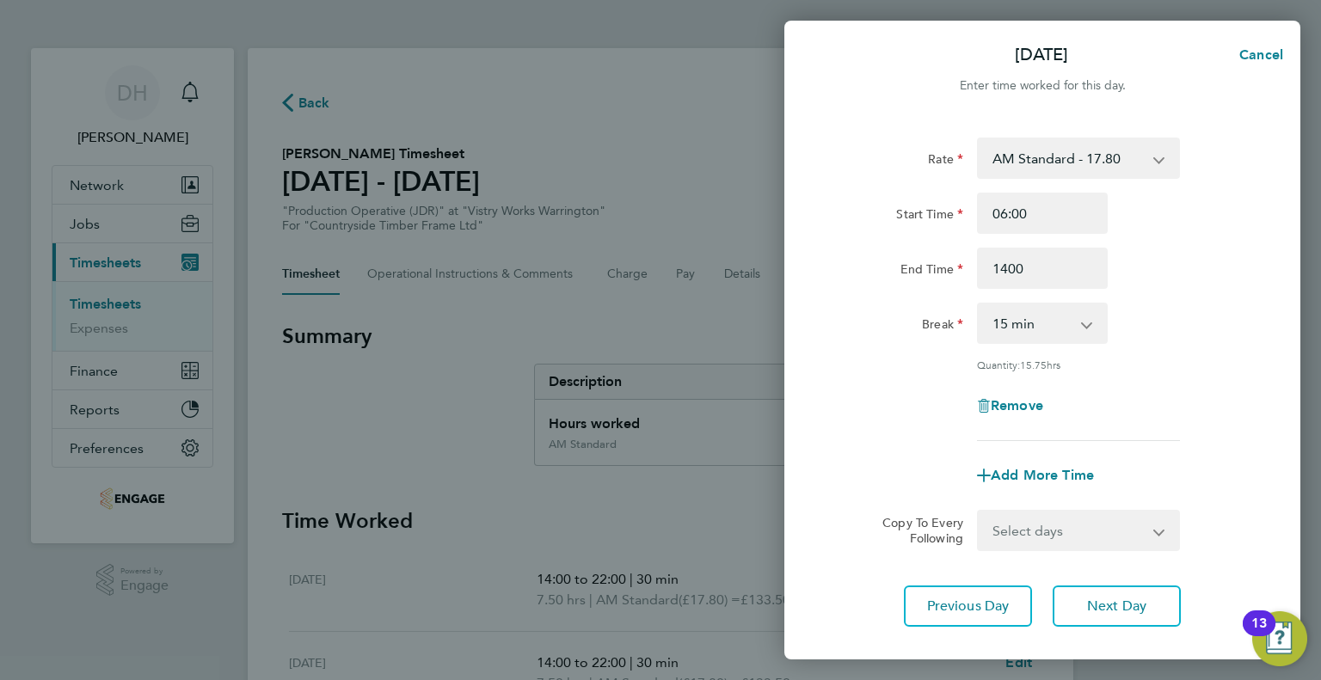
type input "14:00"
click at [916, 359] on div "Quantity: 15.75 hrs" at bounding box center [1041, 365] width 433 height 14
click at [1026, 331] on select "0 min 15 min 30 min 45 min 60 min 75 min 90 min" at bounding box center [1031, 323] width 107 height 38
select select "30"
click at [978, 304] on select "0 min 15 min 30 min 45 min 60 min 75 min 90 min" at bounding box center [1031, 323] width 107 height 38
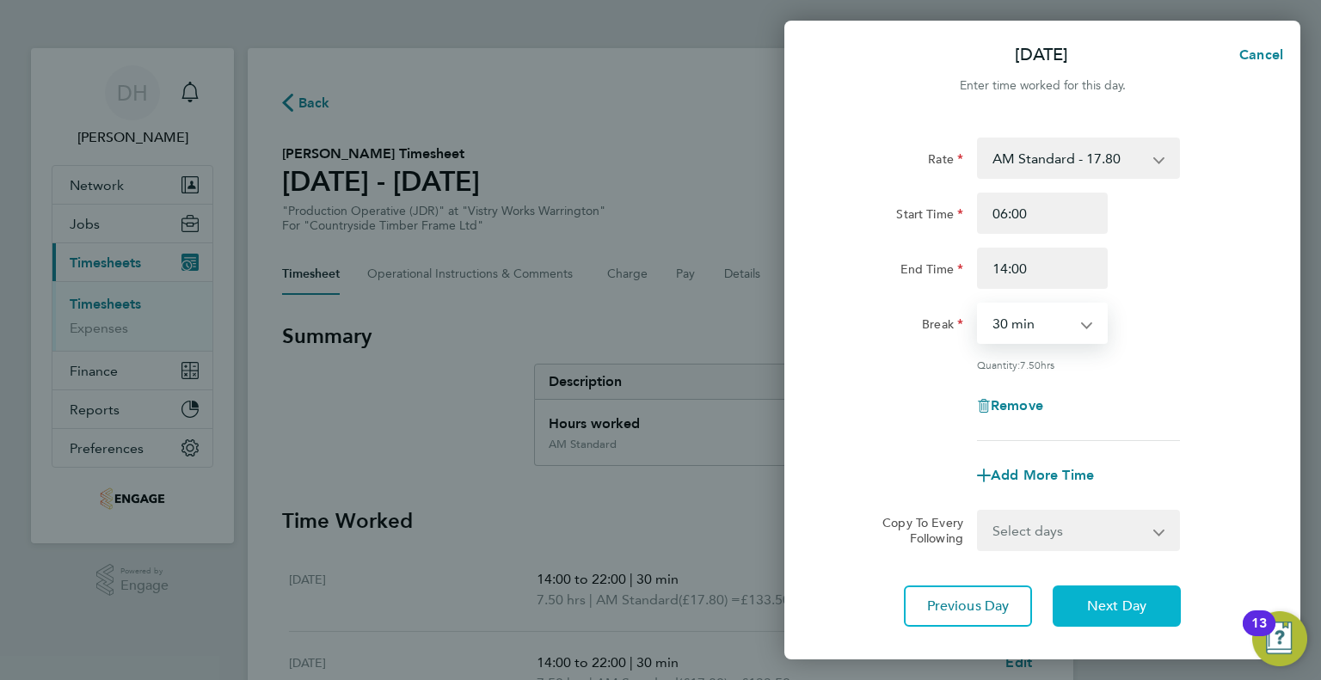
click at [1104, 610] on span "Next Day" at bounding box center [1116, 606] width 59 height 17
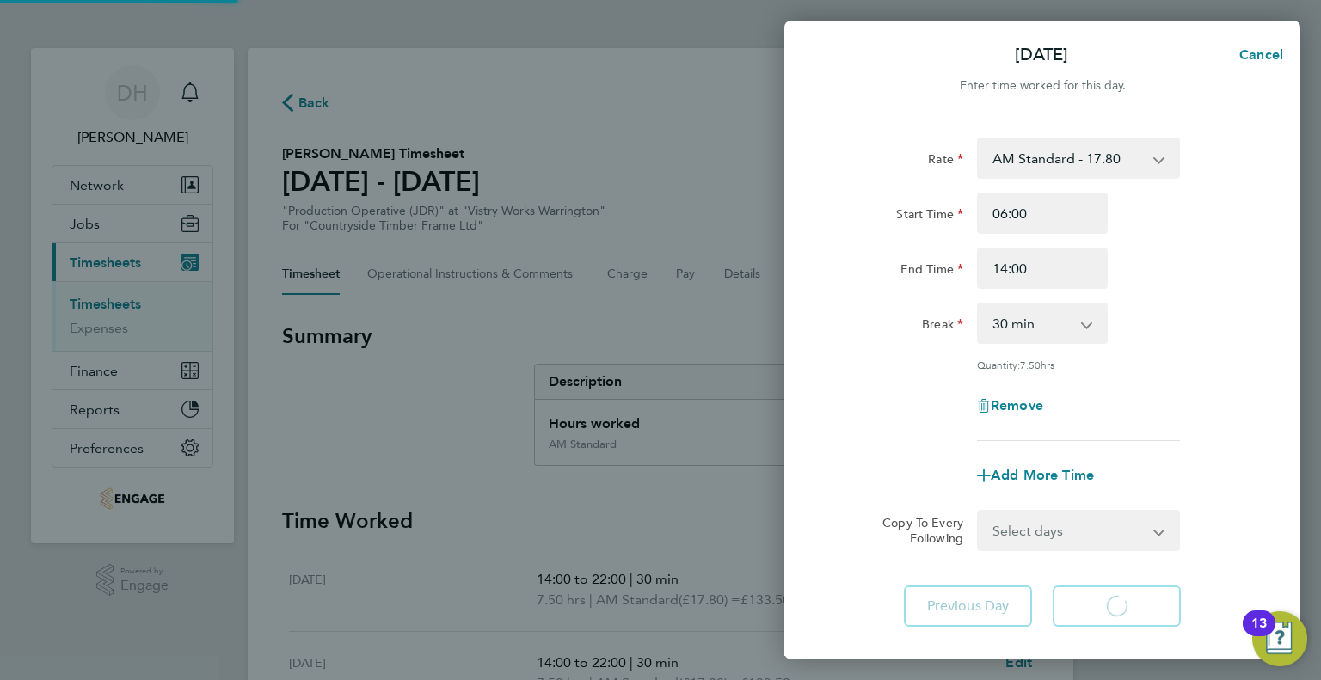
select select "15"
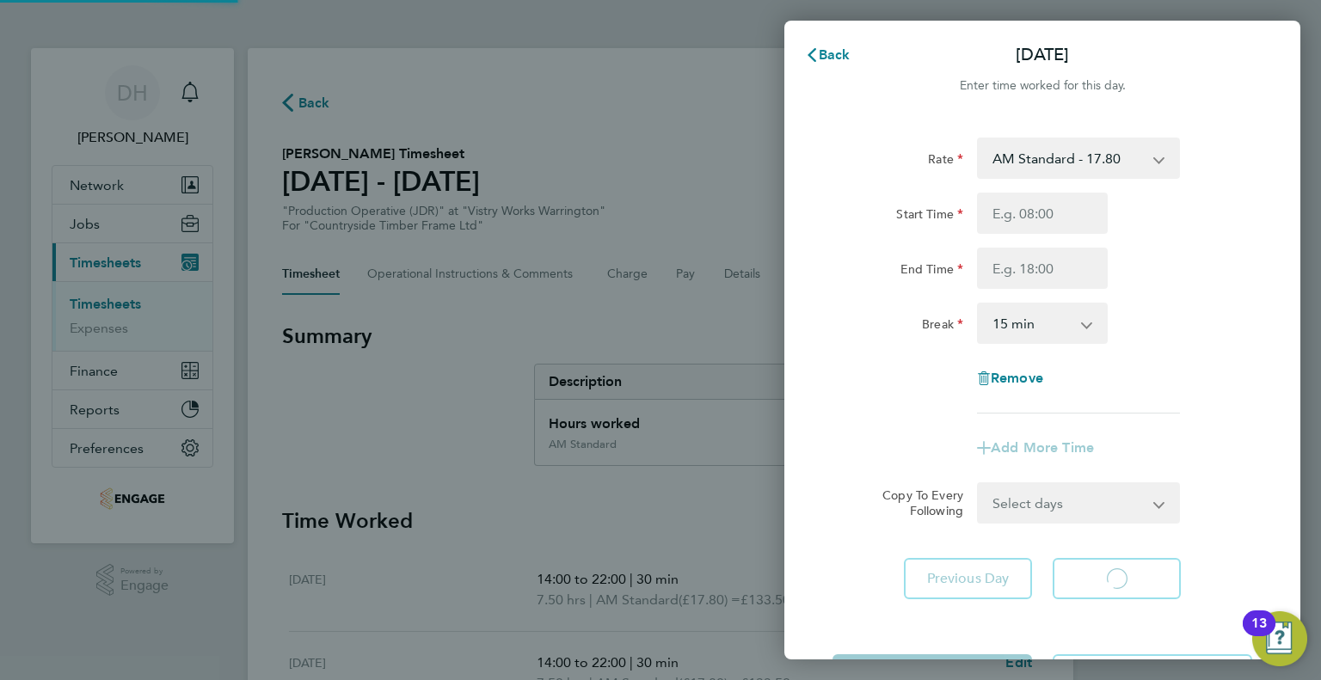
select select "15"
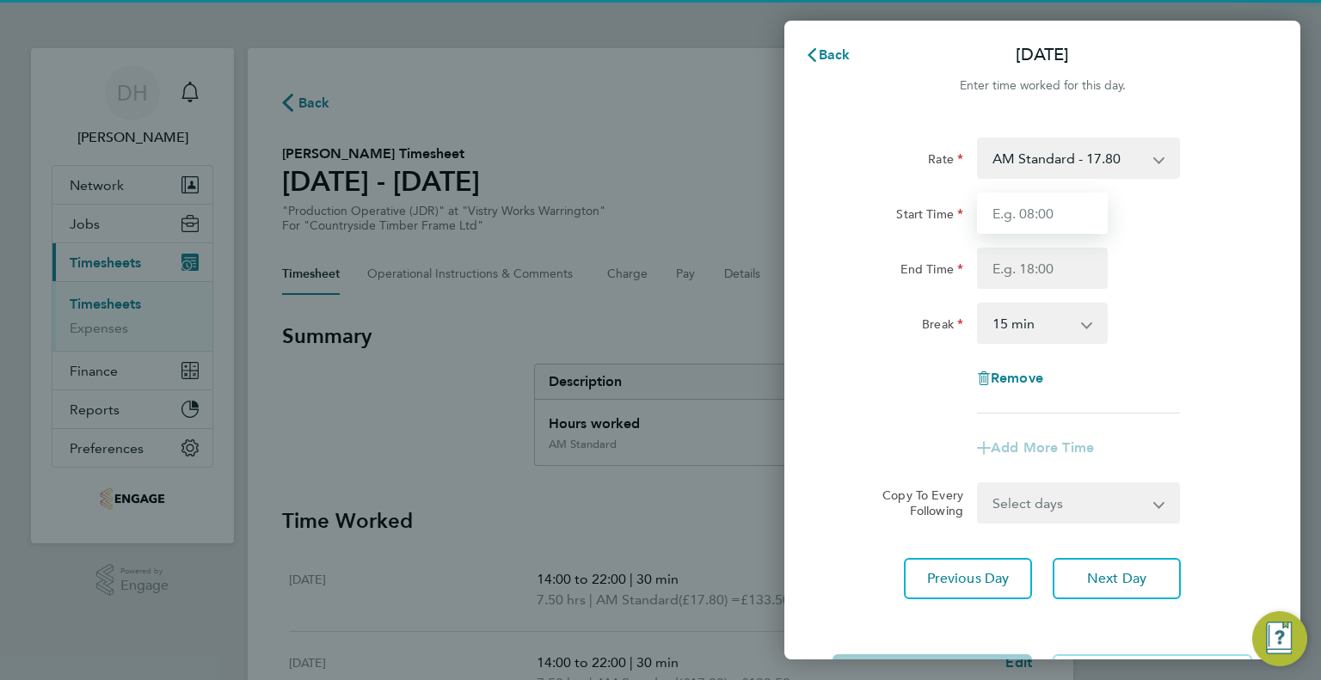
click at [1021, 220] on input "Start Time" at bounding box center [1042, 213] width 131 height 41
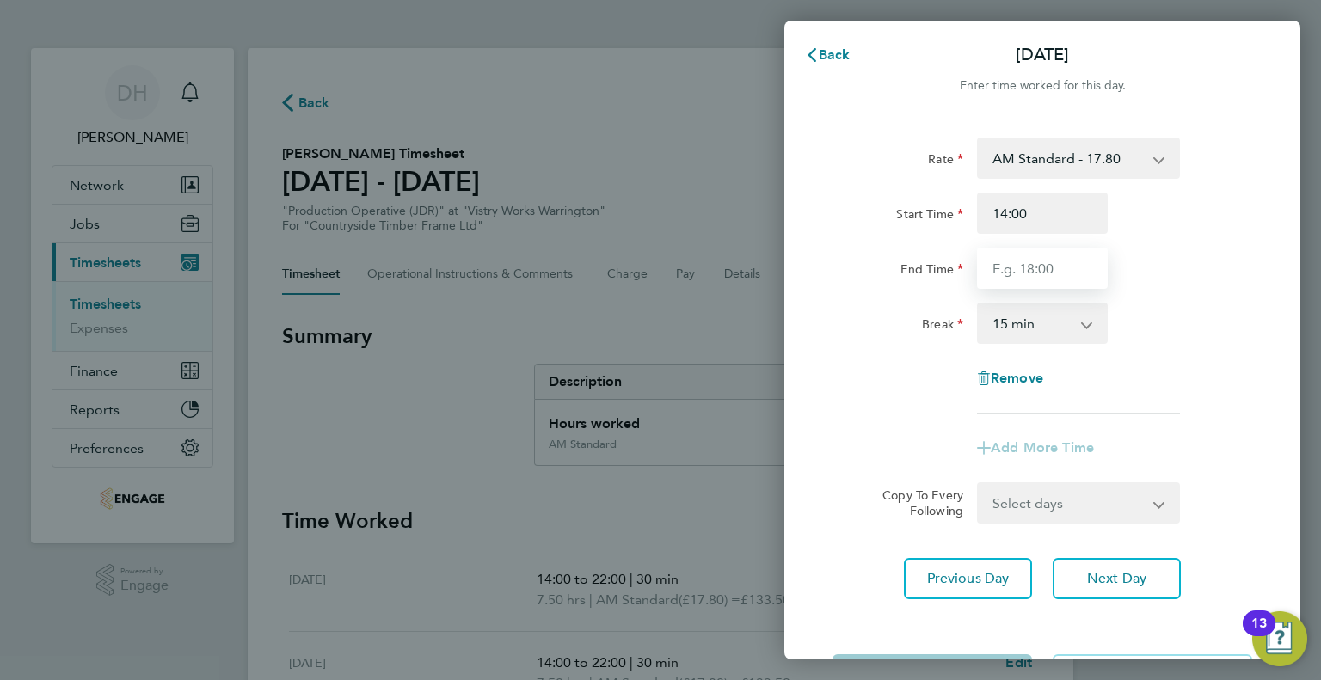
click at [996, 271] on input "End Time" at bounding box center [1042, 268] width 131 height 41
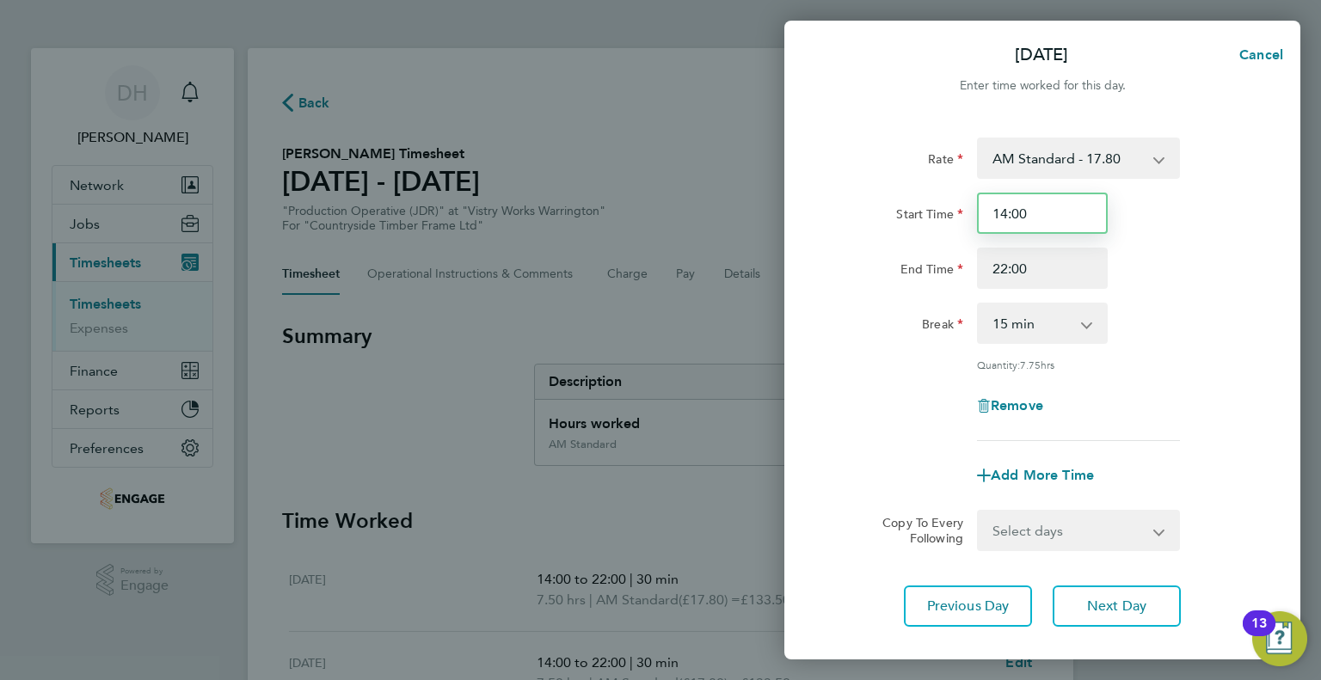
drag, startPoint x: 1052, startPoint y: 226, endPoint x: 942, endPoint y: 222, distance: 110.1
click at [942, 222] on div "Start Time 14:00" at bounding box center [1041, 213] width 433 height 41
drag, startPoint x: 1021, startPoint y: 264, endPoint x: 977, endPoint y: 263, distance: 44.7
click at [977, 263] on input "22:00" at bounding box center [1042, 268] width 131 height 41
drag, startPoint x: 1047, startPoint y: 269, endPoint x: 962, endPoint y: 267, distance: 85.1
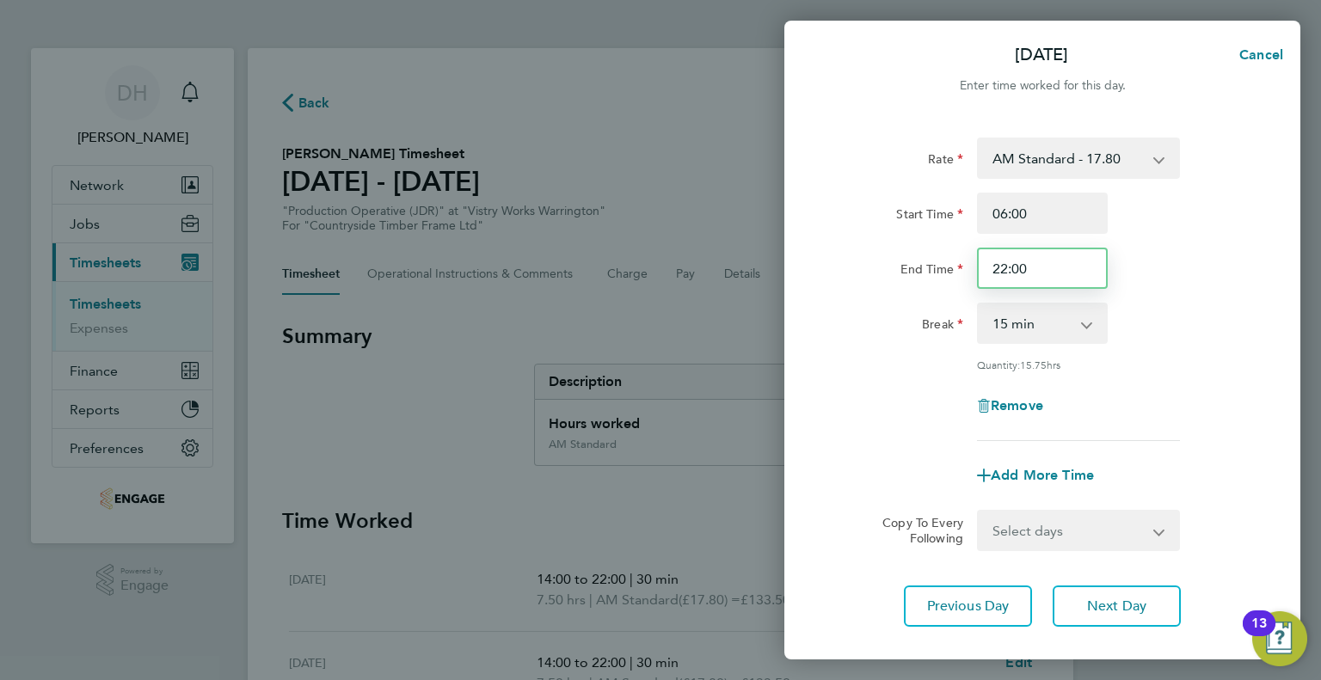
click at [962, 267] on div "End Time 22:00" at bounding box center [1041, 268] width 433 height 41
click at [1000, 319] on select "0 min 15 min 30 min 45 min 60 min 75 min 90 min" at bounding box center [1031, 323] width 107 height 38
click at [978, 304] on select "0 min 15 min 30 min 45 min 60 min 75 min 90 min" at bounding box center [1031, 323] width 107 height 38
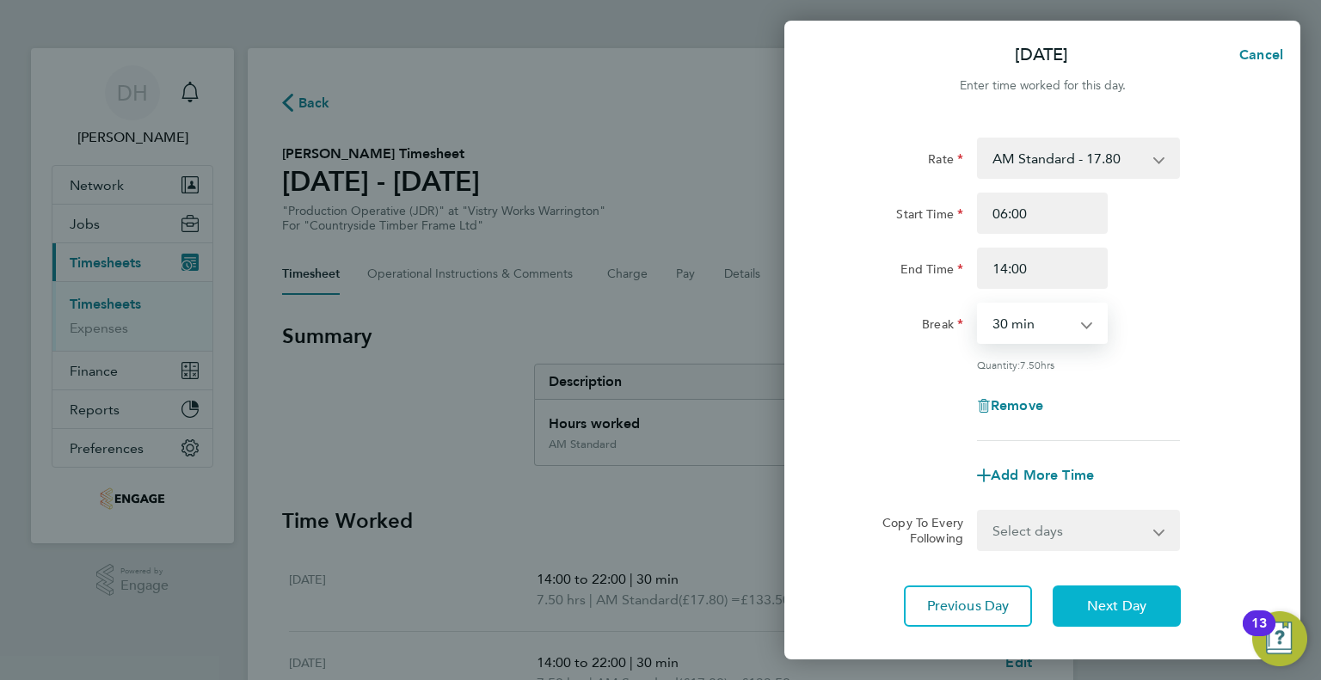
click at [1085, 601] on button "Next Day" at bounding box center [1116, 606] width 128 height 41
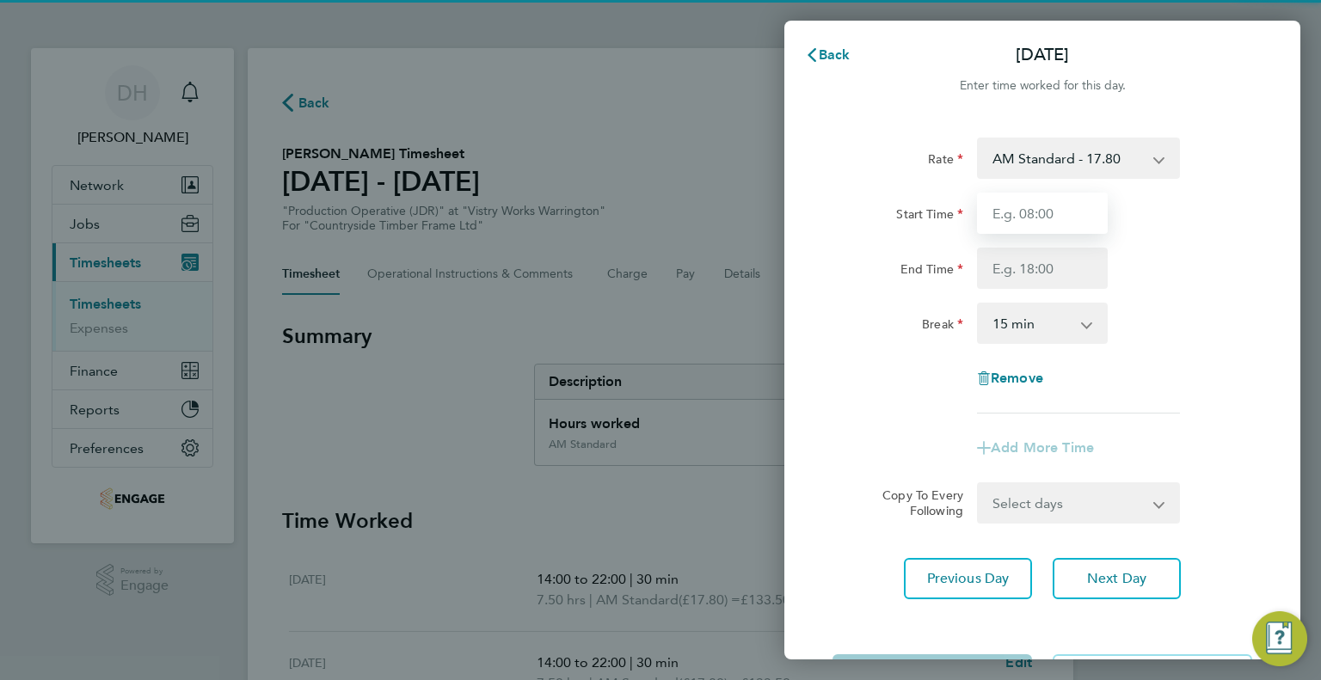
click at [1001, 205] on input "Start Time" at bounding box center [1042, 213] width 131 height 41
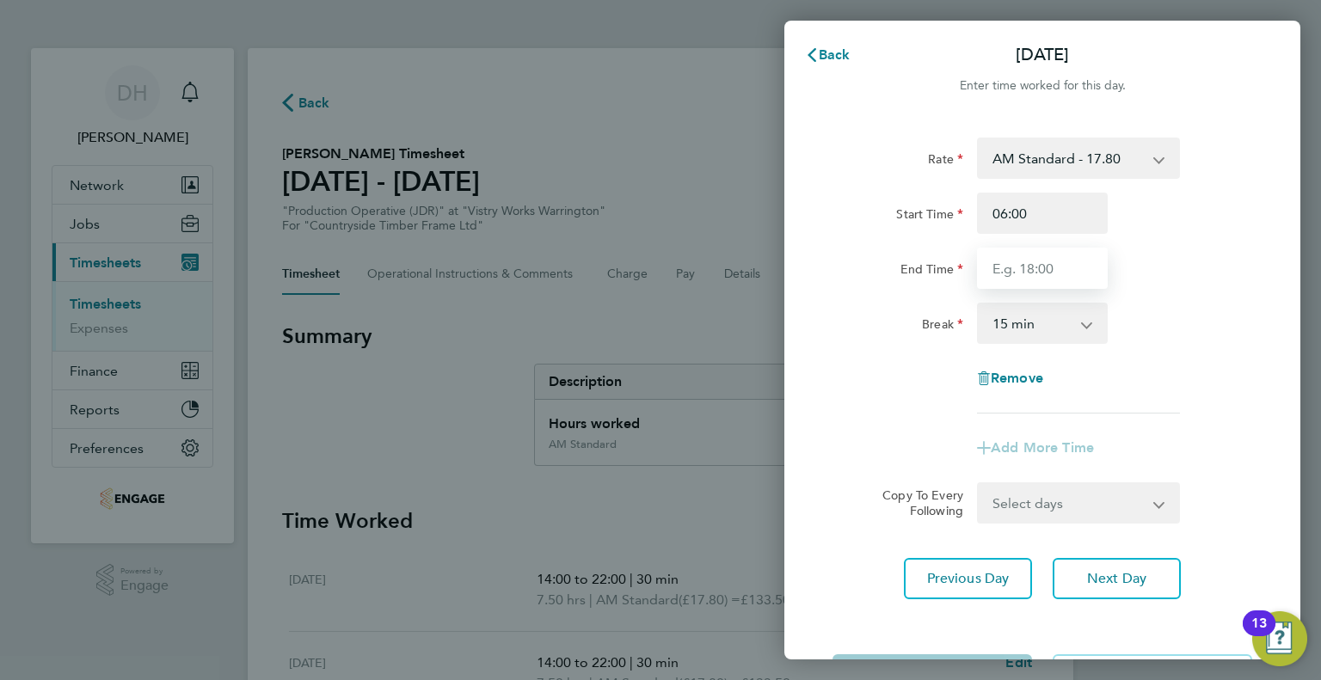
click at [994, 267] on input "End Time" at bounding box center [1042, 268] width 131 height 41
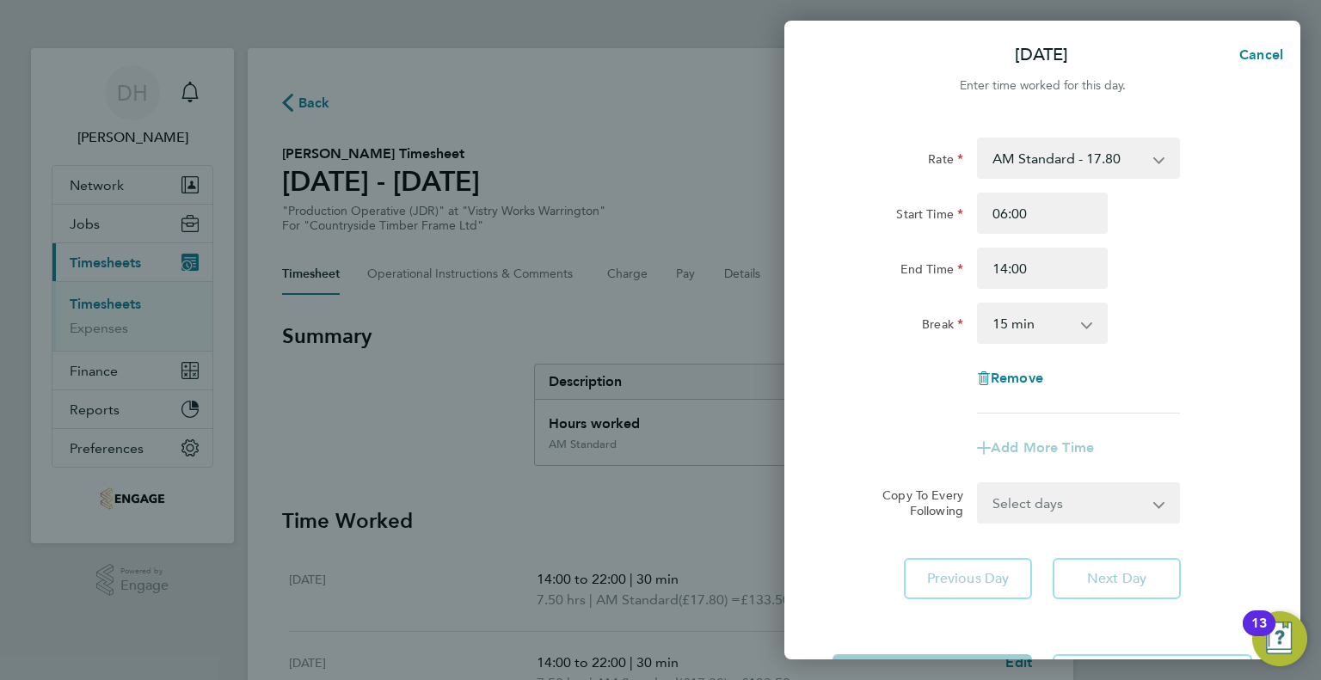
click at [990, 318] on select "0 min 15 min 30 min 45 min 60 min 75 min 90 min" at bounding box center [1031, 323] width 107 height 38
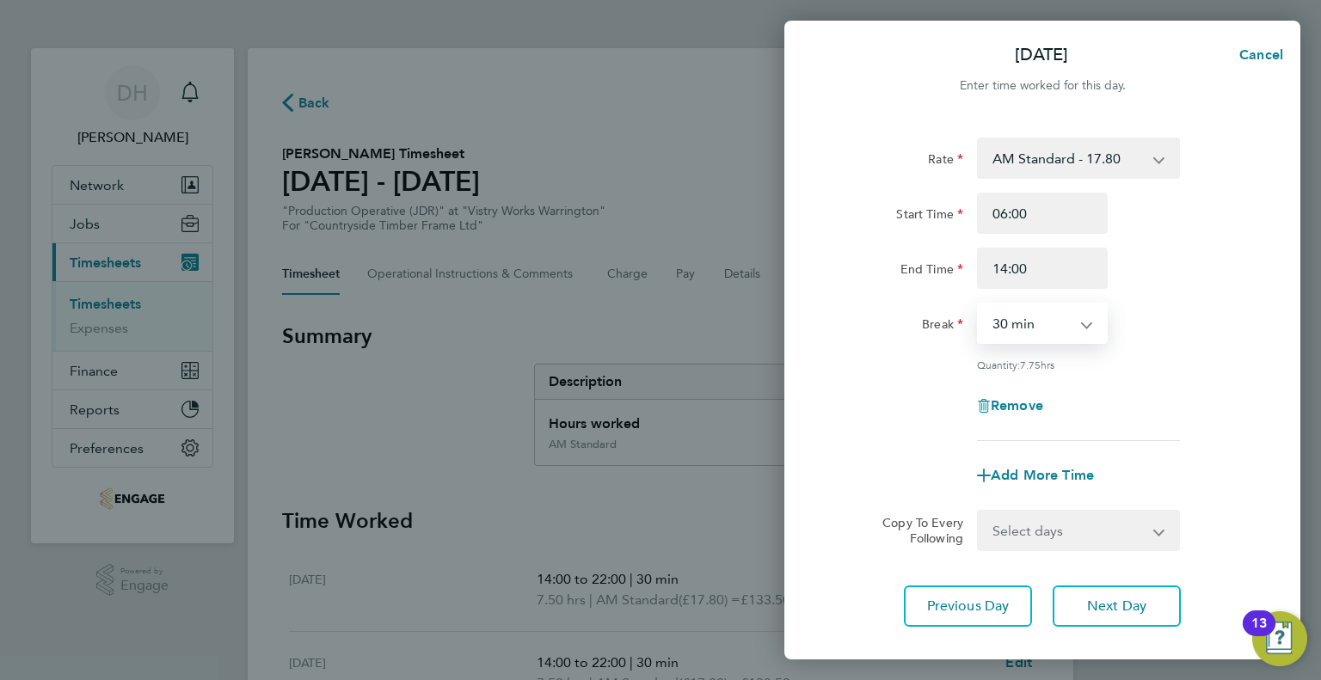
click at [978, 304] on select "0 min 15 min 30 min 45 min 60 min 75 min 90 min" at bounding box center [1031, 323] width 107 height 38
click at [1110, 586] on div "Rate AM Standard - 17.80 PM OT2 - 38.18 PM OT1 - 28.64 AM OT1 - 26.70 AM OT2 - …" at bounding box center [1042, 382] width 516 height 530
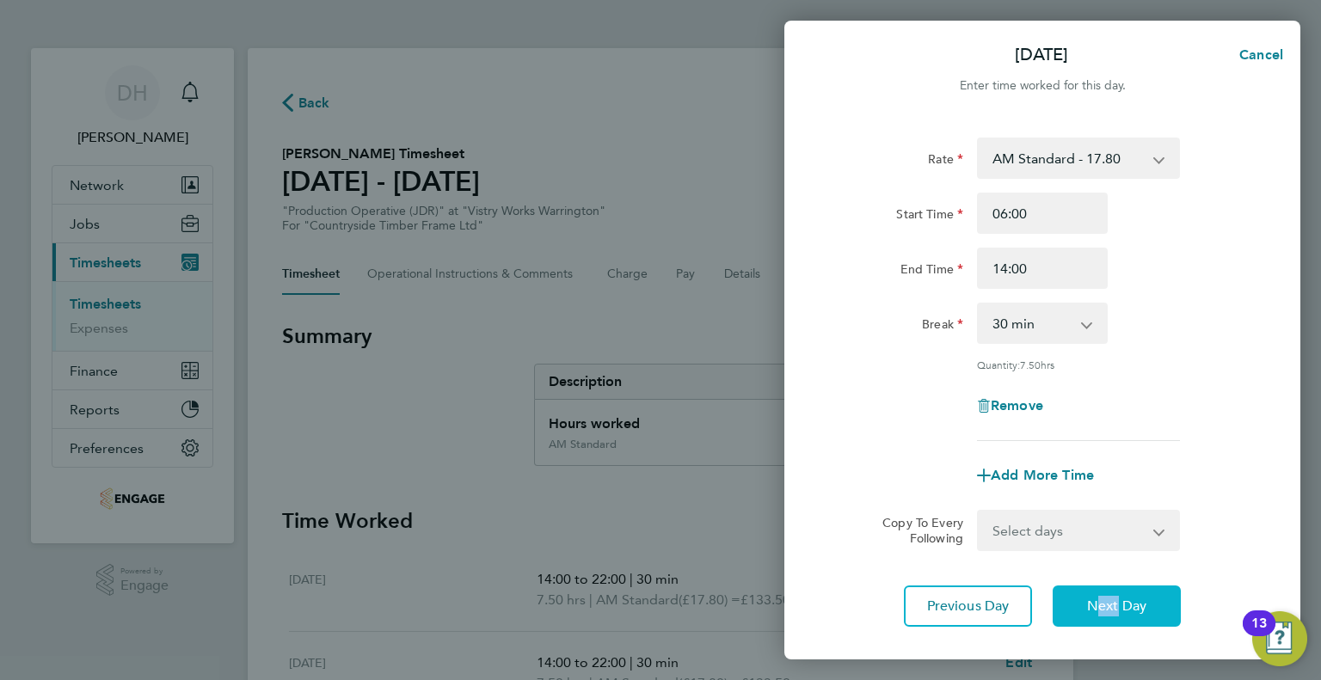
click at [1104, 610] on span "Next Day" at bounding box center [1116, 606] width 59 height 17
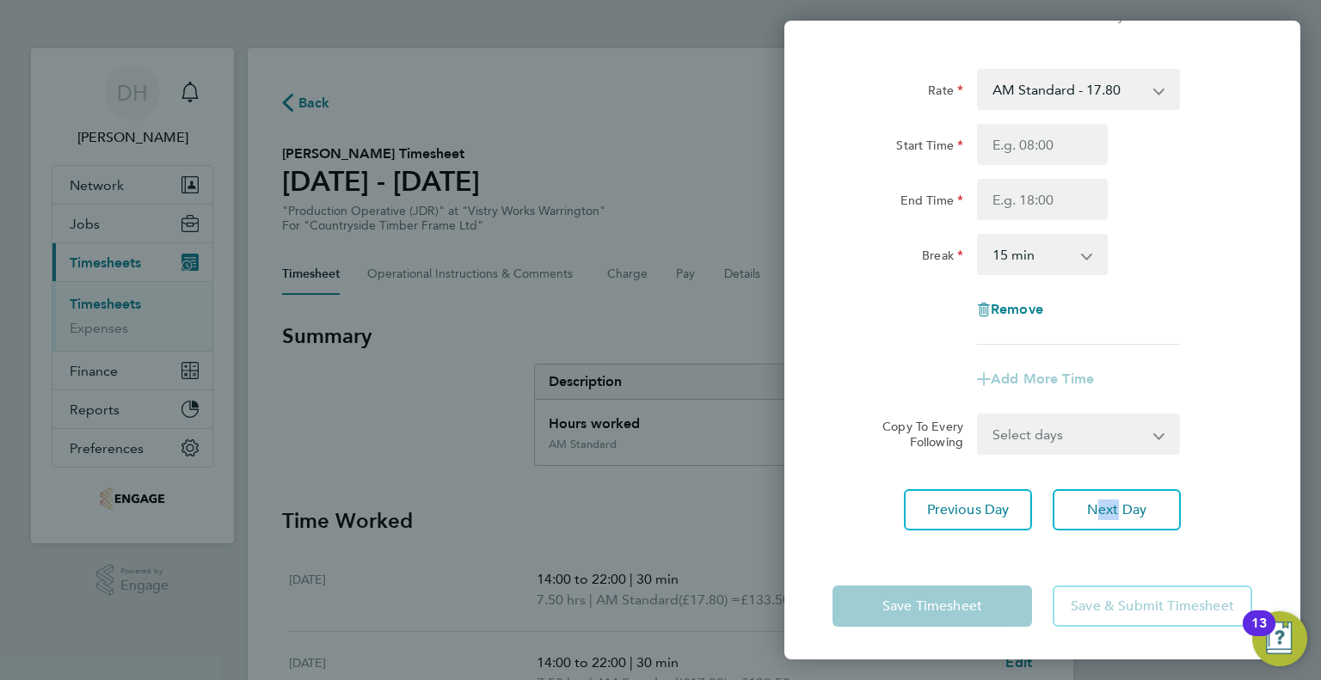
click at [867, 609] on app-form-button "Save Timesheet" at bounding box center [937, 606] width 210 height 41
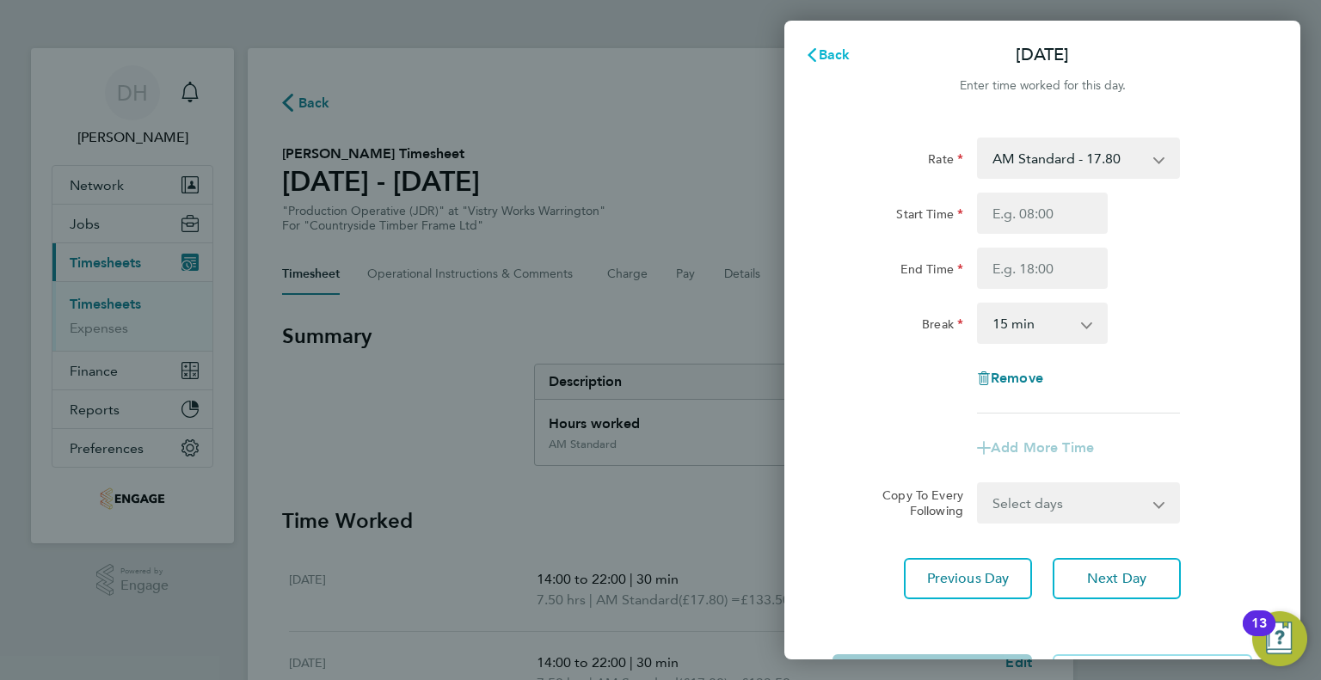
click at [835, 63] on span "Back" at bounding box center [834, 54] width 32 height 16
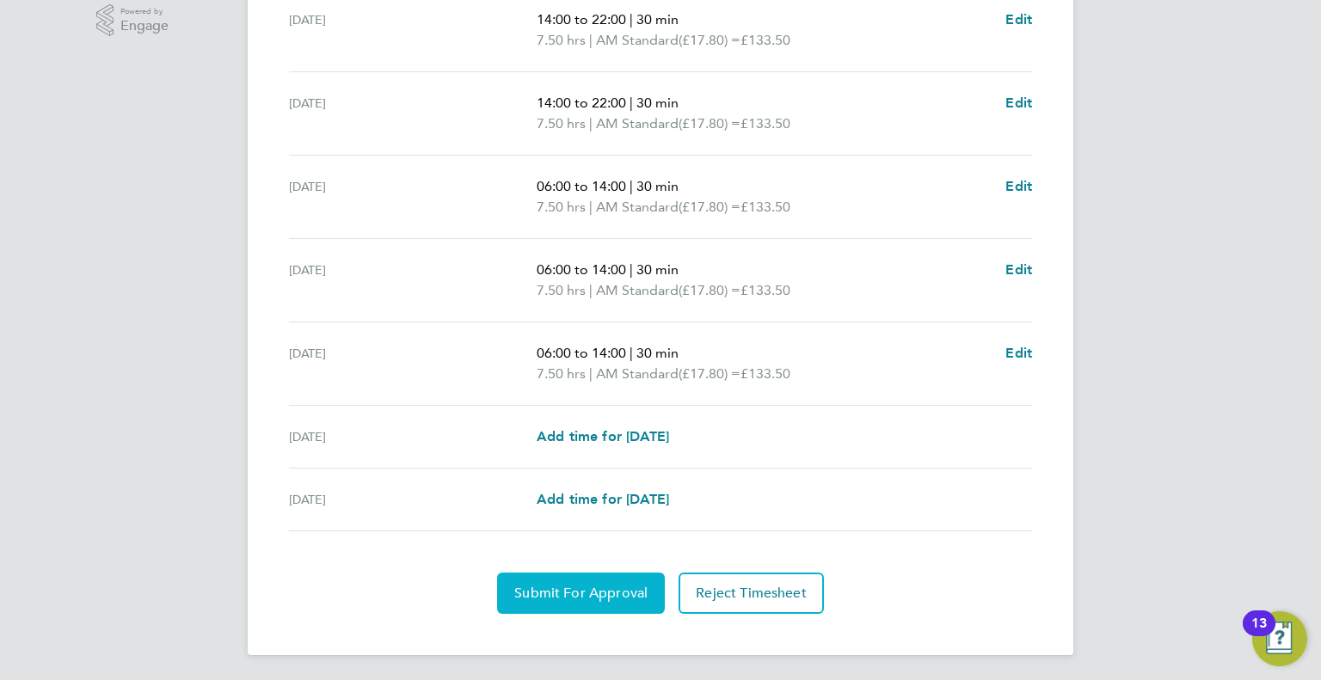
click at [575, 598] on span "Submit For Approval" at bounding box center [580, 593] width 133 height 17
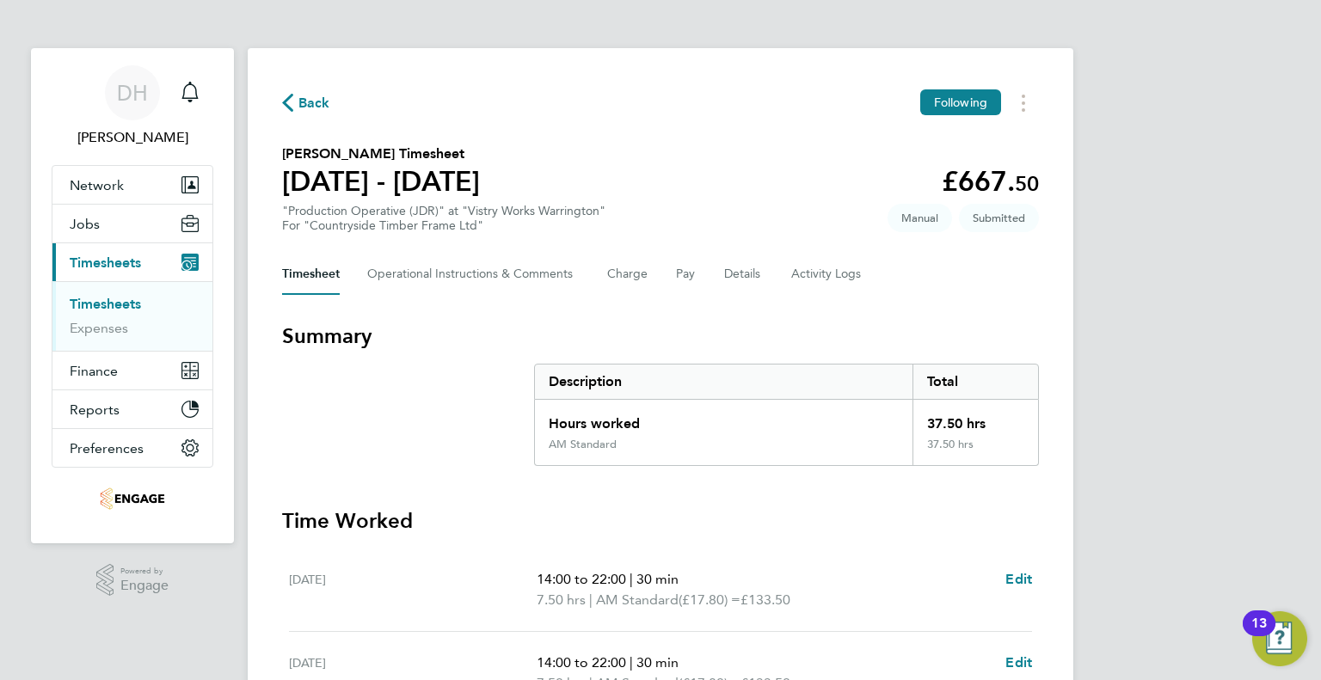
click at [291, 113] on svg-icon "button" at bounding box center [287, 107] width 11 height 16
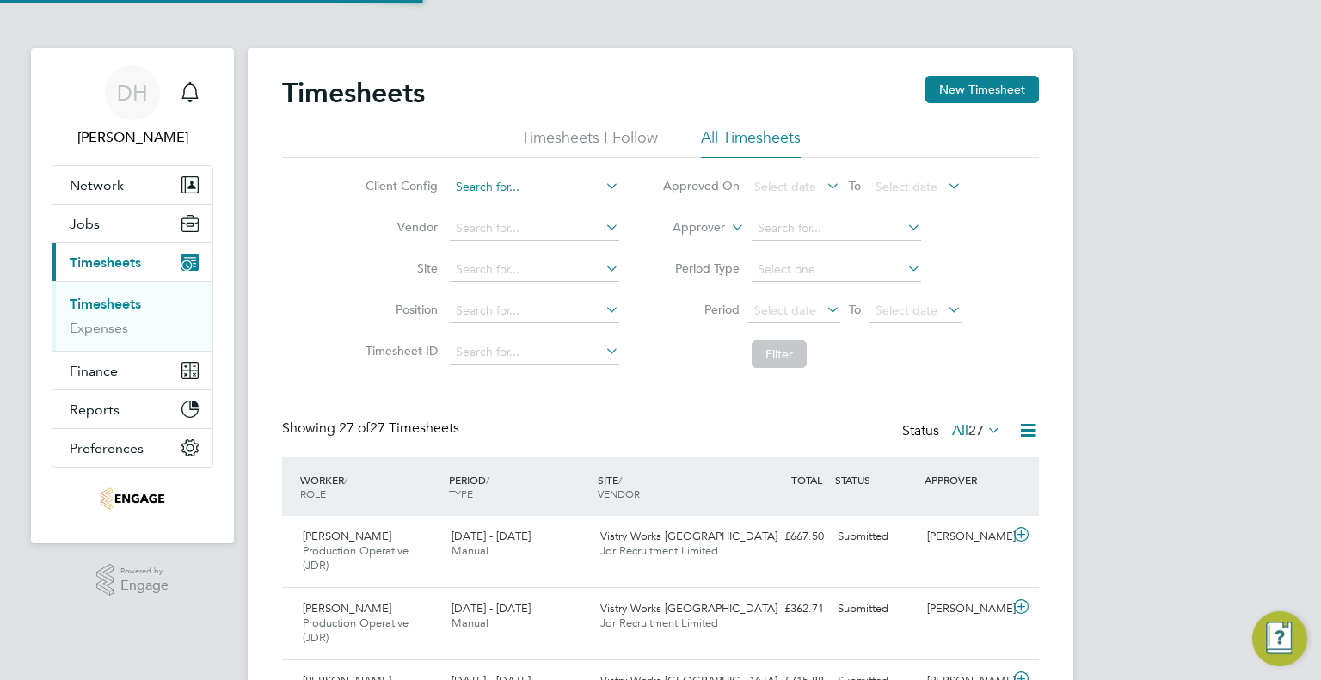
scroll to position [58, 150]
click at [537, 219] on input at bounding box center [534, 229] width 169 height 24
click at [543, 183] on input at bounding box center [534, 187] width 169 height 24
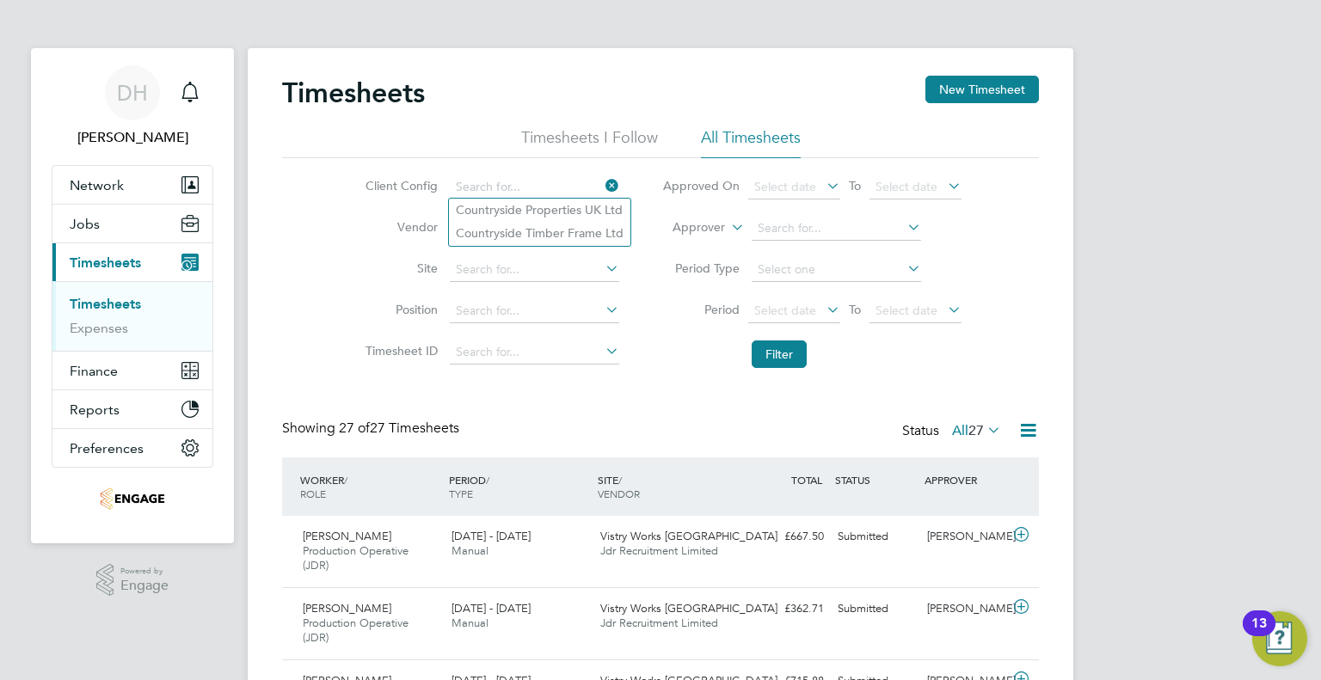
click at [371, 312] on label "Position" at bounding box center [398, 309] width 77 height 15
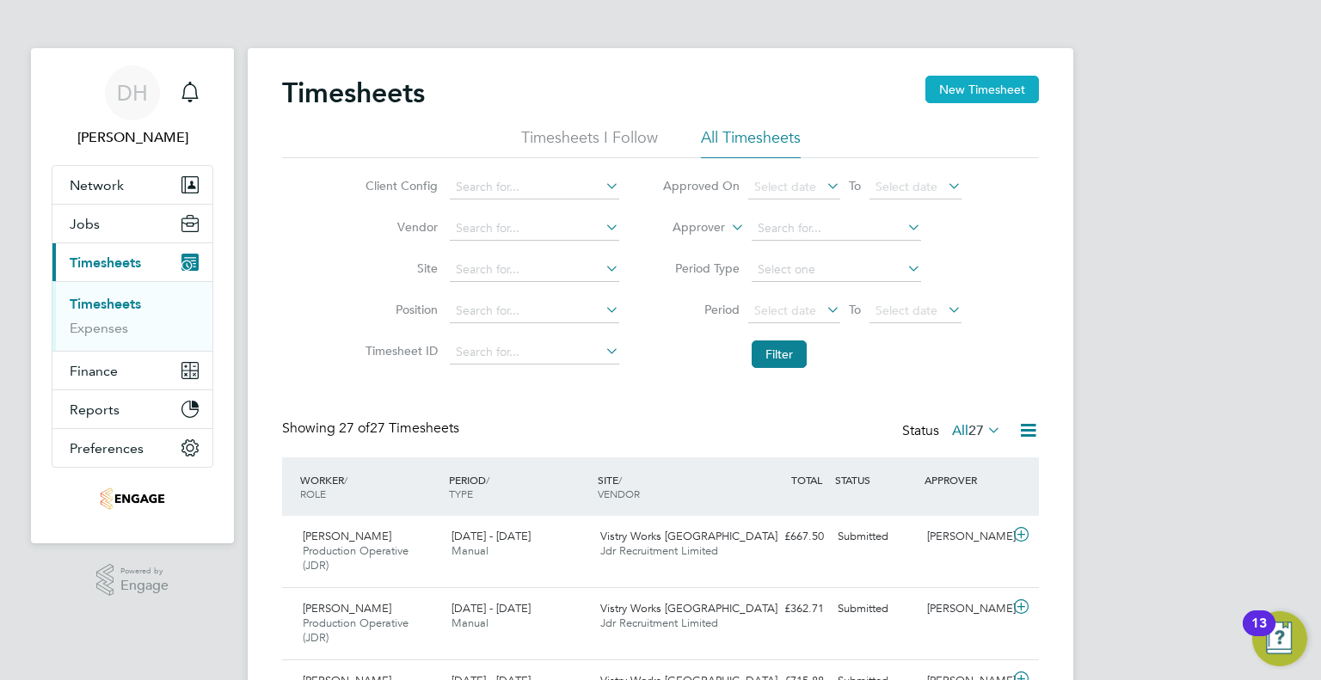
click at [960, 86] on button "New Timesheet" at bounding box center [981, 90] width 113 height 28
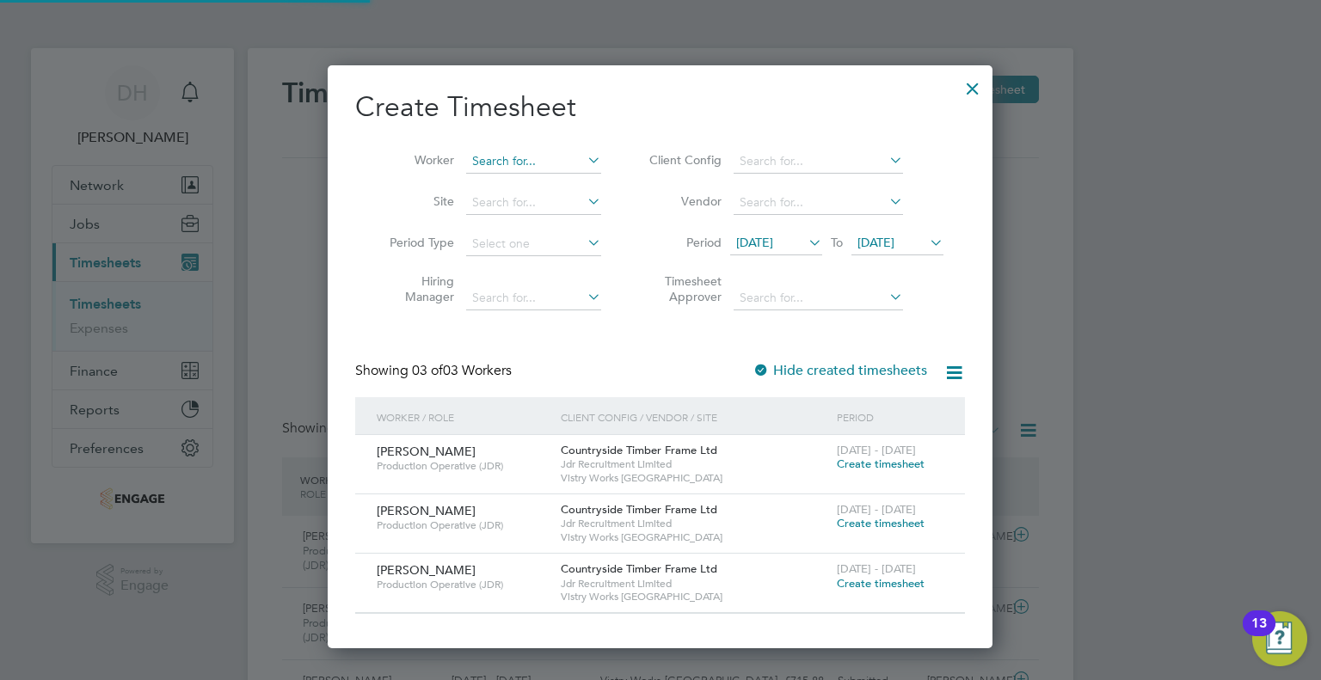
click at [493, 150] on input at bounding box center [533, 162] width 135 height 24
click at [487, 181] on b "Oswal" at bounding box center [490, 184] width 35 height 15
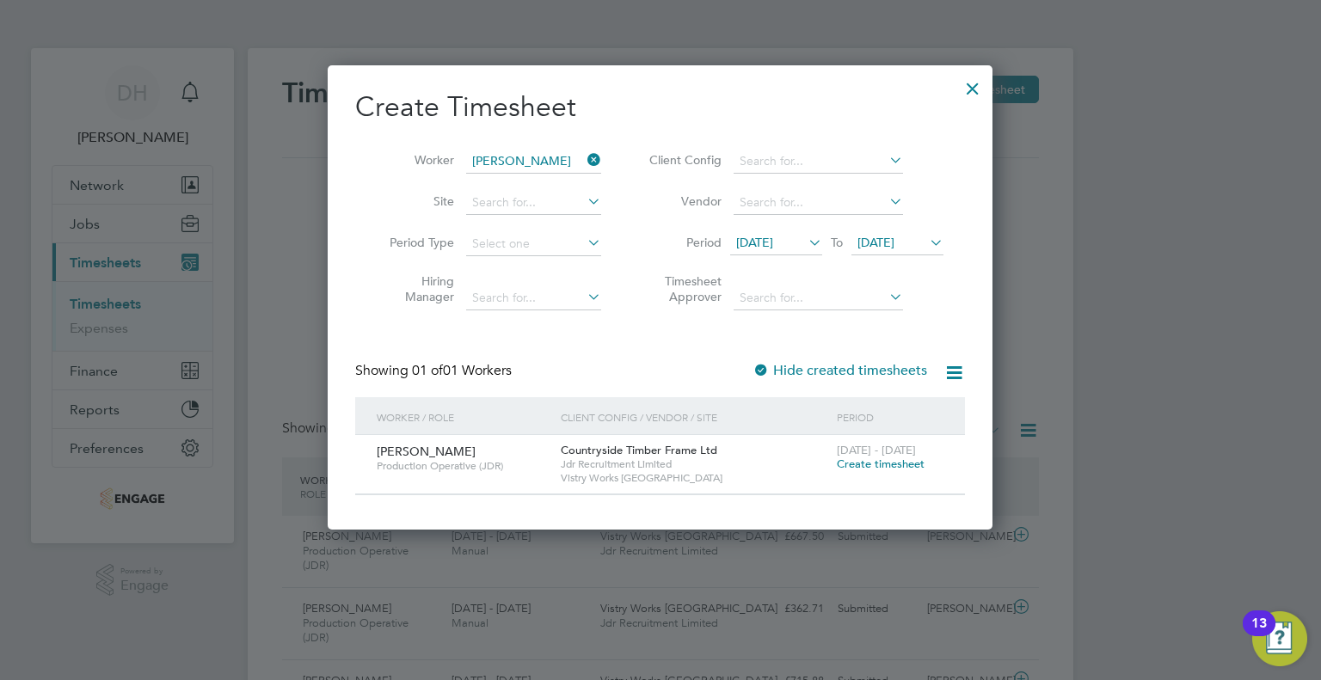
click at [773, 247] on span "[DATE]" at bounding box center [754, 242] width 37 height 15
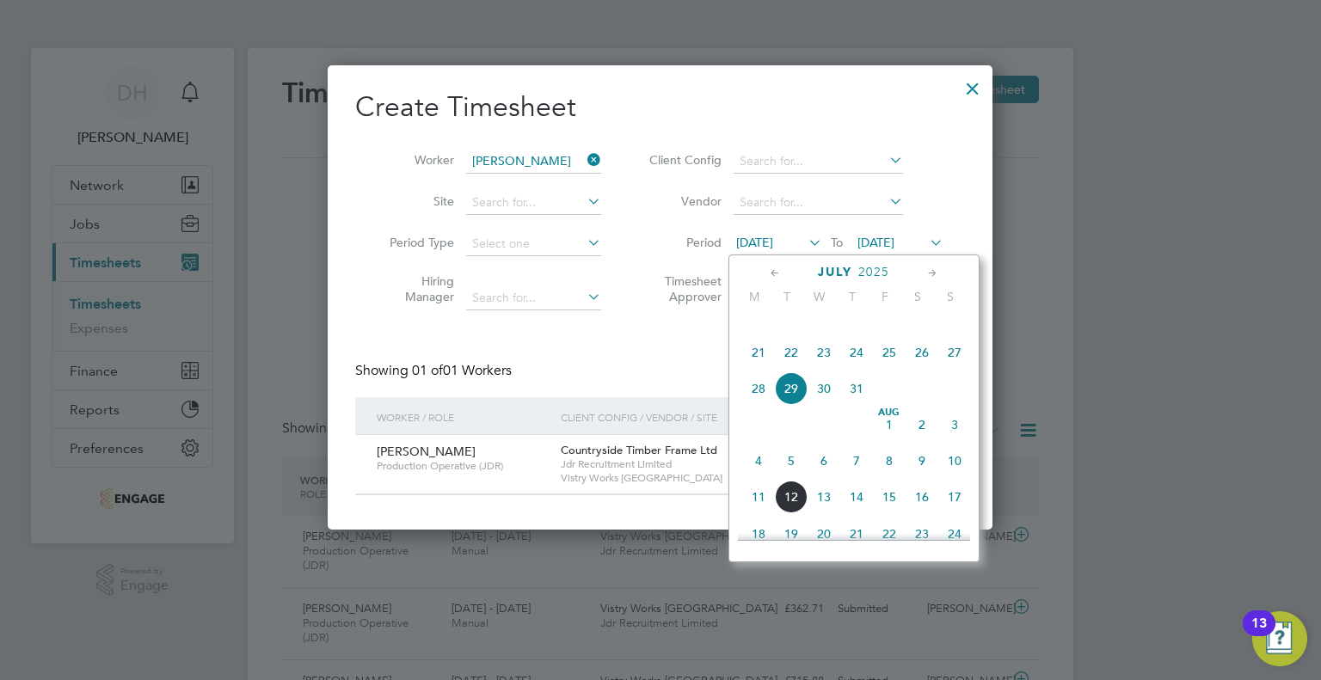
click at [757, 477] on span "4" at bounding box center [758, 460] width 33 height 33
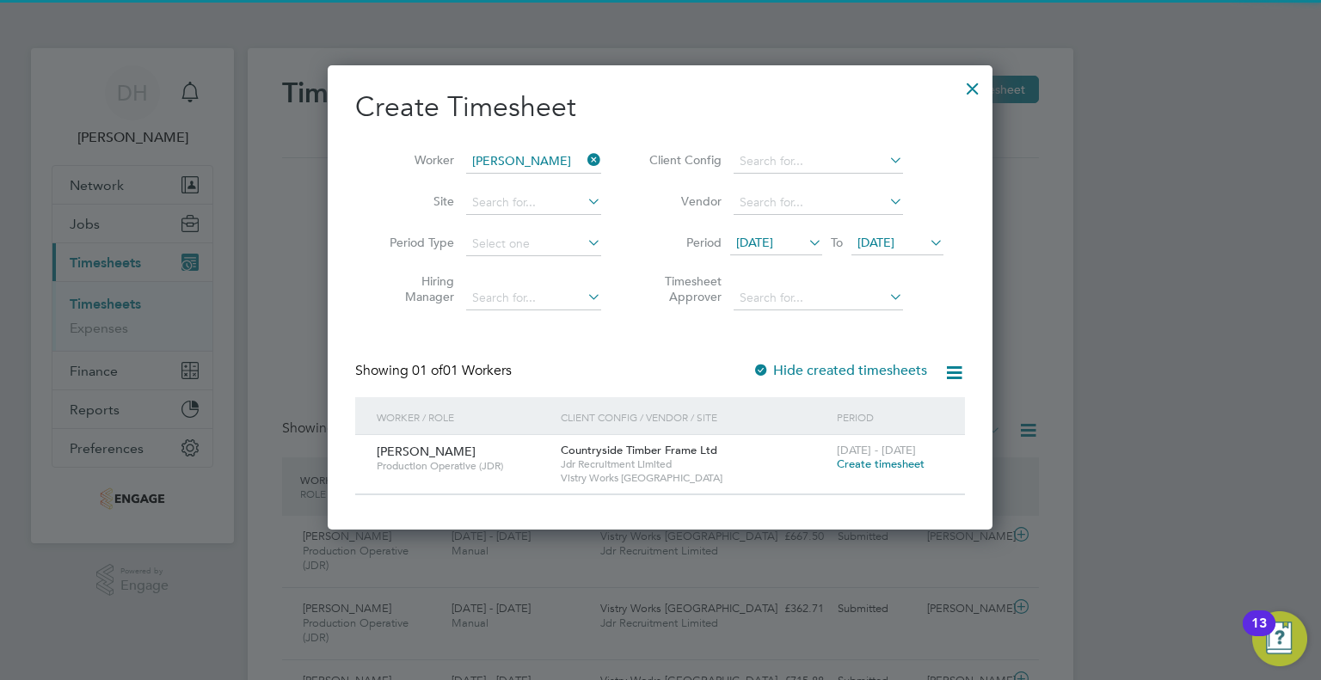
click at [880, 461] on span "Create timesheet" at bounding box center [881, 464] width 88 height 15
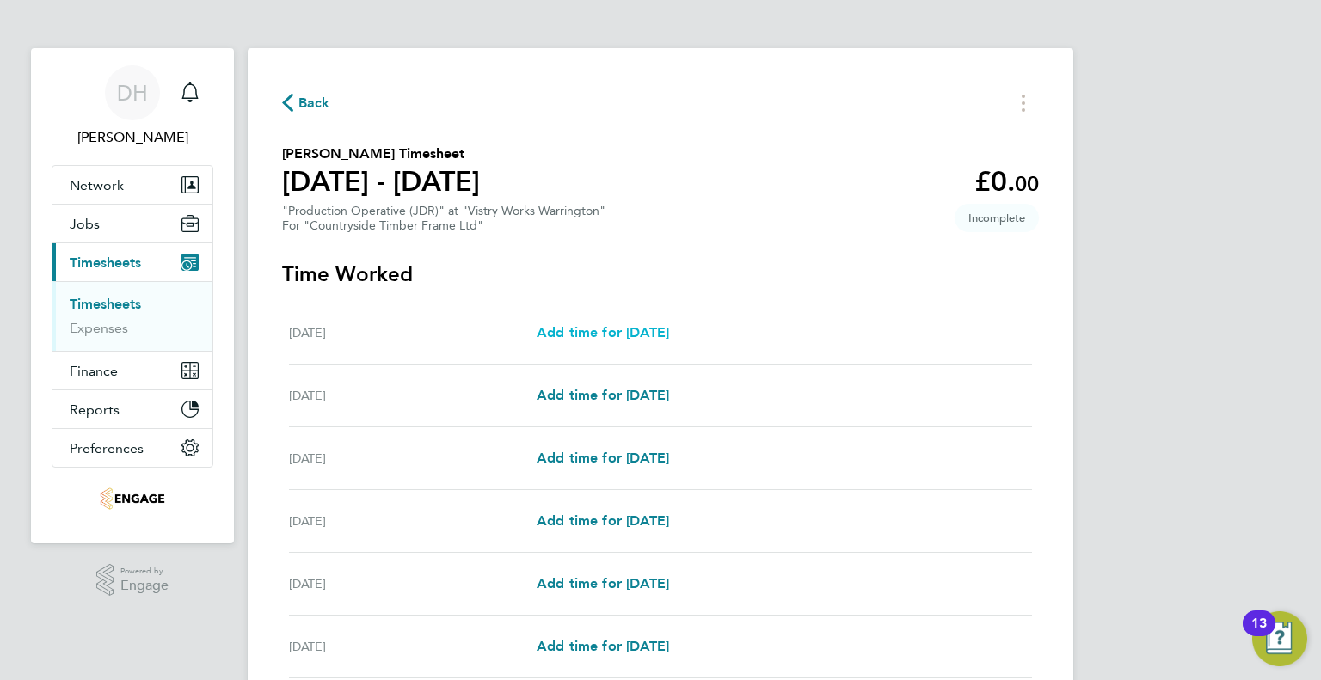
click at [567, 333] on span "Add time for [DATE]" at bounding box center [602, 332] width 132 height 16
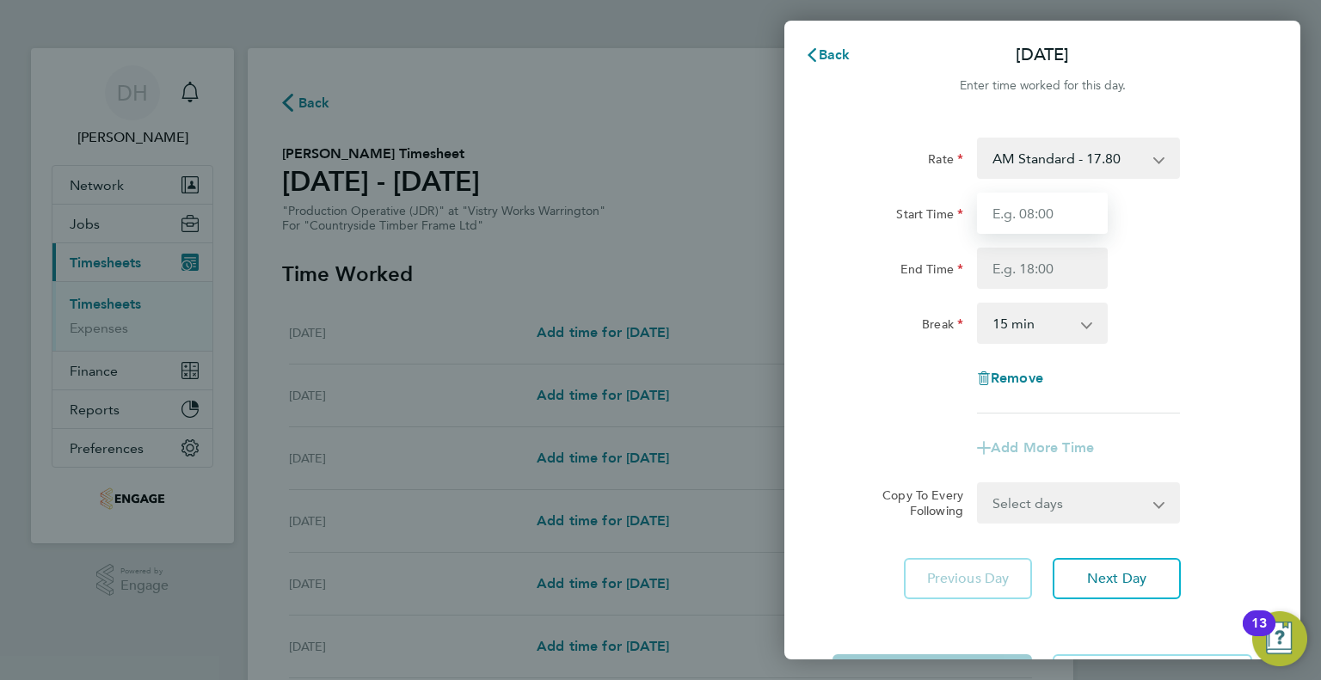
click at [985, 228] on input "Start Time" at bounding box center [1042, 213] width 131 height 41
click at [987, 244] on div "Start Time 06:00 End Time" at bounding box center [1041, 241] width 433 height 96
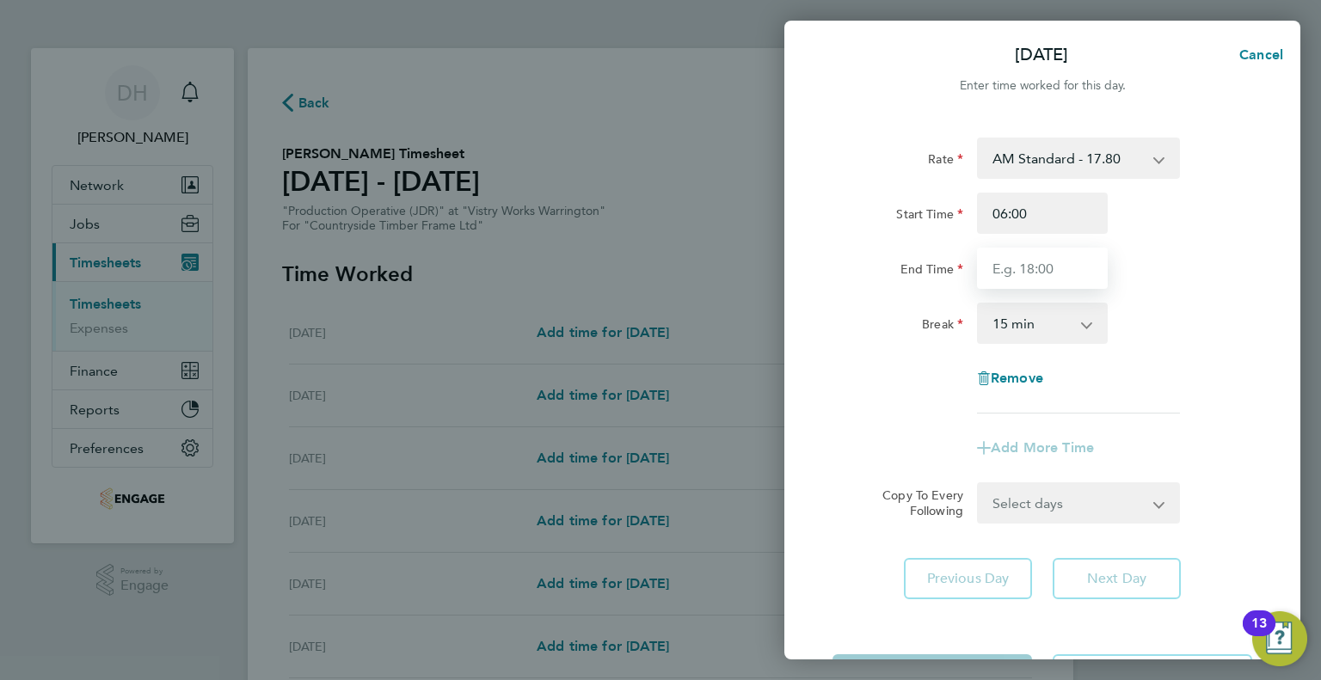
click at [988, 265] on input "End Time" at bounding box center [1042, 268] width 131 height 41
click at [1011, 329] on select "0 min 15 min 30 min 45 min 60 min 75 min 90 min" at bounding box center [1031, 323] width 107 height 38
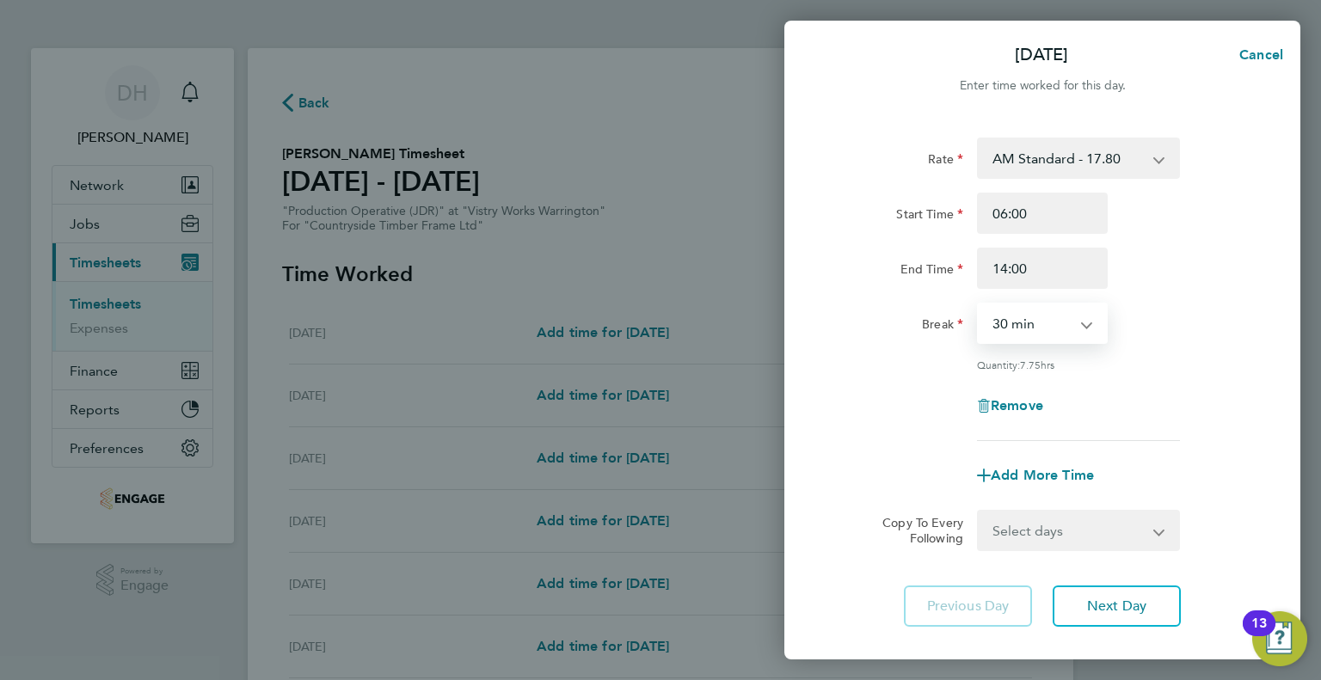
click at [978, 304] on select "0 min 15 min 30 min 45 min 60 min 75 min 90 min" at bounding box center [1031, 323] width 107 height 38
click at [1121, 610] on span "Next Day" at bounding box center [1116, 606] width 59 height 17
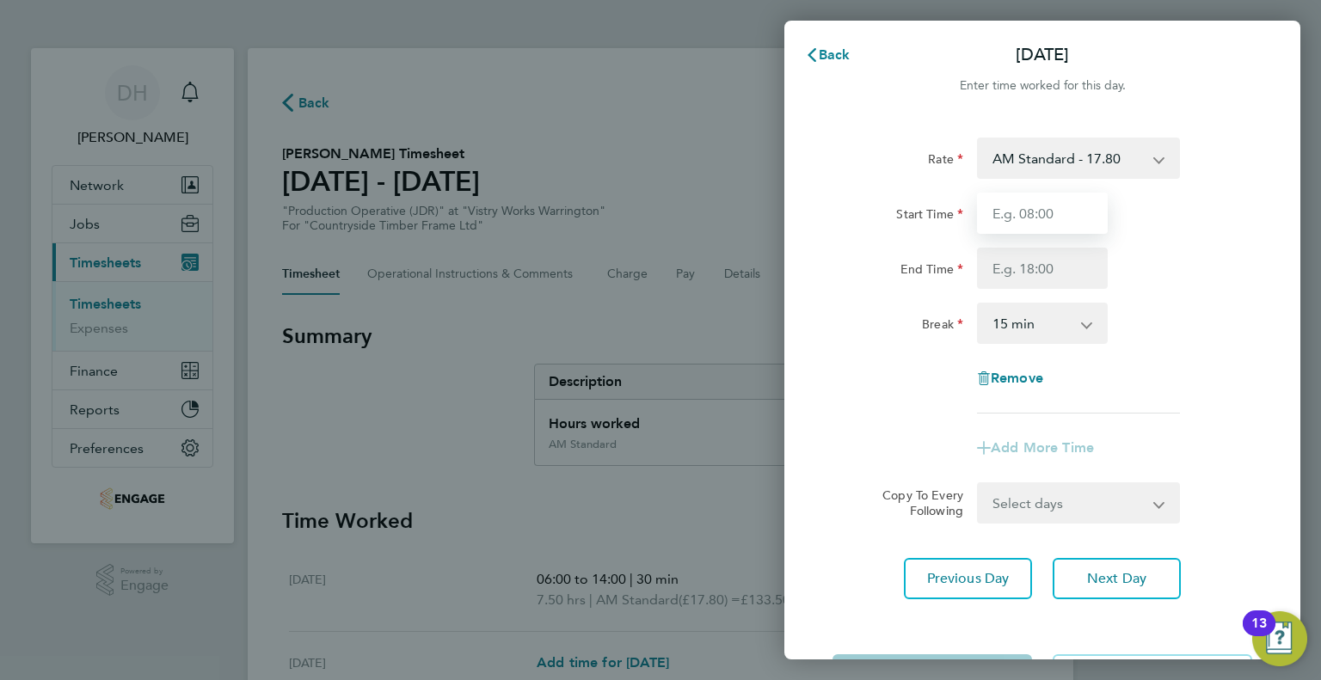
click at [1048, 227] on input "Start Time" at bounding box center [1042, 213] width 131 height 41
click at [1031, 279] on input "End Time" at bounding box center [1042, 268] width 131 height 41
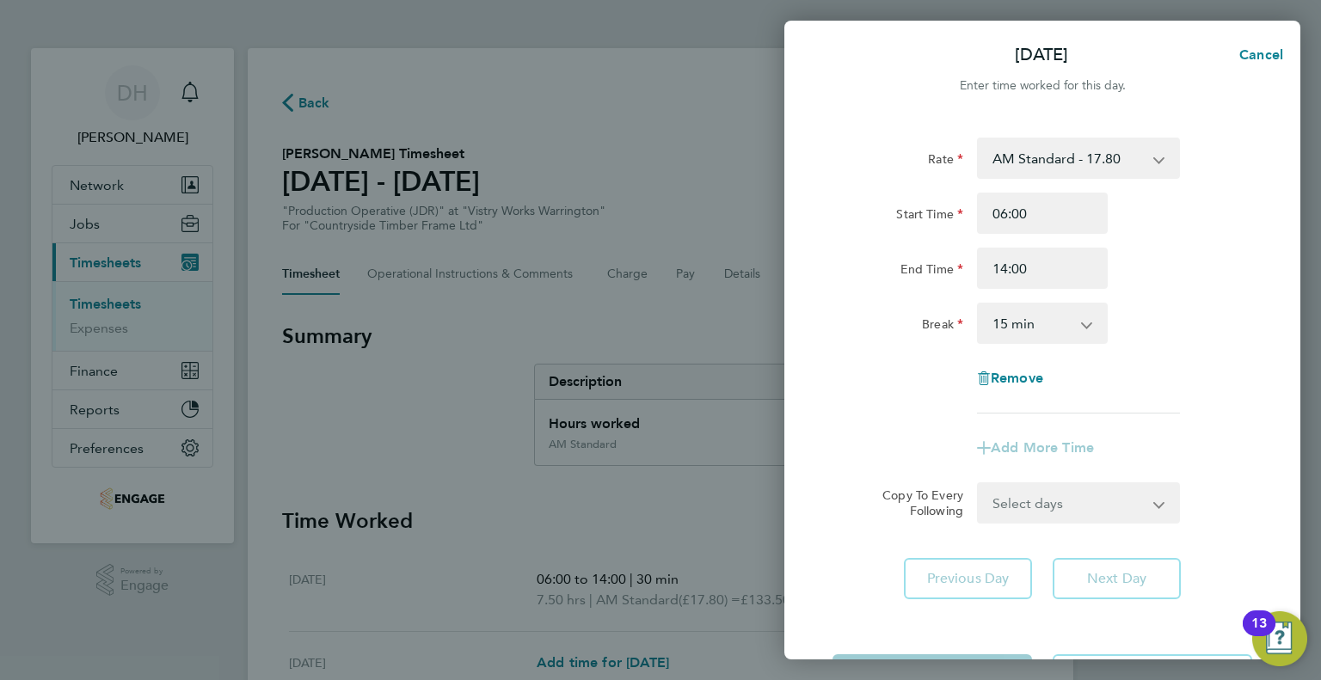
drag, startPoint x: 1009, startPoint y: 328, endPoint x: 1016, endPoint y: 340, distance: 13.9
click at [1009, 328] on select "0 min 15 min 30 min 45 min 60 min 75 min 90 min" at bounding box center [1031, 323] width 107 height 38
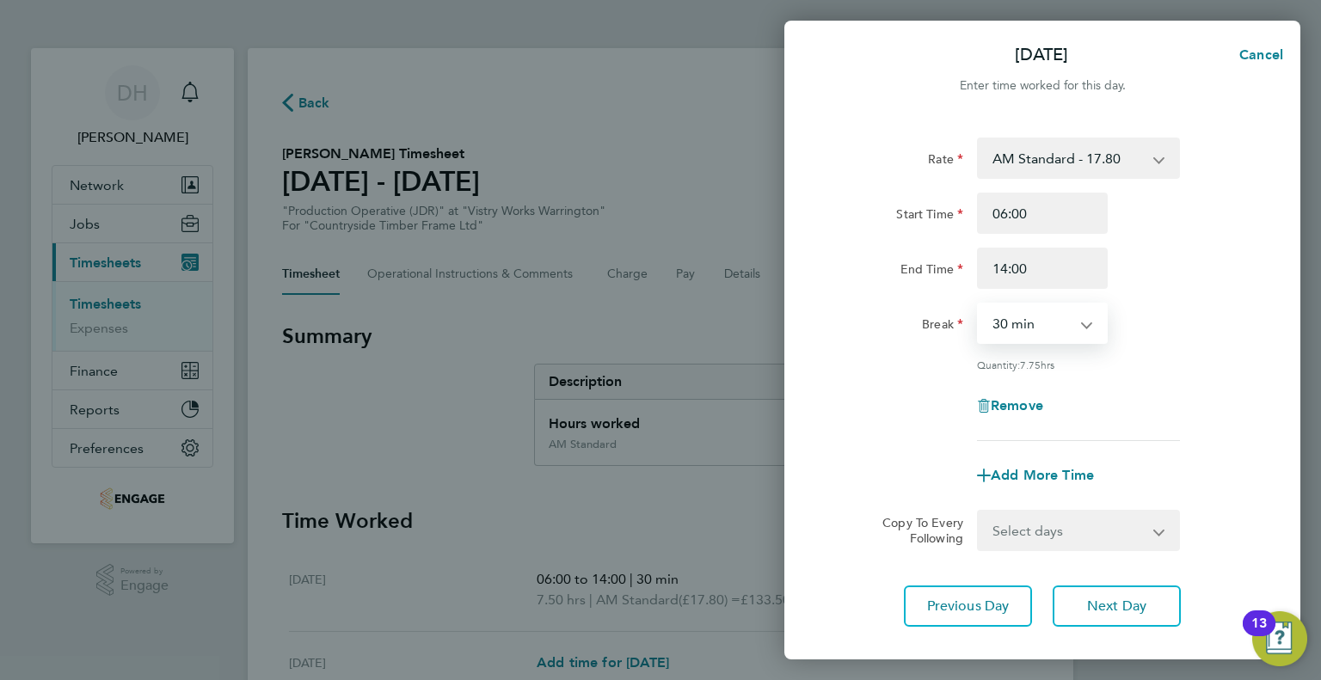
click at [978, 304] on select "0 min 15 min 30 min 45 min 60 min 75 min 90 min" at bounding box center [1031, 323] width 107 height 38
click at [1084, 601] on button "Next Day" at bounding box center [1116, 606] width 128 height 41
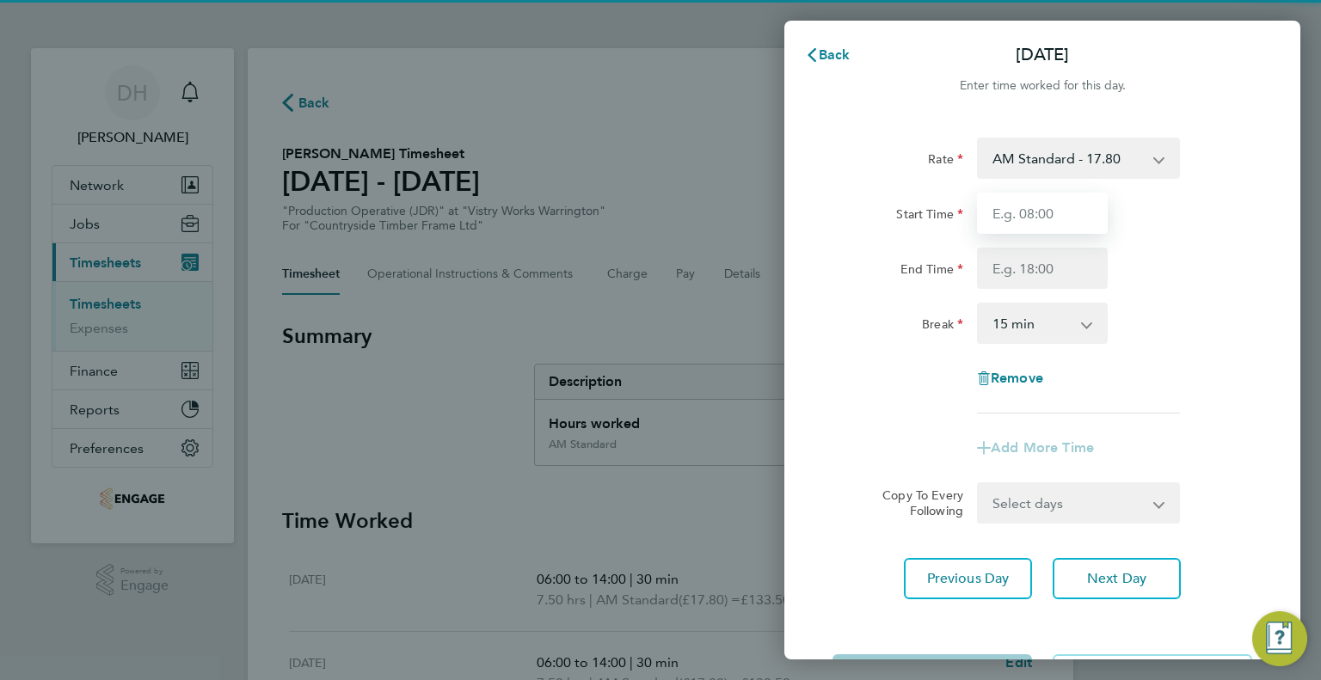
click at [1001, 216] on input "Start Time" at bounding box center [1042, 213] width 131 height 41
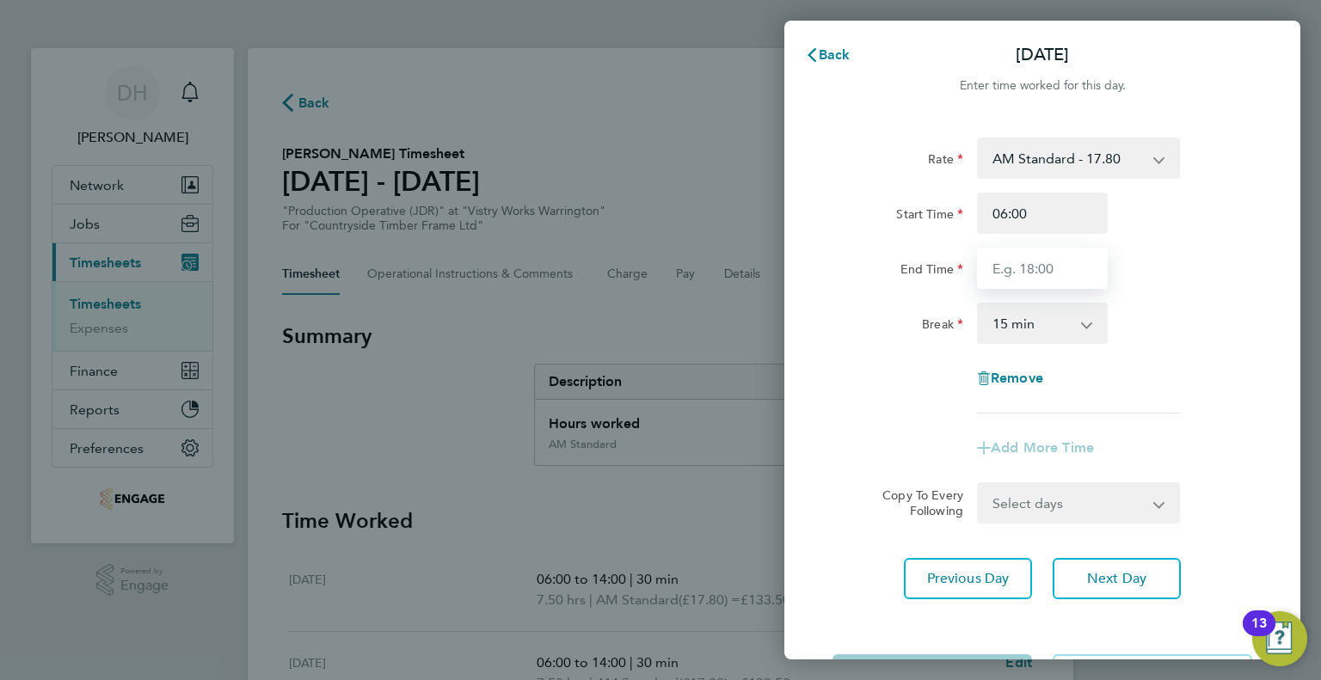
click at [1008, 264] on input "End Time" at bounding box center [1042, 268] width 131 height 41
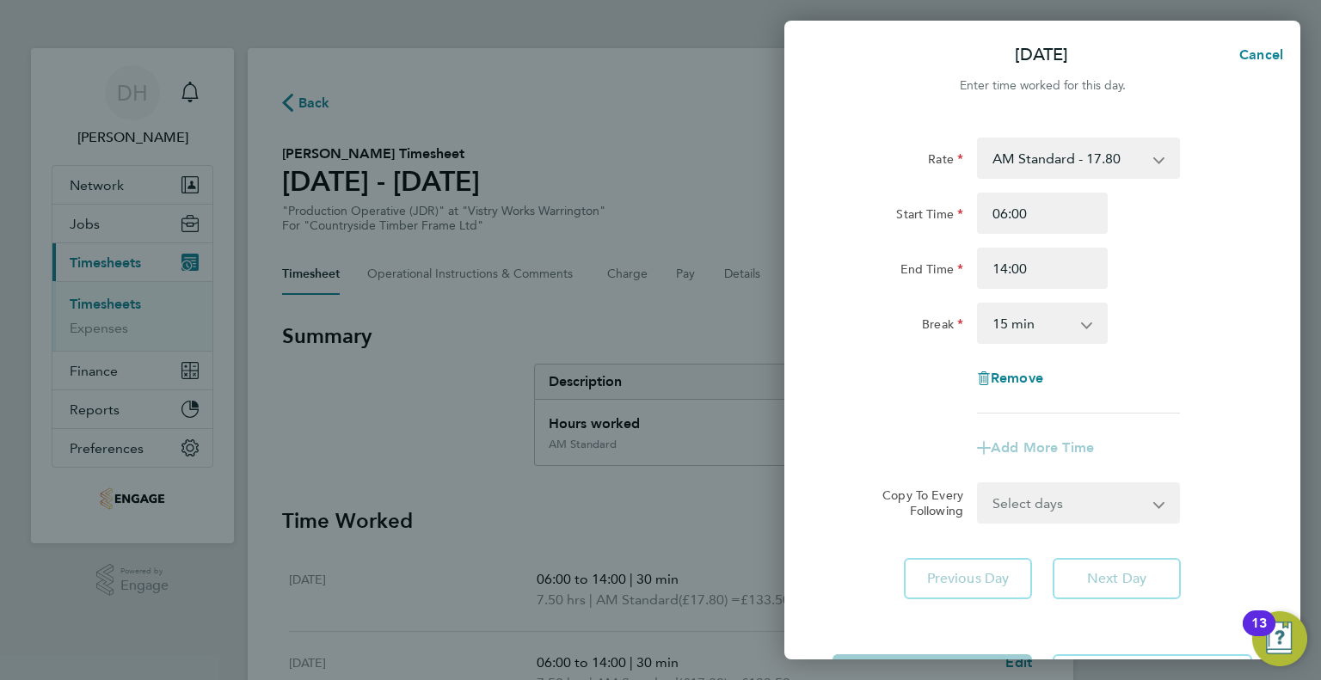
click at [1013, 341] on select "0 min 15 min 30 min 45 min 60 min 75 min 90 min" at bounding box center [1031, 323] width 107 height 38
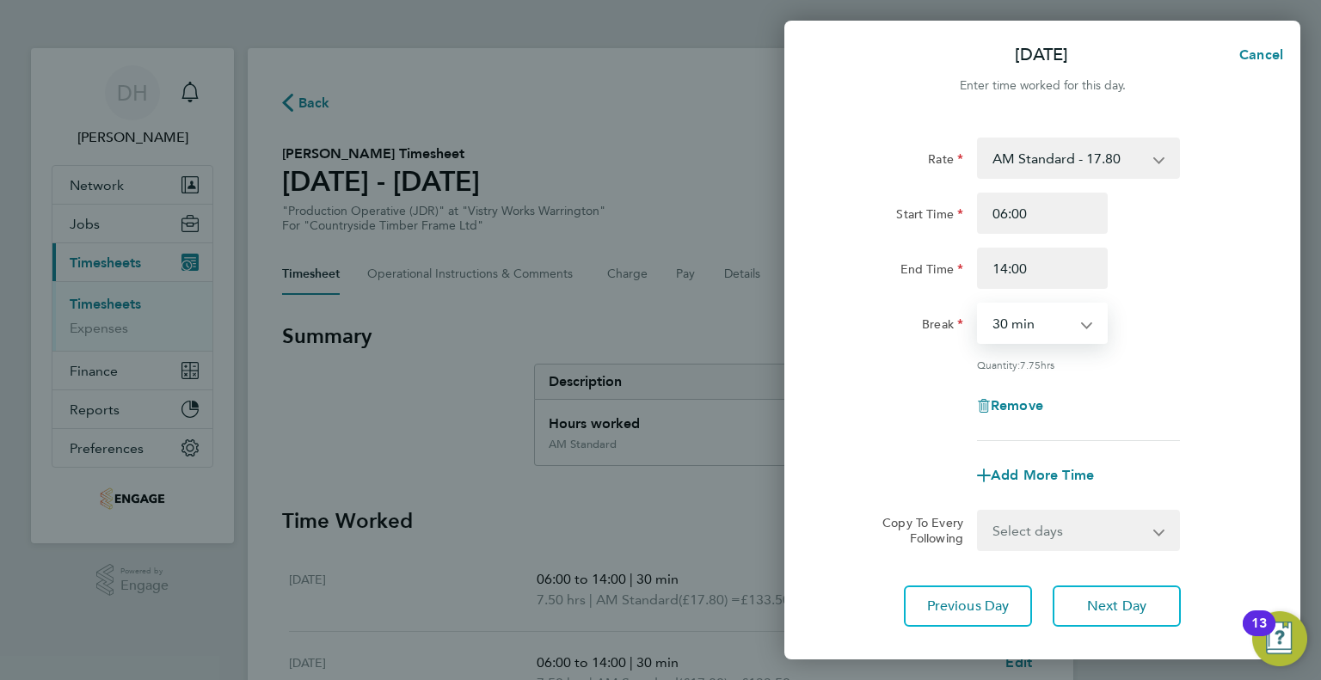
click at [978, 304] on select "0 min 15 min 30 min 45 min 60 min 75 min 90 min" at bounding box center [1031, 323] width 107 height 38
click at [1101, 602] on span "Next Day" at bounding box center [1116, 606] width 59 height 17
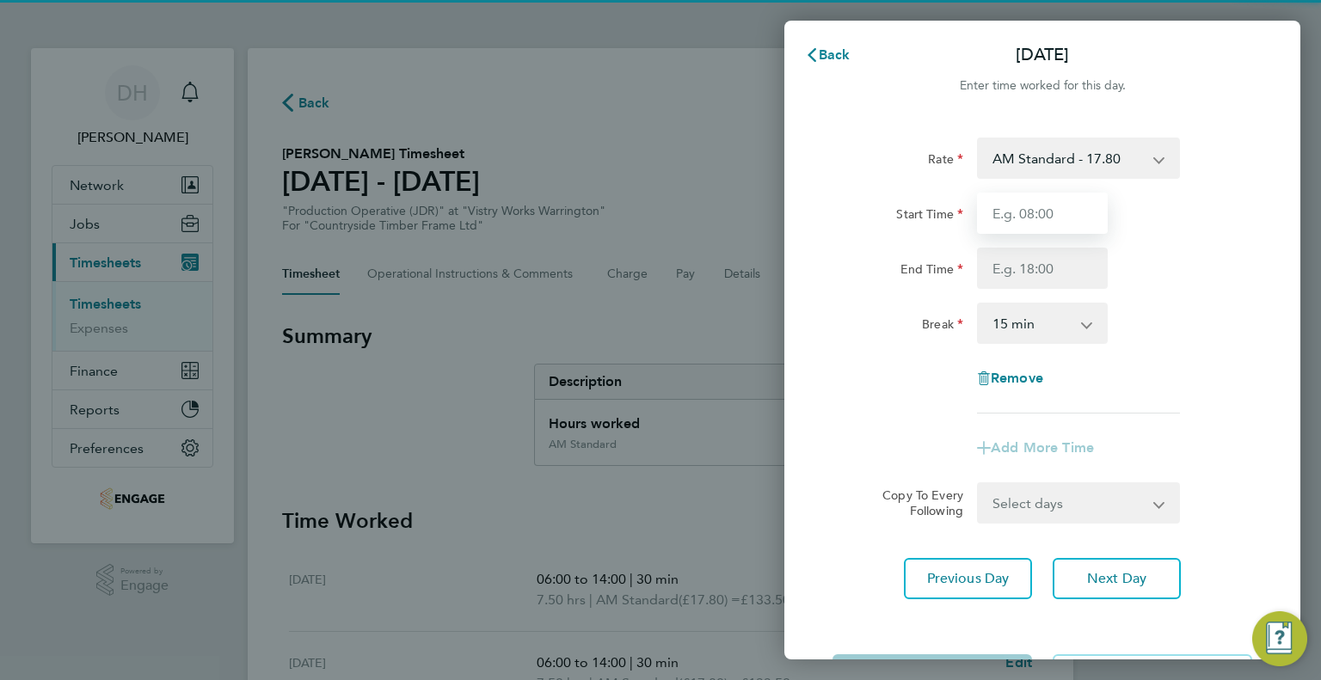
click at [1025, 221] on input "Start Time" at bounding box center [1042, 213] width 131 height 41
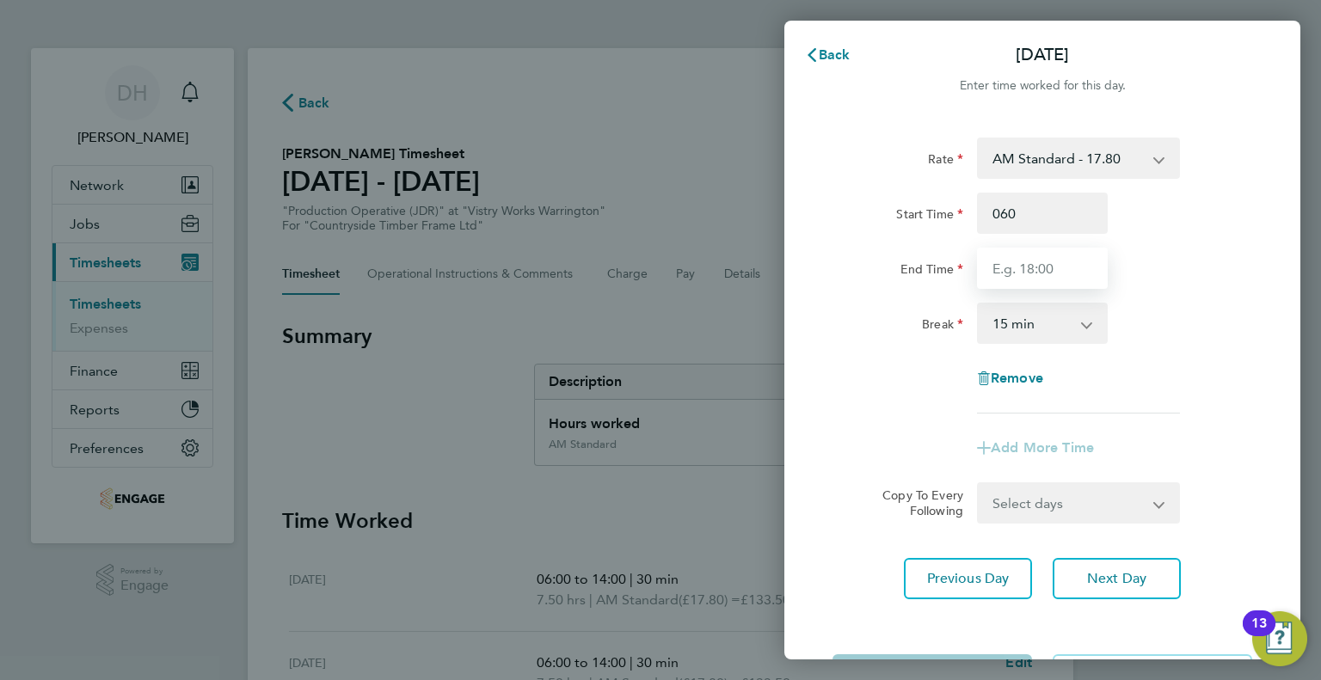
click at [1009, 272] on input "End Time" at bounding box center [1042, 268] width 131 height 41
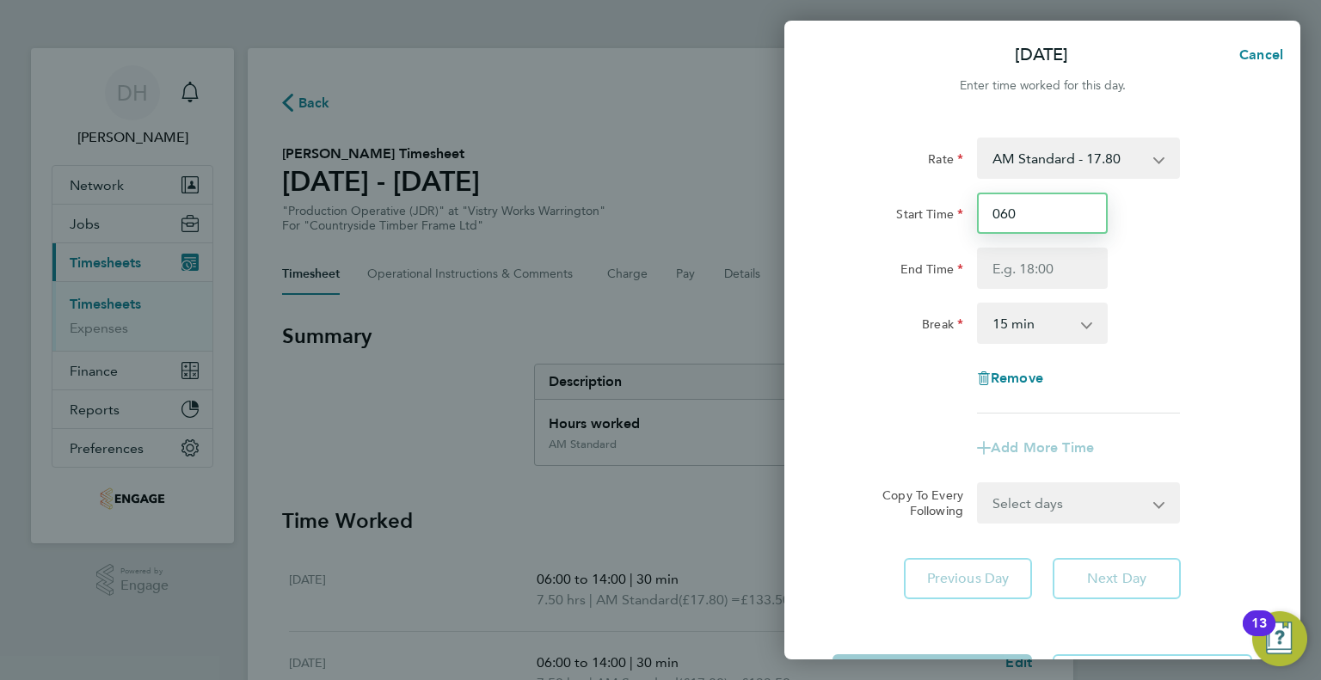
click at [1022, 219] on input "060" at bounding box center [1042, 213] width 131 height 41
click at [1009, 277] on input "End Time" at bounding box center [1042, 268] width 131 height 41
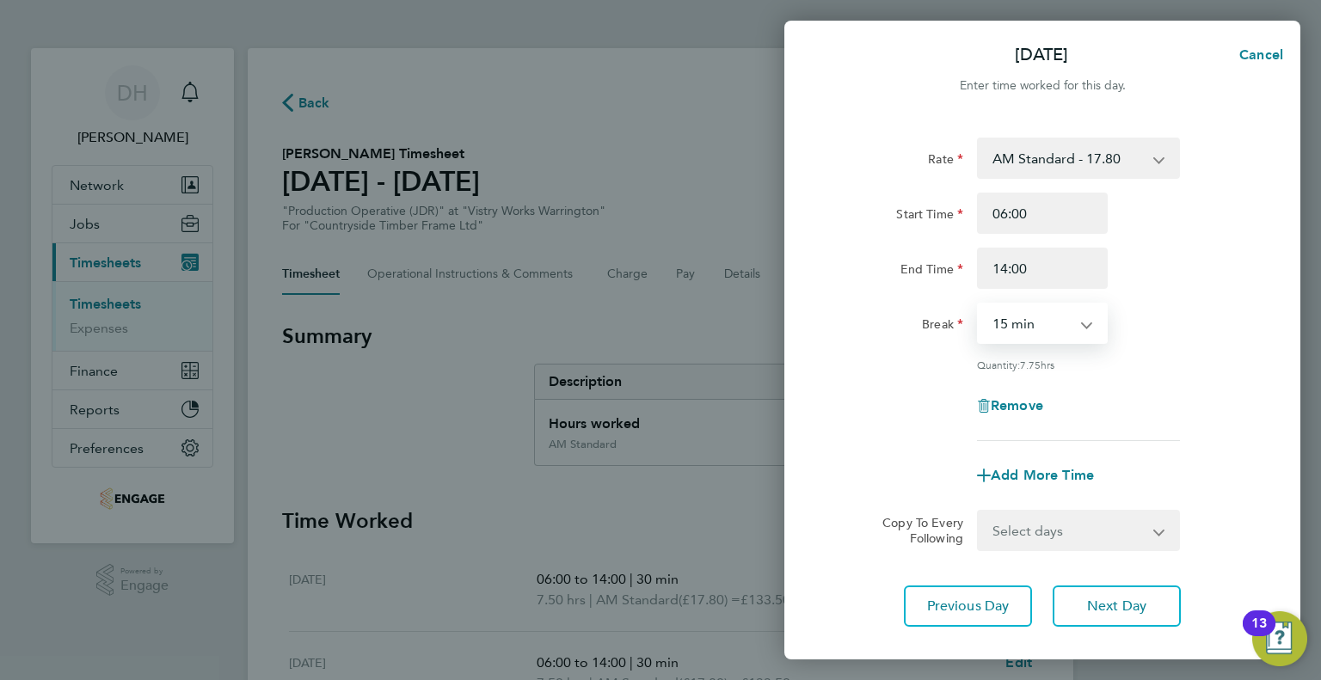
click at [1001, 334] on select "0 min 15 min 30 min 45 min 60 min 75 min 90 min" at bounding box center [1031, 323] width 107 height 38
click at [978, 304] on select "0 min 15 min 30 min 45 min 60 min 75 min 90 min" at bounding box center [1031, 323] width 107 height 38
click at [1118, 610] on span "Next Day" at bounding box center [1116, 606] width 59 height 17
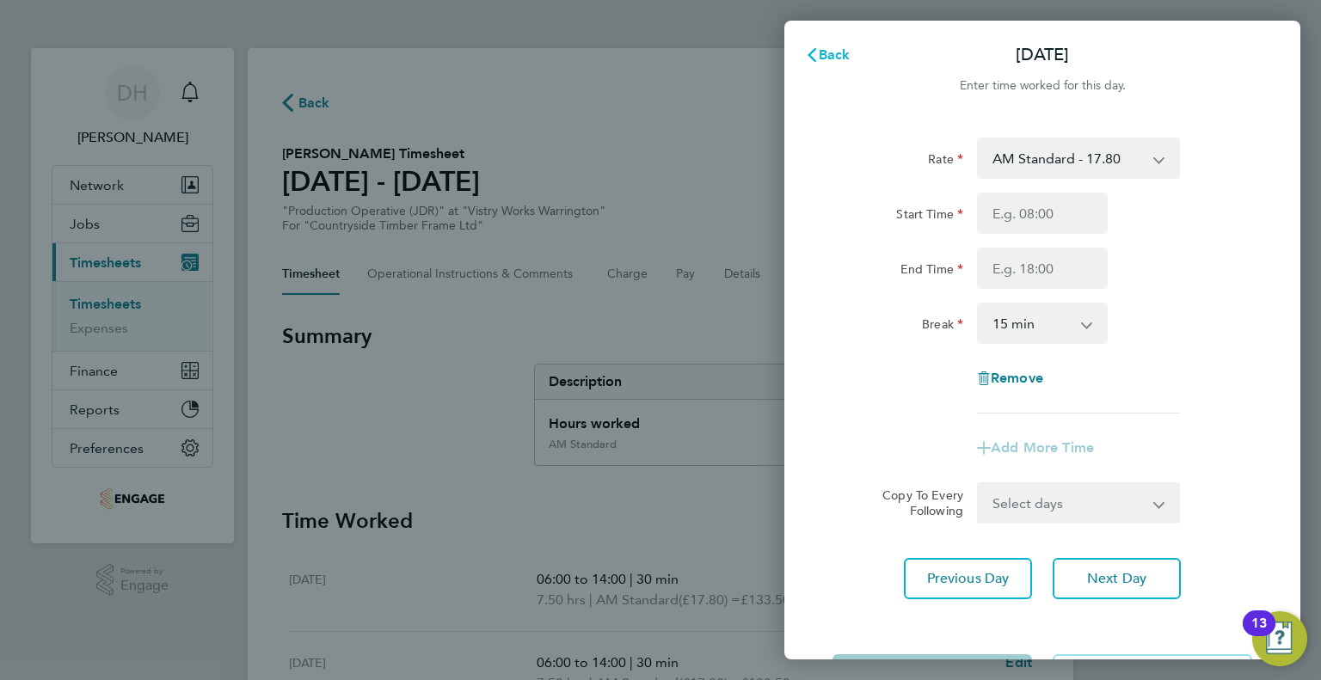
click at [835, 56] on span "Back" at bounding box center [834, 54] width 32 height 16
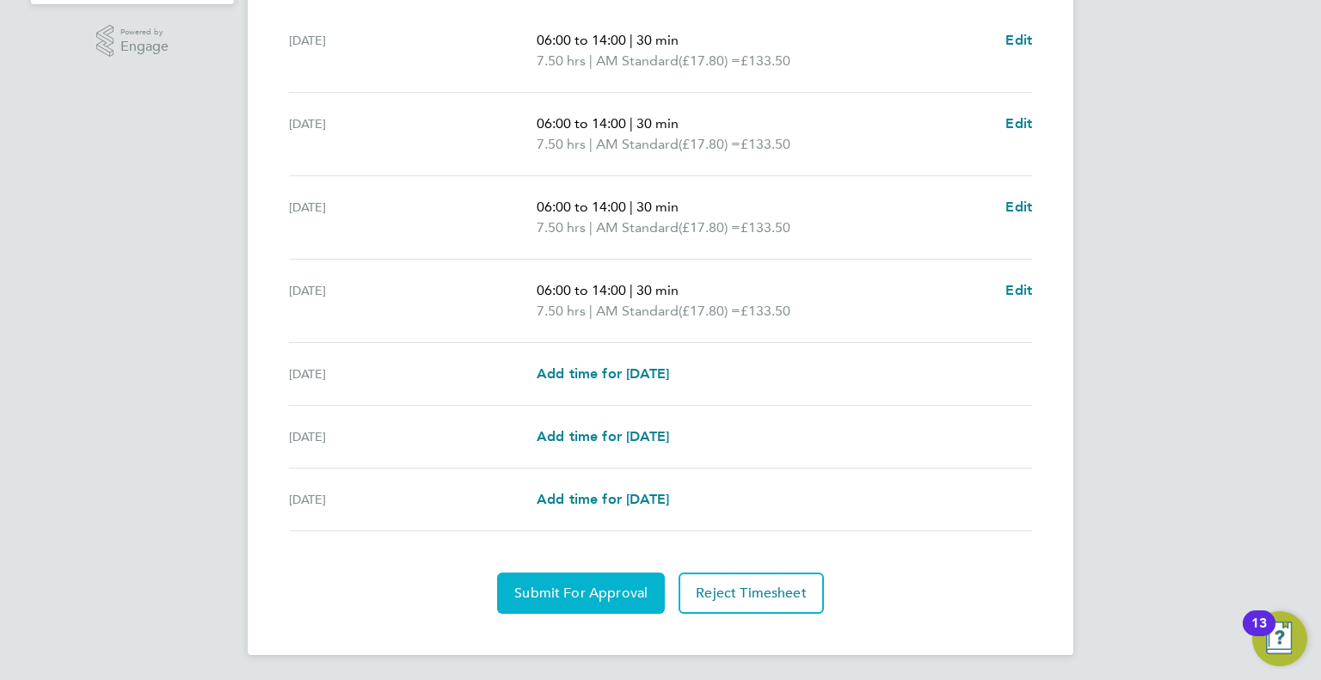
click at [561, 590] on span "Submit For Approval" at bounding box center [580, 593] width 133 height 17
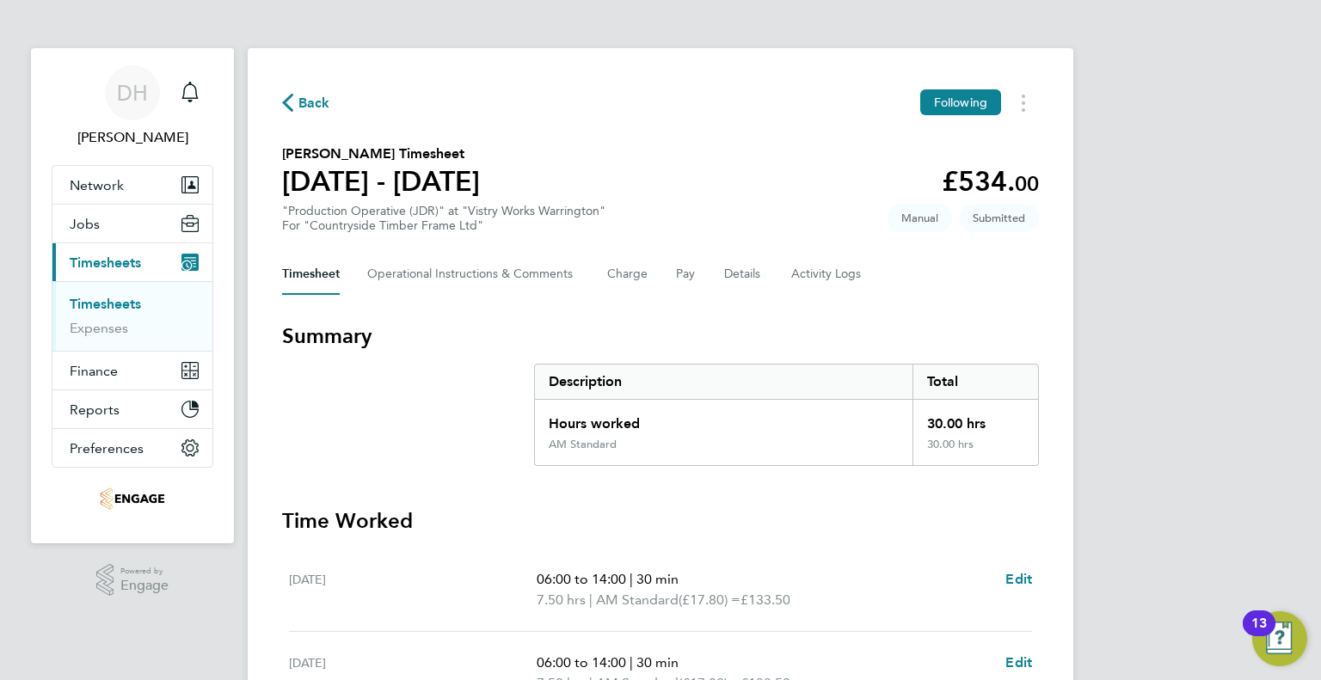
click at [296, 94] on span "Back" at bounding box center [306, 102] width 48 height 16
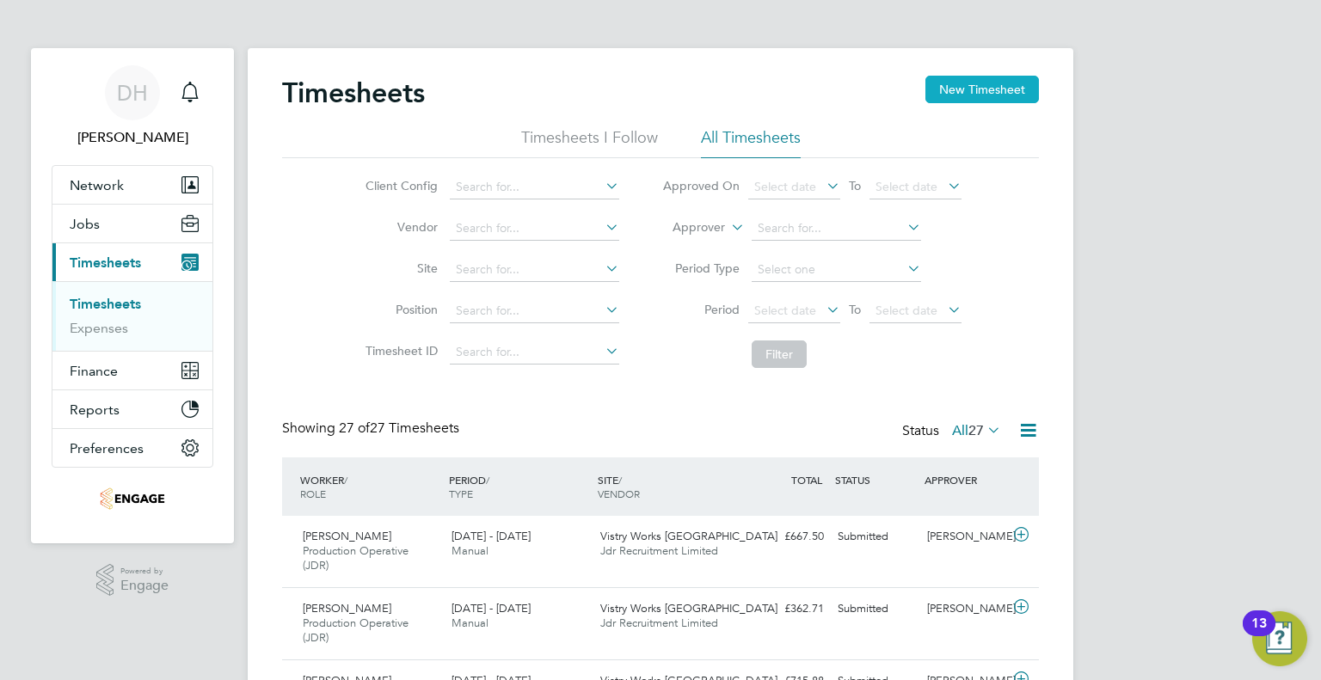
click at [990, 99] on button "New Timesheet" at bounding box center [981, 90] width 113 height 28
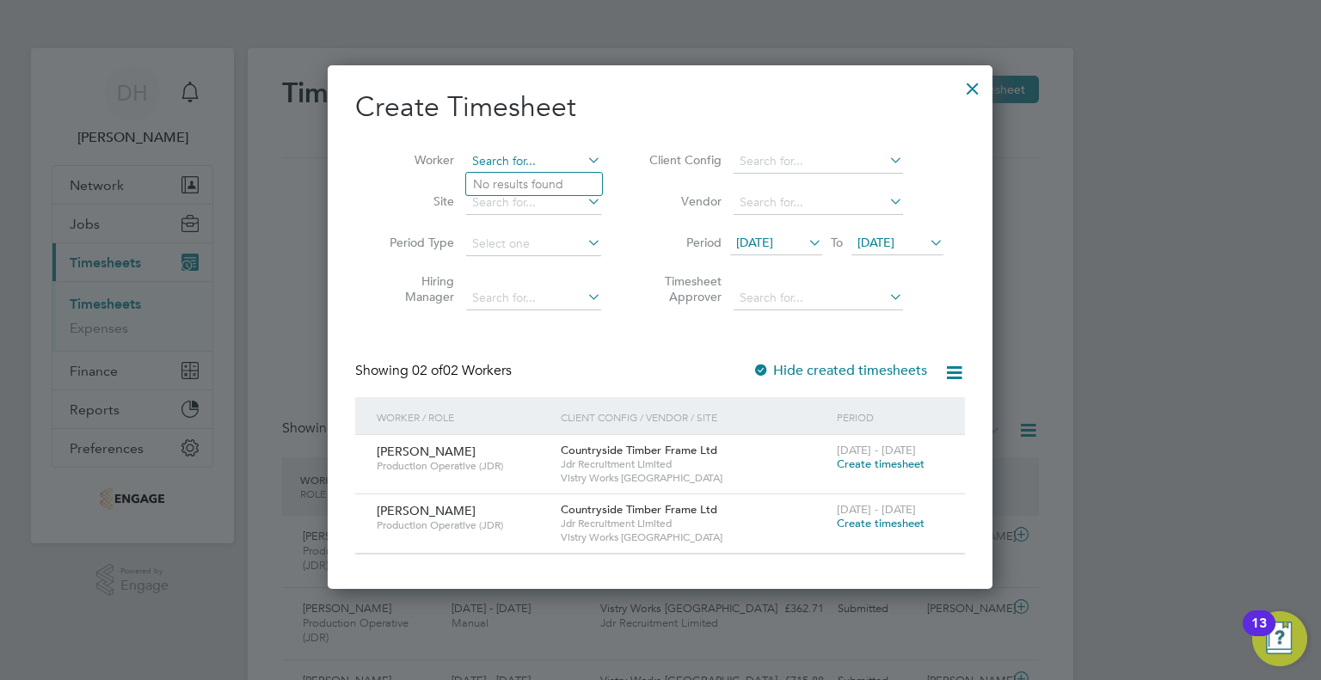
click at [509, 164] on input at bounding box center [533, 162] width 135 height 24
click at [481, 192] on li "[PERSON_NAME]" at bounding box center [548, 184] width 164 height 23
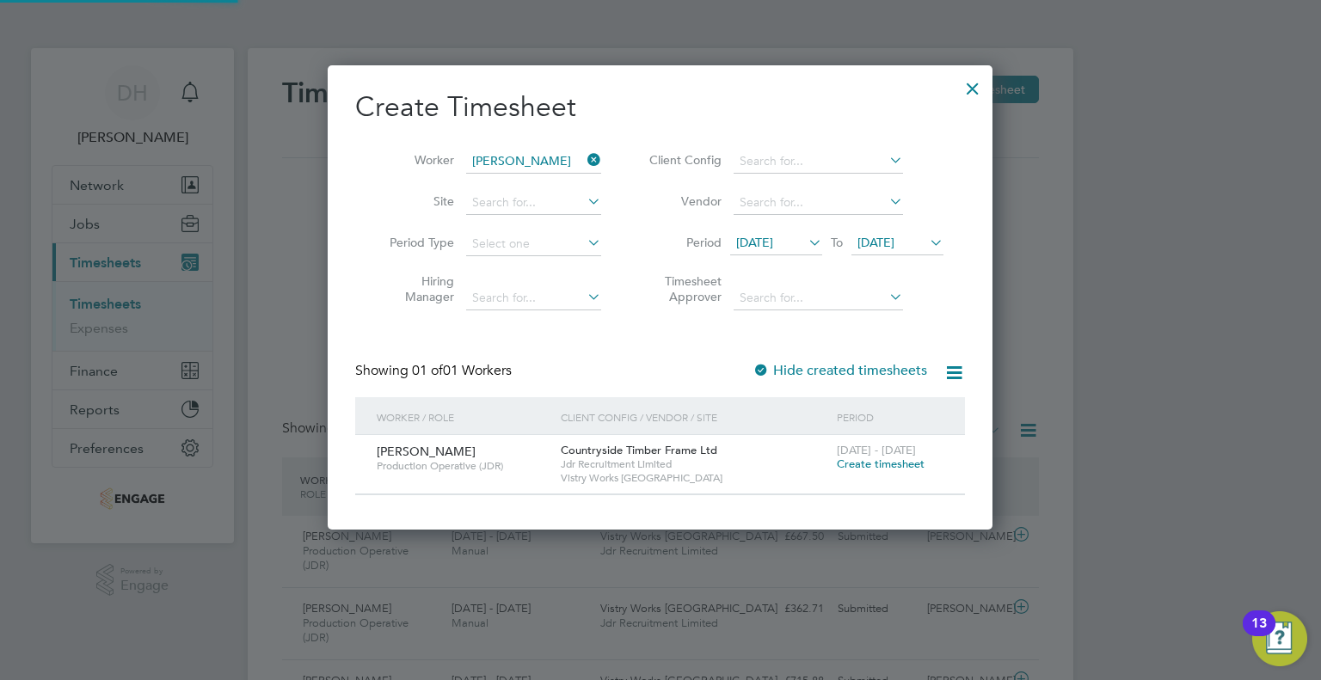
click at [770, 233] on li "Period [DATE] To [DATE]" at bounding box center [793, 244] width 342 height 41
click at [770, 240] on span "[DATE]" at bounding box center [754, 242] width 37 height 15
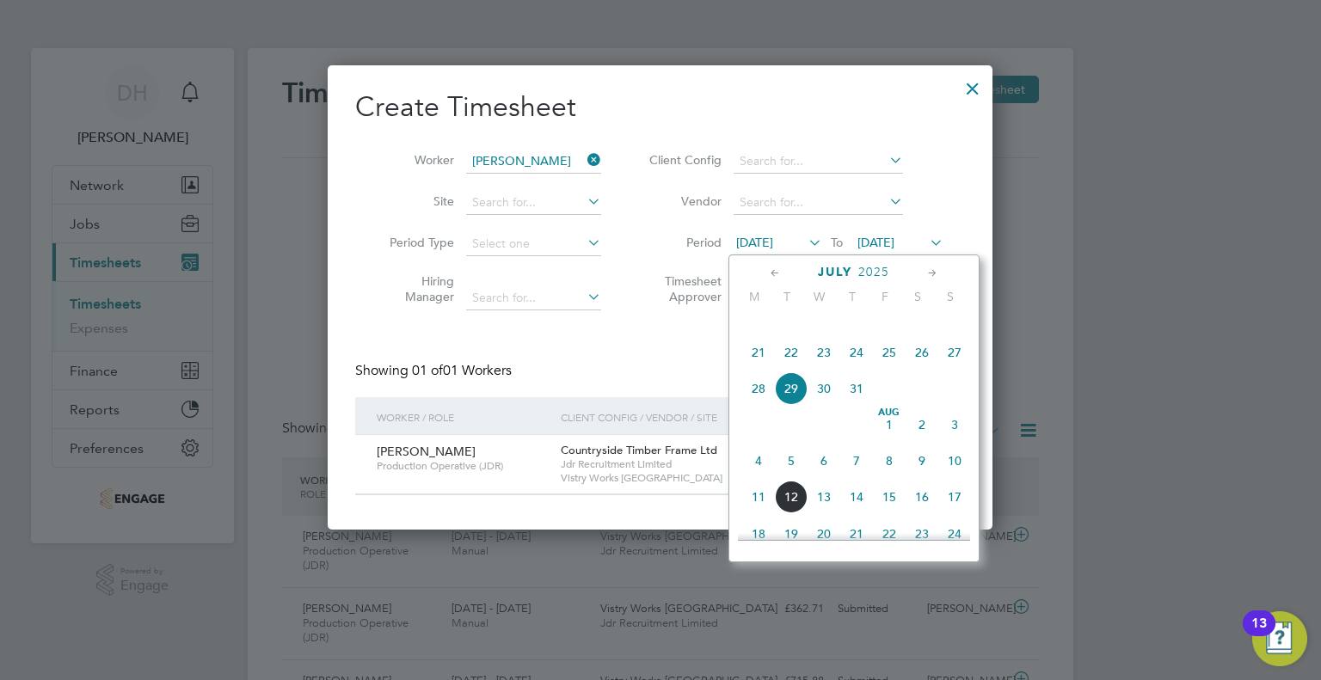
click at [763, 477] on span "4" at bounding box center [758, 460] width 33 height 33
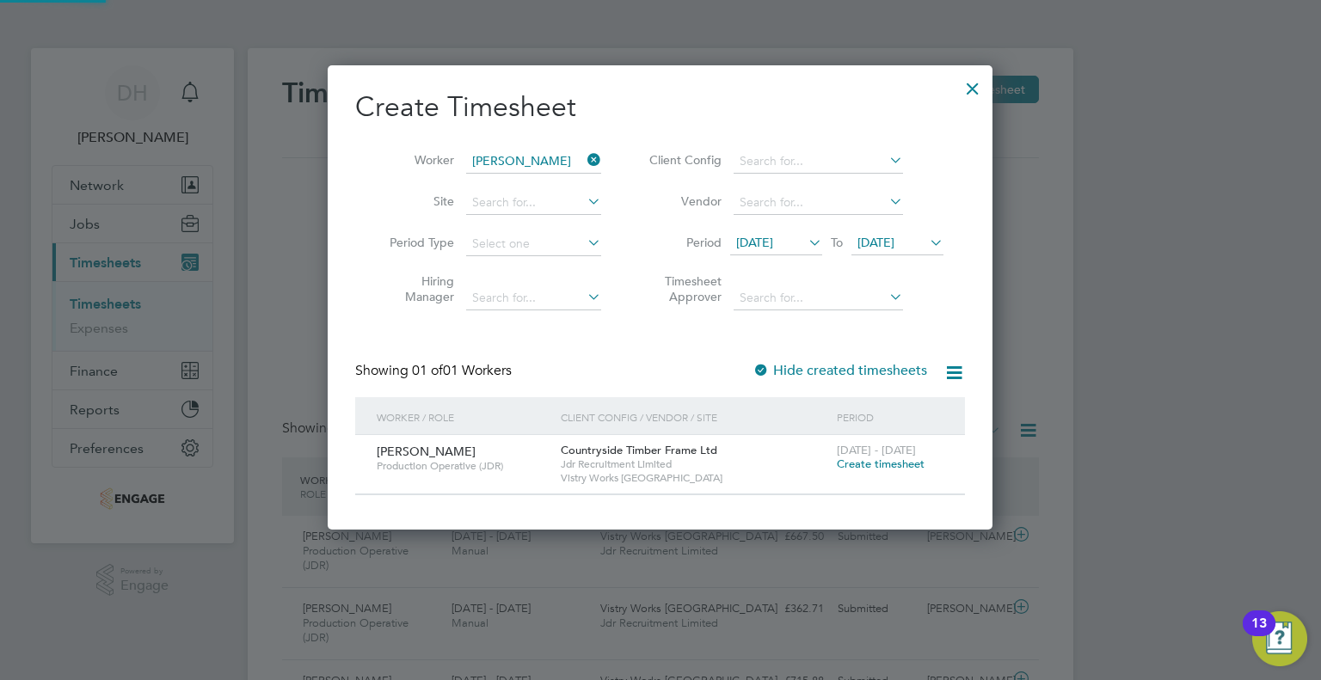
click at [868, 467] on span "Create timesheet" at bounding box center [881, 464] width 88 height 15
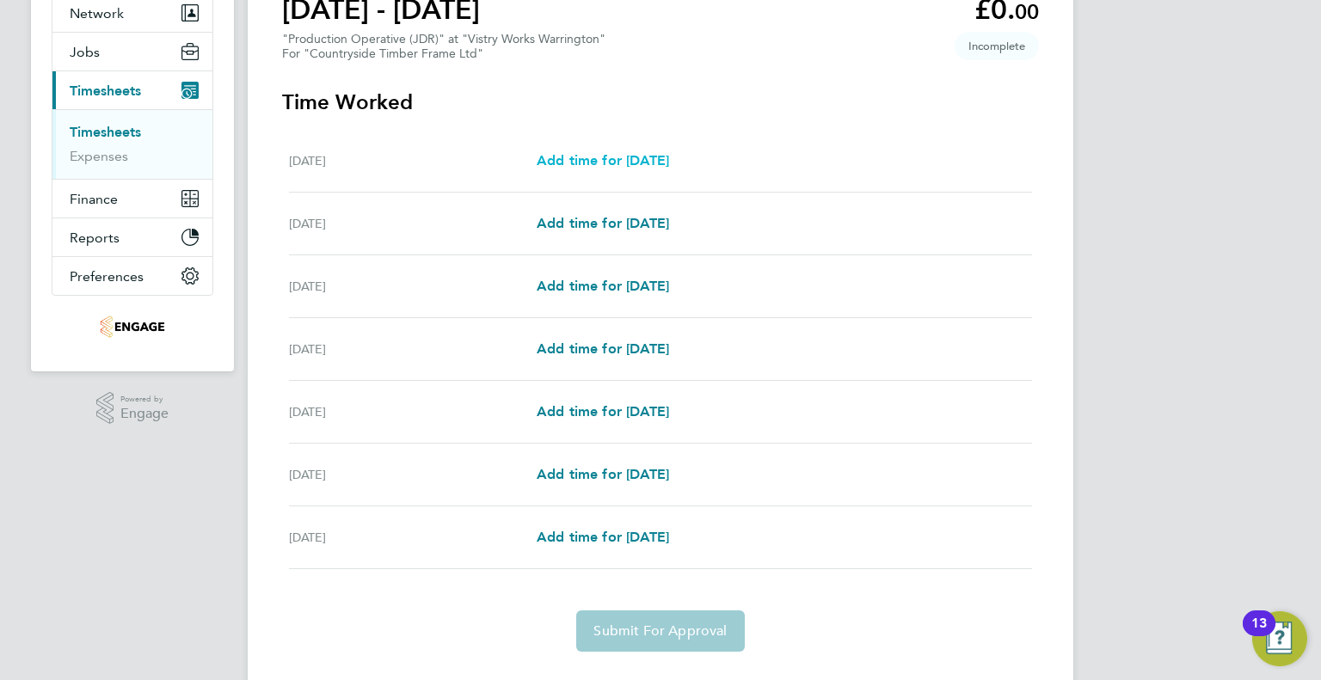
click at [559, 162] on span "Add time for [DATE]" at bounding box center [602, 160] width 132 height 16
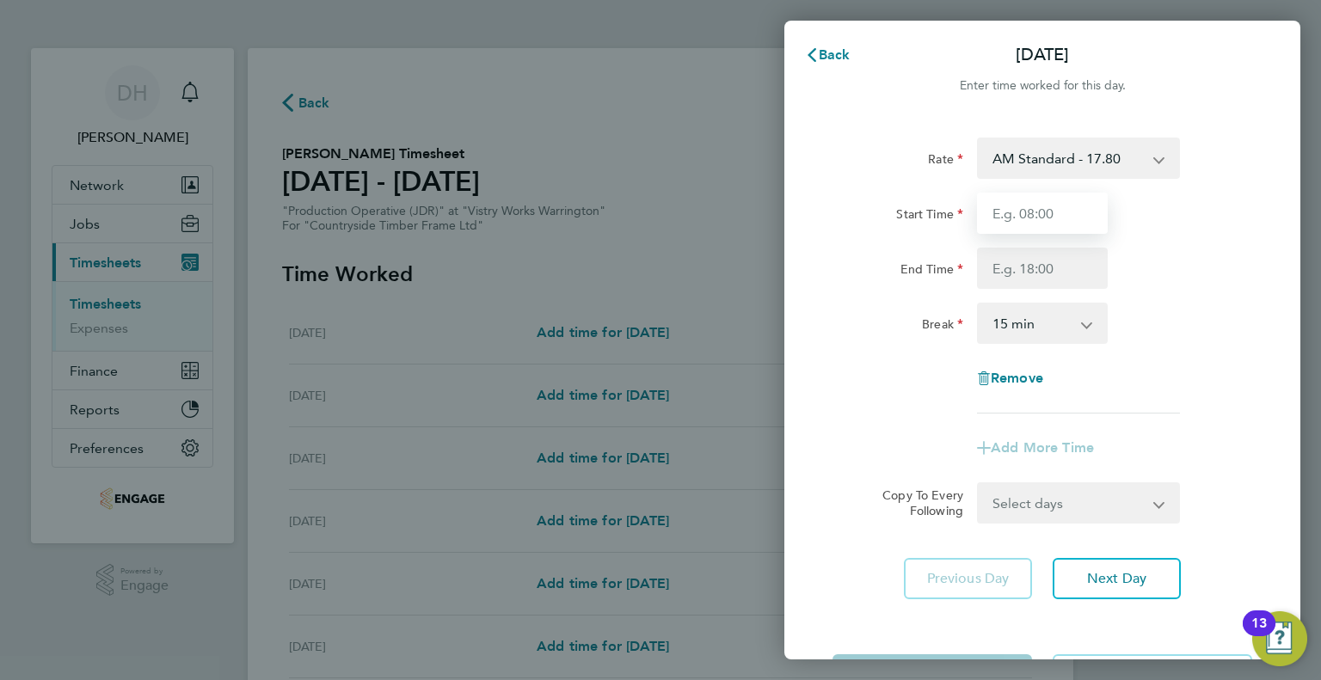
click at [1042, 204] on input "Start Time" at bounding box center [1042, 213] width 131 height 41
click at [997, 258] on input "End Time" at bounding box center [1042, 268] width 131 height 41
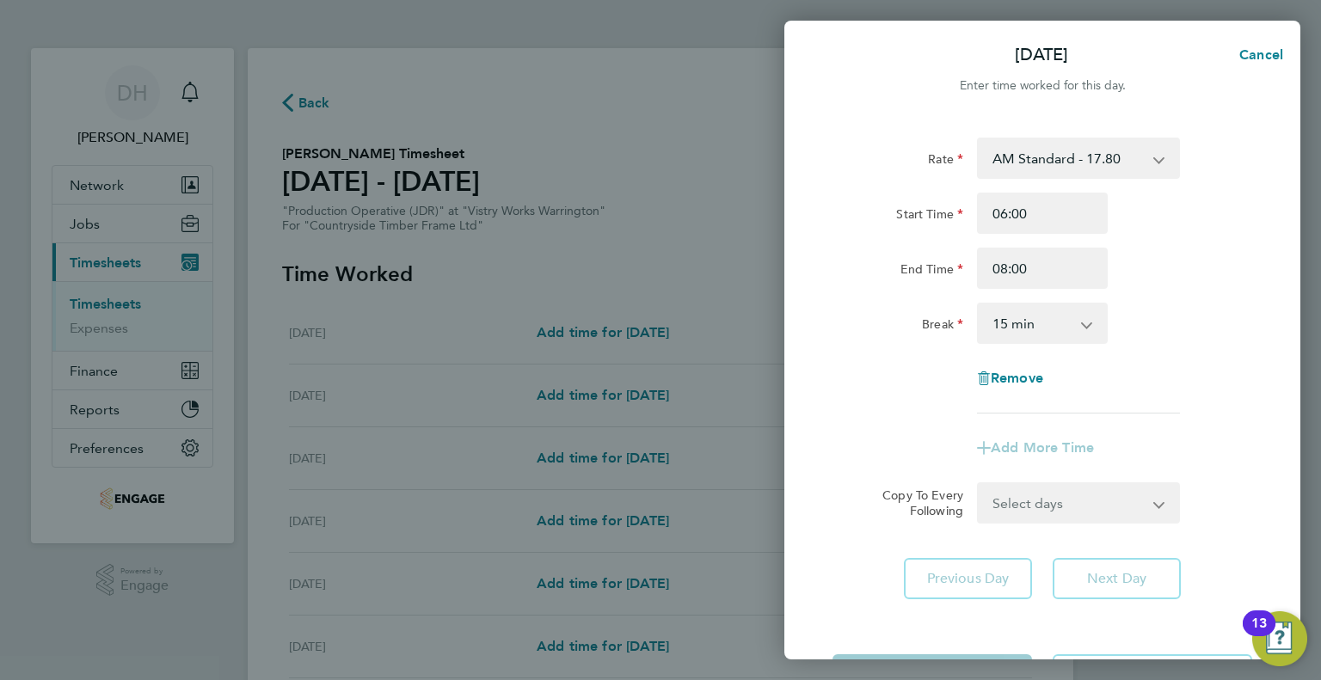
click at [907, 357] on div "Rate AM Standard - 17.80 PM OT1 - 28.64 AM OT2 - 35.60 AM OT1 - 26.70 PM OT2 - …" at bounding box center [1042, 276] width 420 height 276
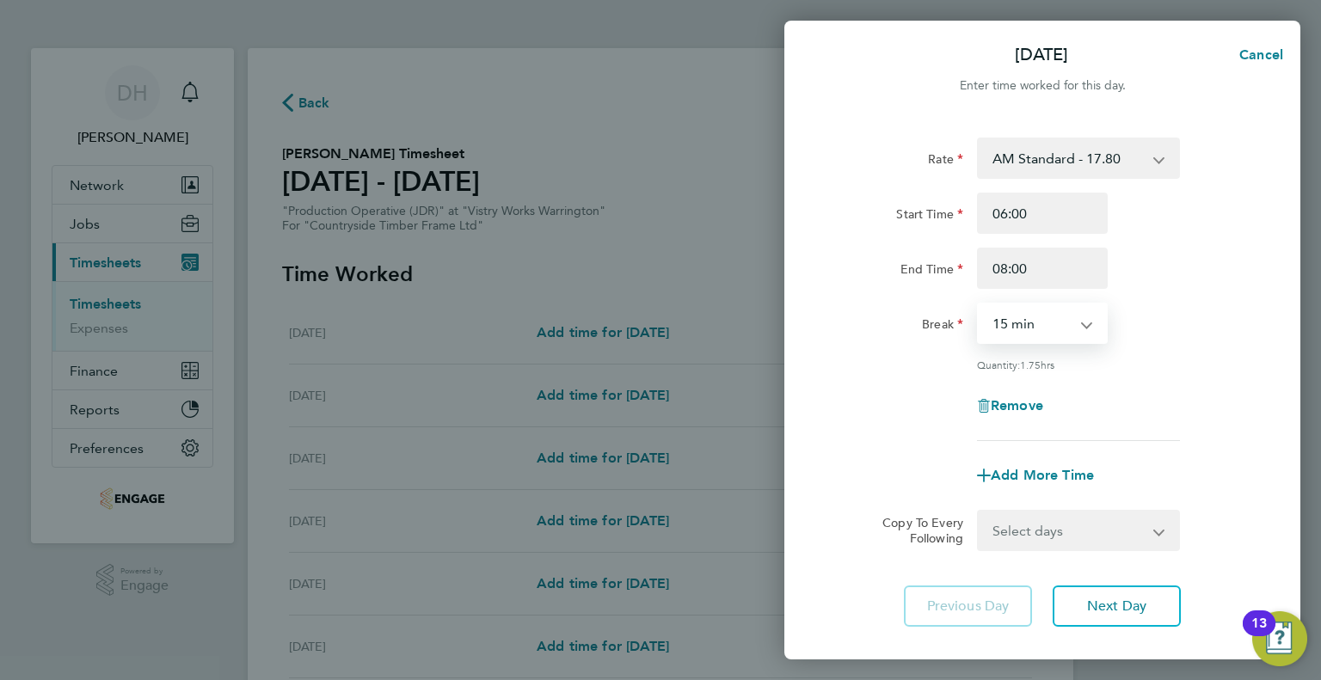
click at [985, 316] on select "0 min 15 min 30 min 45 min 60 min 75 min 90 min" at bounding box center [1031, 323] width 107 height 38
click at [978, 304] on select "0 min 15 min 30 min 45 min 60 min 75 min 90 min" at bounding box center [1031, 323] width 107 height 38
click at [882, 356] on div "Rate AM Standard - 17.80 PM OT1 - 28.64 AM OT2 - 35.60 AM OT1 - 26.70 PM OT2 - …" at bounding box center [1042, 289] width 420 height 303
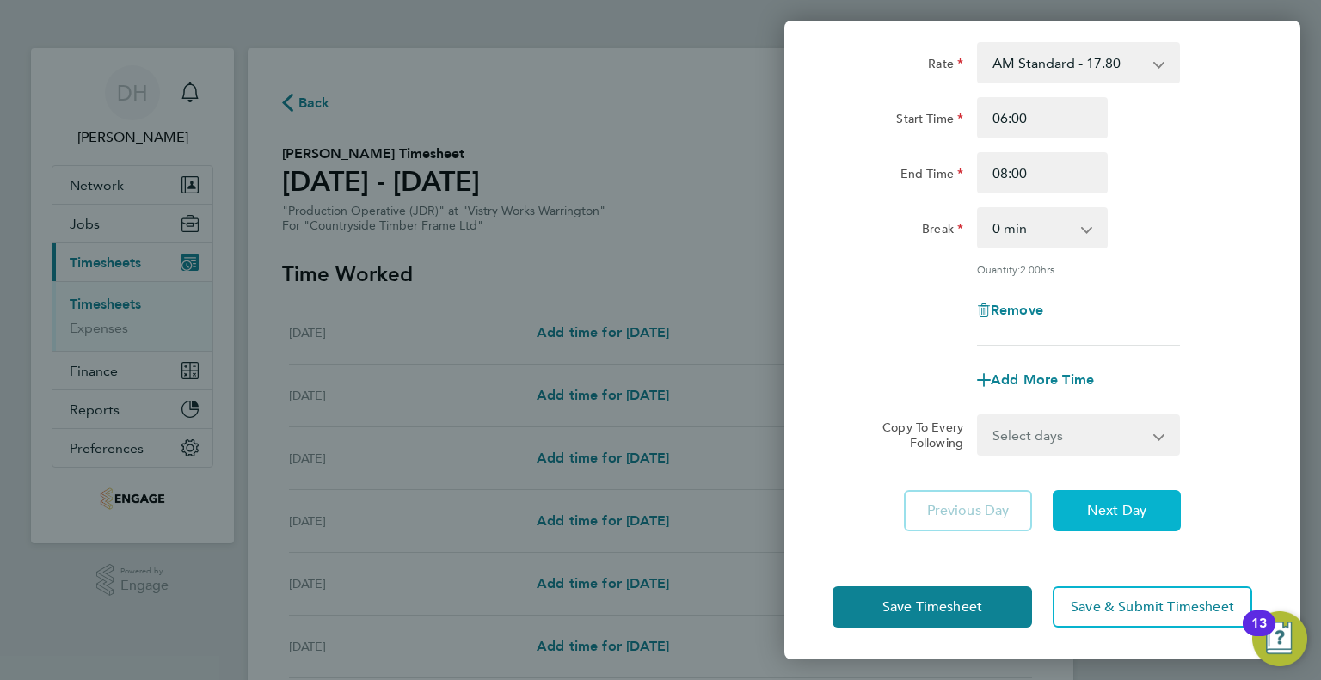
click at [1077, 514] on button "Next Day" at bounding box center [1116, 510] width 128 height 41
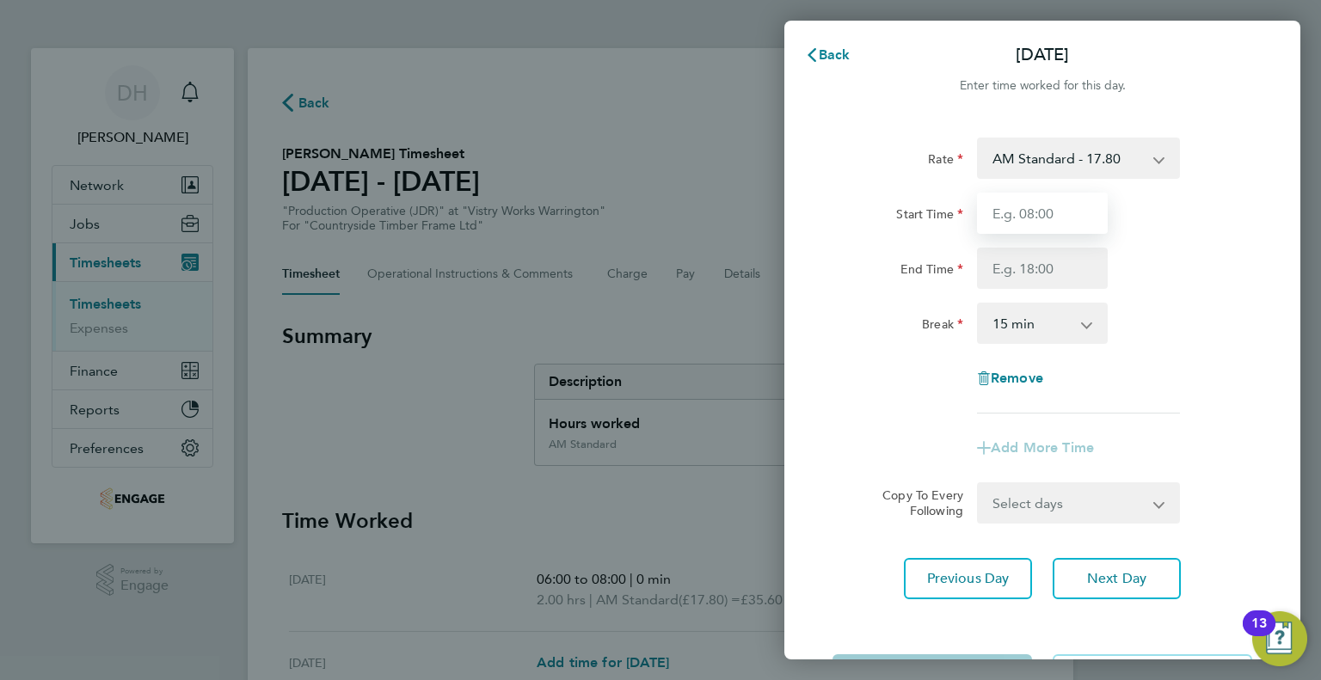
click at [993, 208] on input "Start Time" at bounding box center [1042, 213] width 131 height 41
click at [1066, 620] on div "Save Timesheet Save & Submit Timesheet" at bounding box center [1042, 675] width 516 height 110
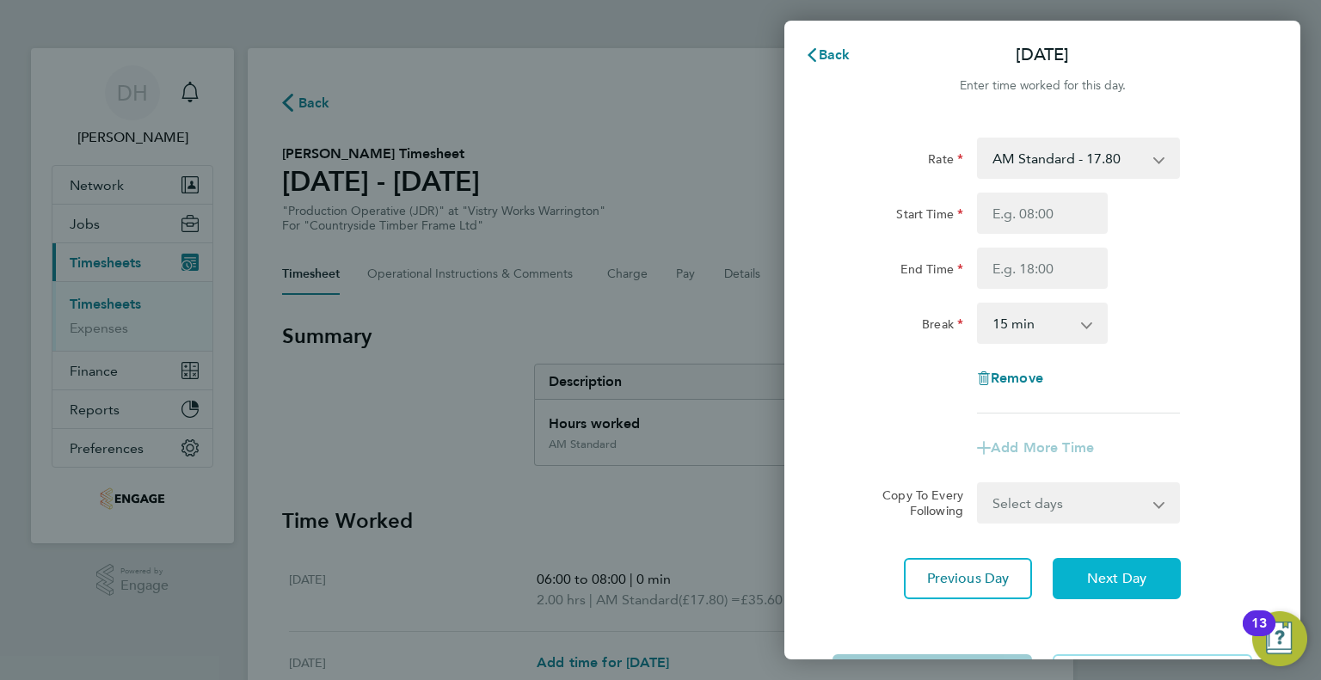
click at [1065, 588] on button "Next Day" at bounding box center [1116, 578] width 128 height 41
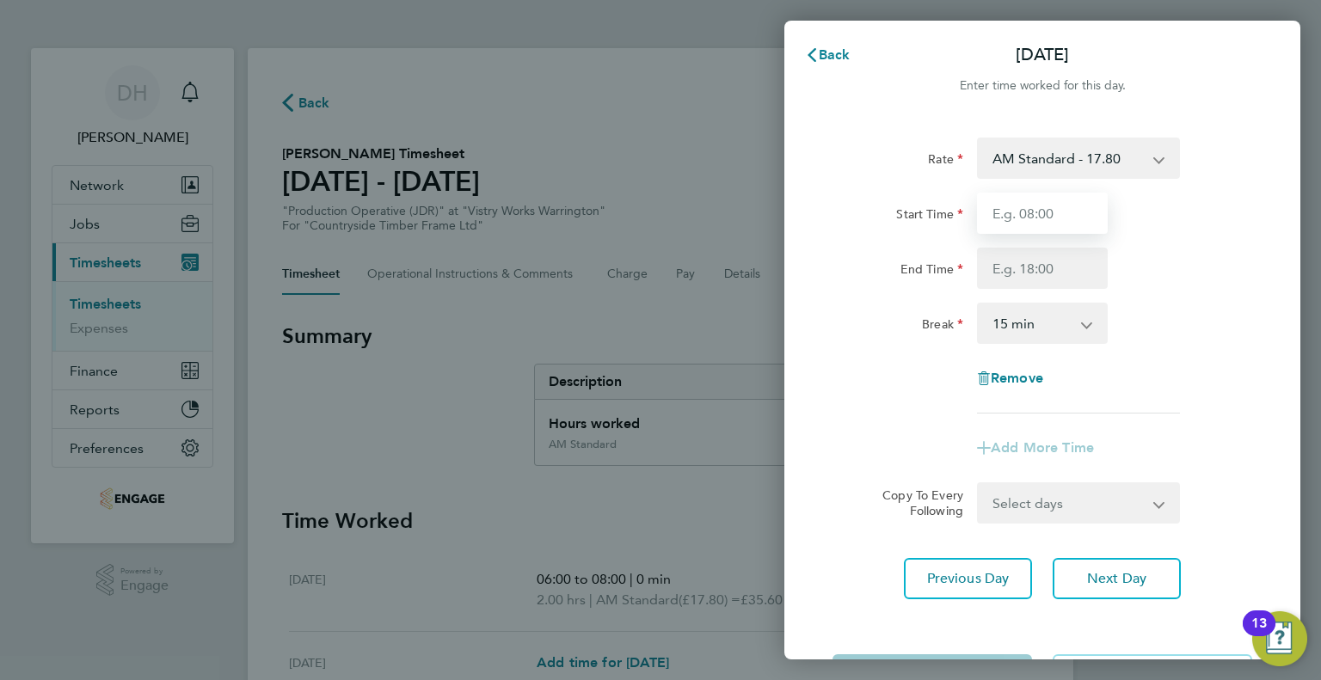
click at [1013, 207] on input "Start Time" at bounding box center [1042, 213] width 131 height 41
click at [985, 267] on input "End Time" at bounding box center [1042, 268] width 131 height 41
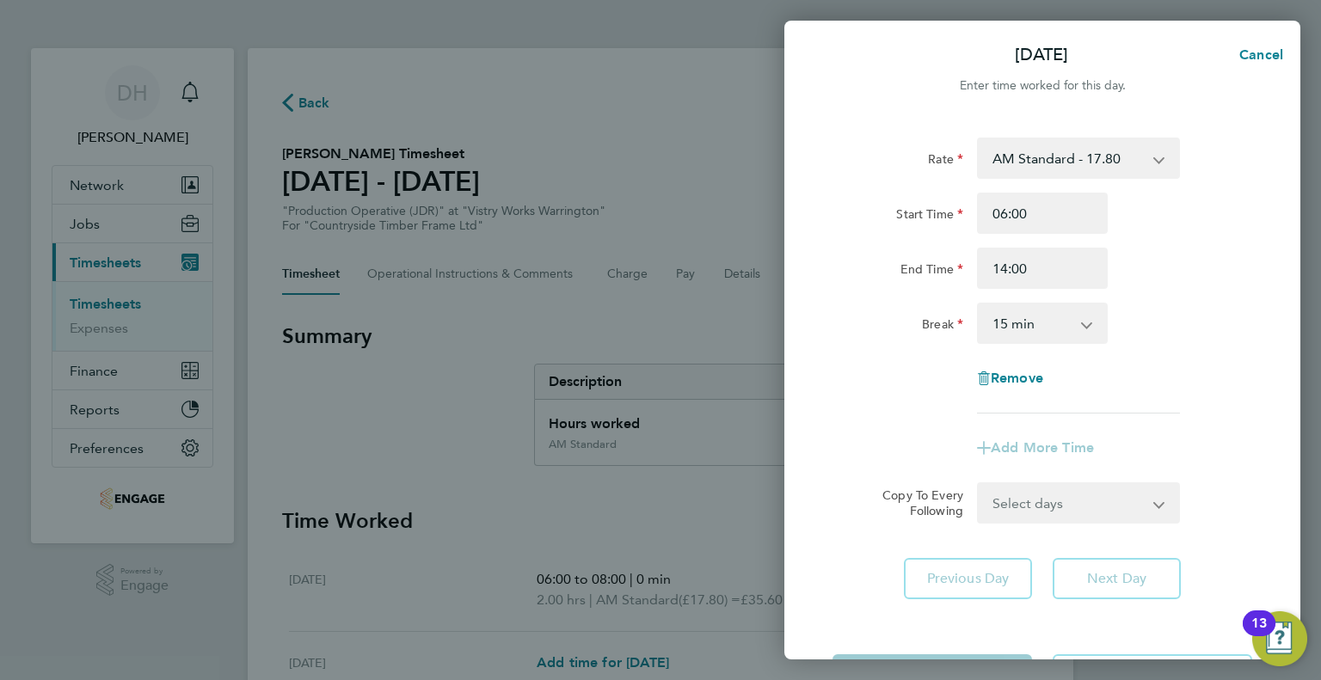
click at [1003, 314] on select "0 min 15 min 30 min 45 min 60 min 75 min 90 min" at bounding box center [1031, 323] width 107 height 38
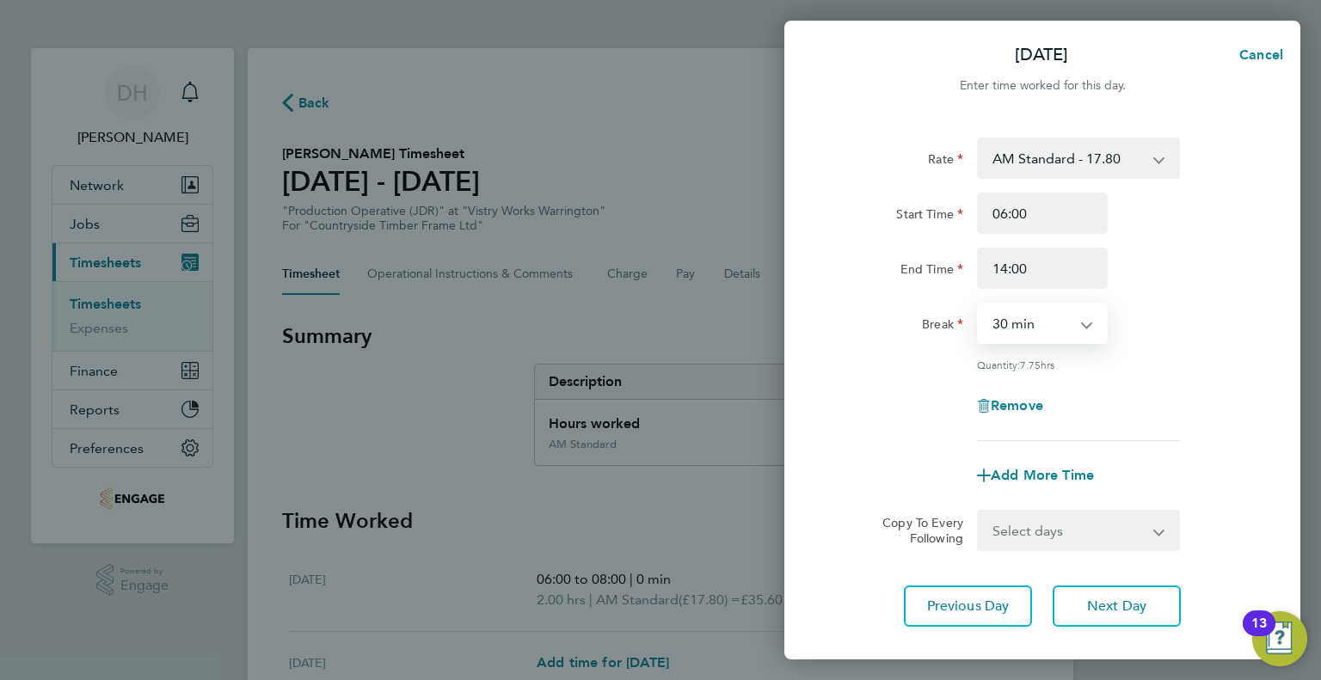
click at [978, 304] on select "0 min 15 min 30 min 45 min 60 min 75 min 90 min" at bounding box center [1031, 323] width 107 height 38
click at [1099, 581] on div "Rate AM Standard - 17.80 PM OT1 - 28.64 AM OT2 - 35.60 AM OT1 - 26.70 PM OT2 - …" at bounding box center [1042, 382] width 516 height 530
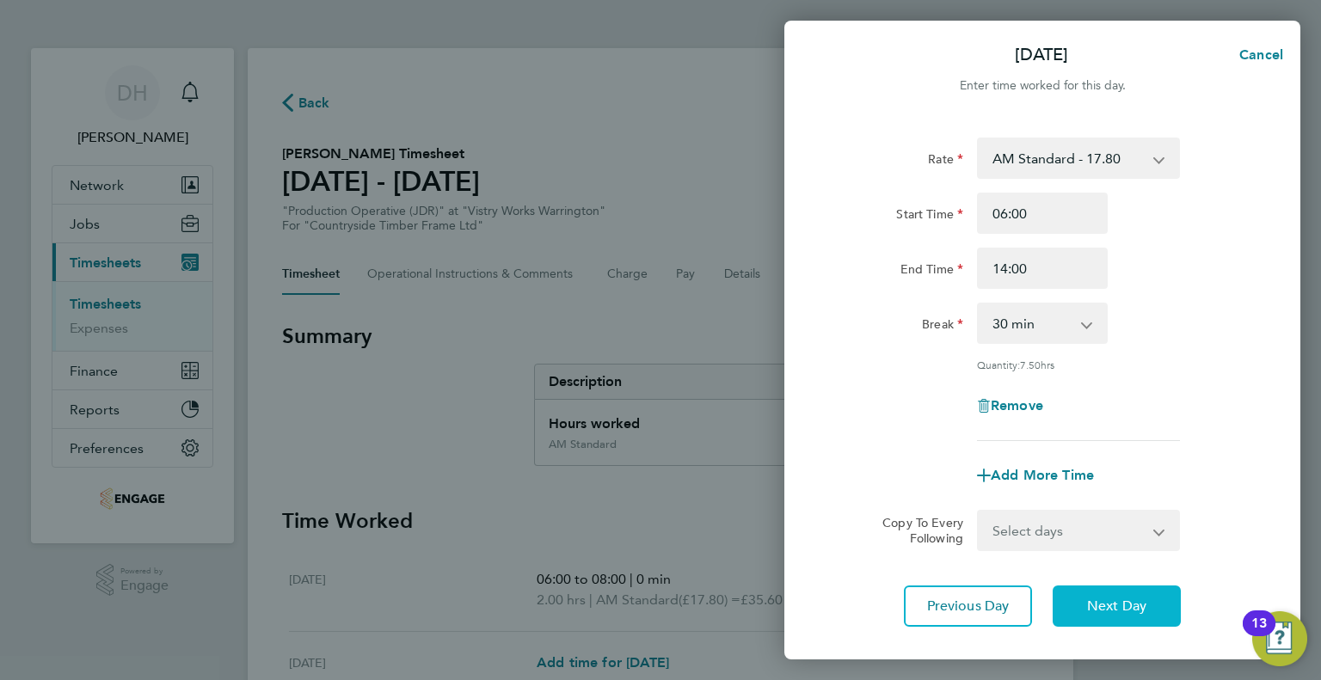
click at [1100, 606] on span "Next Day" at bounding box center [1116, 606] width 59 height 17
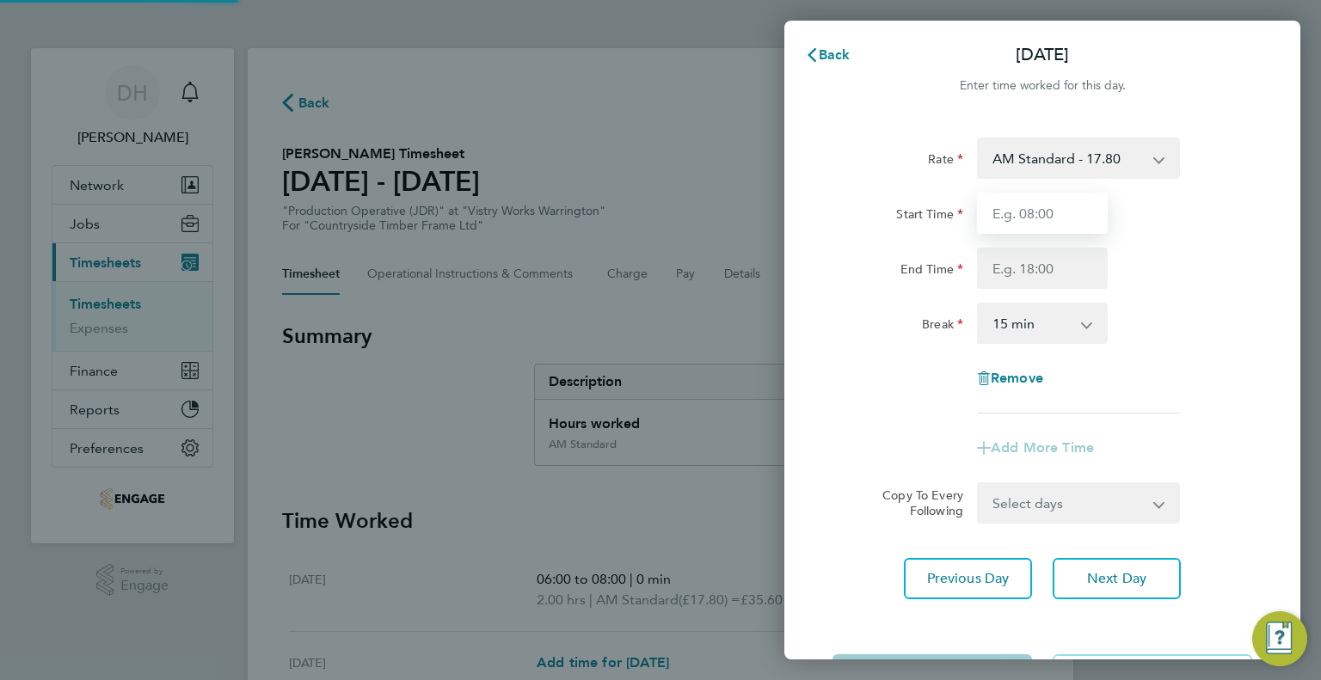
click at [1016, 225] on input "Start Time" at bounding box center [1042, 213] width 131 height 41
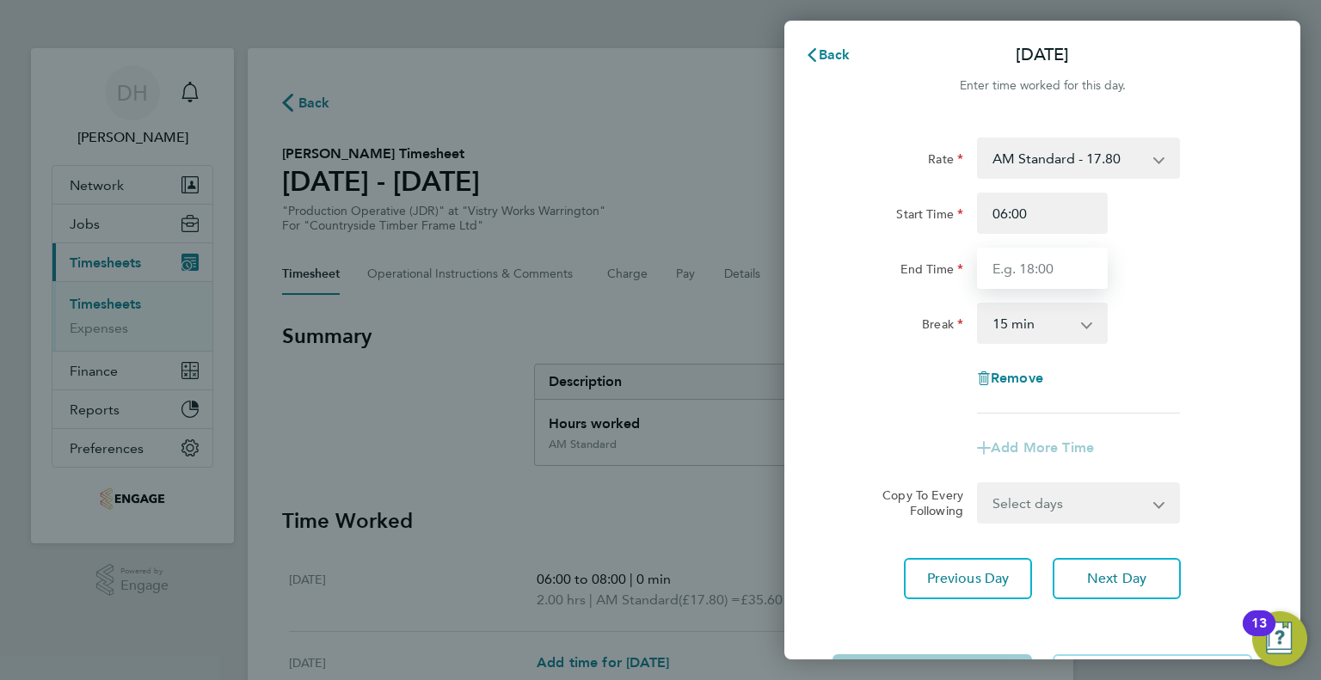
click at [1004, 264] on input "End Time" at bounding box center [1042, 268] width 131 height 41
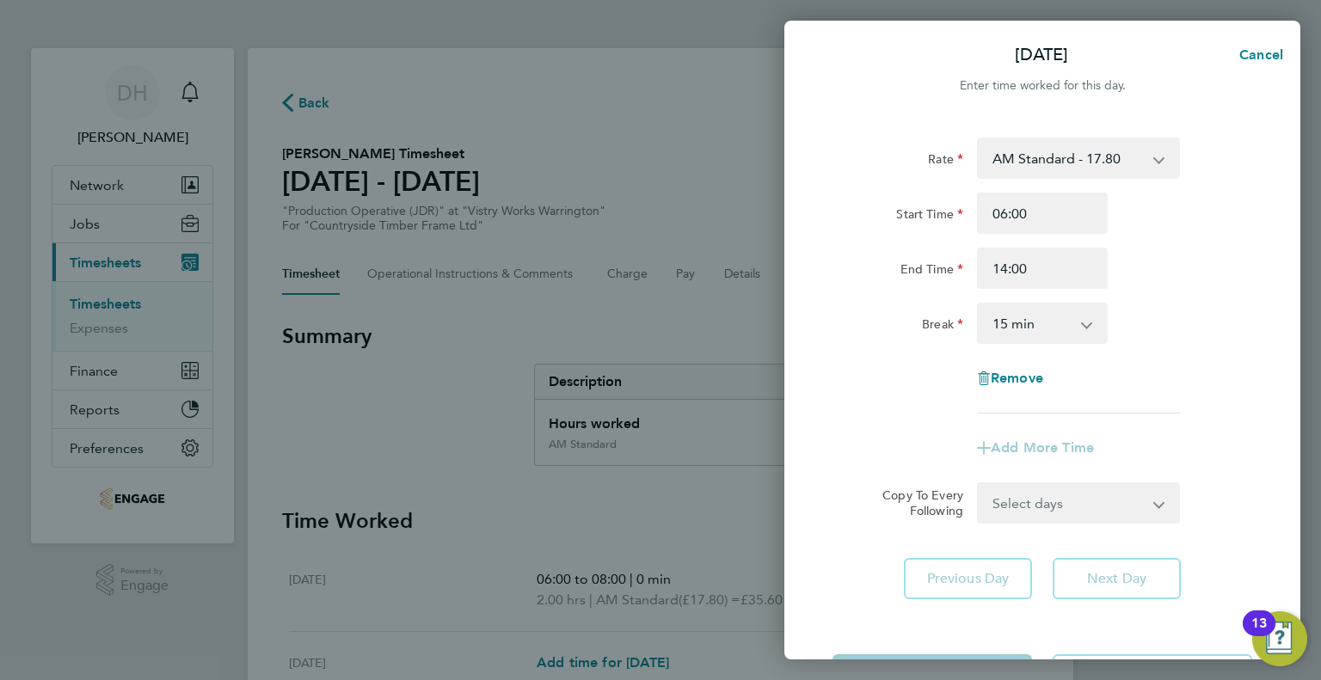
click at [998, 333] on select "0 min 15 min 30 min 45 min 60 min 75 min 90 min" at bounding box center [1031, 323] width 107 height 38
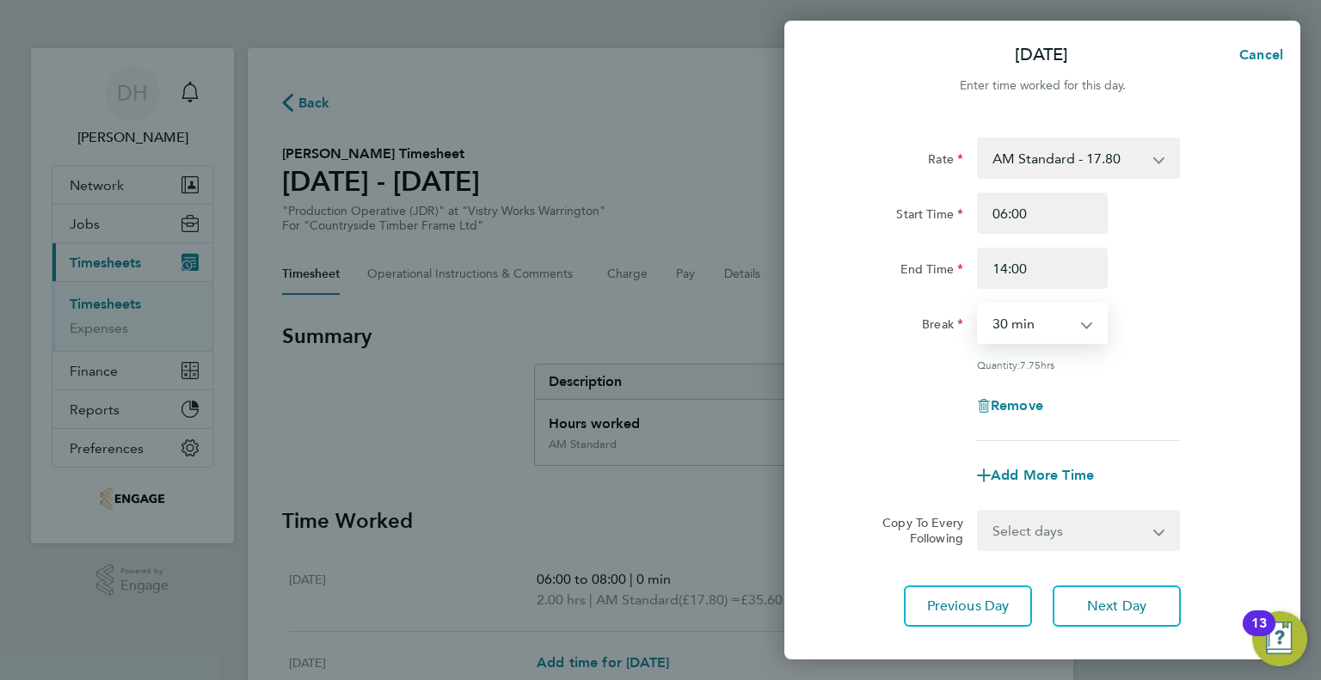
click at [978, 304] on select "0 min 15 min 30 min 45 min 60 min 75 min 90 min" at bounding box center [1031, 323] width 107 height 38
click at [1071, 604] on button "Next Day" at bounding box center [1116, 606] width 128 height 41
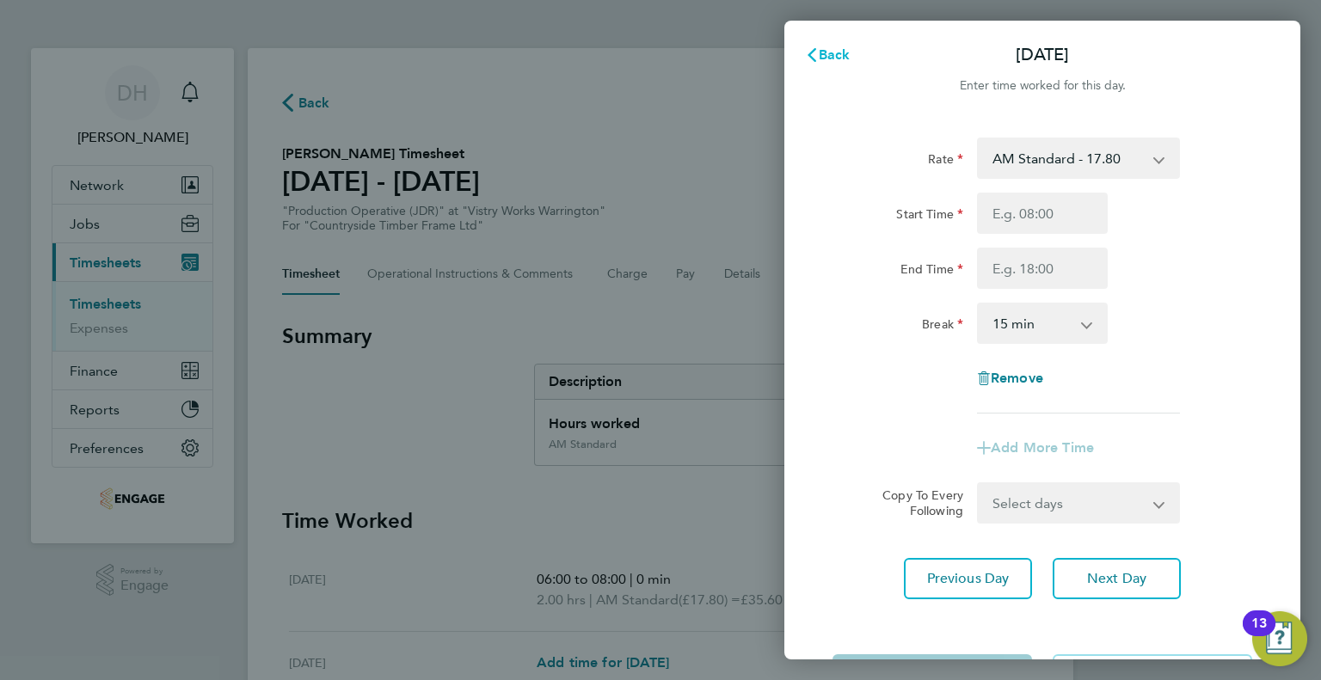
click at [835, 61] on span "Back" at bounding box center [834, 54] width 32 height 16
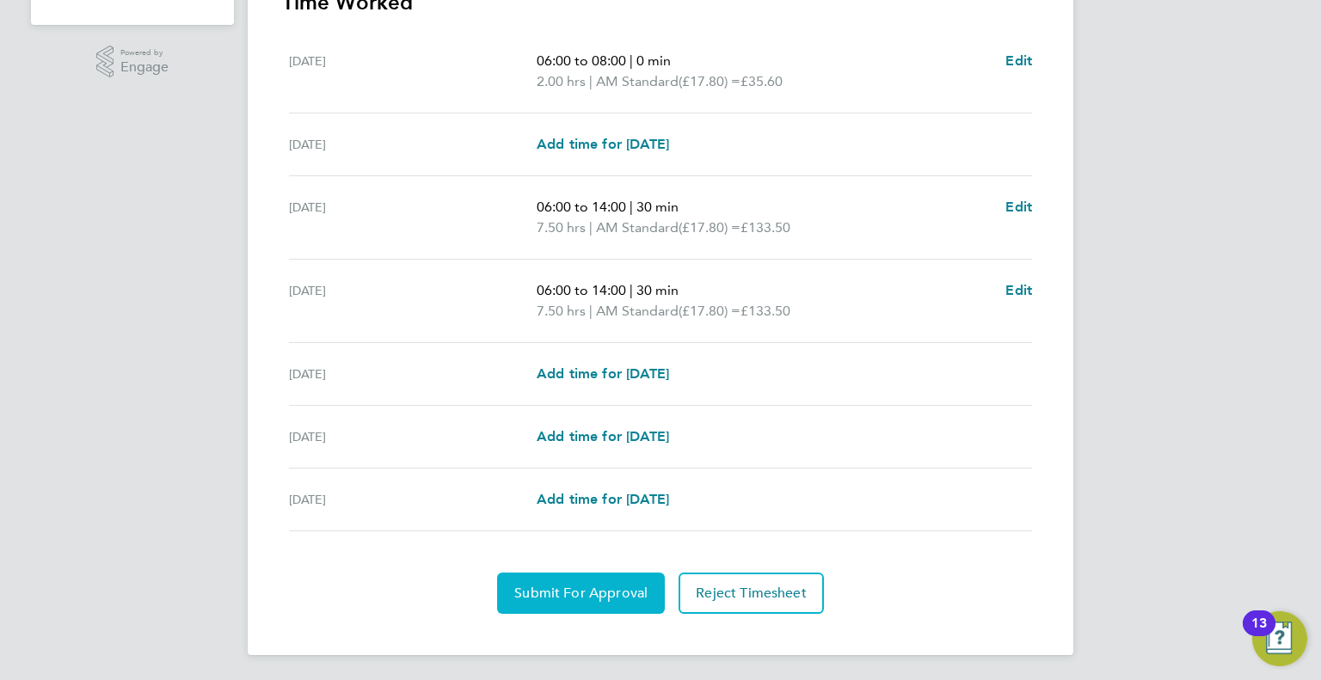
click at [562, 598] on span "Submit For Approval" at bounding box center [580, 593] width 133 height 17
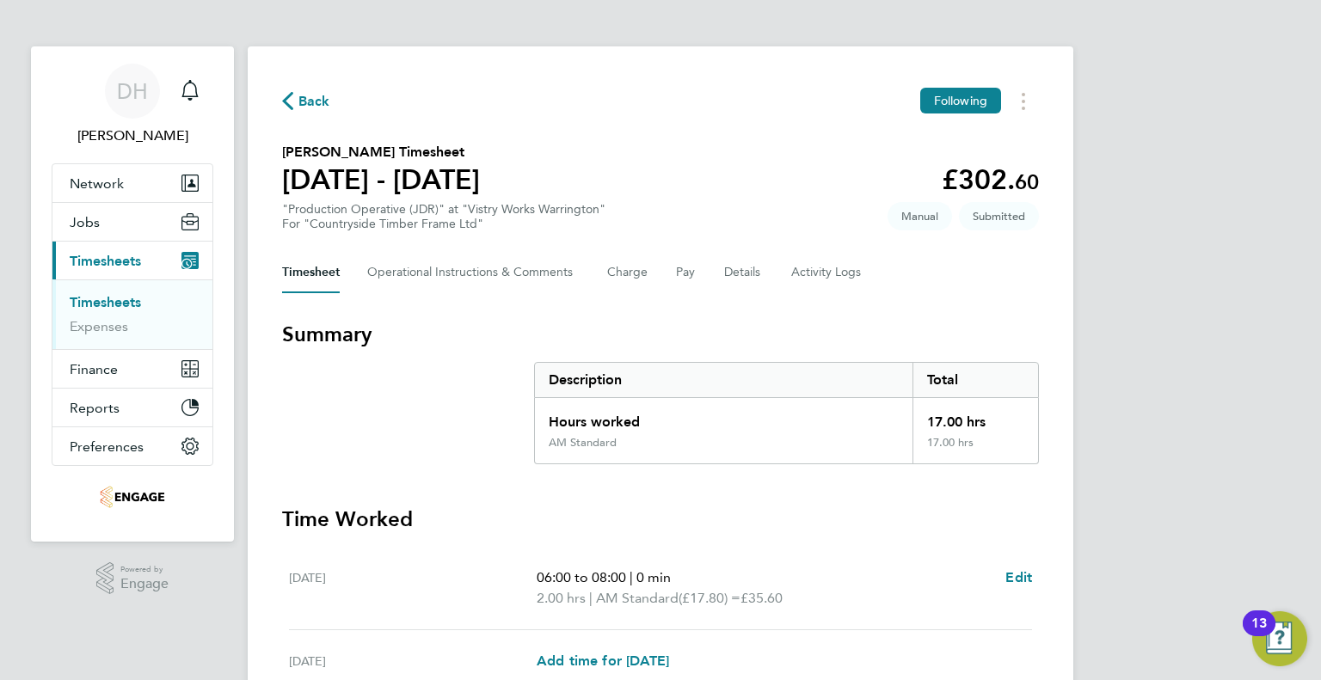
click at [293, 106] on span "Back" at bounding box center [306, 100] width 48 height 16
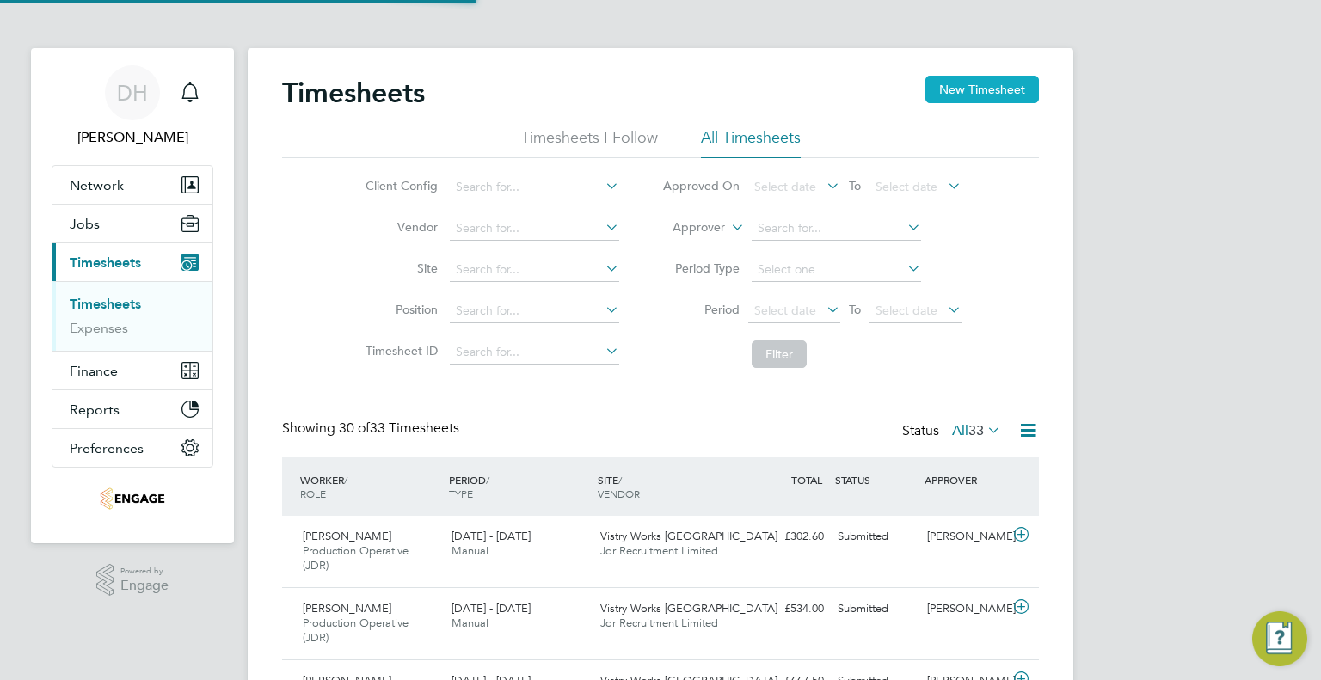
click at [949, 82] on button "New Timesheet" at bounding box center [981, 90] width 113 height 28
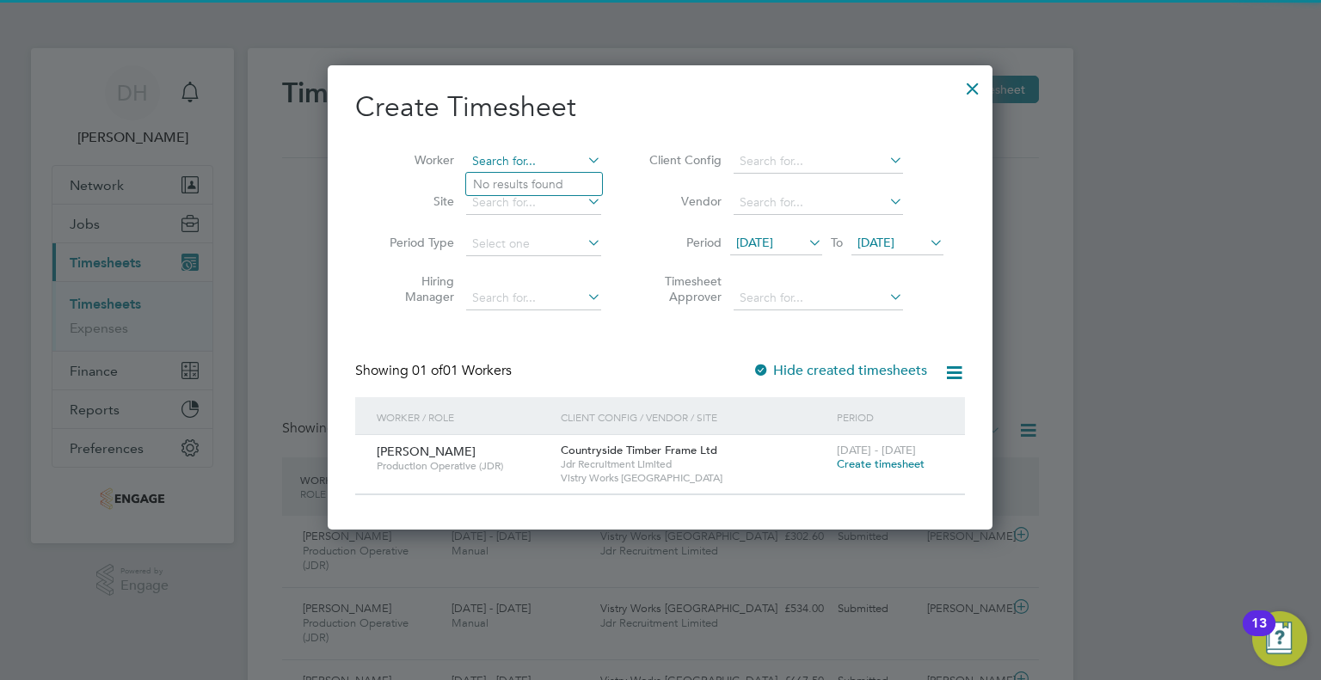
click at [481, 160] on input at bounding box center [533, 162] width 135 height 24
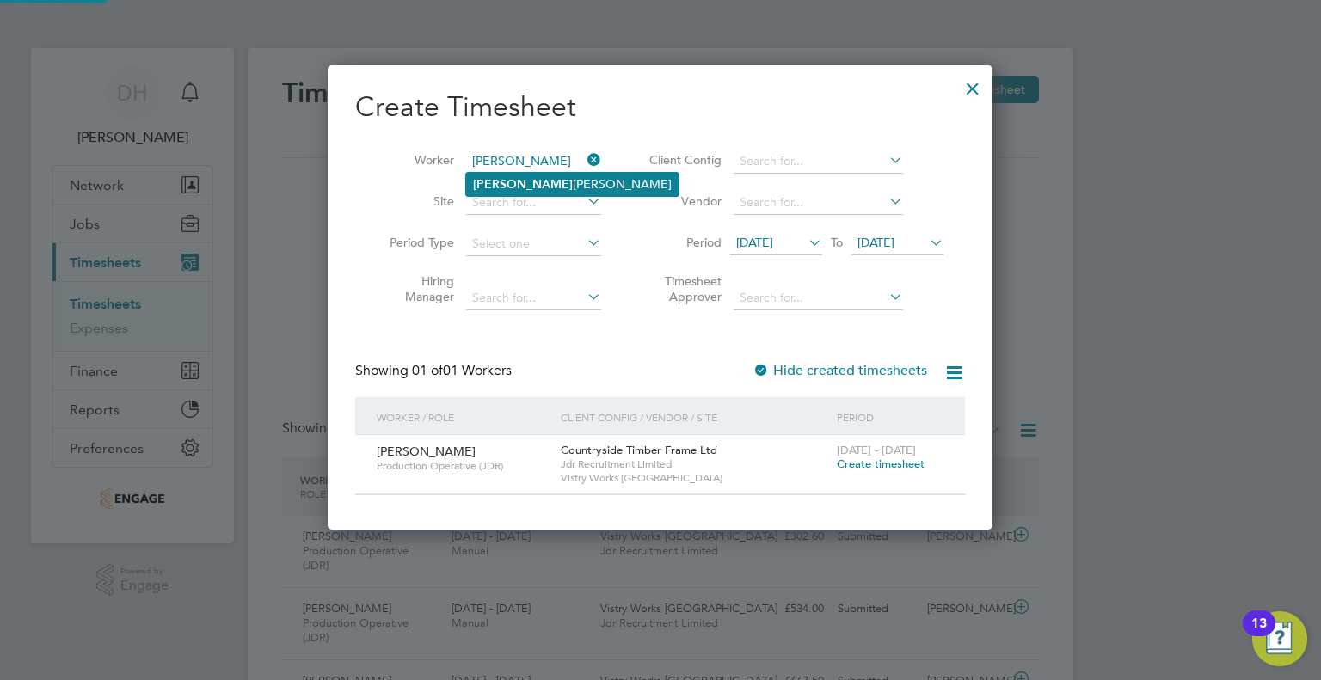
click at [487, 174] on li "[PERSON_NAME]" at bounding box center [572, 184] width 212 height 23
click at [758, 247] on span "[DATE]" at bounding box center [754, 242] width 37 height 15
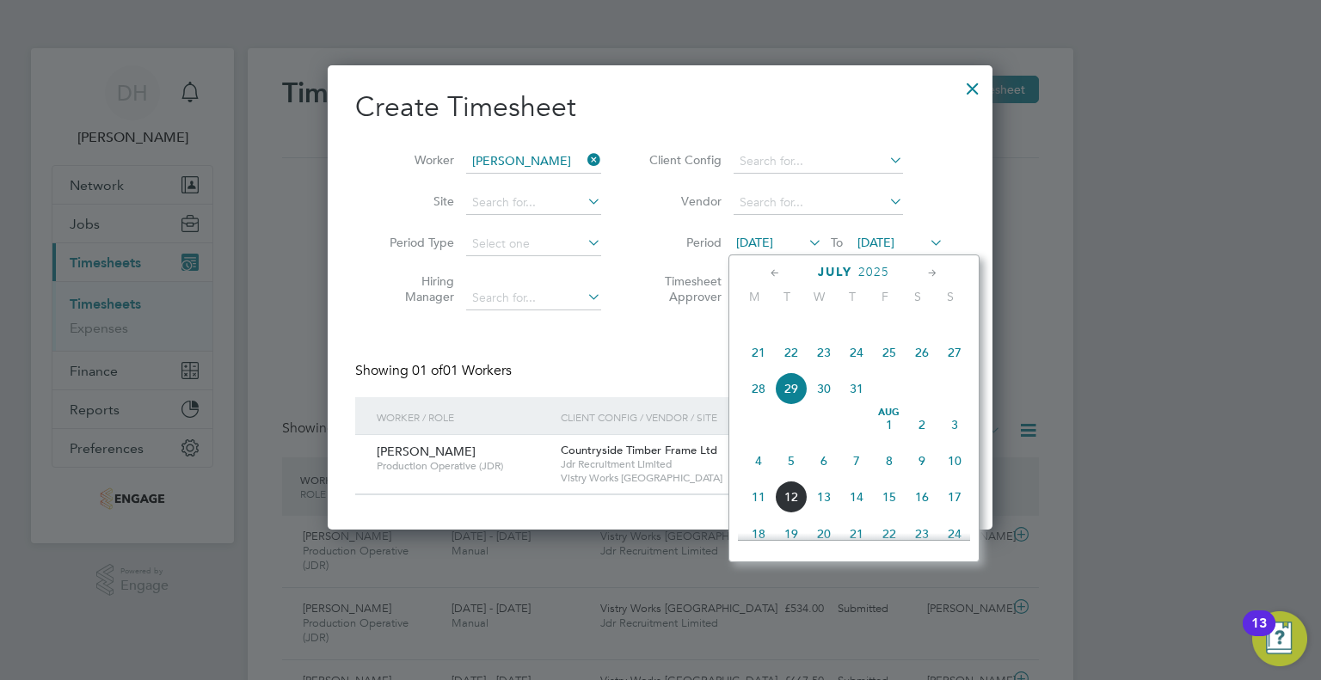
click at [753, 477] on span "4" at bounding box center [758, 460] width 33 height 33
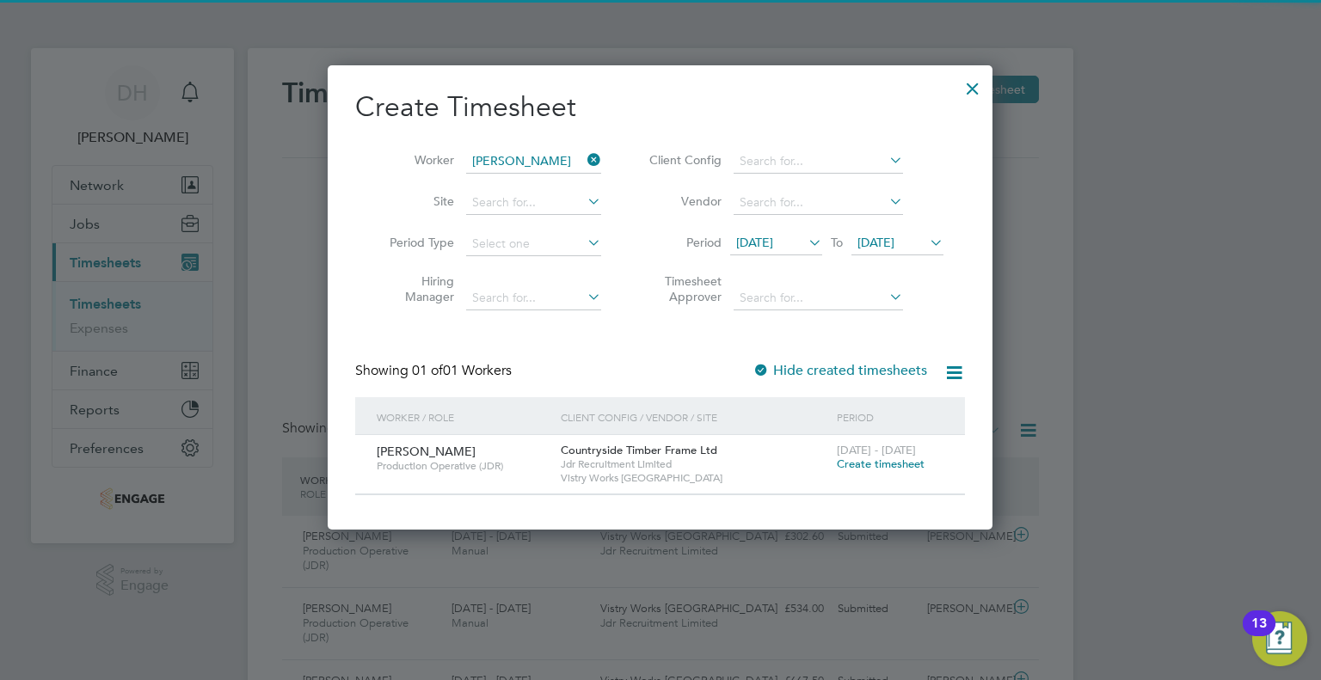
click at [877, 463] on span "Create timesheet" at bounding box center [881, 464] width 88 height 15
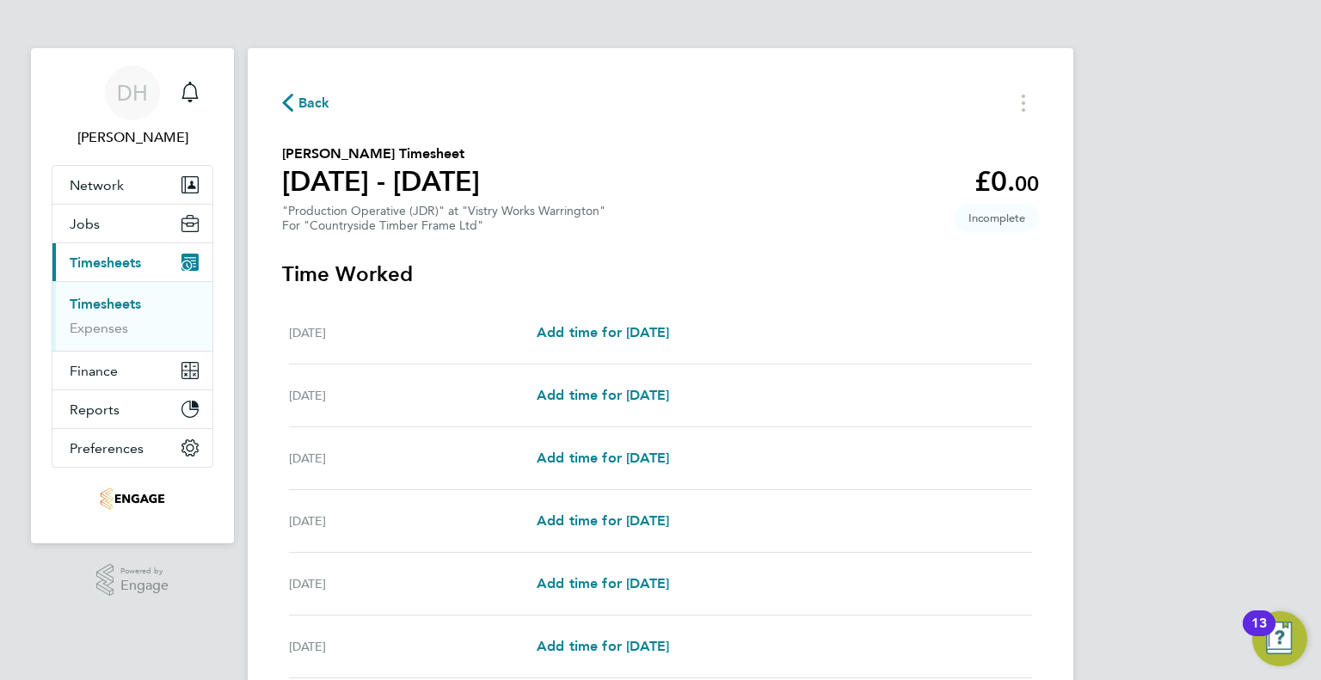
click at [571, 346] on div "[DATE] Add time for [DATE] Add time for [DATE]" at bounding box center [660, 333] width 743 height 63
click at [557, 292] on section "Time Worked [DATE] Add time for [DATE] Add time for [DATE] [DATE] Add time for …" at bounding box center [660, 542] width 757 height 563
click at [555, 322] on link "Add time for [DATE]" at bounding box center [602, 332] width 132 height 21
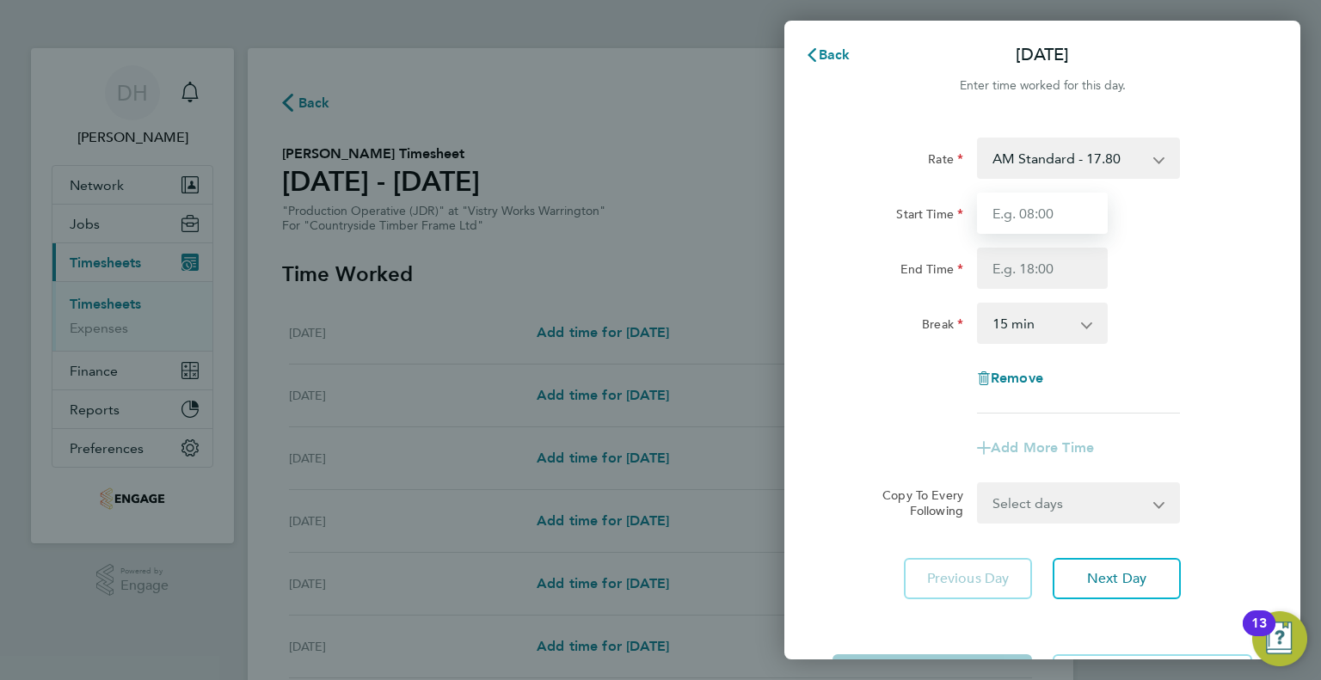
click at [1022, 212] on input "Start Time" at bounding box center [1042, 213] width 131 height 41
click at [992, 261] on input "End Time" at bounding box center [1042, 268] width 131 height 41
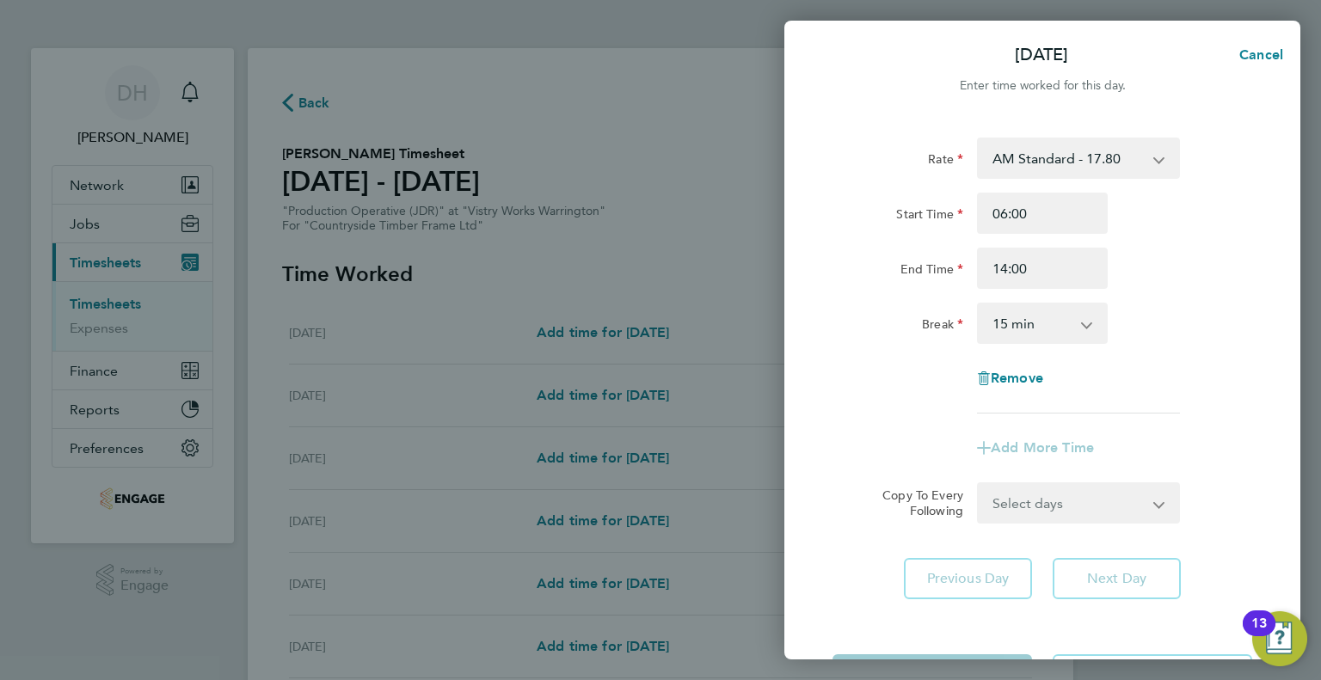
click at [996, 307] on select "0 min 15 min 30 min 45 min 60 min 75 min 90 min" at bounding box center [1031, 323] width 107 height 38
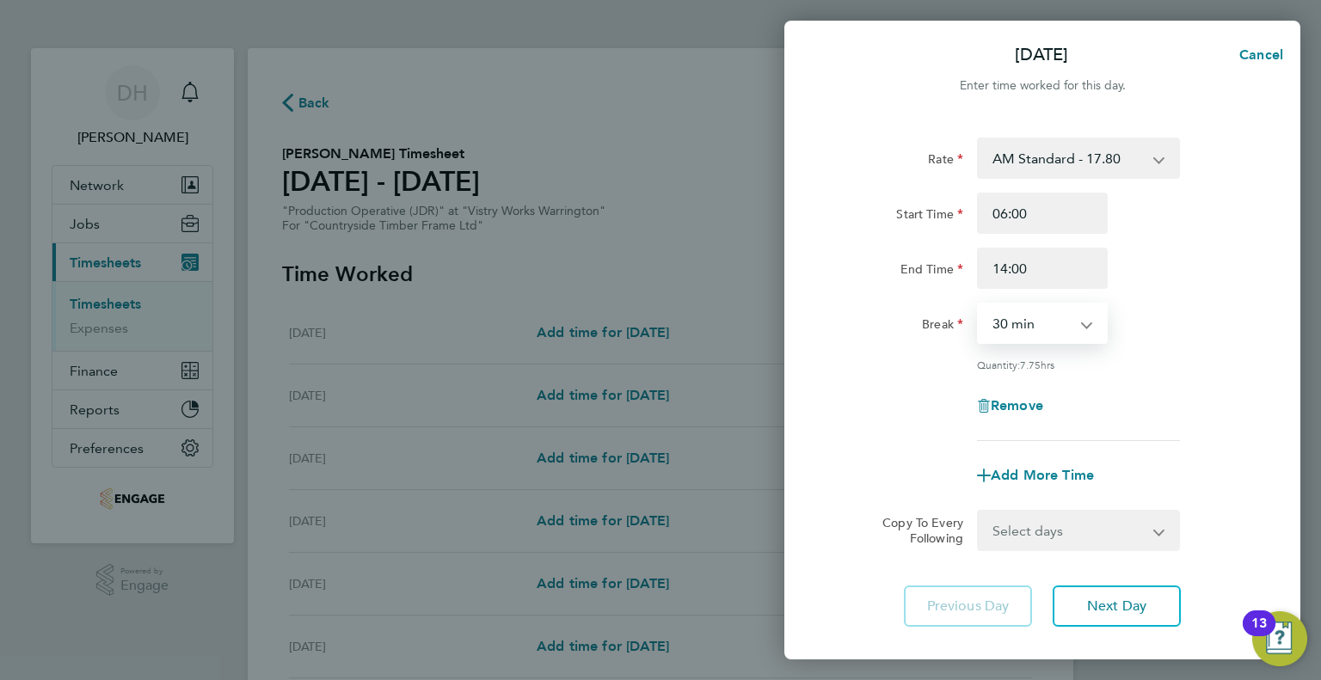
click at [978, 304] on select "0 min 15 min 30 min 45 min 60 min 75 min 90 min" at bounding box center [1031, 323] width 107 height 38
click at [1069, 598] on button "Next Day" at bounding box center [1116, 606] width 128 height 41
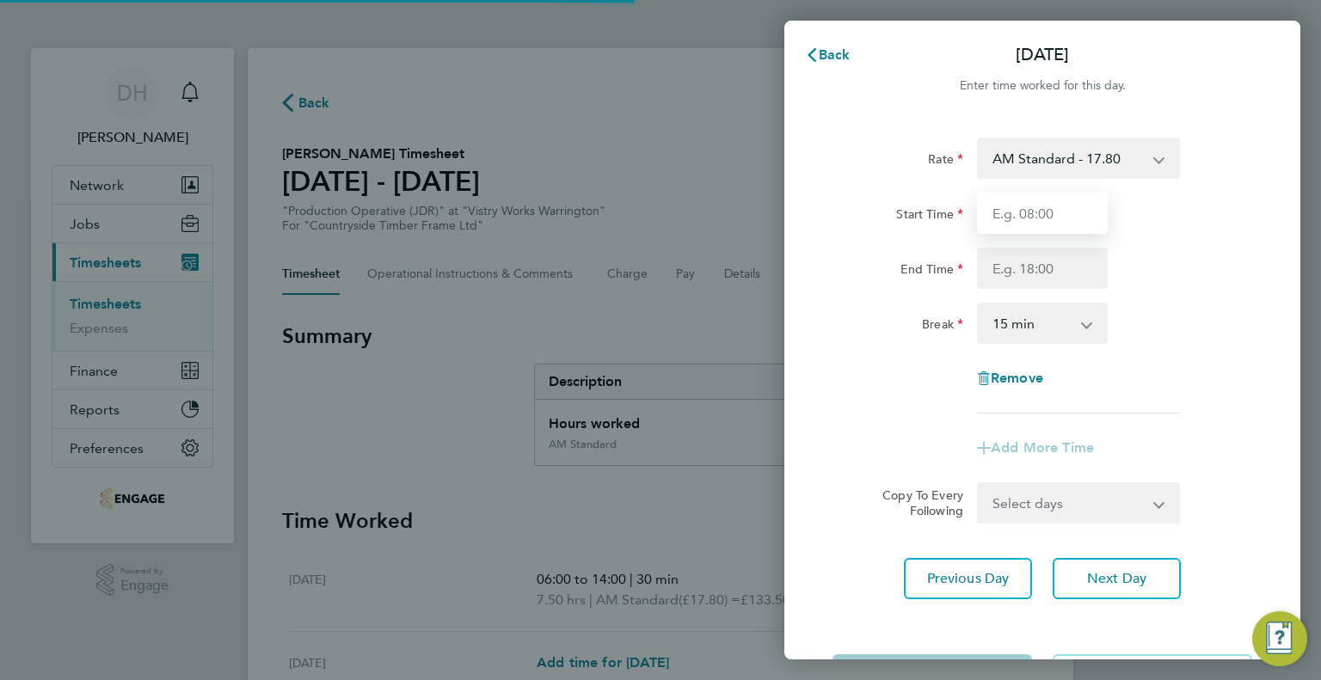
click at [1002, 212] on input "Start Time" at bounding box center [1042, 213] width 131 height 41
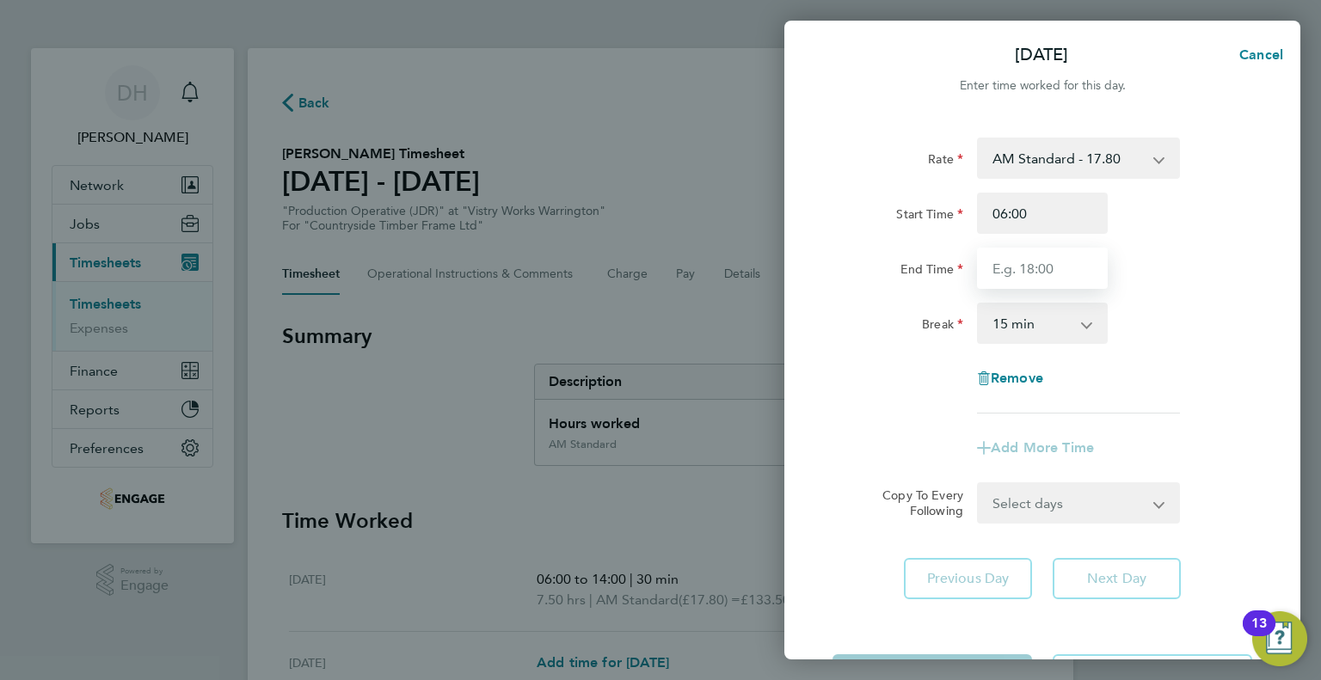
click at [1002, 261] on input "End Time" at bounding box center [1042, 268] width 131 height 41
drag, startPoint x: 1002, startPoint y: 309, endPoint x: 1002, endPoint y: 323, distance: 14.6
click at [1002, 309] on select "0 min 15 min 30 min 45 min 60 min 75 min 90 min" at bounding box center [1031, 323] width 107 height 38
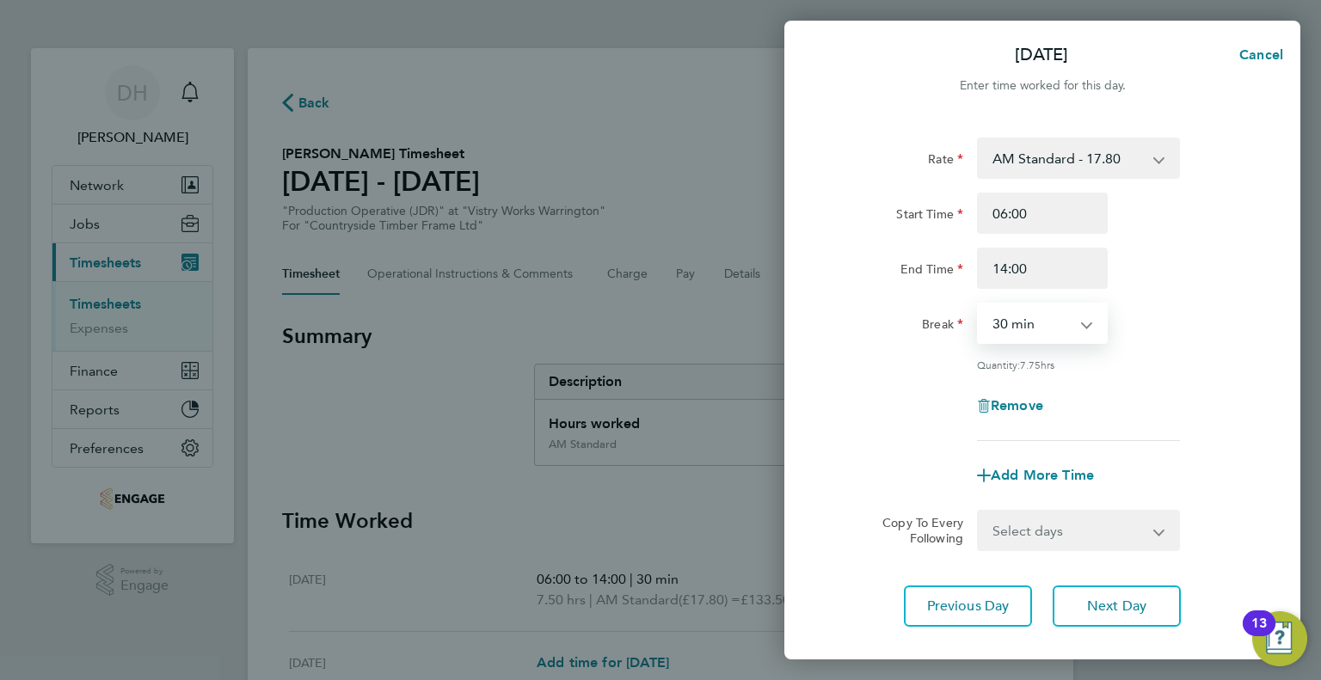
click at [978, 304] on select "0 min 15 min 30 min 45 min 60 min 75 min 90 min" at bounding box center [1031, 323] width 107 height 38
click at [901, 407] on div "Remove" at bounding box center [1041, 405] width 433 height 41
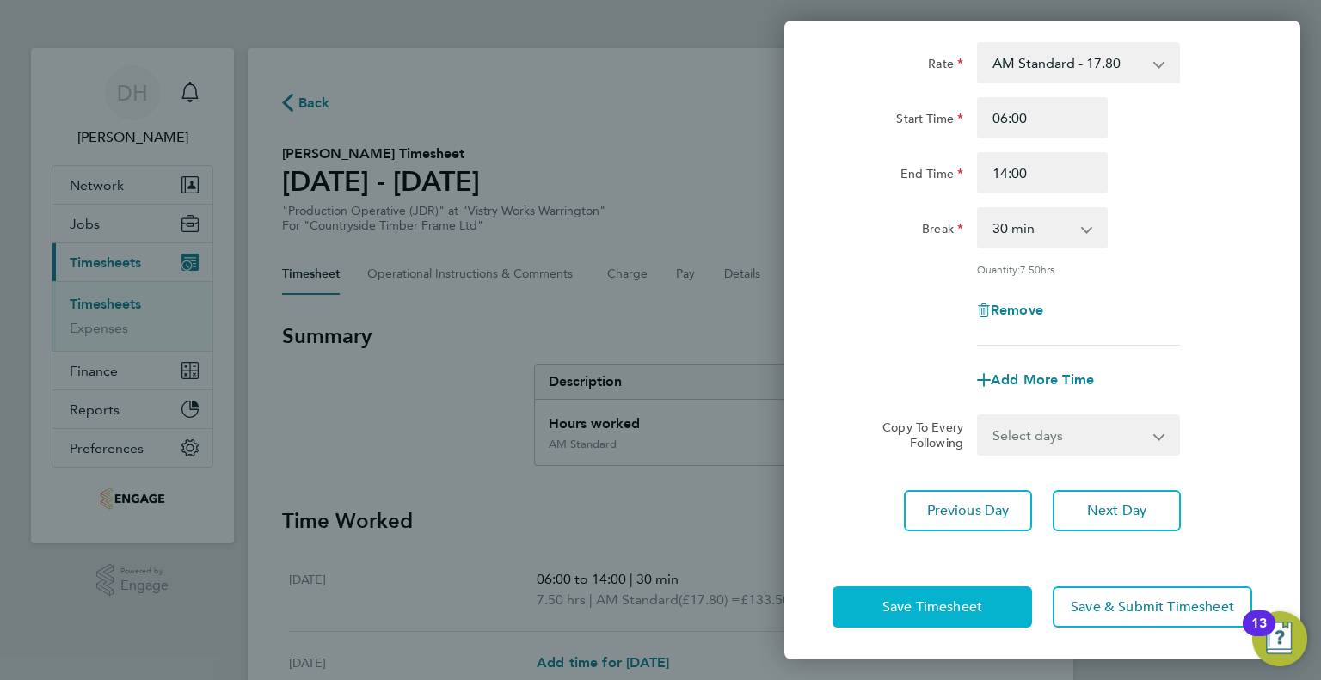
click at [908, 601] on span "Save Timesheet" at bounding box center [932, 606] width 100 height 17
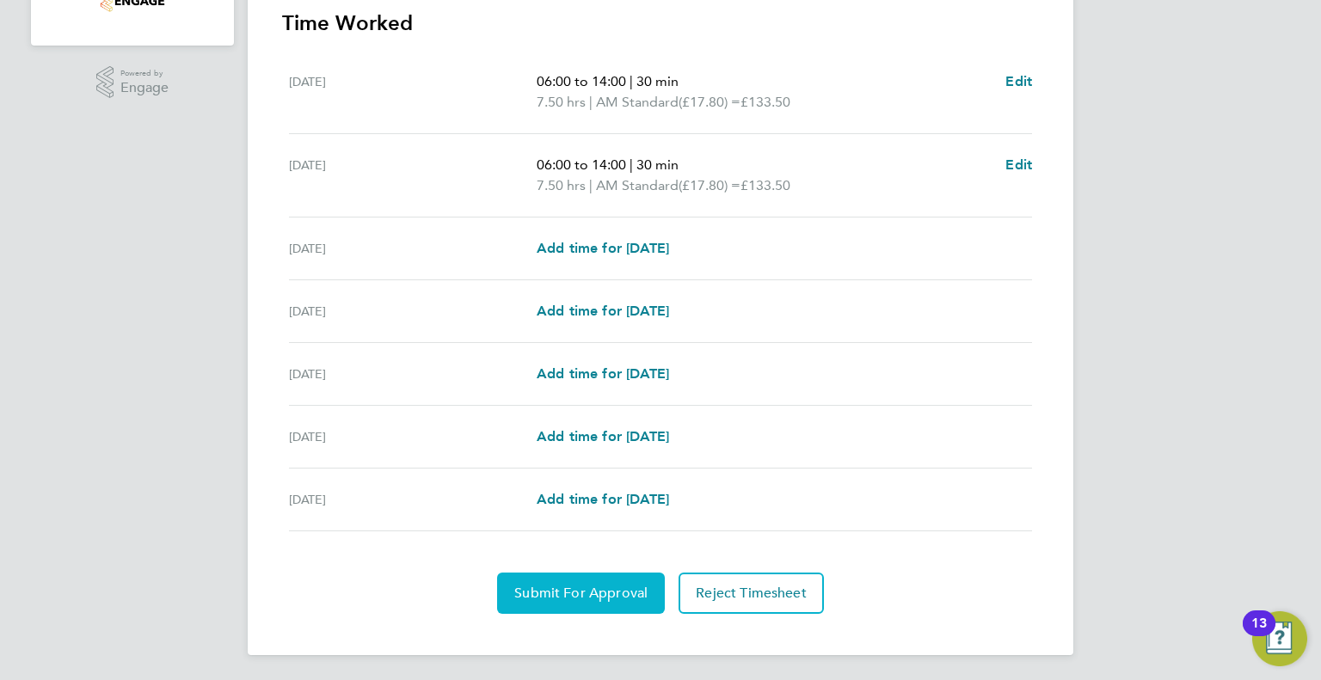
click at [547, 597] on span "Submit For Approval" at bounding box center [580, 593] width 133 height 17
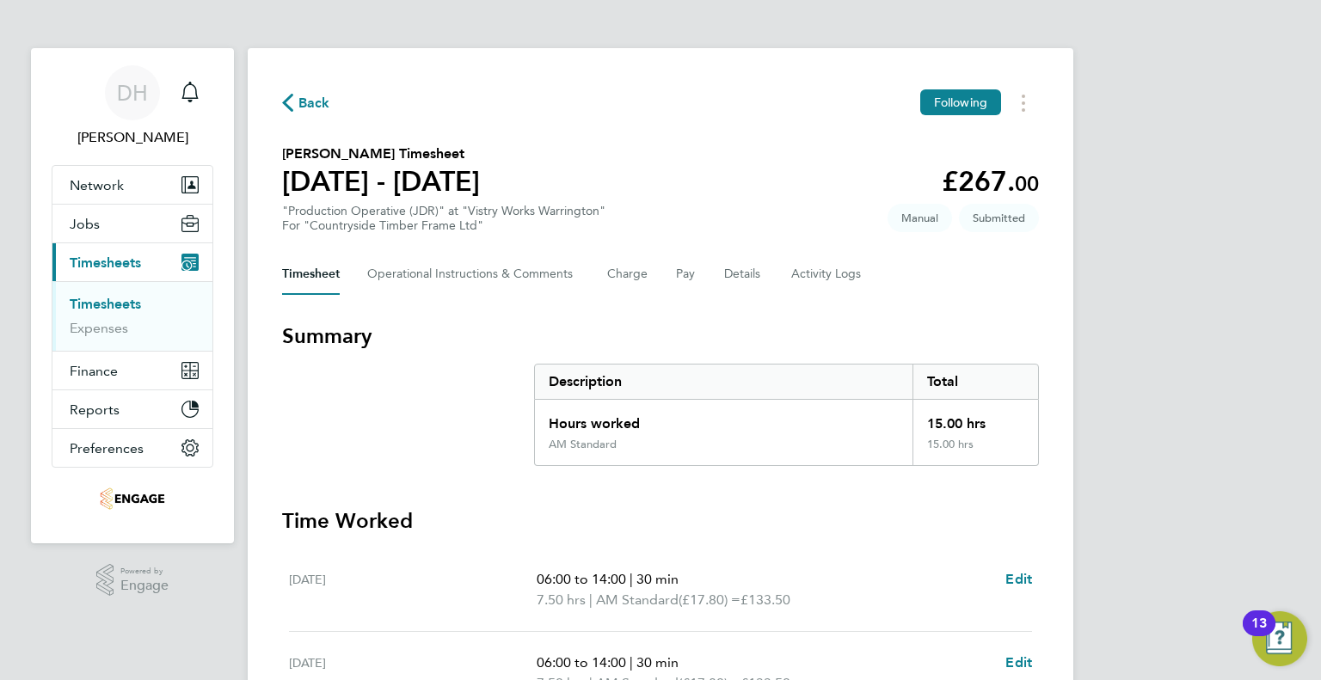
click at [337, 116] on div "Back Following" at bounding box center [660, 102] width 757 height 27
click at [323, 100] on span "Back" at bounding box center [314, 103] width 32 height 21
